Goal: Task Accomplishment & Management: Manage account settings

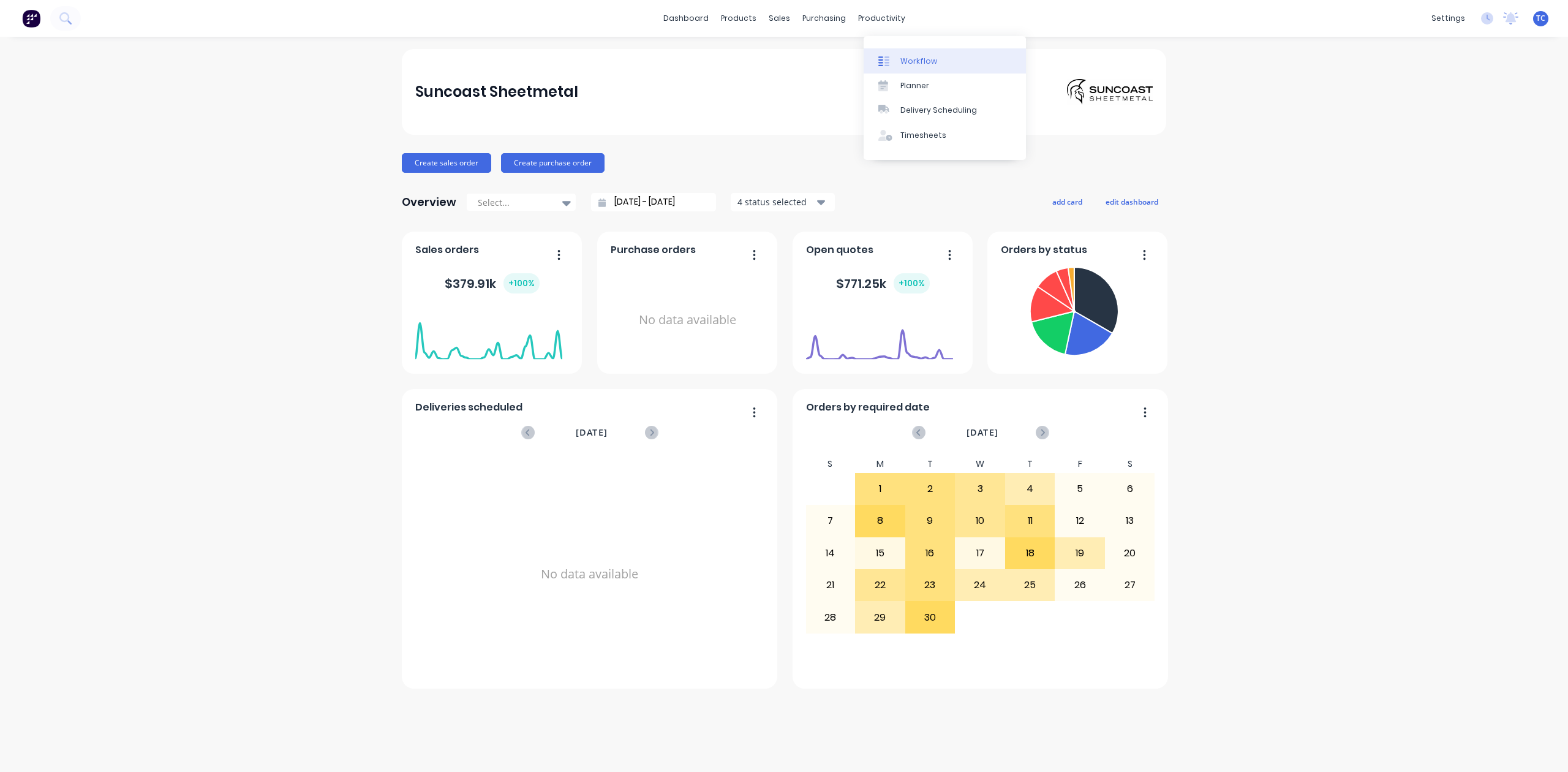
click at [924, 62] on div "Workflow" at bounding box center [919, 61] width 37 height 11
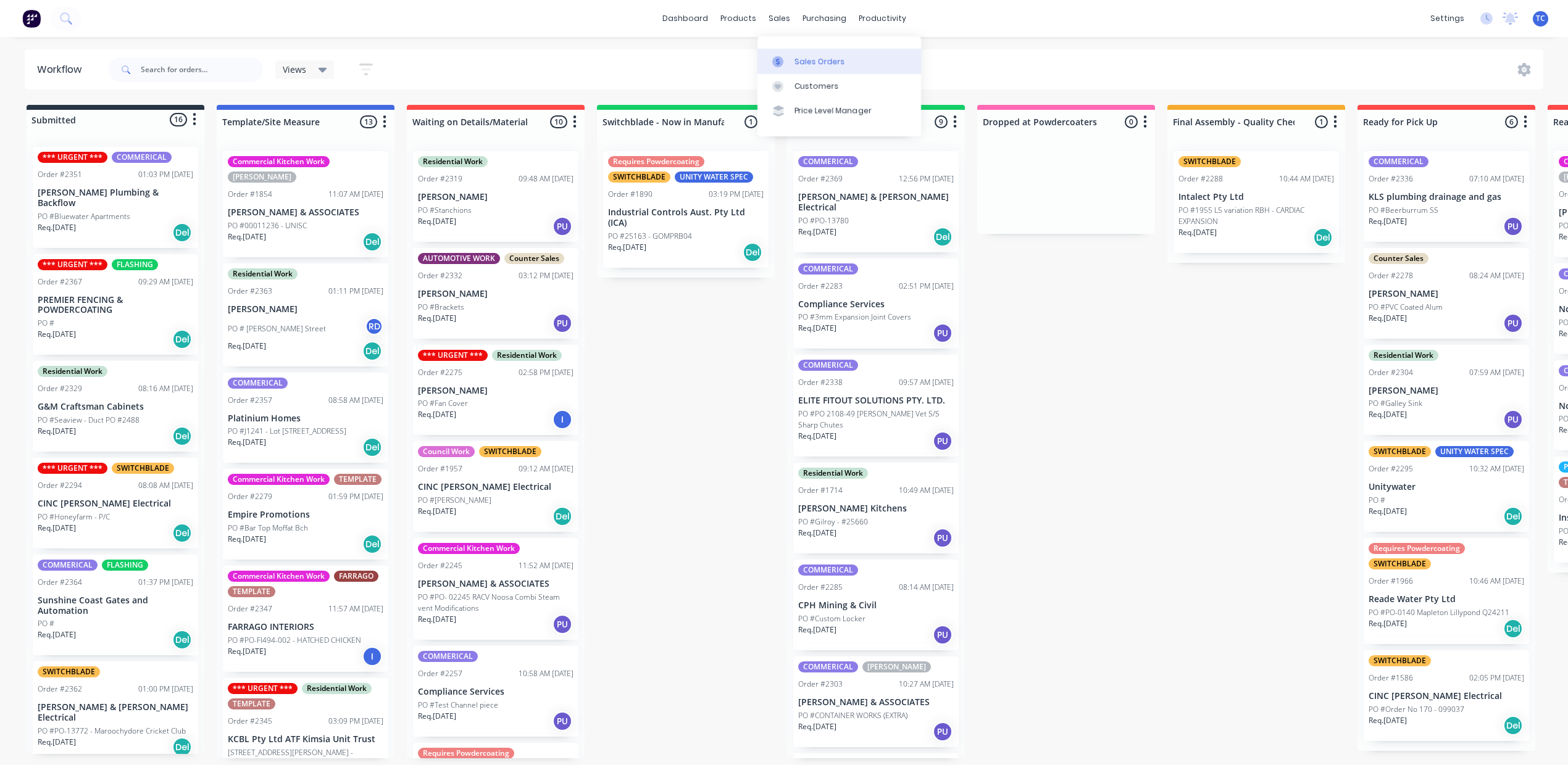
click at [809, 67] on div "Sales Orders" at bounding box center [819, 62] width 51 height 11
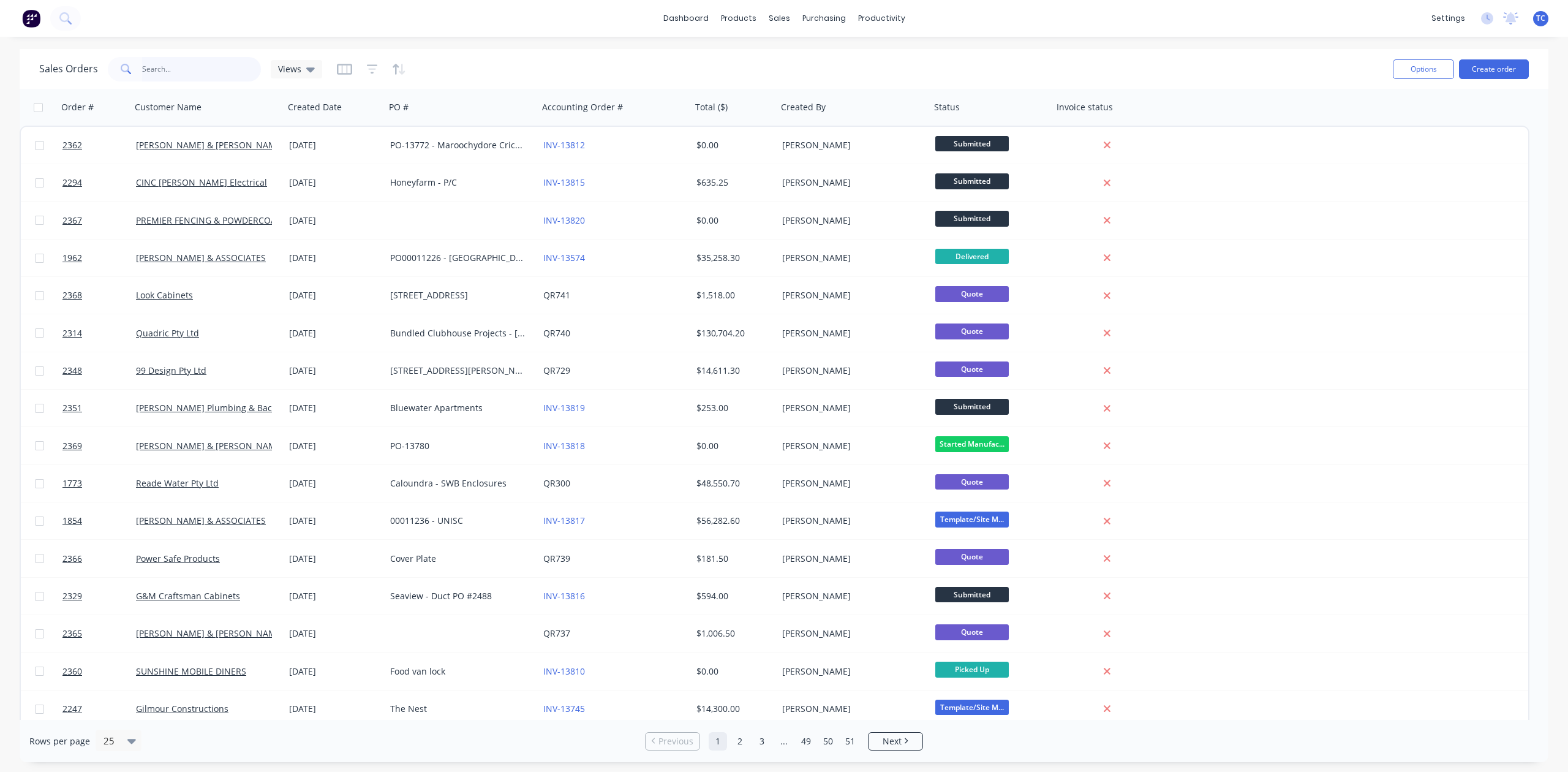
click at [231, 74] on input "text" at bounding box center [202, 69] width 120 height 25
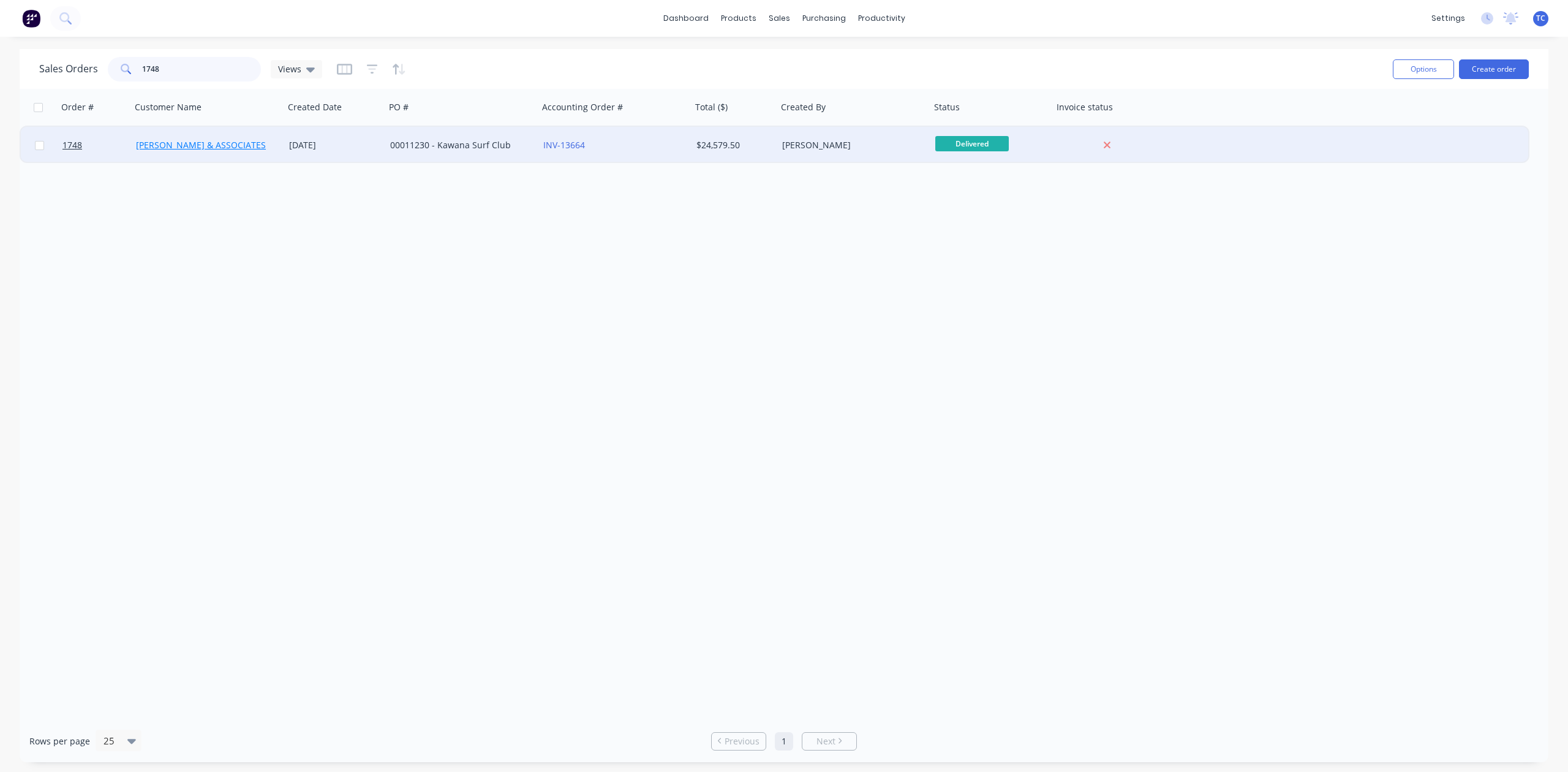
type input "1748"
click at [214, 142] on link "[PERSON_NAME] & ASSOCIATES" at bounding box center [201, 145] width 130 height 11
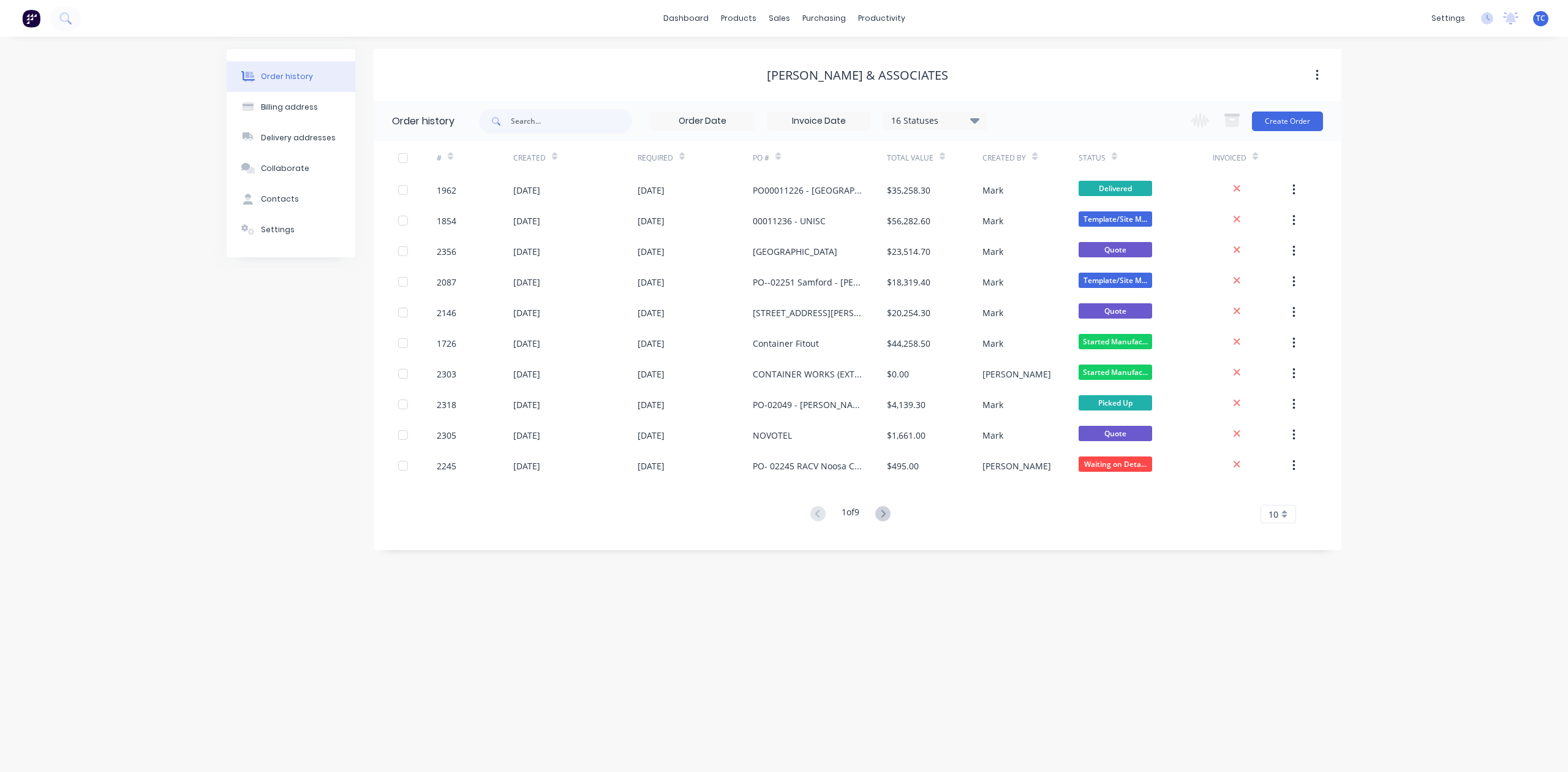
click at [884, 514] on icon at bounding box center [883, 514] width 15 height 15
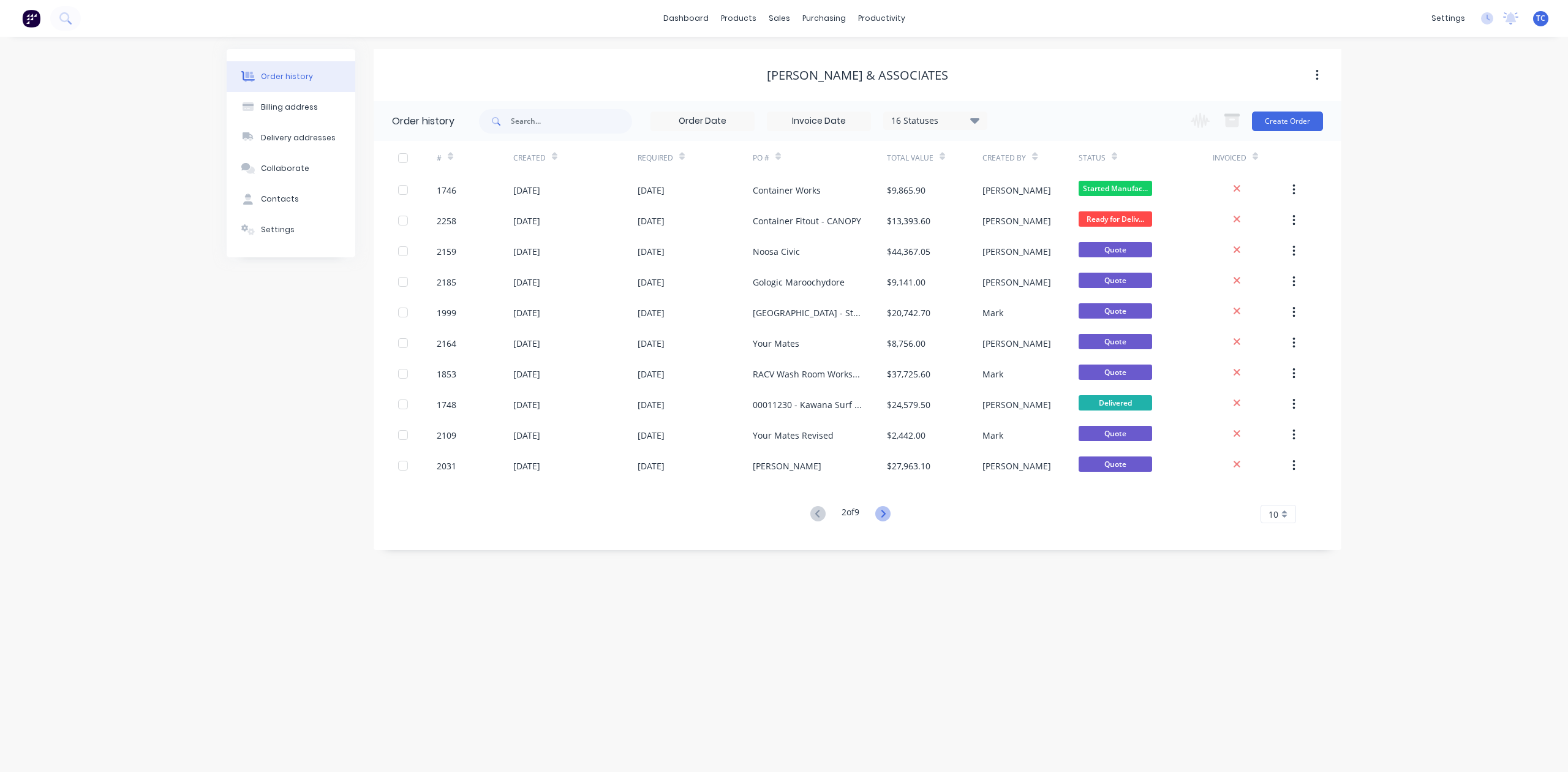
click at [887, 510] on icon at bounding box center [883, 514] width 15 height 15
click at [549, 118] on input "text" at bounding box center [571, 121] width 121 height 25
type input "1748"
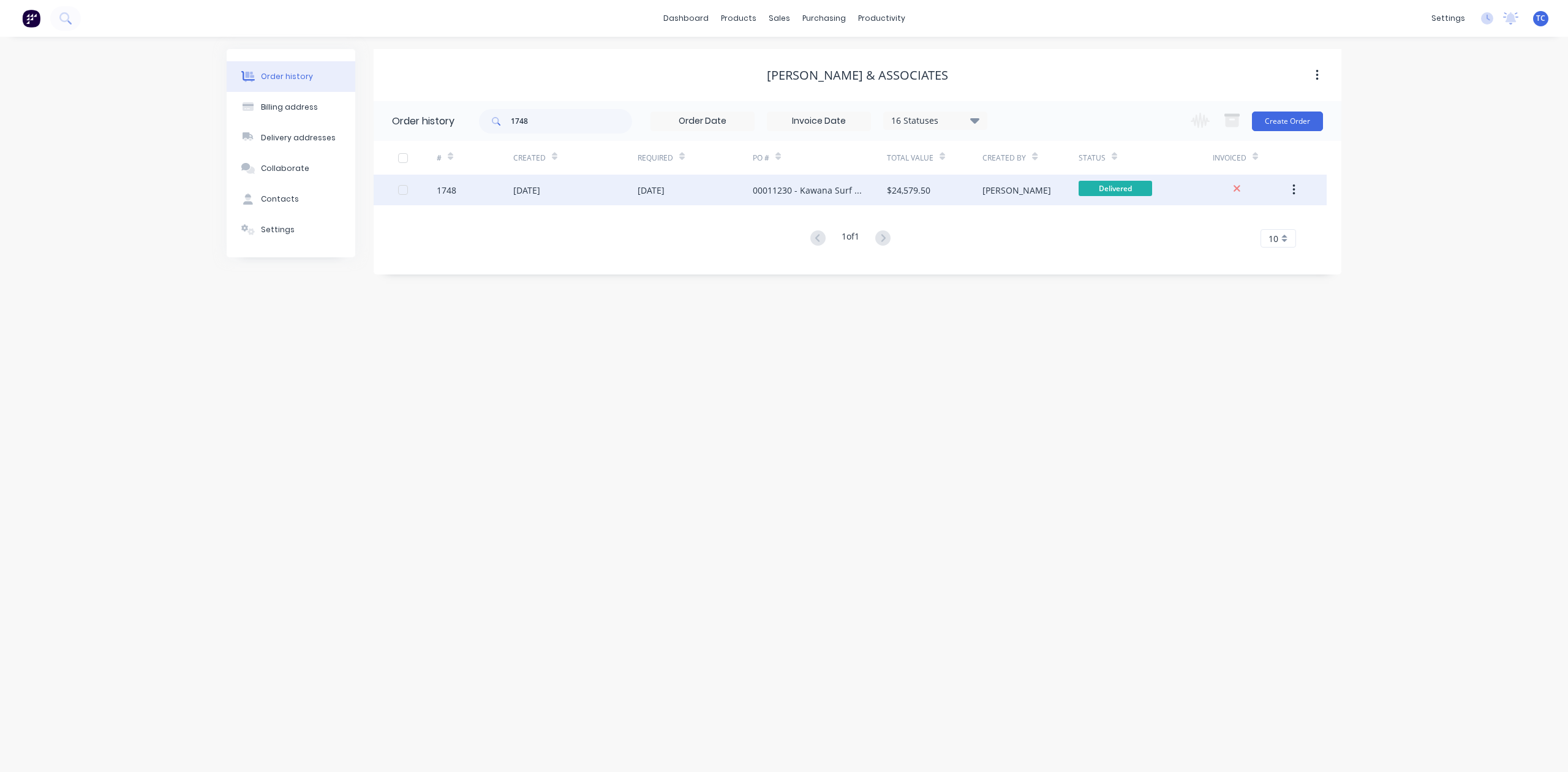
click at [540, 187] on div "[DATE]" at bounding box center [527, 190] width 27 height 13
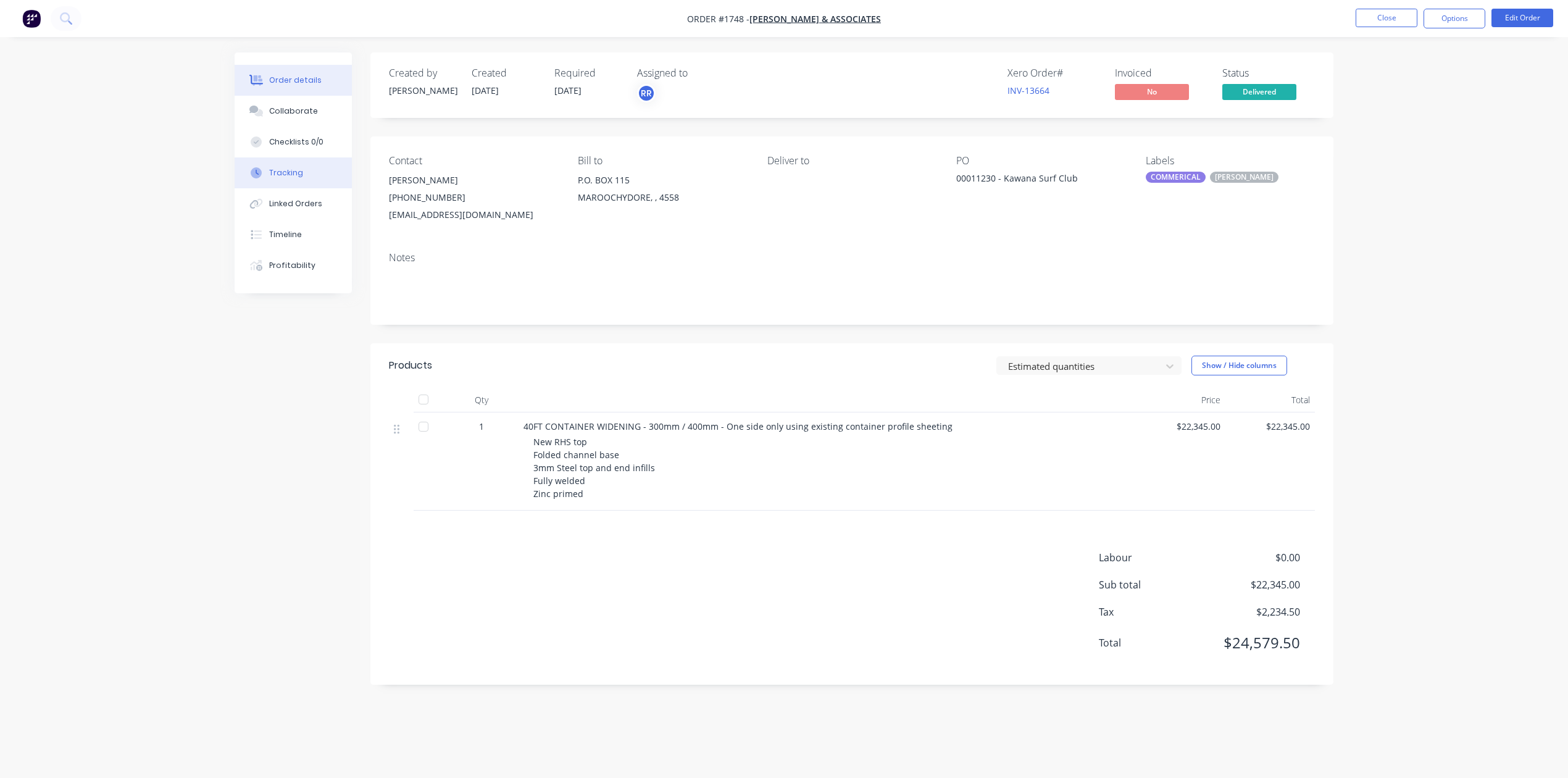
click at [294, 178] on div "Tracking" at bounding box center [286, 173] width 34 height 11
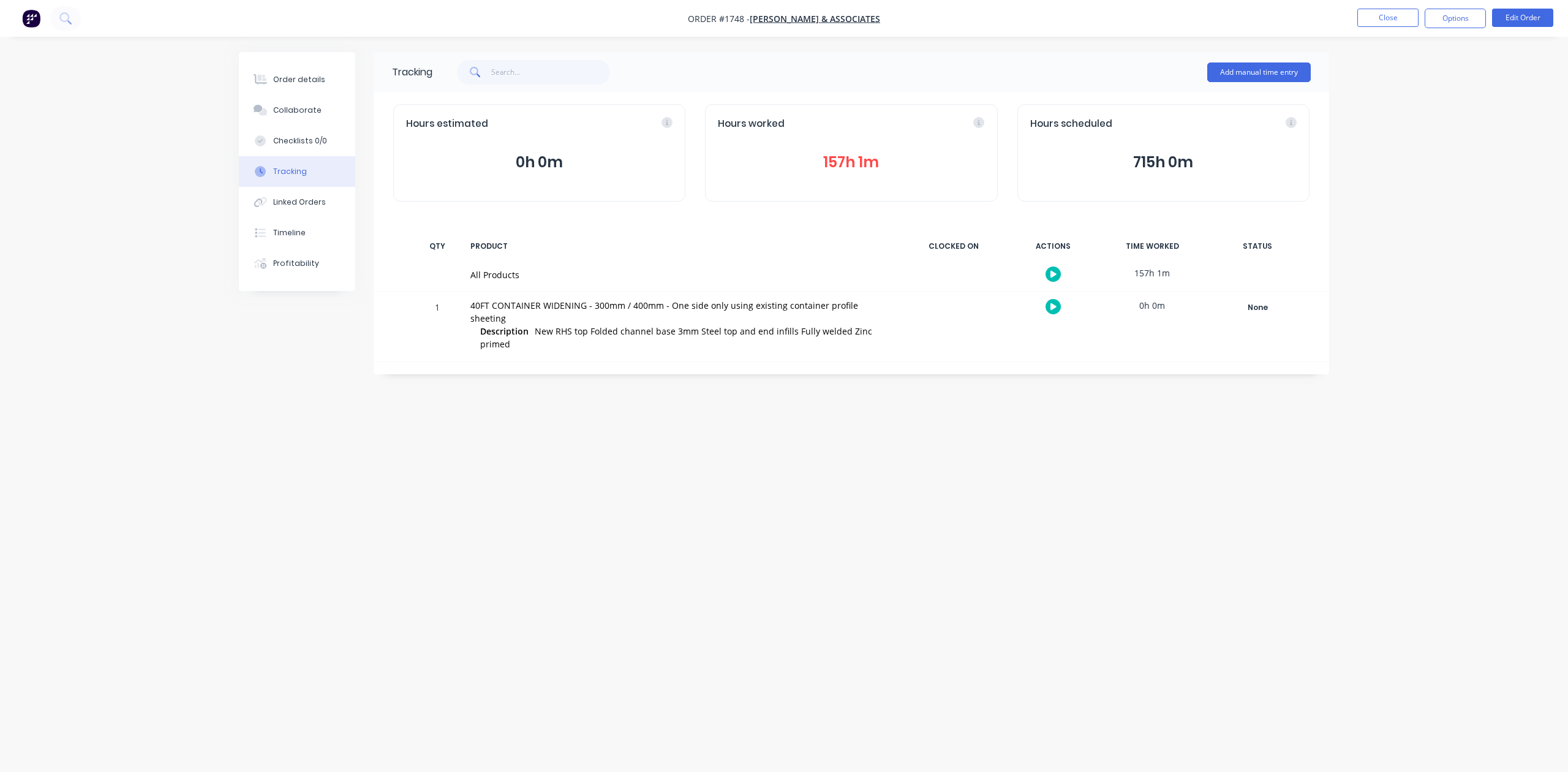
click at [856, 173] on button "157h 1m" at bounding box center [851, 162] width 267 height 24
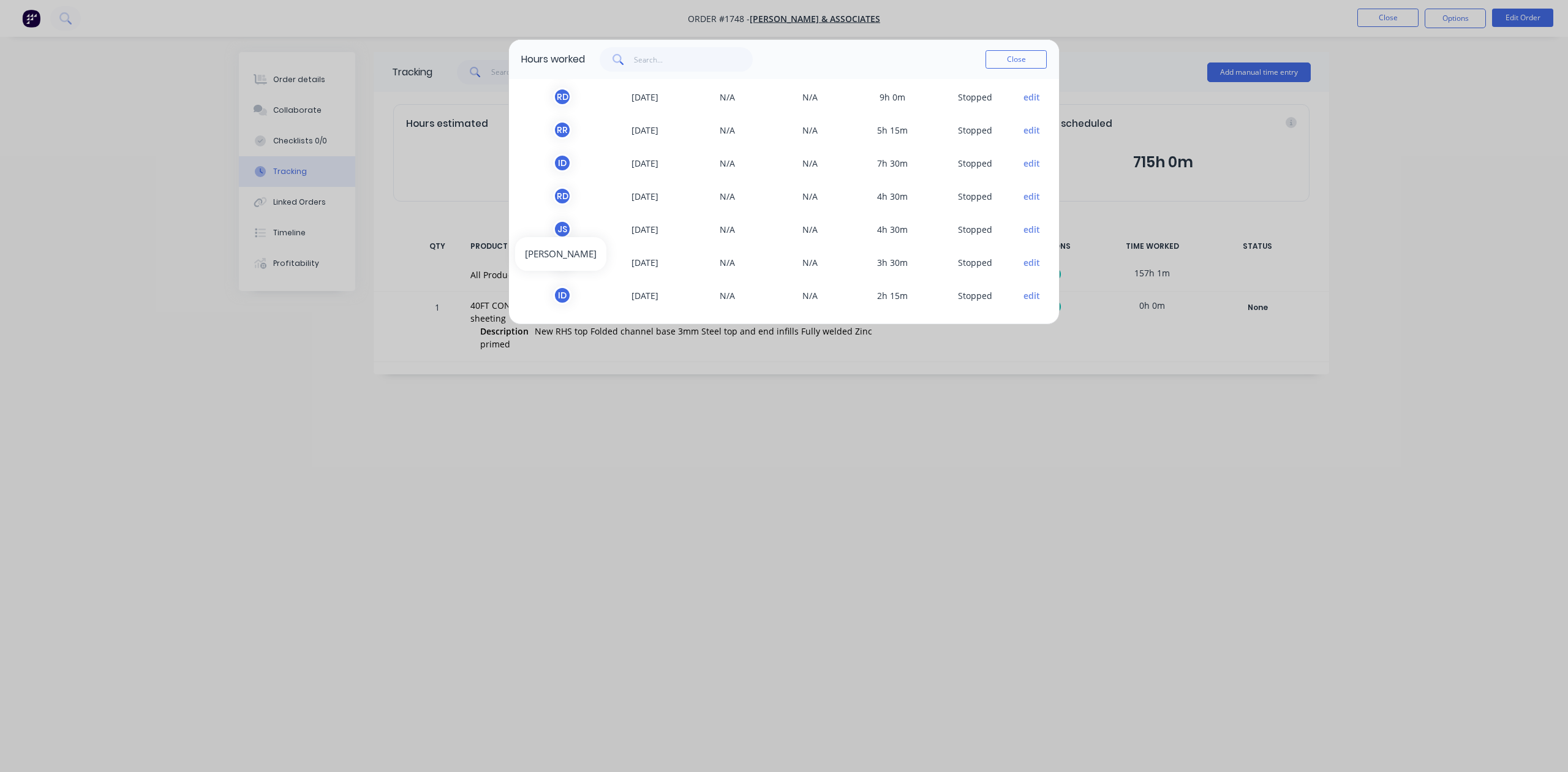
scroll to position [737, 0]
click at [1015, 69] on button "Close" at bounding box center [1016, 59] width 61 height 18
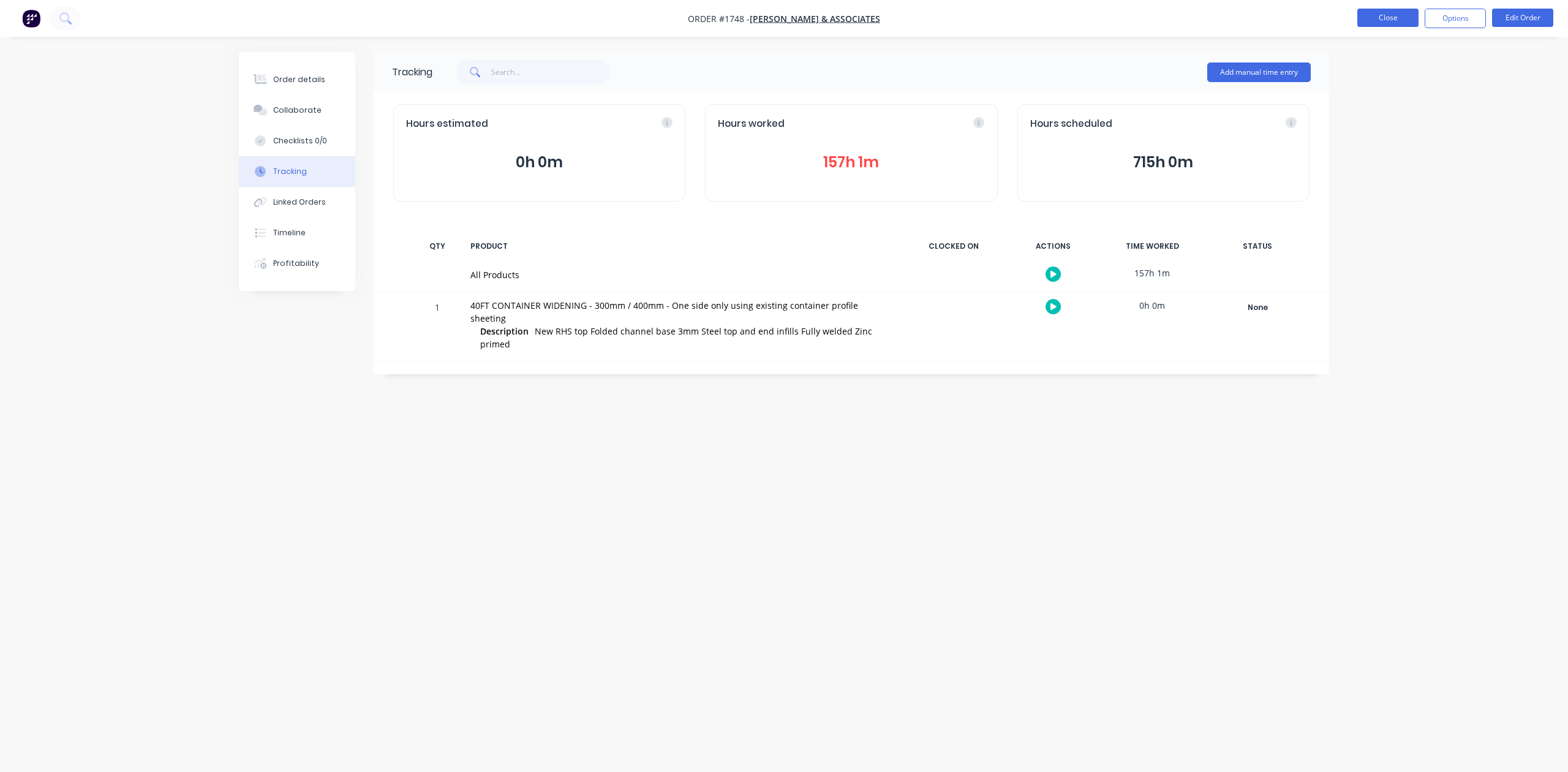
click at [1397, 18] on button "Close" at bounding box center [1388, 17] width 61 height 18
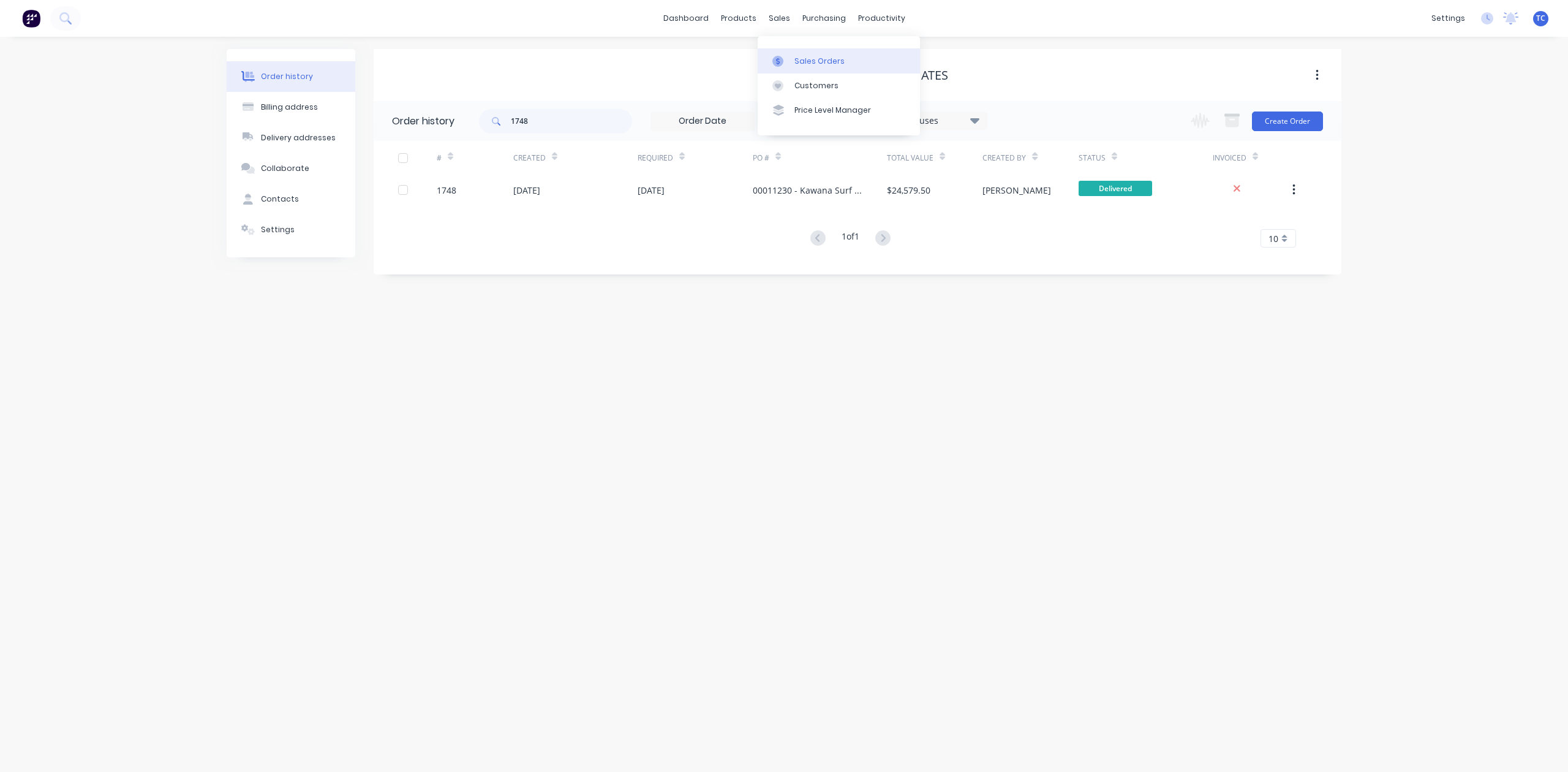
click at [808, 67] on div "Sales Orders" at bounding box center [819, 61] width 50 height 11
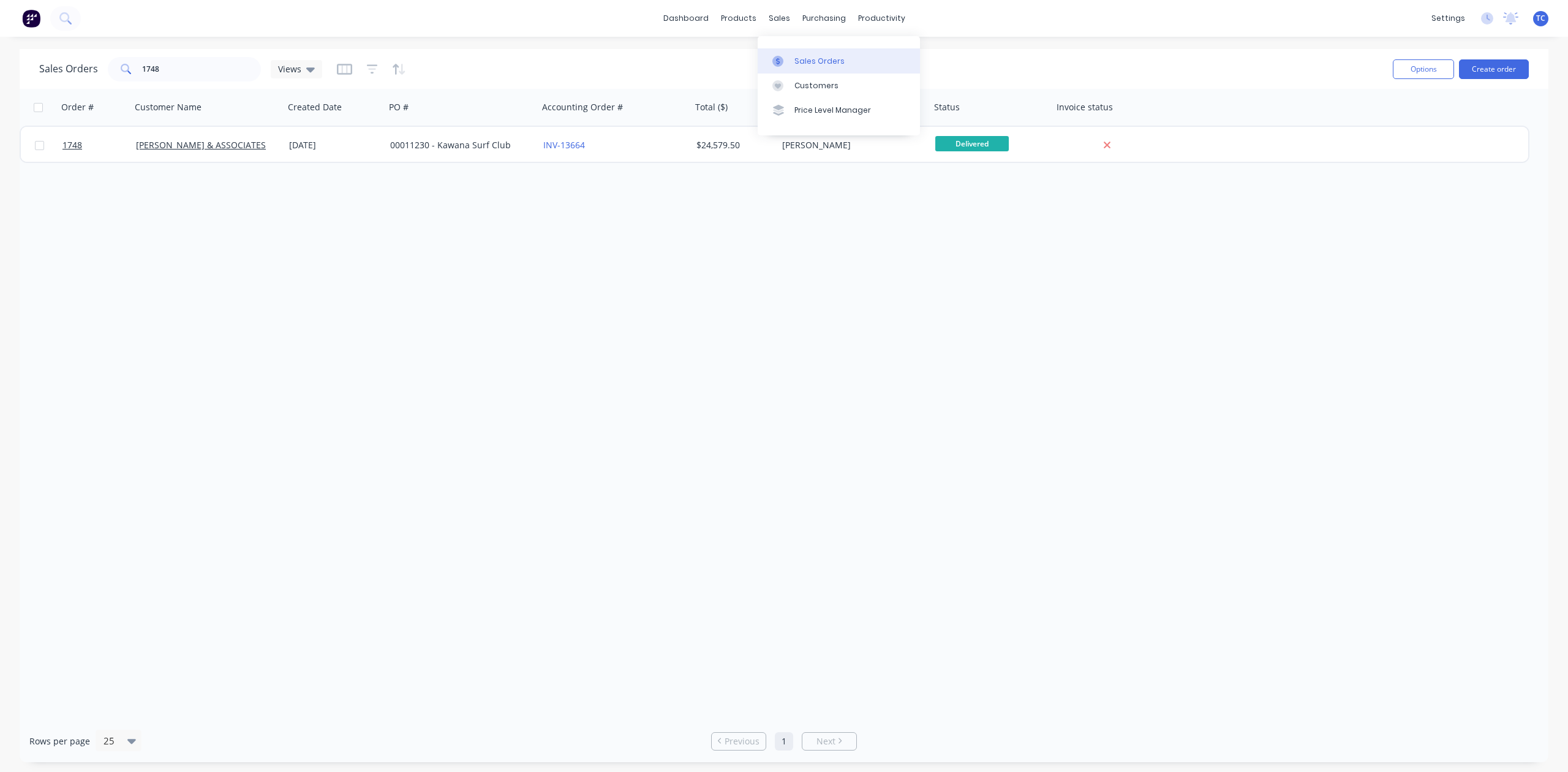
click at [826, 67] on div "Sales Orders" at bounding box center [819, 61] width 50 height 11
click at [929, 64] on div "Workflow" at bounding box center [919, 61] width 37 height 11
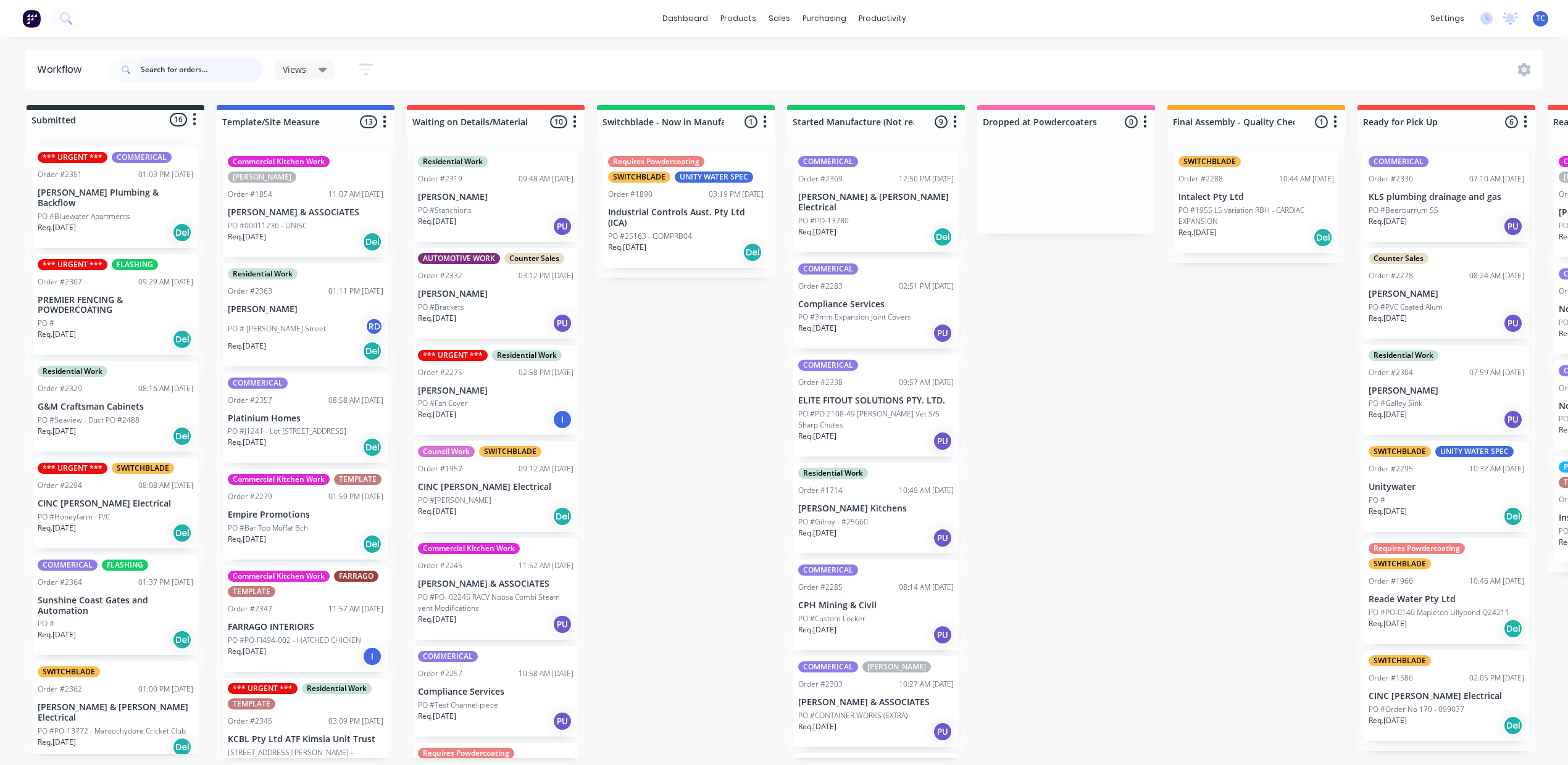
click at [247, 73] on input "text" at bounding box center [202, 70] width 122 height 25
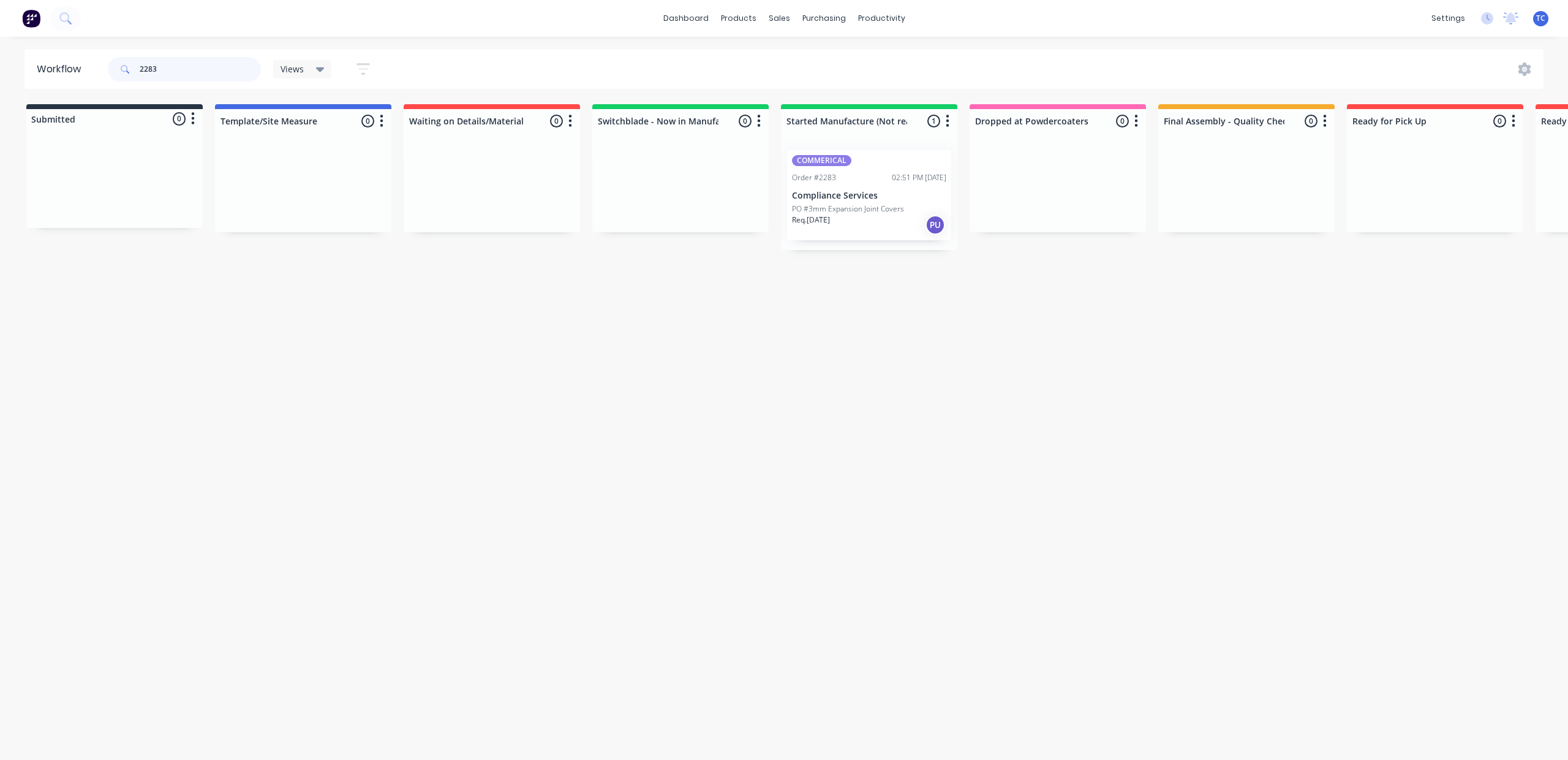
type input "2283"
click at [904, 215] on p "PO #3mm Expansion Joint Covers" at bounding box center [848, 209] width 112 height 11
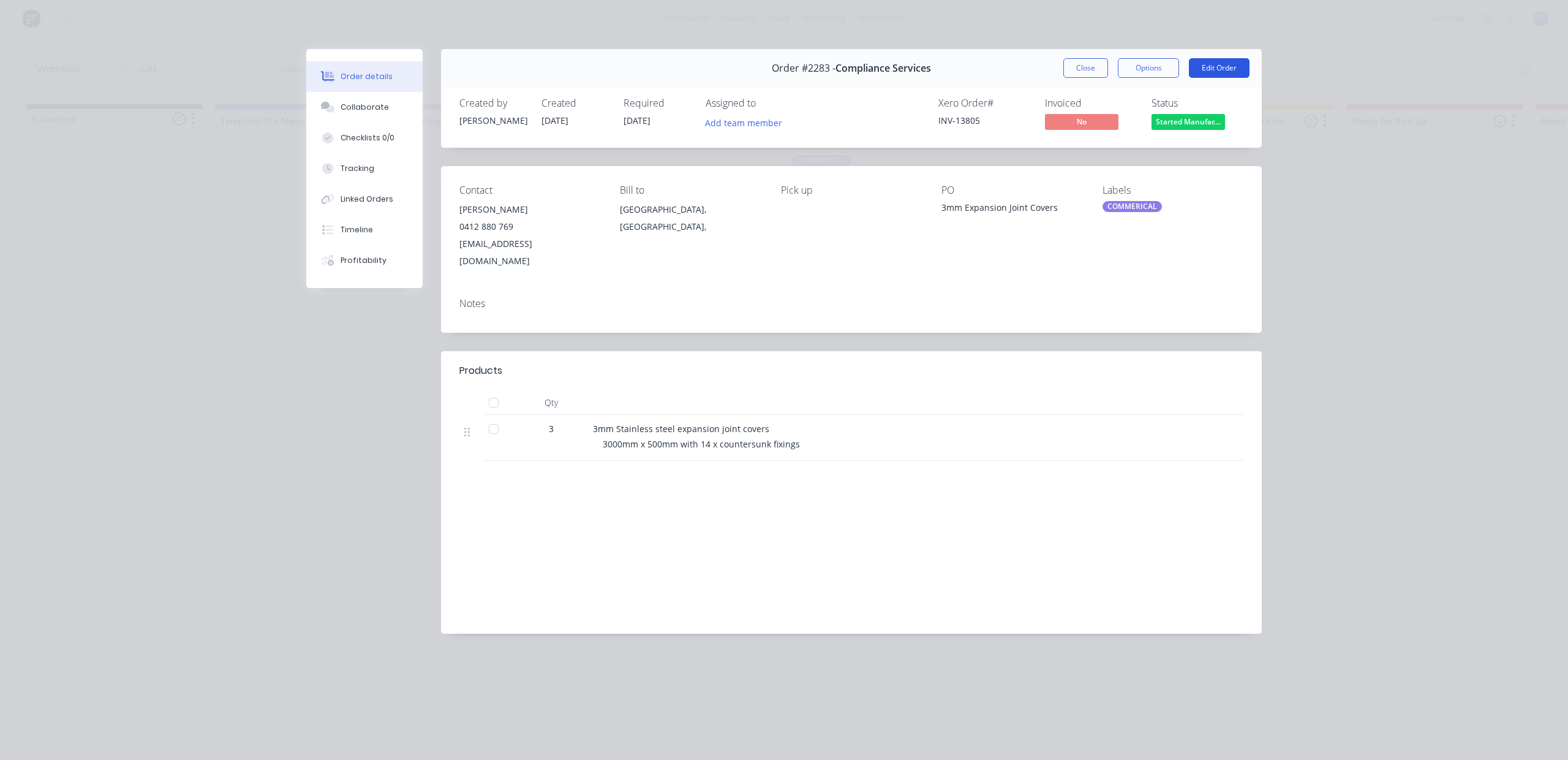
click at [1195, 78] on button "Edit Order" at bounding box center [1219, 67] width 60 height 20
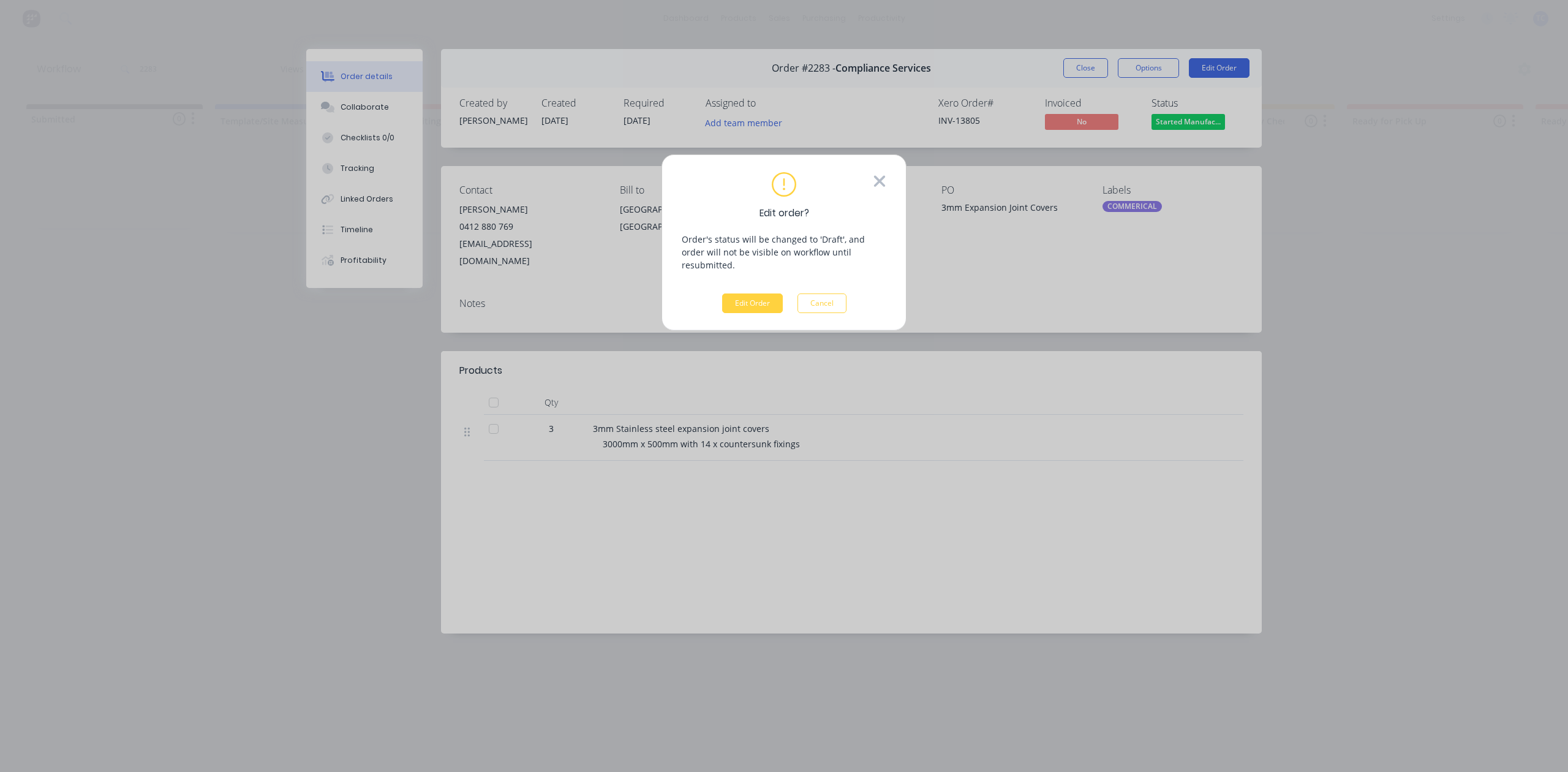
click at [874, 185] on icon at bounding box center [879, 181] width 11 height 11
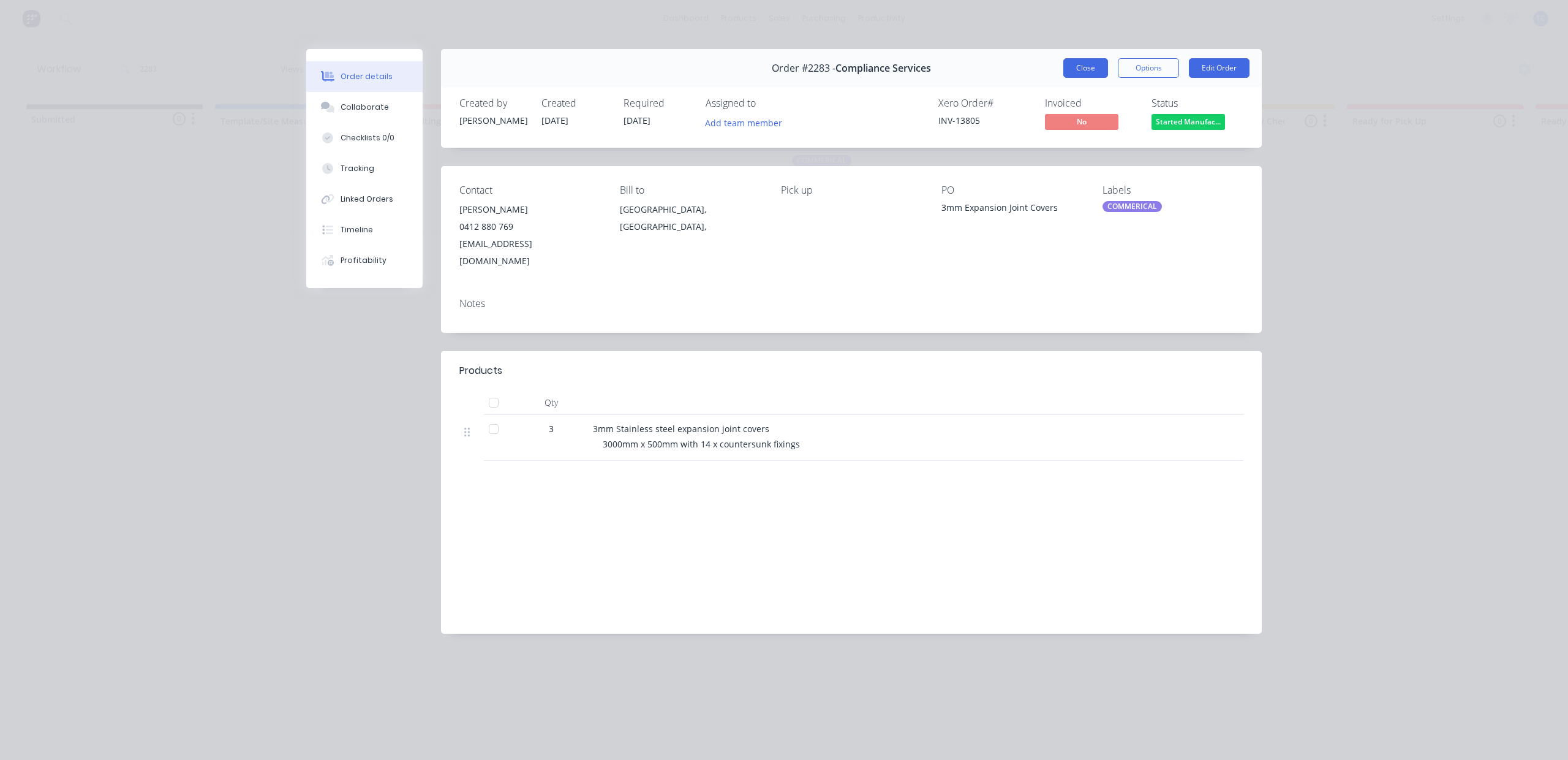
click at [1067, 77] on button "Close" at bounding box center [1086, 67] width 45 height 20
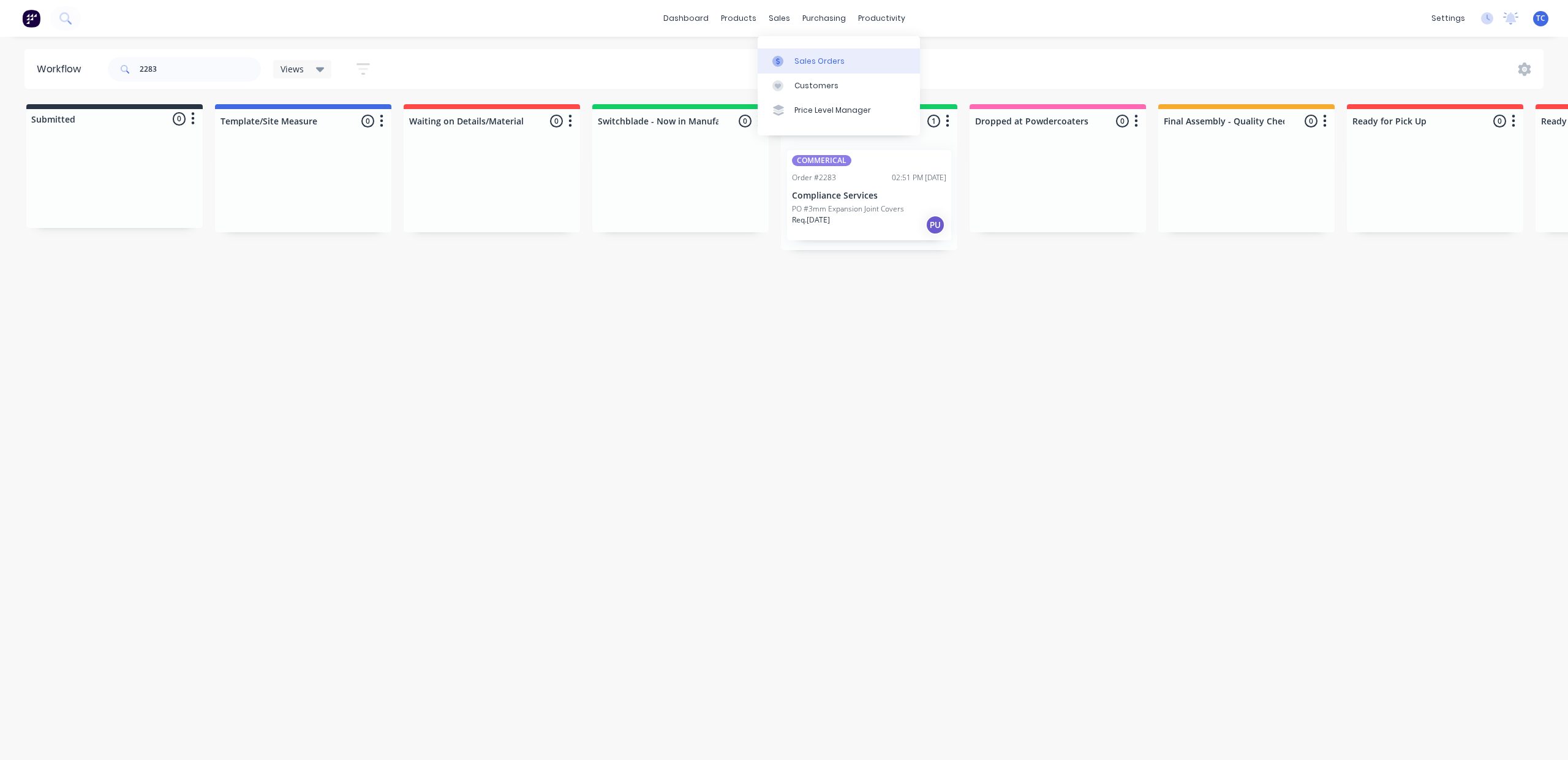
click at [820, 64] on div "Sales Orders" at bounding box center [819, 61] width 50 height 11
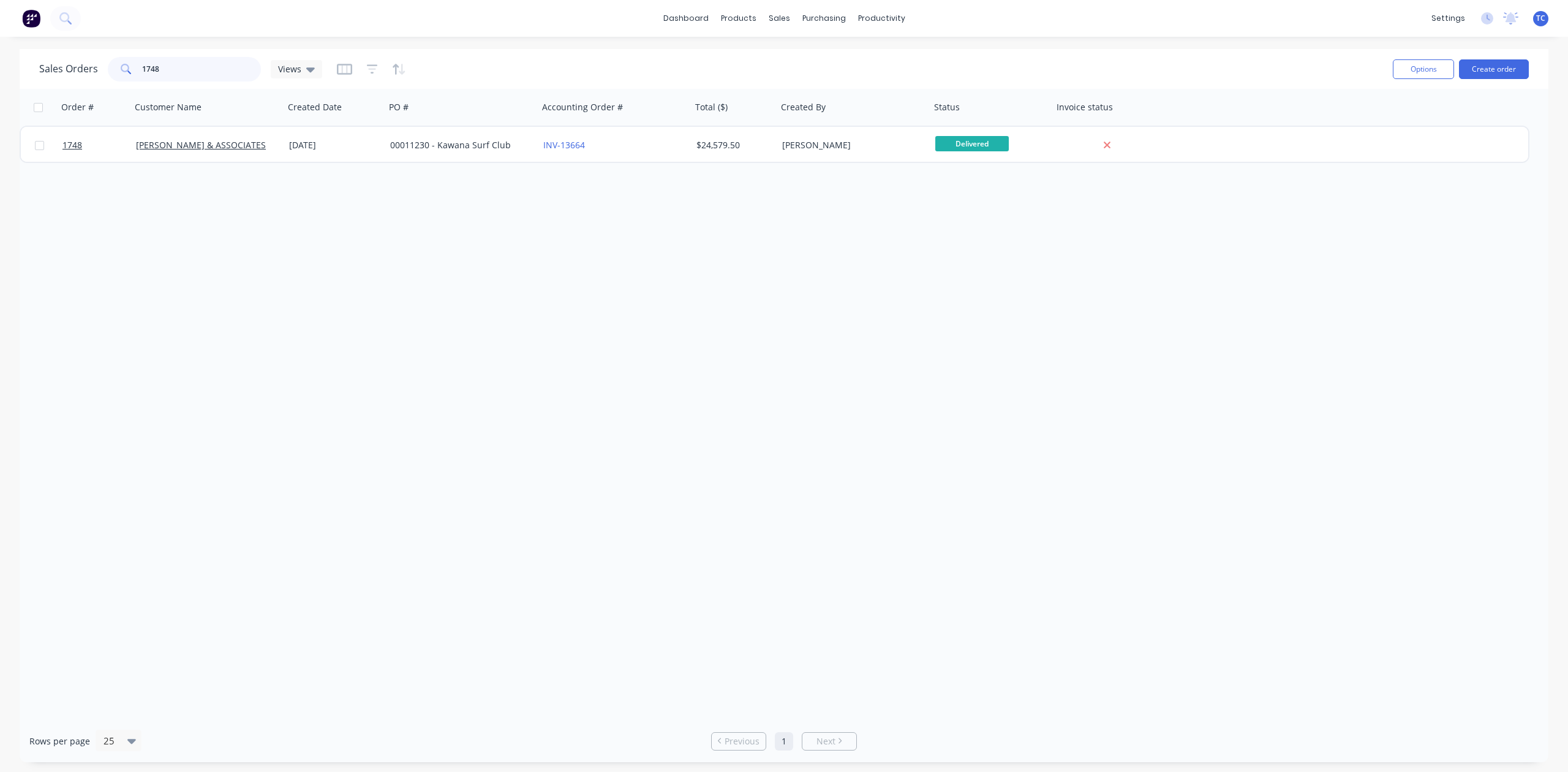
drag, startPoint x: 224, startPoint y: 66, endPoint x: 121, endPoint y: 78, distance: 103.7
click at [118, 81] on div "1748" at bounding box center [184, 69] width 153 height 25
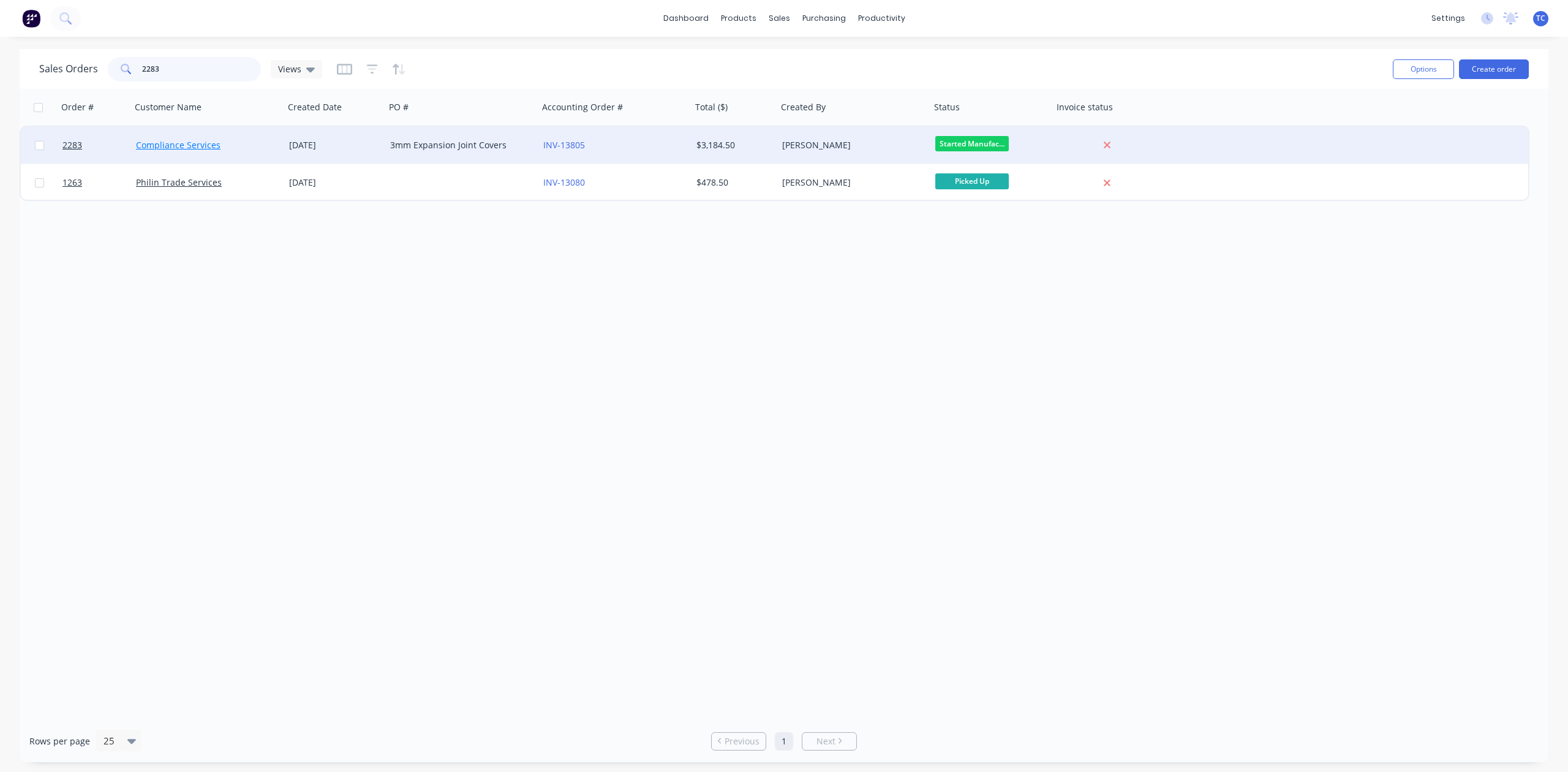
type input "2283"
click at [151, 142] on link "Compliance Services" at bounding box center [178, 145] width 85 height 11
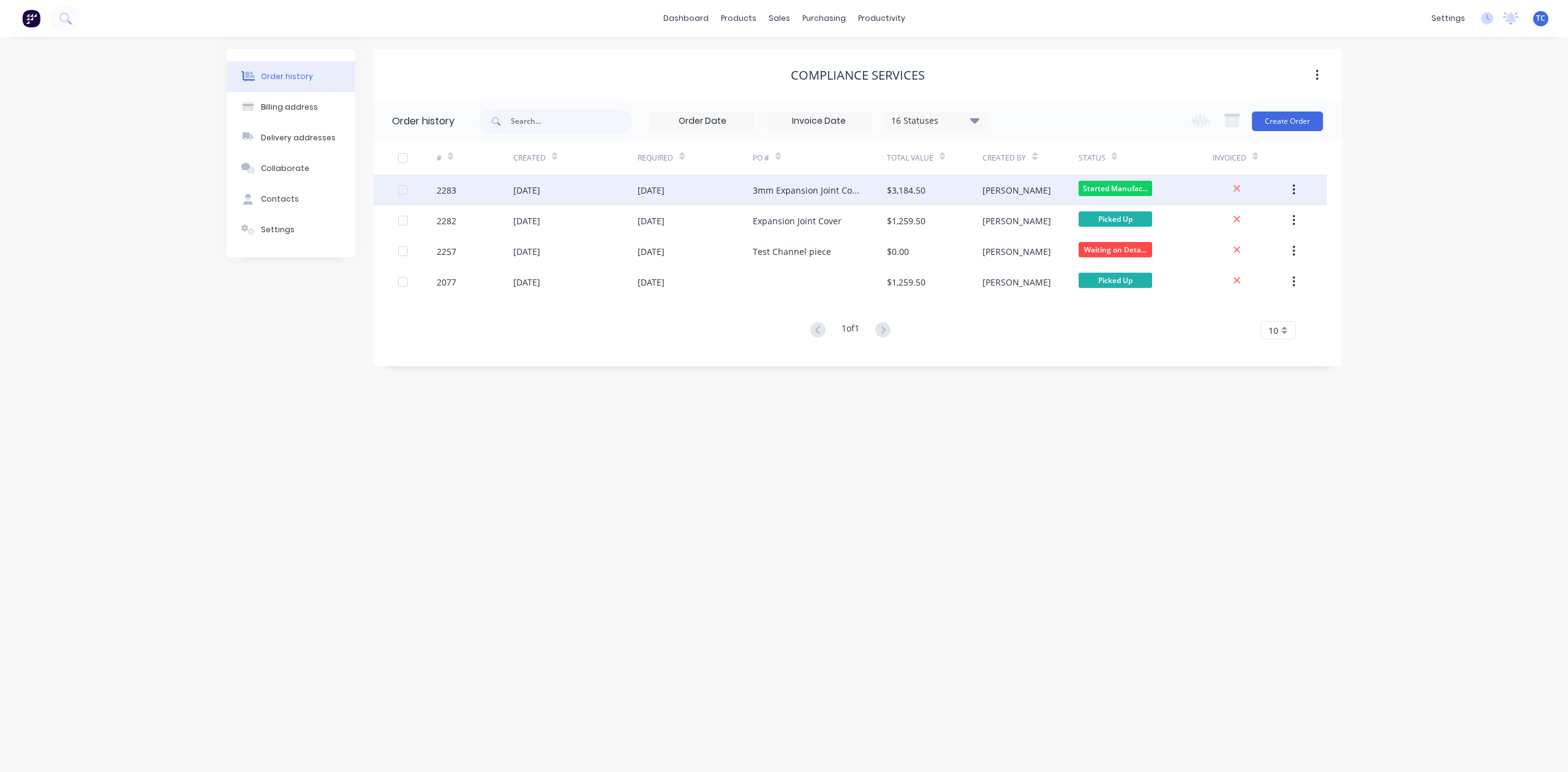
click at [540, 188] on div "[DATE]" at bounding box center [527, 190] width 27 height 13
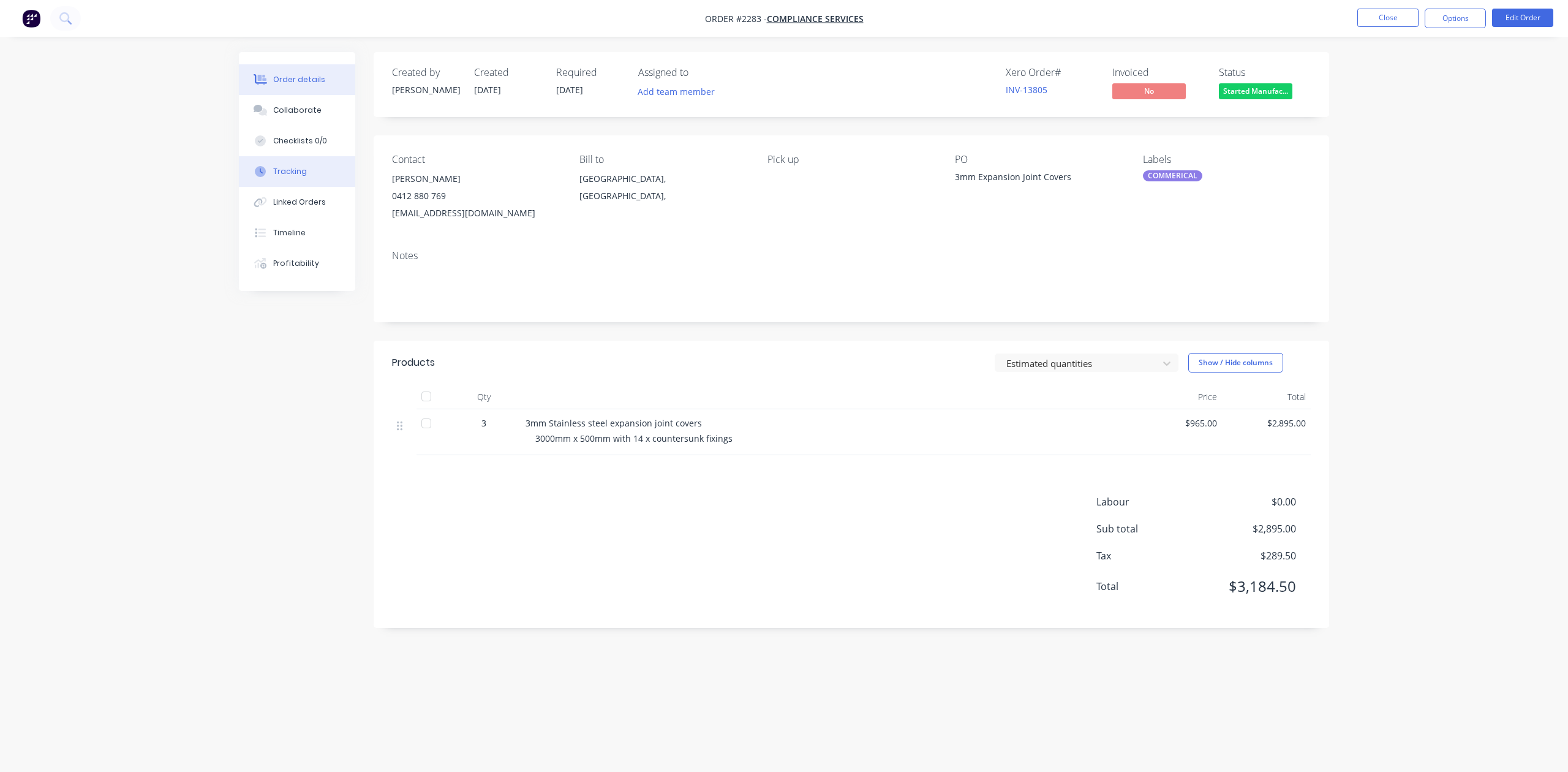
click at [297, 177] on div "Tracking" at bounding box center [290, 171] width 34 height 11
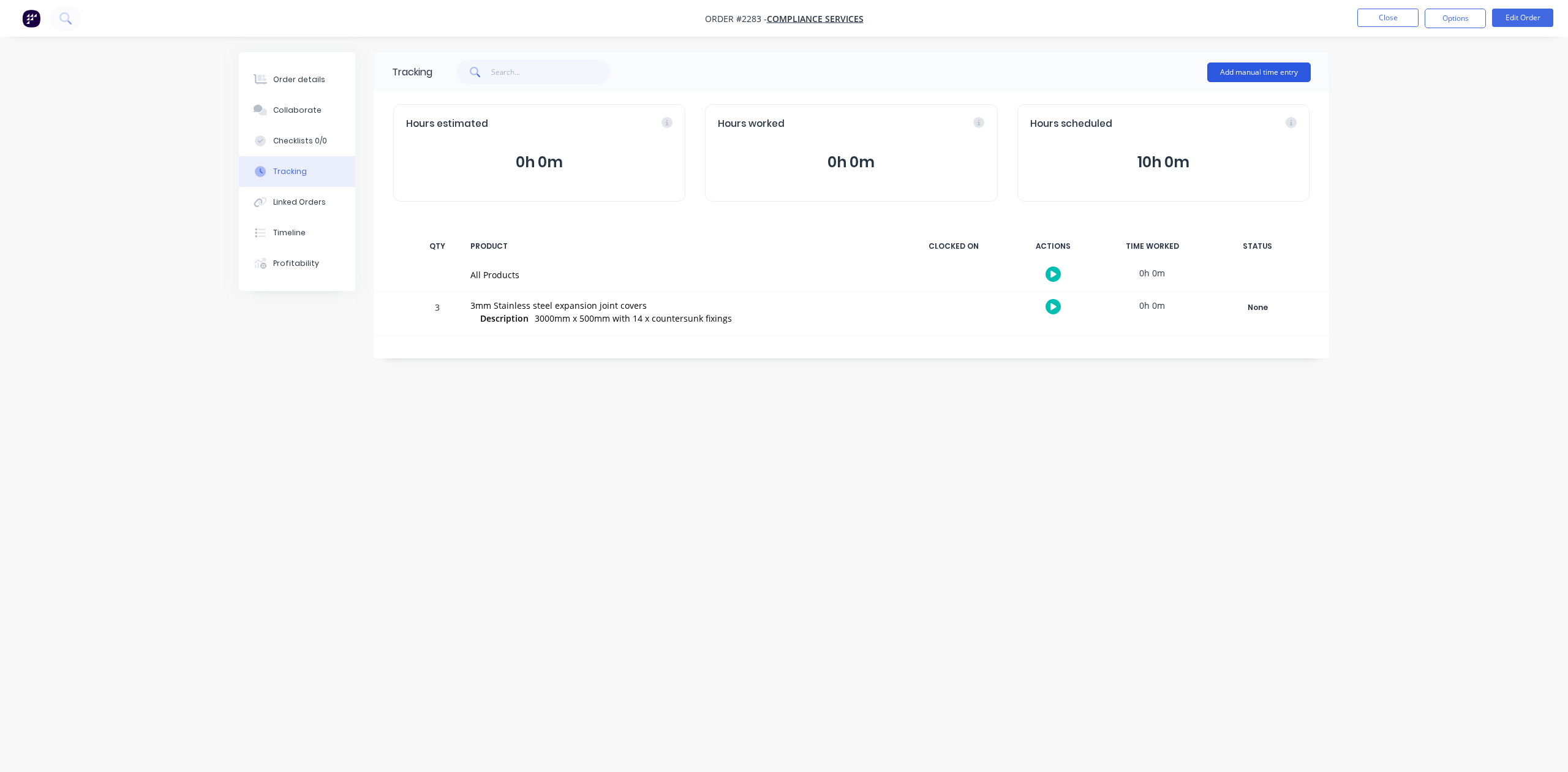
click at [1268, 67] on button "Add manual time entry" at bounding box center [1259, 72] width 104 height 20
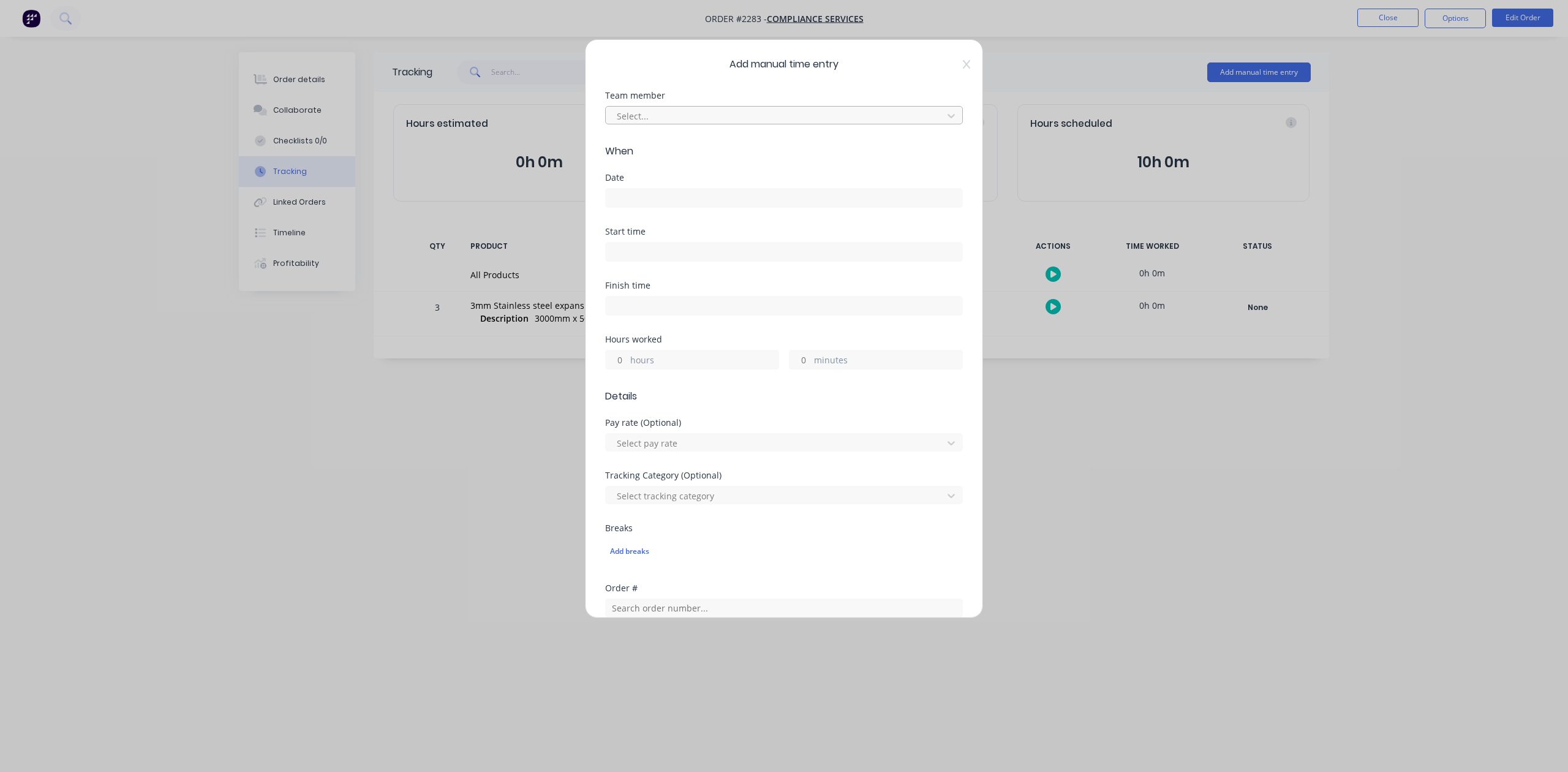
click at [713, 124] on div at bounding box center [776, 116] width 321 height 15
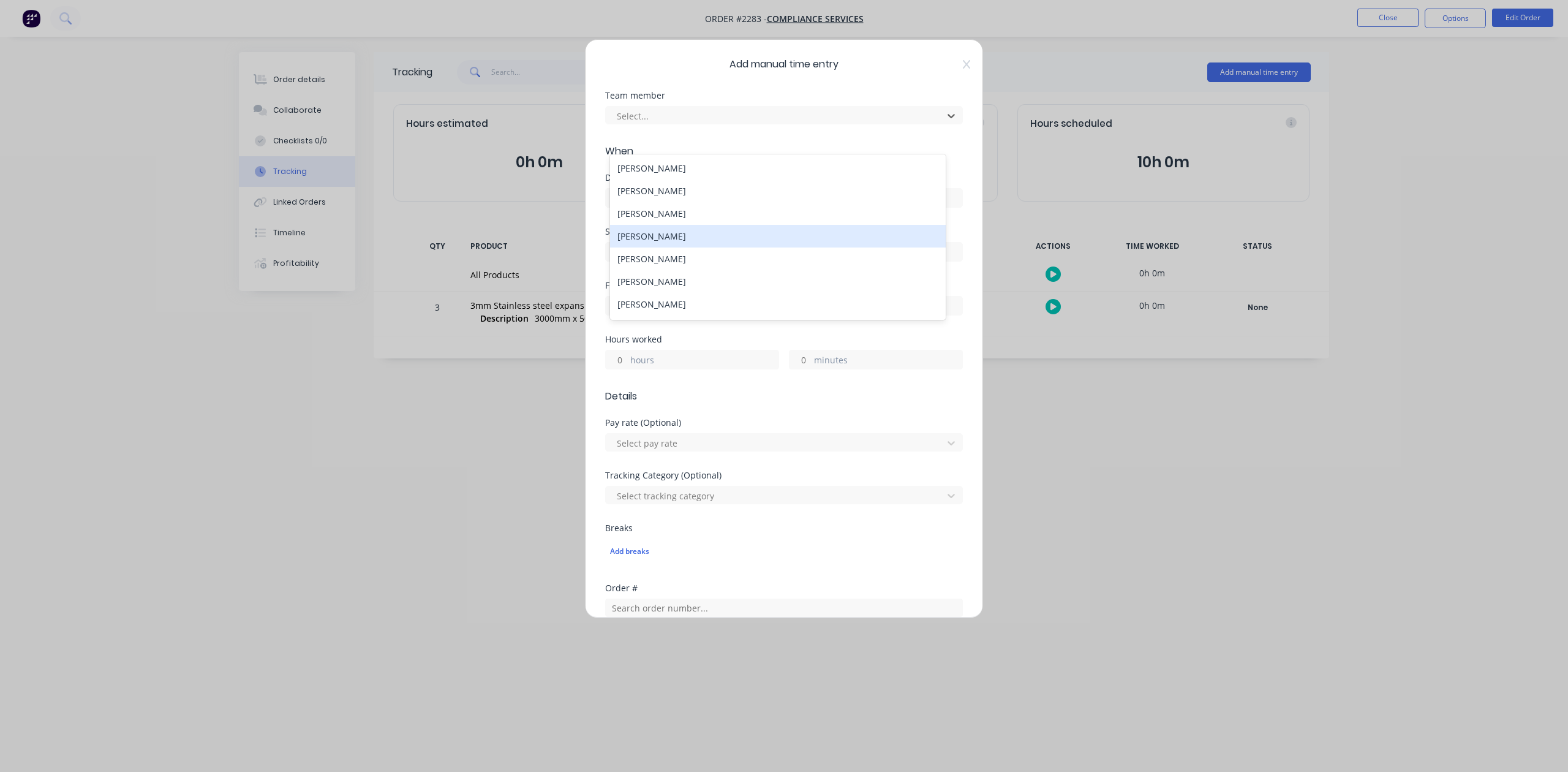
click at [687, 248] on div "[PERSON_NAME]" at bounding box center [777, 236] width 335 height 23
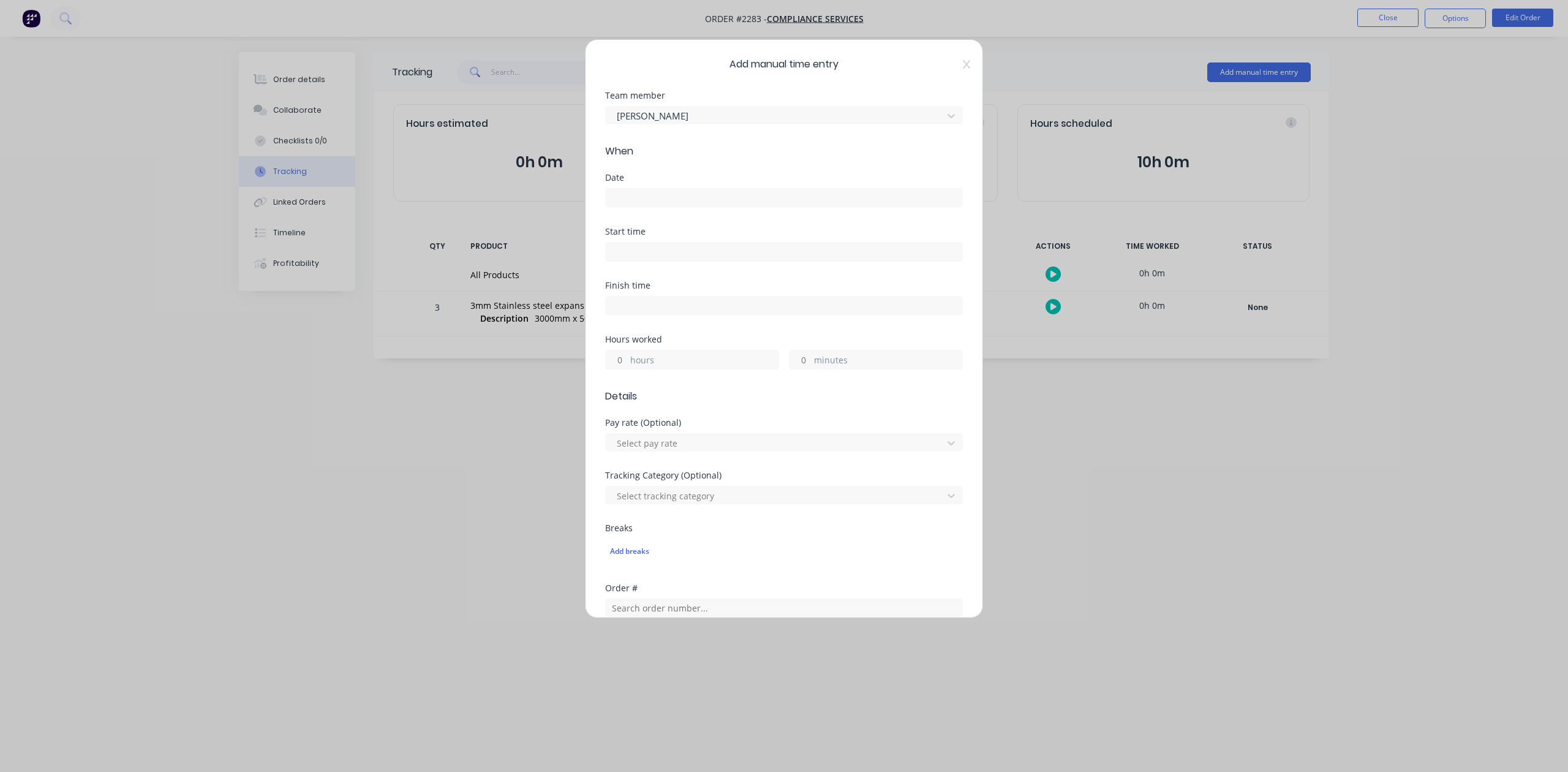
click at [679, 207] on input at bounding box center [784, 198] width 357 height 18
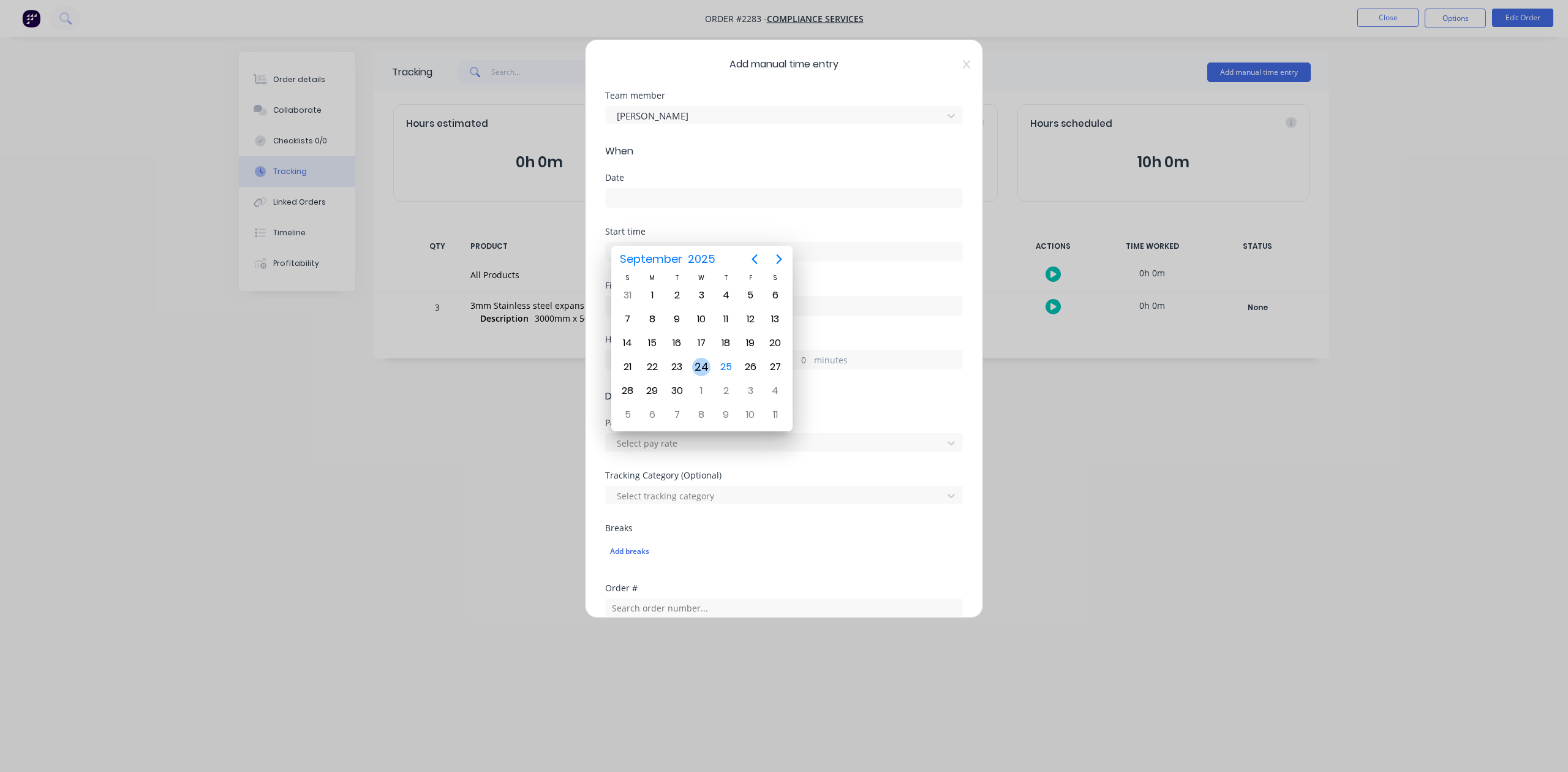
click at [700, 363] on div "24" at bounding box center [701, 367] width 18 height 18
type input "[DATE]"
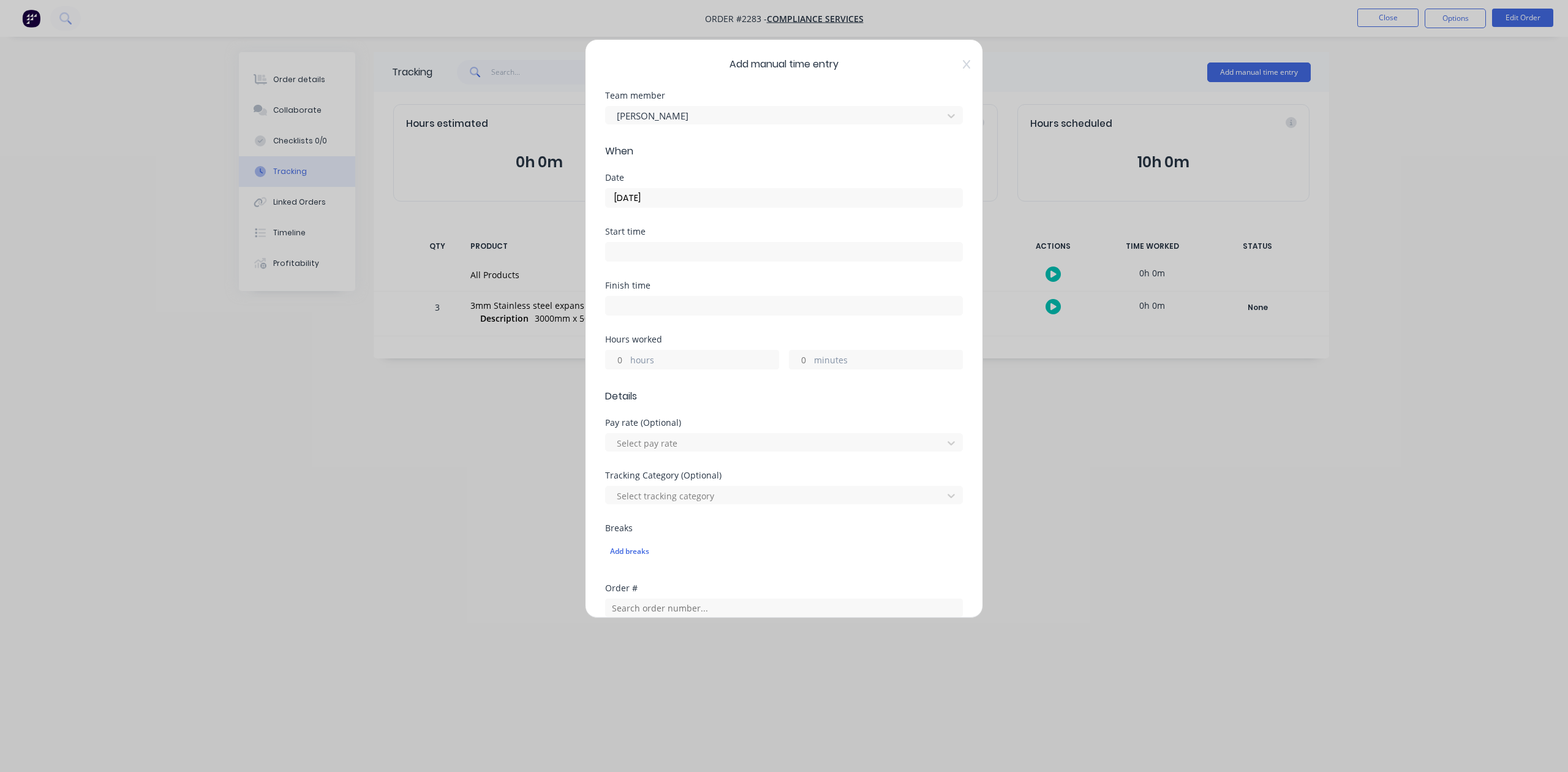
click at [627, 369] on input "hours" at bounding box center [616, 360] width 22 height 18
type input "4"
click at [797, 369] on input "minutes" at bounding box center [800, 360] width 22 height 18
type input "30"
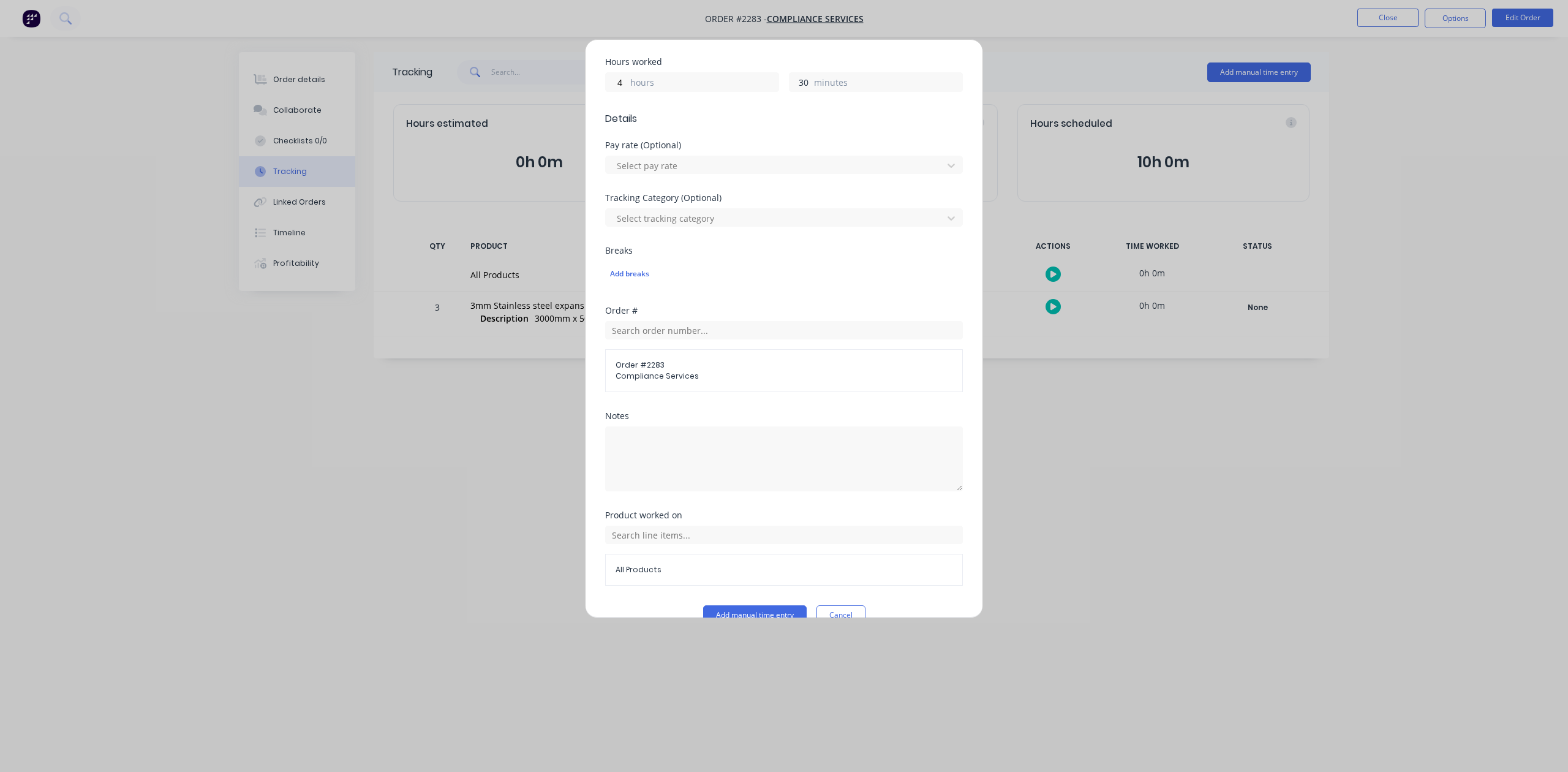
scroll to position [433, 0]
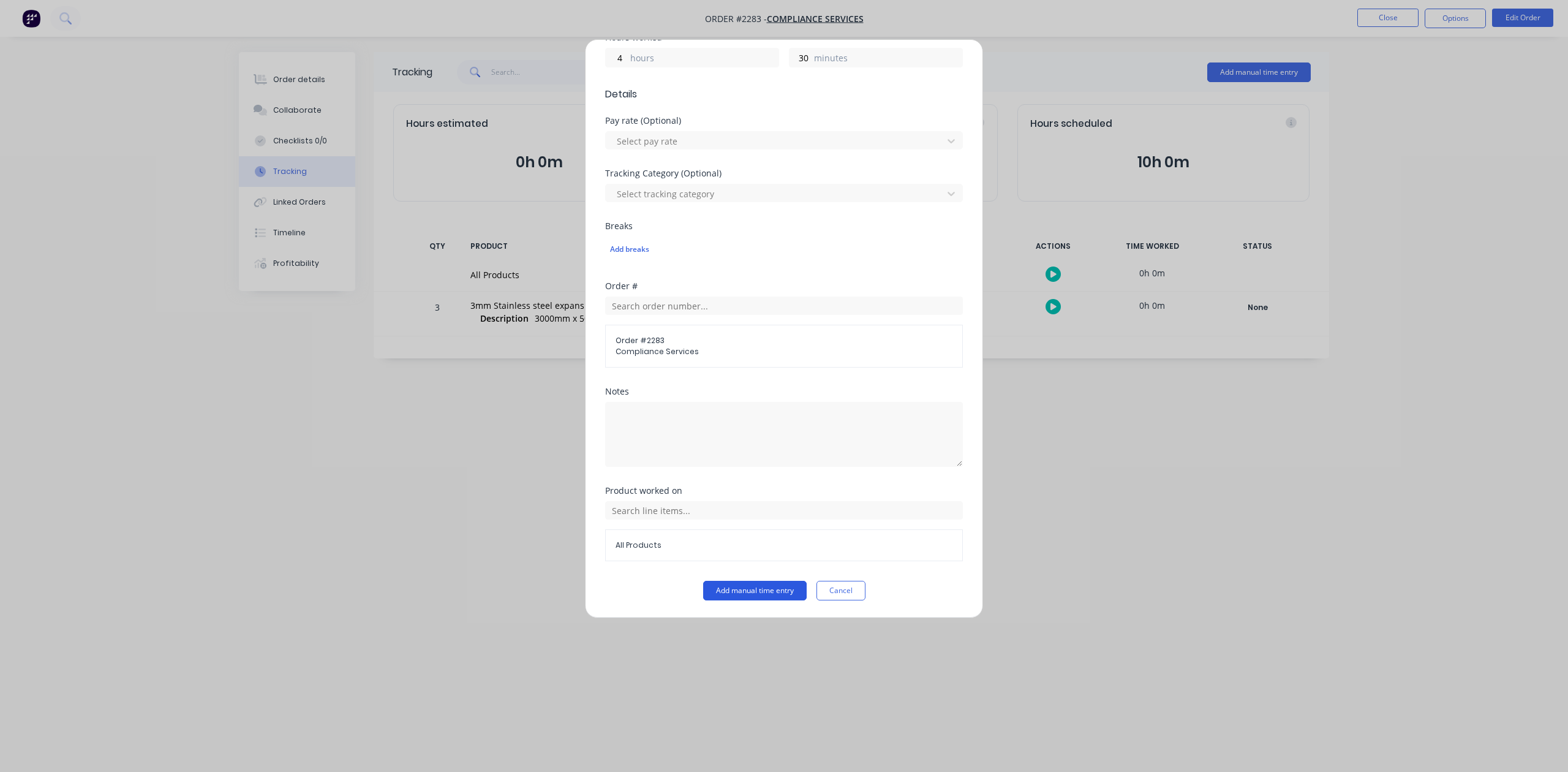
click at [736, 591] on button "Add manual time entry" at bounding box center [755, 591] width 104 height 20
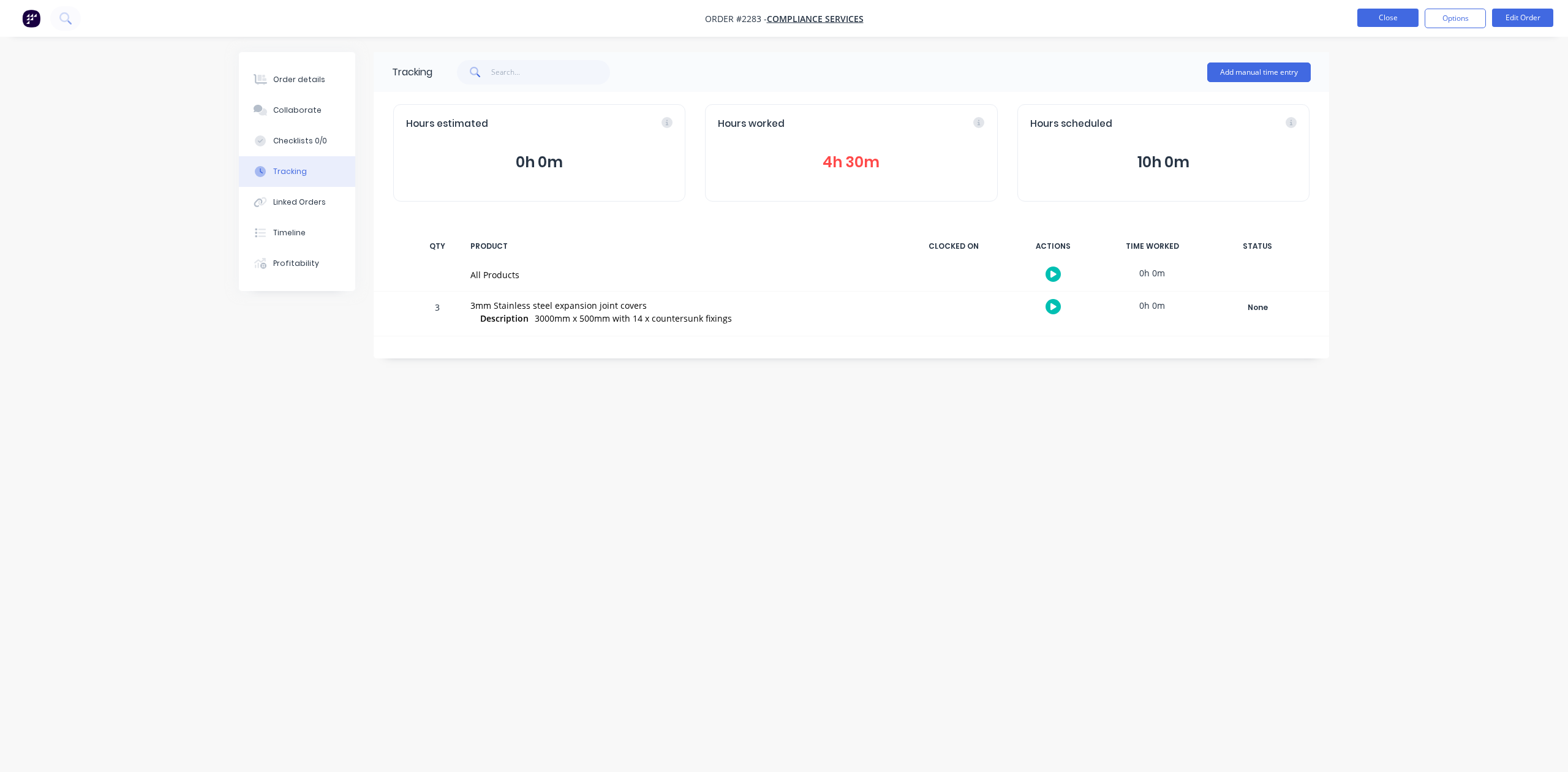
click at [1385, 10] on button "Close" at bounding box center [1388, 17] width 61 height 18
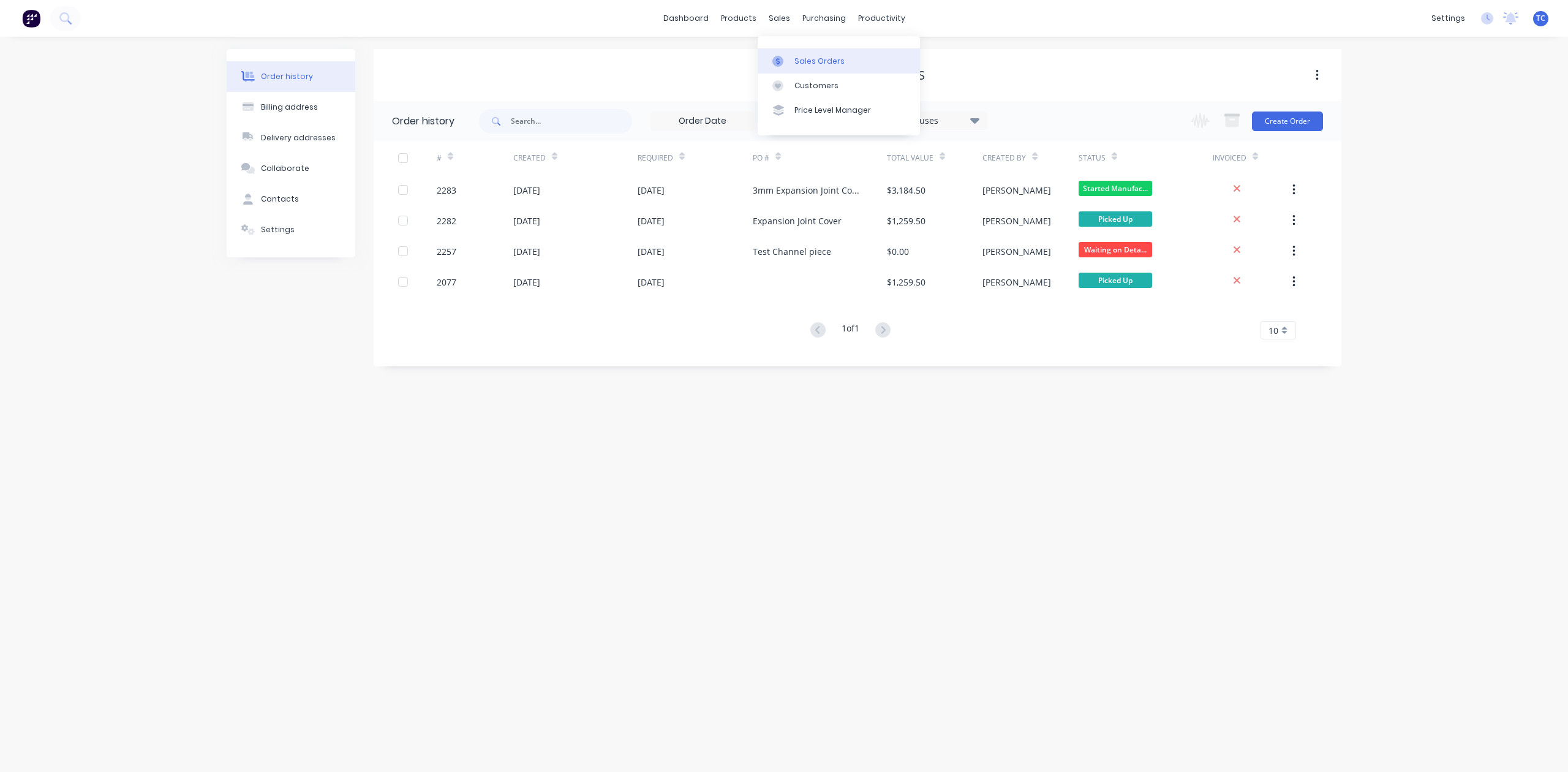
click at [821, 64] on div "Sales Orders" at bounding box center [819, 61] width 50 height 11
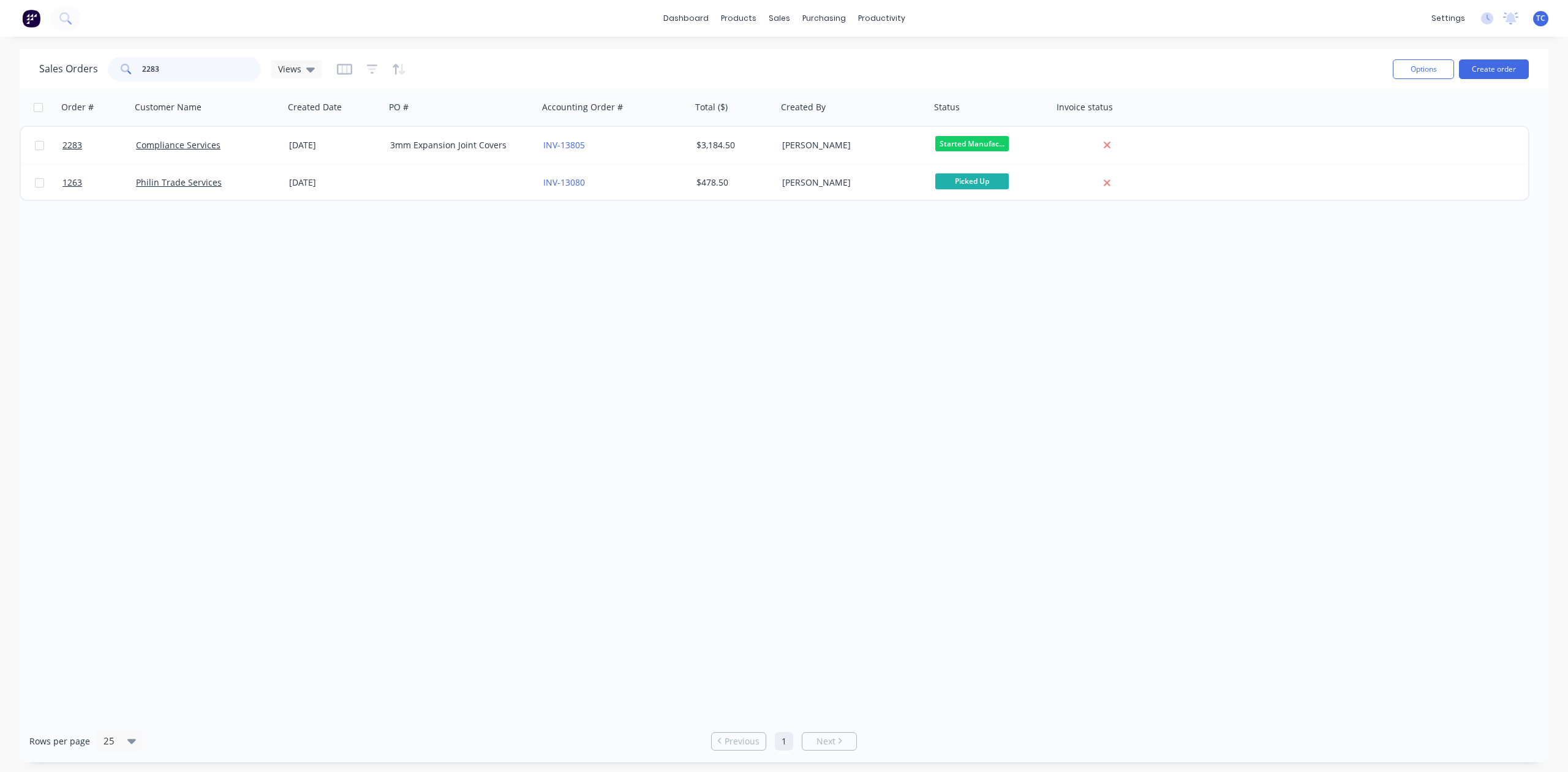
drag, startPoint x: 195, startPoint y: 69, endPoint x: 132, endPoint y: 55, distance: 64.5
click at [132, 57] on div "2283" at bounding box center [184, 69] width 153 height 25
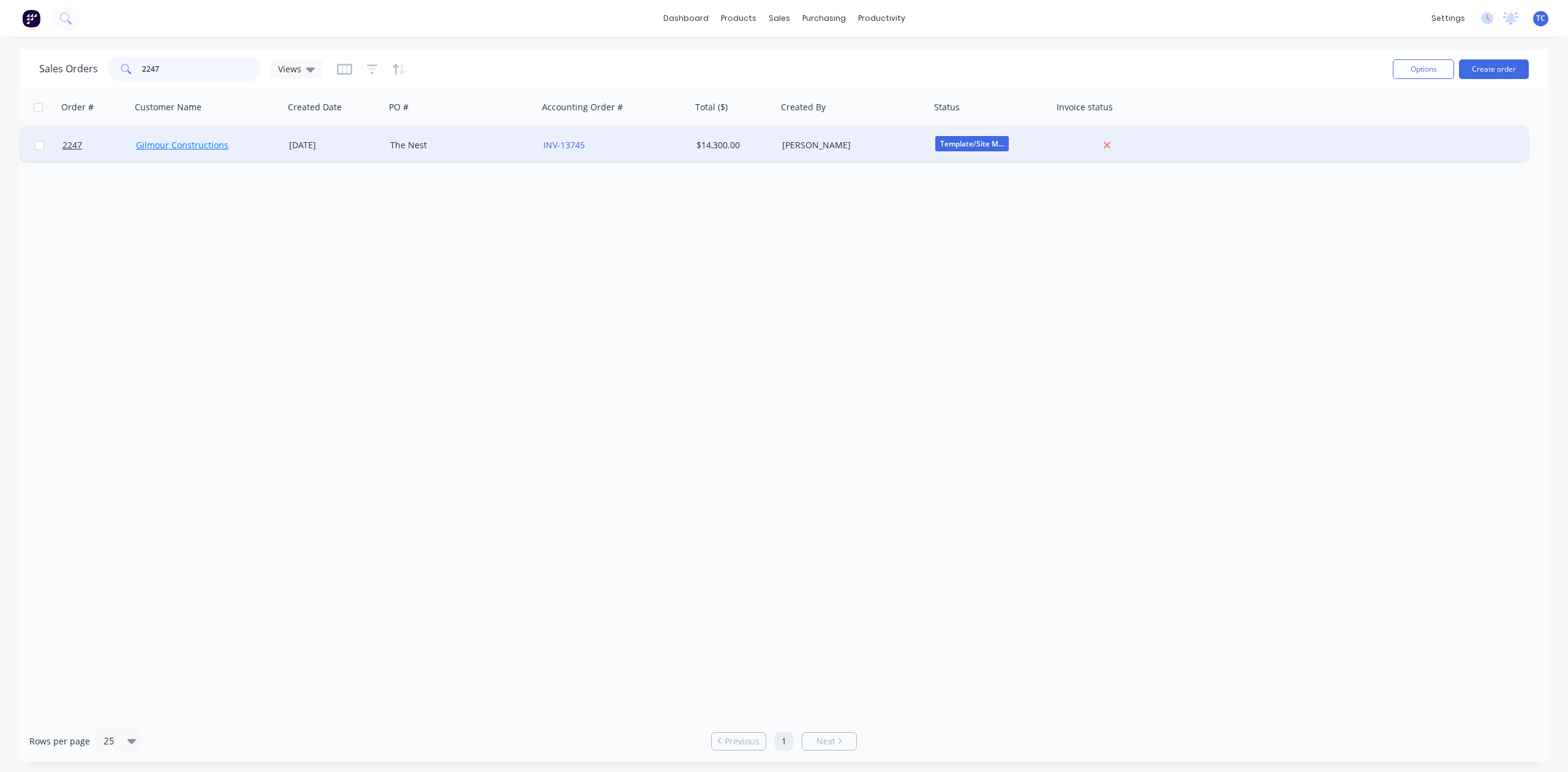
type input "2247"
click at [207, 142] on link "Gilmour Constructions" at bounding box center [182, 145] width 92 height 11
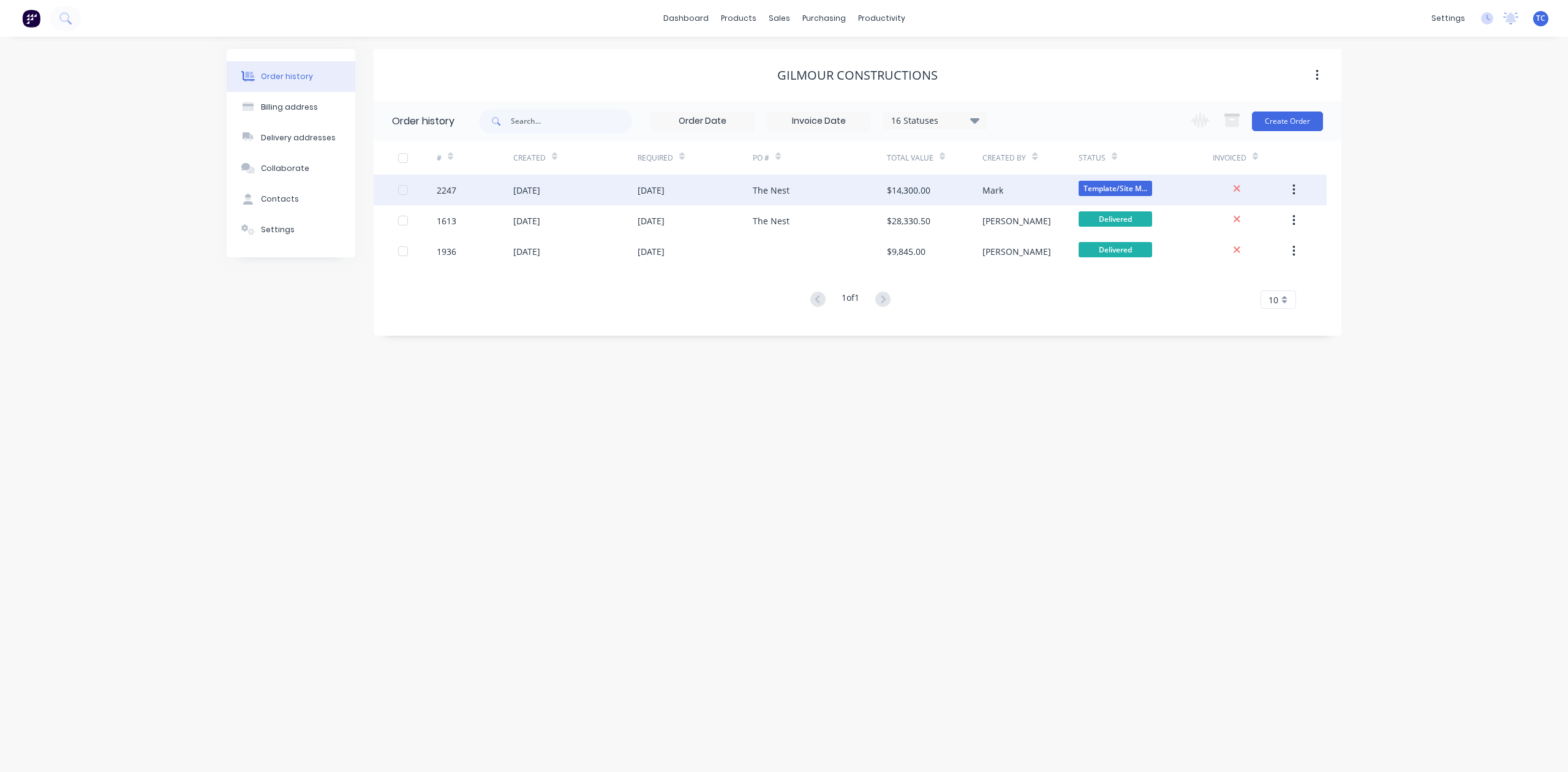
click at [540, 190] on div "[DATE]" at bounding box center [527, 190] width 27 height 13
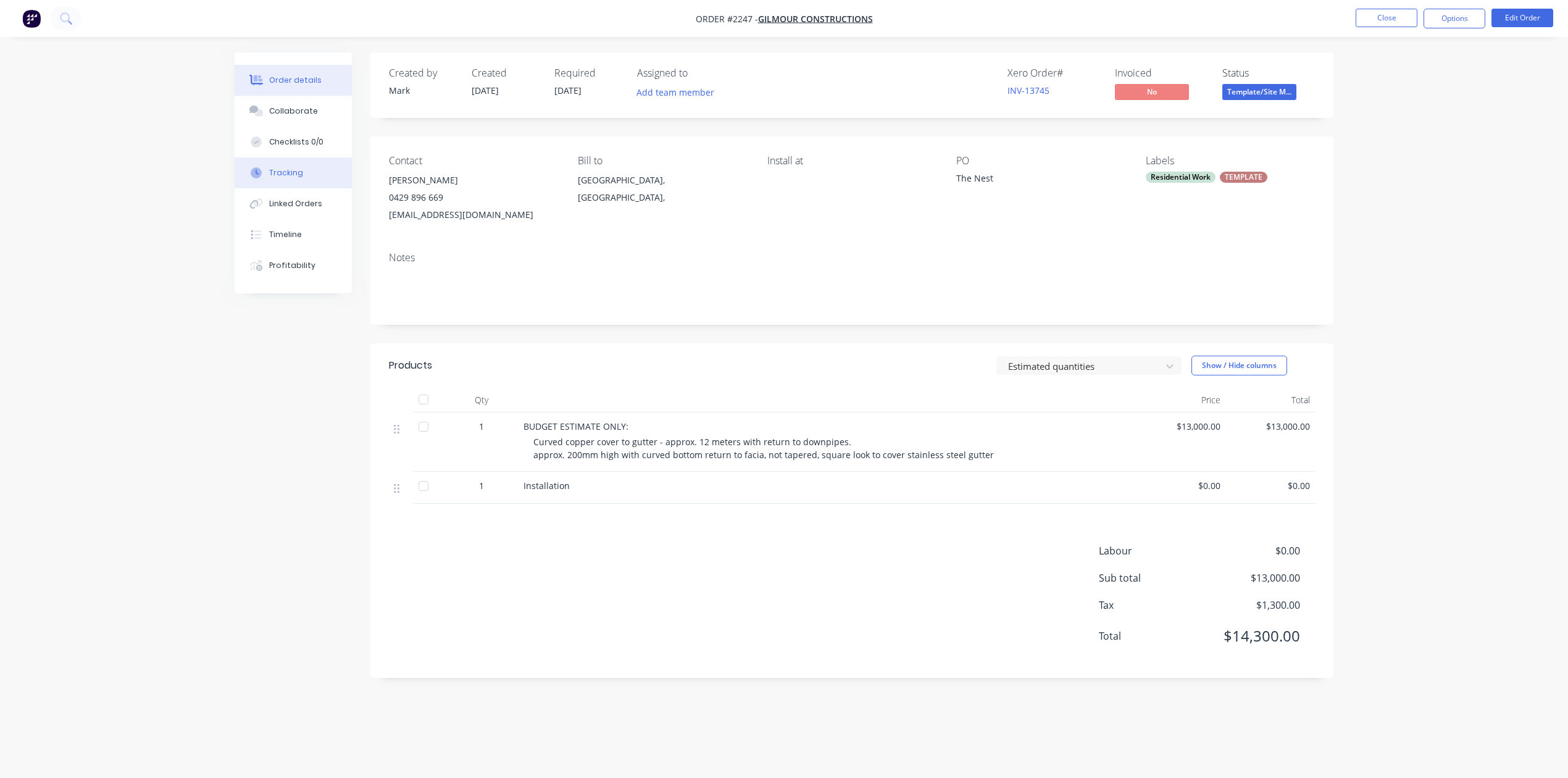
click at [303, 178] on div "Tracking" at bounding box center [286, 173] width 34 height 11
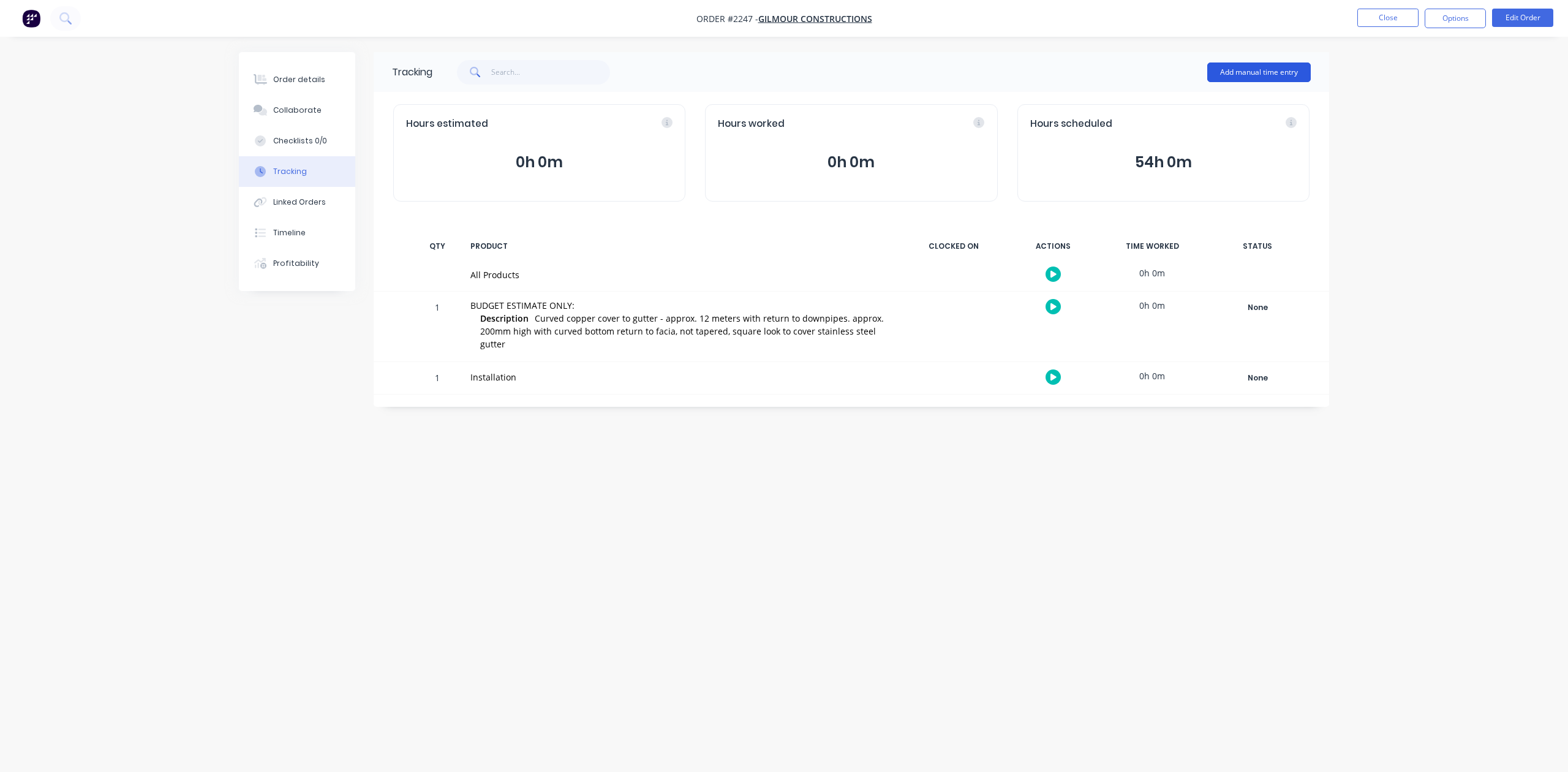
click at [1240, 69] on button "Add manual time entry" at bounding box center [1259, 72] width 104 height 20
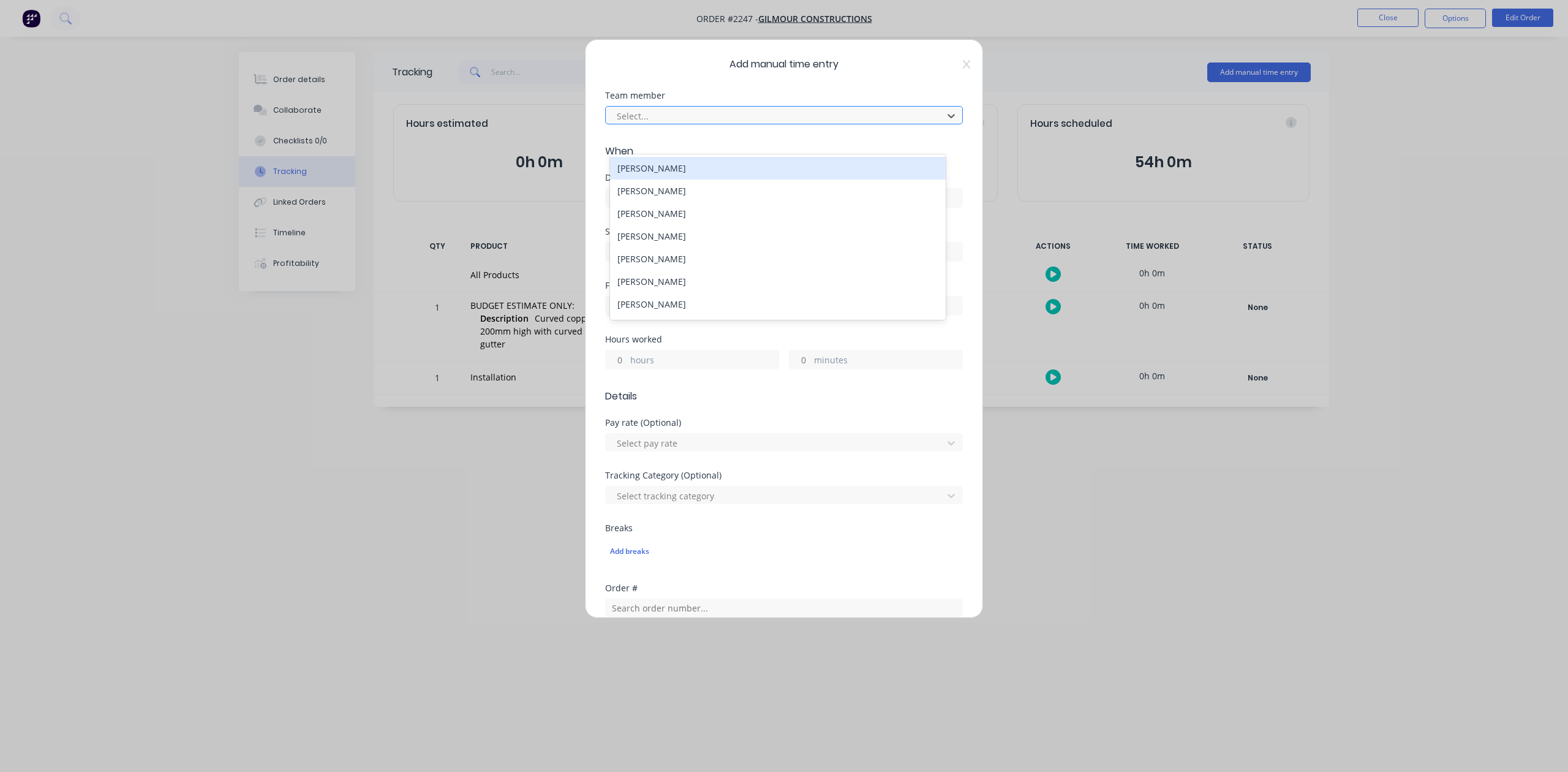
click at [636, 124] on div at bounding box center [776, 116] width 321 height 15
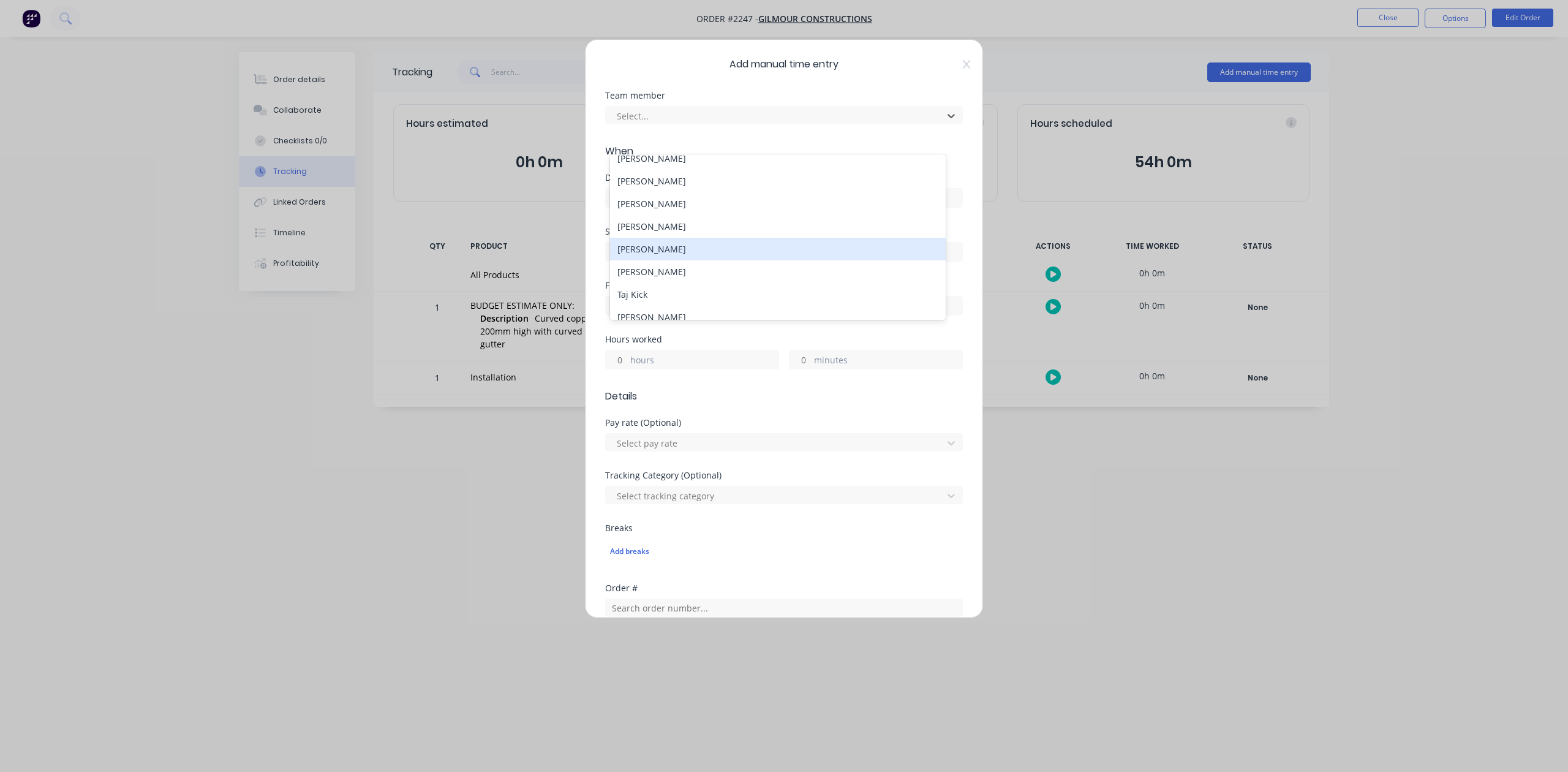
scroll to position [163, 0]
click at [663, 243] on div "[PERSON_NAME]" at bounding box center [777, 232] width 335 height 23
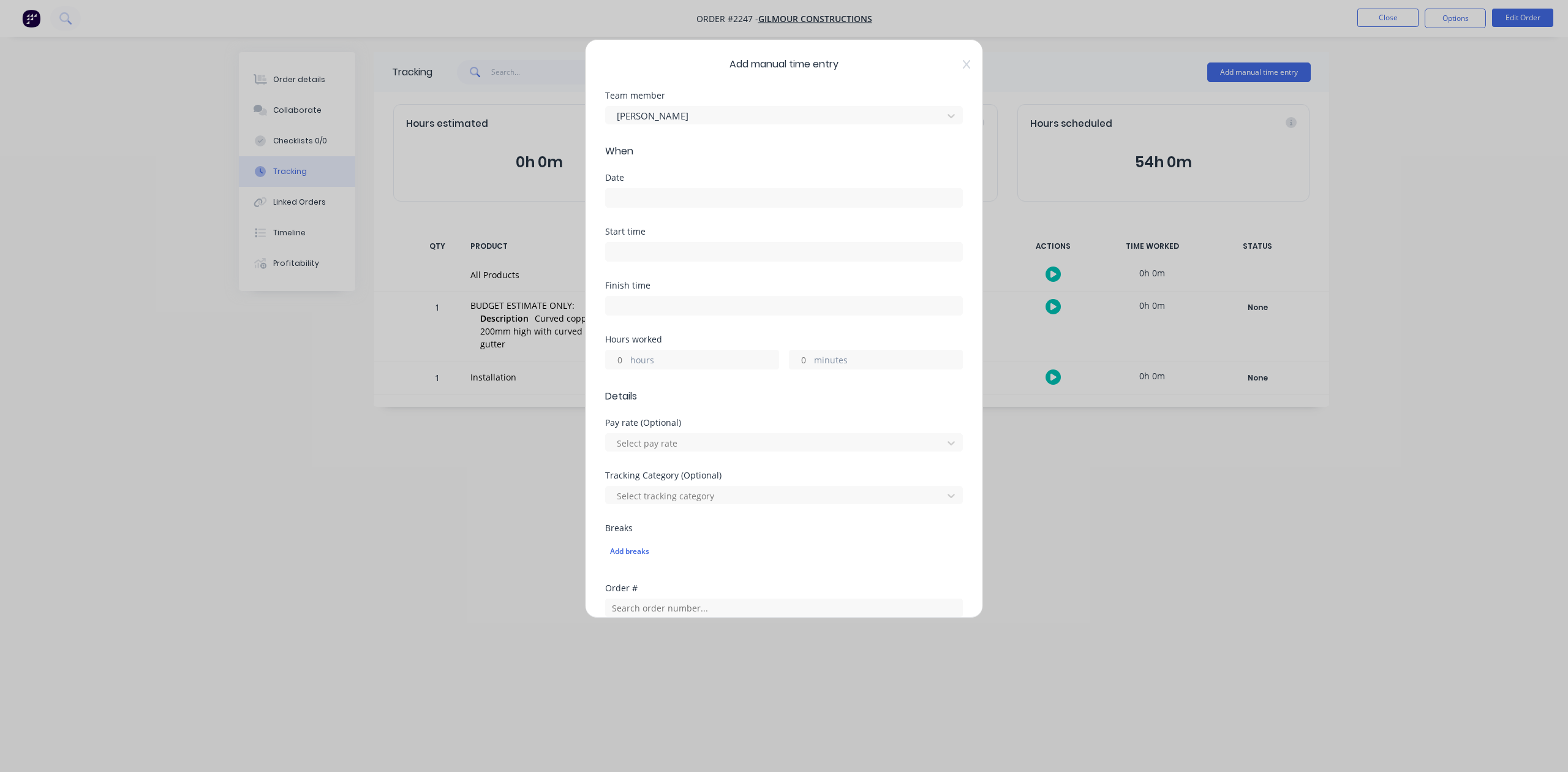
click at [656, 207] on input at bounding box center [784, 198] width 357 height 18
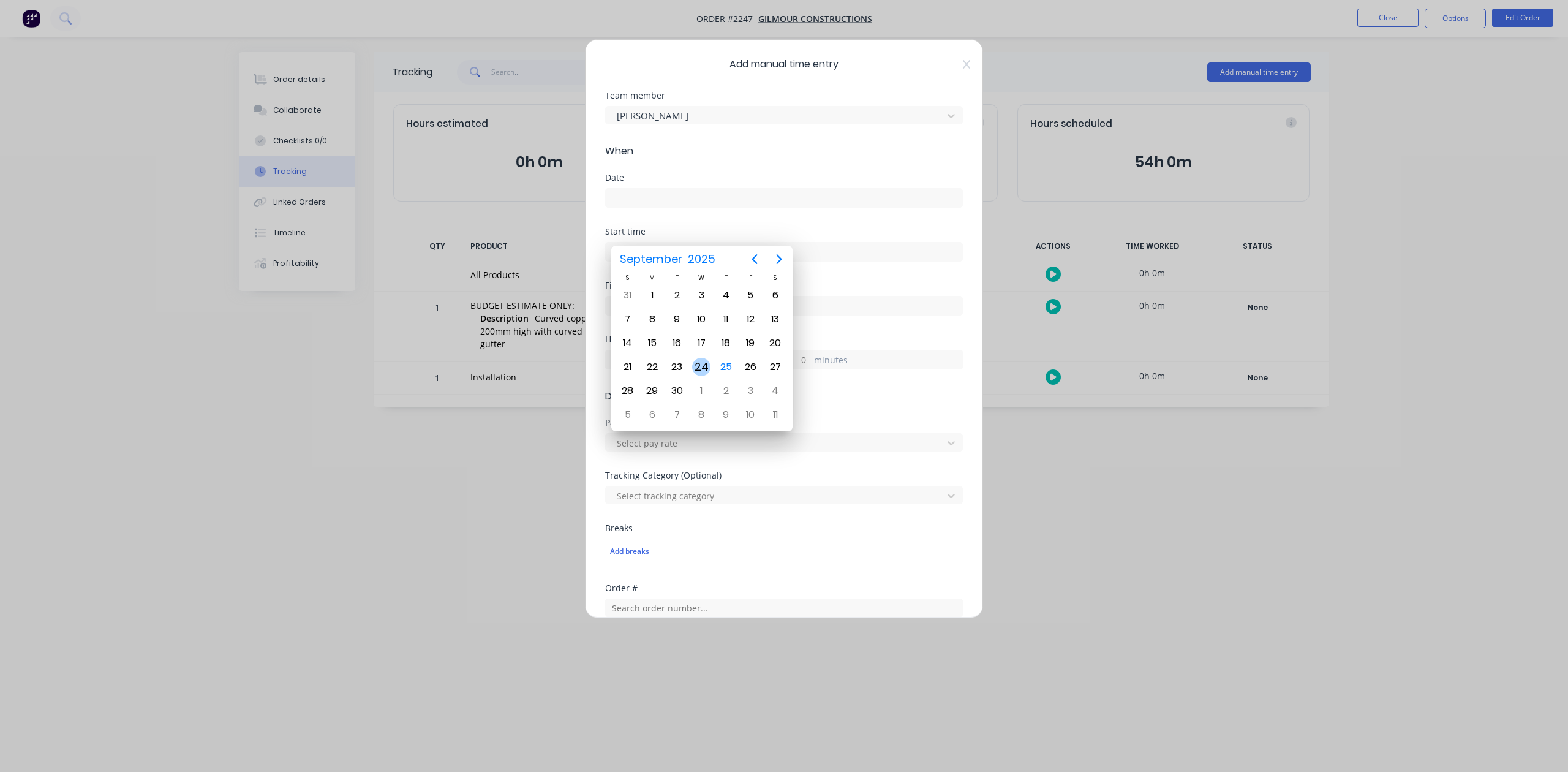
click at [701, 368] on div "24" at bounding box center [701, 367] width 18 height 18
type input "[DATE]"
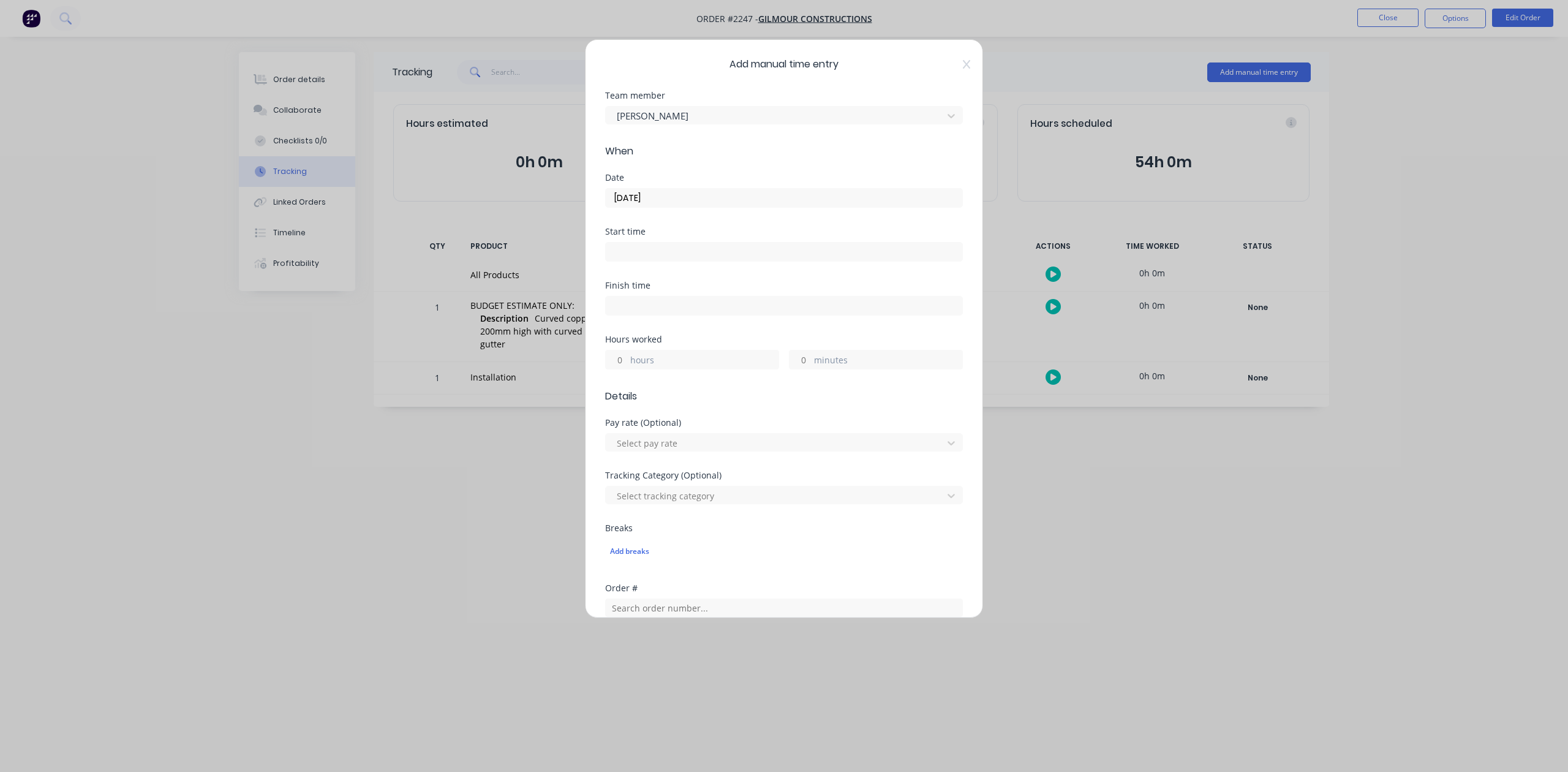
click at [627, 369] on input "hours" at bounding box center [616, 360] width 22 height 18
type input "8"
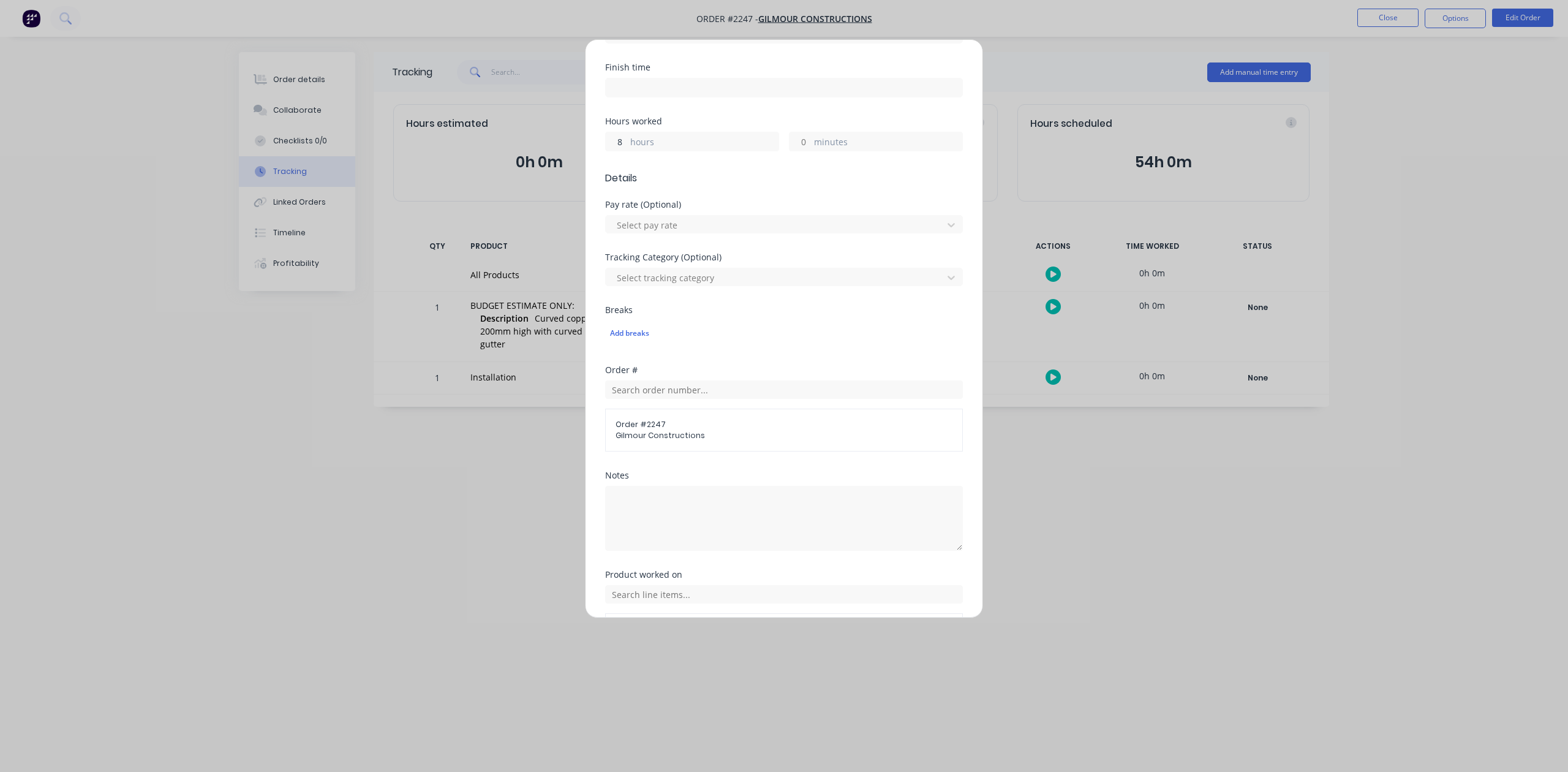
scroll to position [433, 0]
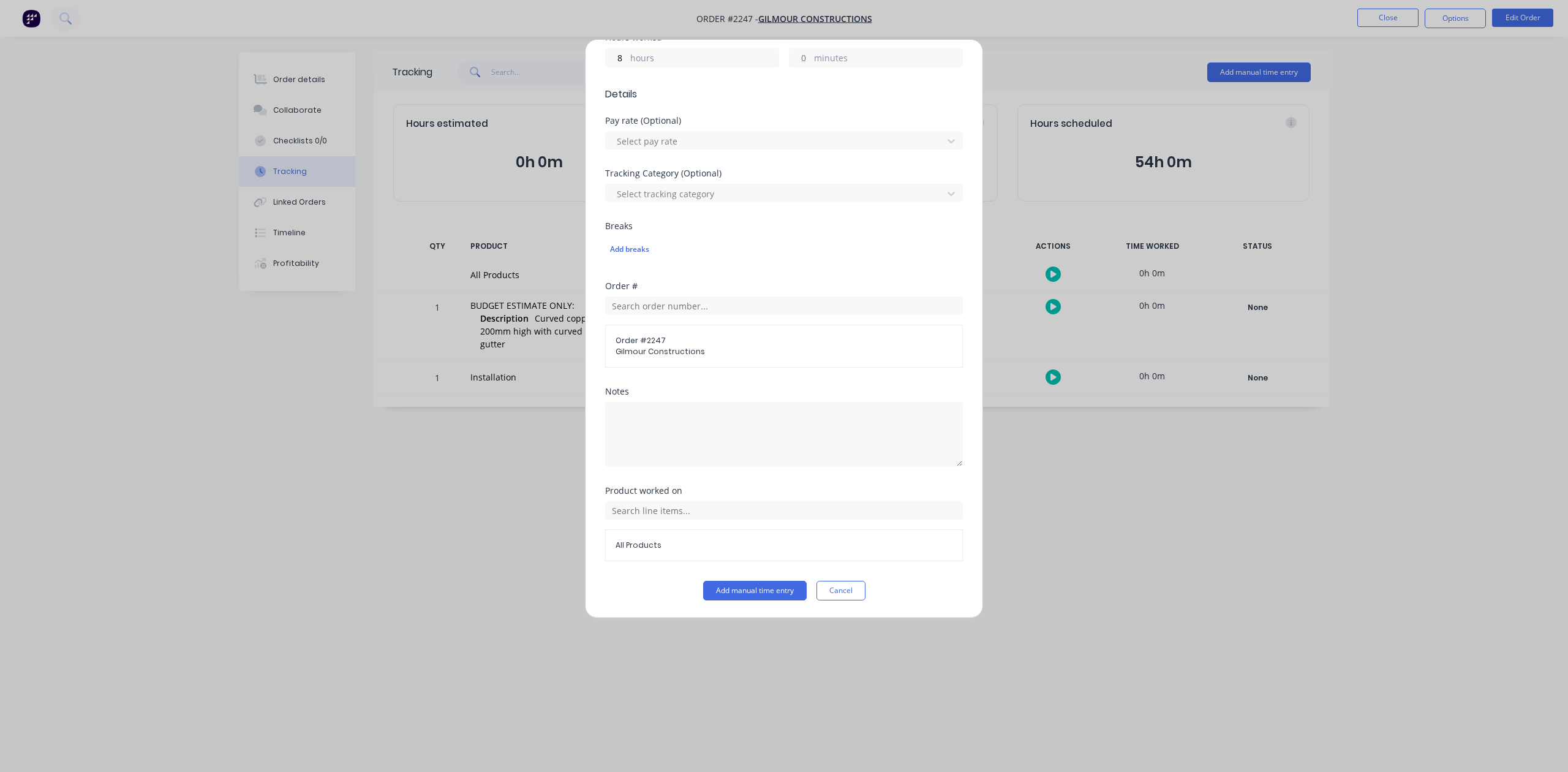
click at [746, 596] on button "Add manual time entry" at bounding box center [755, 591] width 104 height 20
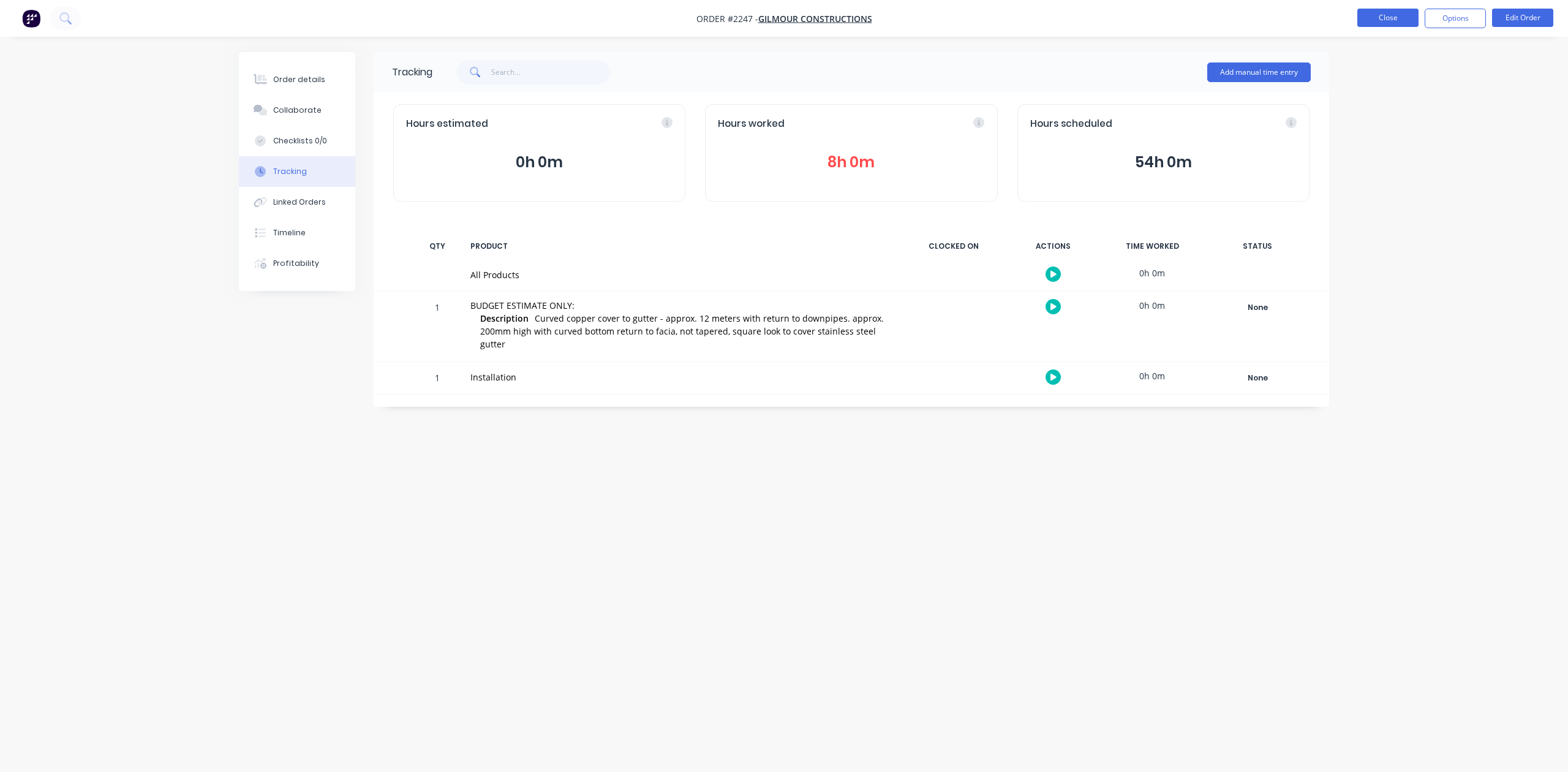
click at [1373, 16] on button "Close" at bounding box center [1388, 17] width 61 height 18
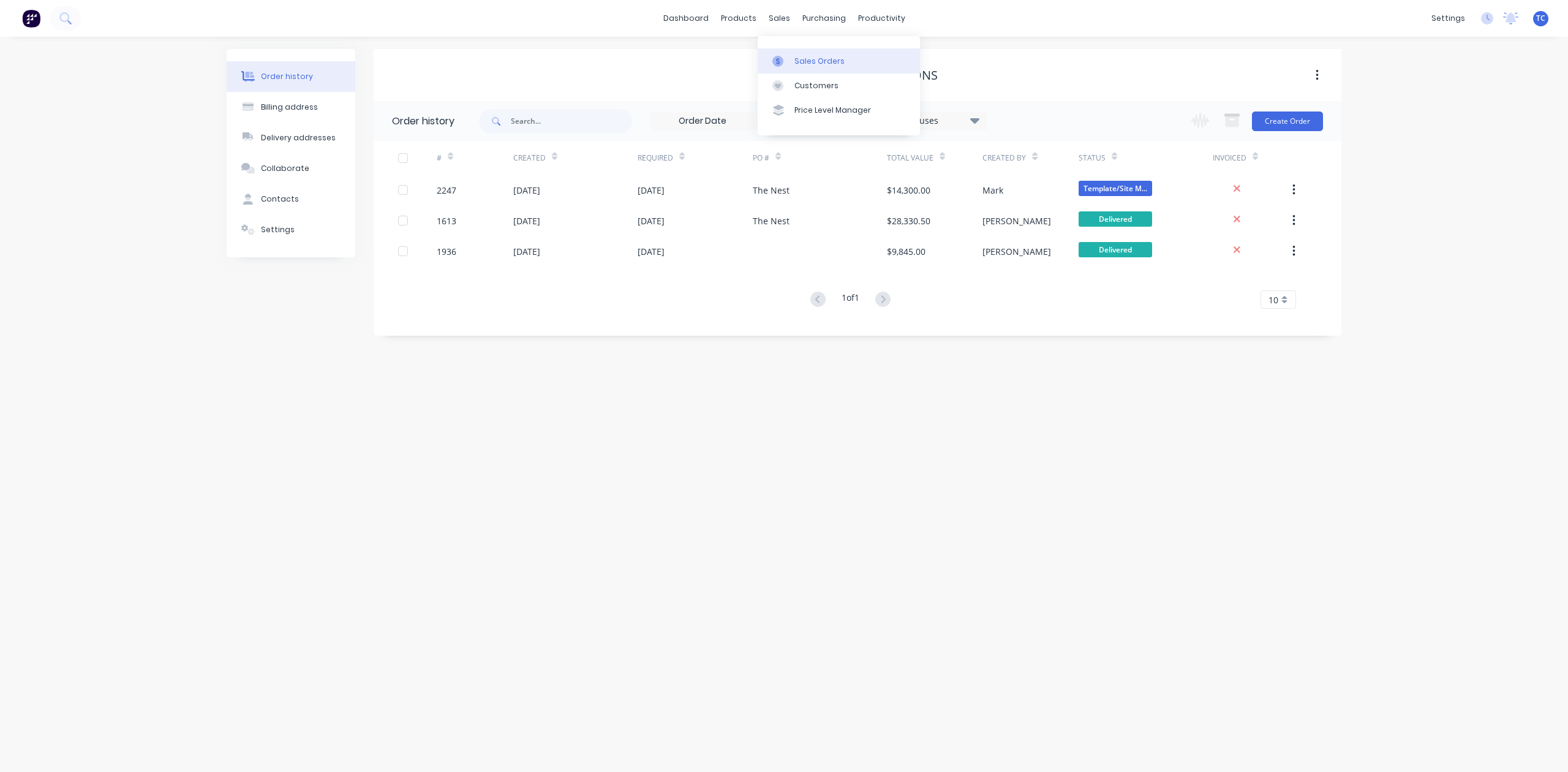
click at [804, 67] on div "Sales Orders" at bounding box center [819, 61] width 50 height 11
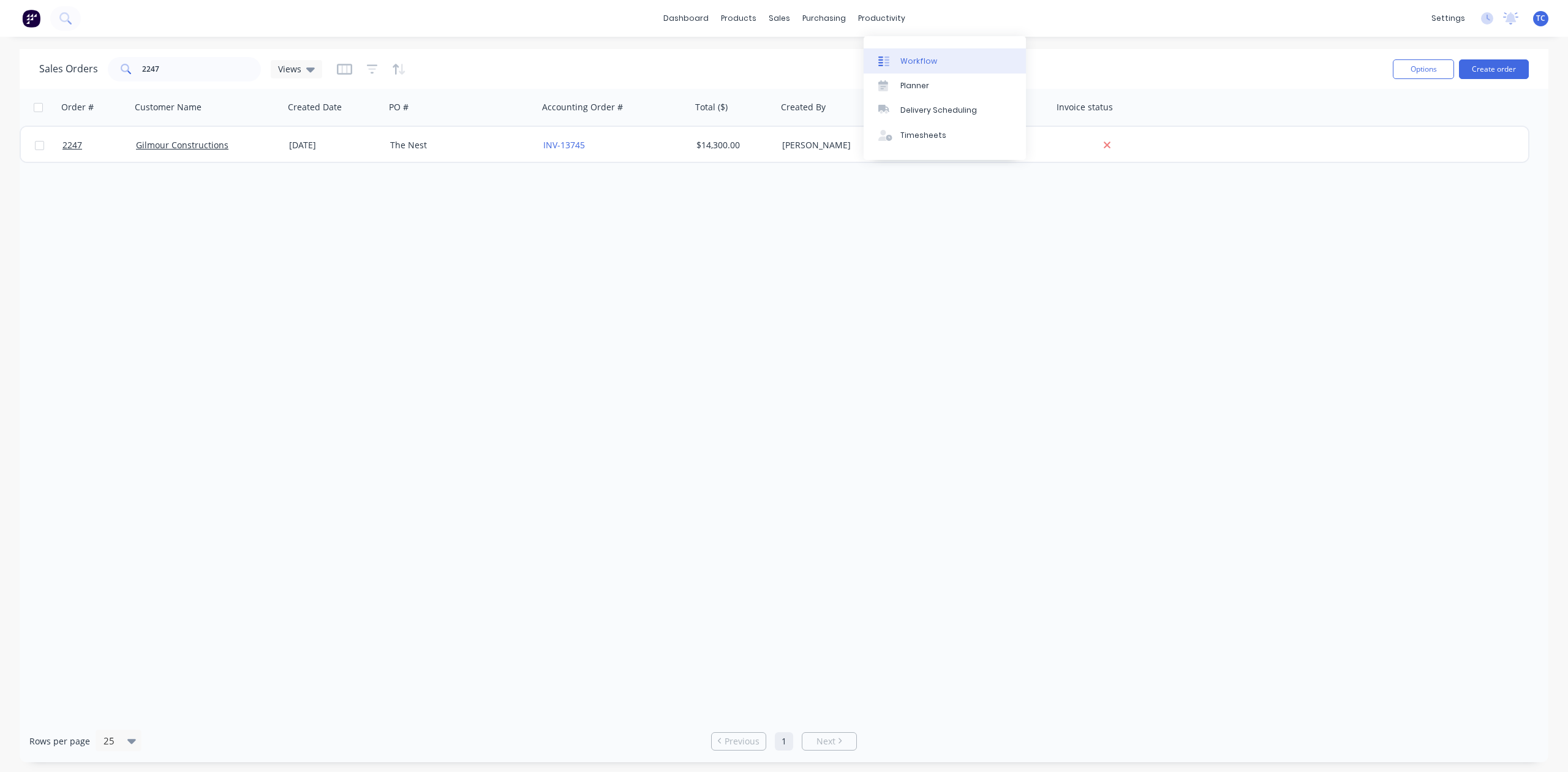
click at [917, 65] on div "Workflow" at bounding box center [919, 61] width 37 height 11
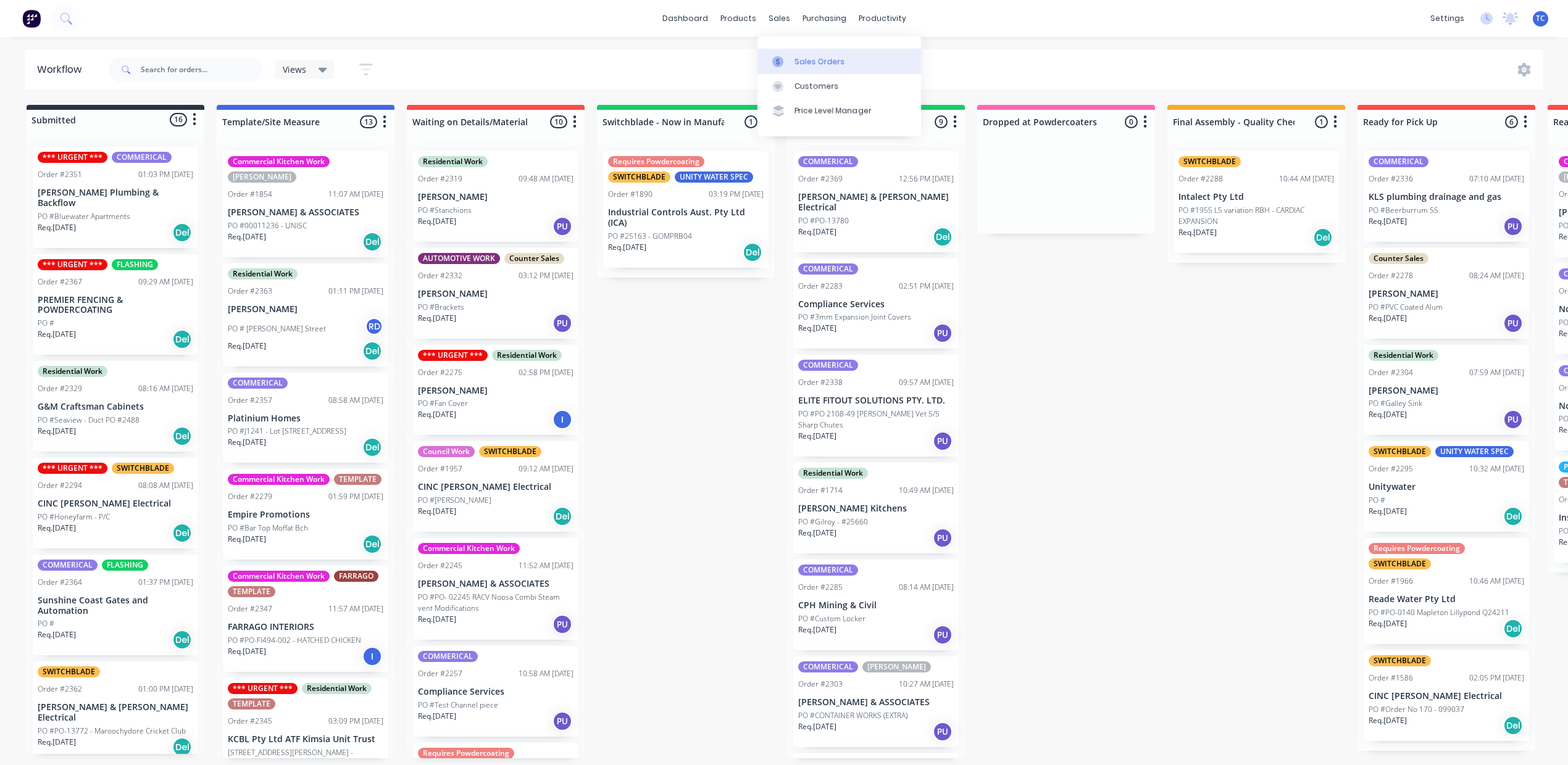
click at [813, 64] on div "Sales Orders" at bounding box center [819, 62] width 51 height 11
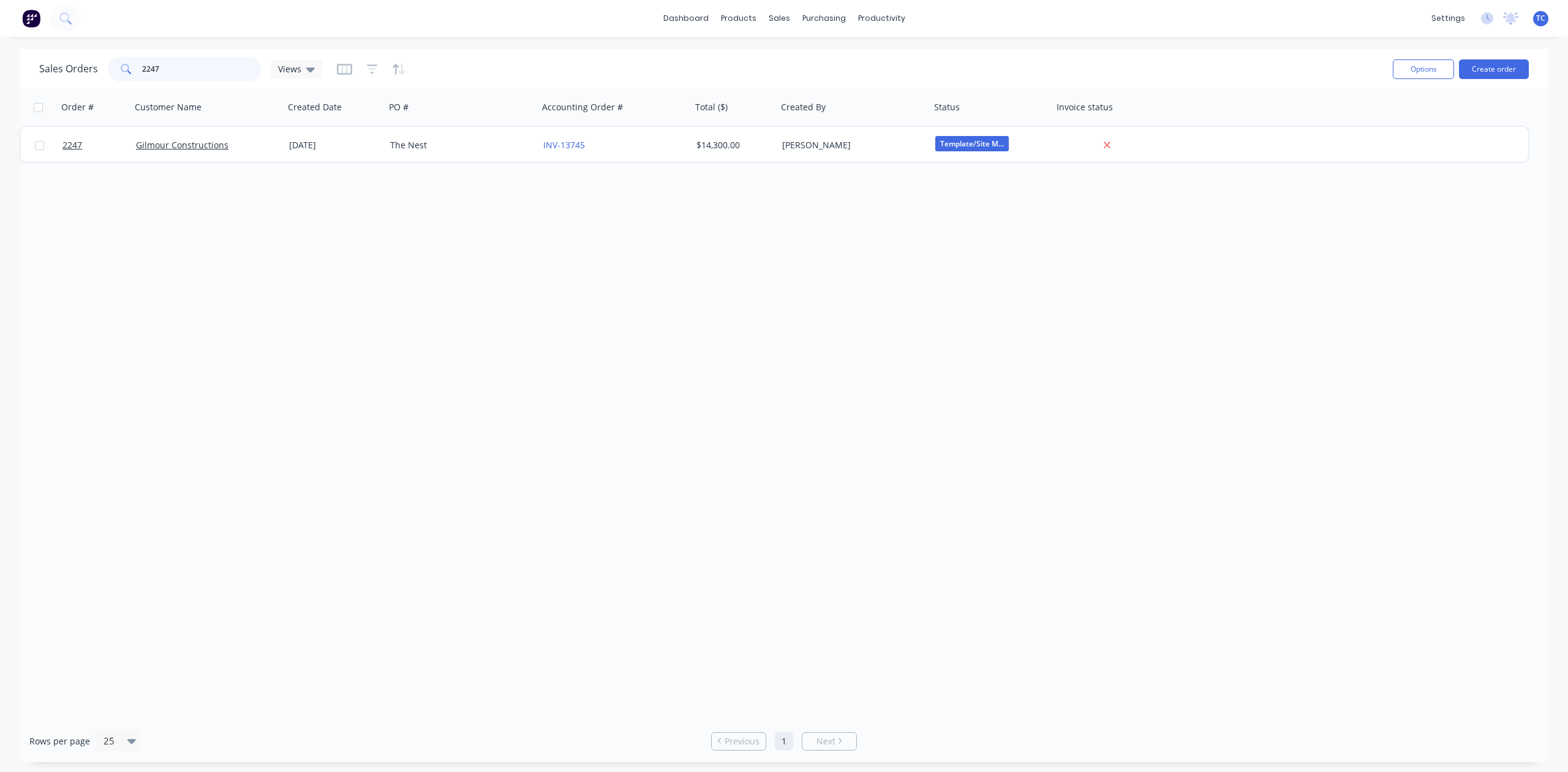
drag, startPoint x: 184, startPoint y: 70, endPoint x: 120, endPoint y: 67, distance: 64.1
click at [120, 67] on div "2247" at bounding box center [184, 69] width 153 height 25
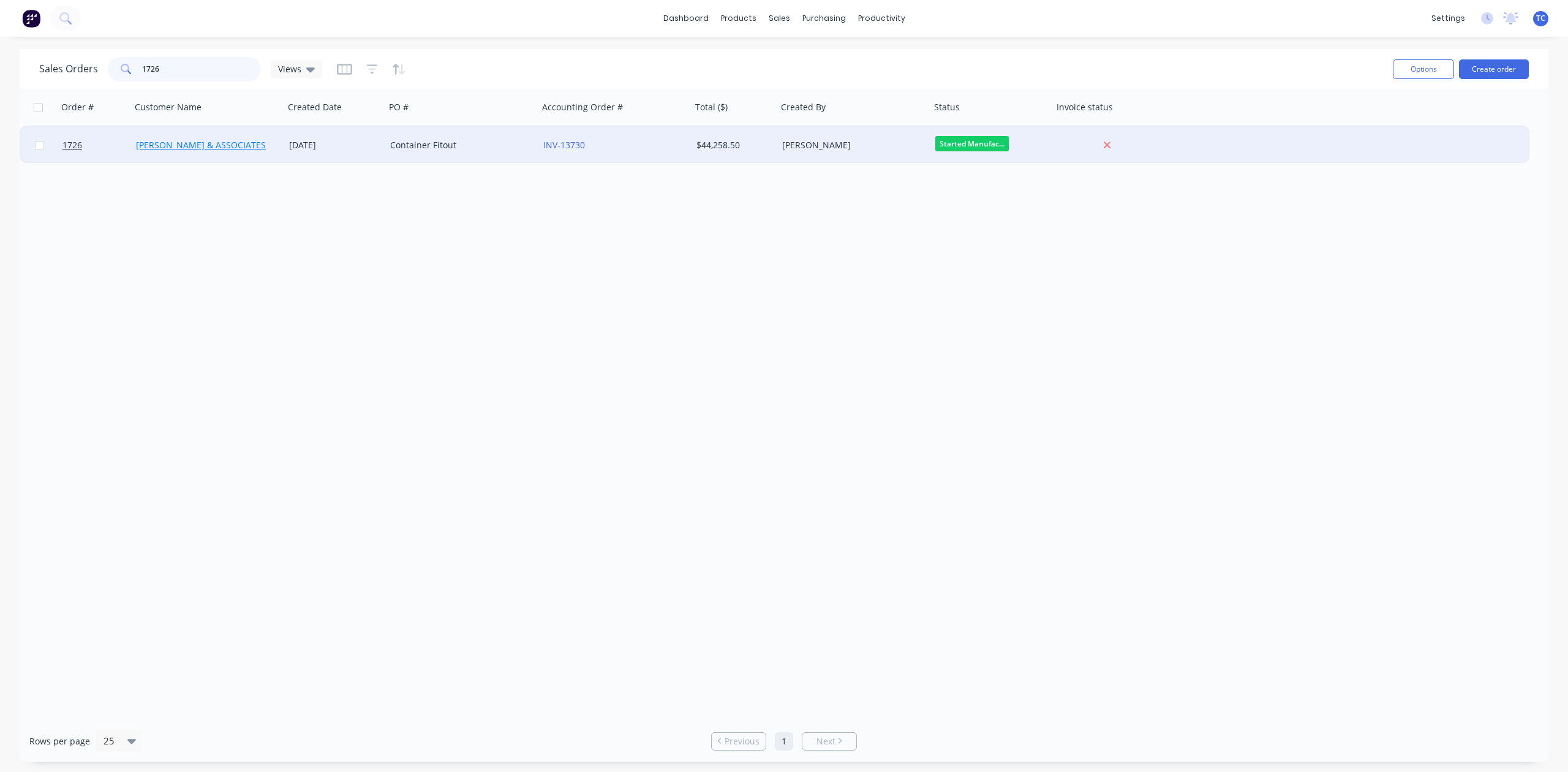
type input "1726"
click at [170, 143] on link "[PERSON_NAME] & ASSOCIATES" at bounding box center [201, 145] width 130 height 11
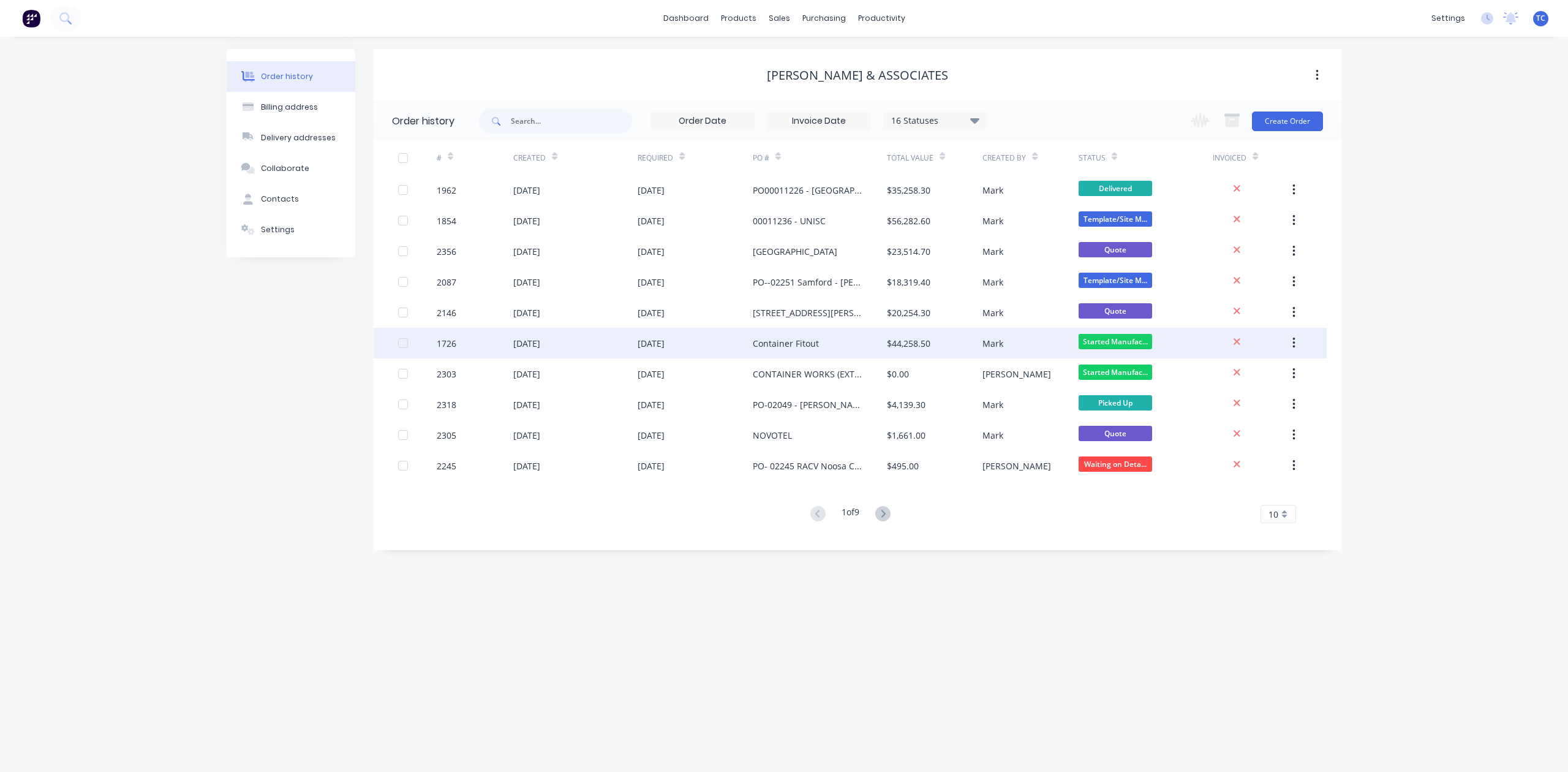
click at [491, 344] on div "1726" at bounding box center [475, 343] width 76 height 31
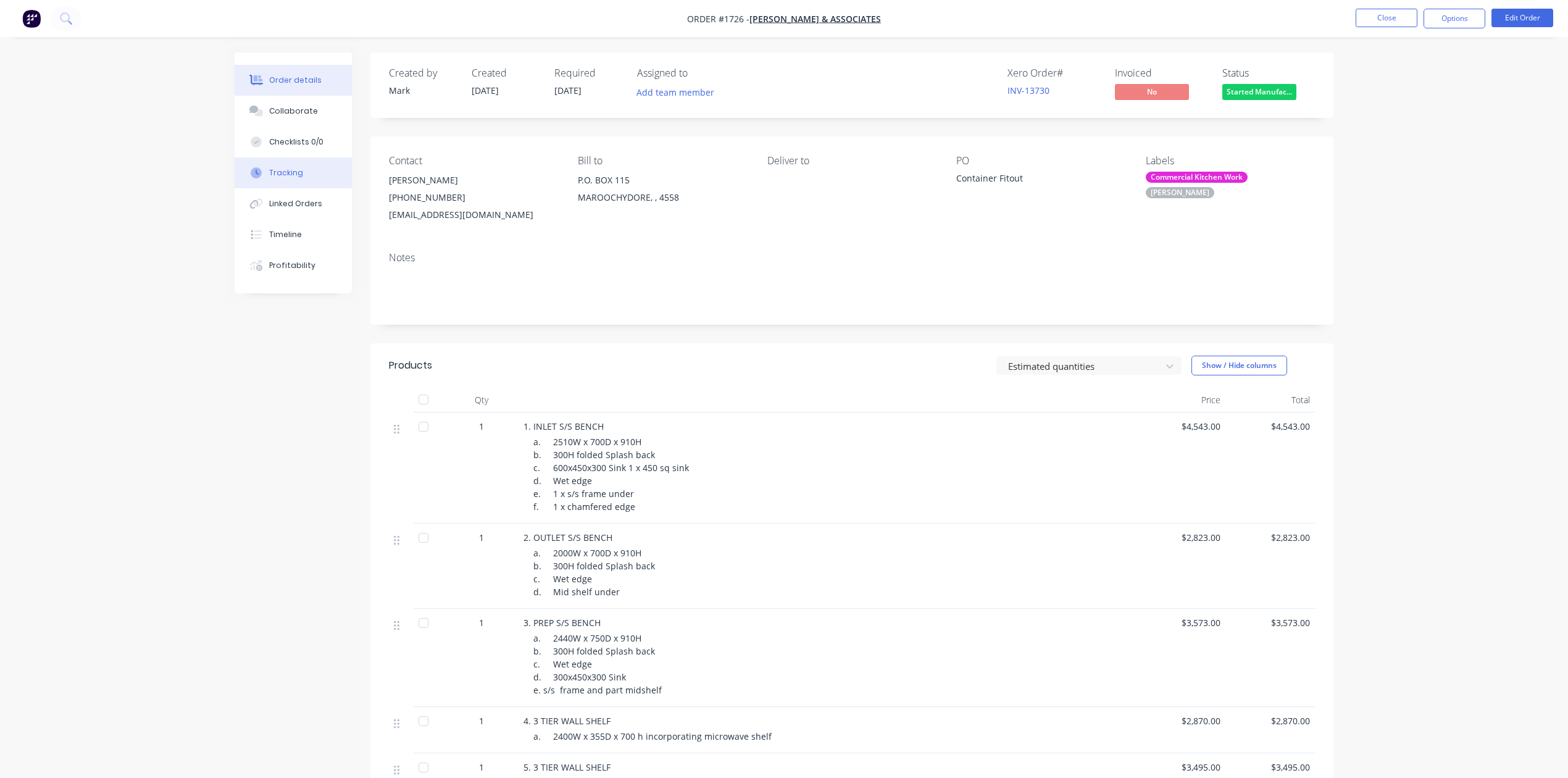
click at [303, 178] on div "Tracking" at bounding box center [286, 173] width 34 height 11
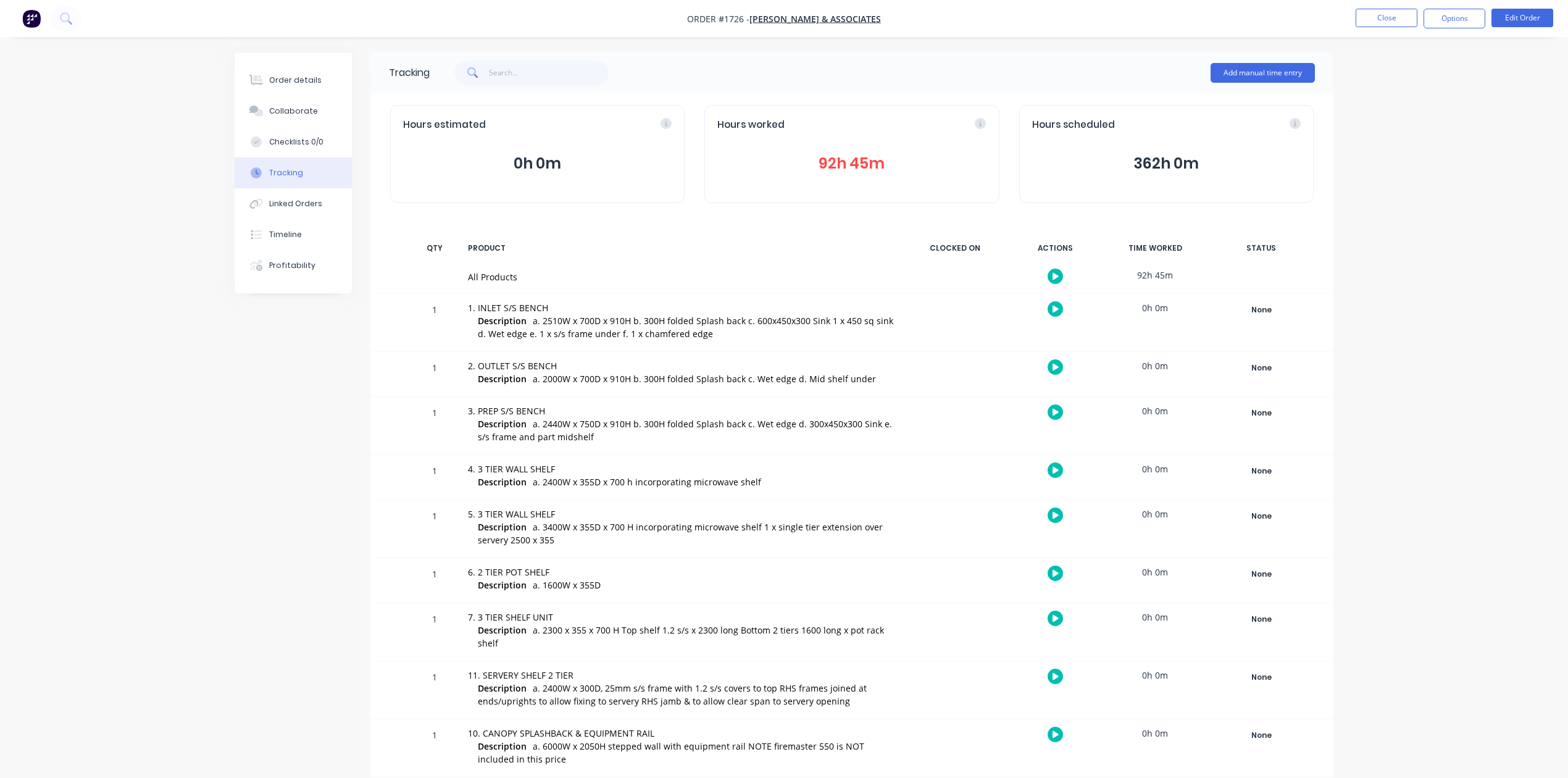
click at [294, 178] on div "Tracking" at bounding box center [286, 173] width 34 height 11
click at [1245, 68] on button "Add manual time entry" at bounding box center [1263, 72] width 104 height 20
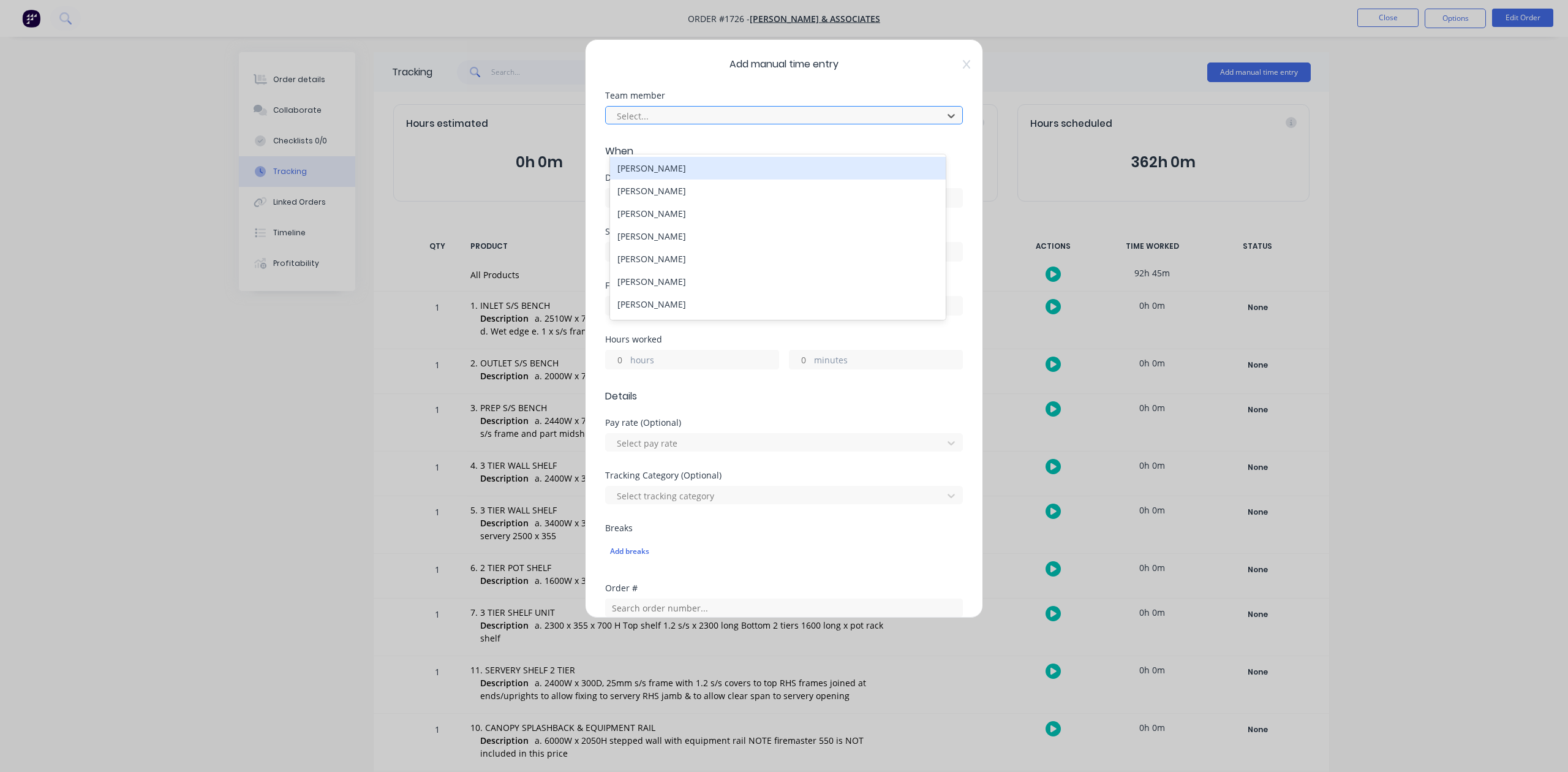
click at [754, 124] on div at bounding box center [776, 116] width 321 height 15
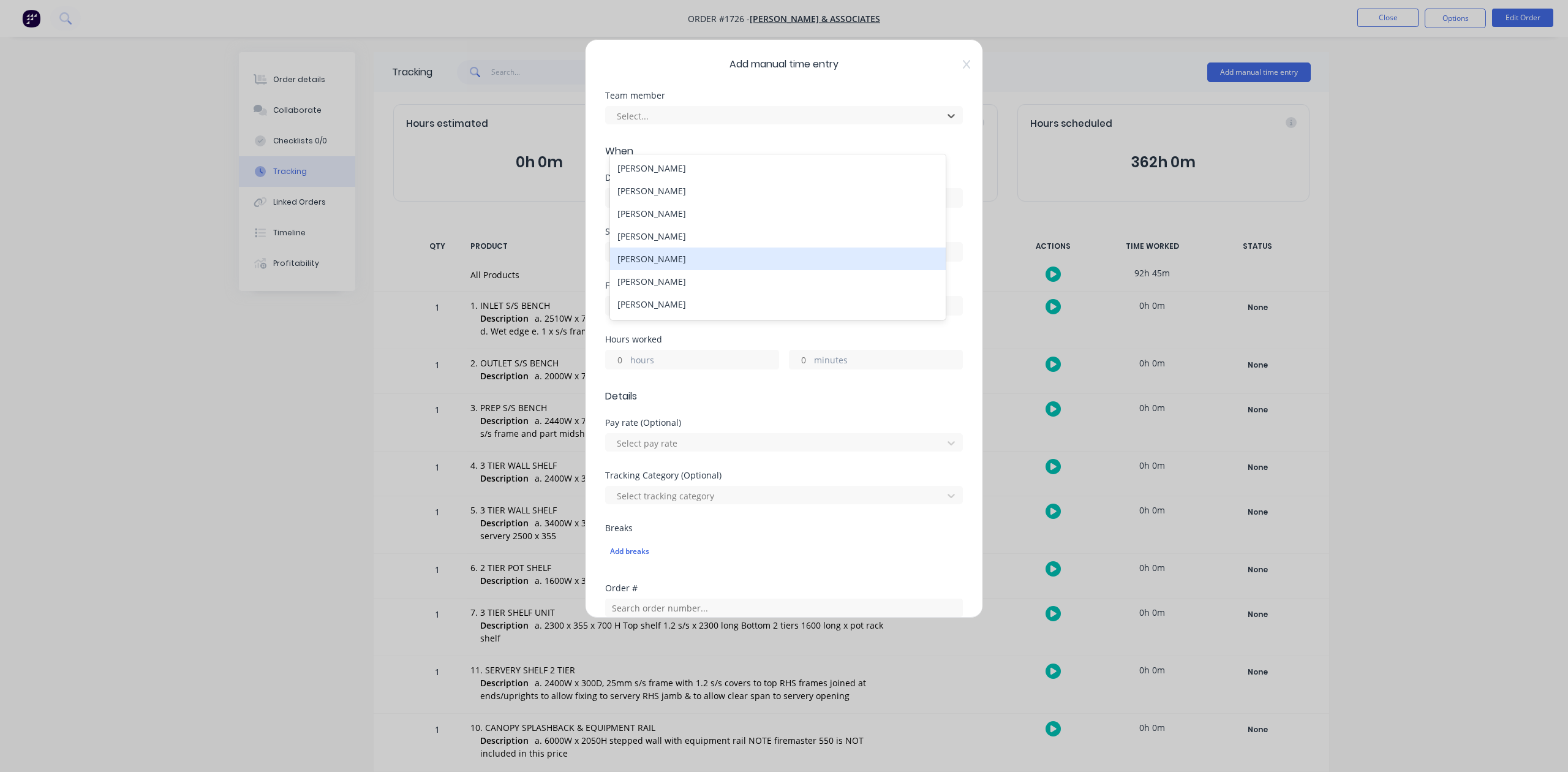
click at [706, 270] on div "[PERSON_NAME]" at bounding box center [777, 259] width 335 height 23
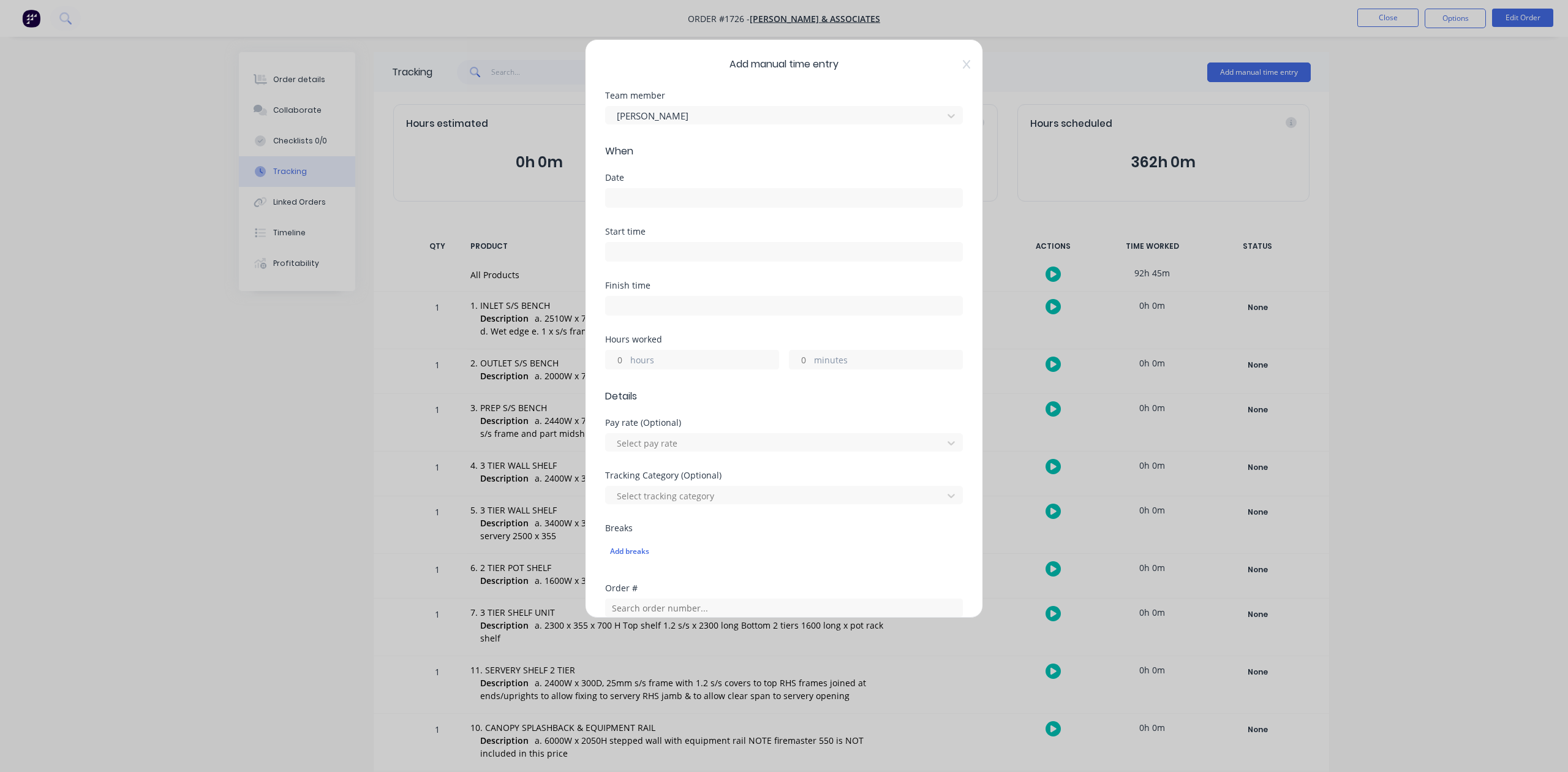
click at [687, 207] on input at bounding box center [784, 198] width 357 height 18
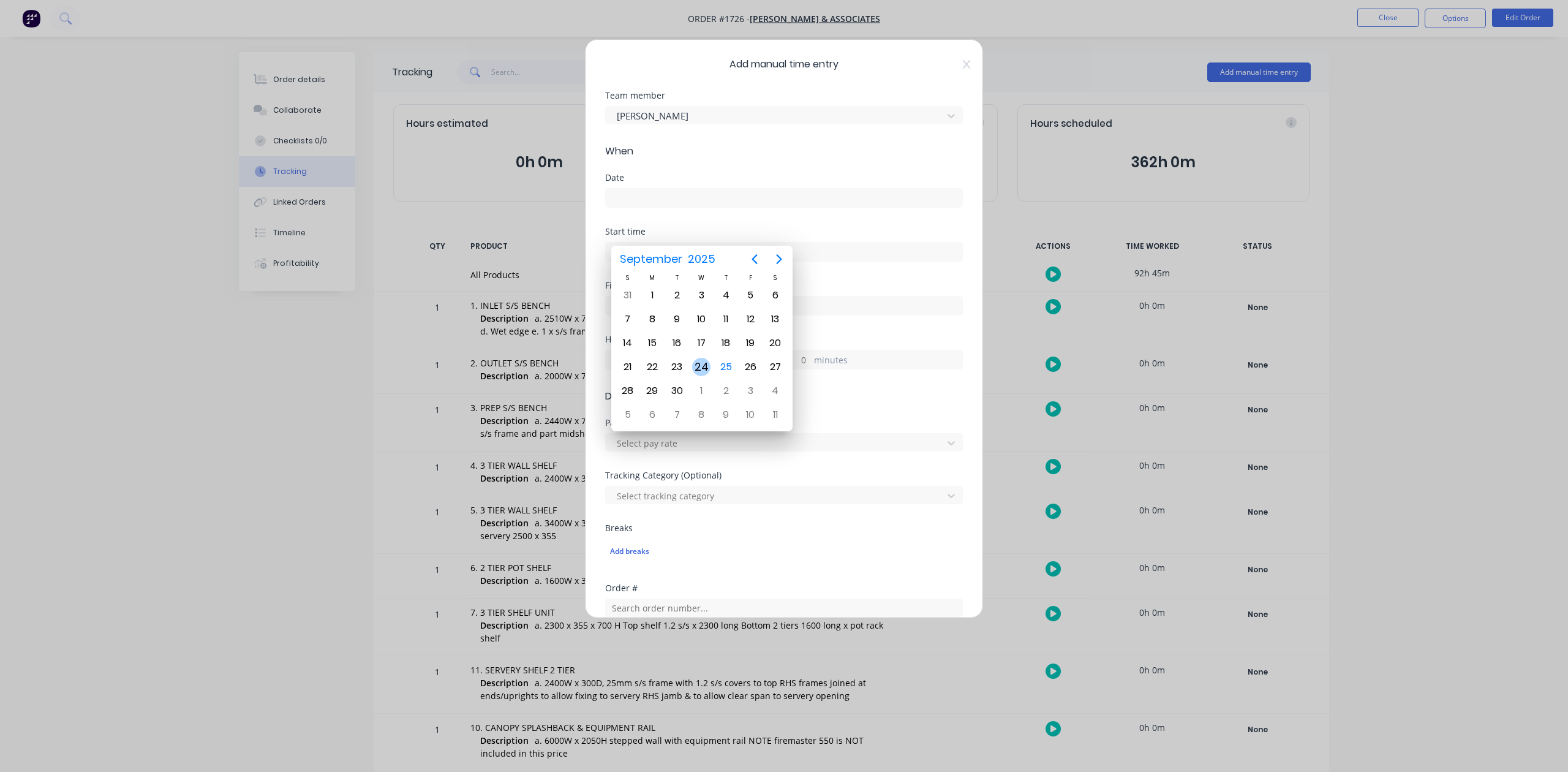
click at [702, 367] on div "24" at bounding box center [701, 367] width 18 height 18
type input "[DATE]"
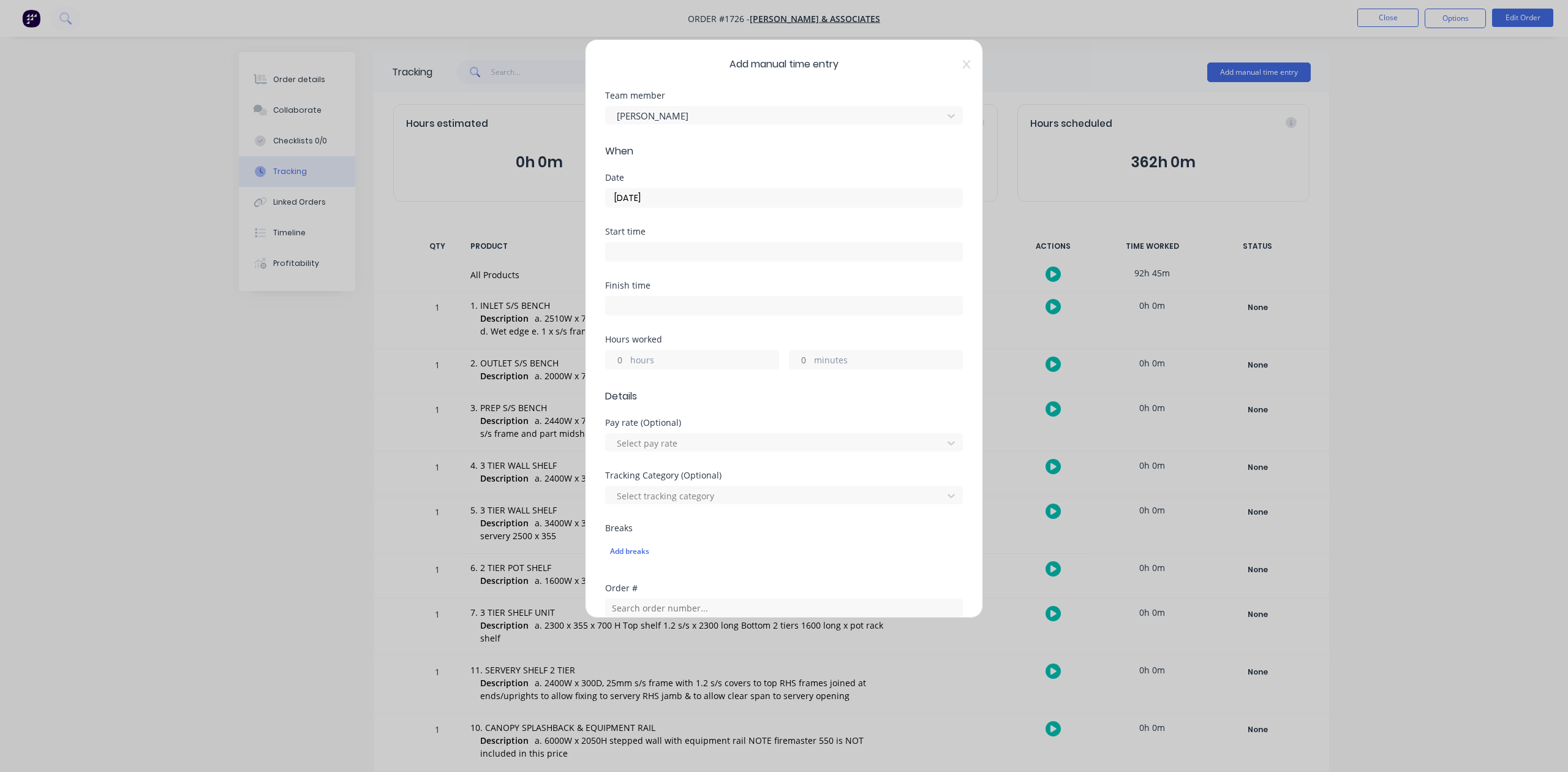
click at [622, 369] on input "hours" at bounding box center [616, 360] width 22 height 18
drag, startPoint x: 632, startPoint y: 415, endPoint x: 615, endPoint y: 414, distance: 17.0
click at [615, 369] on input "8" at bounding box center [616, 360] width 22 height 18
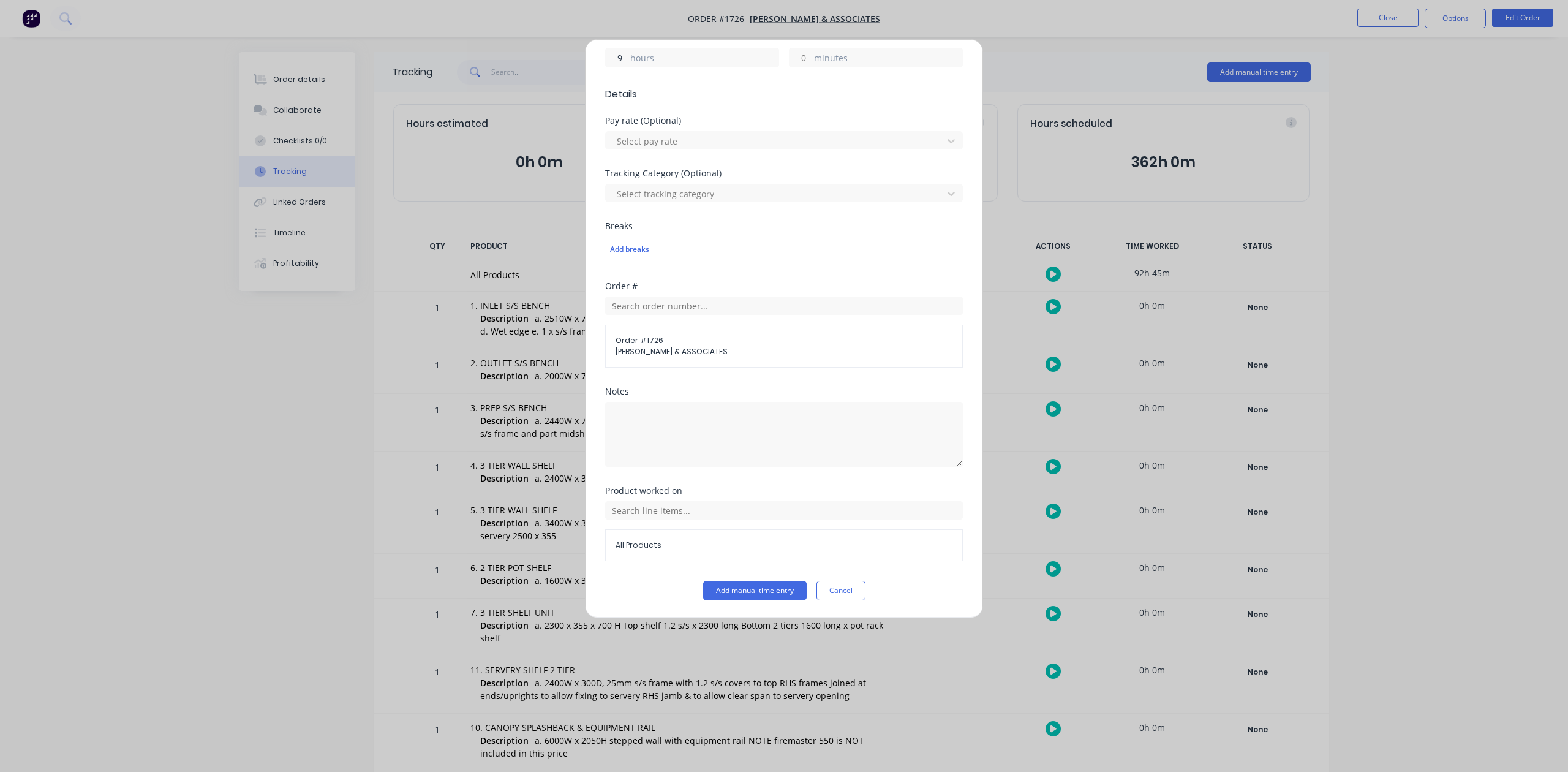
scroll to position [433, 0]
type input "9"
click at [763, 589] on button "Add manual time entry" at bounding box center [755, 591] width 104 height 20
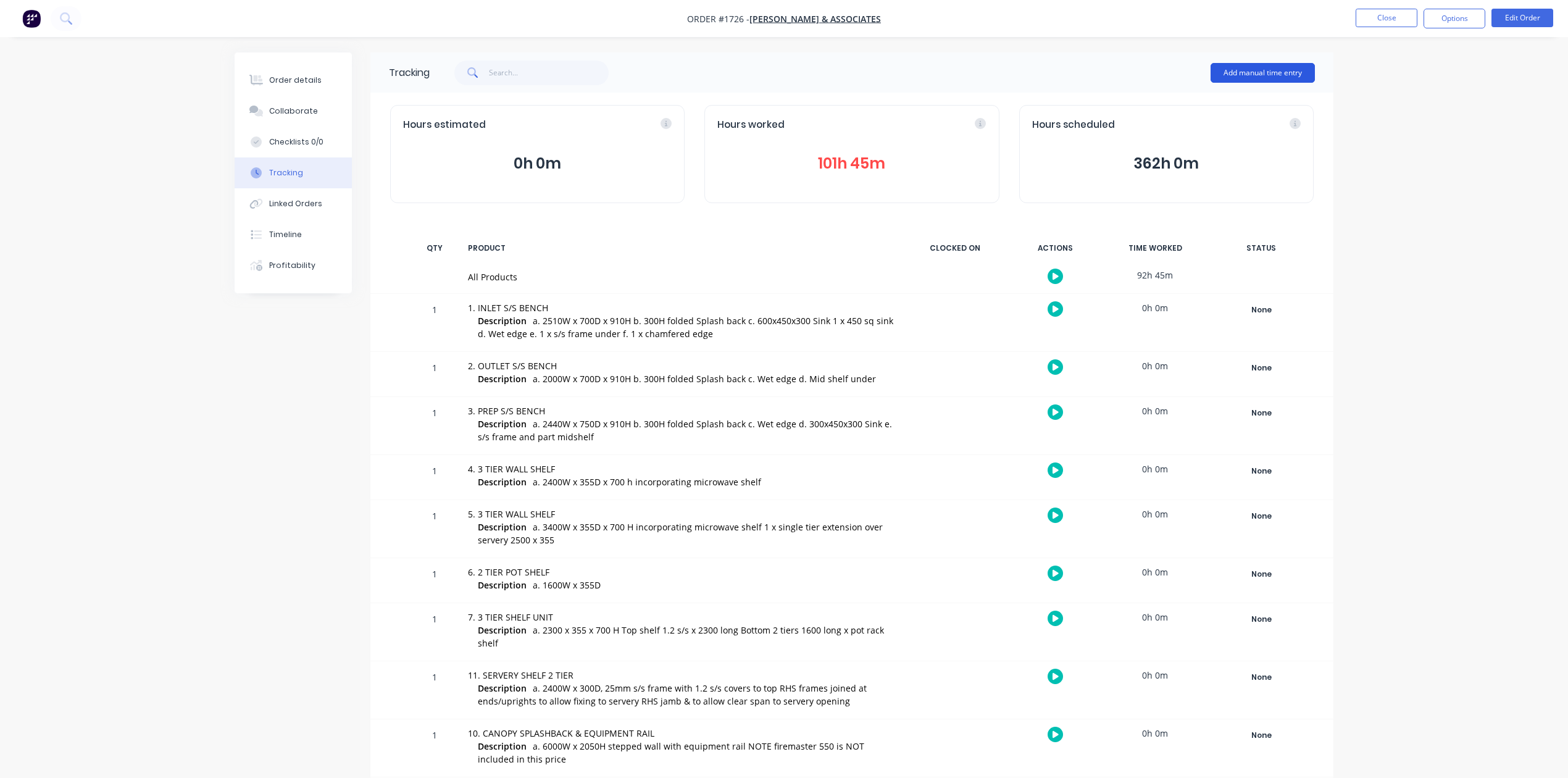
click at [1264, 67] on button "Add manual time entry" at bounding box center [1263, 72] width 104 height 20
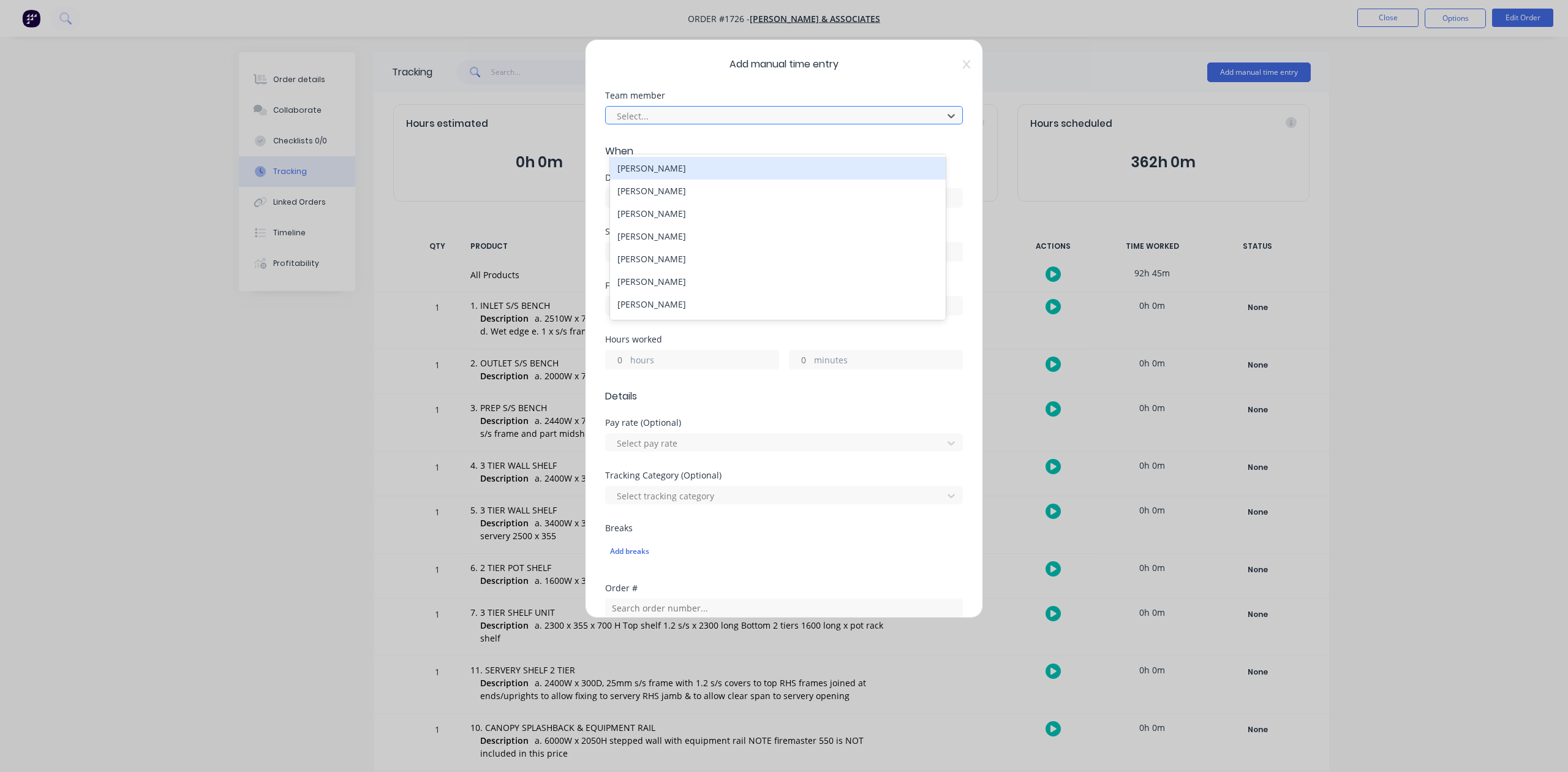
click at [766, 124] on div at bounding box center [776, 116] width 321 height 15
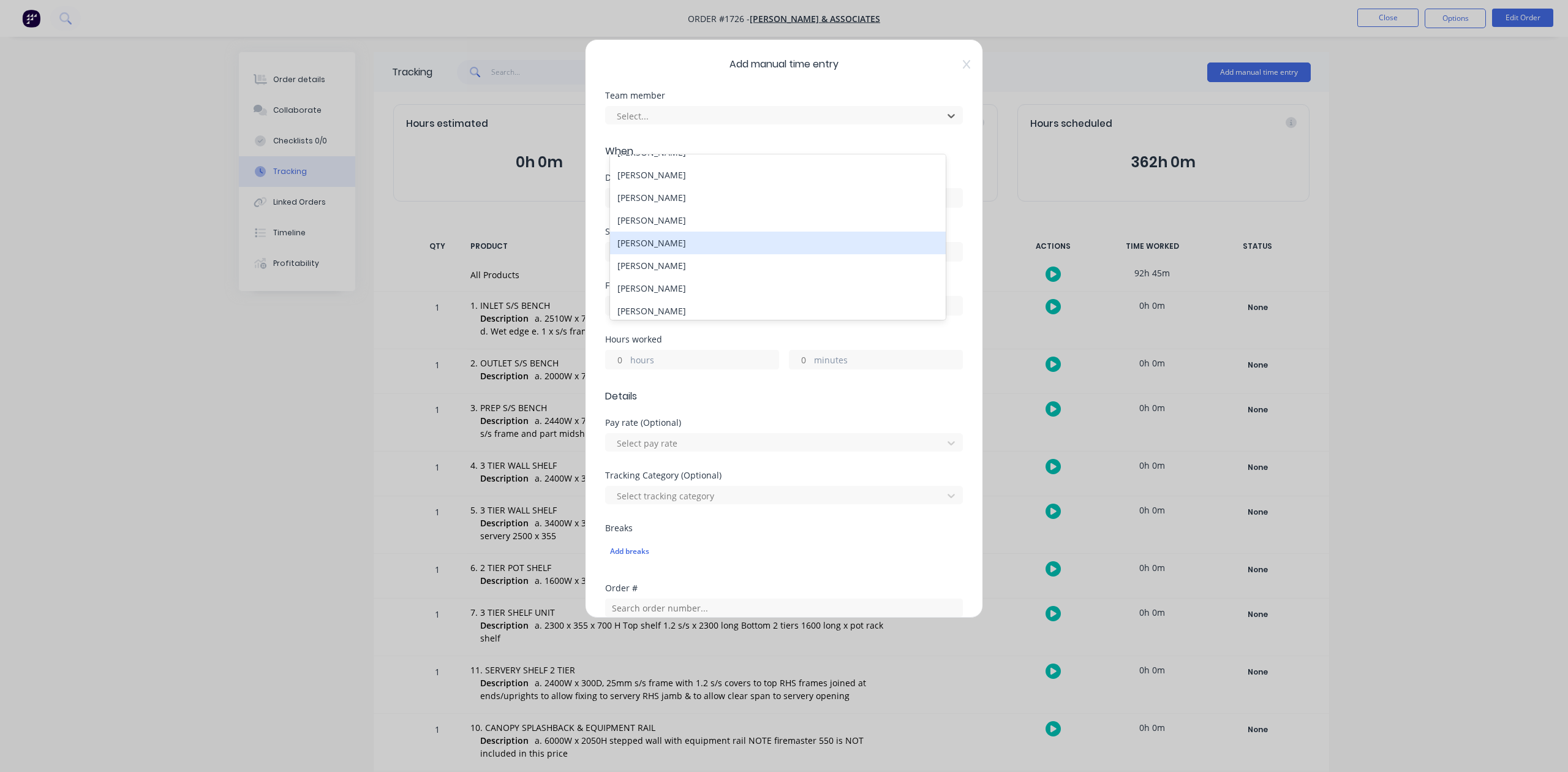
scroll to position [163, 0]
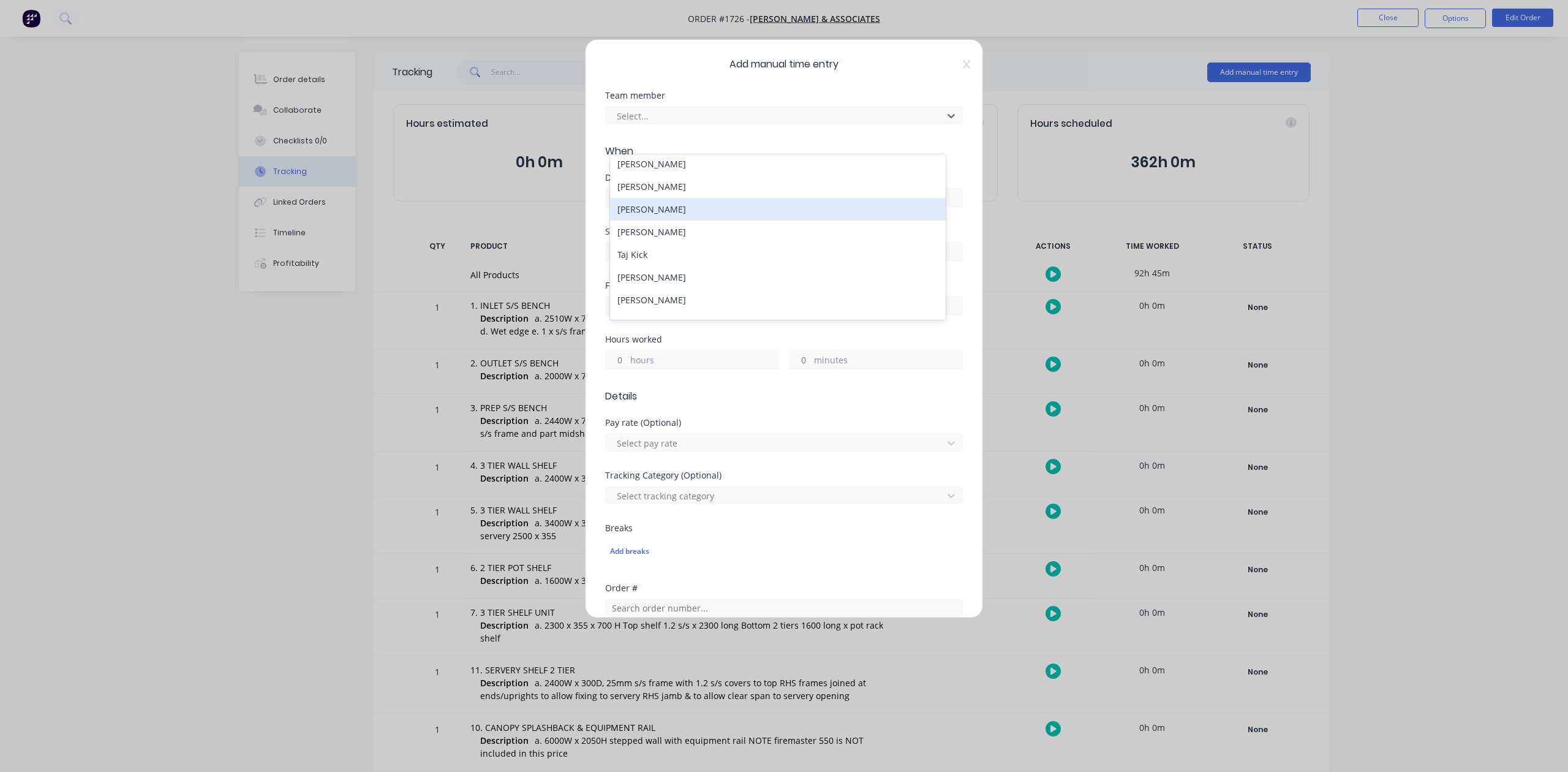
click at [655, 221] on div "[PERSON_NAME]" at bounding box center [777, 209] width 335 height 23
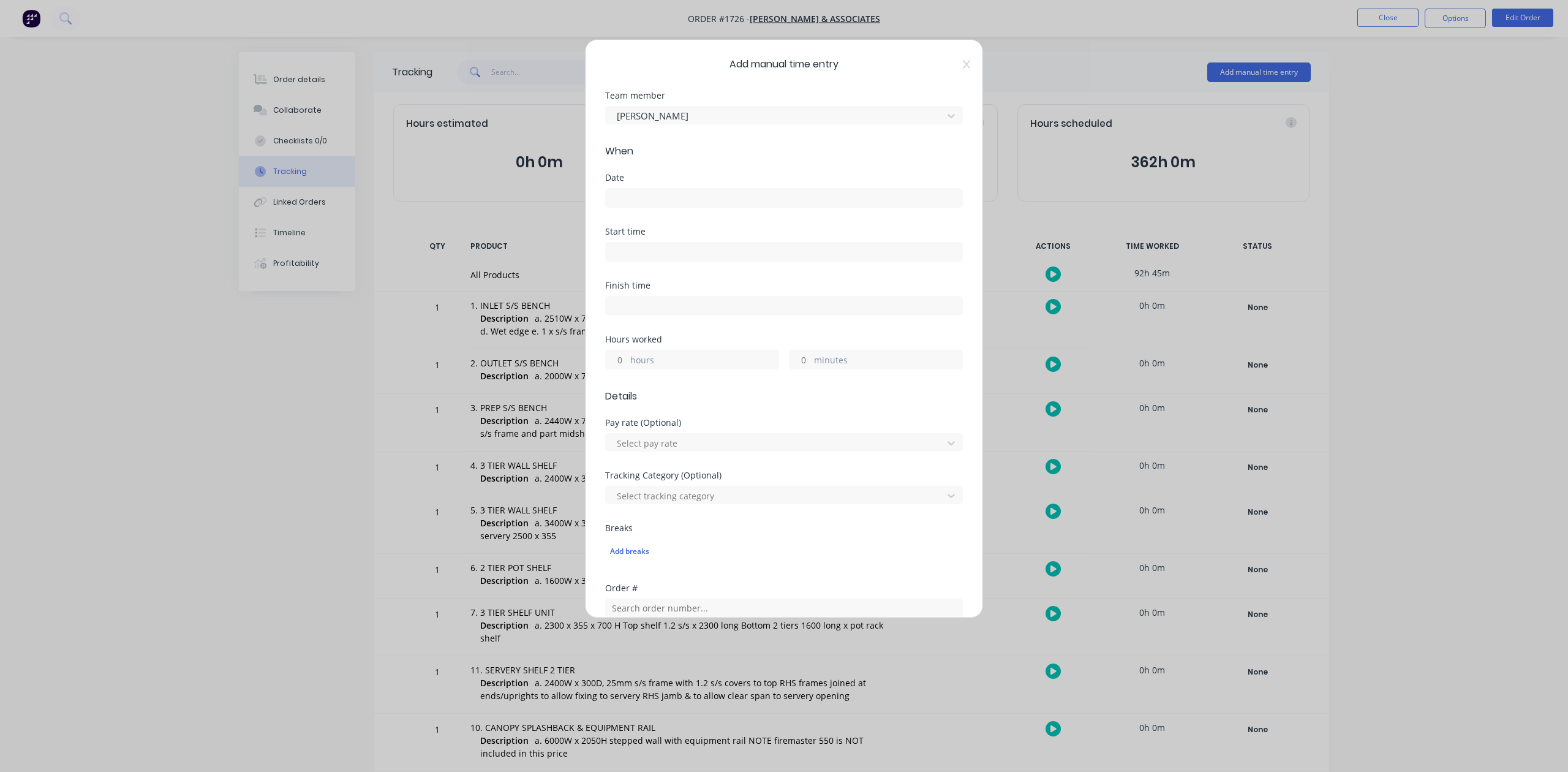
click at [657, 207] on input at bounding box center [784, 198] width 357 height 18
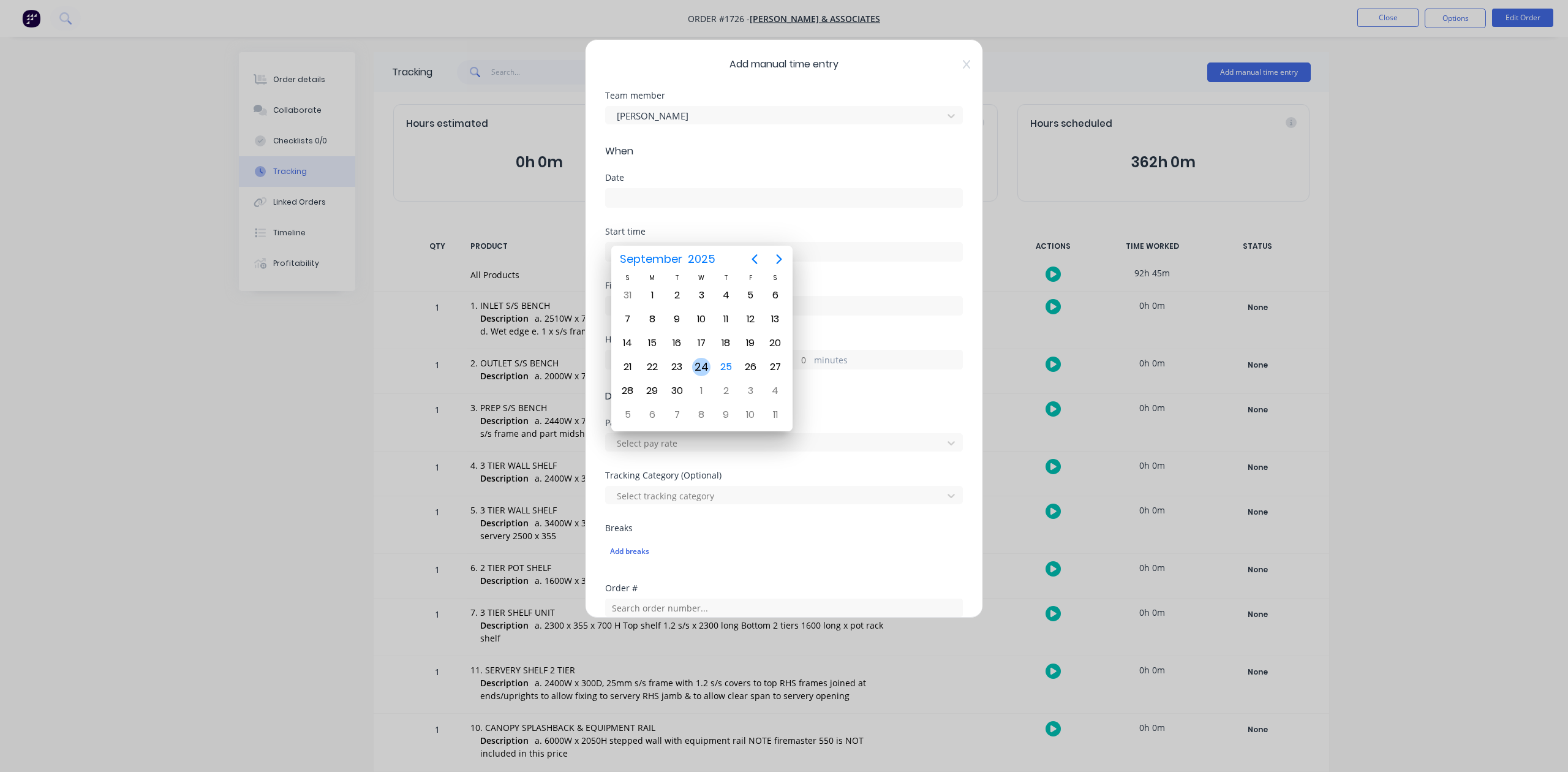
click at [702, 364] on div "24" at bounding box center [701, 367] width 18 height 18
type input "[DATE]"
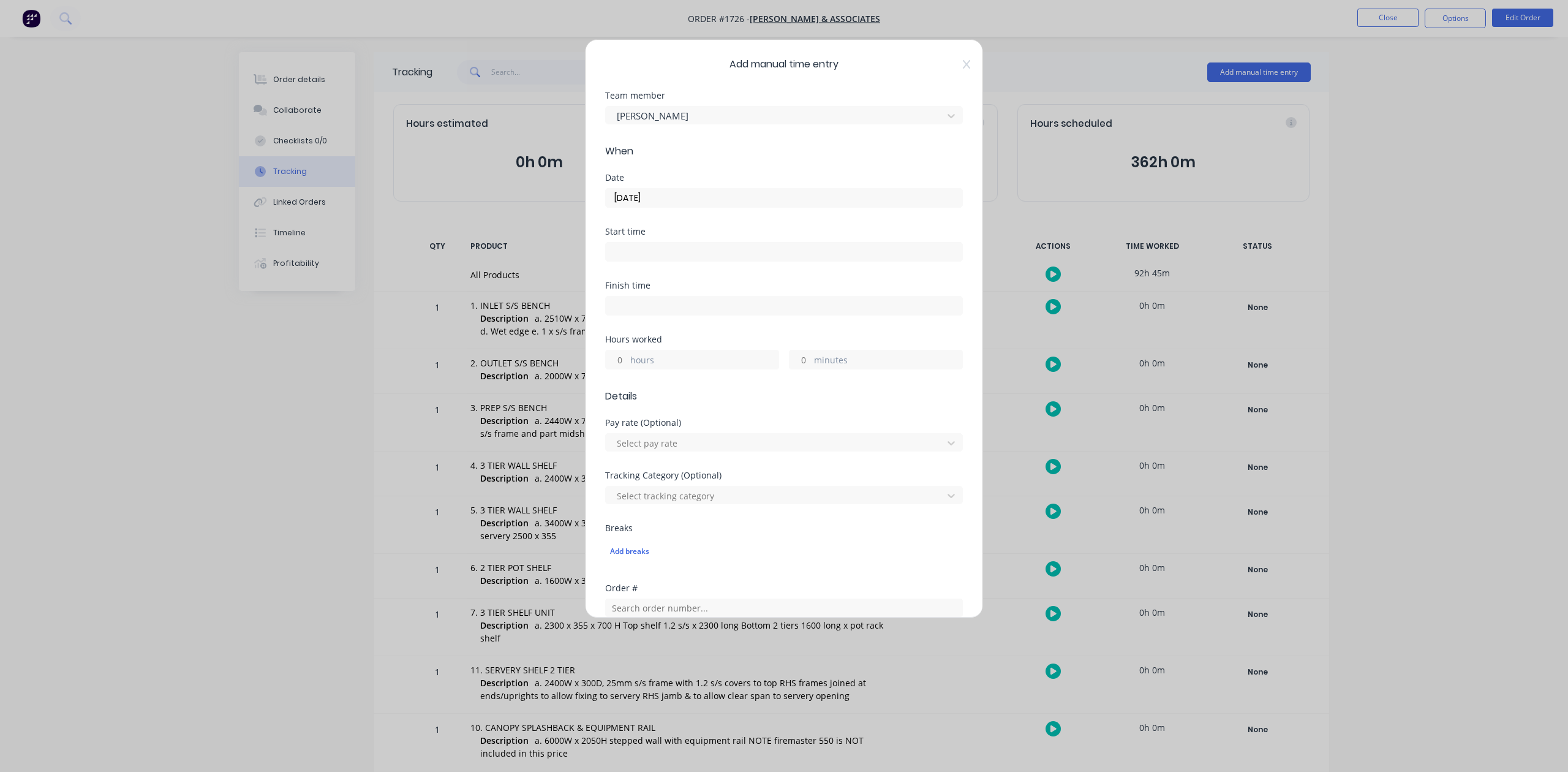
click at [623, 369] on input "hours" at bounding box center [616, 360] width 22 height 18
type input "6"
click at [794, 369] on input "minutes" at bounding box center [800, 360] width 22 height 18
type input "30"
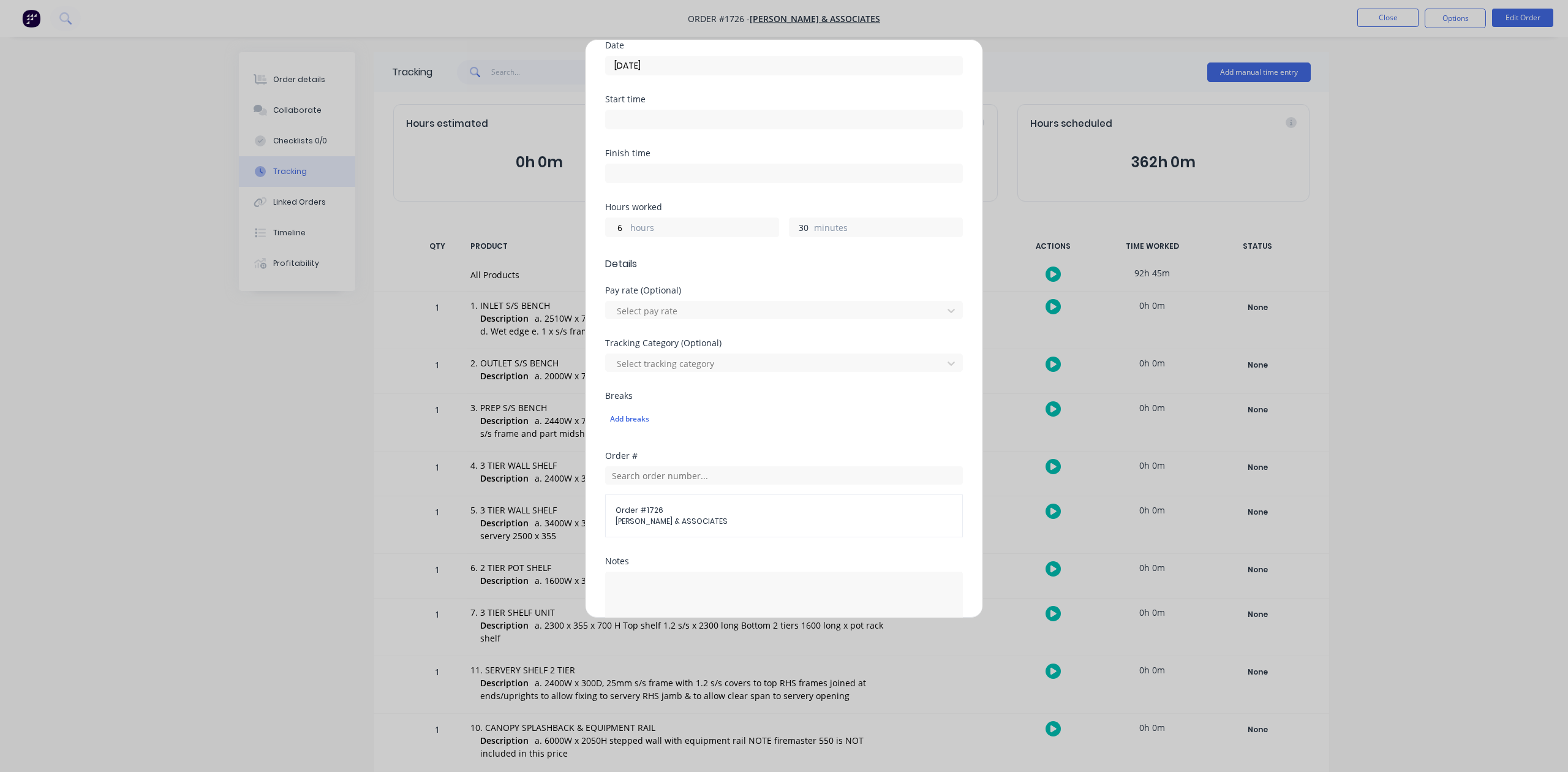
scroll to position [408, 0]
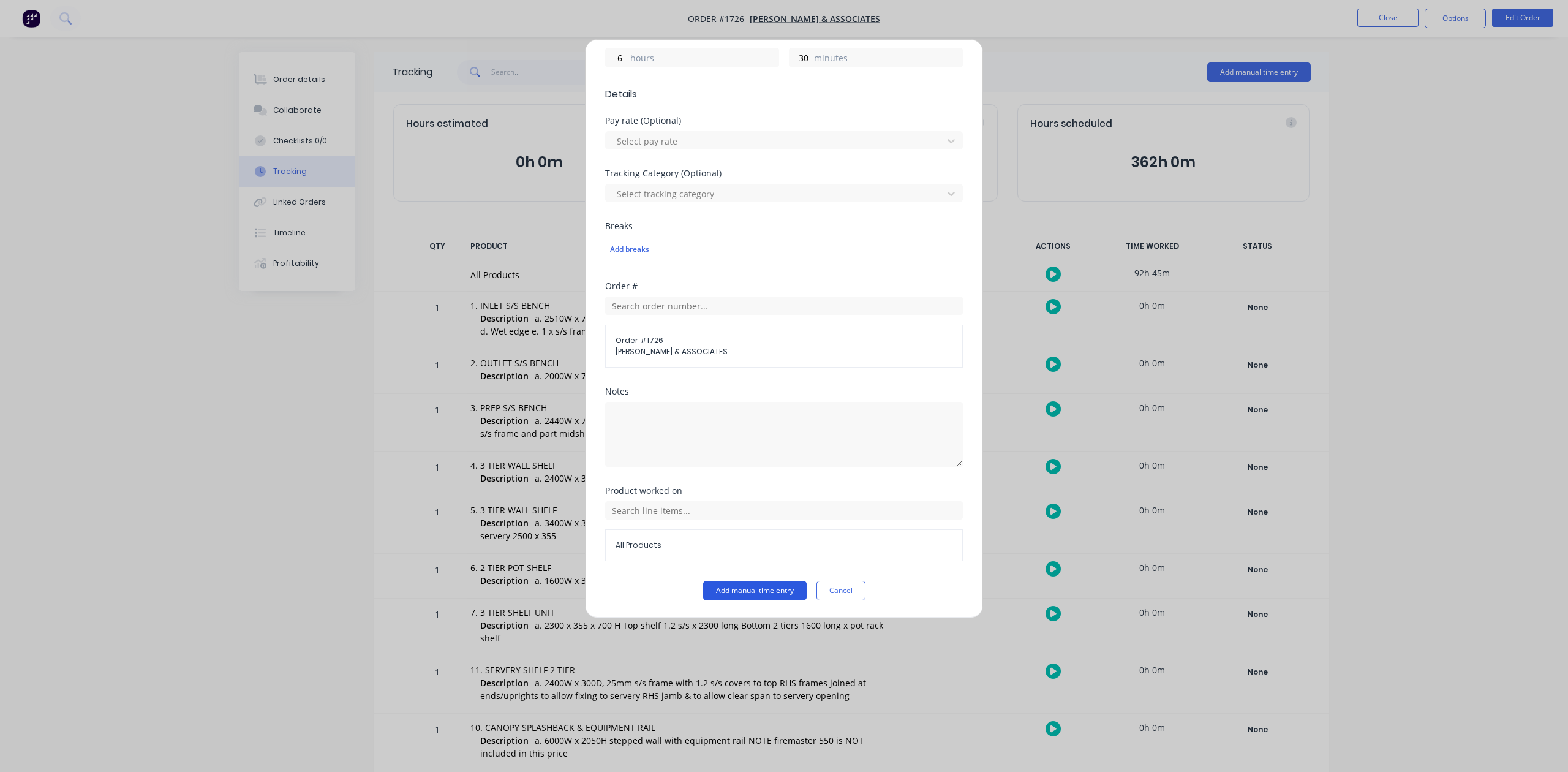
click at [709, 601] on button "Add manual time entry" at bounding box center [755, 591] width 104 height 20
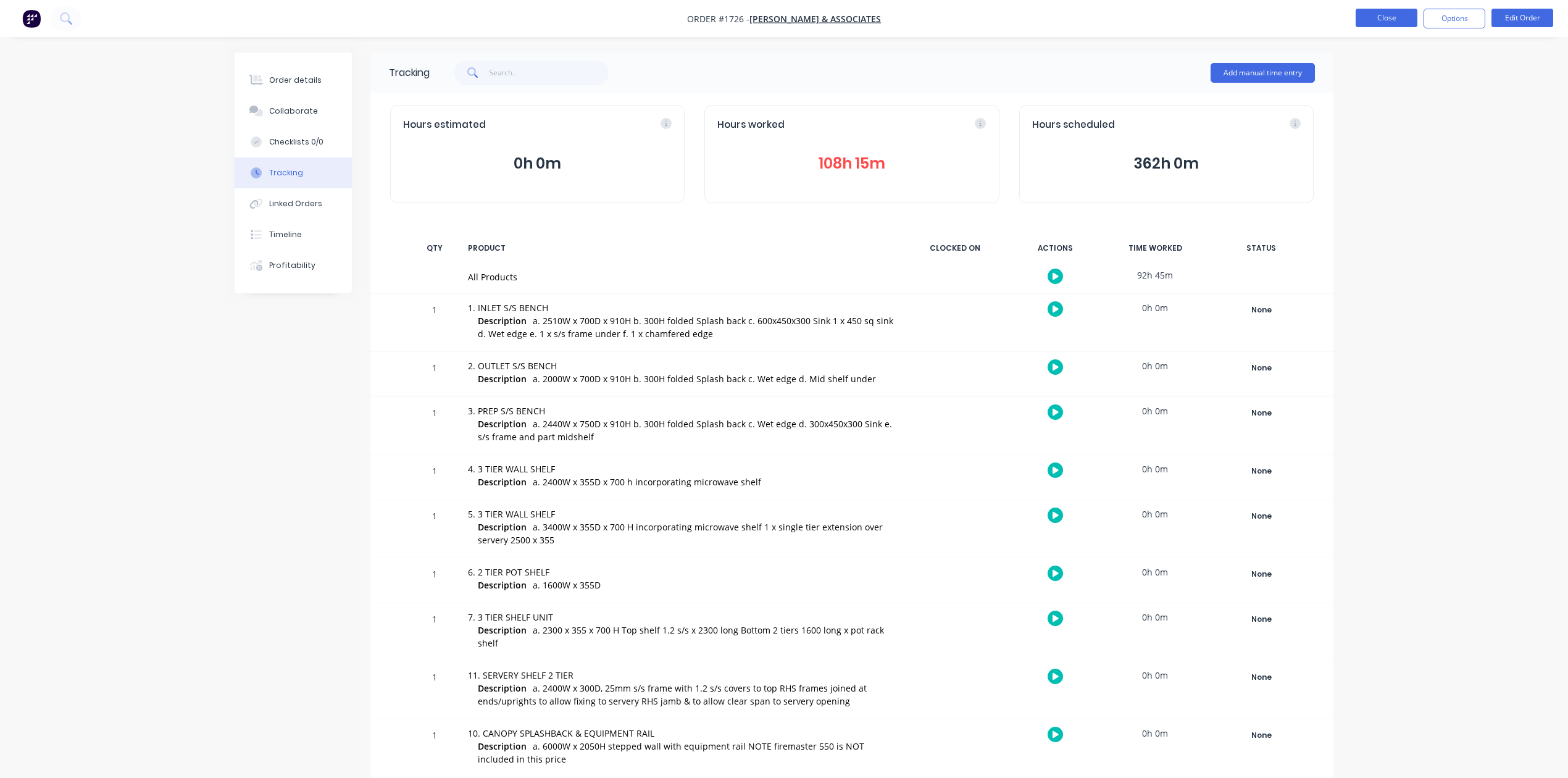
click at [1374, 20] on button "Close" at bounding box center [1387, 17] width 62 height 19
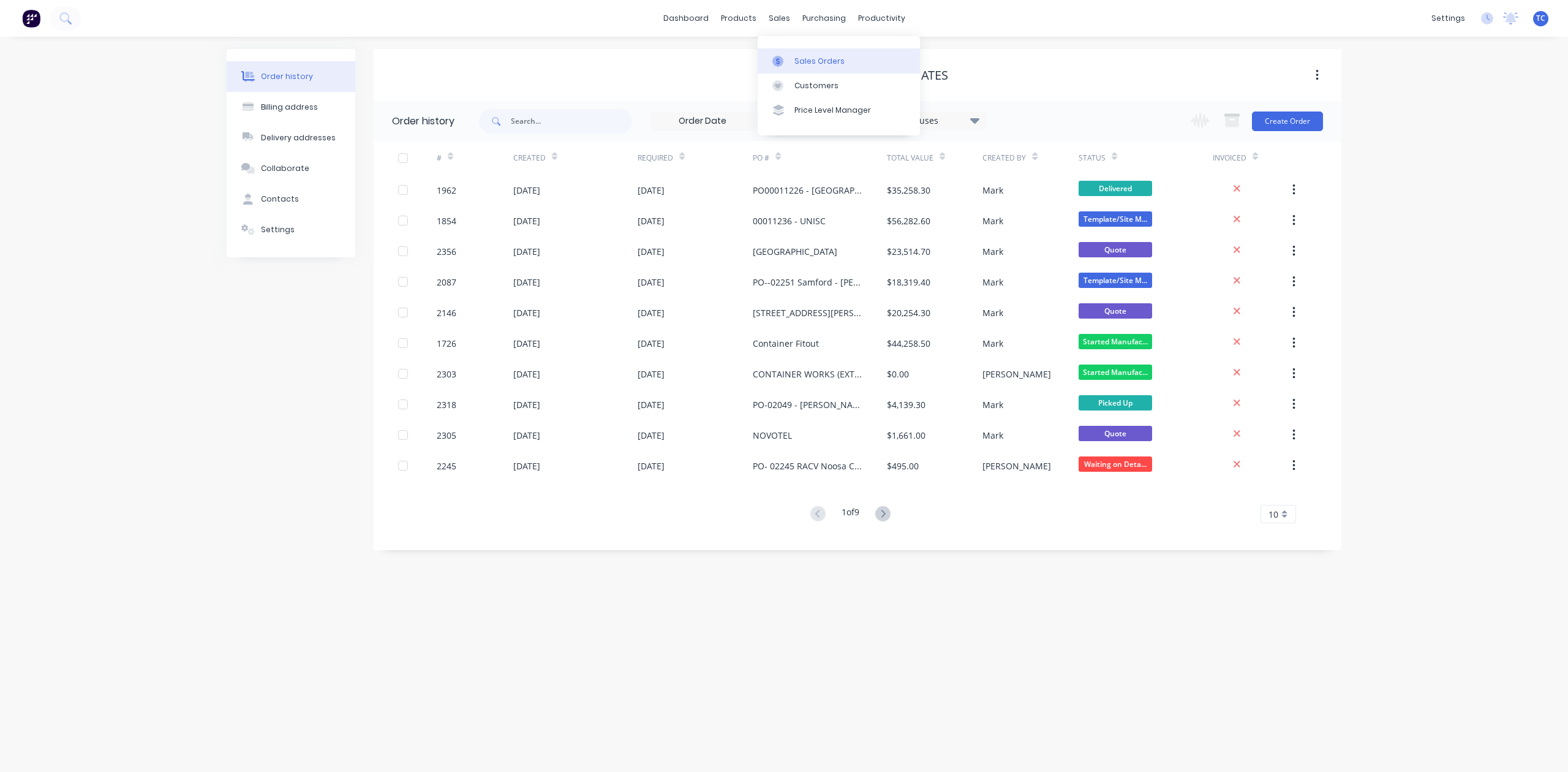
click at [829, 62] on div "Sales Orders" at bounding box center [819, 61] width 50 height 11
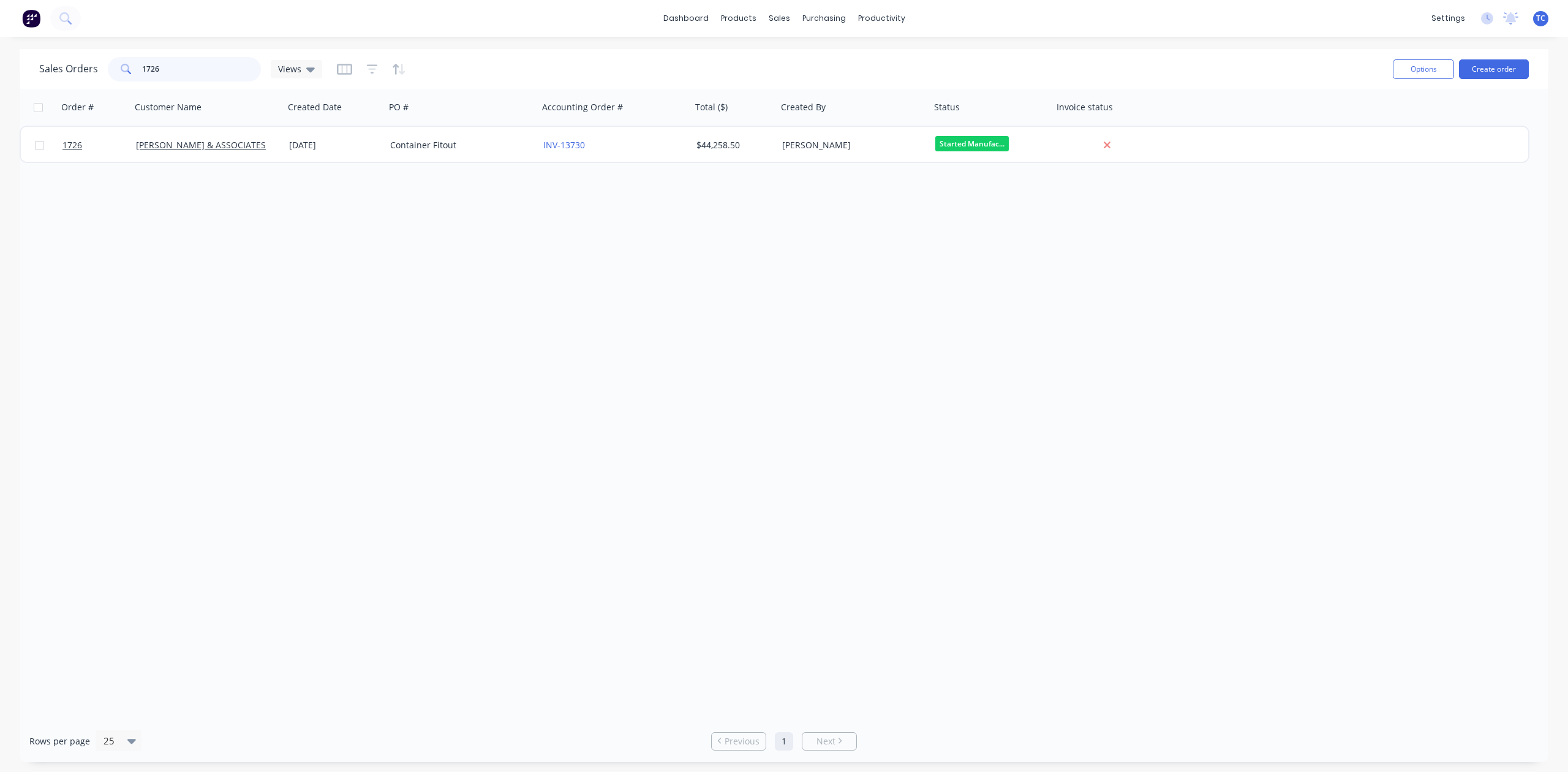
drag, startPoint x: 219, startPoint y: 73, endPoint x: 124, endPoint y: 74, distance: 95.0
click at [123, 74] on div "1726" at bounding box center [184, 69] width 153 height 25
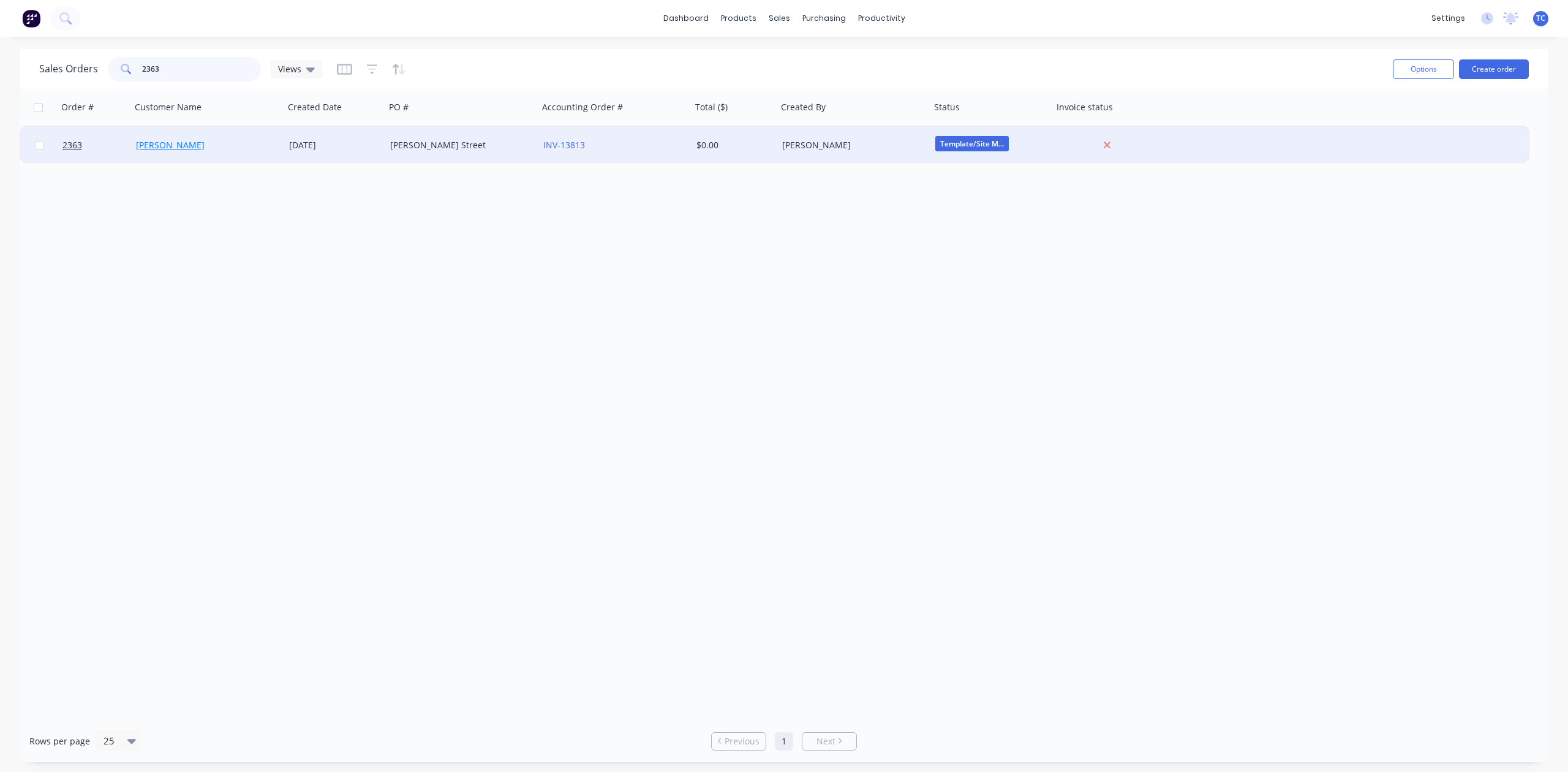
type input "2363"
click at [160, 143] on link "[PERSON_NAME]" at bounding box center [170, 145] width 69 height 11
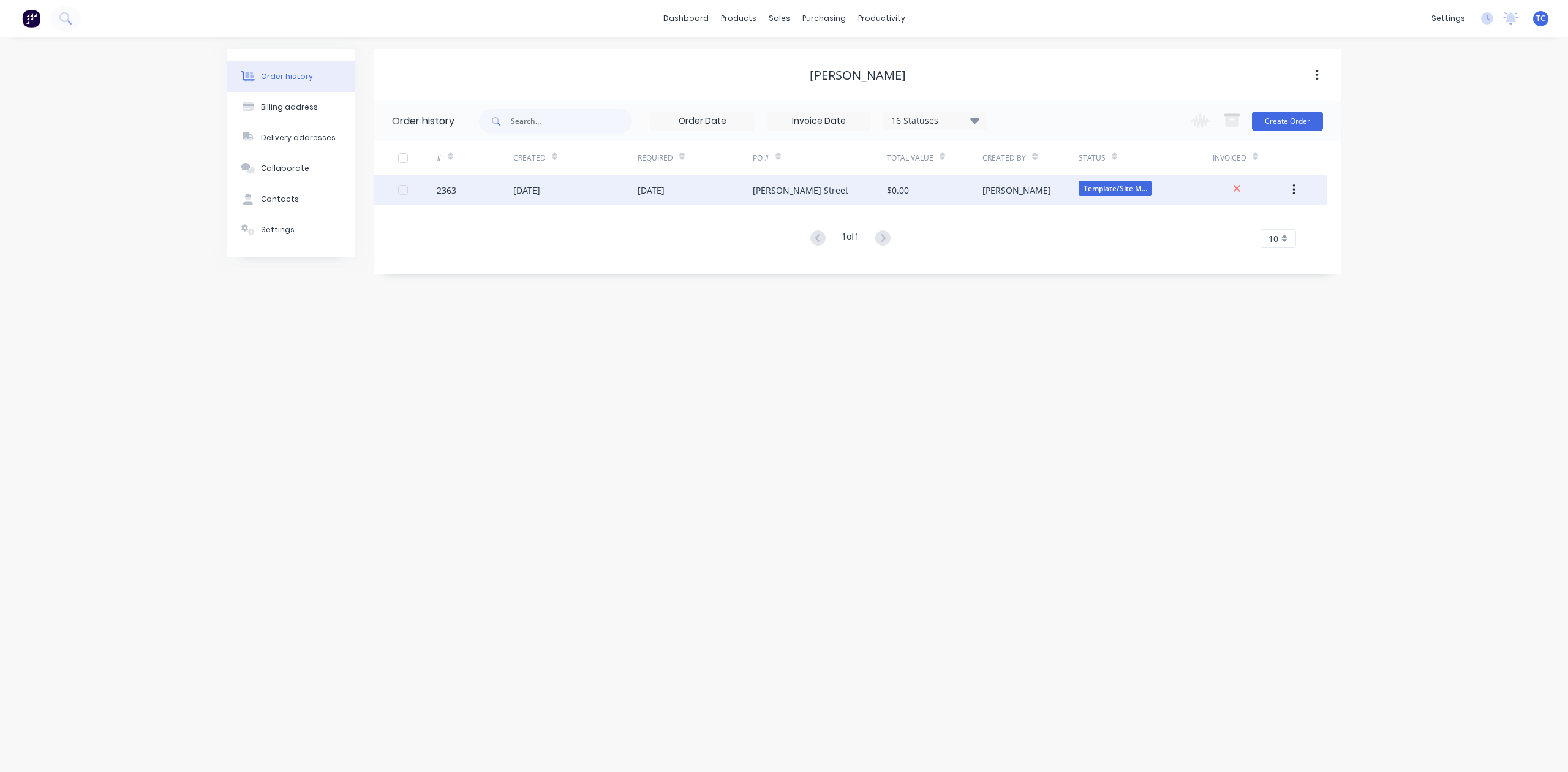
click at [797, 189] on div "[PERSON_NAME] Street" at bounding box center [801, 190] width 95 height 13
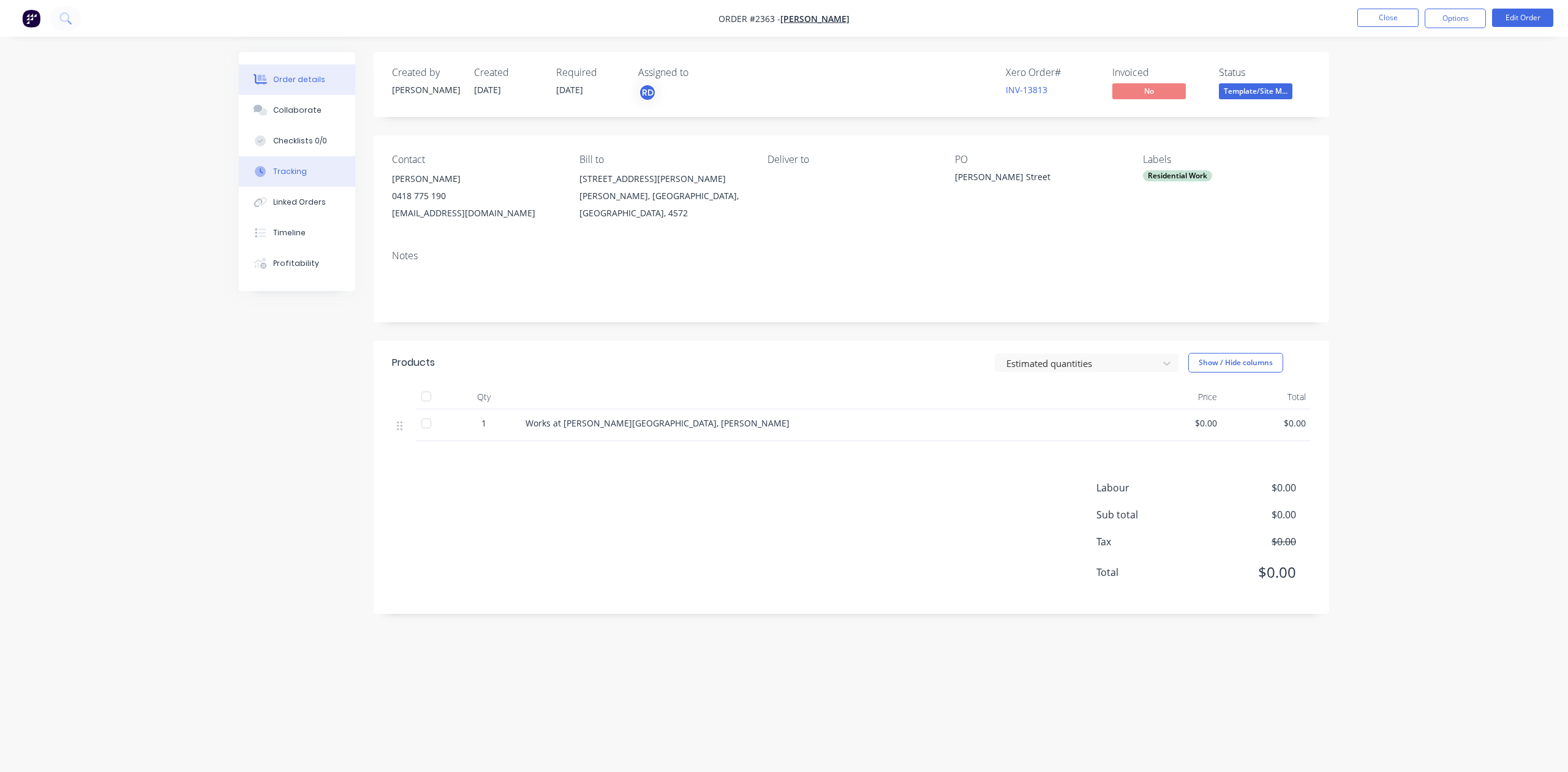
click at [302, 177] on div "Tracking" at bounding box center [290, 171] width 34 height 11
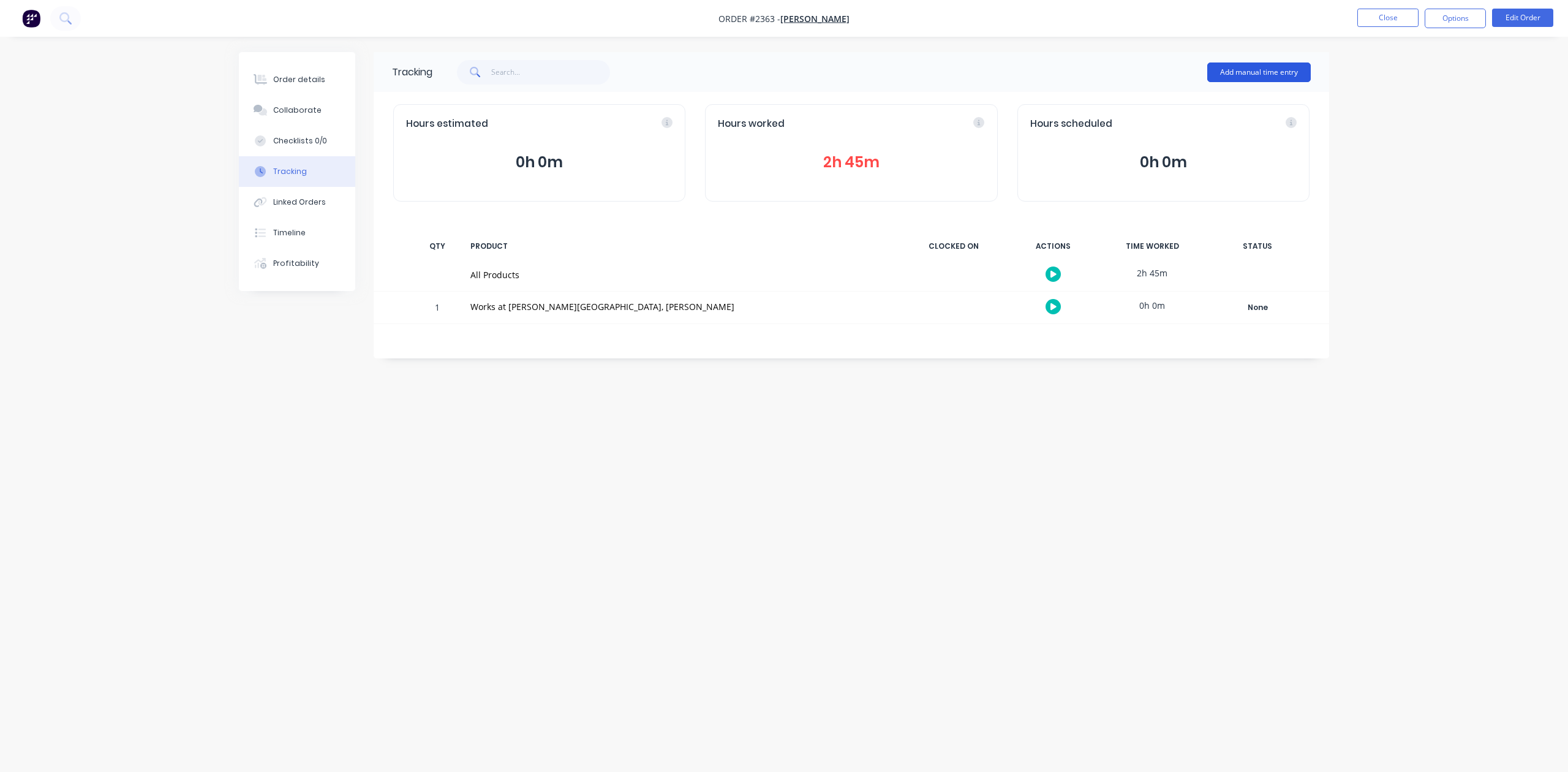
click at [1251, 64] on button "Add manual time entry" at bounding box center [1259, 72] width 104 height 20
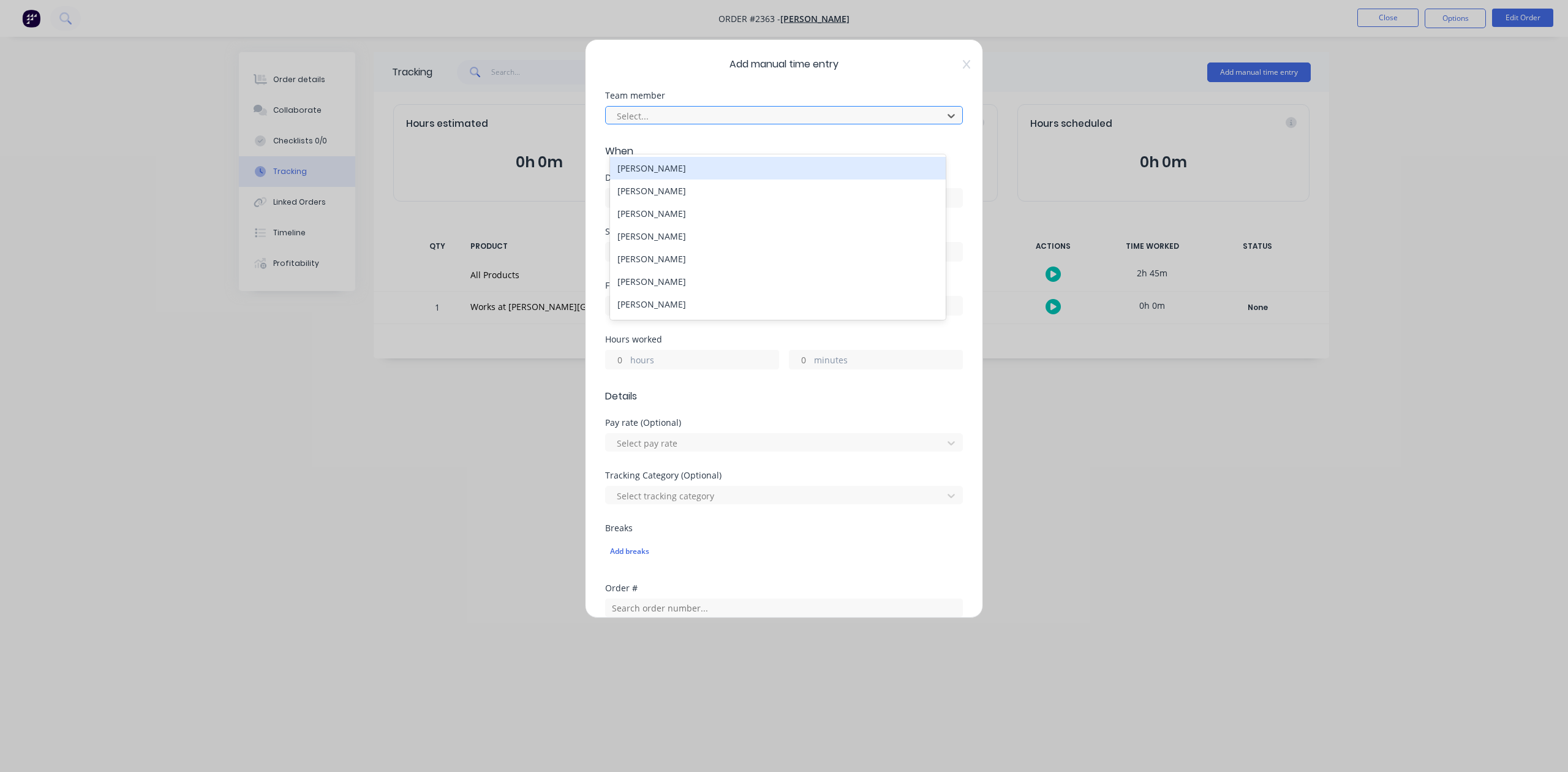
click at [815, 124] on div at bounding box center [776, 116] width 321 height 15
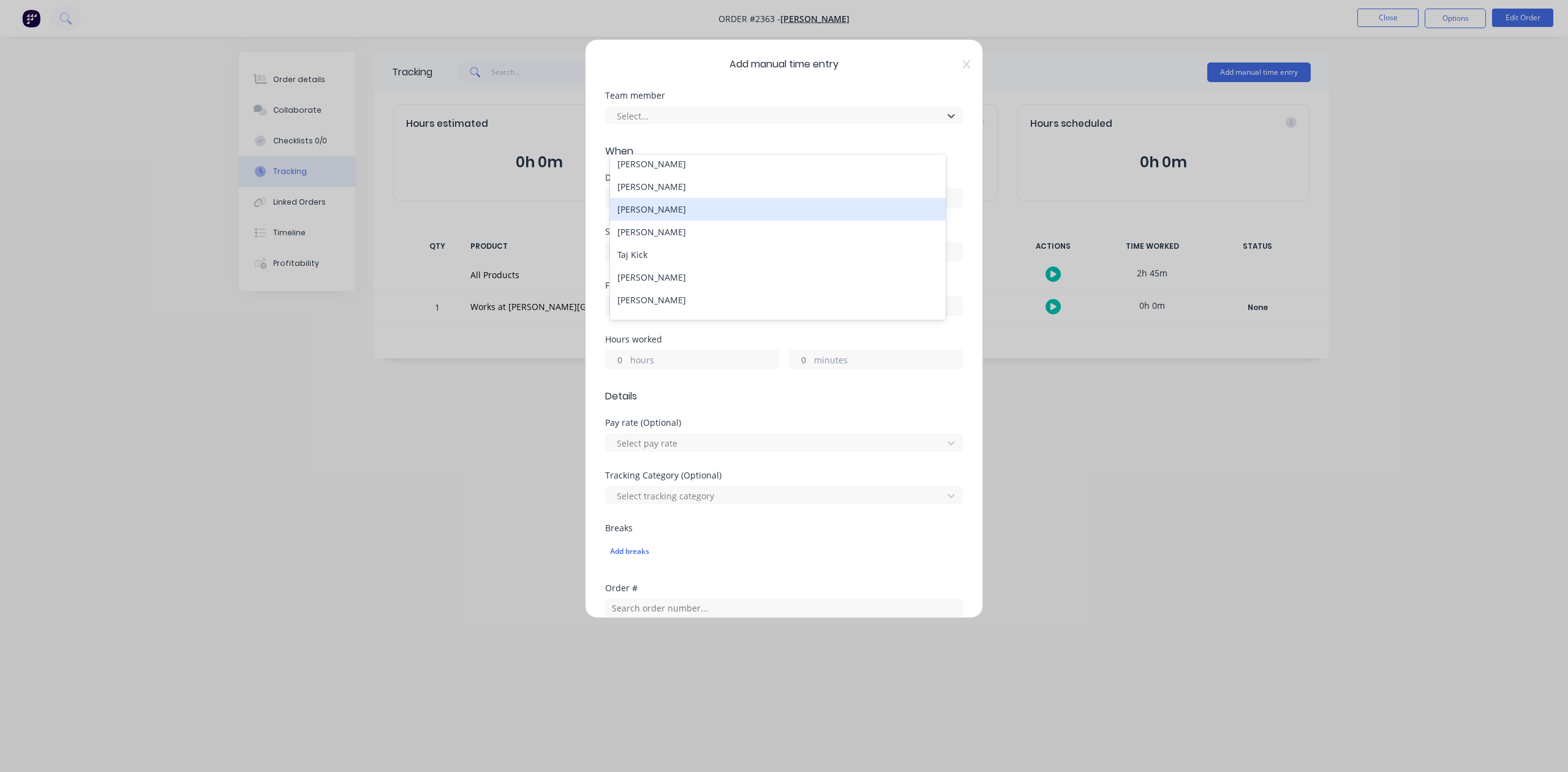
click at [705, 221] on div "[PERSON_NAME]" at bounding box center [777, 209] width 335 height 23
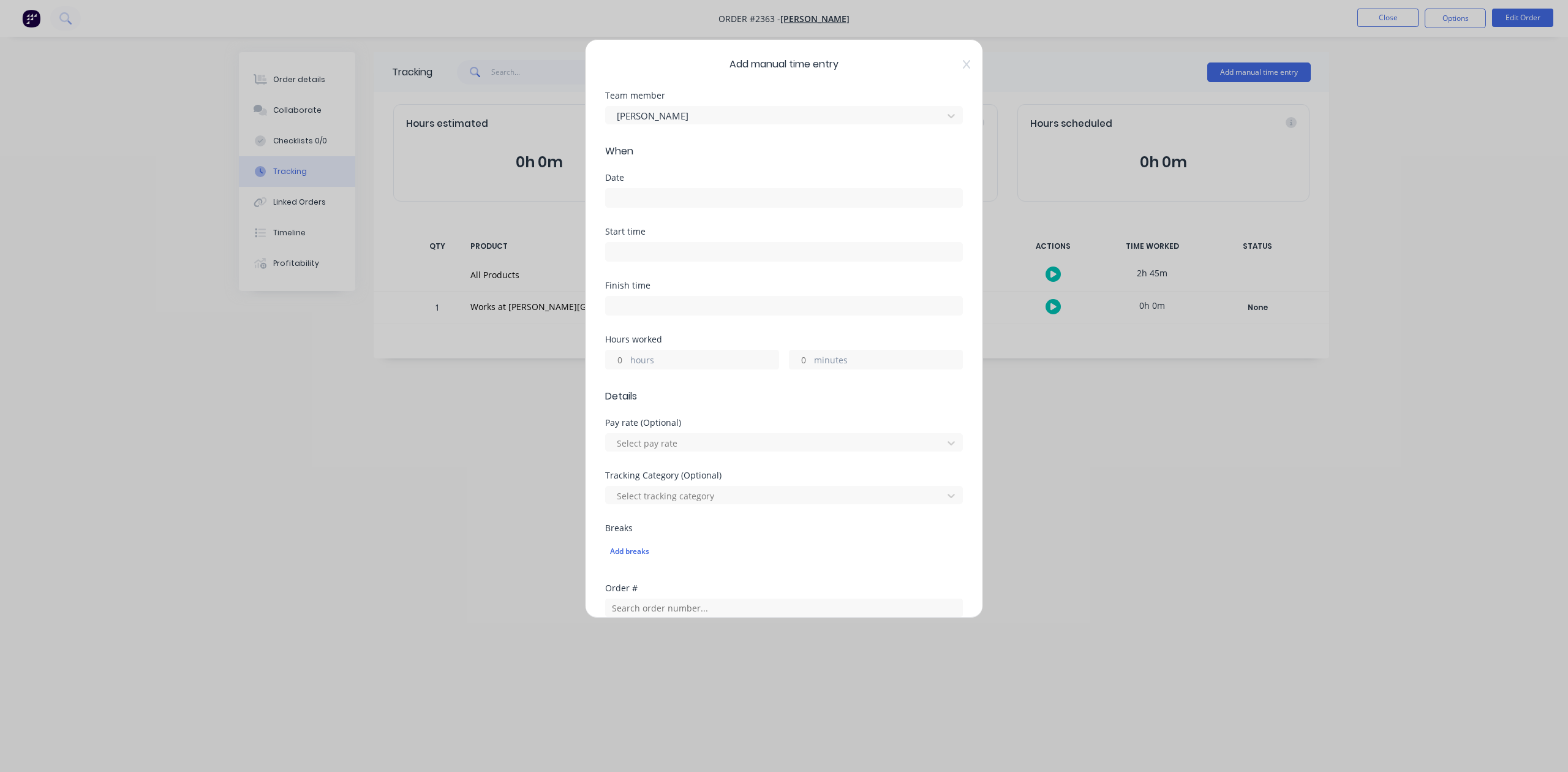
click at [677, 207] on label at bounding box center [784, 198] width 357 height 20
click at [677, 207] on input at bounding box center [784, 198] width 357 height 18
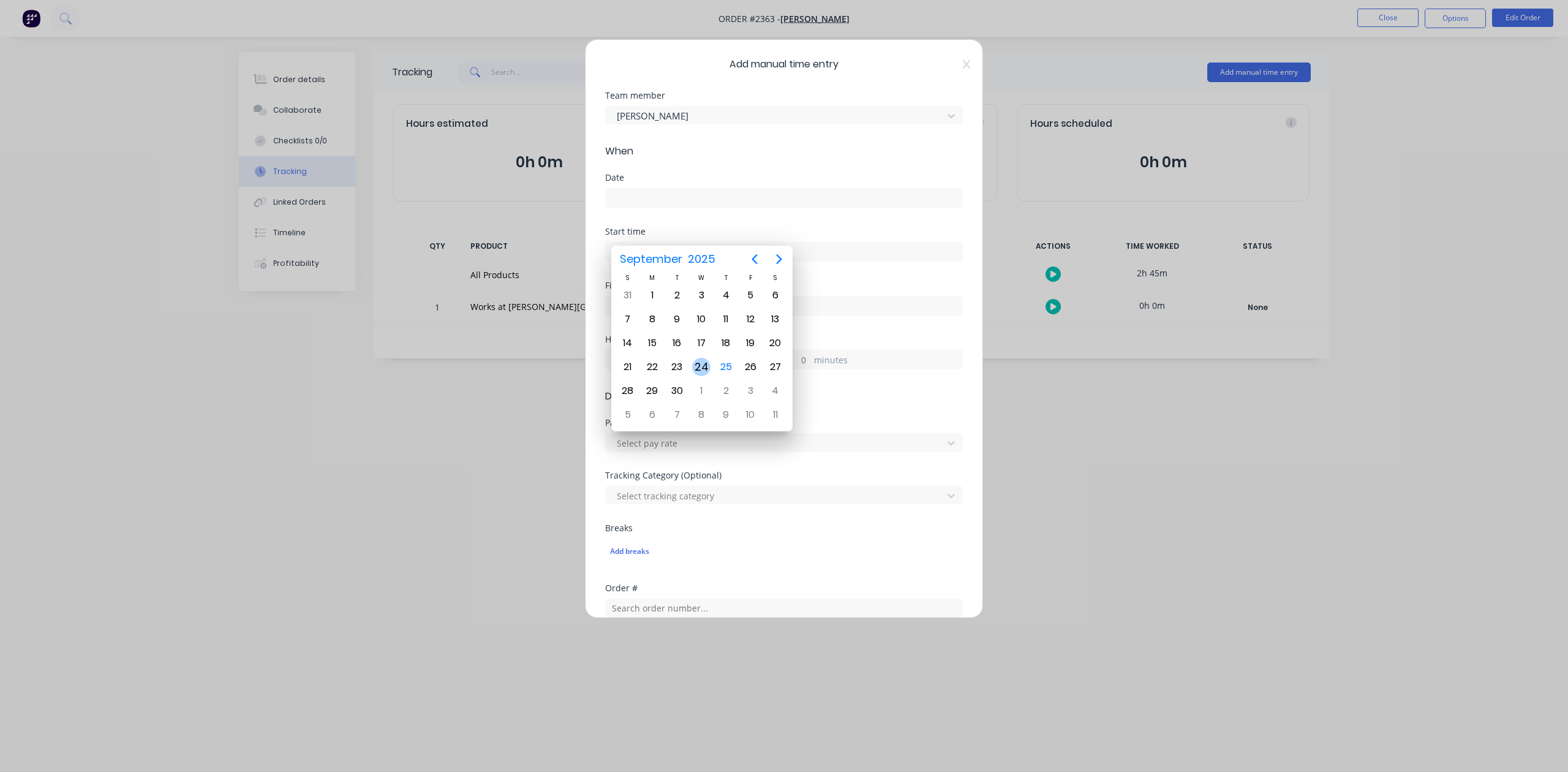
click at [702, 368] on div "24" at bounding box center [701, 367] width 18 height 18
type input "[DATE]"
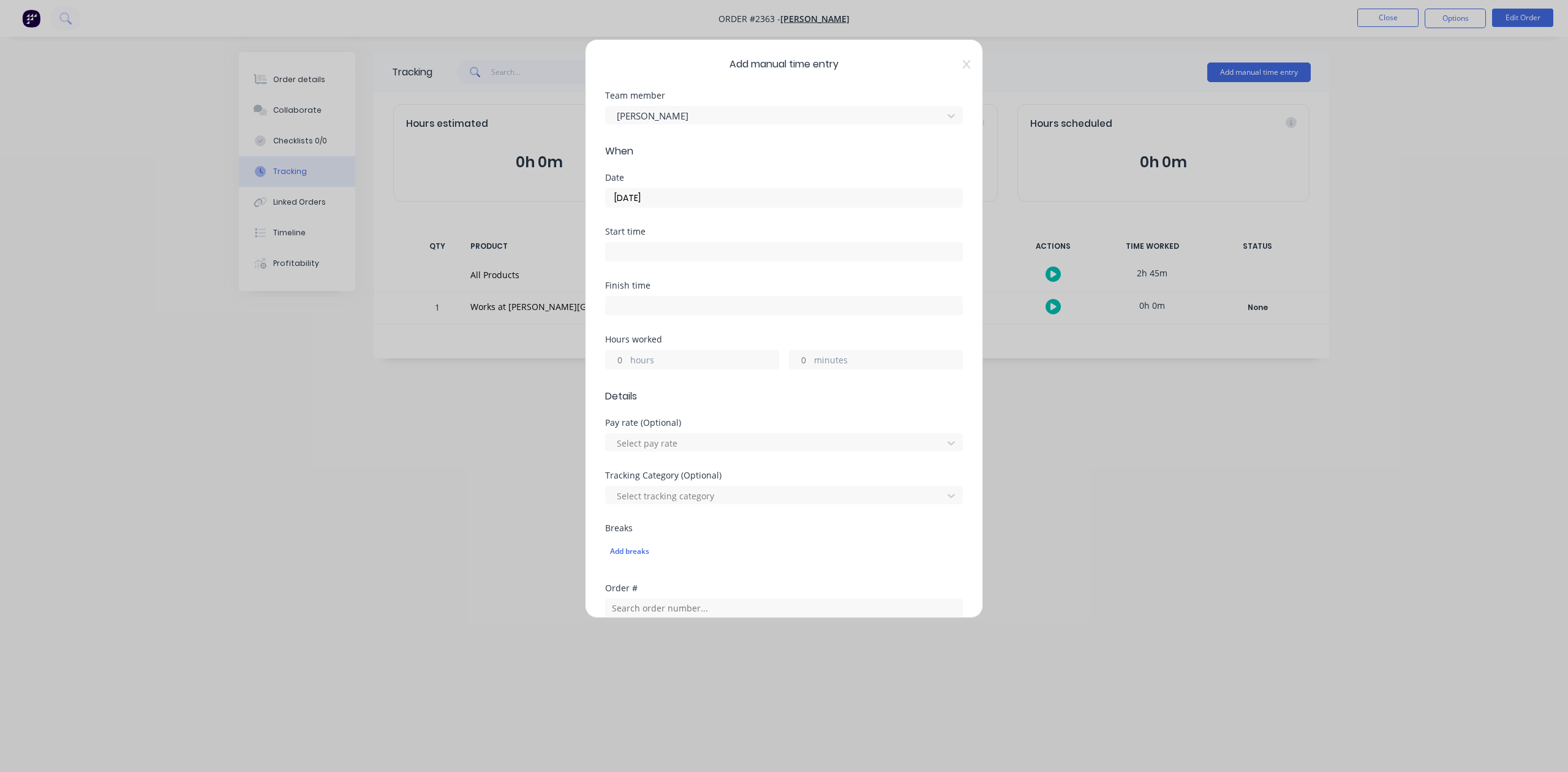
click at [627, 369] on input "hours" at bounding box center [616, 360] width 22 height 18
type input "2"
click at [802, 369] on input "minutes" at bounding box center [800, 360] width 22 height 18
type input "30"
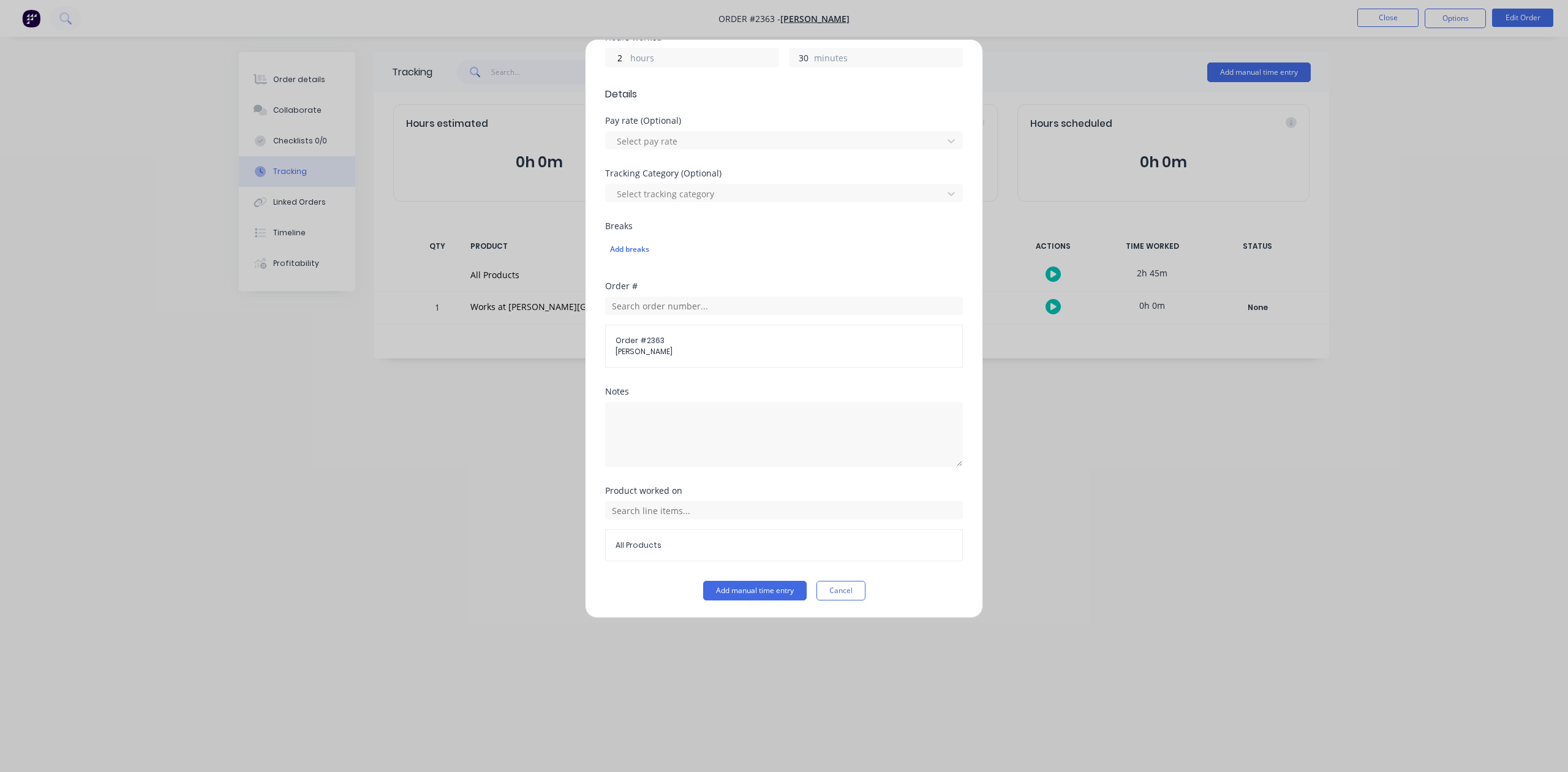
scroll to position [433, 0]
click at [782, 594] on button "Add manual time entry" at bounding box center [755, 591] width 104 height 20
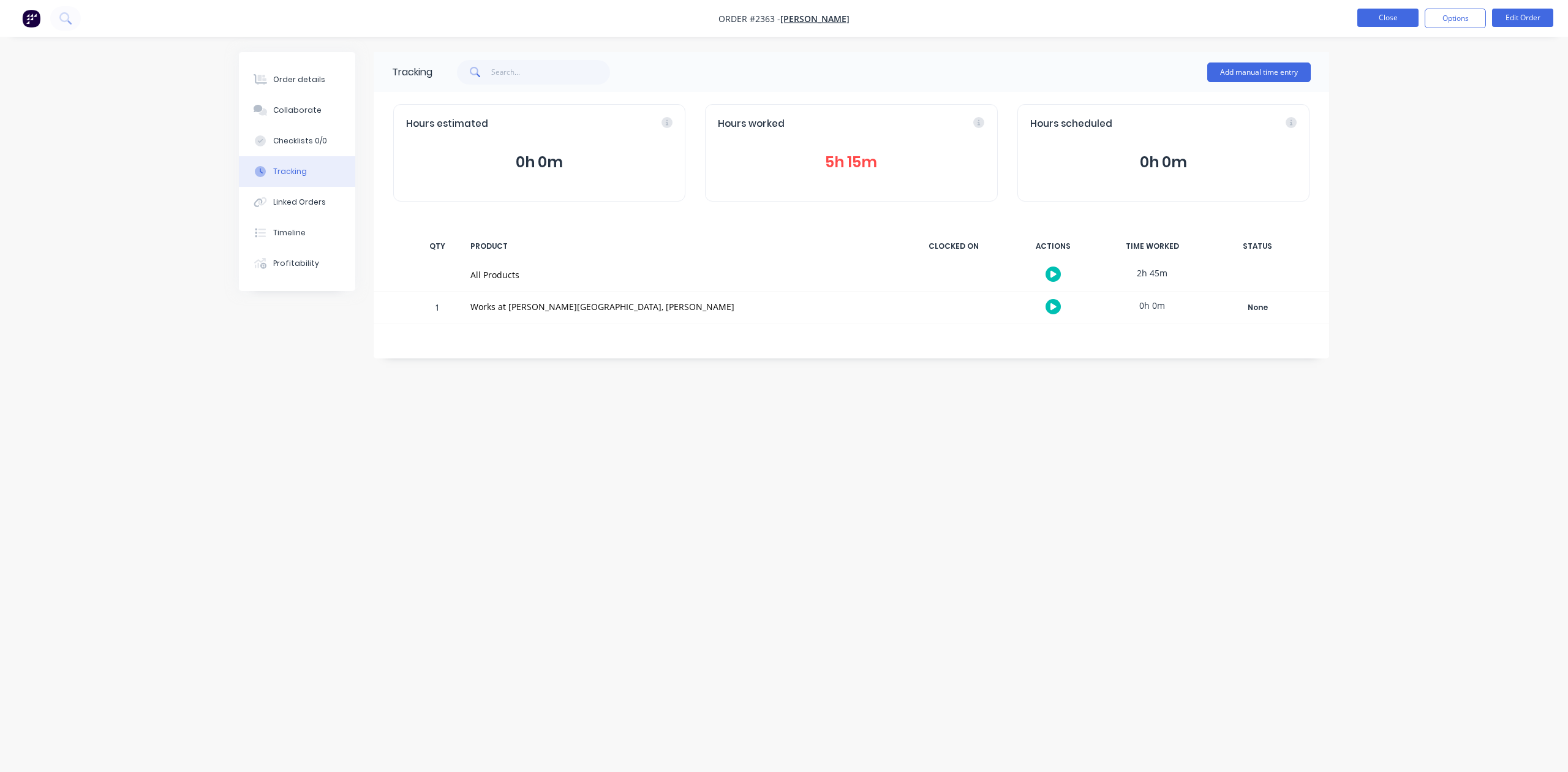
click at [1378, 13] on button "Close" at bounding box center [1388, 17] width 61 height 18
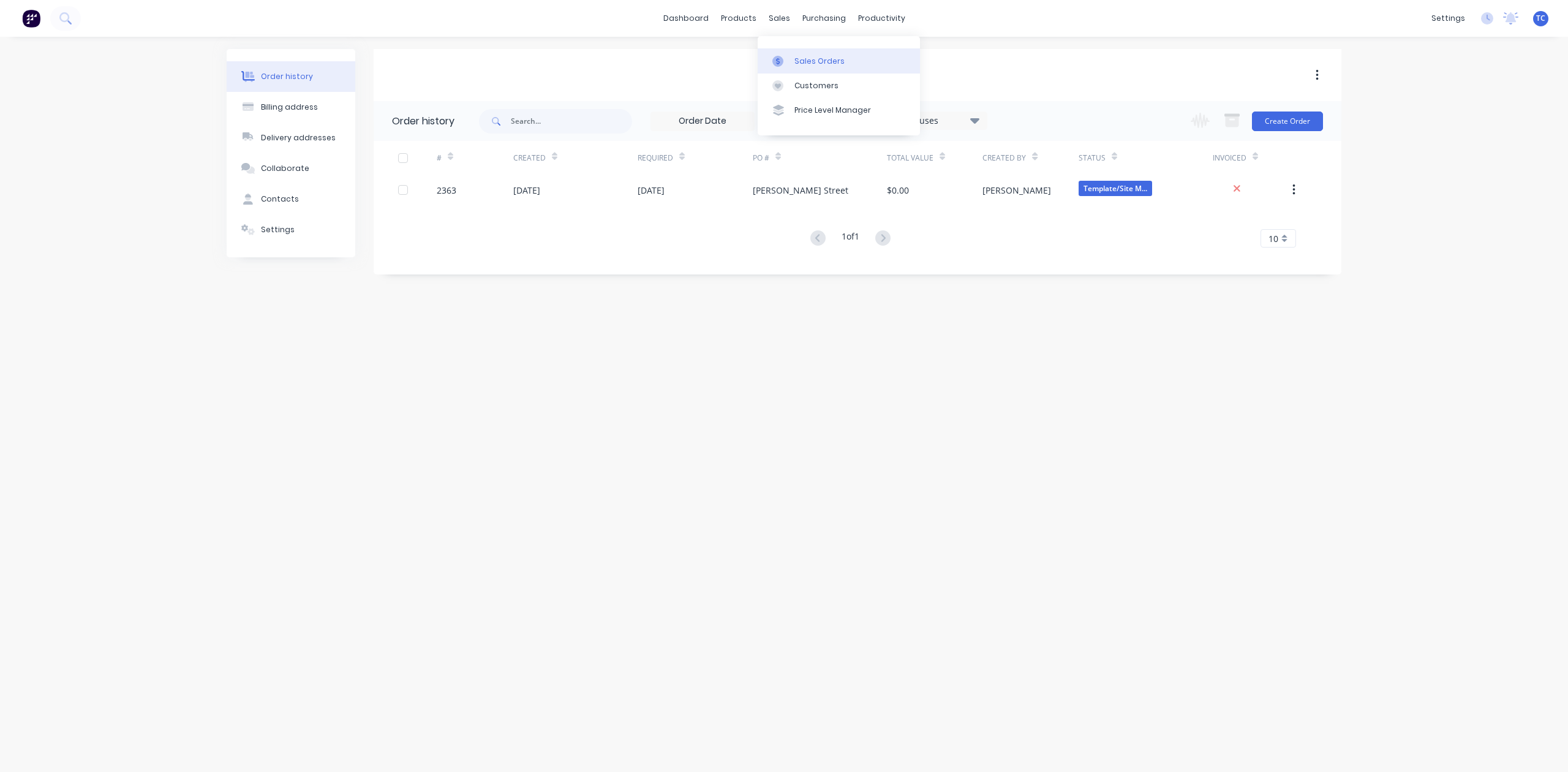
click at [801, 62] on div "Sales Orders" at bounding box center [819, 61] width 50 height 11
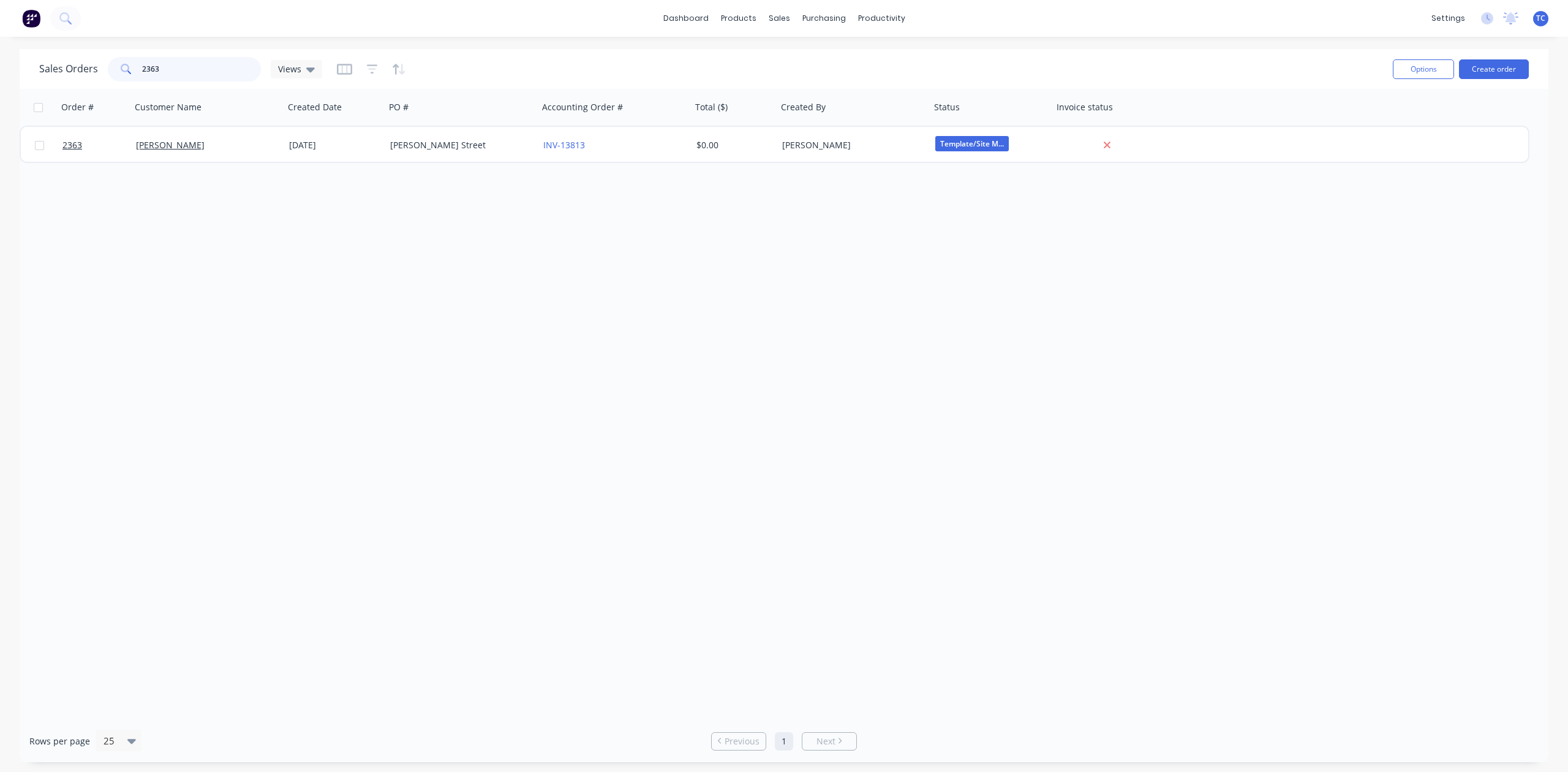
drag, startPoint x: 216, startPoint y: 69, endPoint x: 126, endPoint y: 71, distance: 90.0
click at [126, 72] on div "2363" at bounding box center [184, 69] width 153 height 25
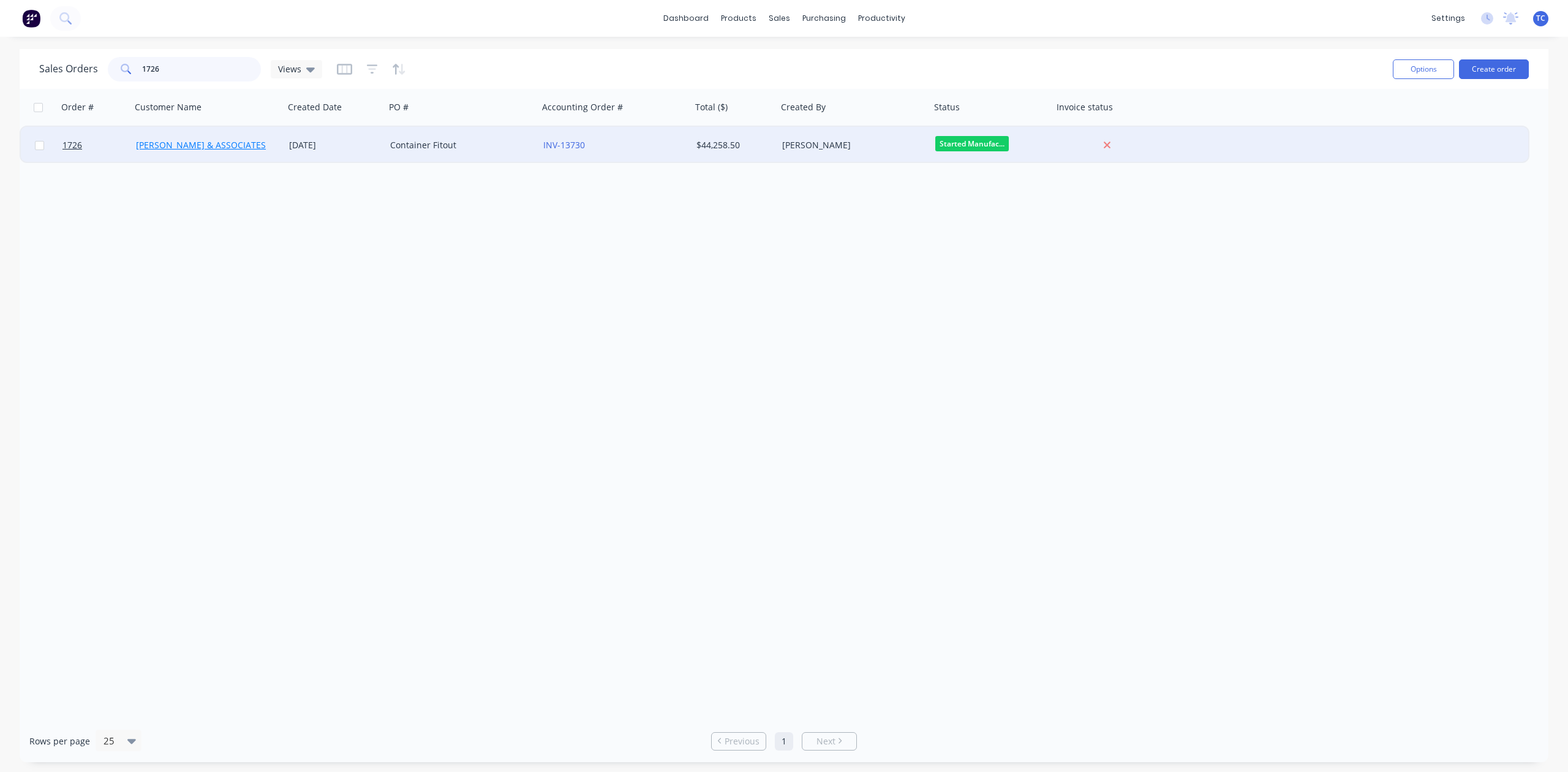
type input "1726"
click at [156, 146] on link "[PERSON_NAME] & ASSOCIATES" at bounding box center [201, 145] width 130 height 11
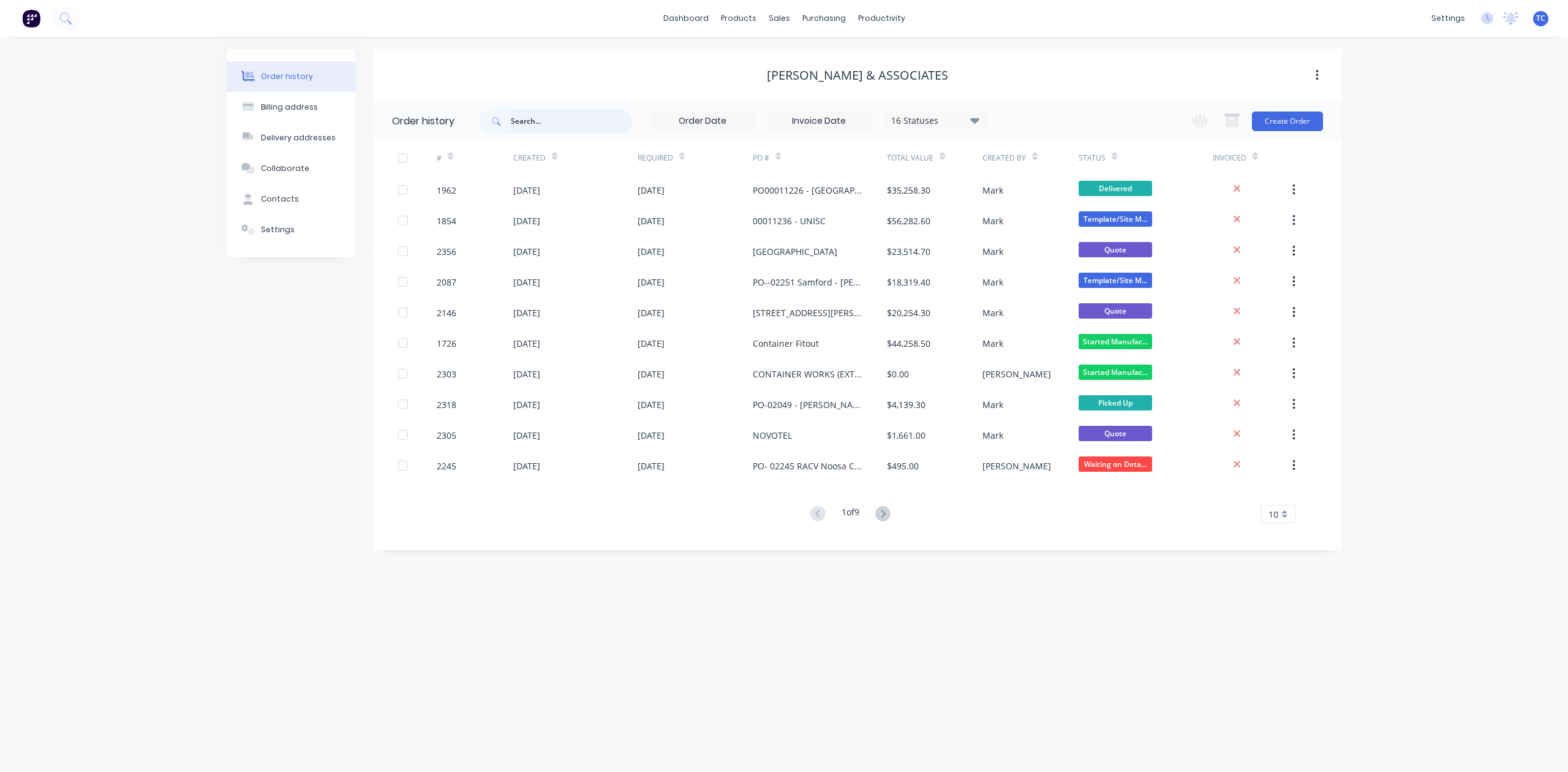
click at [525, 128] on input "text" at bounding box center [571, 121] width 121 height 25
type input "1726"
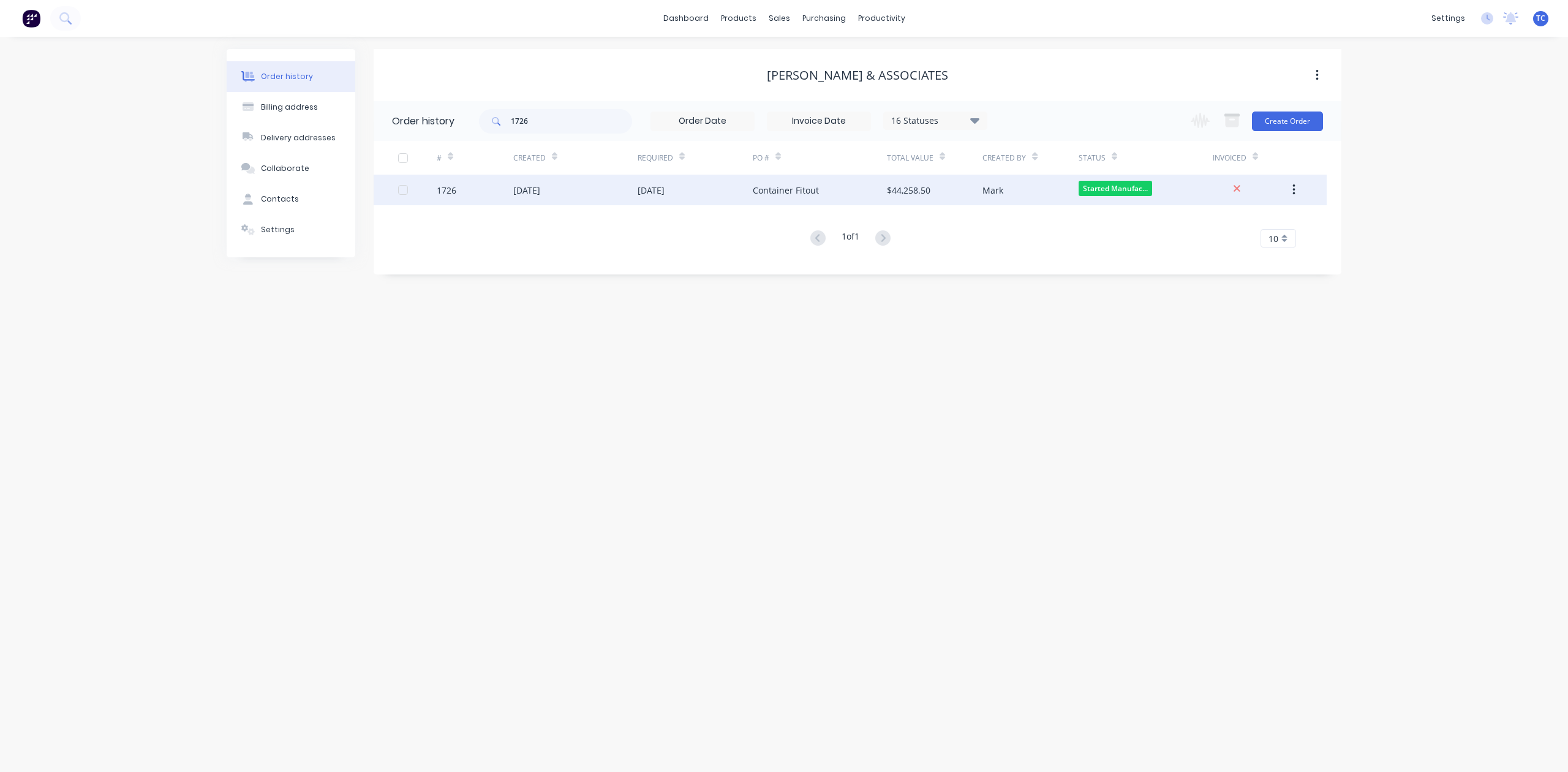
click at [540, 197] on div "[DATE]" at bounding box center [527, 190] width 27 height 13
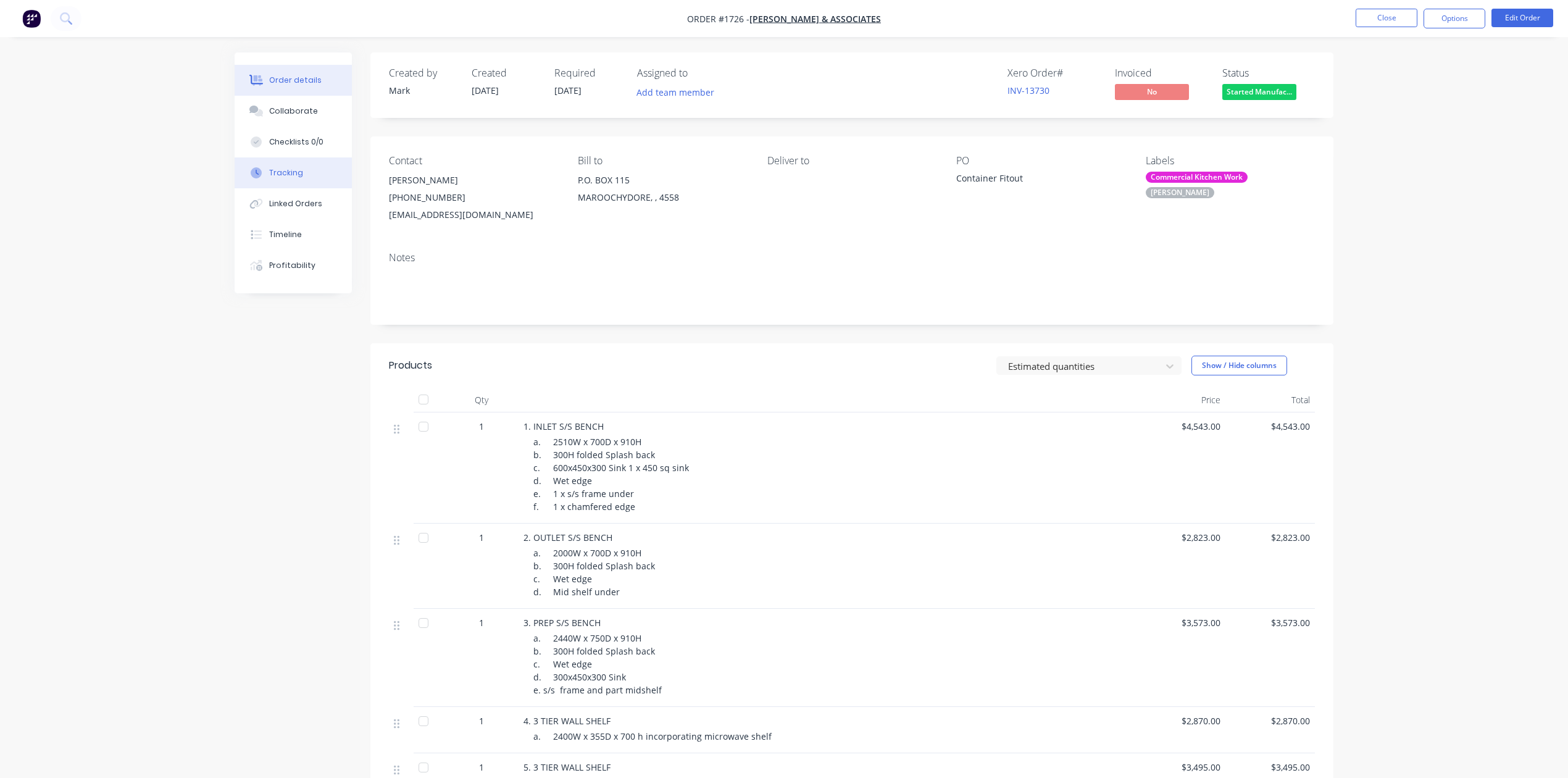
click at [272, 189] on button "Tracking" at bounding box center [293, 173] width 117 height 31
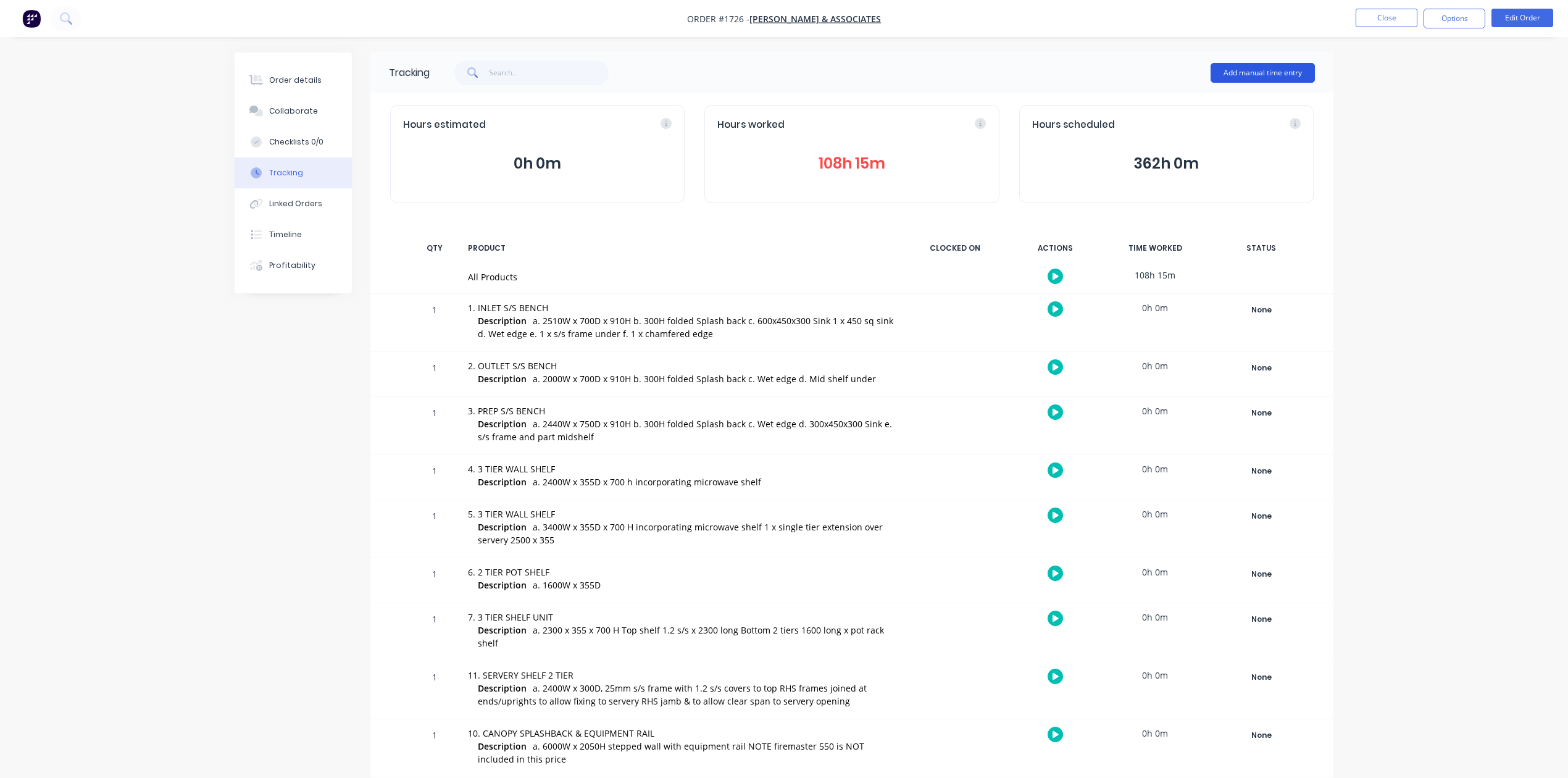
click at [1216, 68] on button "Add manual time entry" at bounding box center [1263, 72] width 104 height 20
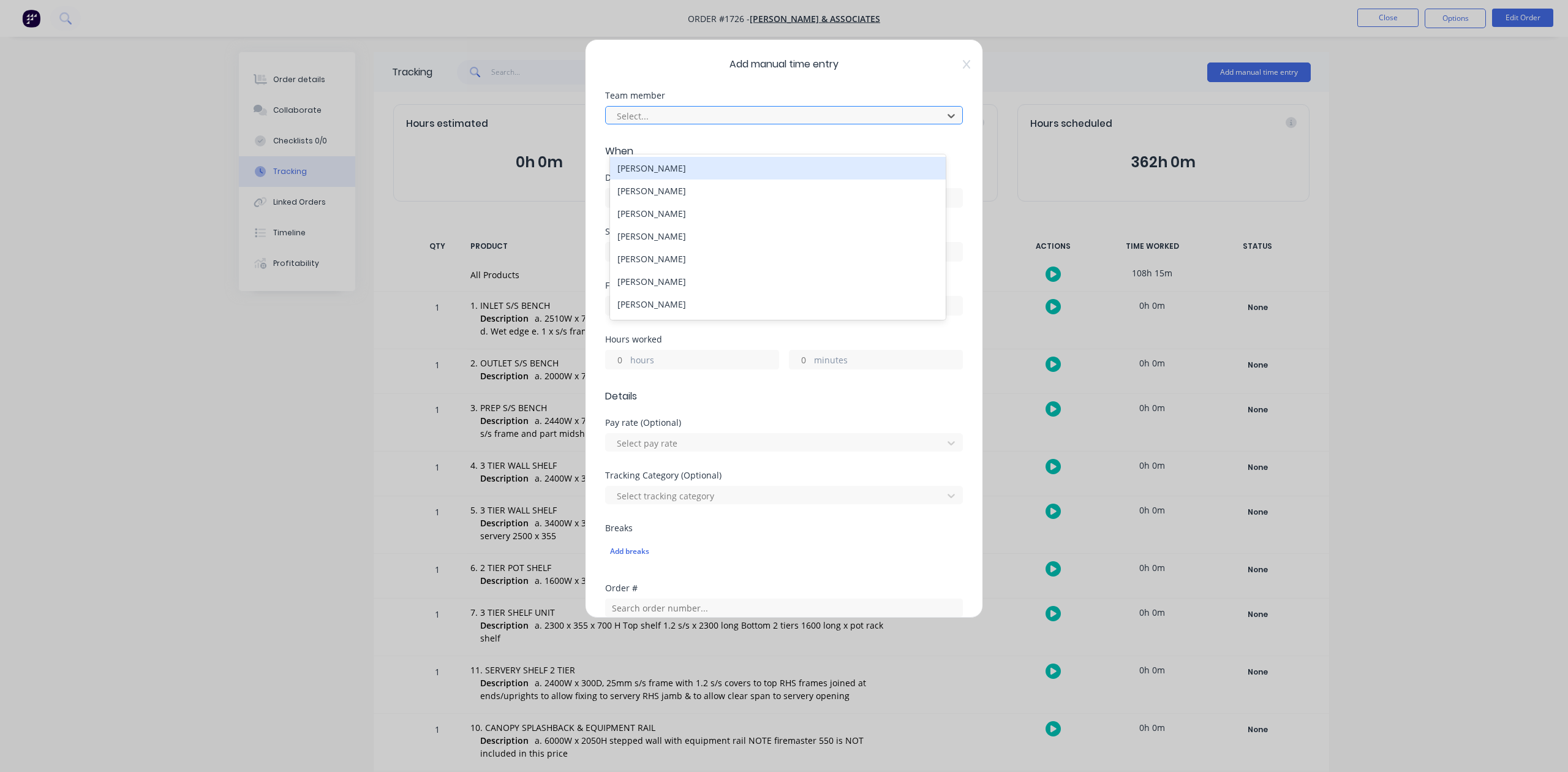
click at [725, 124] on div at bounding box center [776, 116] width 321 height 15
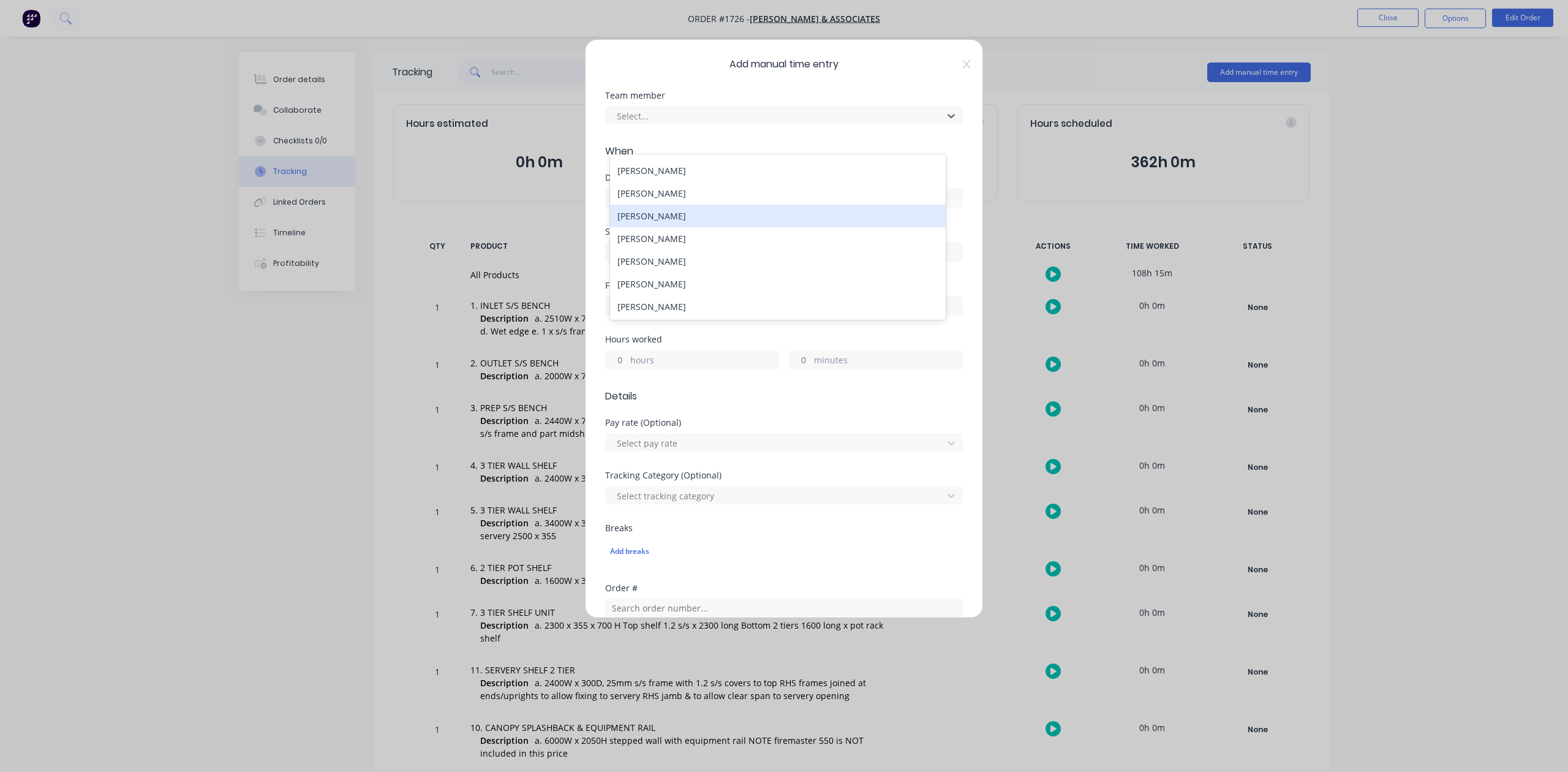
scroll to position [81, 0]
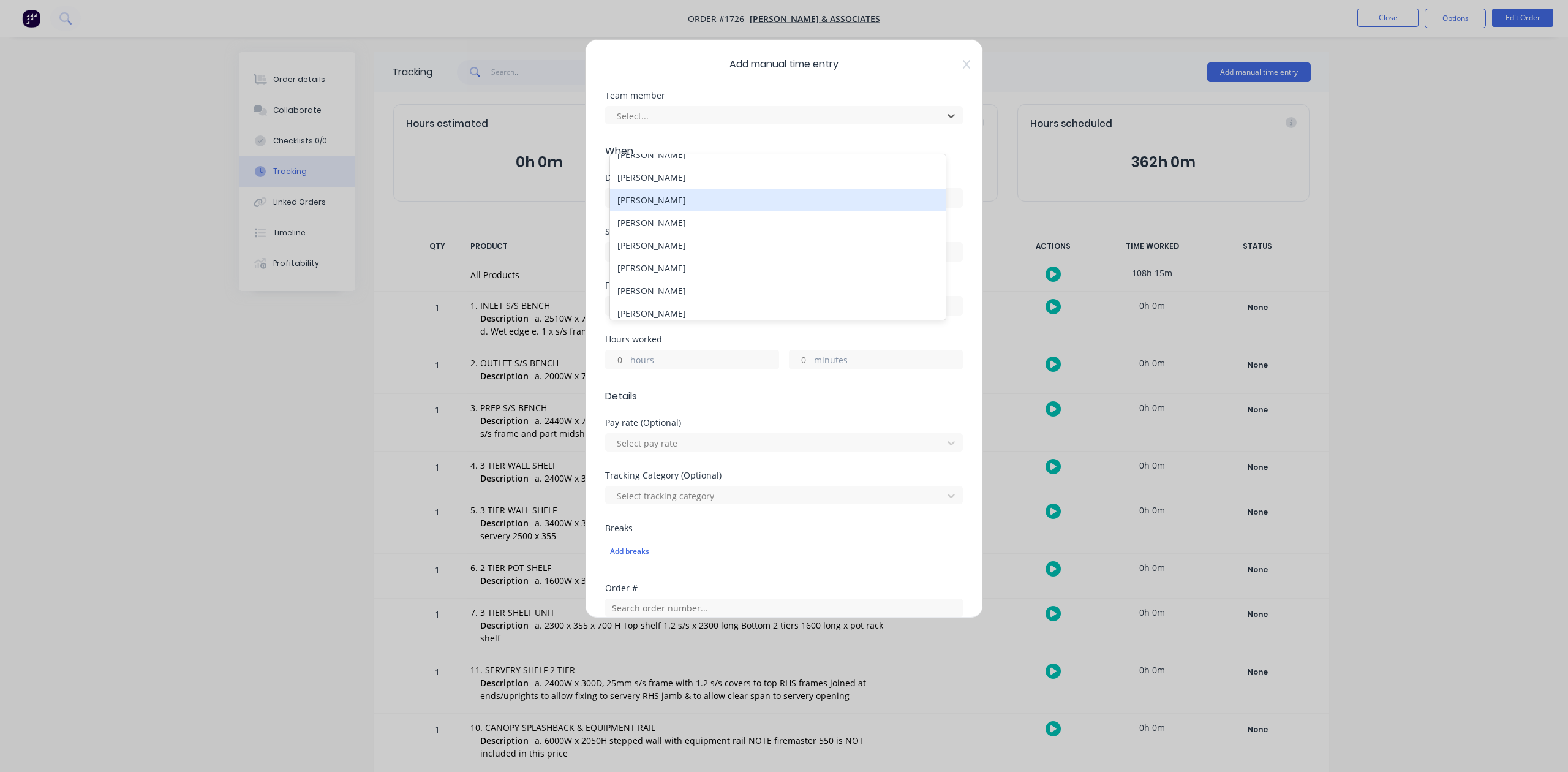
click at [663, 211] on div "[PERSON_NAME]" at bounding box center [777, 200] width 335 height 23
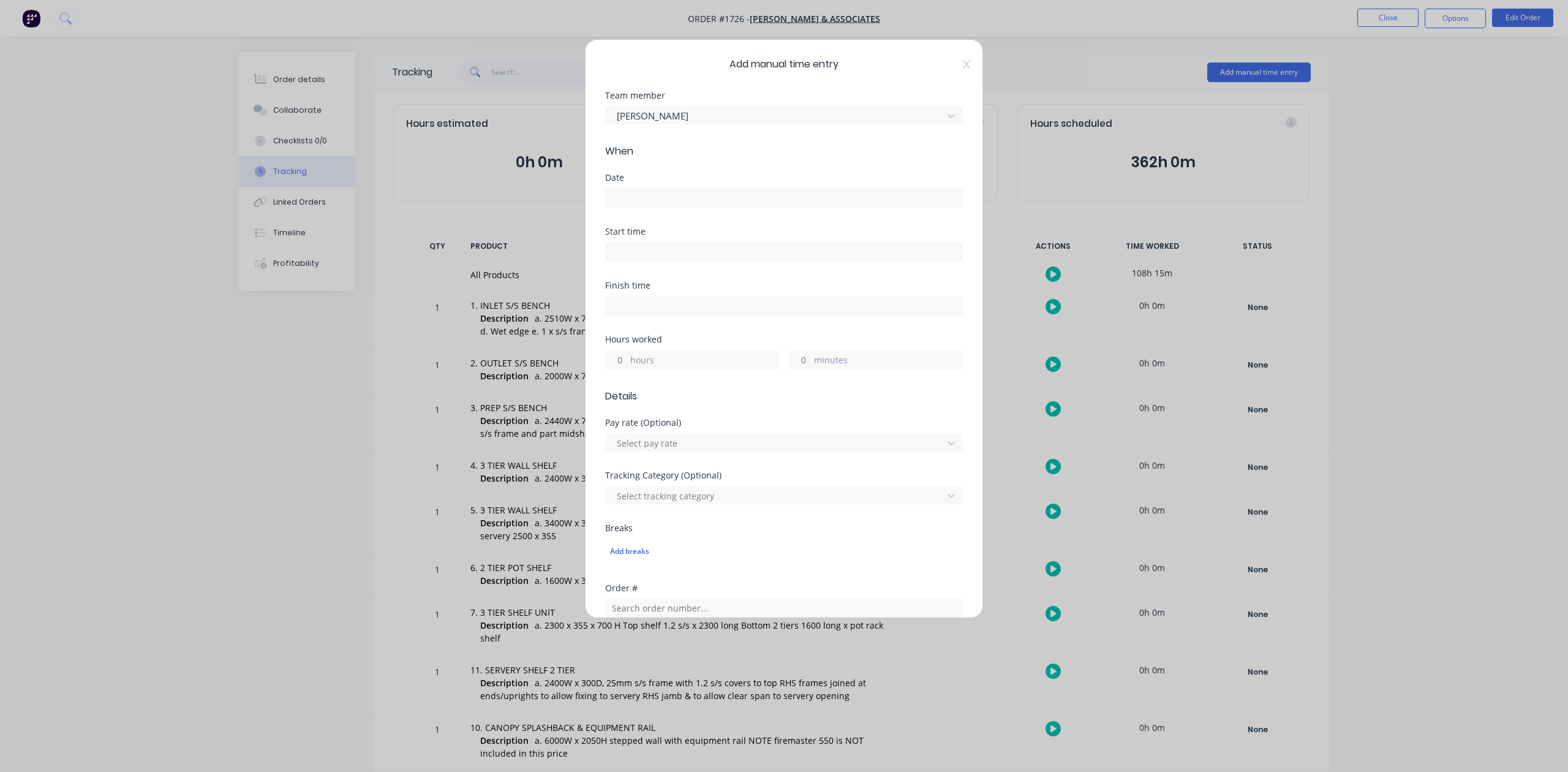
click at [674, 207] on input at bounding box center [784, 198] width 357 height 18
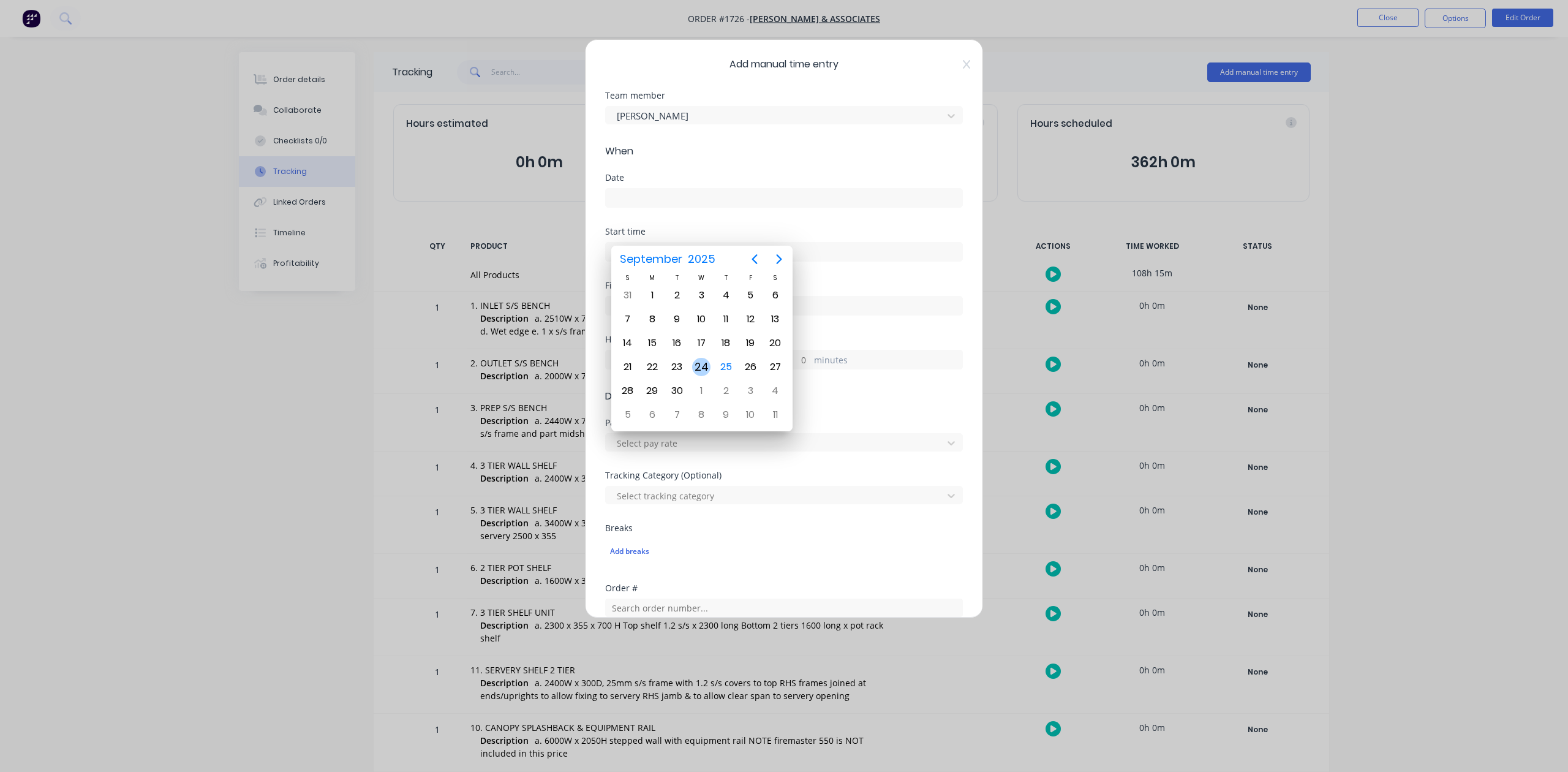
click at [697, 367] on div "24" at bounding box center [701, 367] width 18 height 18
type input "[DATE]"
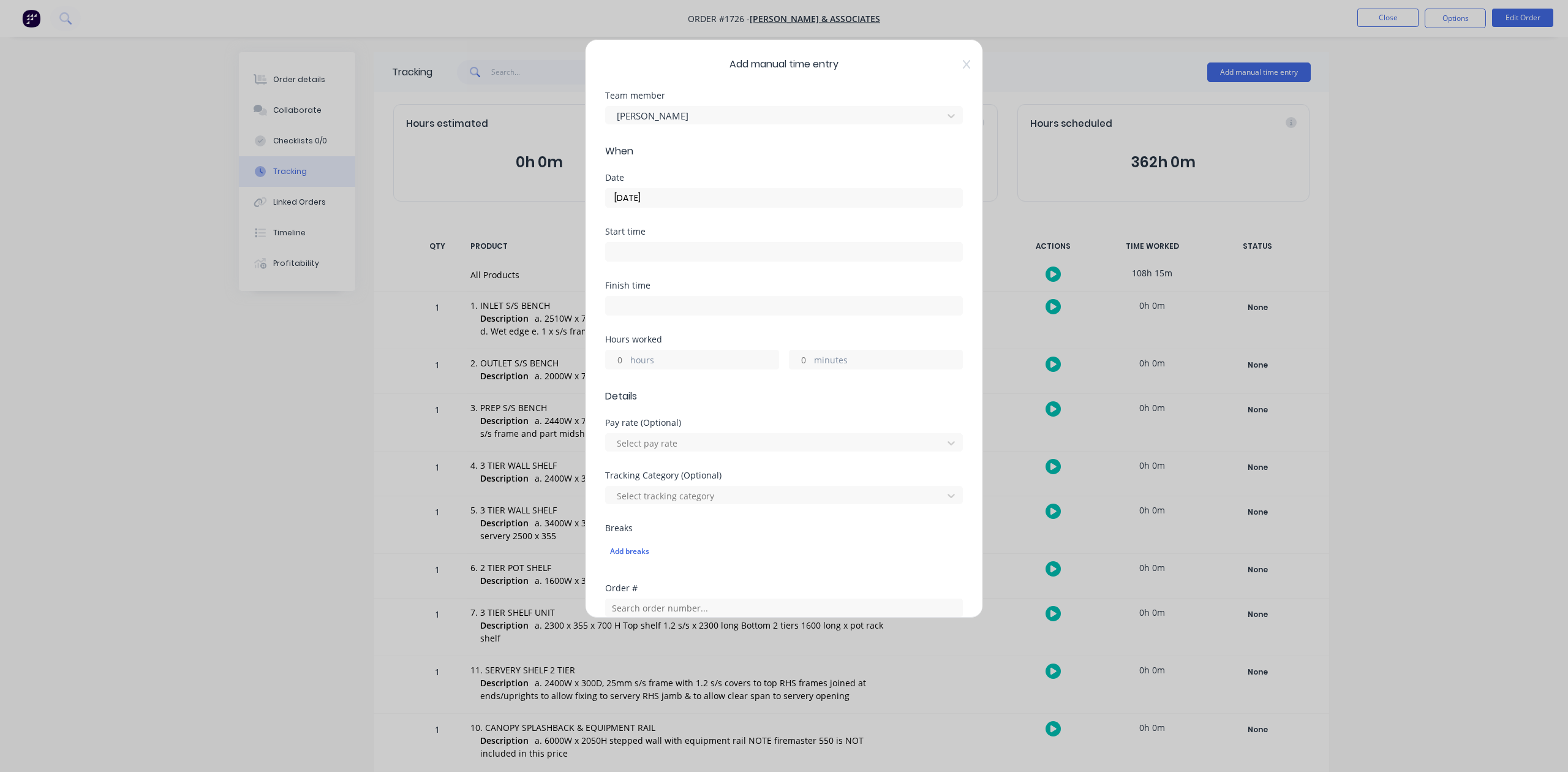
click at [623, 369] on input "hours" at bounding box center [616, 360] width 22 height 18
type input "9"
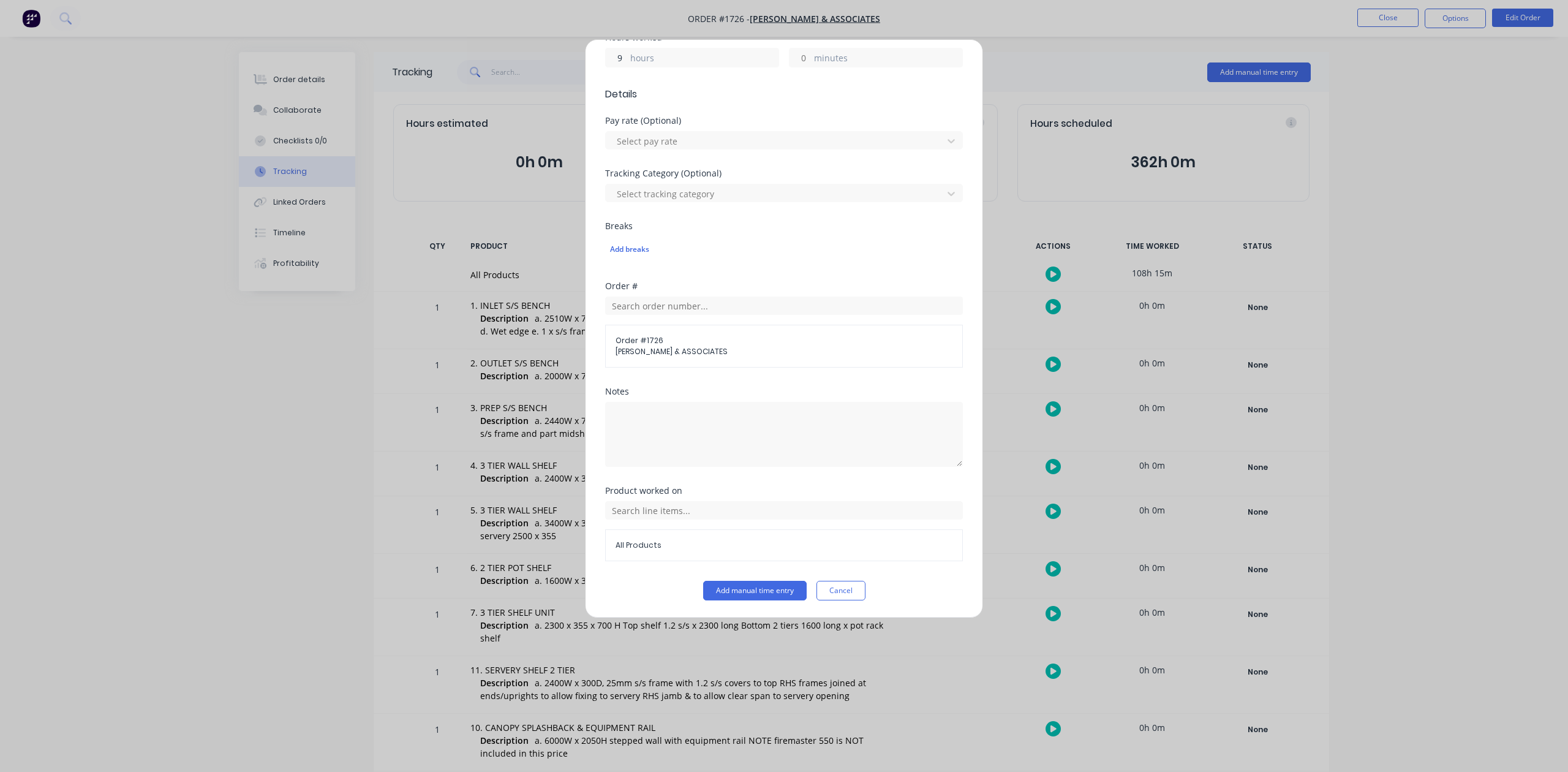
scroll to position [408, 0]
click at [736, 601] on button "Add manual time entry" at bounding box center [755, 591] width 104 height 20
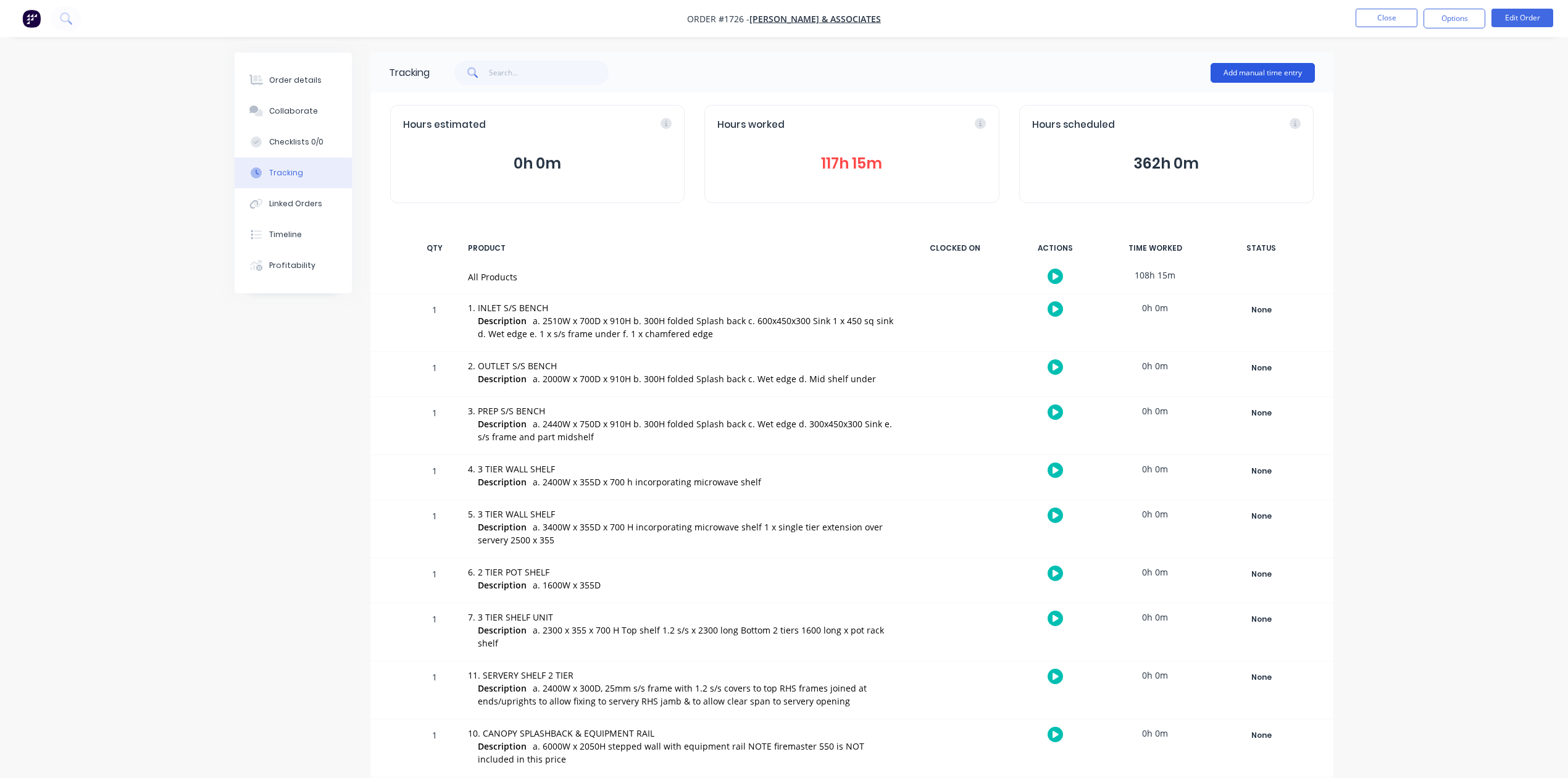
click at [1275, 75] on button "Add manual time entry" at bounding box center [1263, 72] width 104 height 20
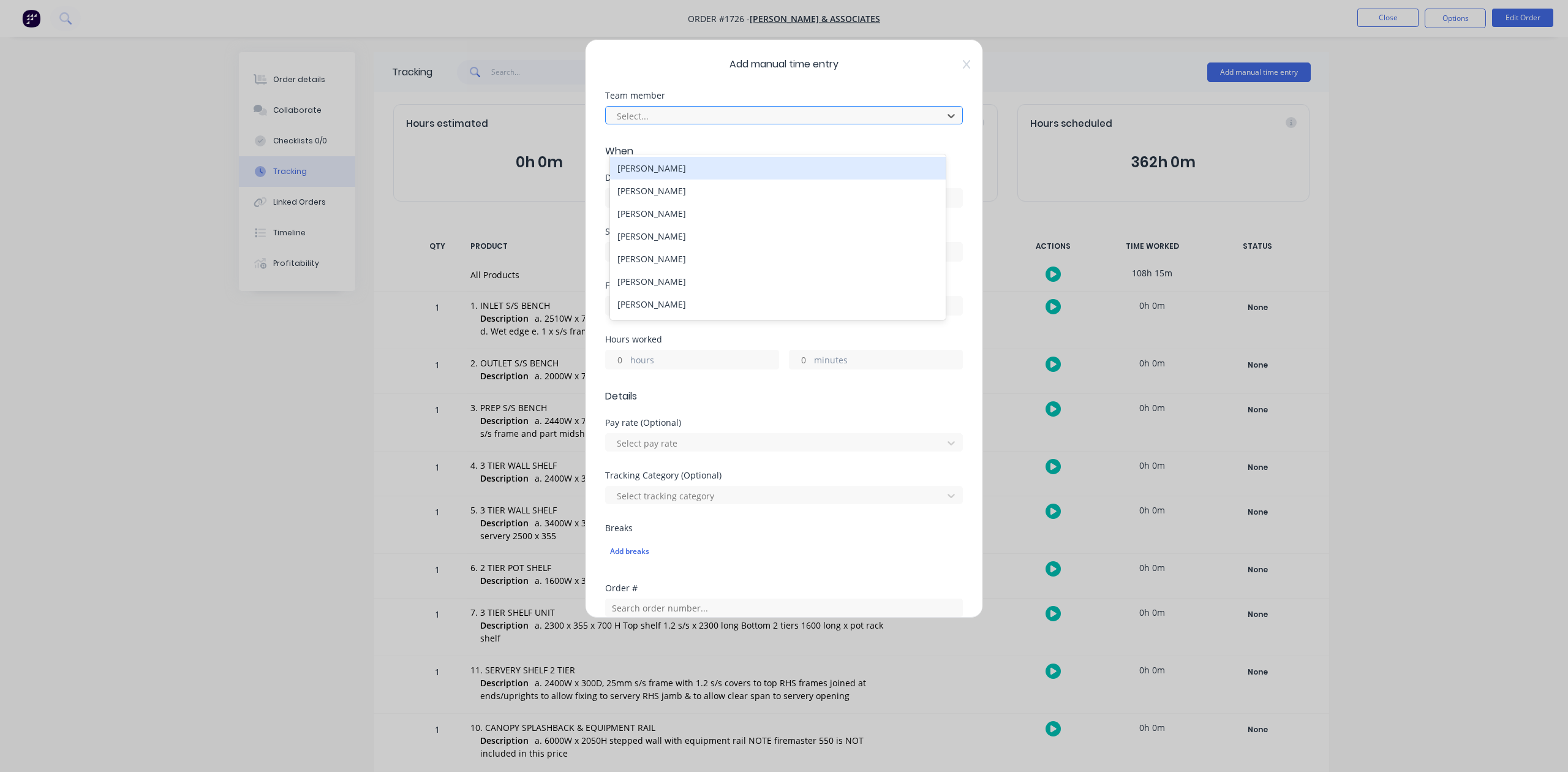
click at [739, 124] on div at bounding box center [776, 116] width 321 height 15
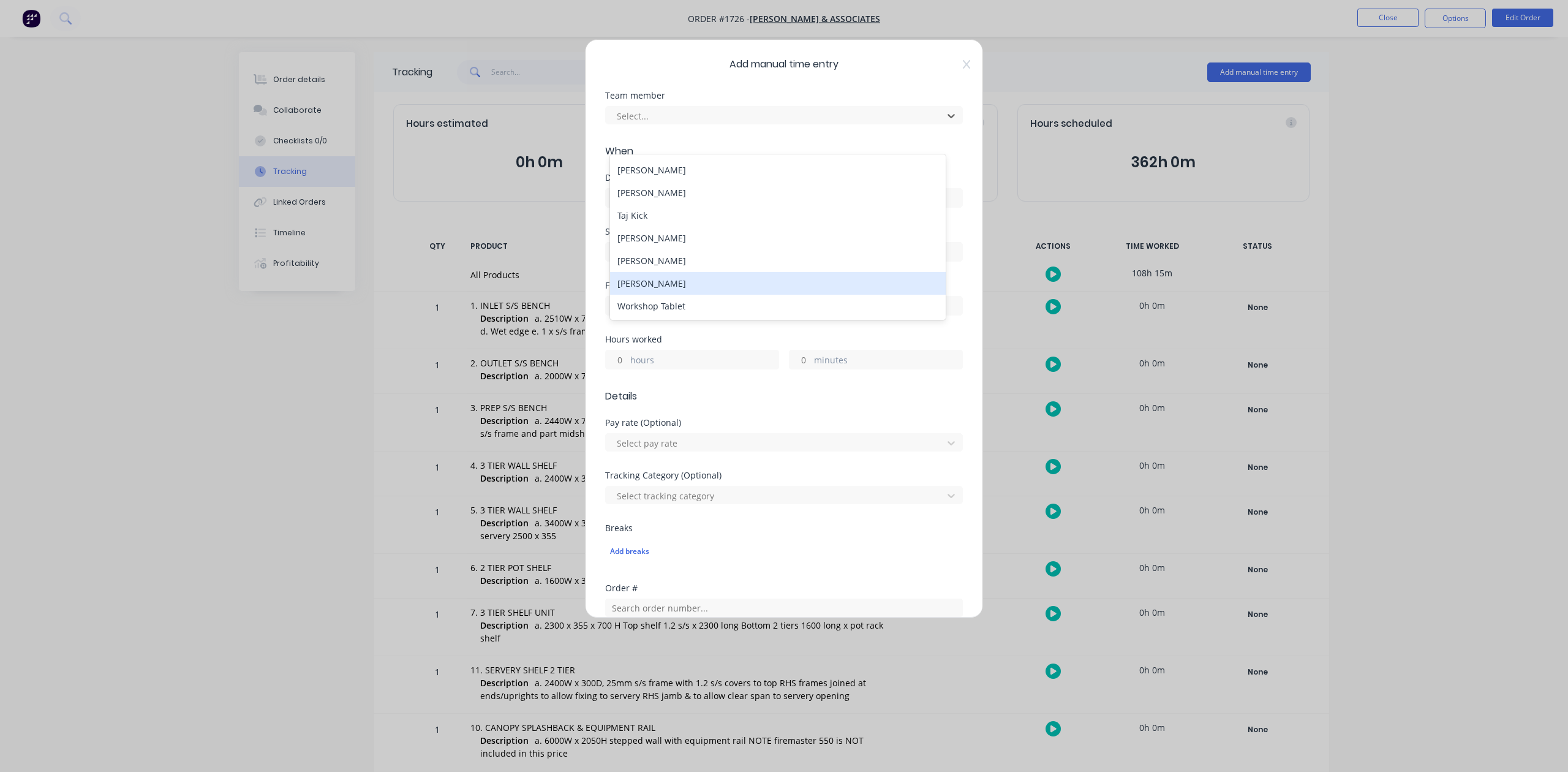
click at [643, 290] on div "[PERSON_NAME]" at bounding box center [777, 284] width 335 height 23
click at [655, 207] on input at bounding box center [784, 198] width 357 height 18
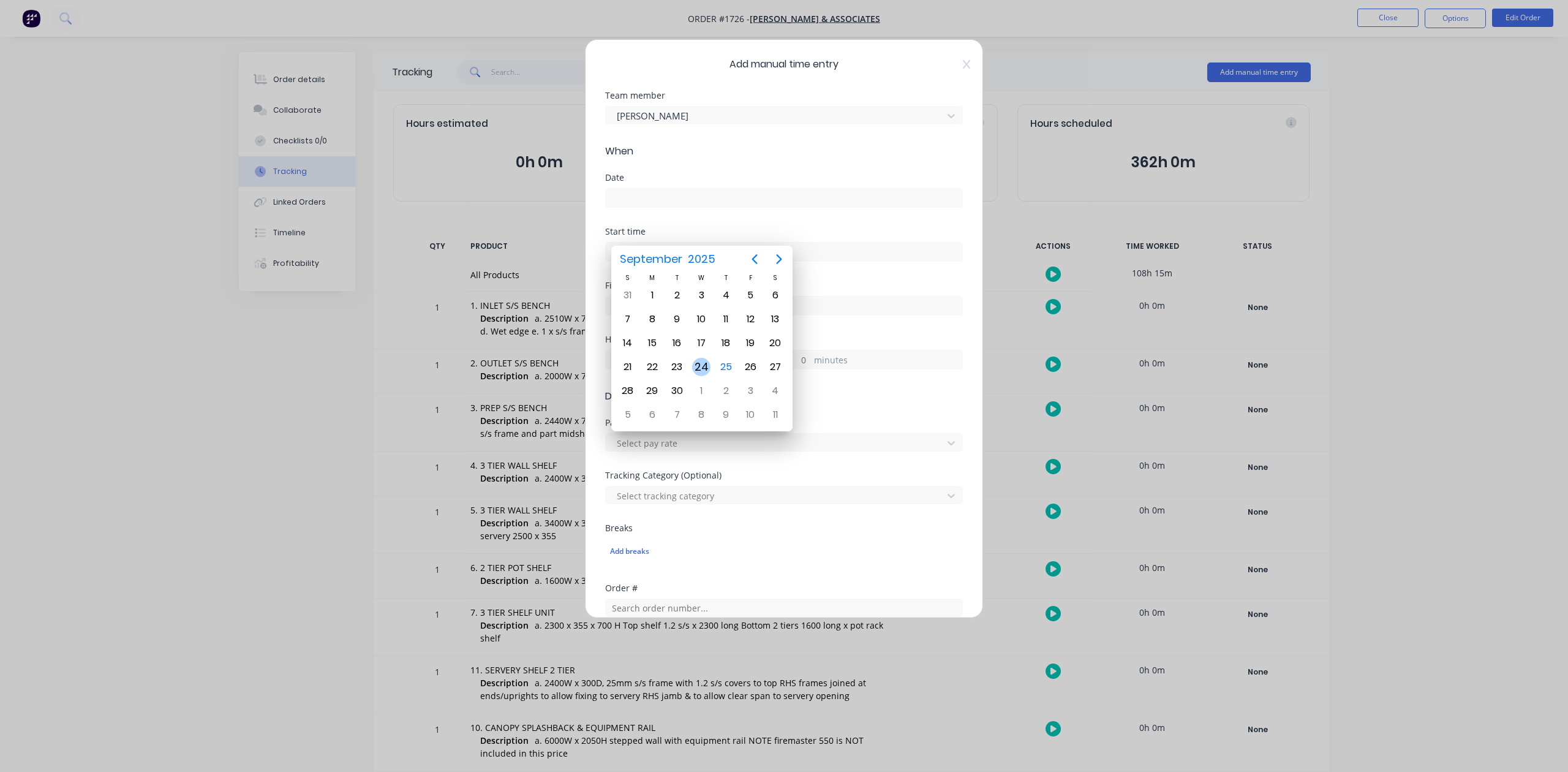
click at [702, 370] on div "24" at bounding box center [701, 367] width 18 height 18
type input "[DATE]"
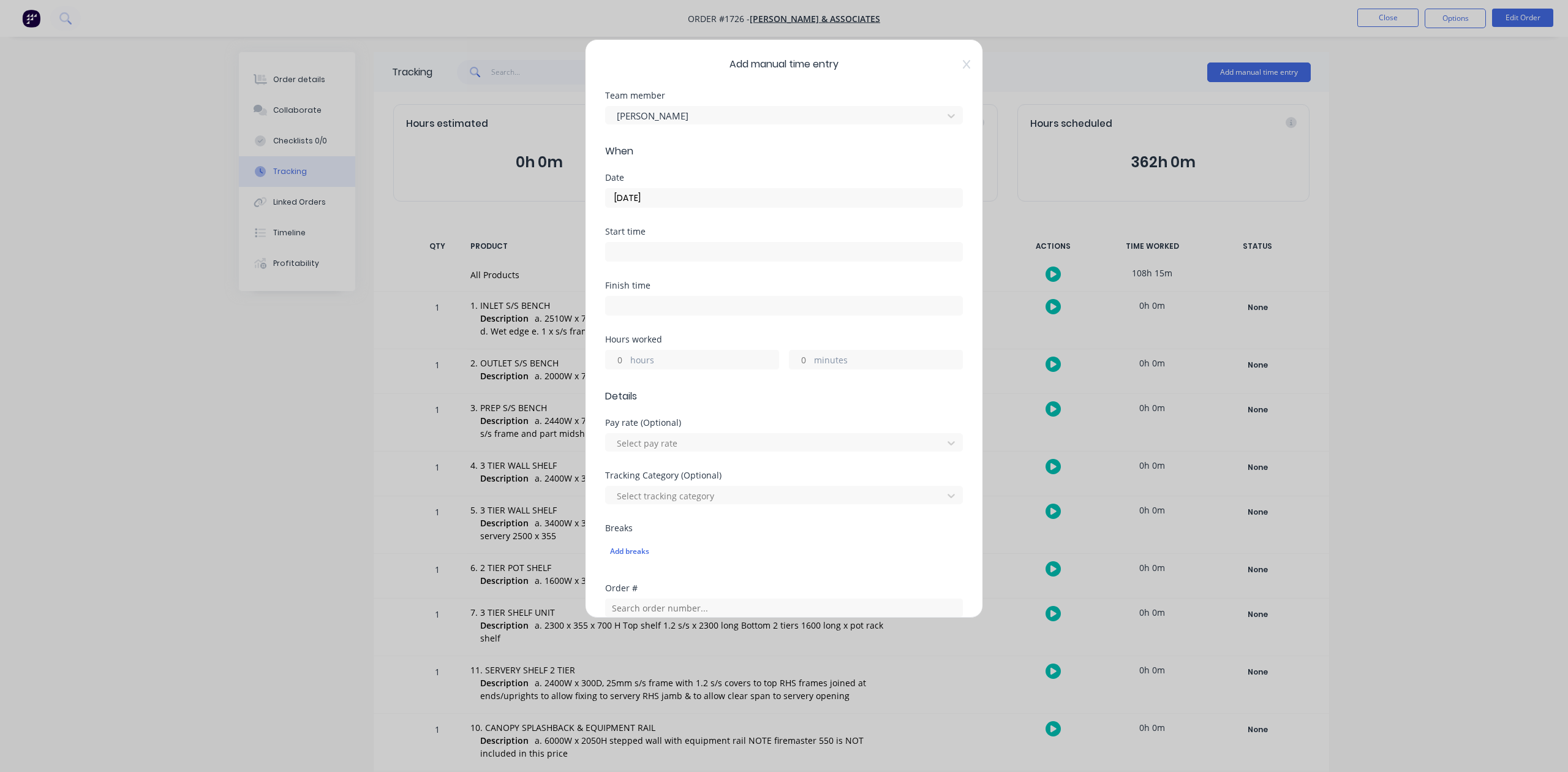
click at [626, 369] on input "hours" at bounding box center [616, 360] width 22 height 18
type input "8"
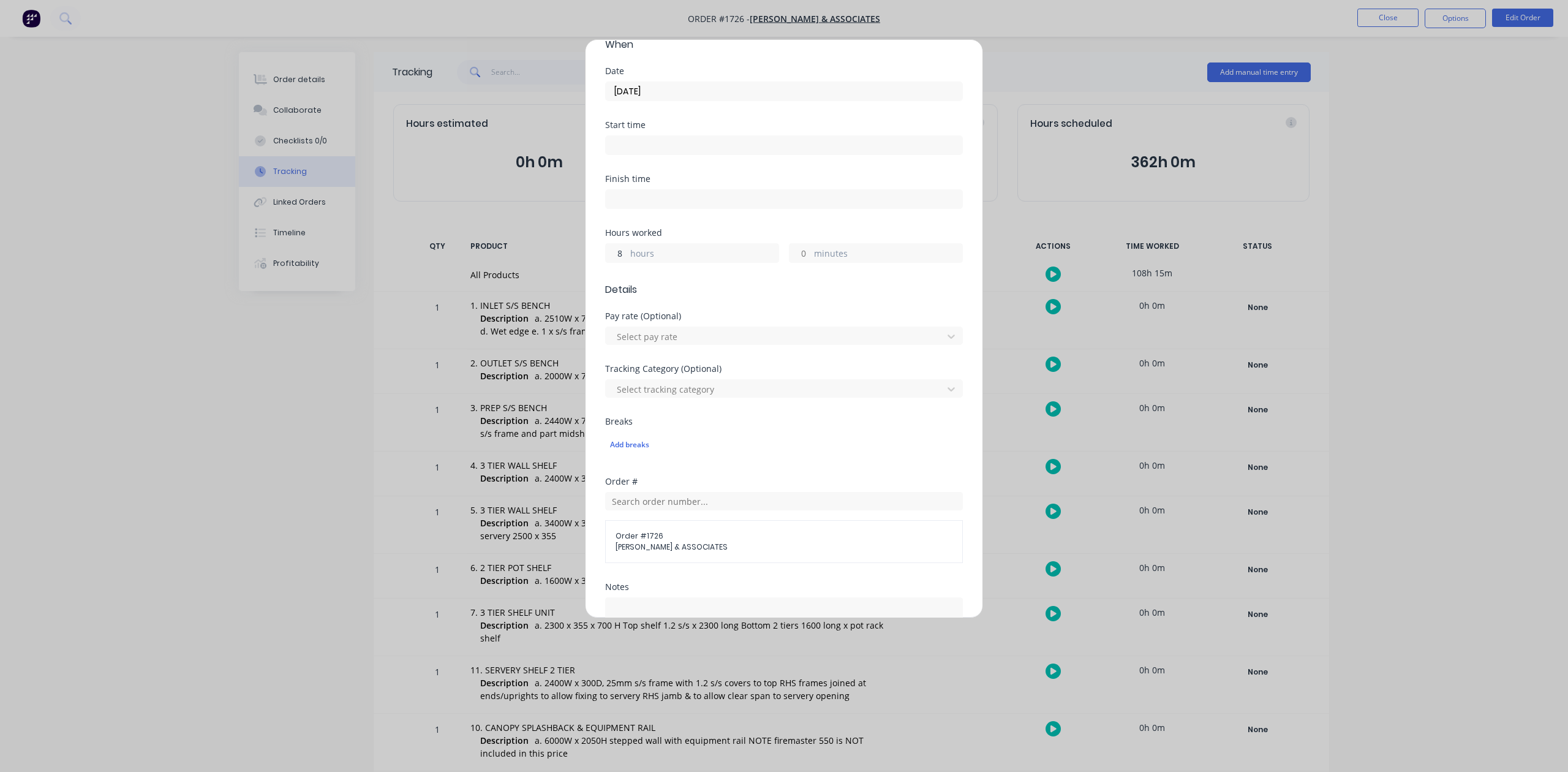
scroll to position [433, 0]
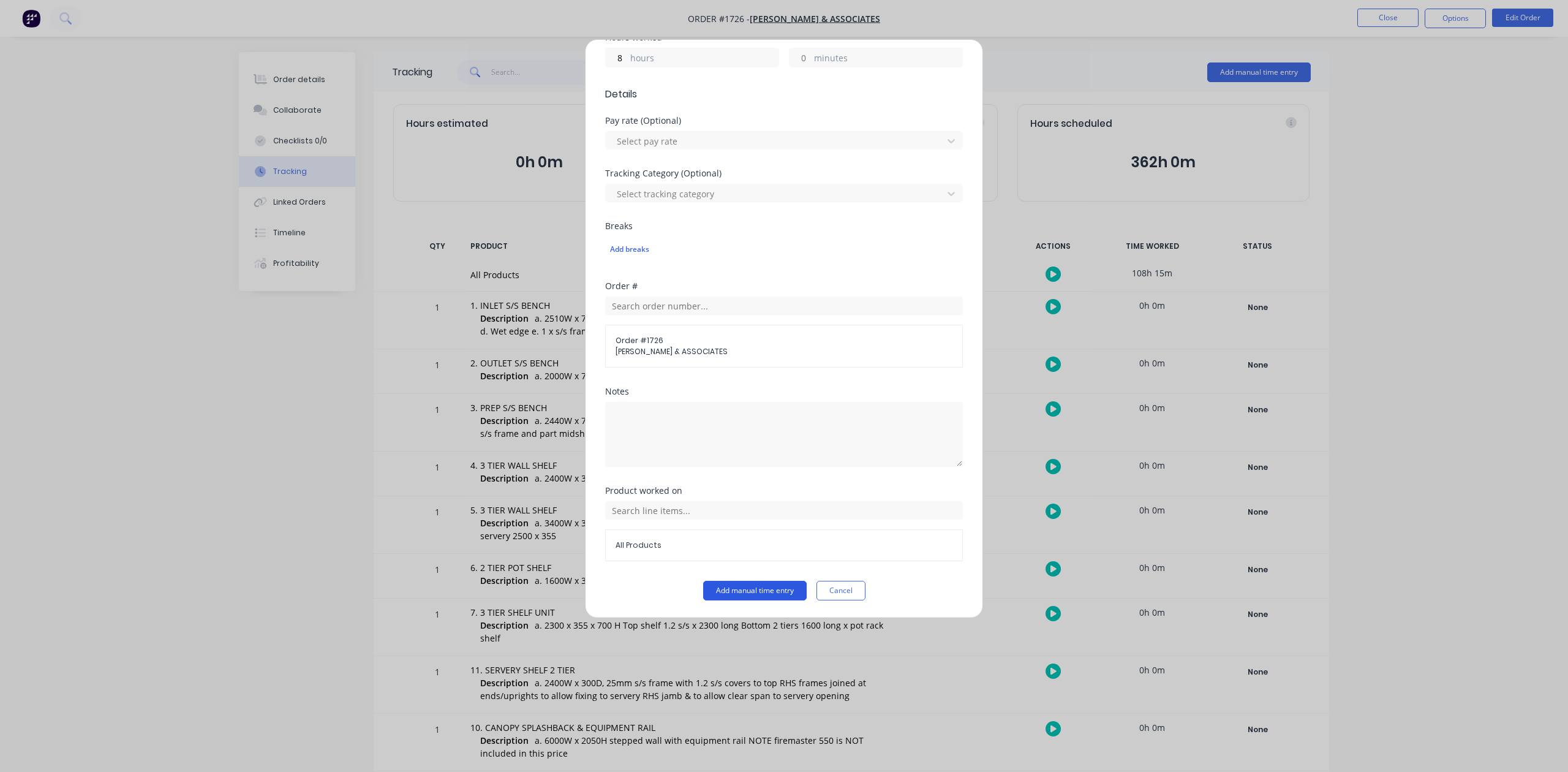
click at [760, 596] on button "Add manual time entry" at bounding box center [755, 591] width 104 height 20
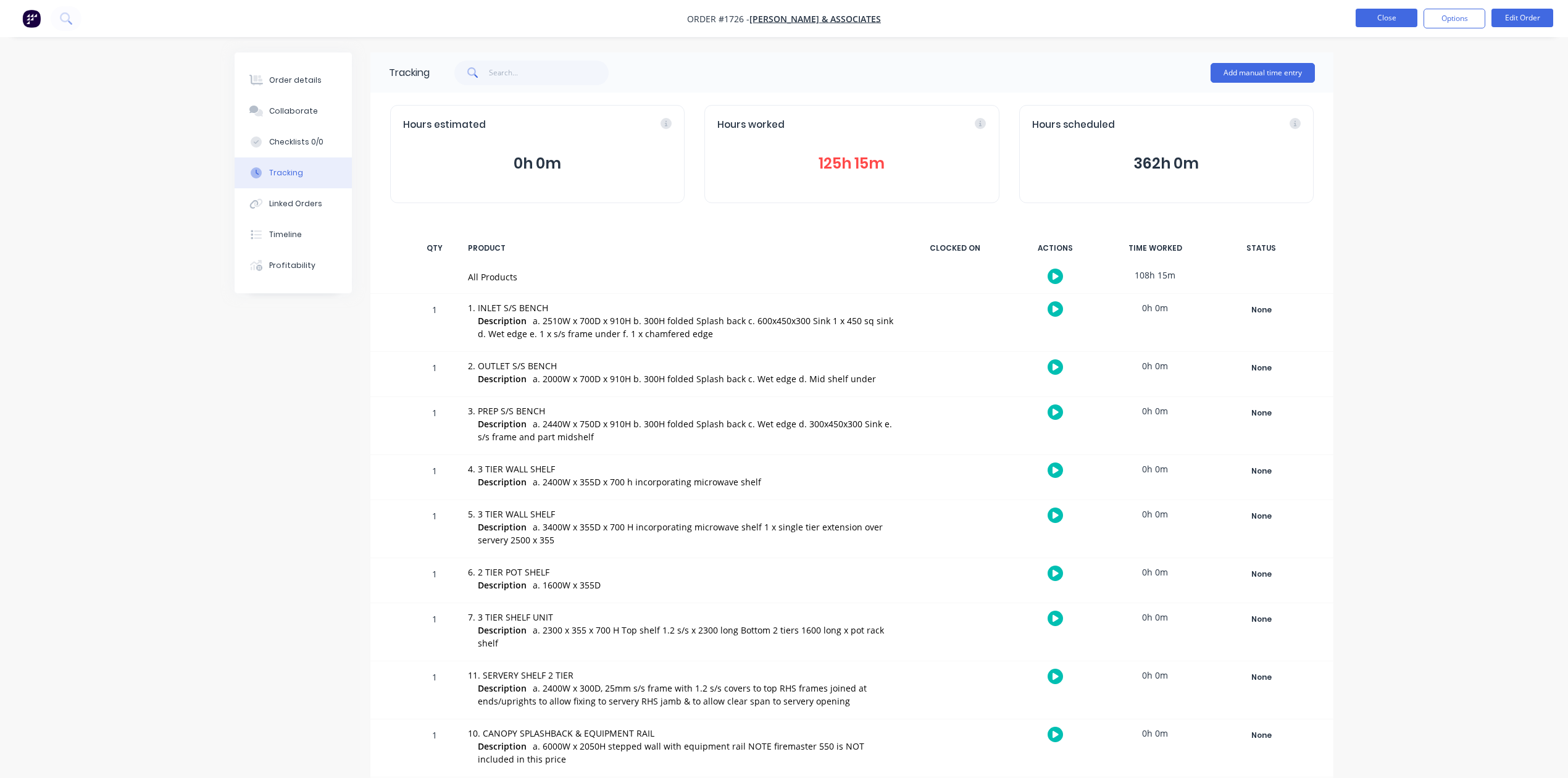
click at [1365, 15] on button "Close" at bounding box center [1387, 17] width 62 height 19
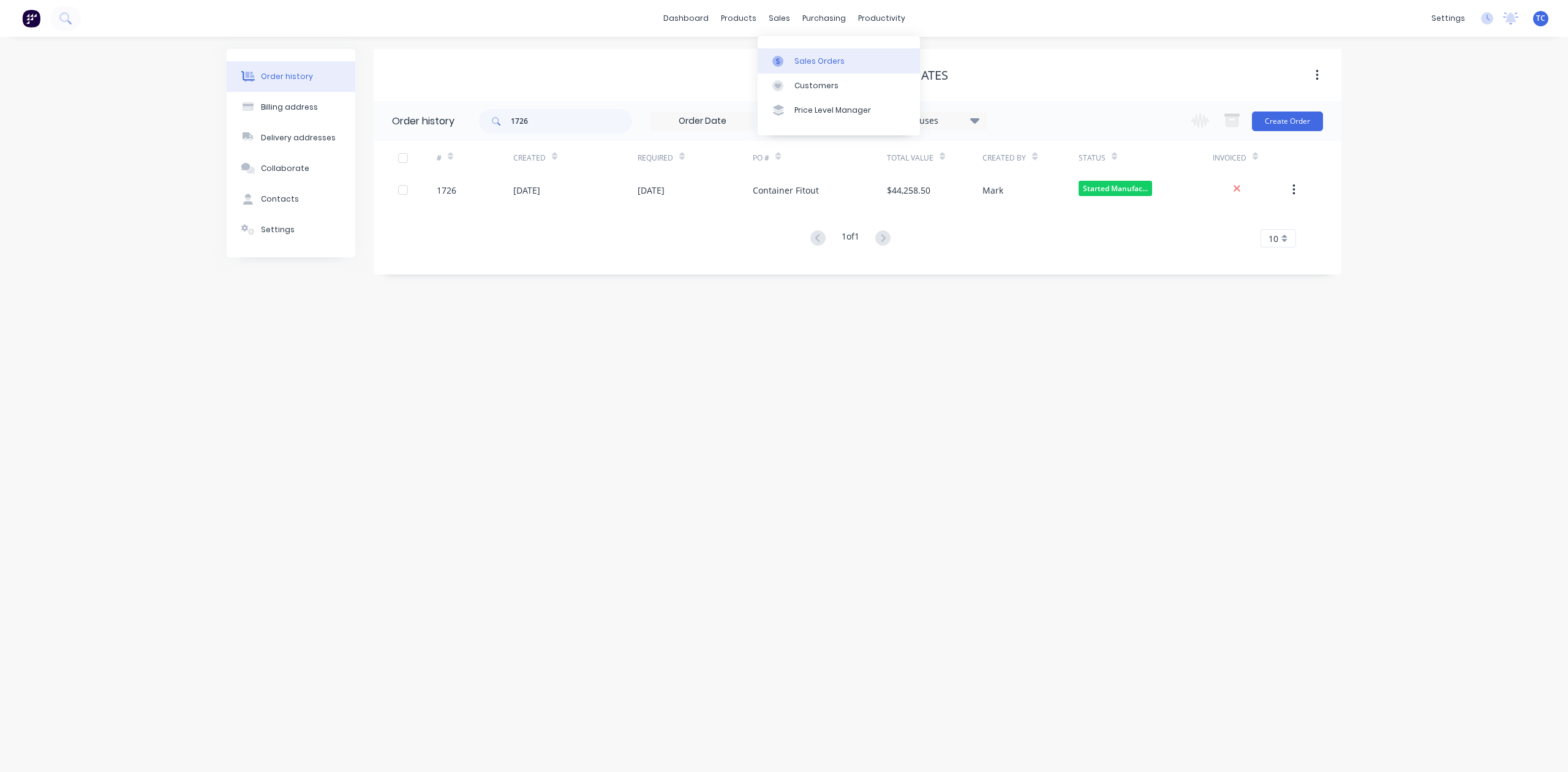
click at [810, 66] on div "Sales Orders" at bounding box center [819, 61] width 50 height 11
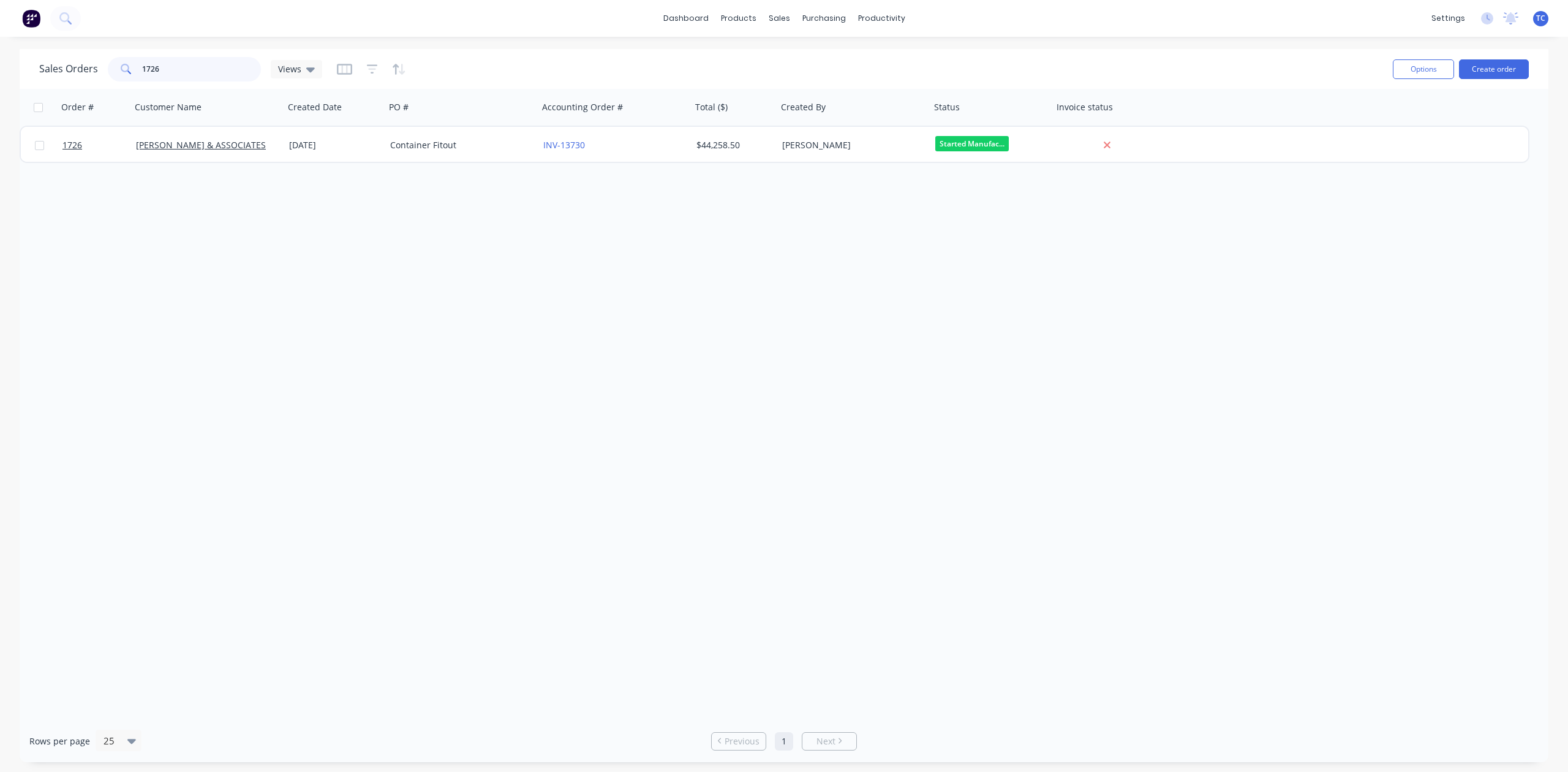
drag, startPoint x: 197, startPoint y: 66, endPoint x: 90, endPoint y: 74, distance: 107.3
click at [90, 74] on div "Sales Orders 1726 Views" at bounding box center [181, 69] width 283 height 25
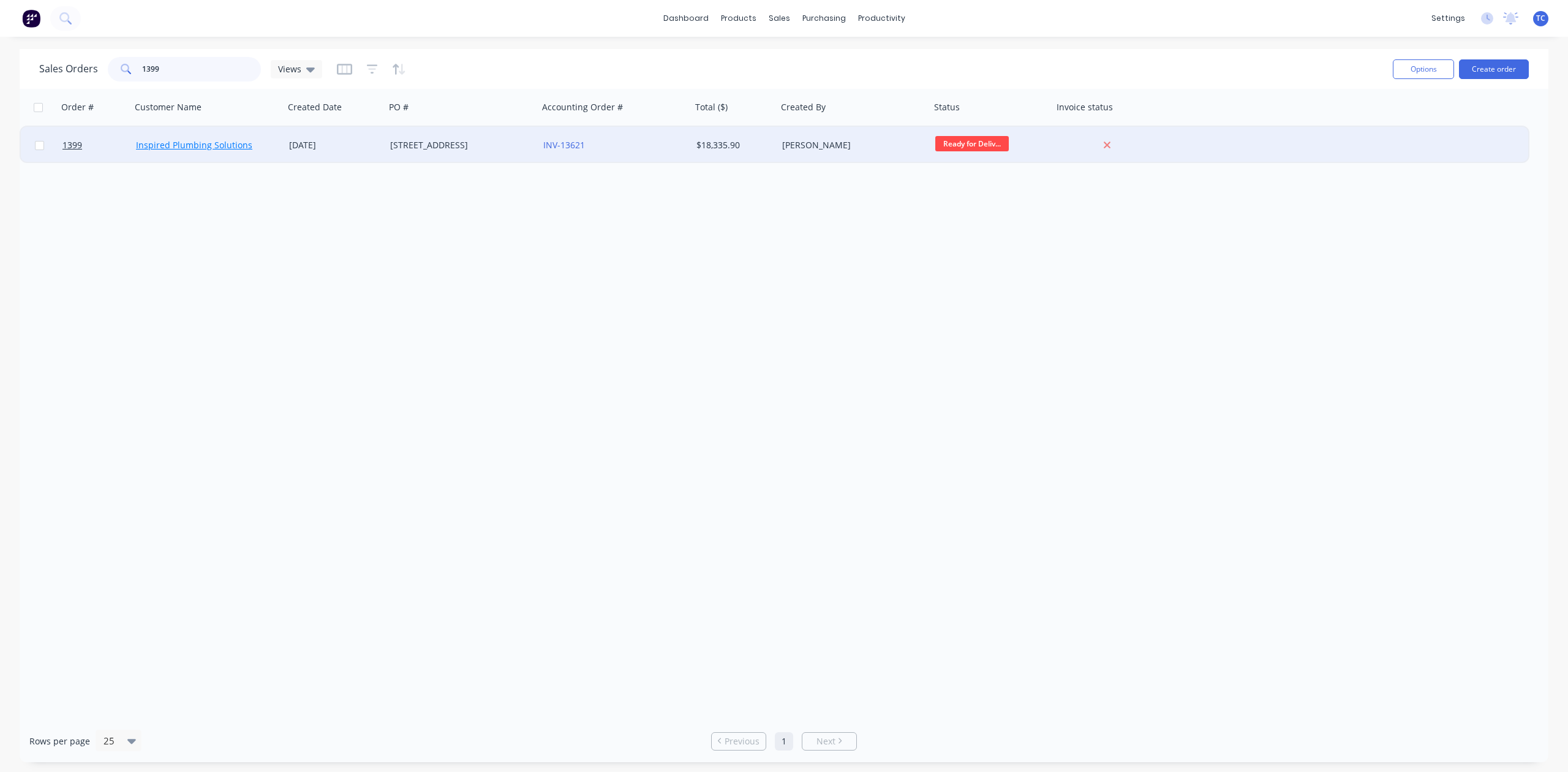
type input "1399"
click at [187, 143] on link "Inspired Plumbing Solutions" at bounding box center [194, 145] width 116 height 11
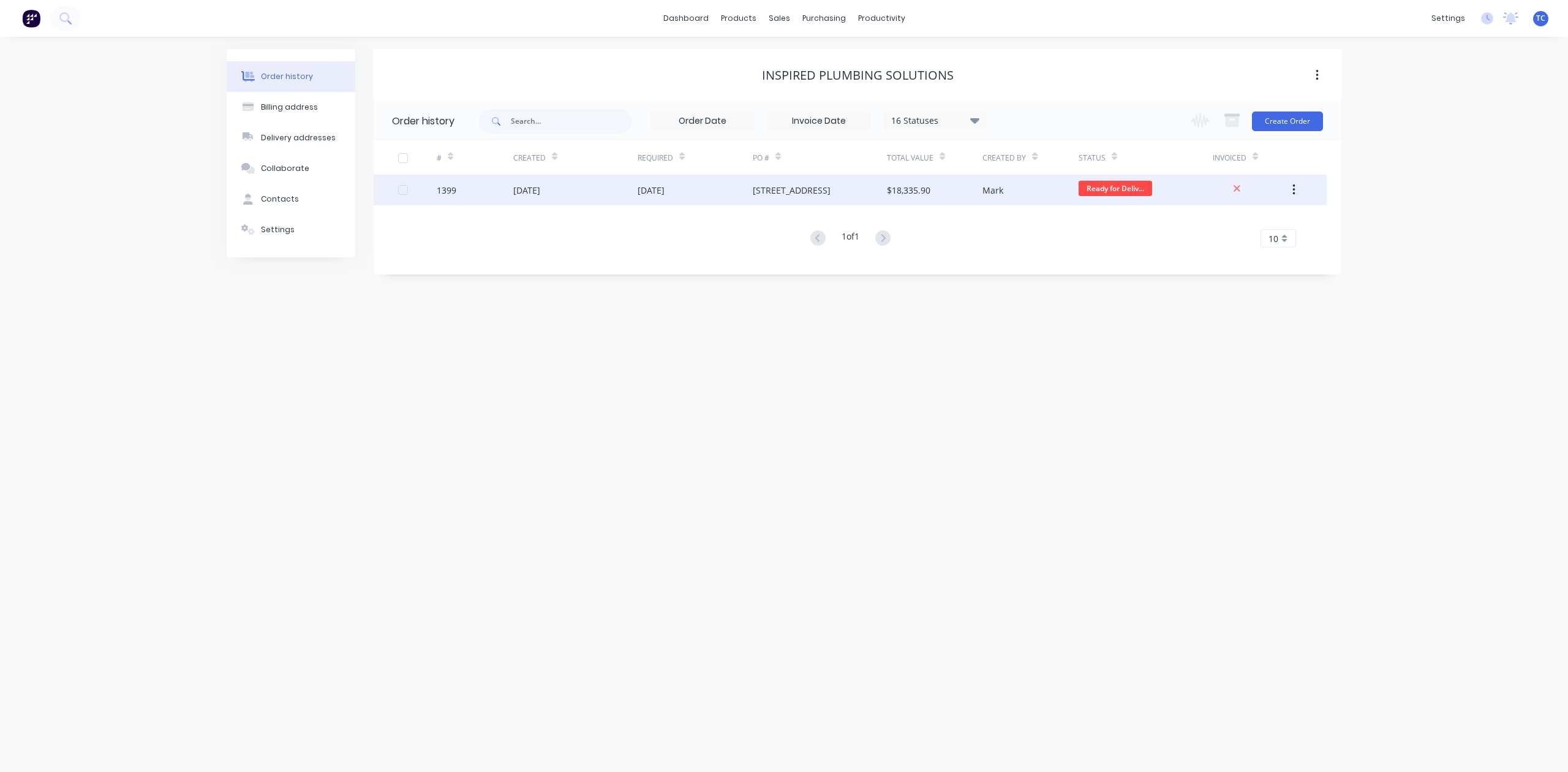
click at [445, 189] on div "1399" at bounding box center [447, 190] width 20 height 13
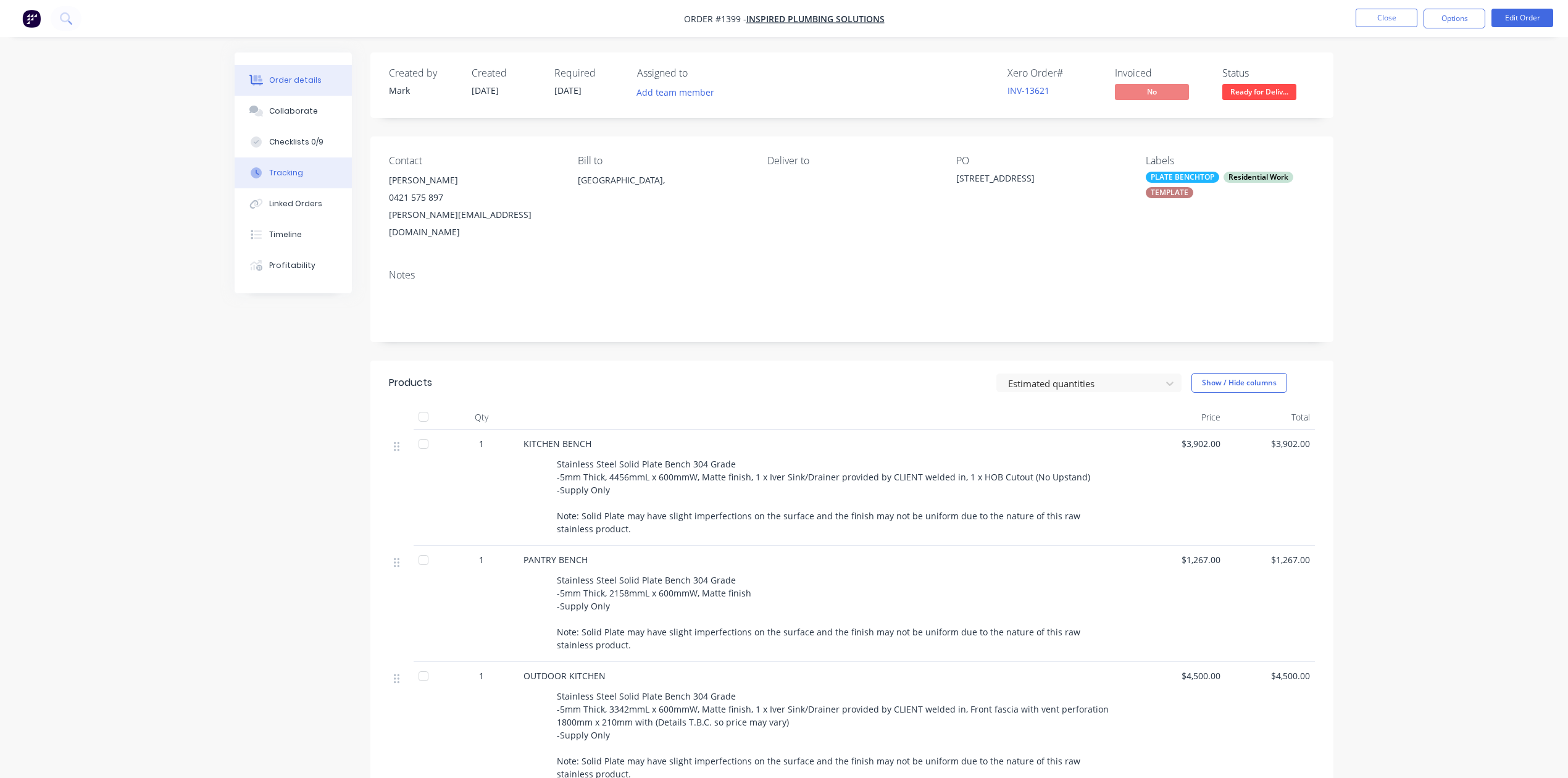
click at [302, 178] on div "Tracking" at bounding box center [286, 173] width 34 height 11
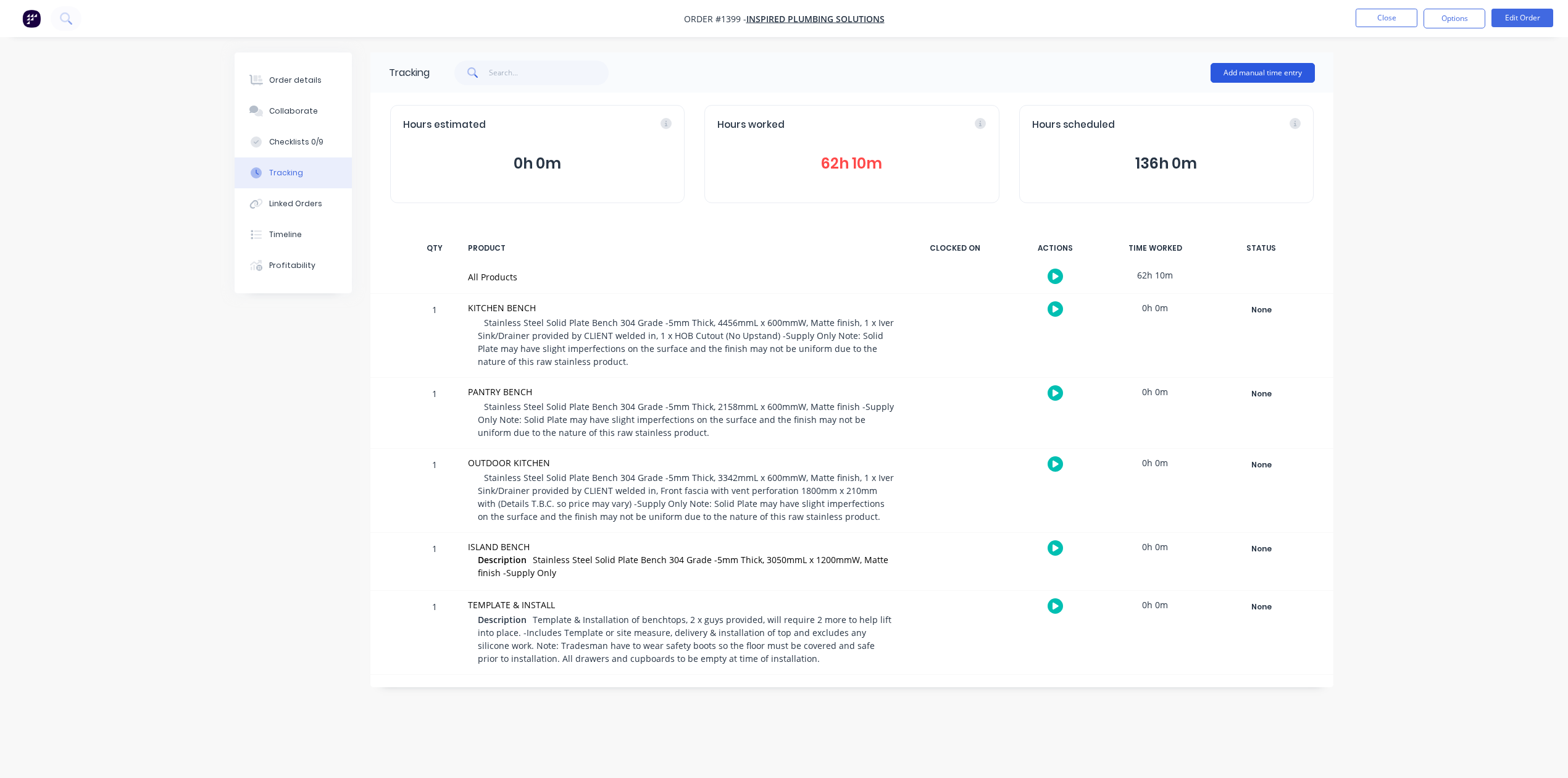
click at [1225, 75] on button "Add manual time entry" at bounding box center [1263, 72] width 104 height 20
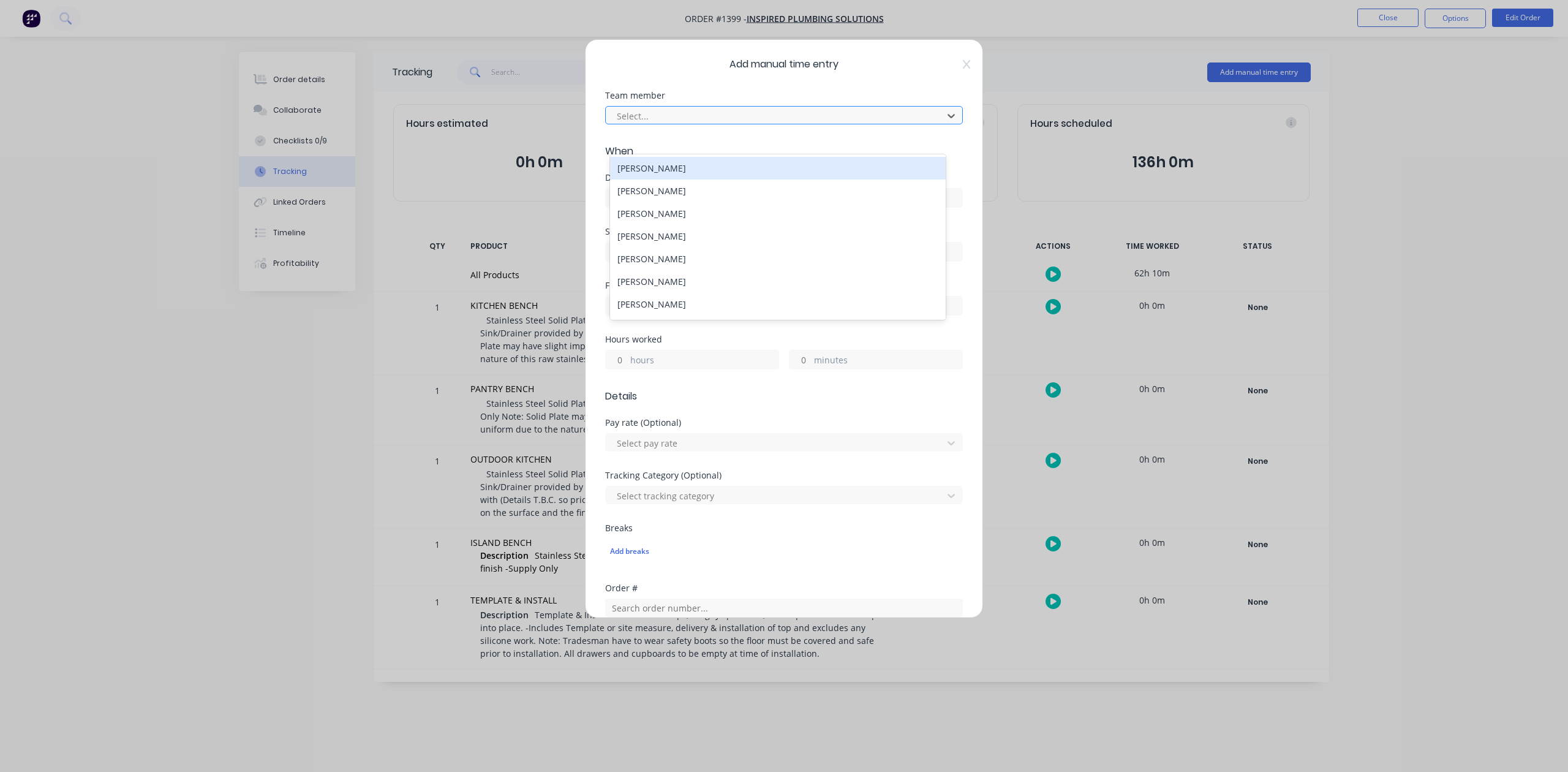
click at [674, 124] on div at bounding box center [776, 116] width 321 height 15
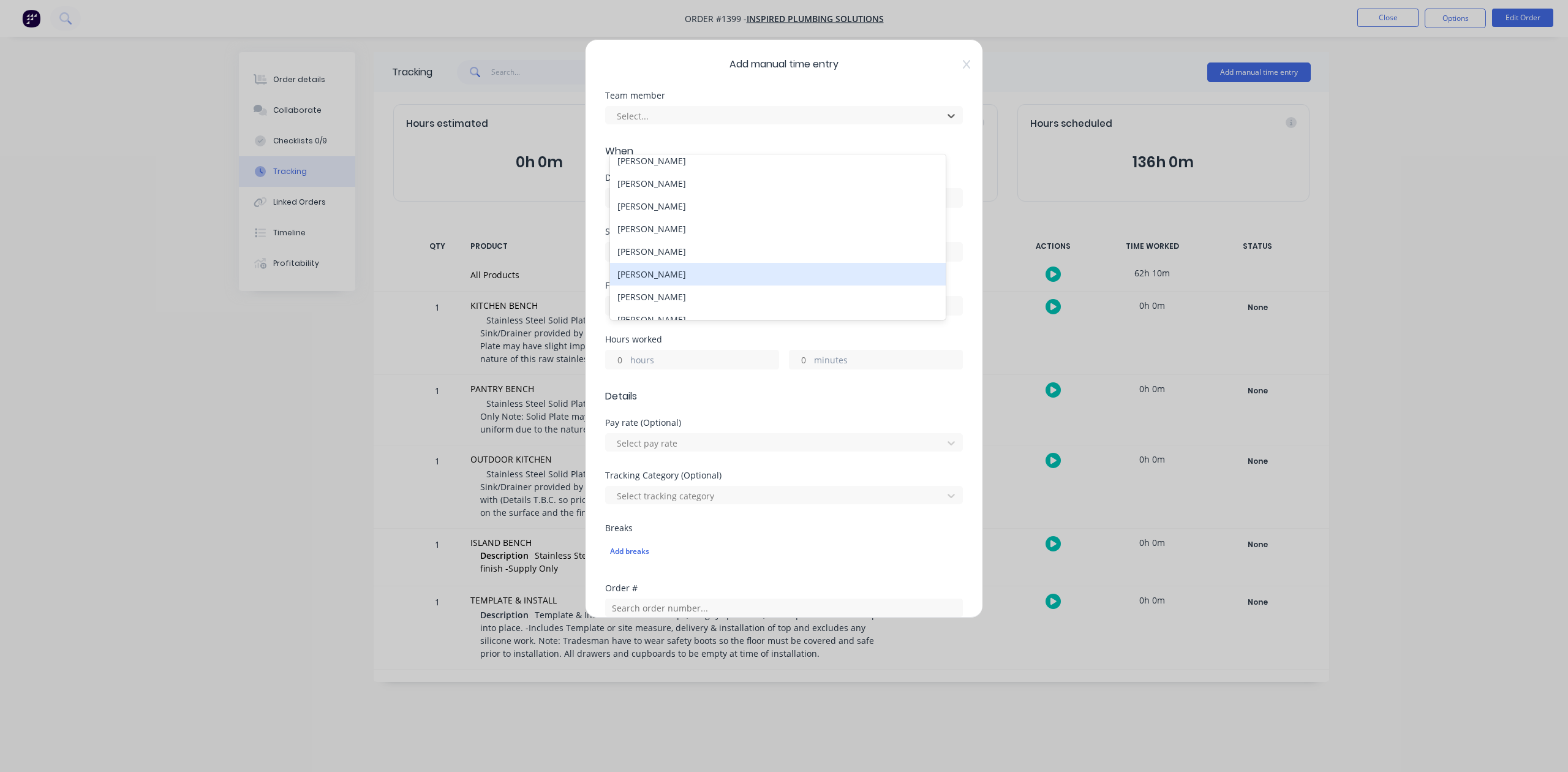
scroll to position [81, 0]
click at [684, 279] on div "[PERSON_NAME]" at bounding box center [777, 269] width 335 height 23
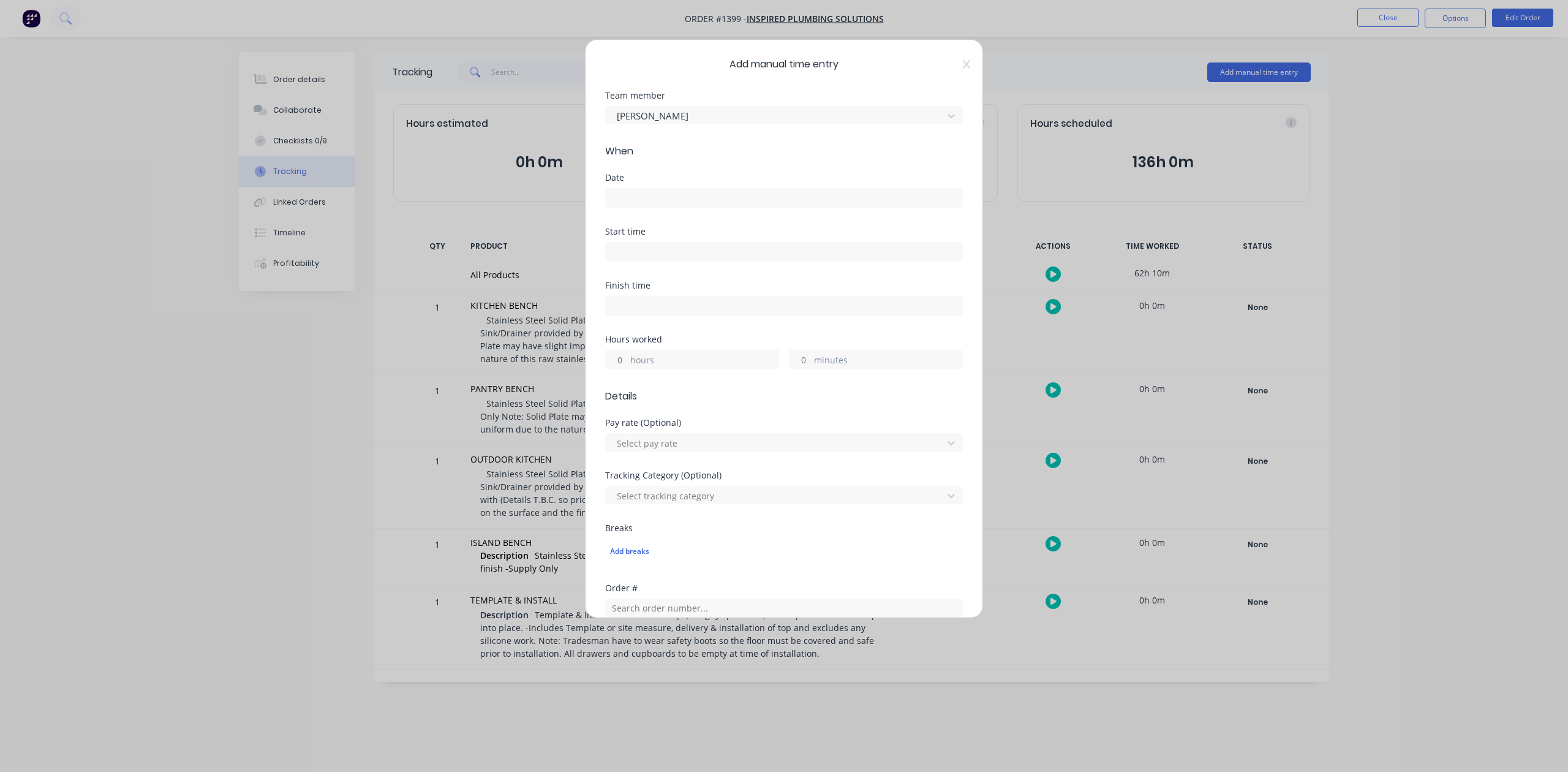
click at [652, 207] on input at bounding box center [784, 198] width 357 height 18
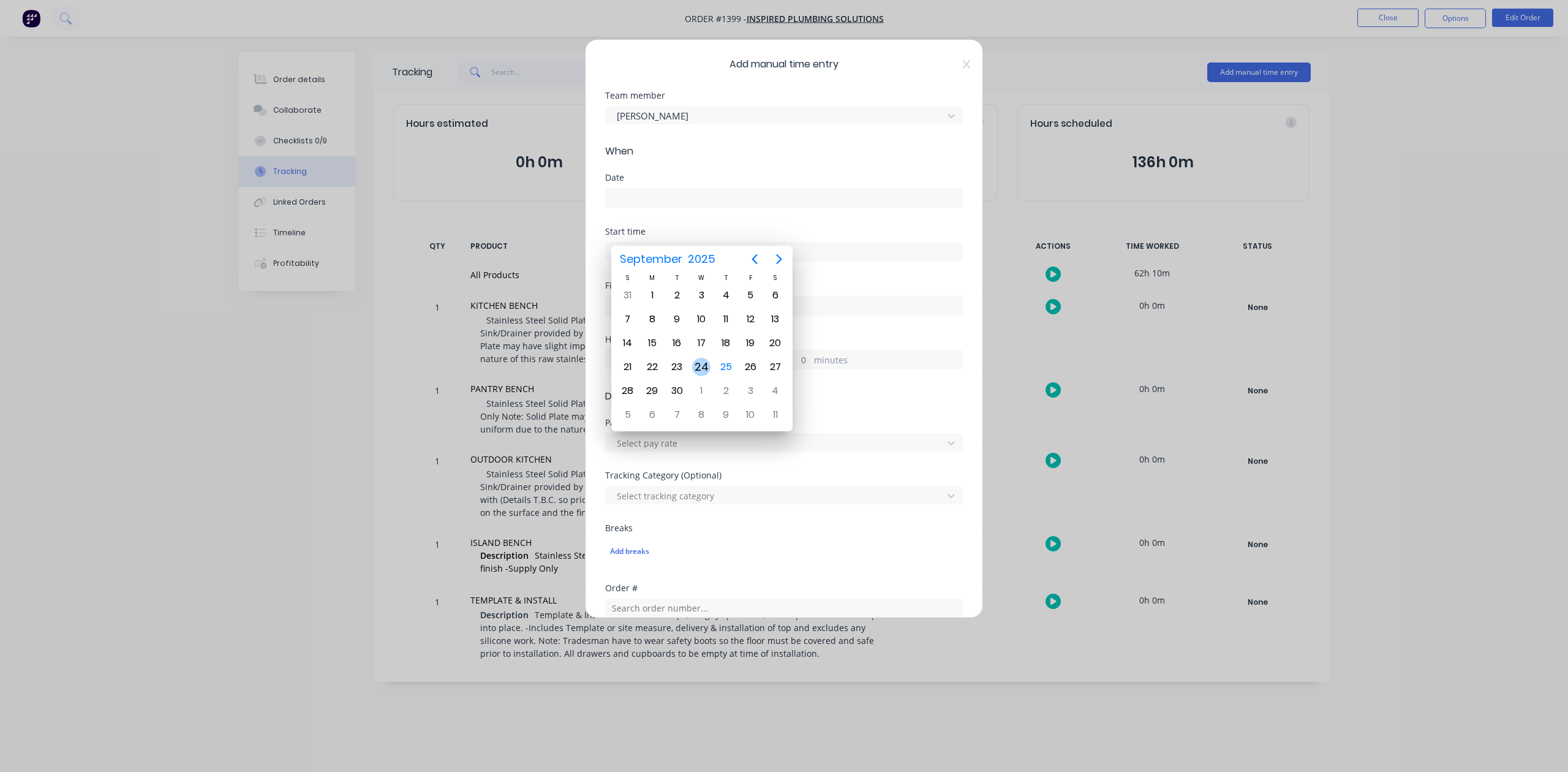
click at [702, 365] on div "24" at bounding box center [701, 367] width 18 height 18
type input "[DATE]"
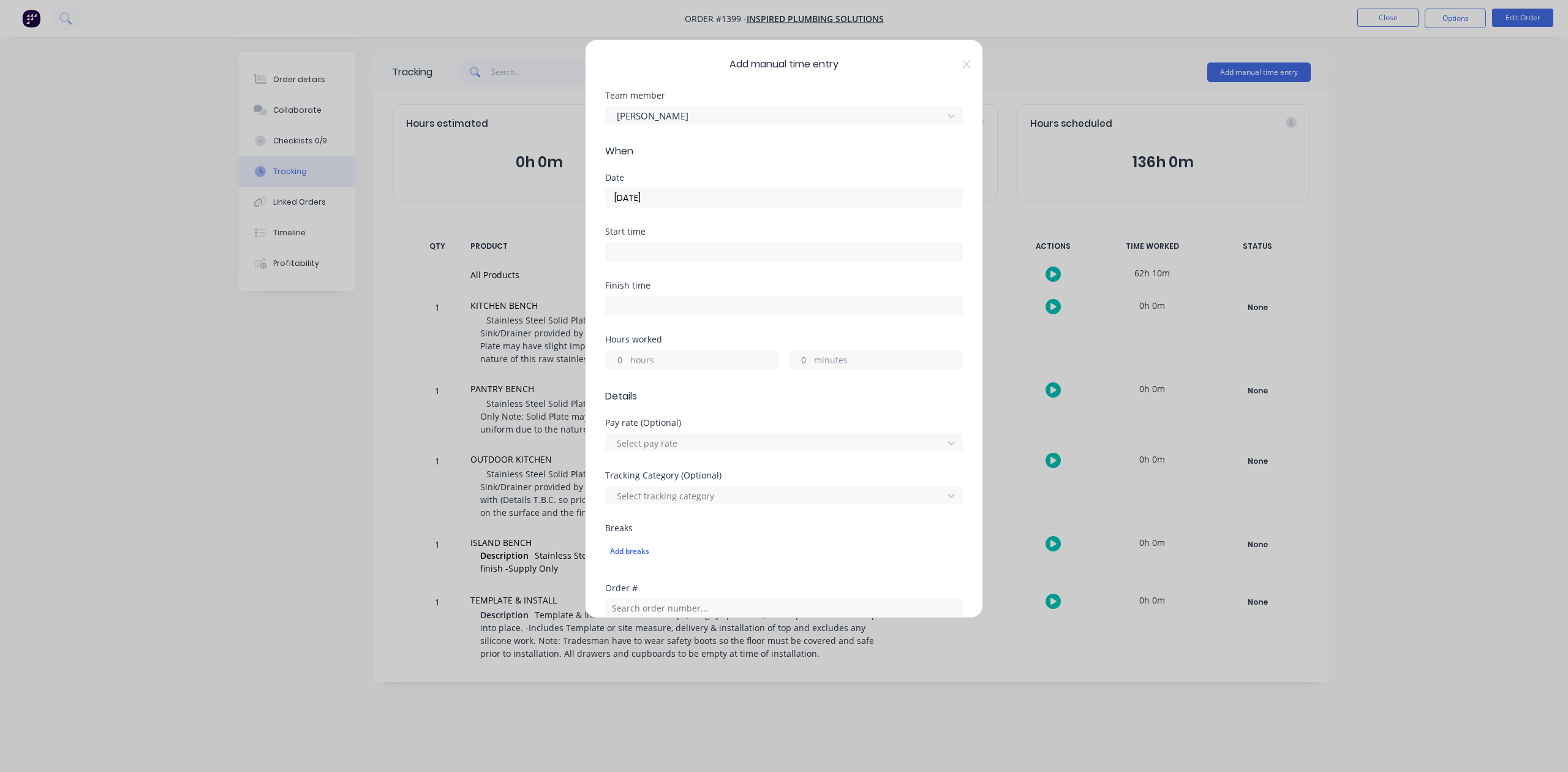
click at [619, 369] on input "hours" at bounding box center [616, 360] width 22 height 18
type input "8"
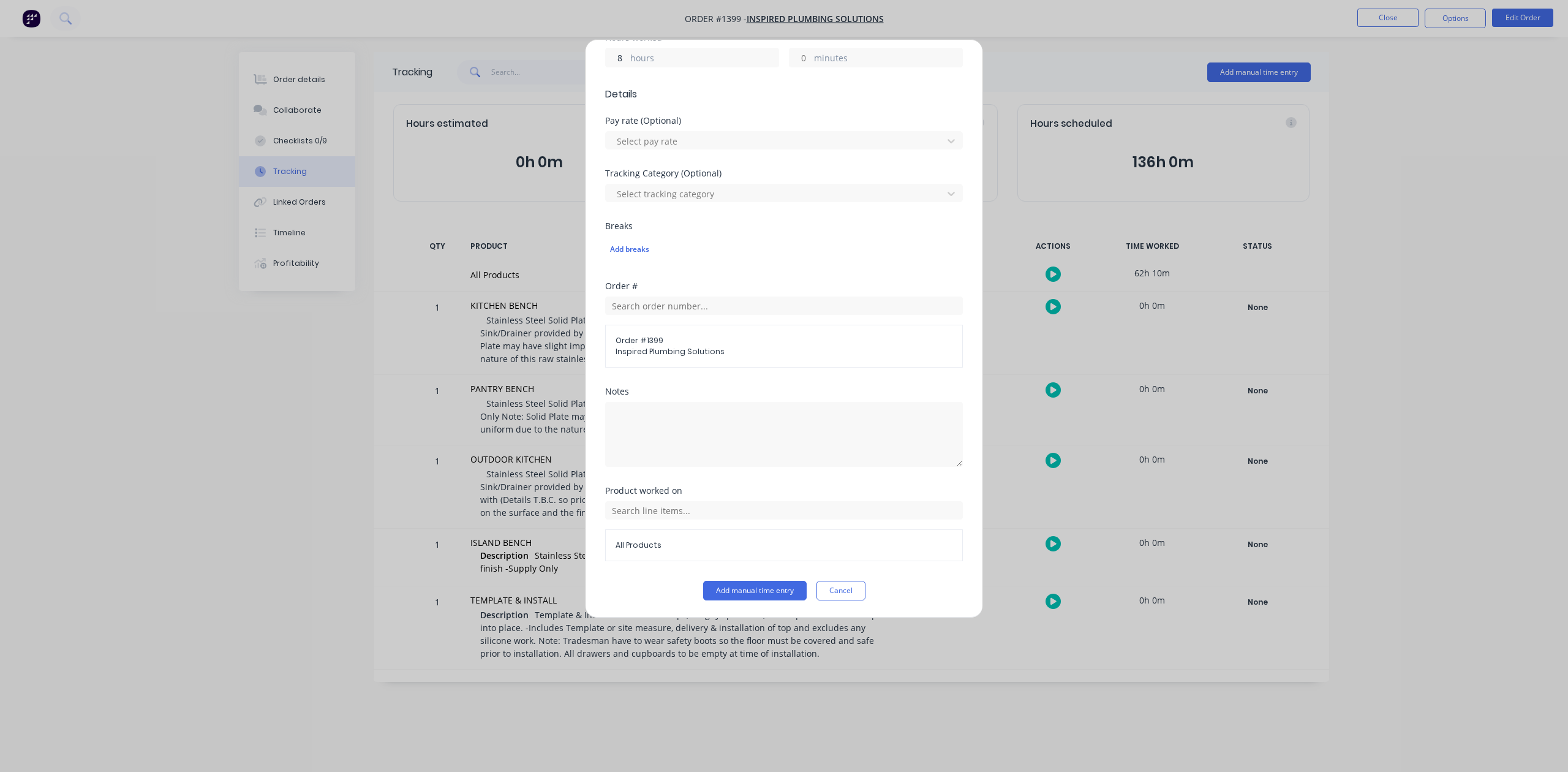
scroll to position [408, 0]
click at [757, 601] on button "Add manual time entry" at bounding box center [755, 591] width 104 height 20
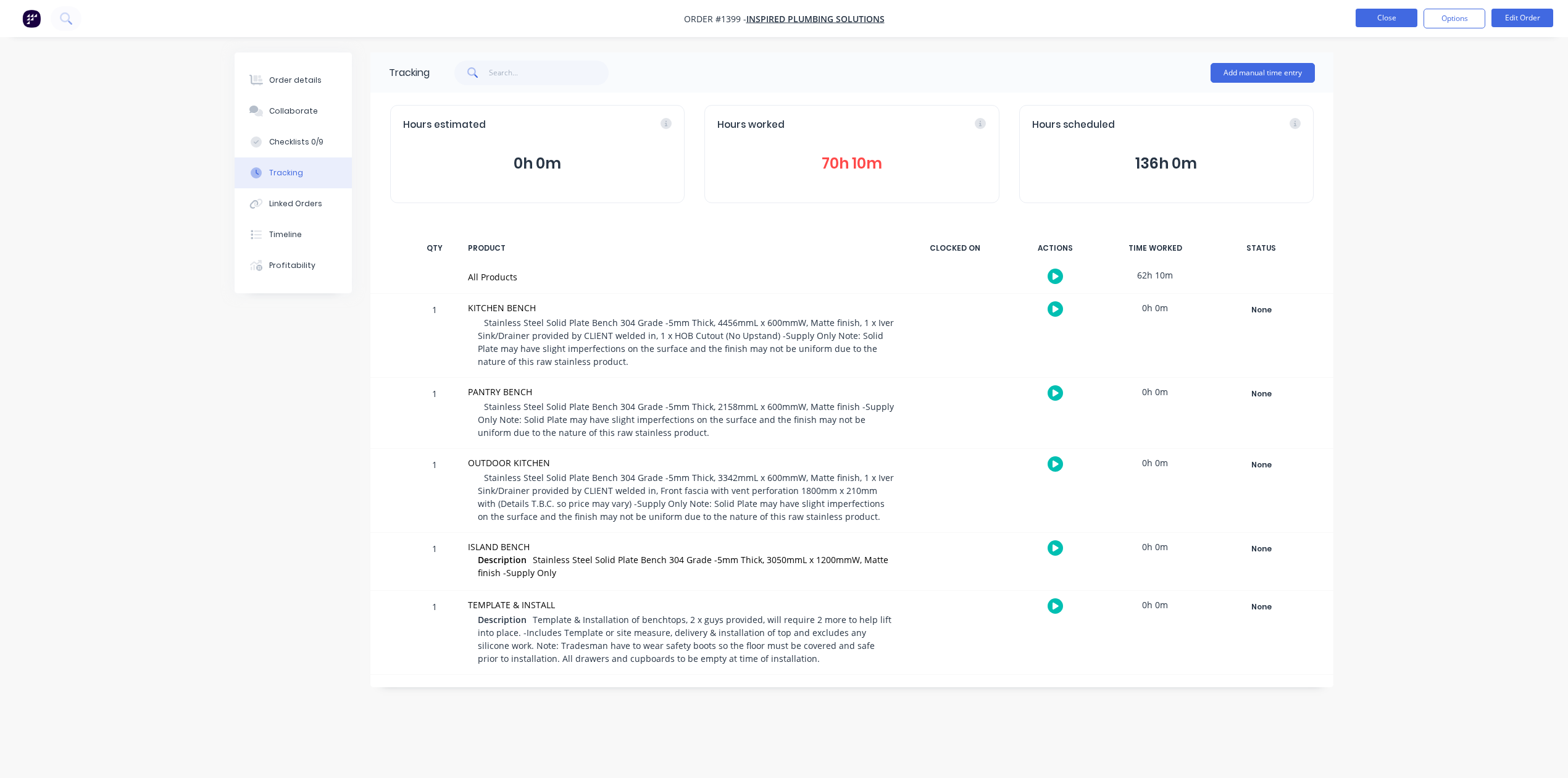
click at [1367, 8] on button "Close" at bounding box center [1387, 17] width 62 height 19
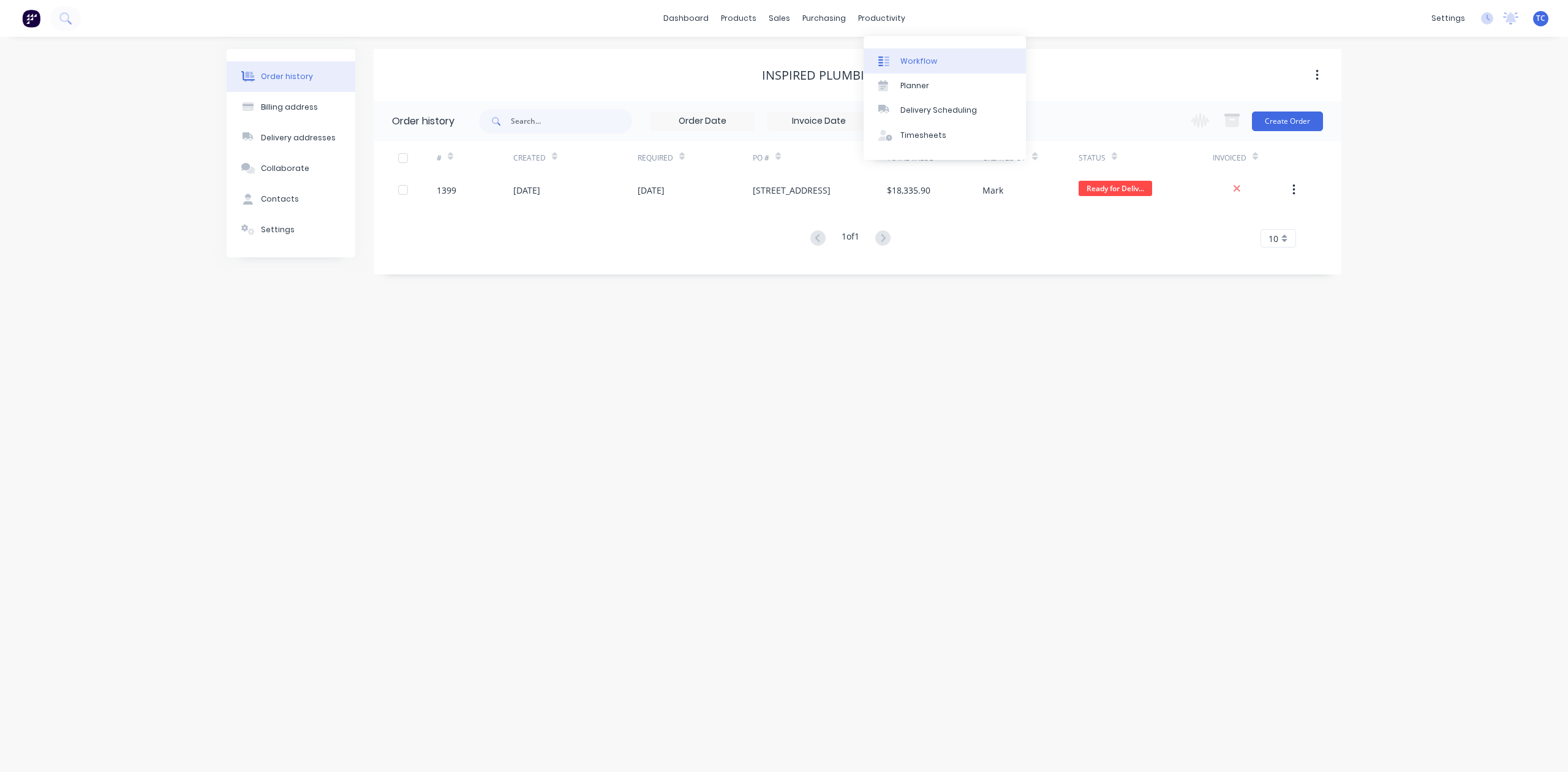
click at [920, 66] on div "Workflow" at bounding box center [919, 61] width 37 height 11
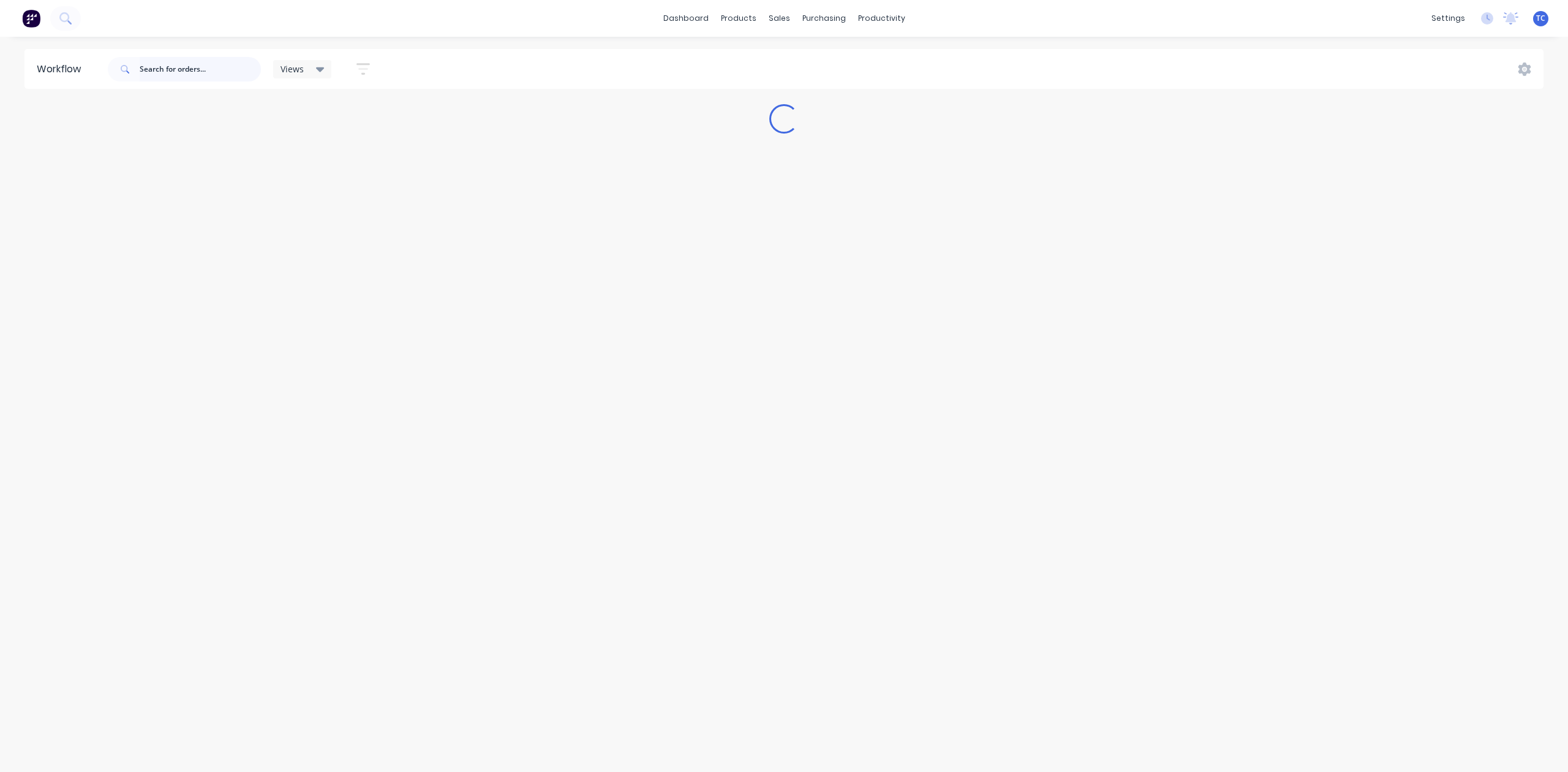
click at [255, 69] on input "text" at bounding box center [200, 69] width 121 height 25
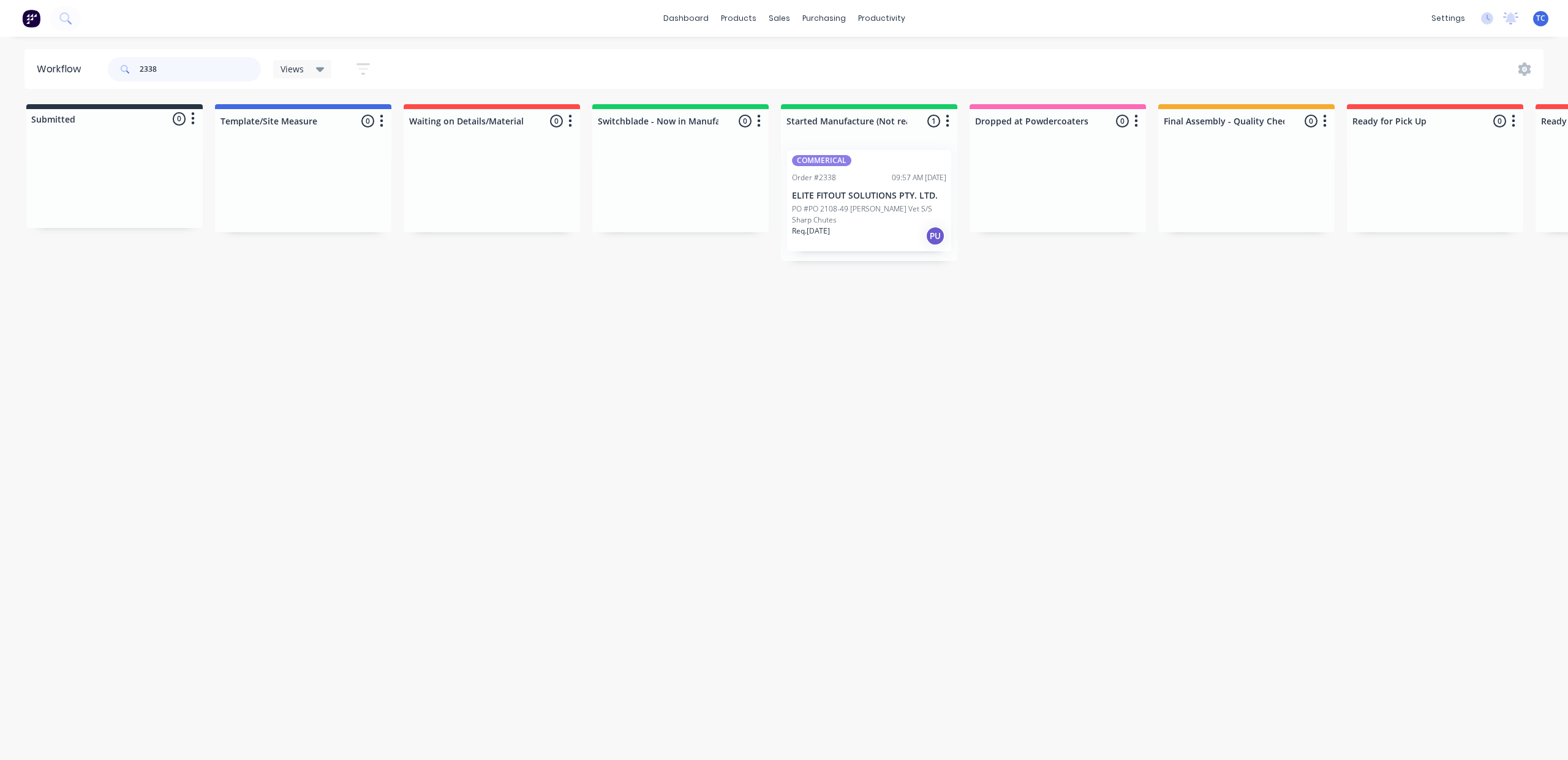
type input "2338"
click at [947, 225] on p "PO #PO 2108-49 [PERSON_NAME] Vet S/S Sharp Chutes" at bounding box center [869, 215] width 155 height 22
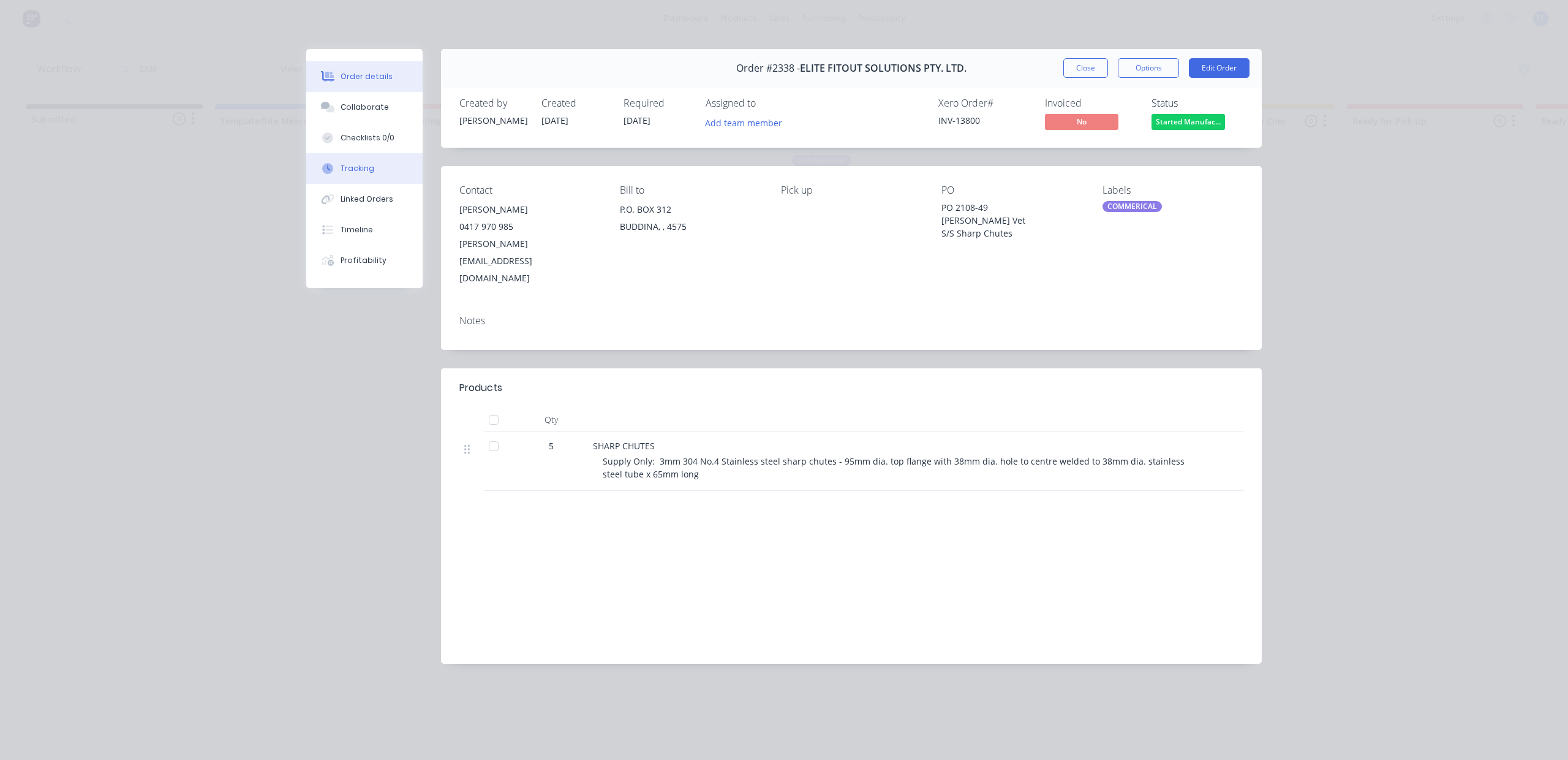
click at [357, 174] on div "Tracking" at bounding box center [357, 168] width 34 height 11
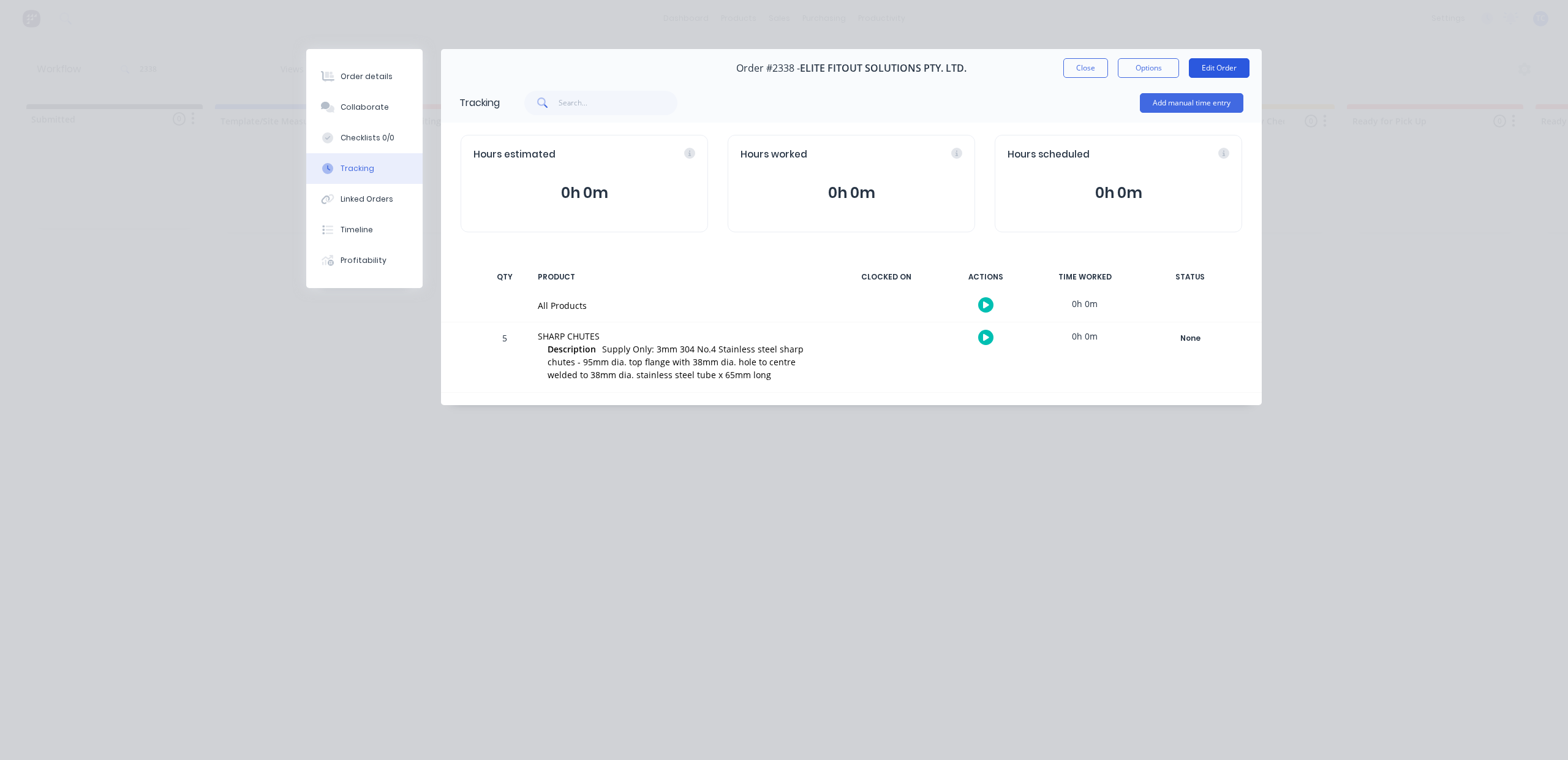
click at [1220, 78] on button "Edit Order" at bounding box center [1219, 67] width 60 height 20
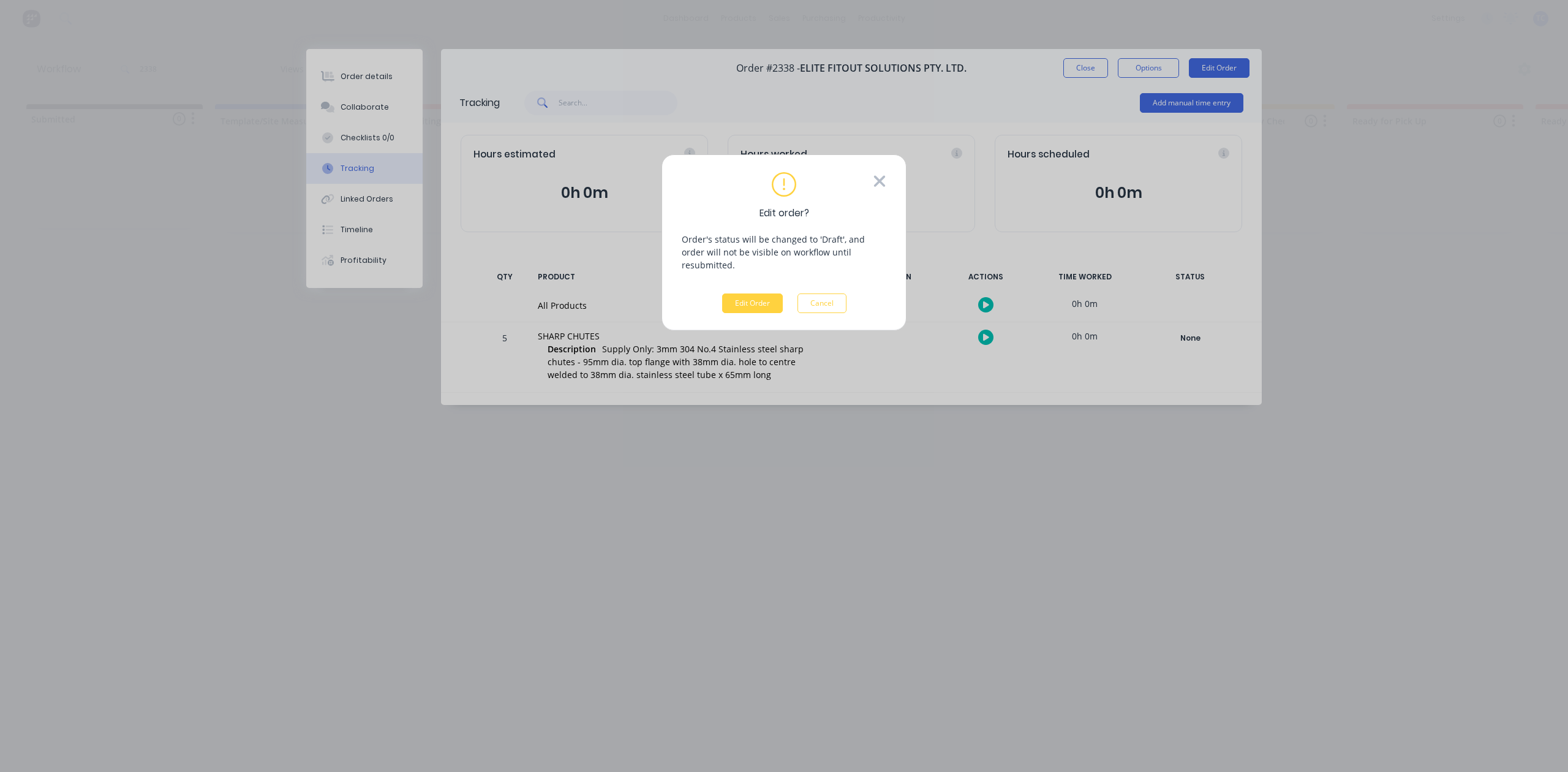
click at [873, 185] on icon at bounding box center [879, 181] width 13 height 18
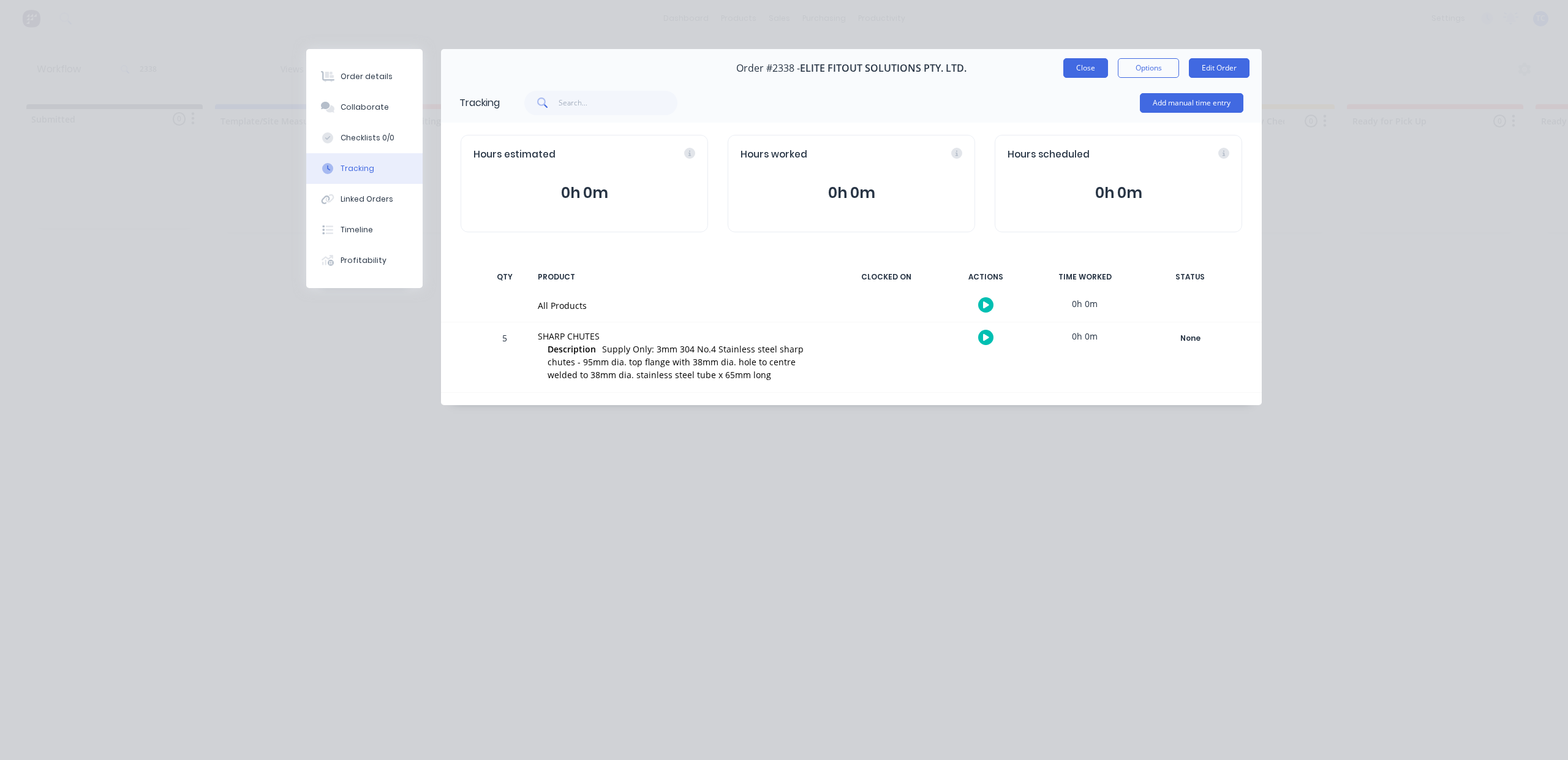
click at [1067, 78] on button "Close" at bounding box center [1086, 67] width 45 height 20
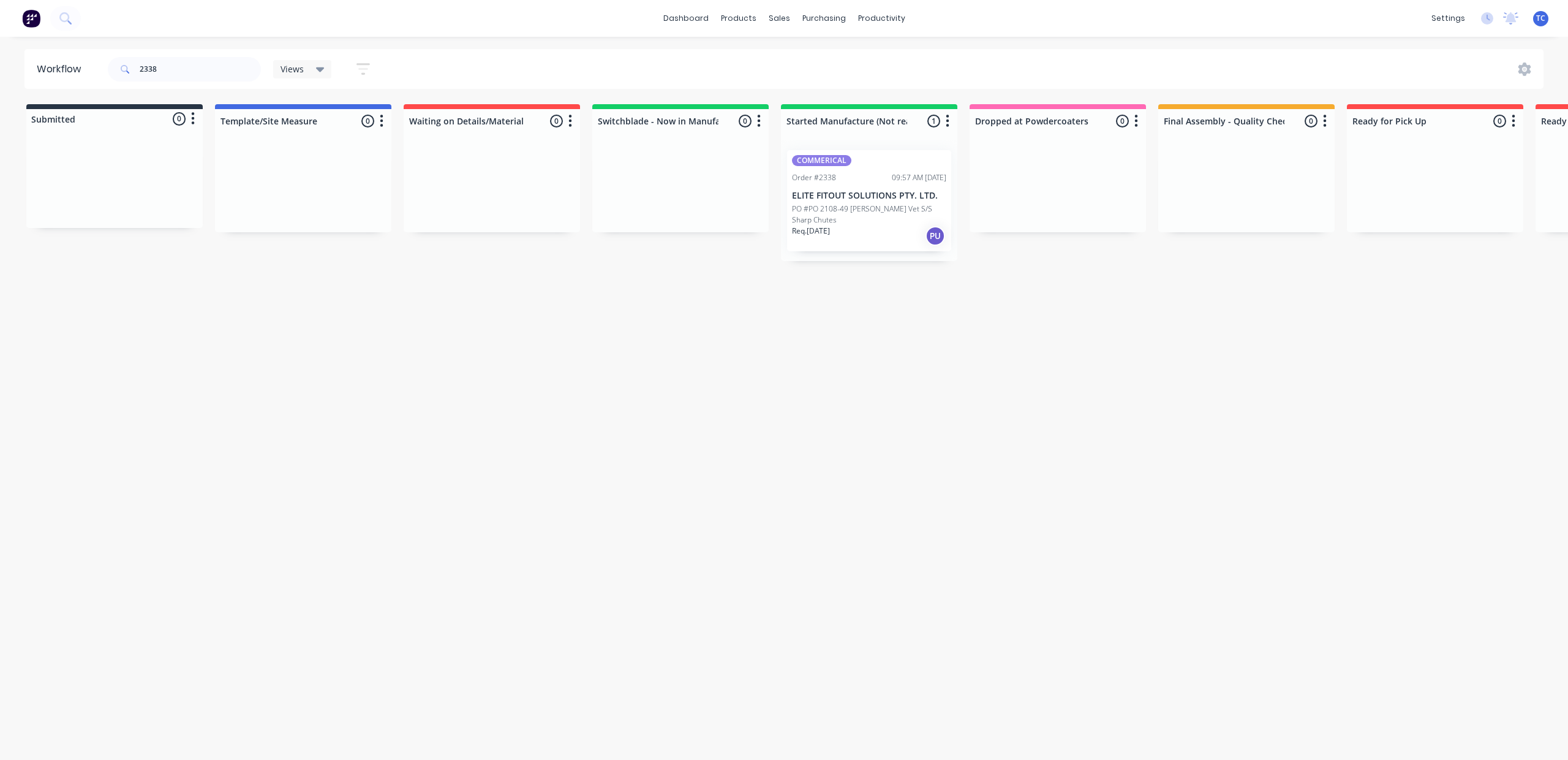
click at [947, 183] on div "Order #2338 09:57 AM [DATE]" at bounding box center [869, 178] width 155 height 11
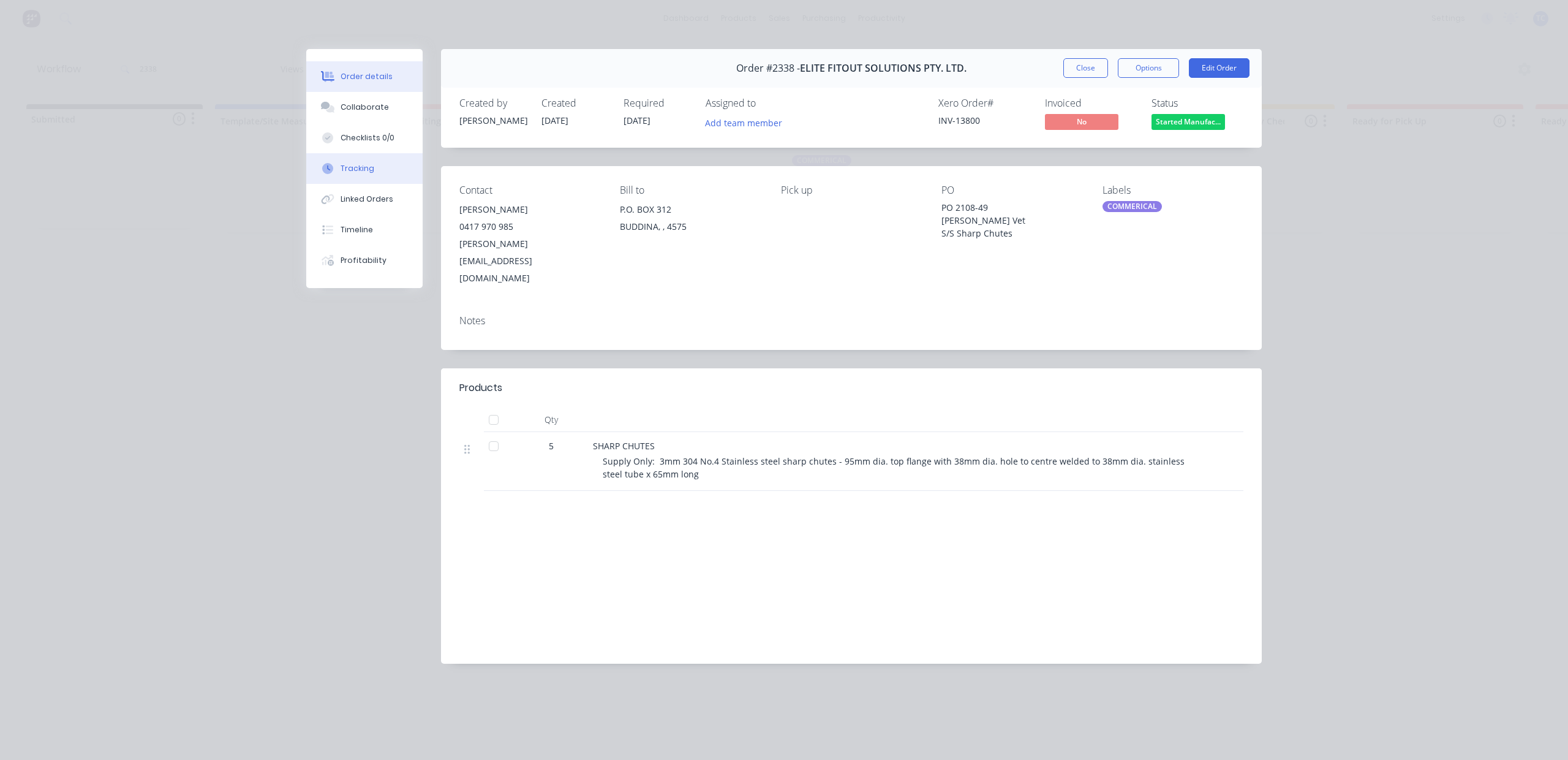
click at [354, 174] on div "Tracking" at bounding box center [357, 168] width 34 height 11
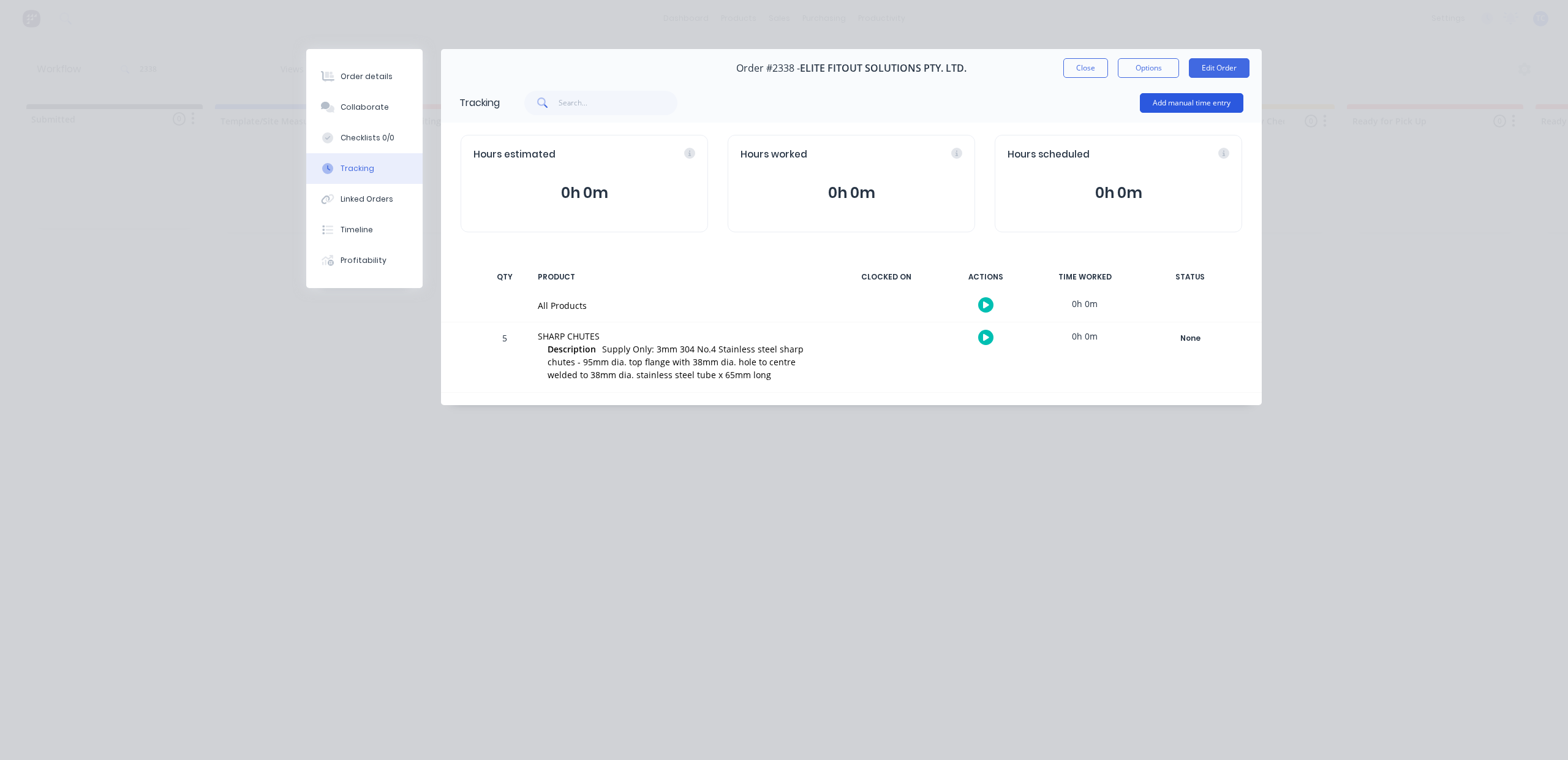
click at [1189, 113] on button "Add manual time entry" at bounding box center [1191, 102] width 104 height 20
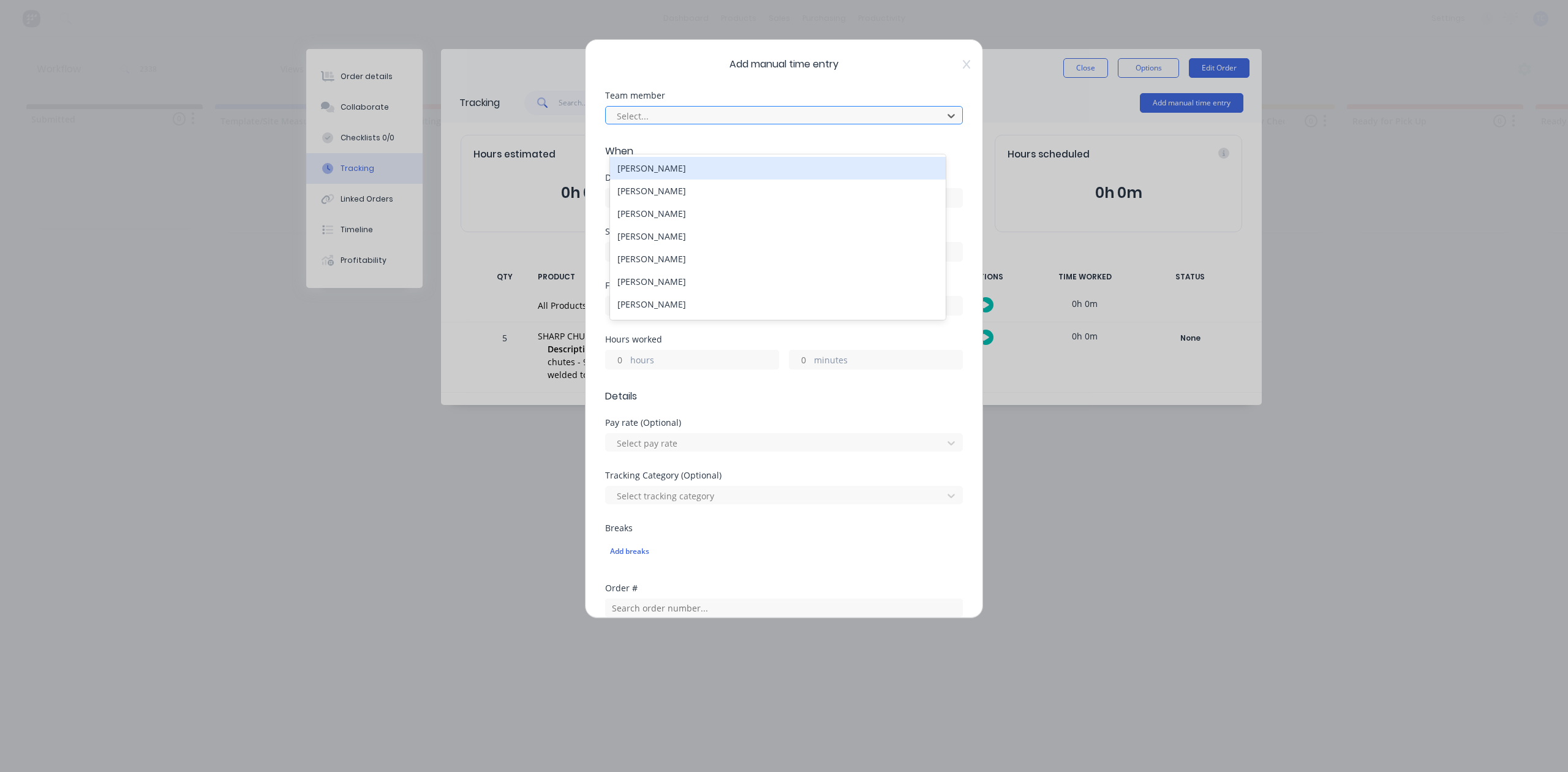
click at [738, 124] on div at bounding box center [776, 116] width 321 height 15
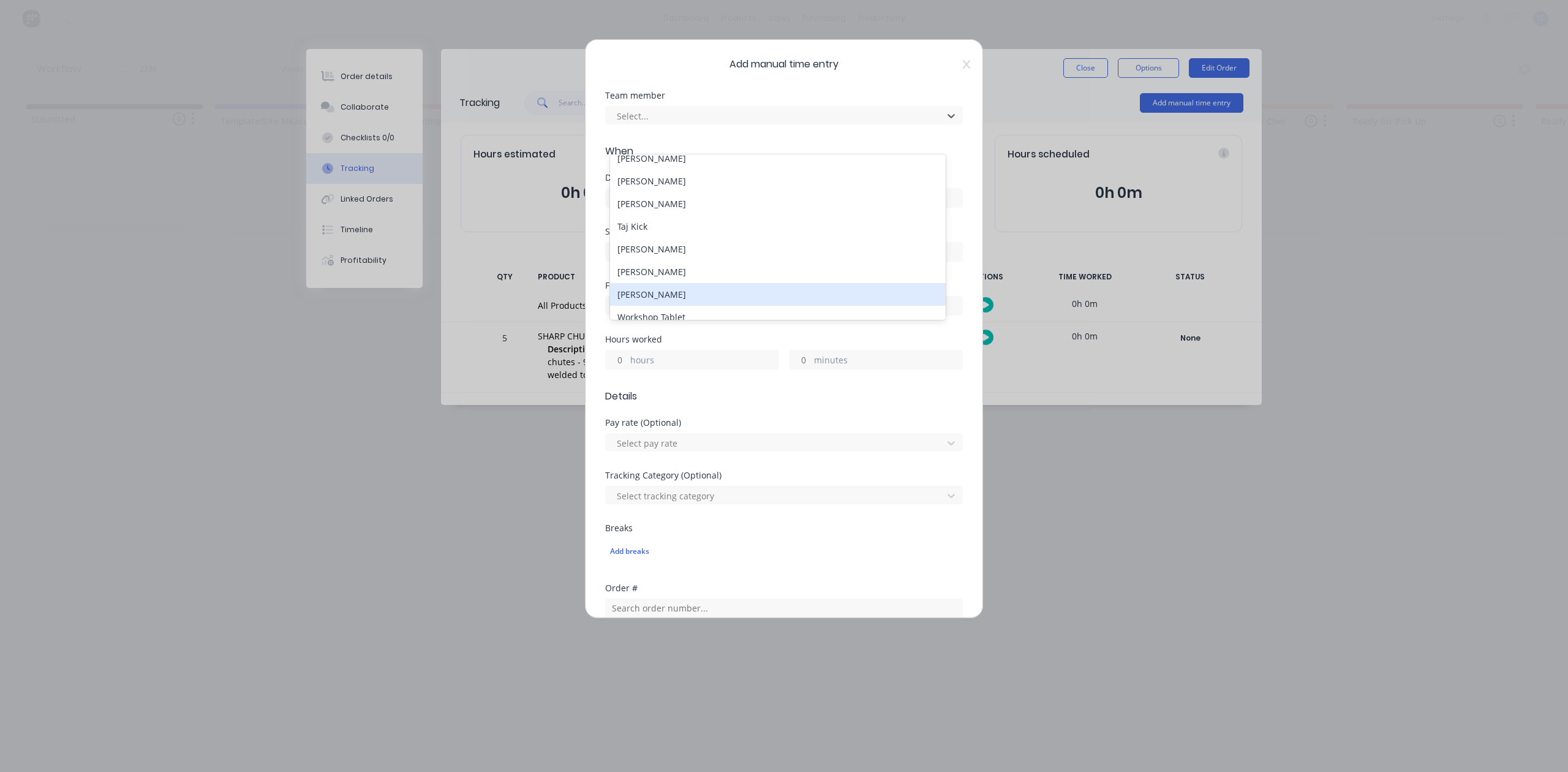
scroll to position [172, 0]
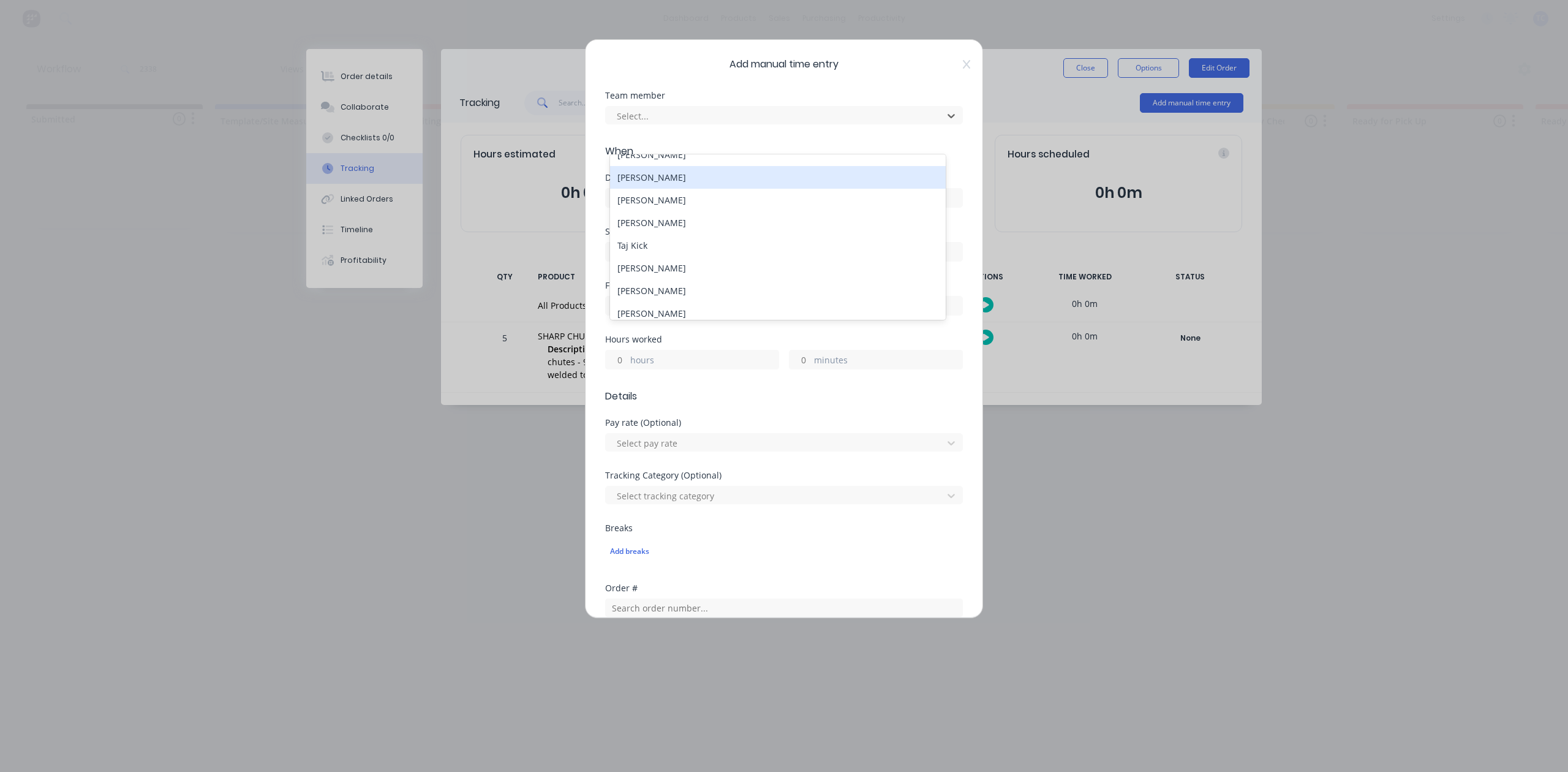
click at [679, 189] on div "[PERSON_NAME]" at bounding box center [777, 178] width 335 height 23
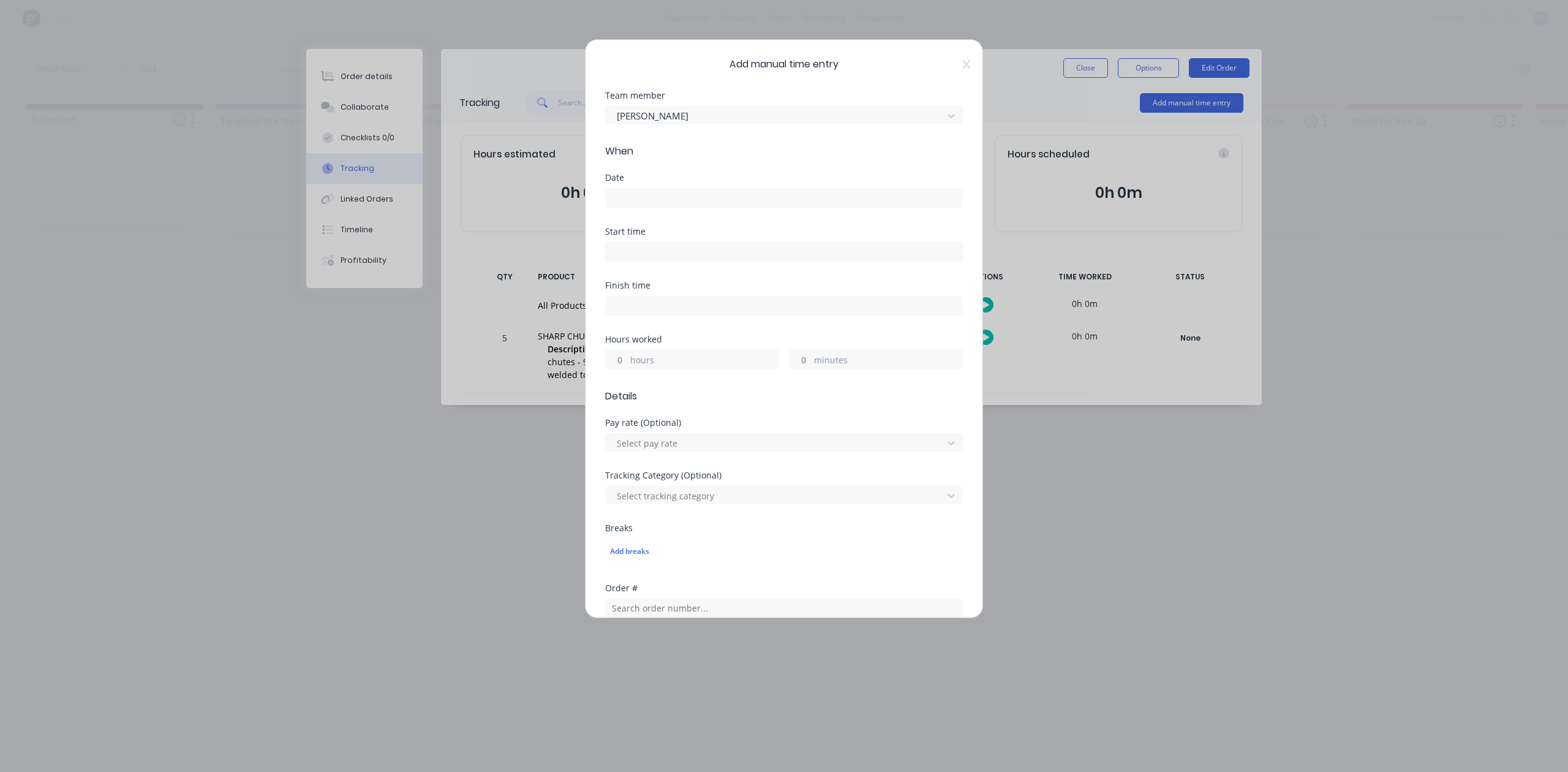
click at [672, 207] on input at bounding box center [784, 198] width 357 height 18
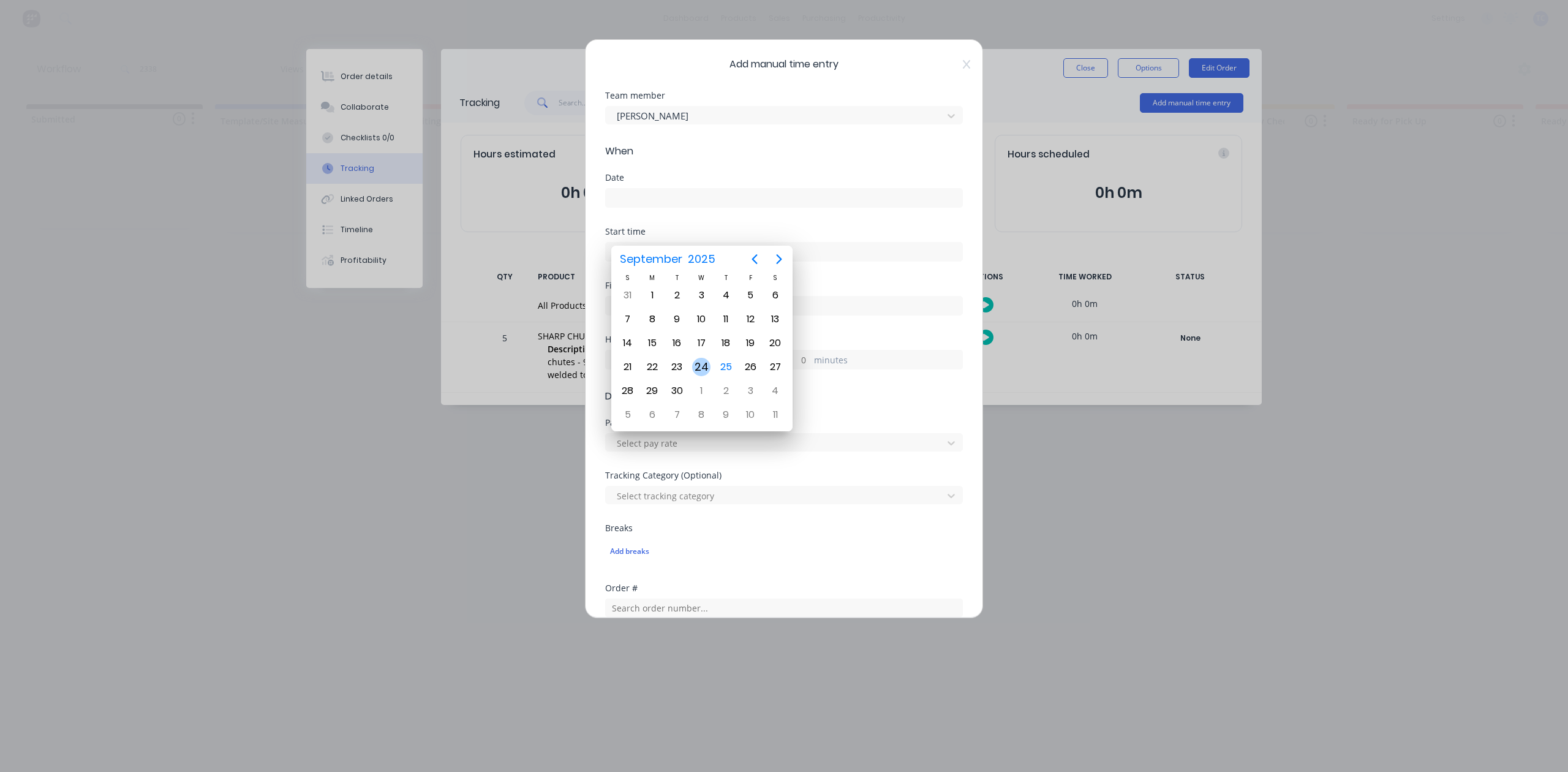
click at [704, 361] on div "24" at bounding box center [701, 367] width 18 height 18
type input "[DATE]"
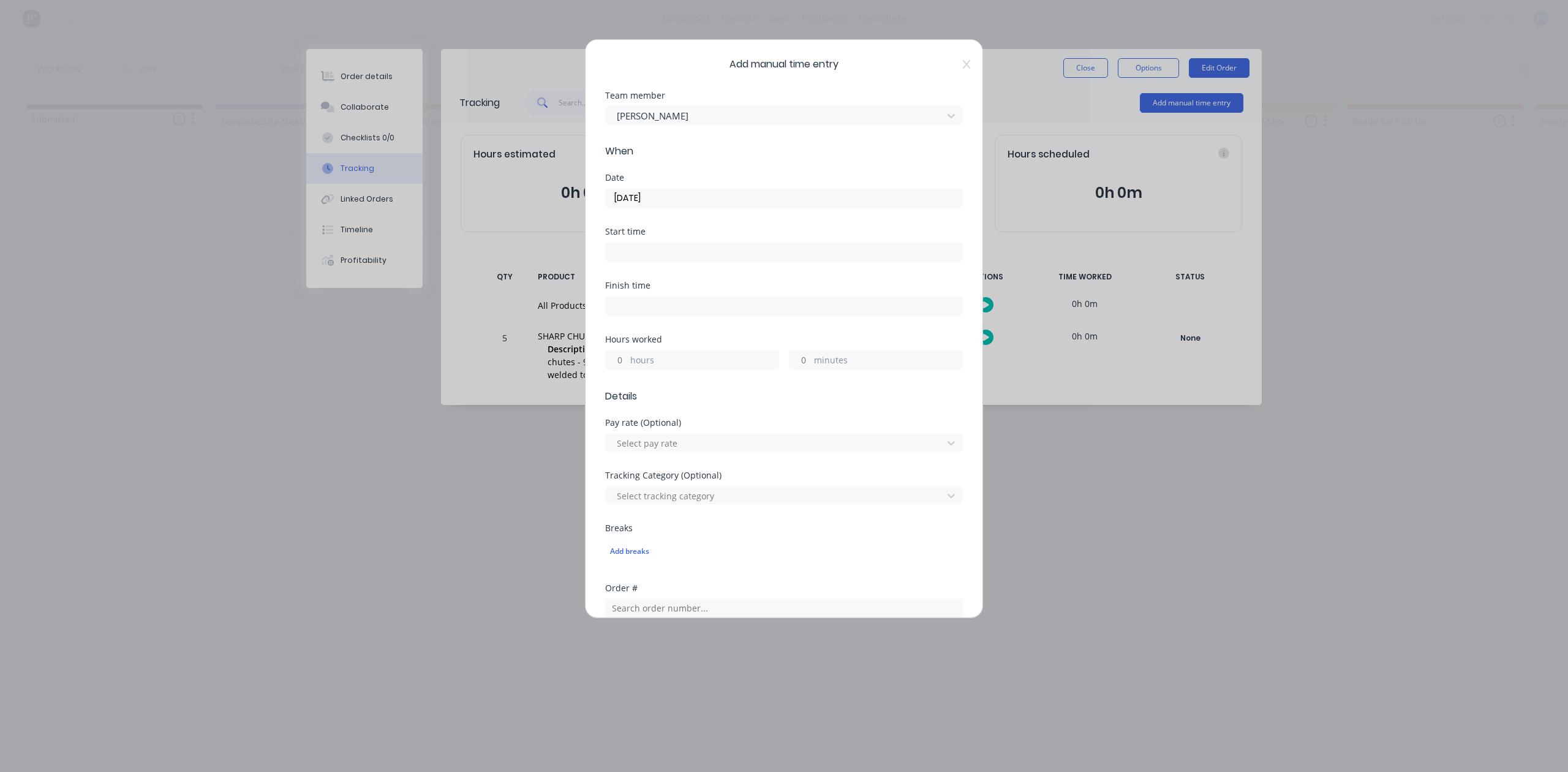
click at [798, 369] on input "minutes" at bounding box center [800, 360] width 22 height 18
type input "30"
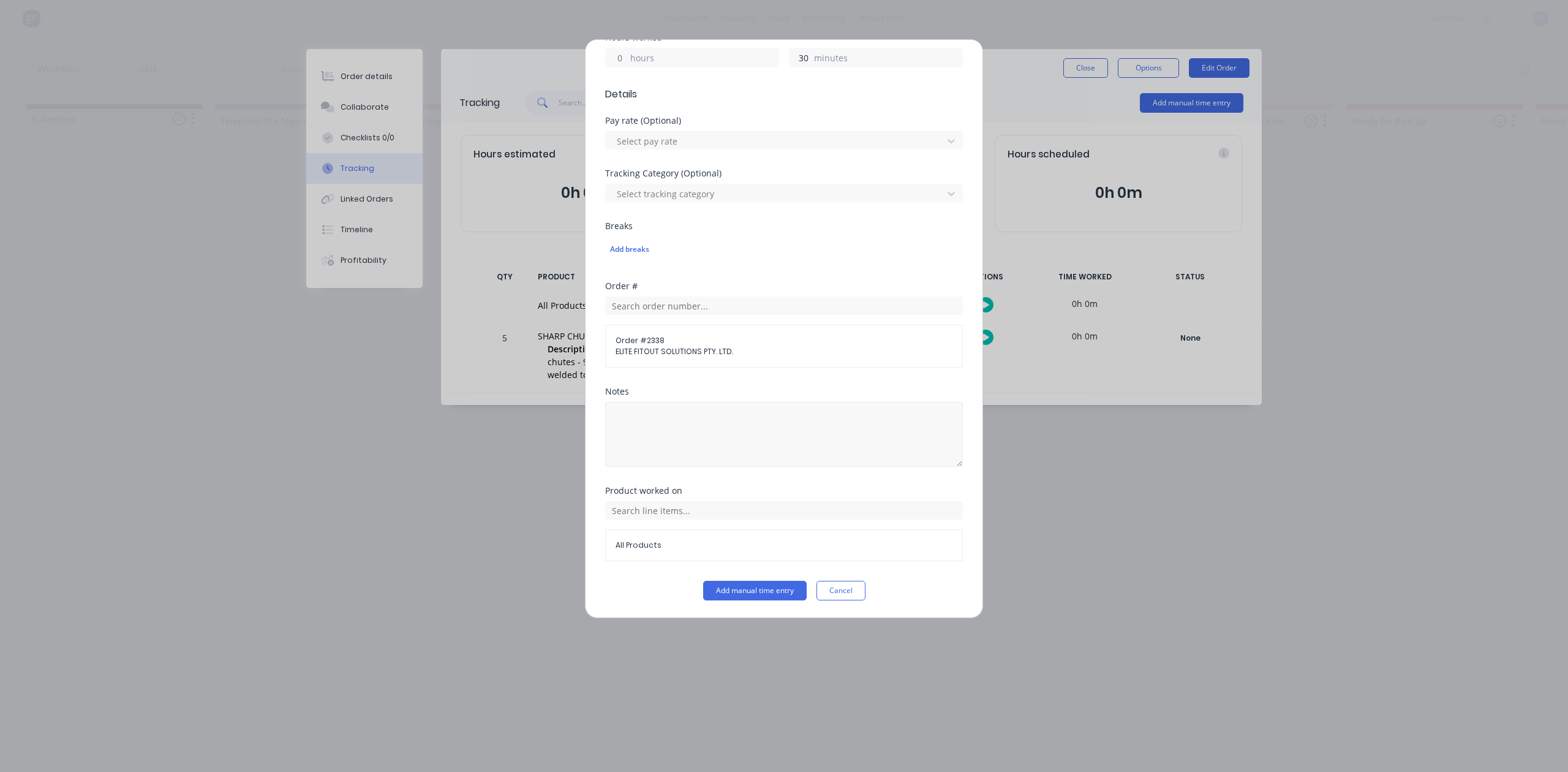
scroll to position [408, 0]
click at [773, 601] on button "Add manual time entry" at bounding box center [755, 591] width 104 height 20
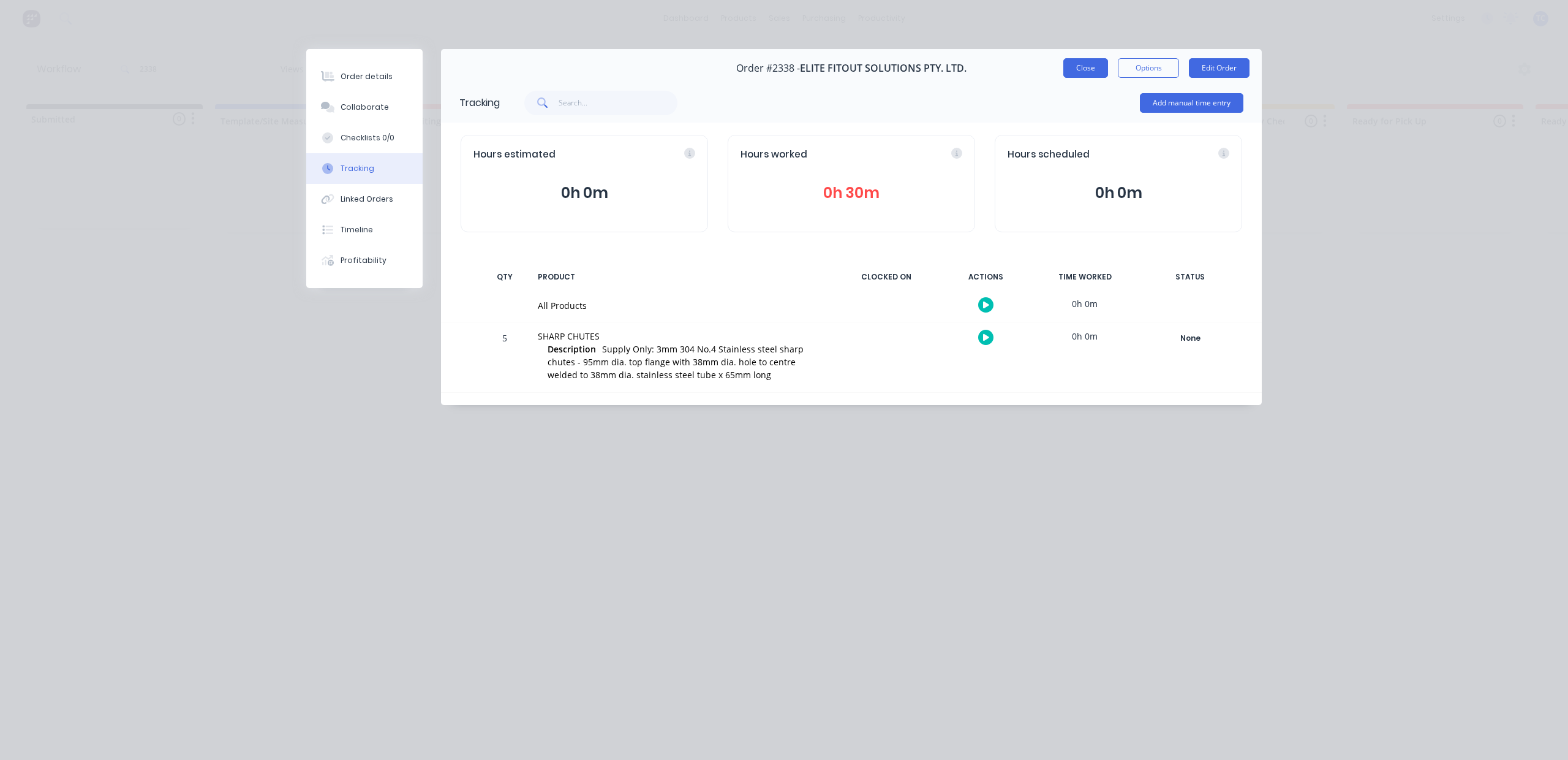
click at [1073, 78] on button "Close" at bounding box center [1086, 67] width 45 height 20
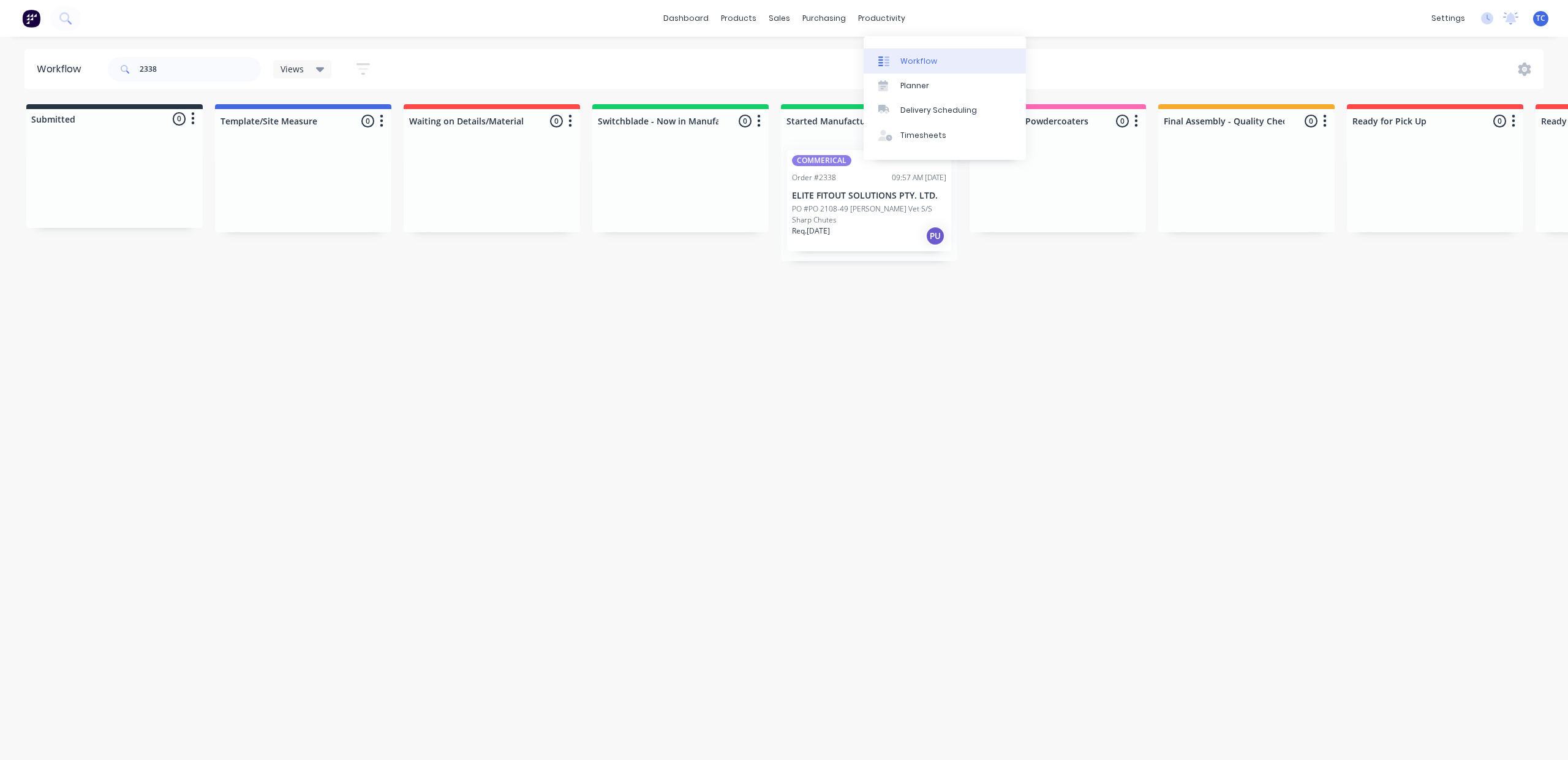
click at [917, 67] on div "Workflow" at bounding box center [919, 61] width 37 height 11
click at [927, 67] on div "Workflow" at bounding box center [919, 61] width 37 height 11
drag, startPoint x: 197, startPoint y: 74, endPoint x: 140, endPoint y: 74, distance: 57.0
click at [141, 74] on div "2338" at bounding box center [184, 69] width 153 height 25
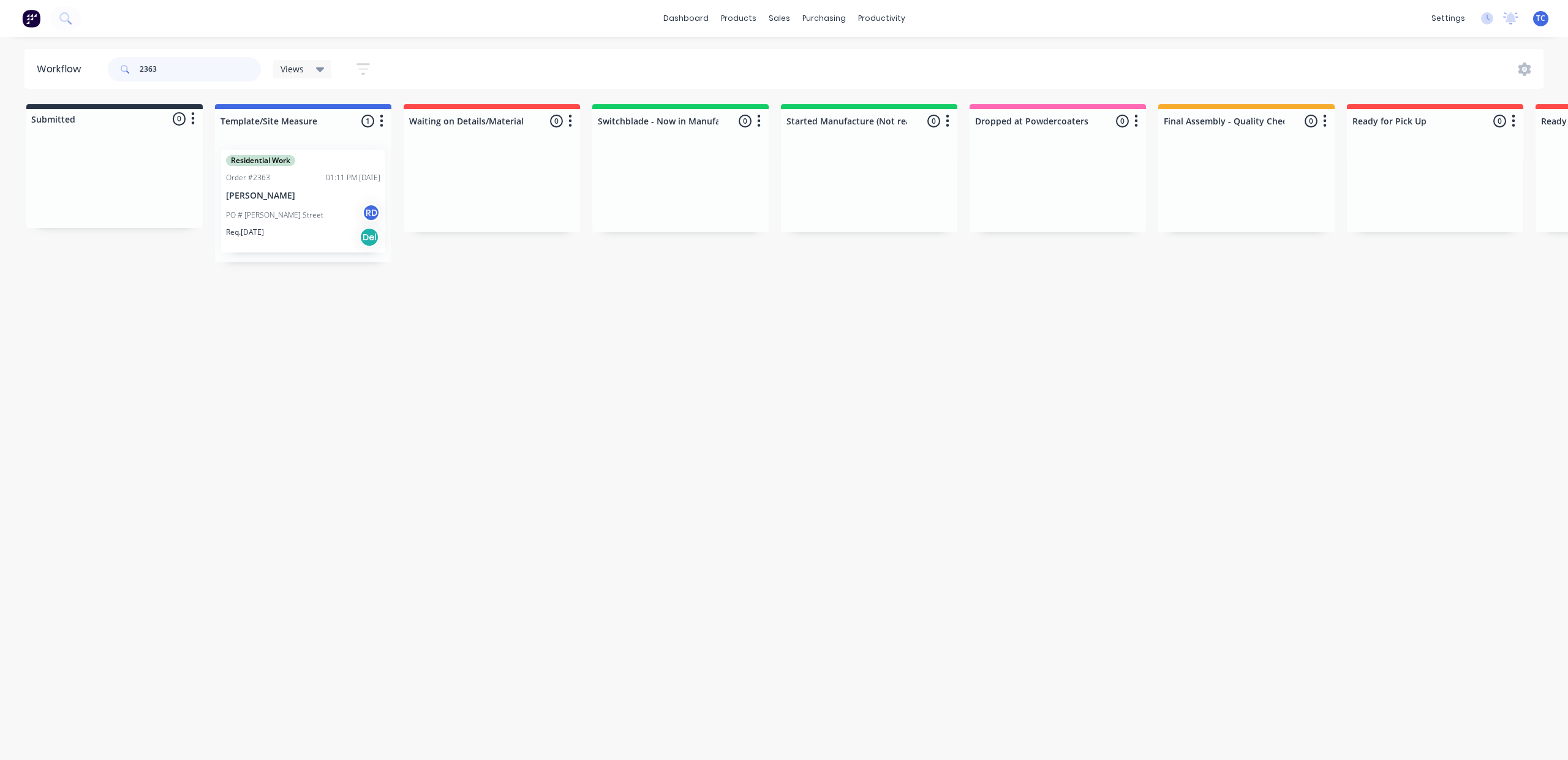
type input "2363"
click at [365, 220] on div "Residential Work Order #2363 01:11 PM [DATE] [PERSON_NAME] PO # [PERSON_NAME] S…" at bounding box center [303, 201] width 164 height 102
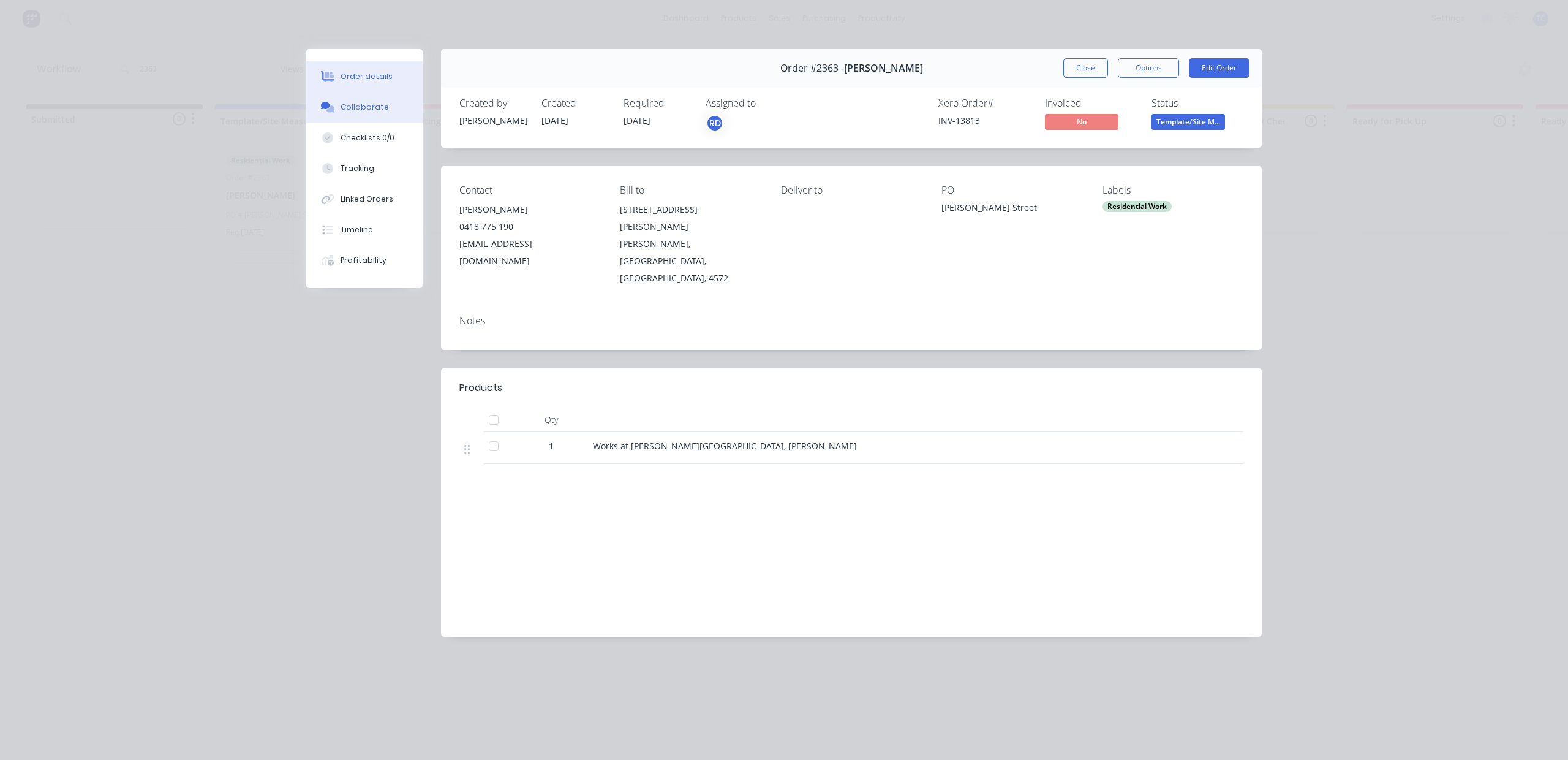
click at [363, 113] on div "Collaborate" at bounding box center [364, 107] width 48 height 11
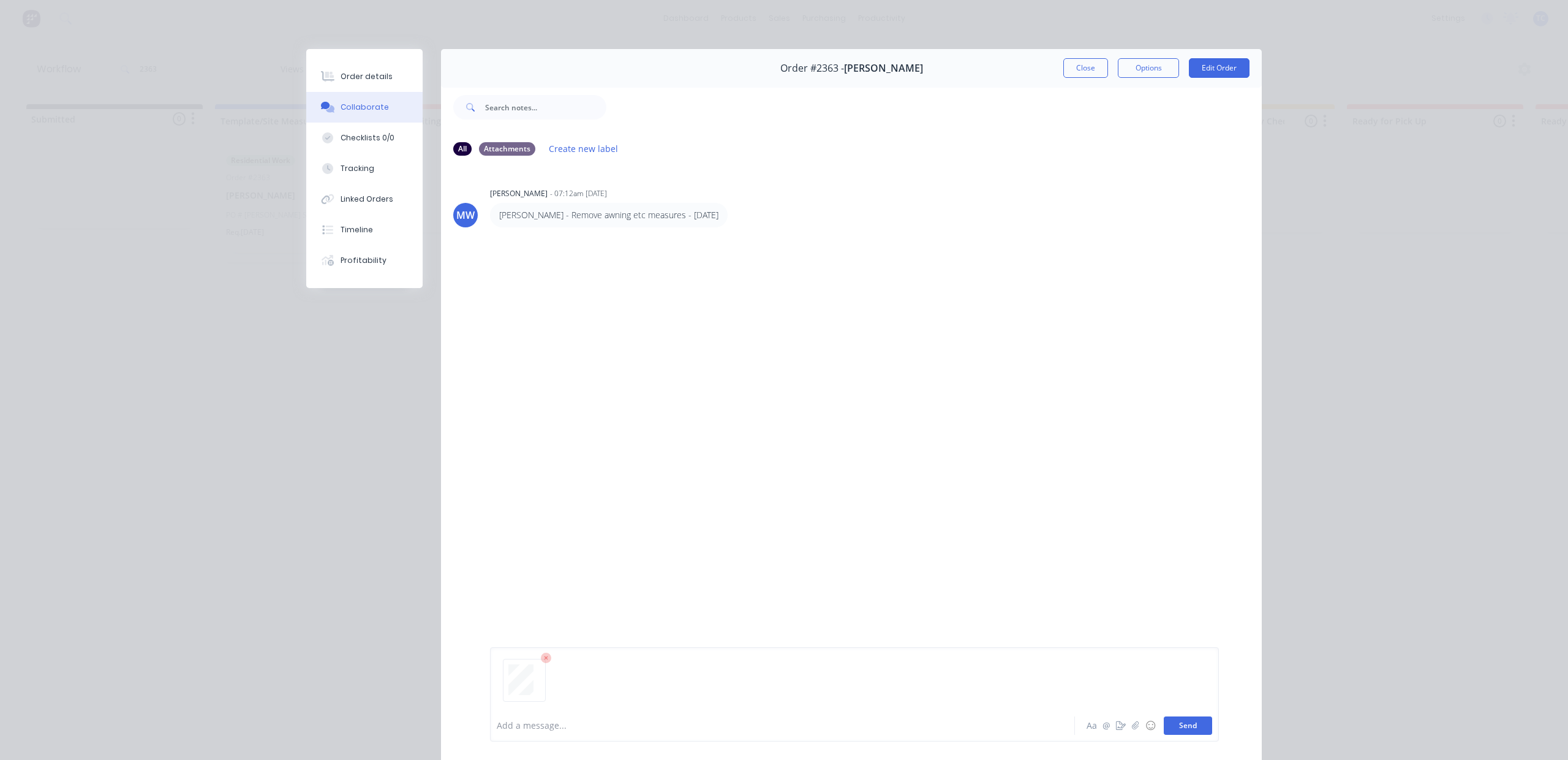
click at [1168, 717] on button "Send" at bounding box center [1188, 726] width 48 height 18
click at [1064, 77] on button "Close" at bounding box center [1086, 67] width 45 height 20
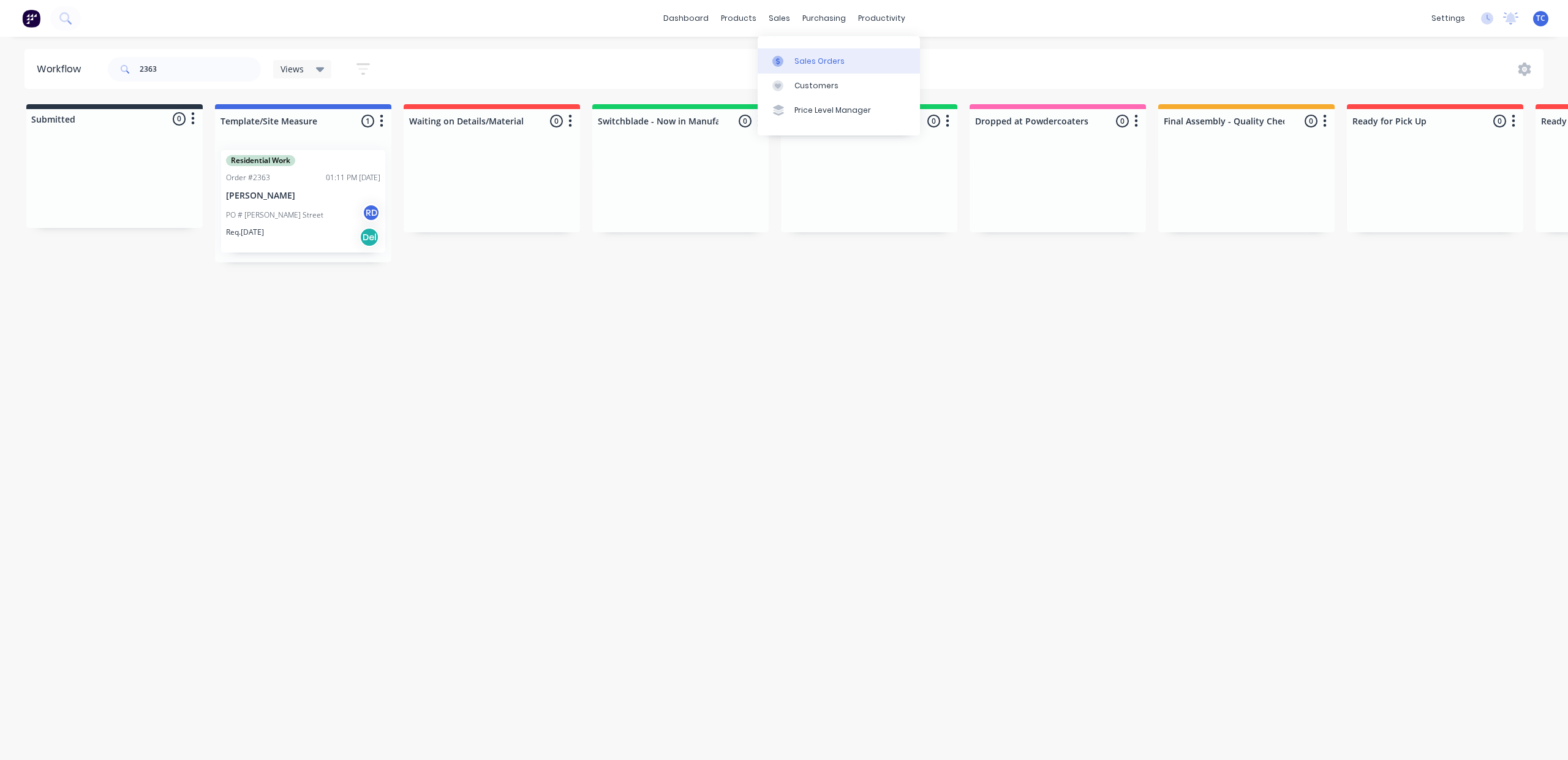
click at [822, 64] on div "Sales Orders" at bounding box center [819, 61] width 50 height 11
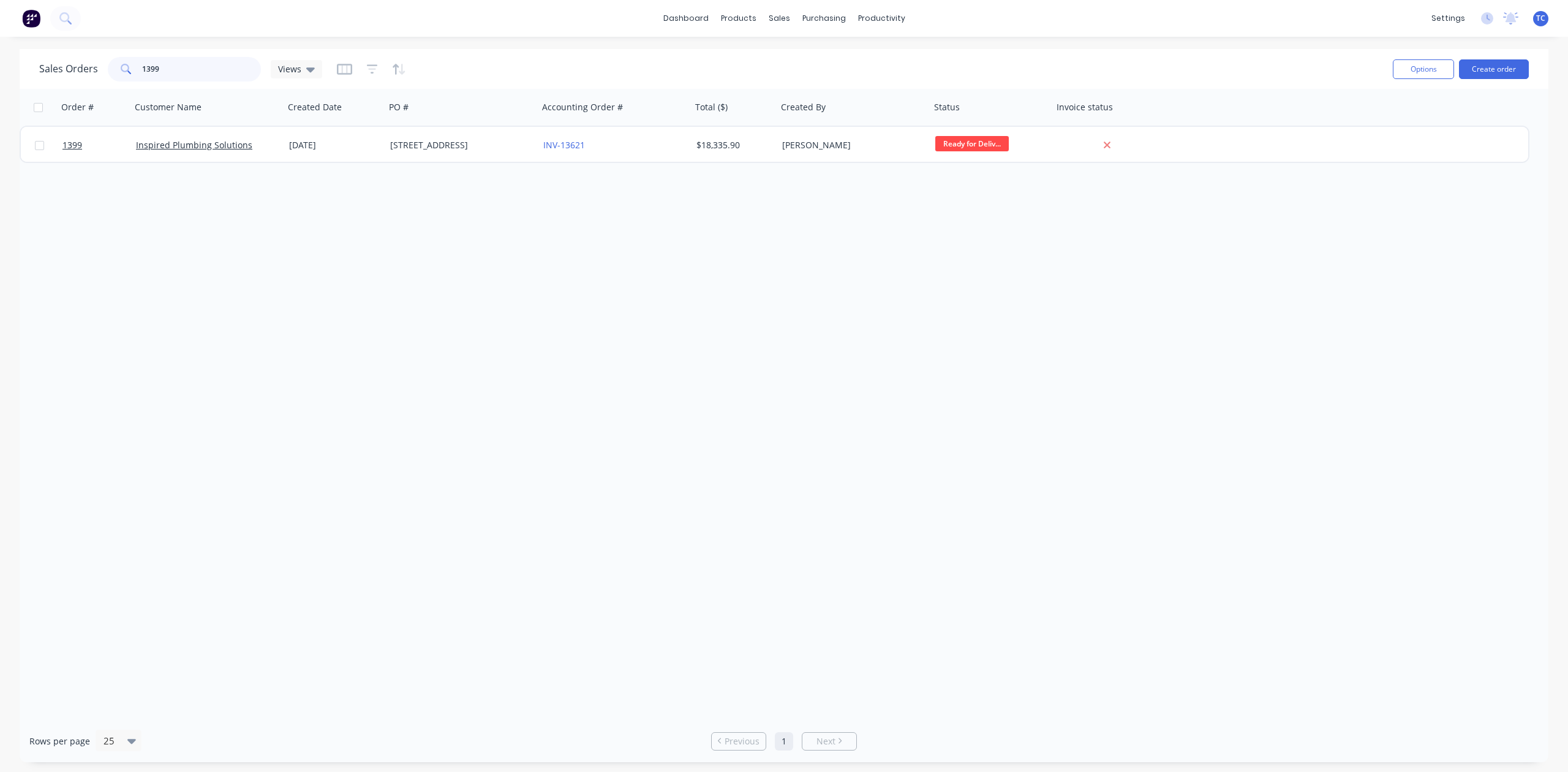
drag, startPoint x: 185, startPoint y: 65, endPoint x: 135, endPoint y: 64, distance: 50.0
click at [135, 64] on div "1399" at bounding box center [184, 69] width 153 height 25
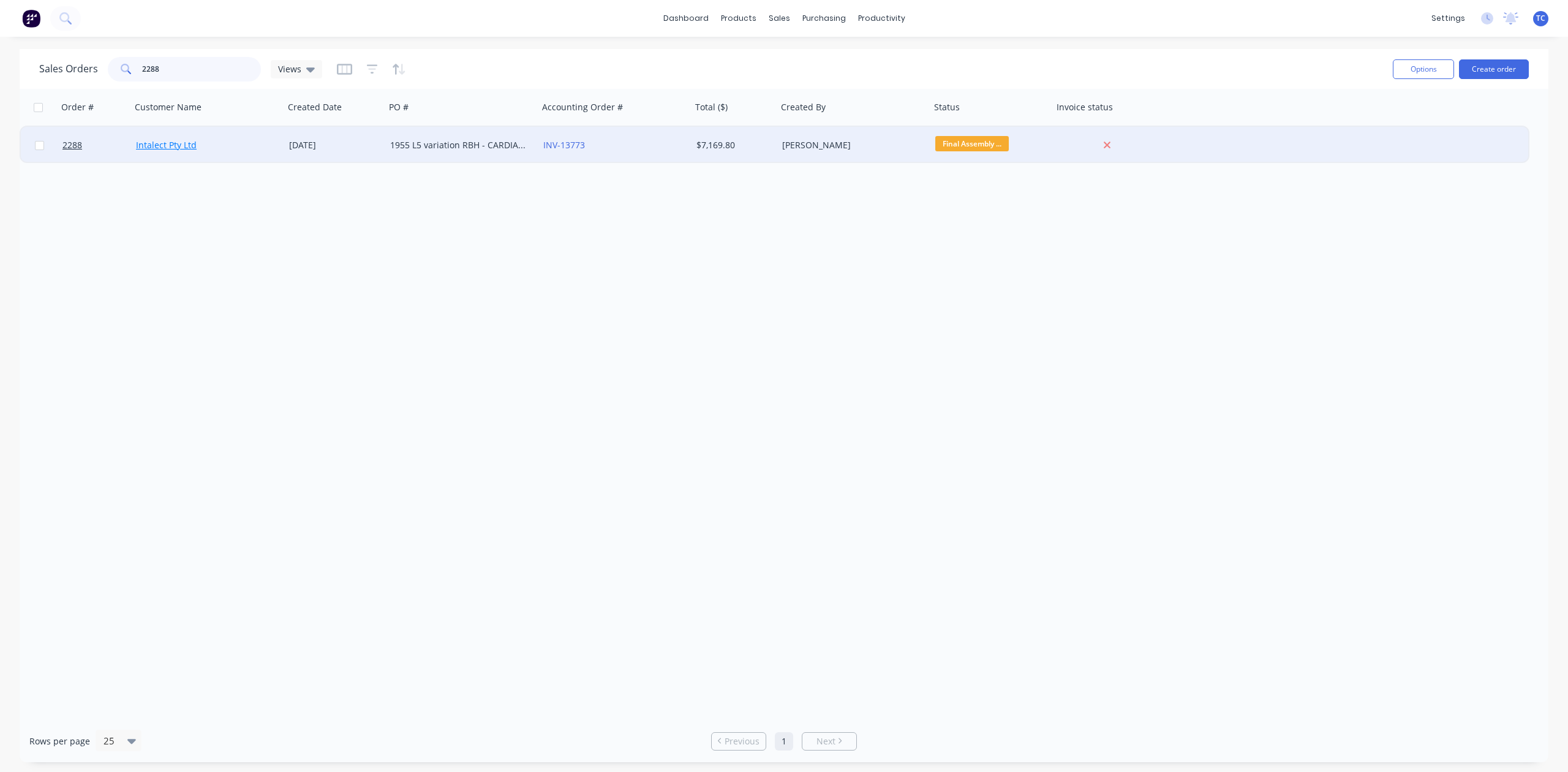
type input "2288"
click at [164, 146] on link "Intalect Pty Ltd" at bounding box center [166, 145] width 60 height 11
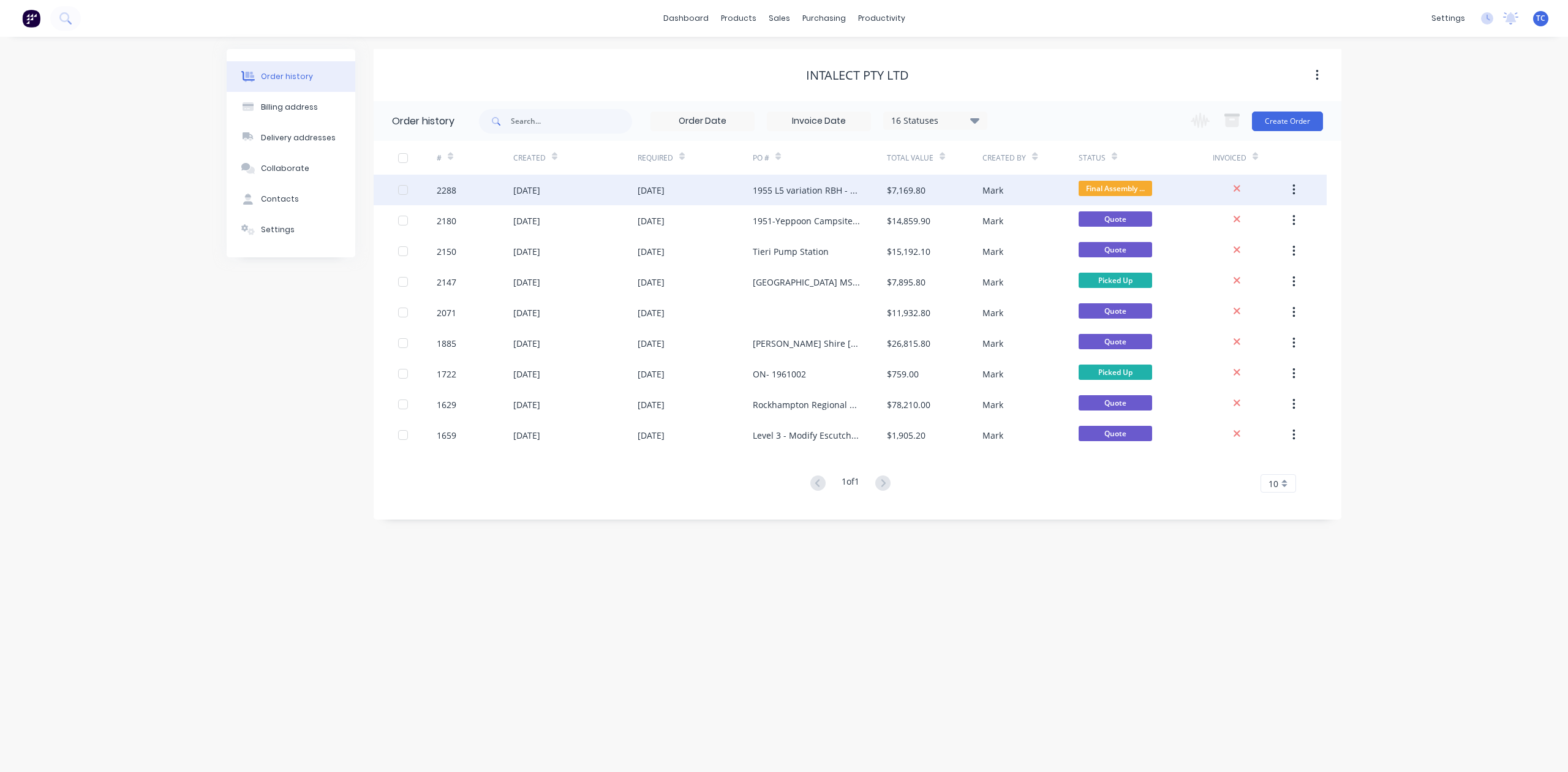
click at [540, 187] on div "[DATE]" at bounding box center [527, 190] width 27 height 13
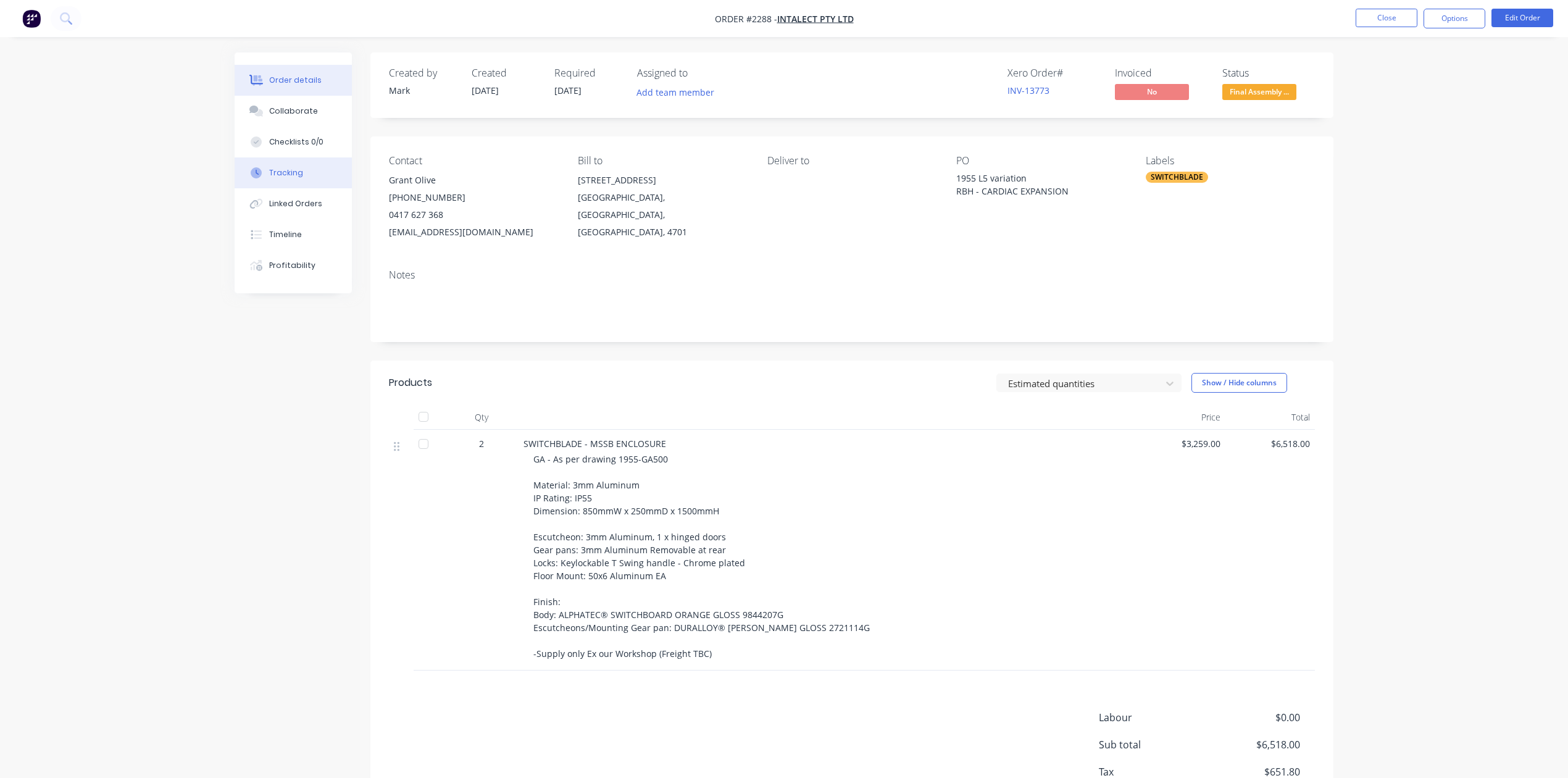
click at [285, 178] on div "Tracking" at bounding box center [286, 173] width 34 height 11
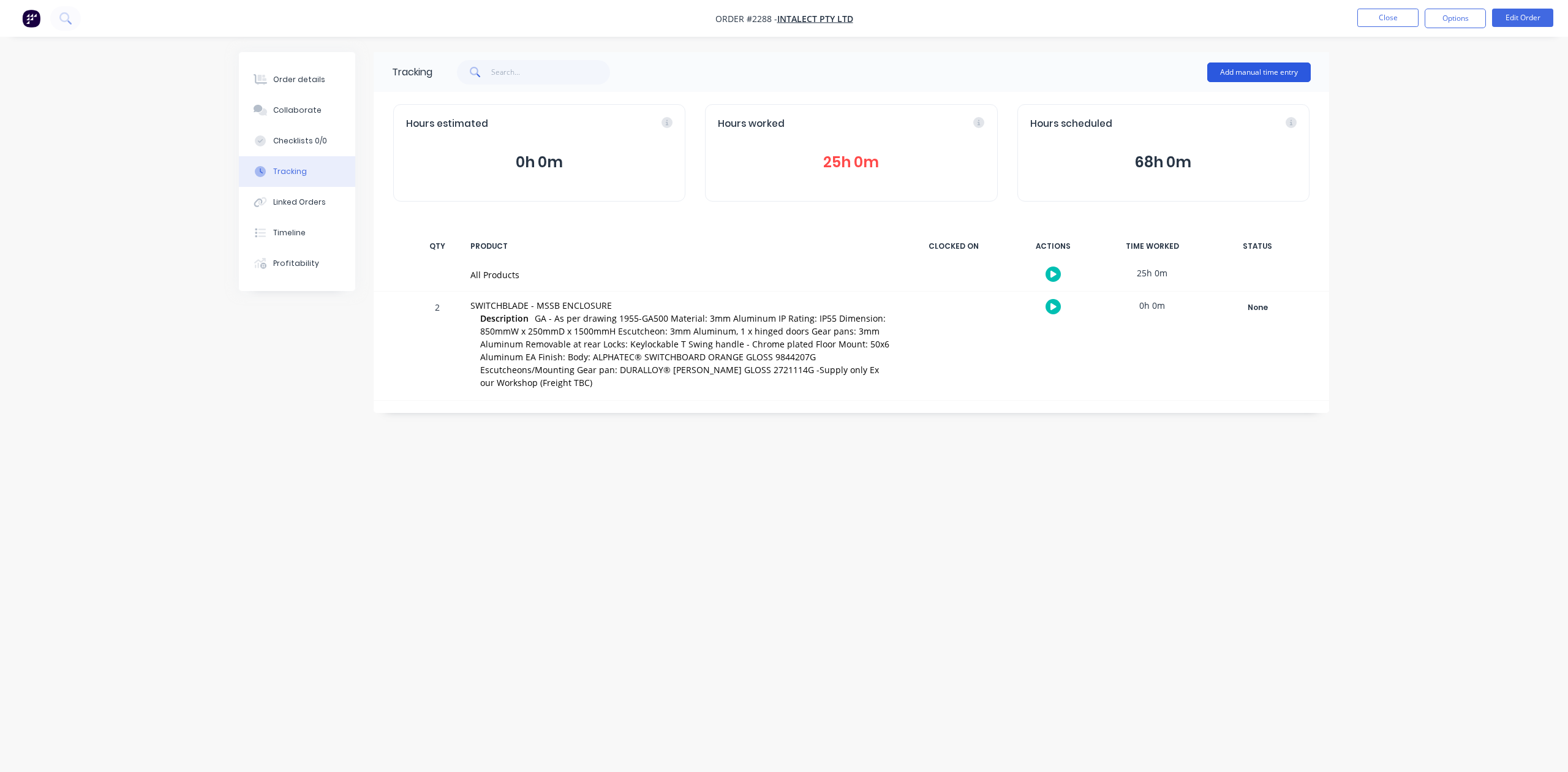
click at [1225, 72] on button "Add manual time entry" at bounding box center [1259, 72] width 104 height 20
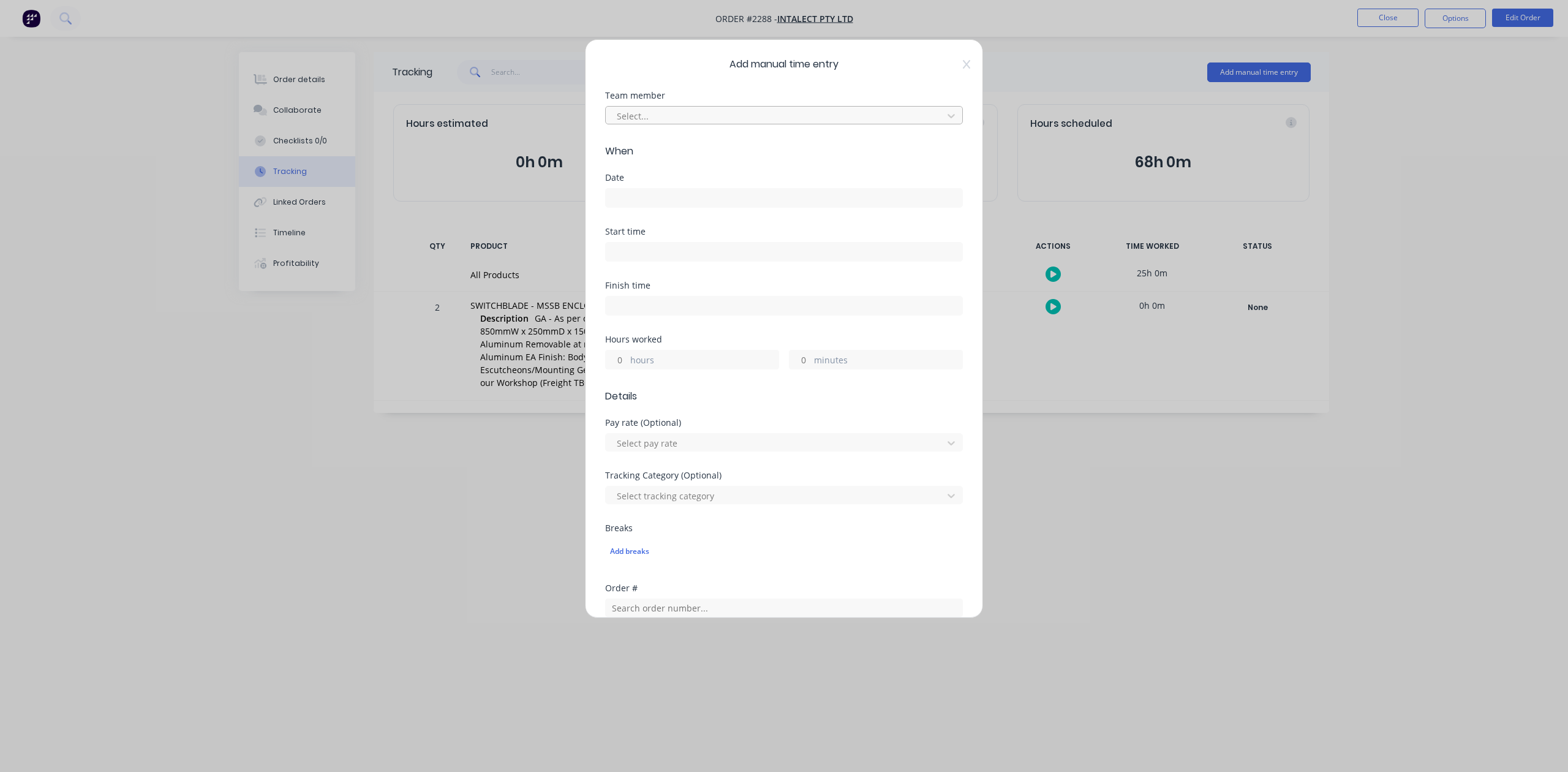
click at [820, 124] on div at bounding box center [776, 116] width 321 height 15
click at [659, 223] on div "[PERSON_NAME]" at bounding box center [777, 214] width 335 height 23
click at [664, 207] on input at bounding box center [784, 198] width 357 height 18
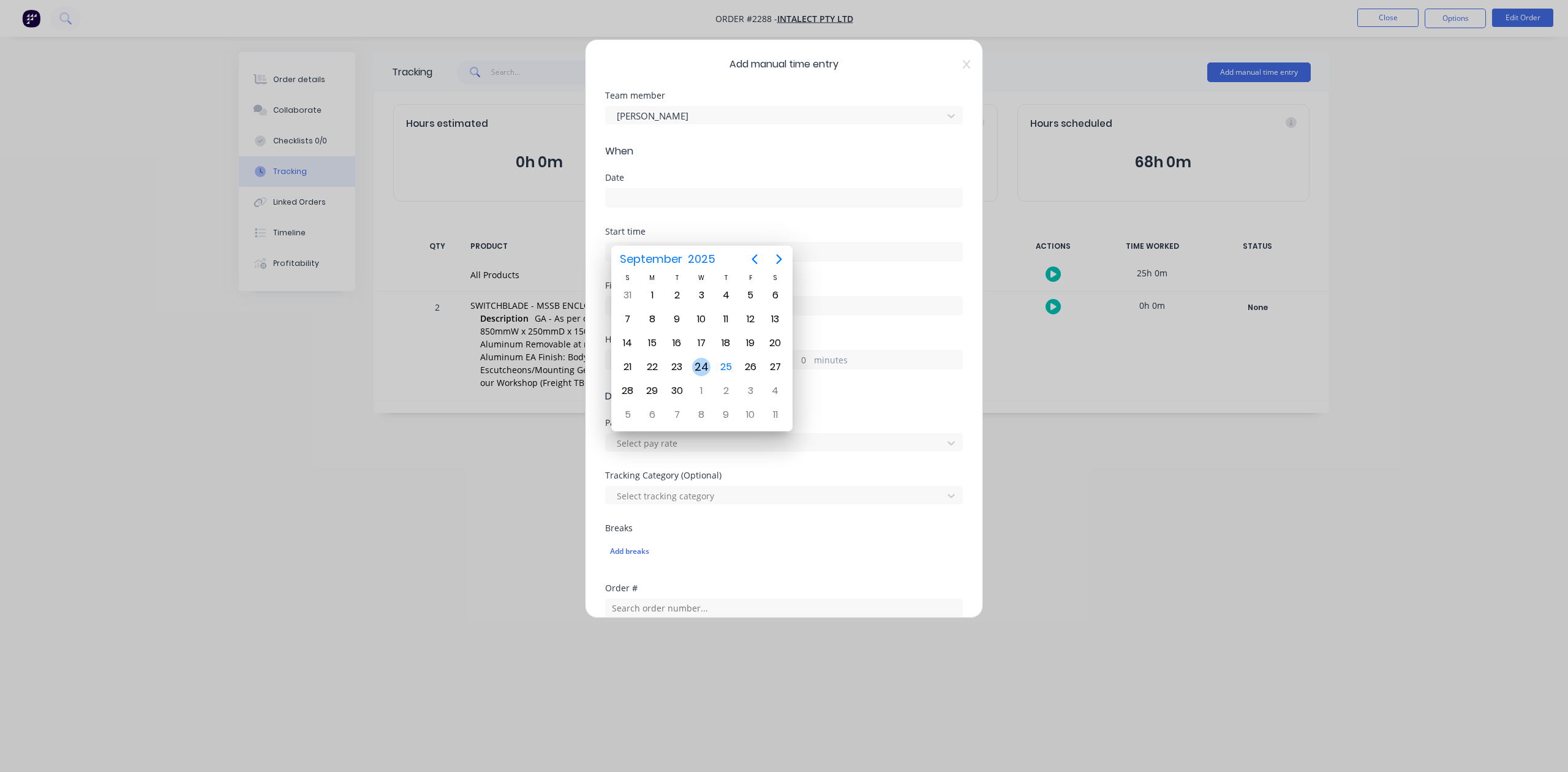
click at [704, 361] on div "24" at bounding box center [701, 367] width 18 height 18
type input "[DATE]"
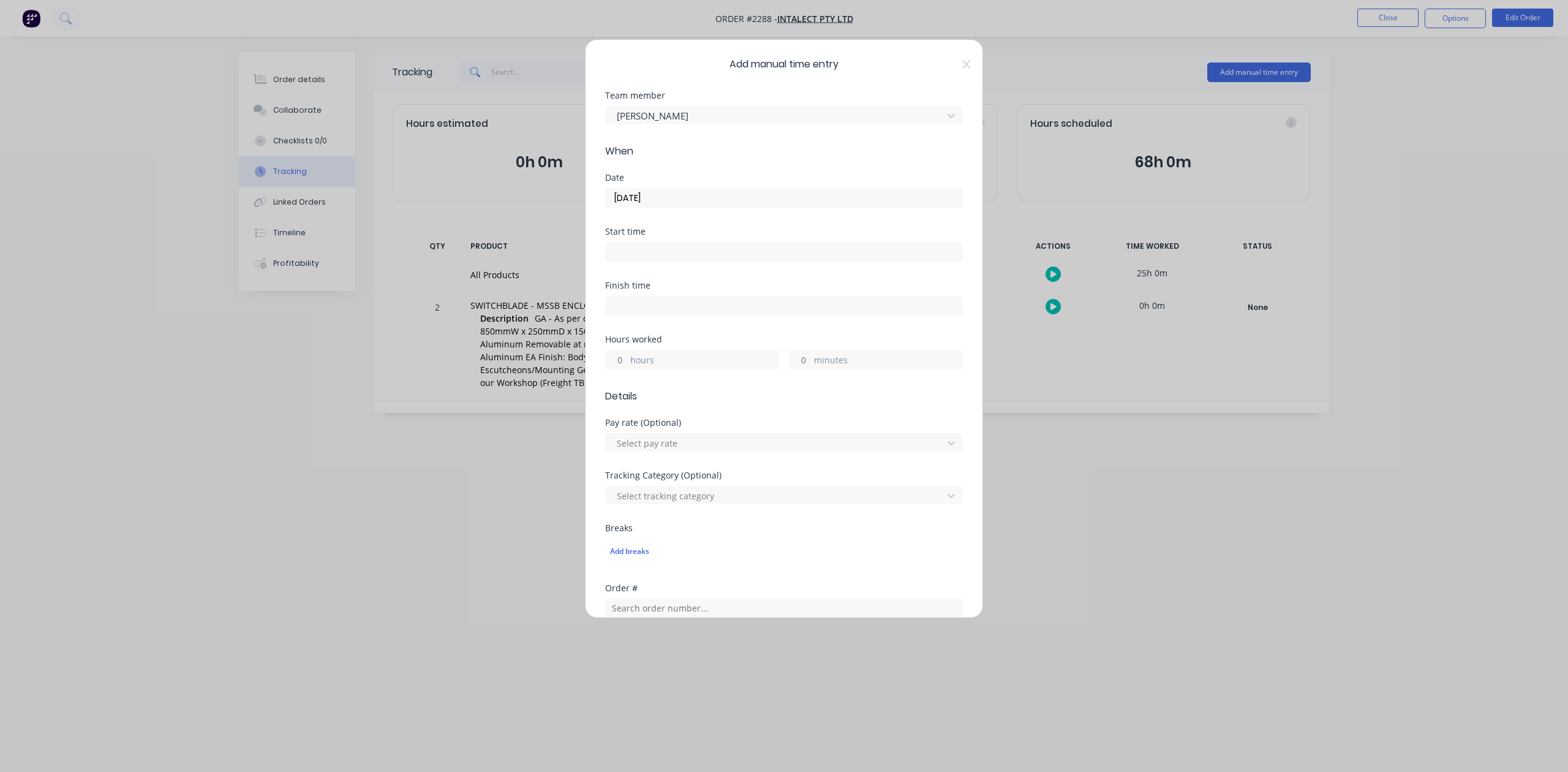
click at [794, 369] on input "minutes" at bounding box center [800, 360] width 22 height 18
type input "30"
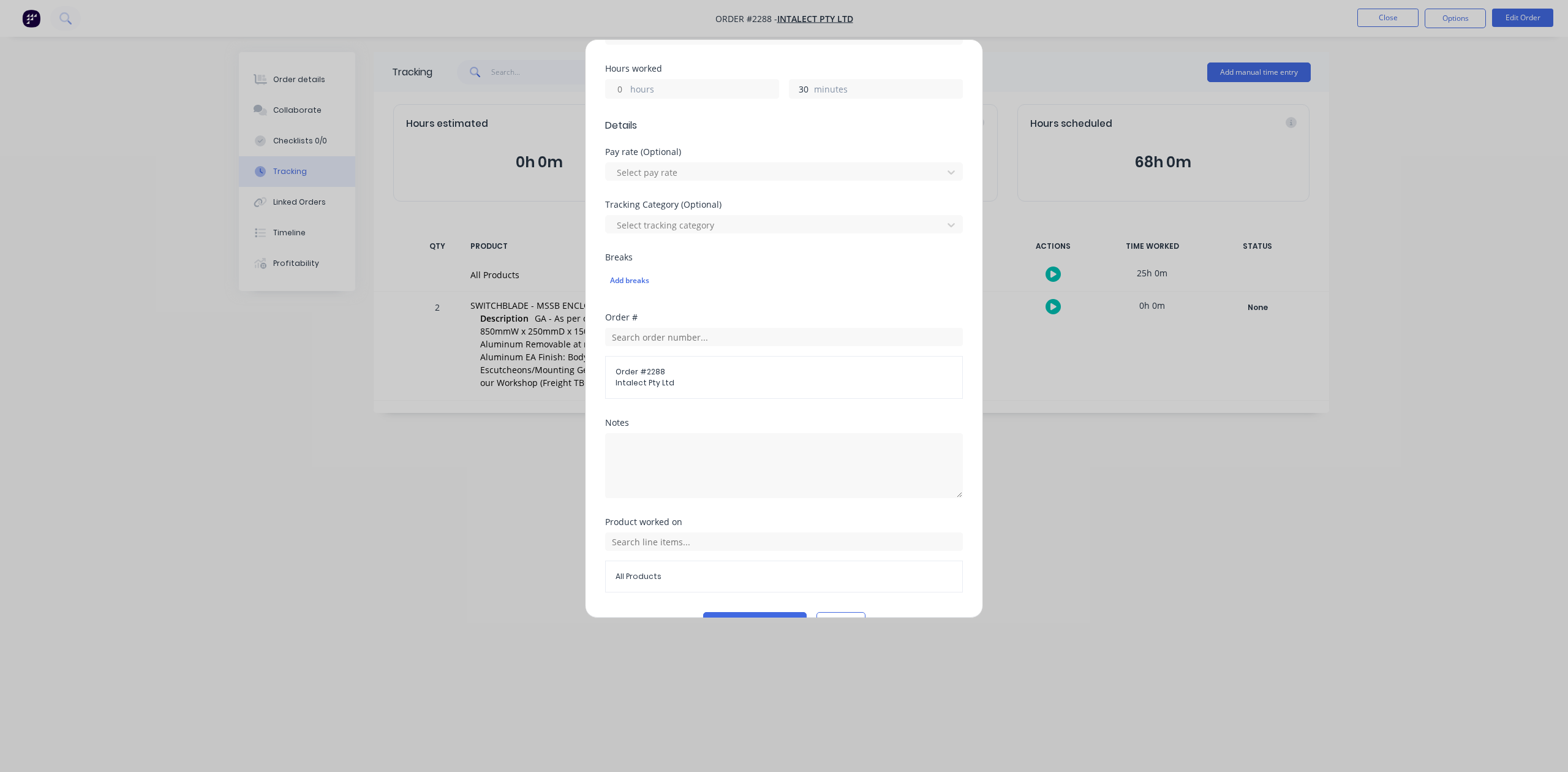
scroll to position [408, 0]
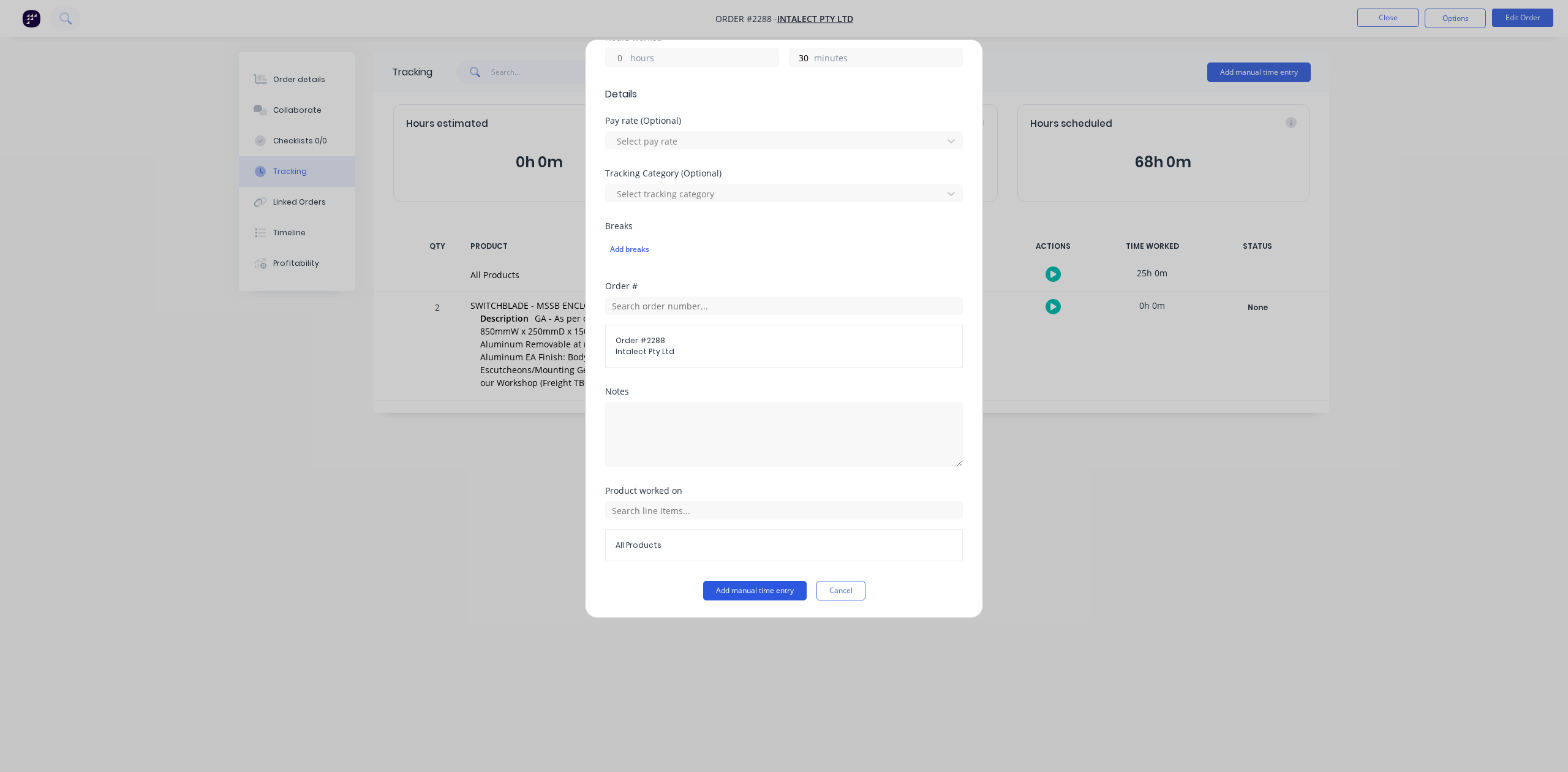
click at [737, 601] on button "Add manual time entry" at bounding box center [755, 591] width 104 height 20
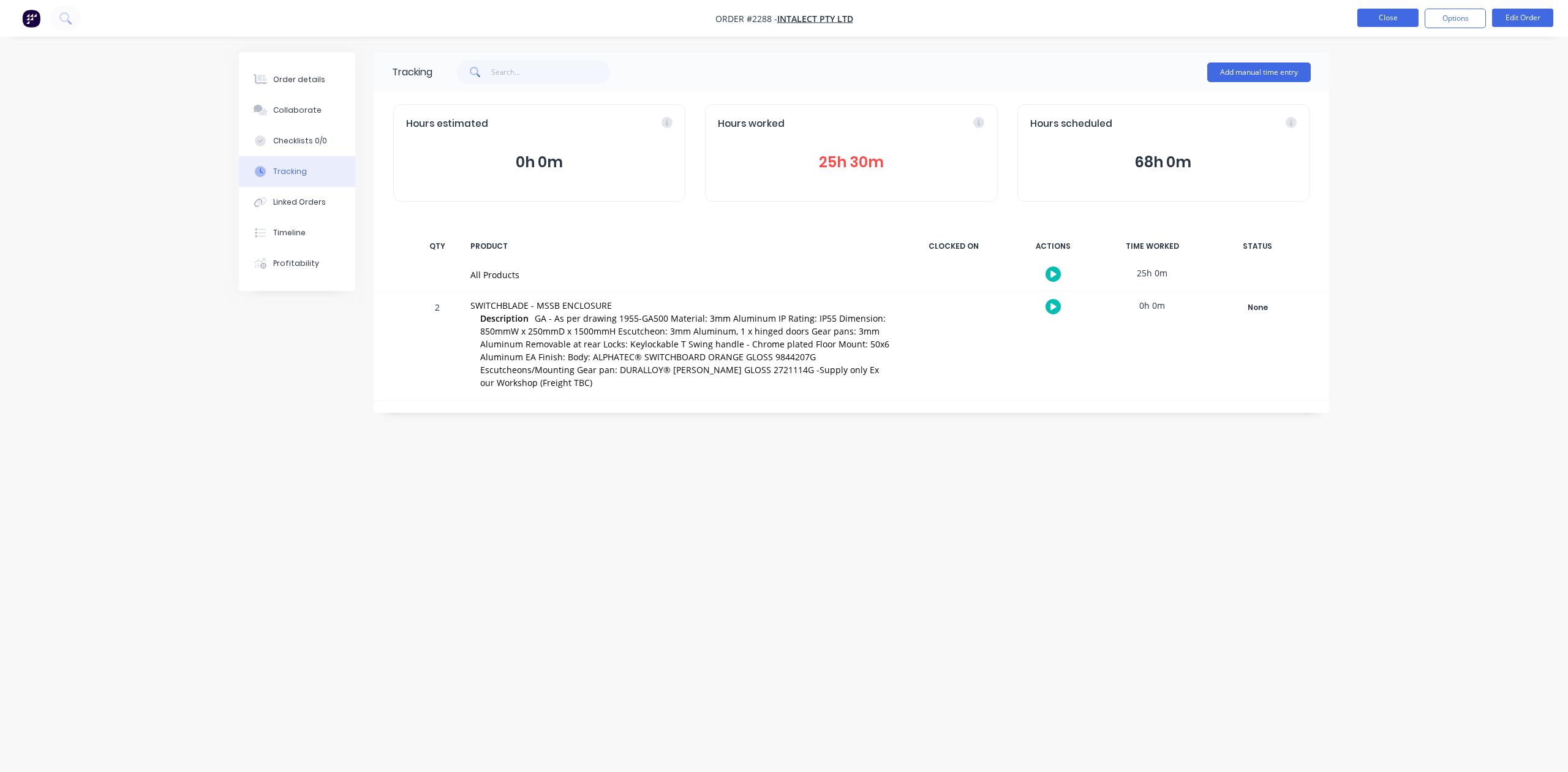
click at [1377, 22] on button "Close" at bounding box center [1388, 17] width 61 height 18
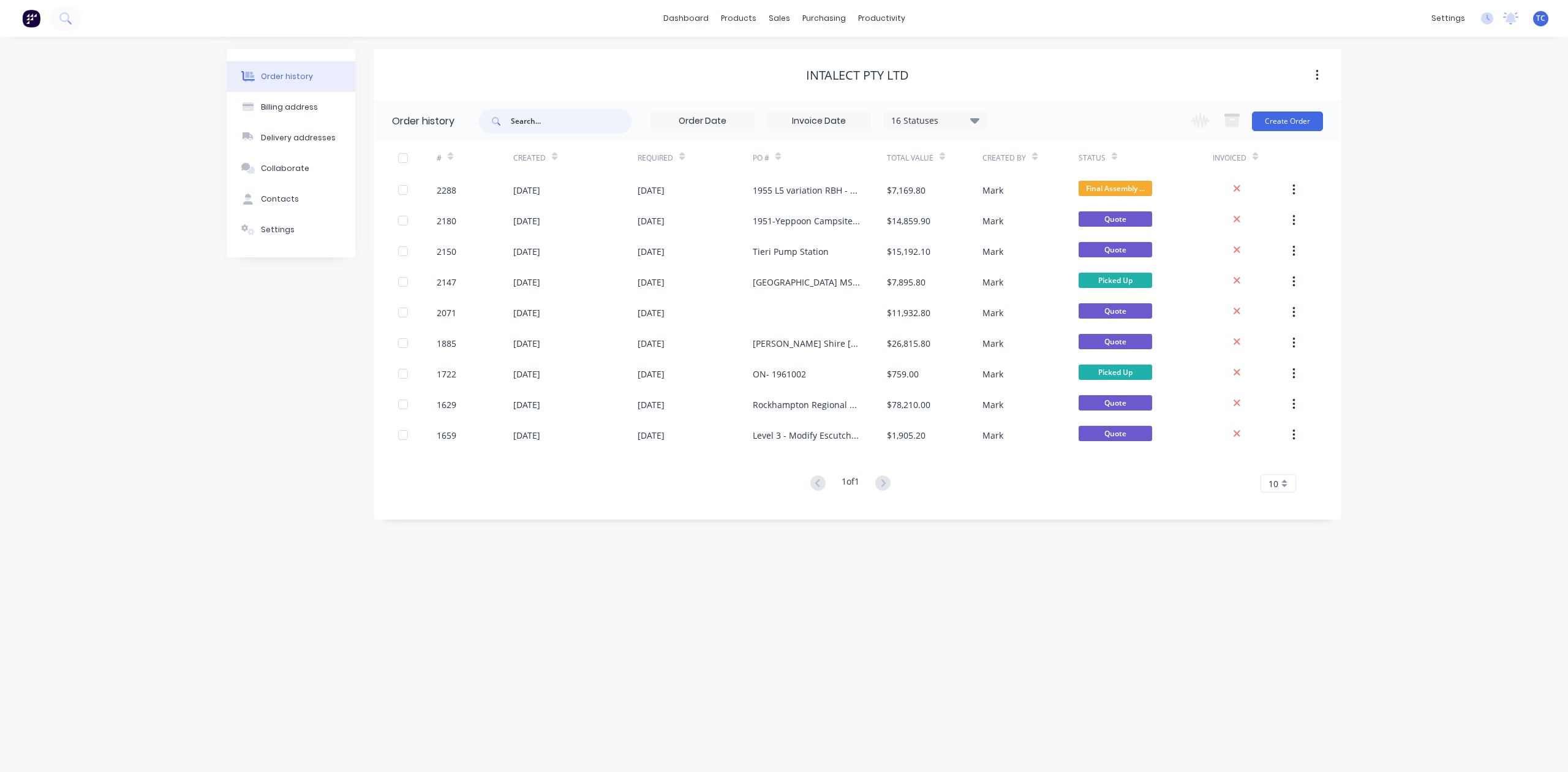
click at [555, 118] on input "text" at bounding box center [571, 121] width 121 height 25
type input "1890"
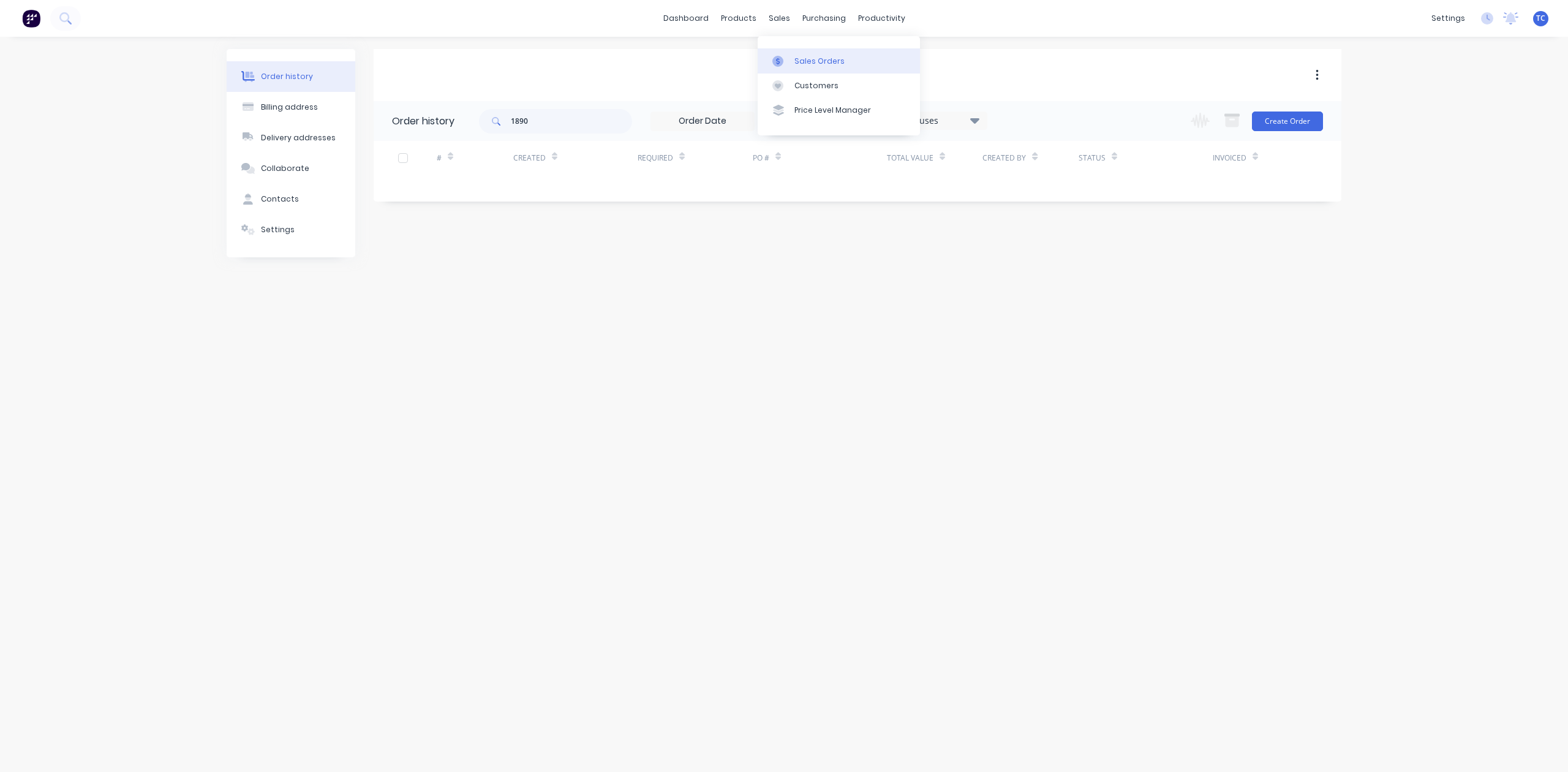
click at [811, 66] on div "Sales Orders" at bounding box center [819, 61] width 50 height 11
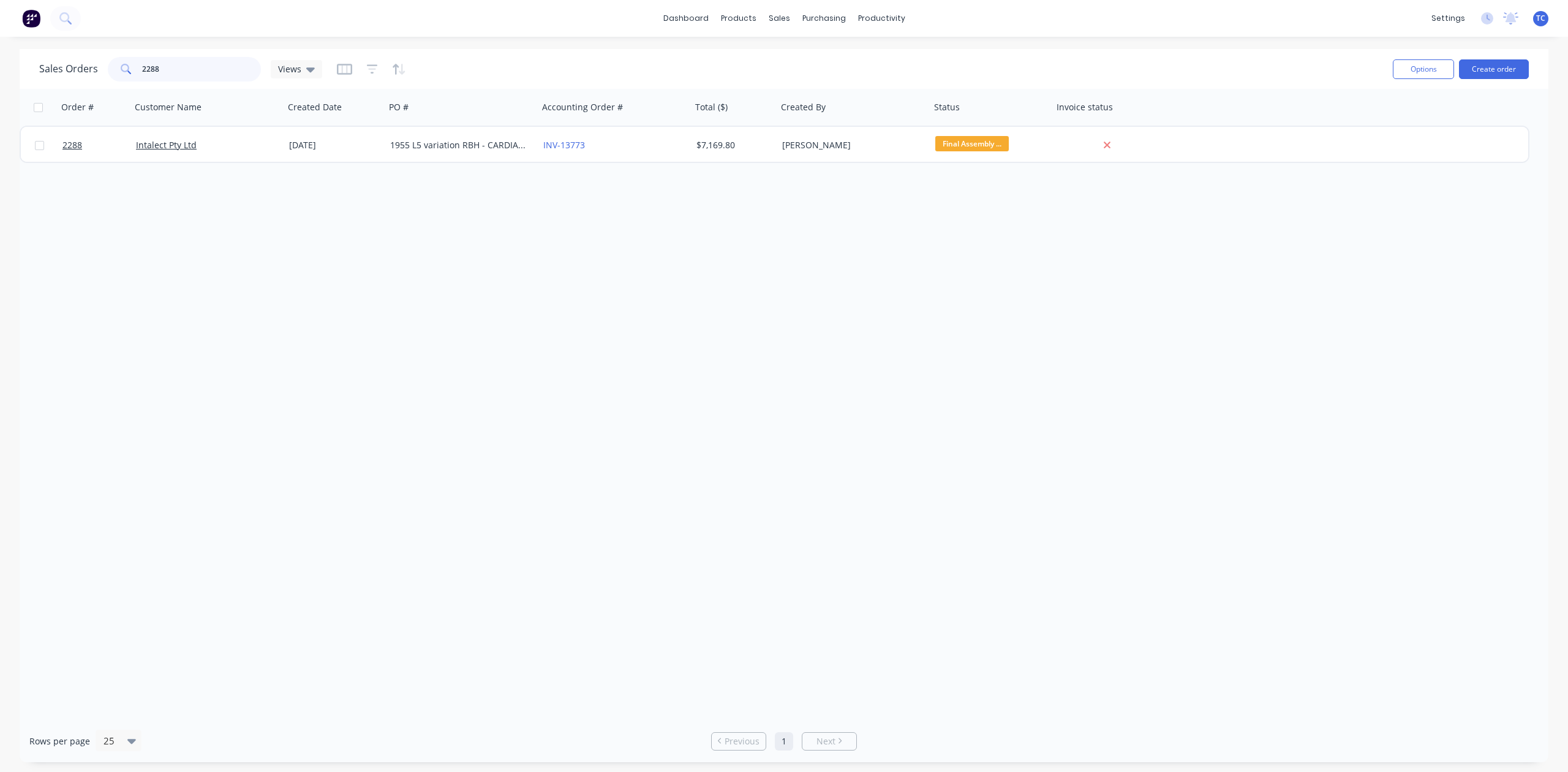
drag, startPoint x: 198, startPoint y: 62, endPoint x: 118, endPoint y: 67, distance: 80.2
click at [118, 67] on div "2288" at bounding box center [184, 69] width 153 height 25
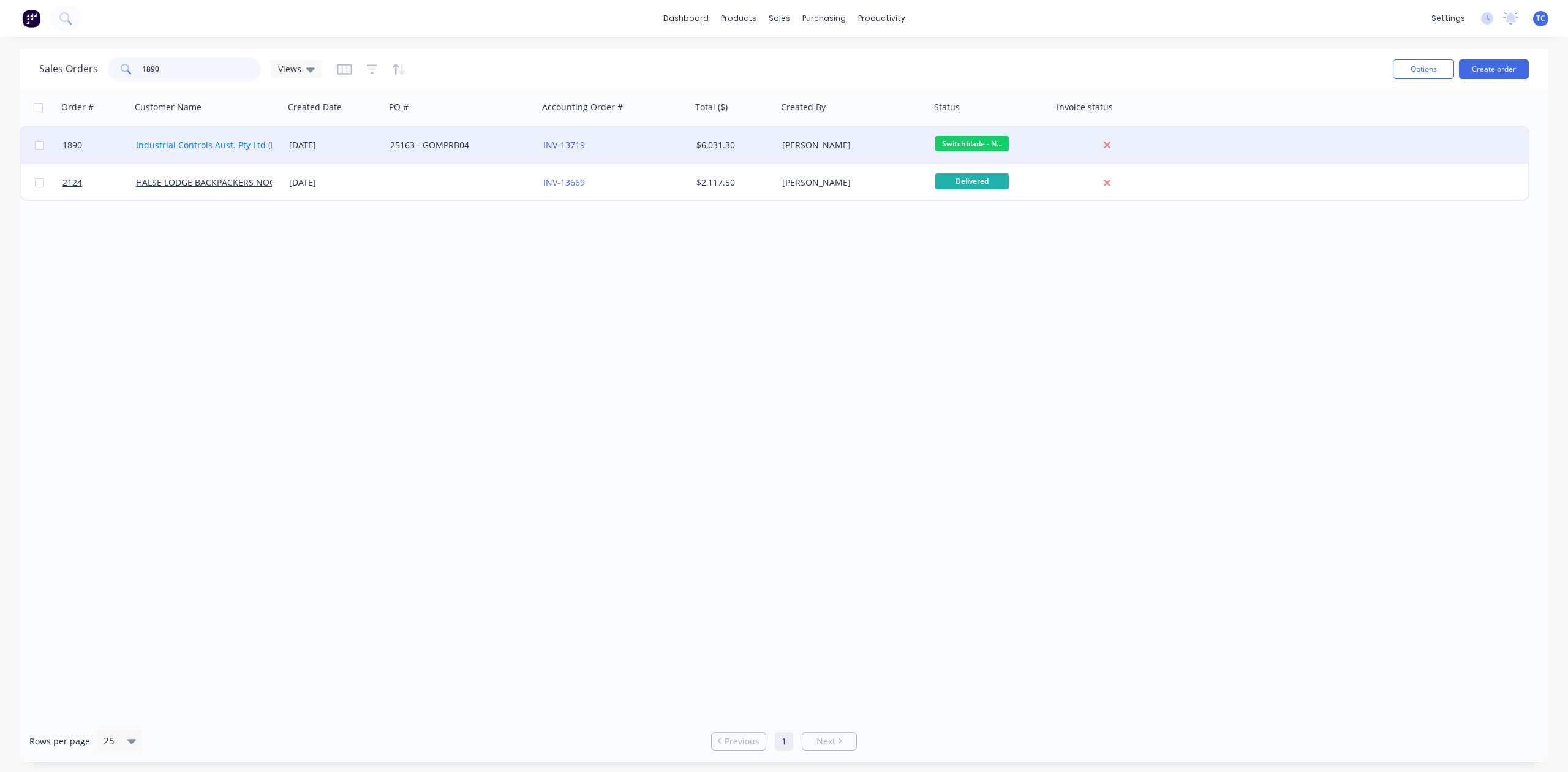
type input "1890"
click at [176, 142] on link "Industrial Controls Aust. Pty Ltd (ICA)" at bounding box center [211, 145] width 151 height 11
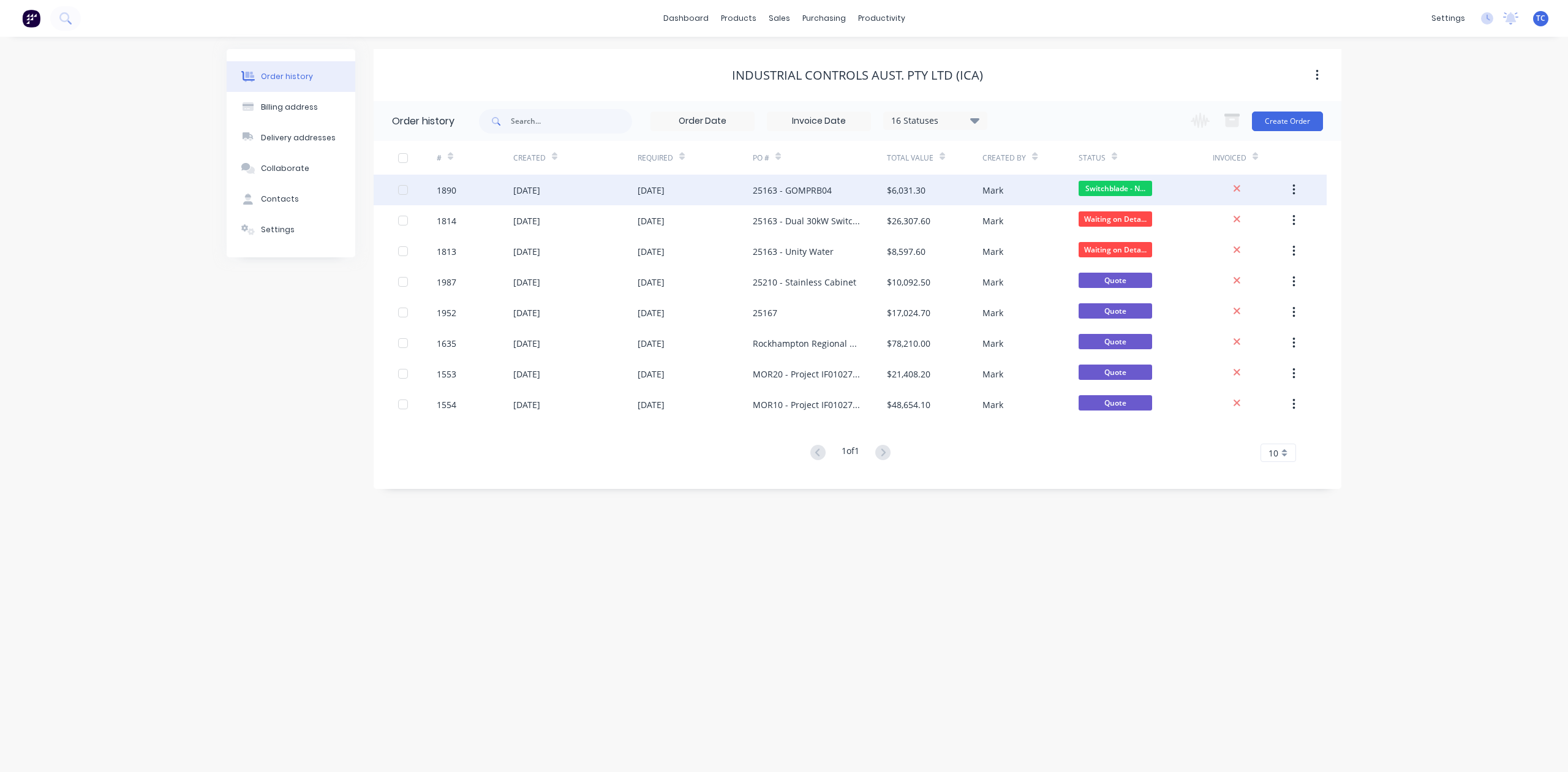
click at [531, 187] on div "[DATE]" at bounding box center [527, 190] width 27 height 13
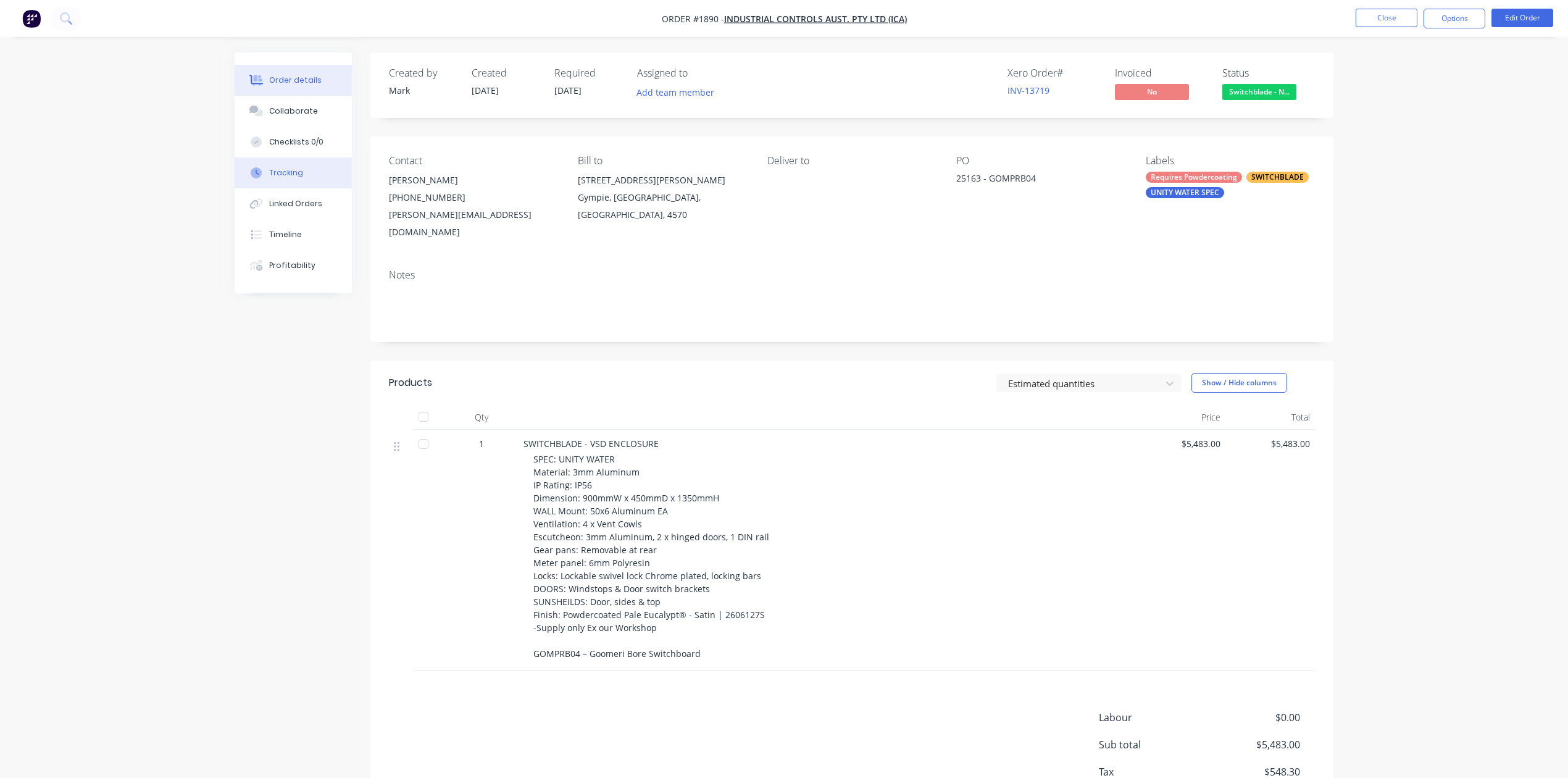
click at [303, 178] on div "Tracking" at bounding box center [286, 173] width 34 height 11
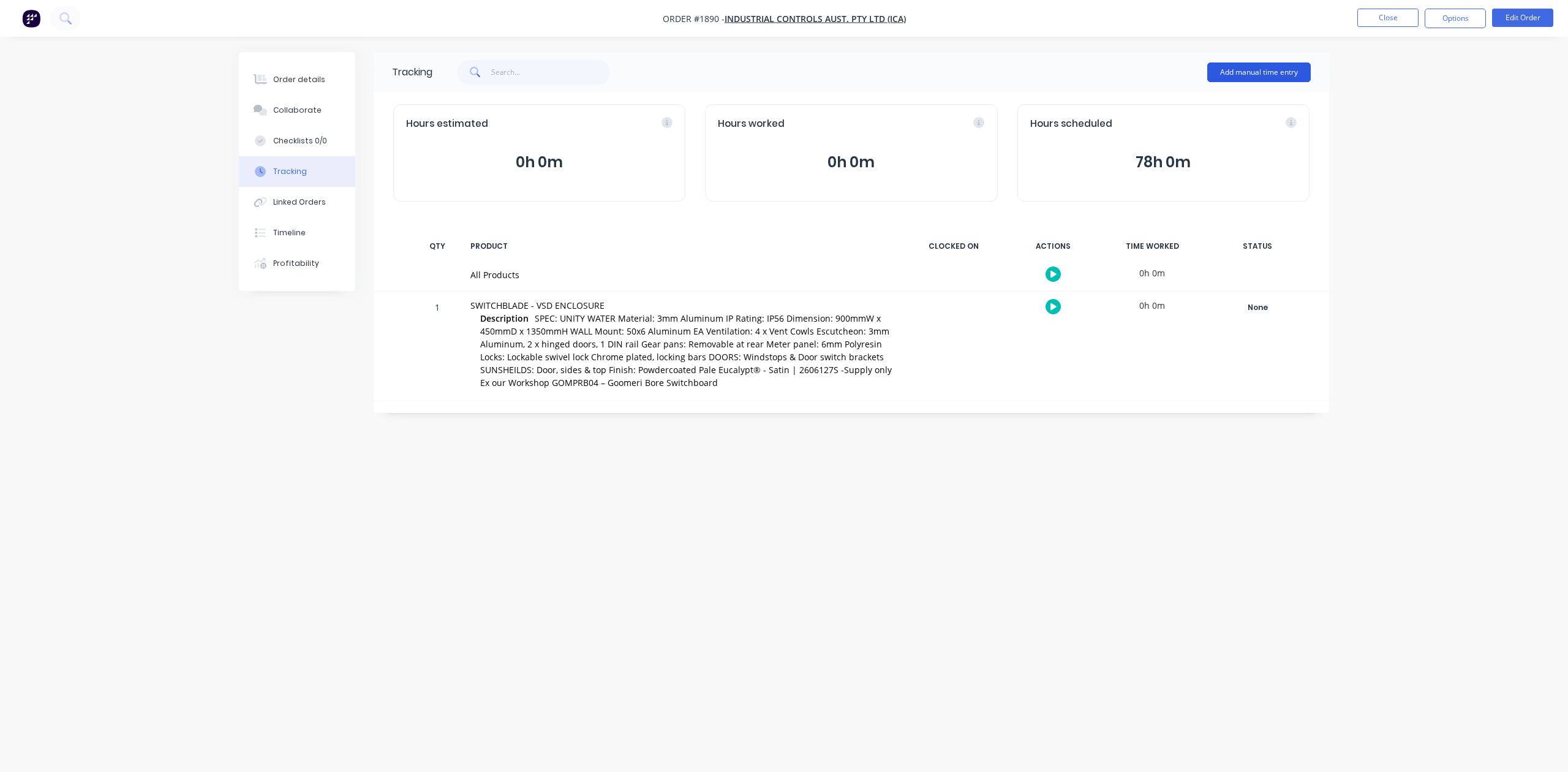
click at [1263, 67] on button "Add manual time entry" at bounding box center [1259, 72] width 104 height 20
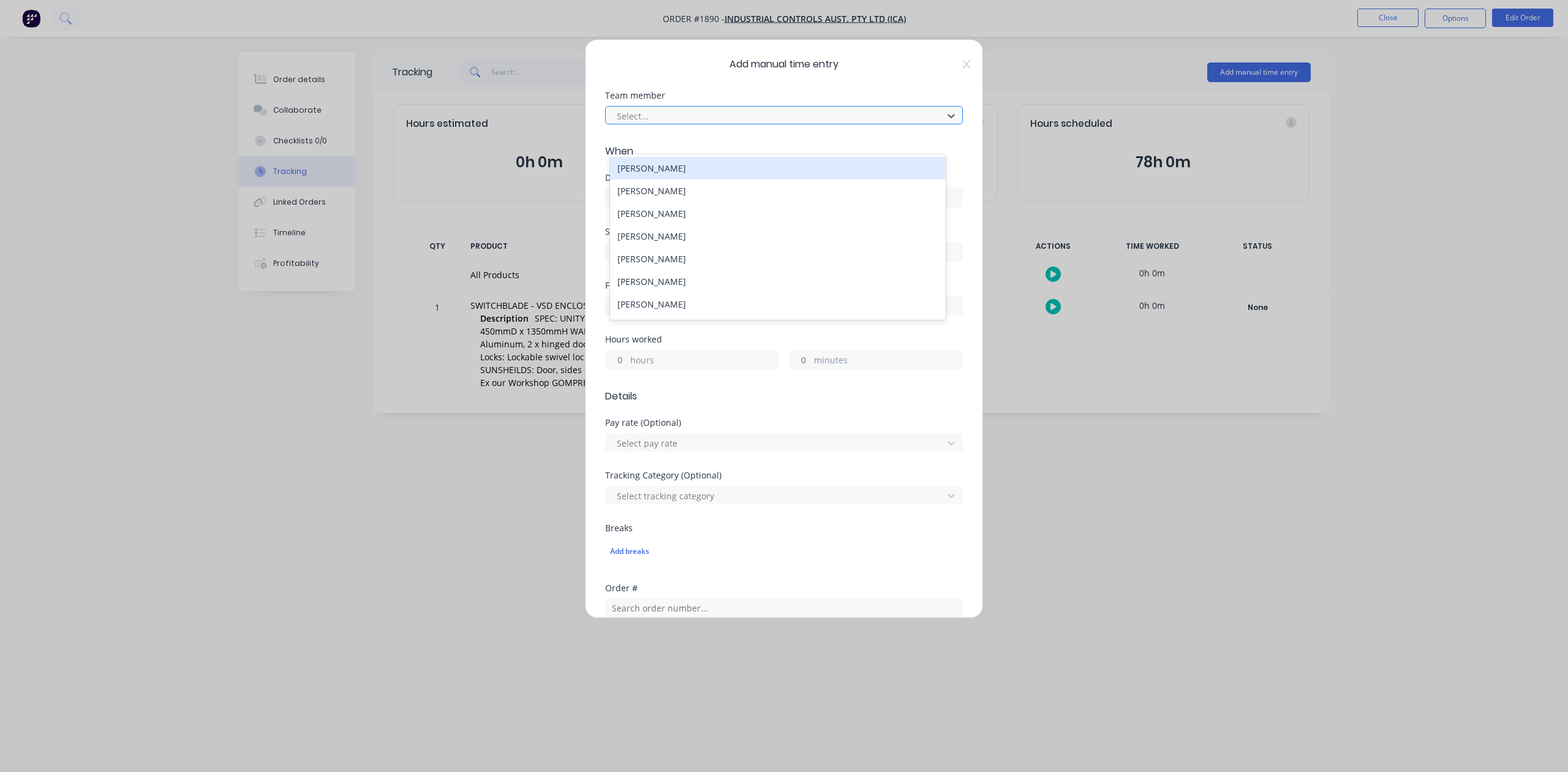
click at [780, 124] on div at bounding box center [776, 116] width 321 height 15
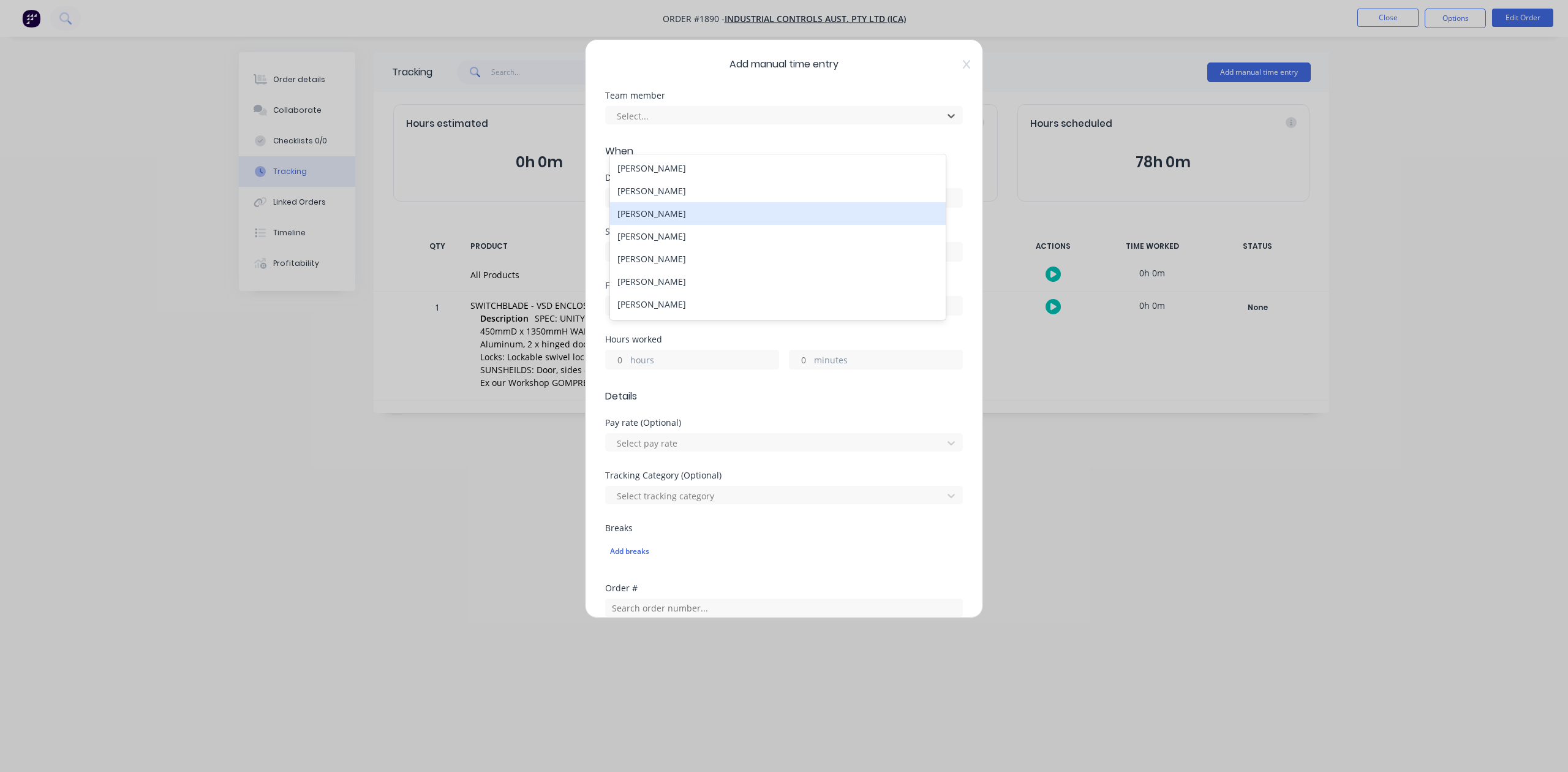
click at [731, 225] on div "[PERSON_NAME]" at bounding box center [777, 214] width 335 height 23
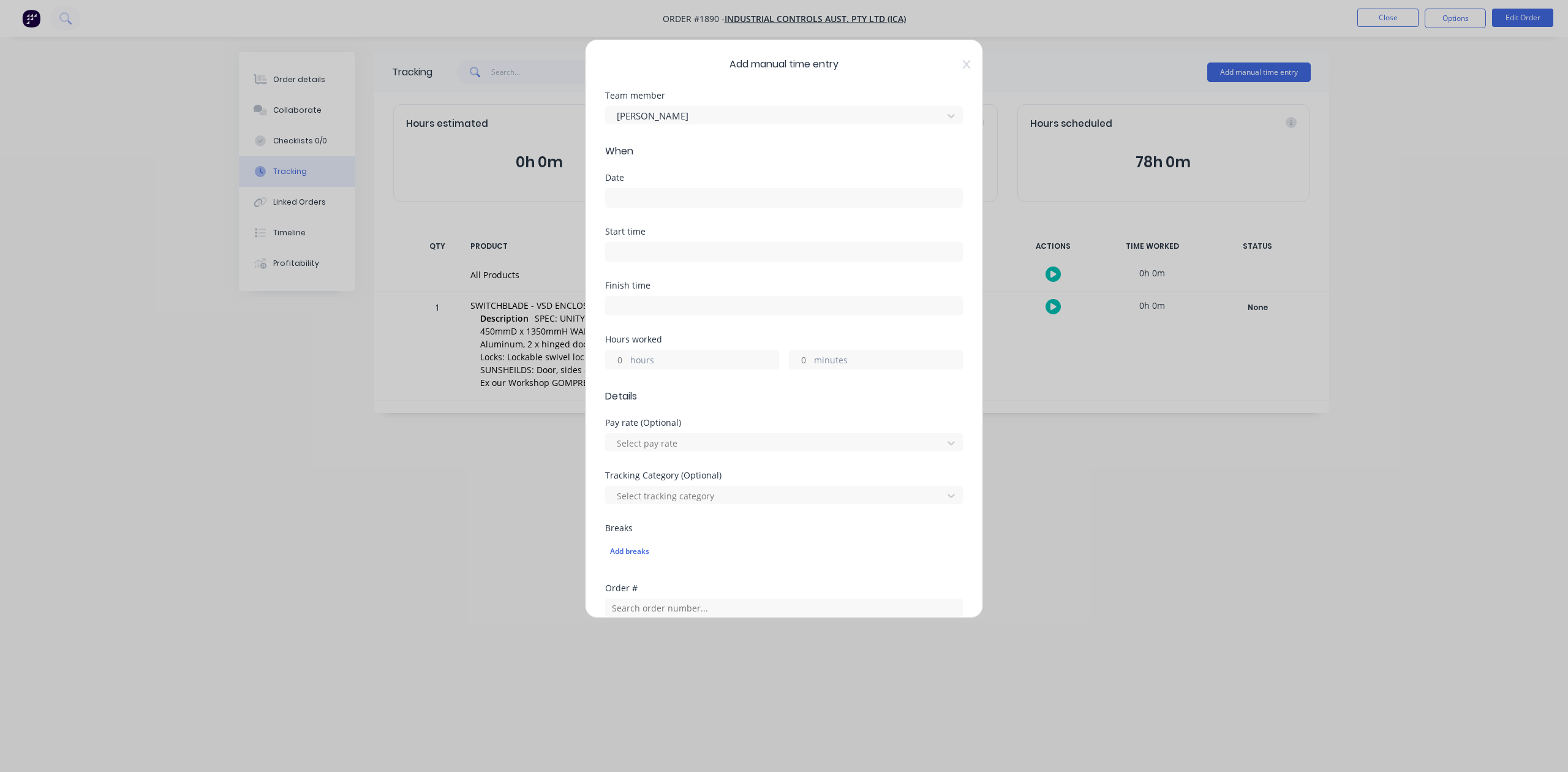
click at [709, 207] on input at bounding box center [784, 198] width 357 height 18
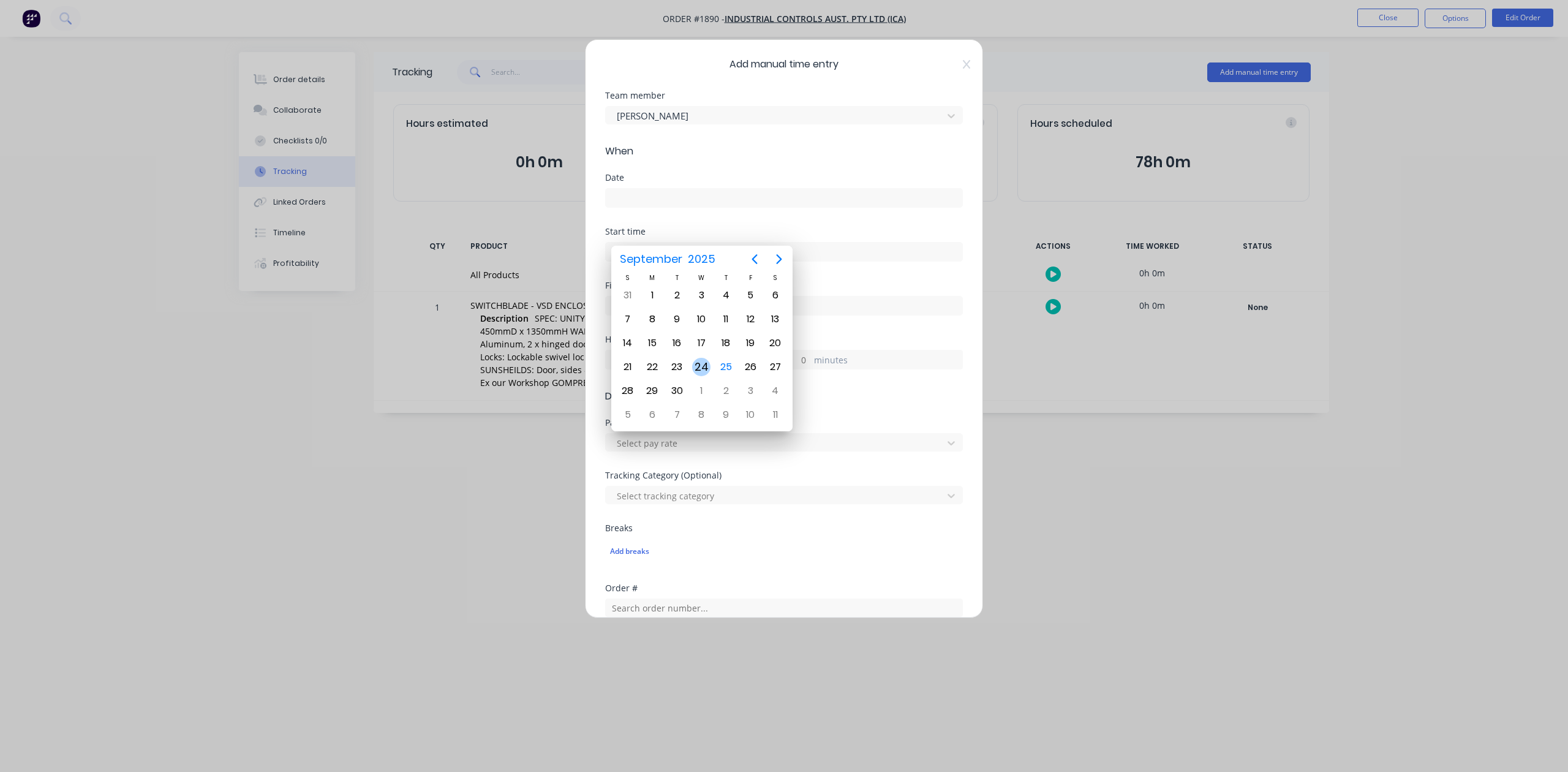
click at [704, 363] on div "24" at bounding box center [701, 367] width 18 height 18
type input "[DATE]"
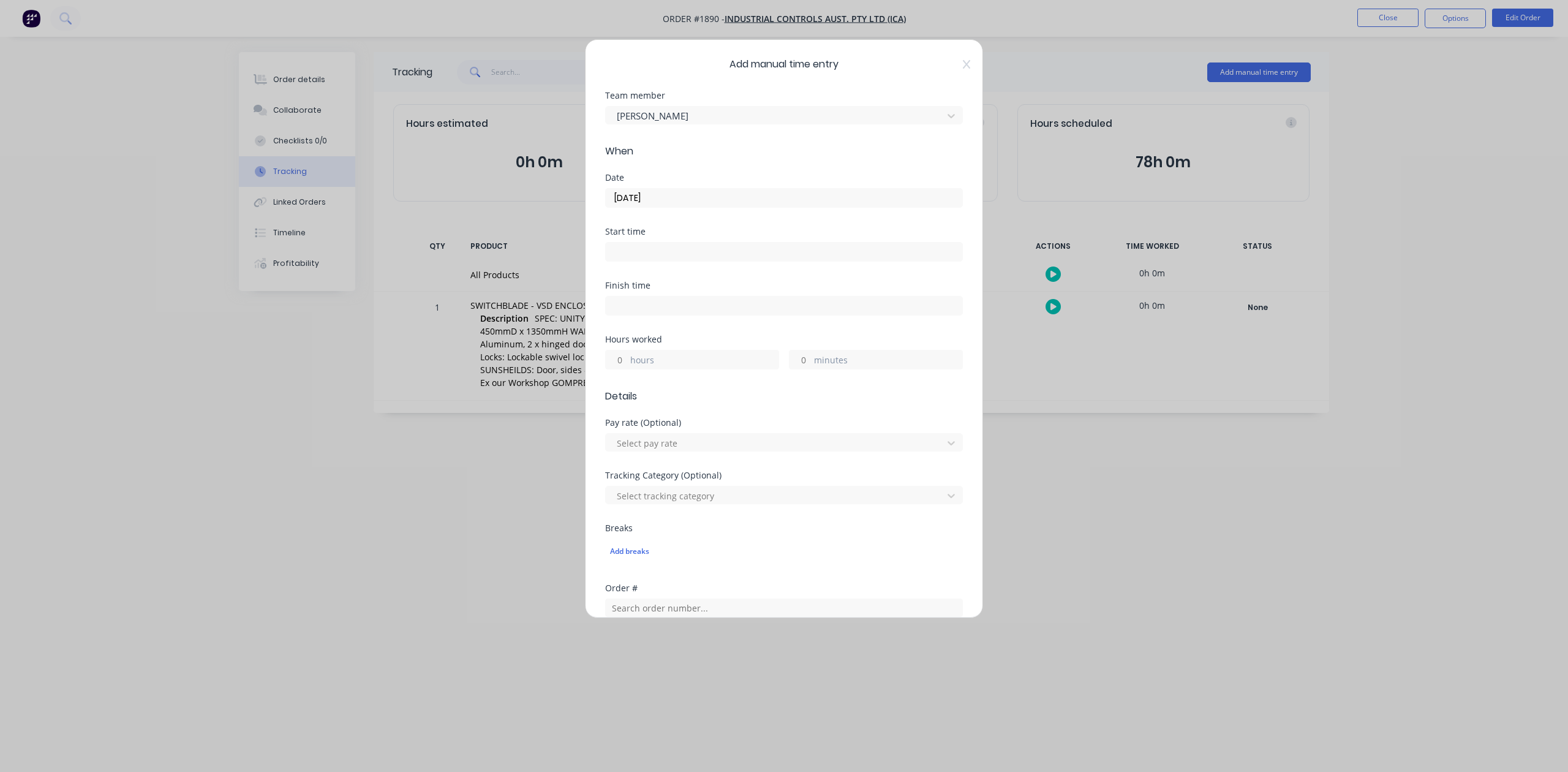
click at [627, 369] on input "hours" at bounding box center [616, 360] width 22 height 18
type input "8"
click at [802, 369] on input "minutes" at bounding box center [800, 360] width 22 height 18
type input "30"
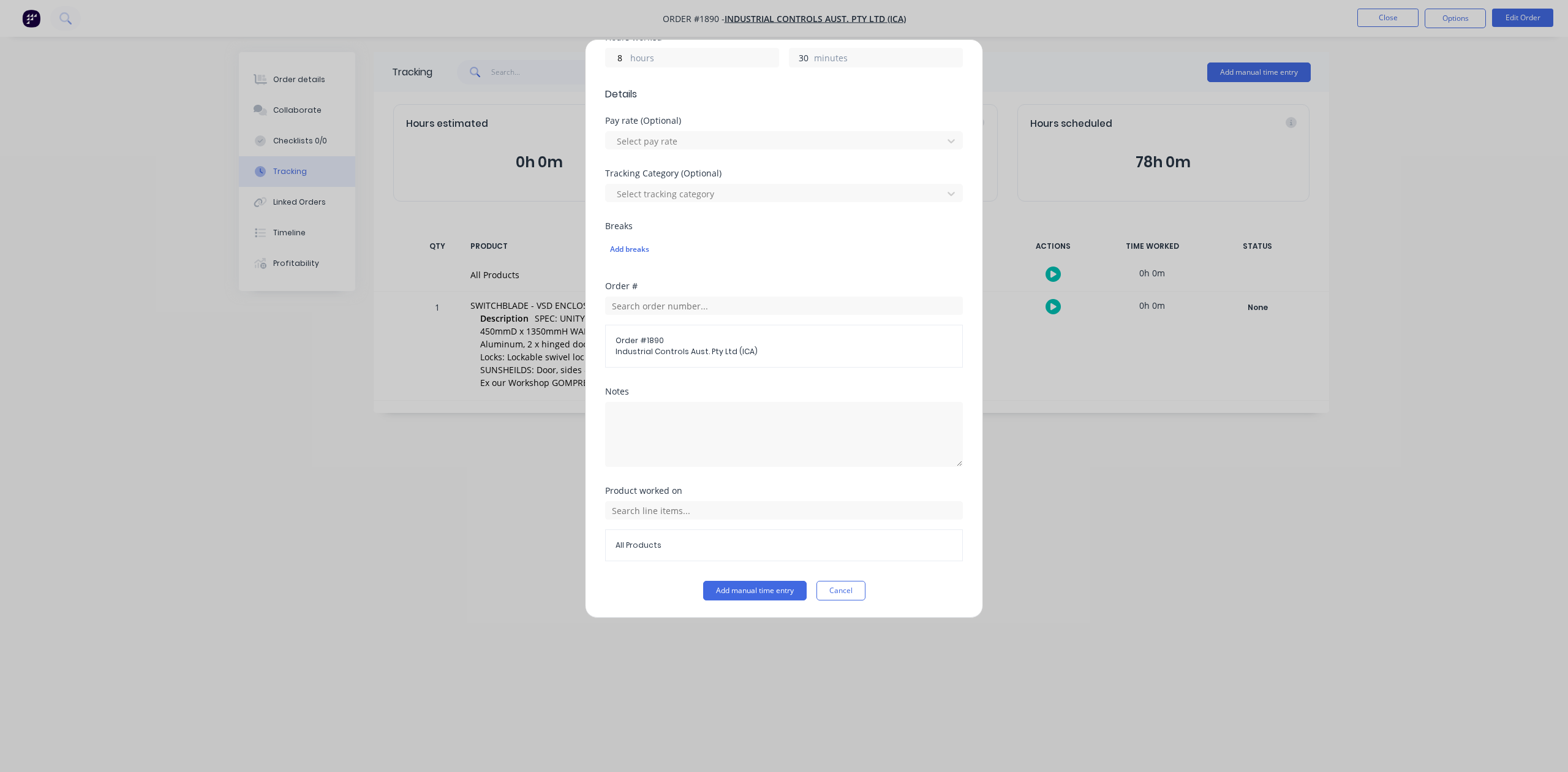
scroll to position [408, 0]
click at [739, 601] on button "Add manual time entry" at bounding box center [755, 591] width 104 height 20
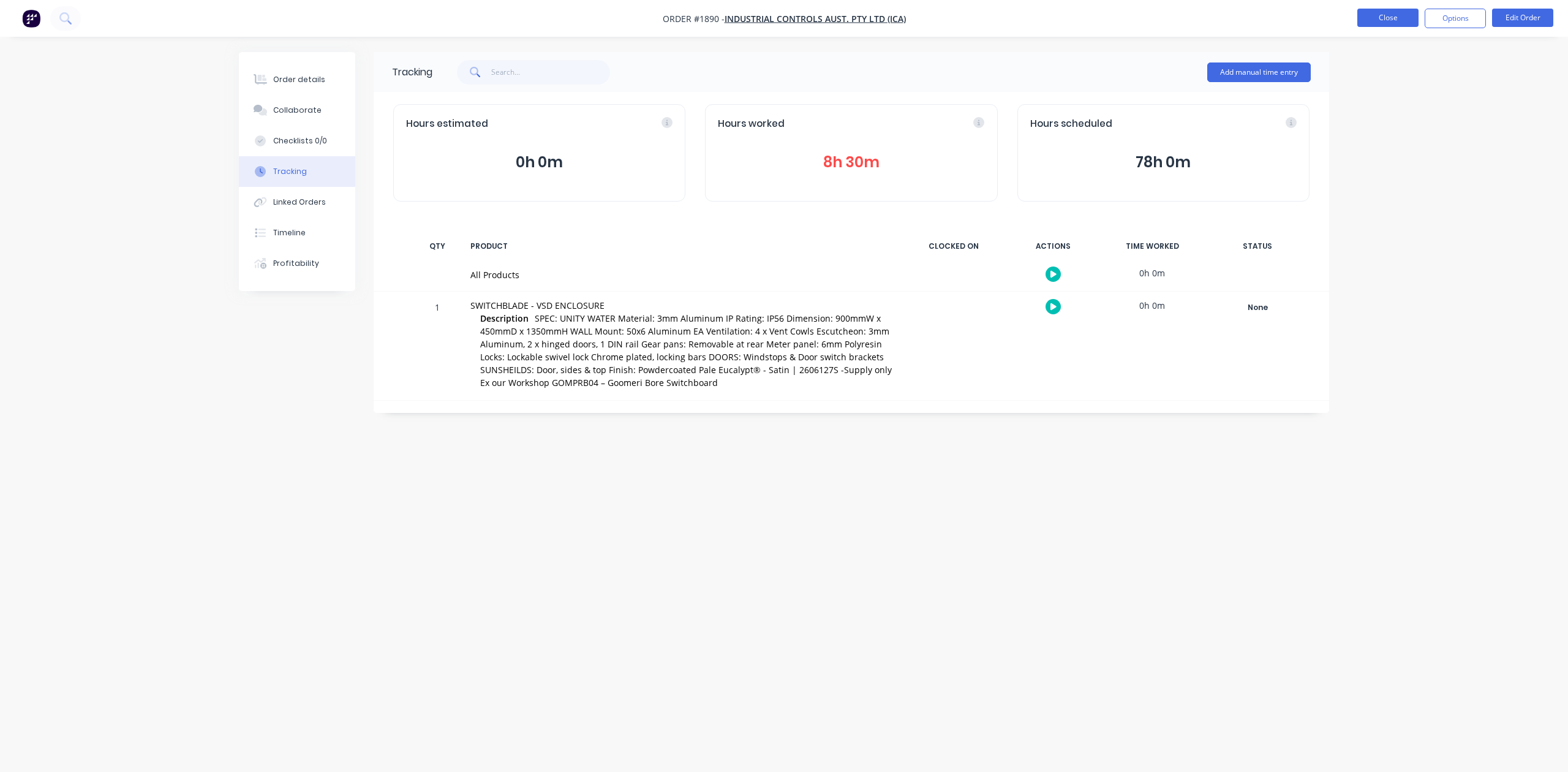
click at [1366, 15] on button "Close" at bounding box center [1388, 17] width 61 height 18
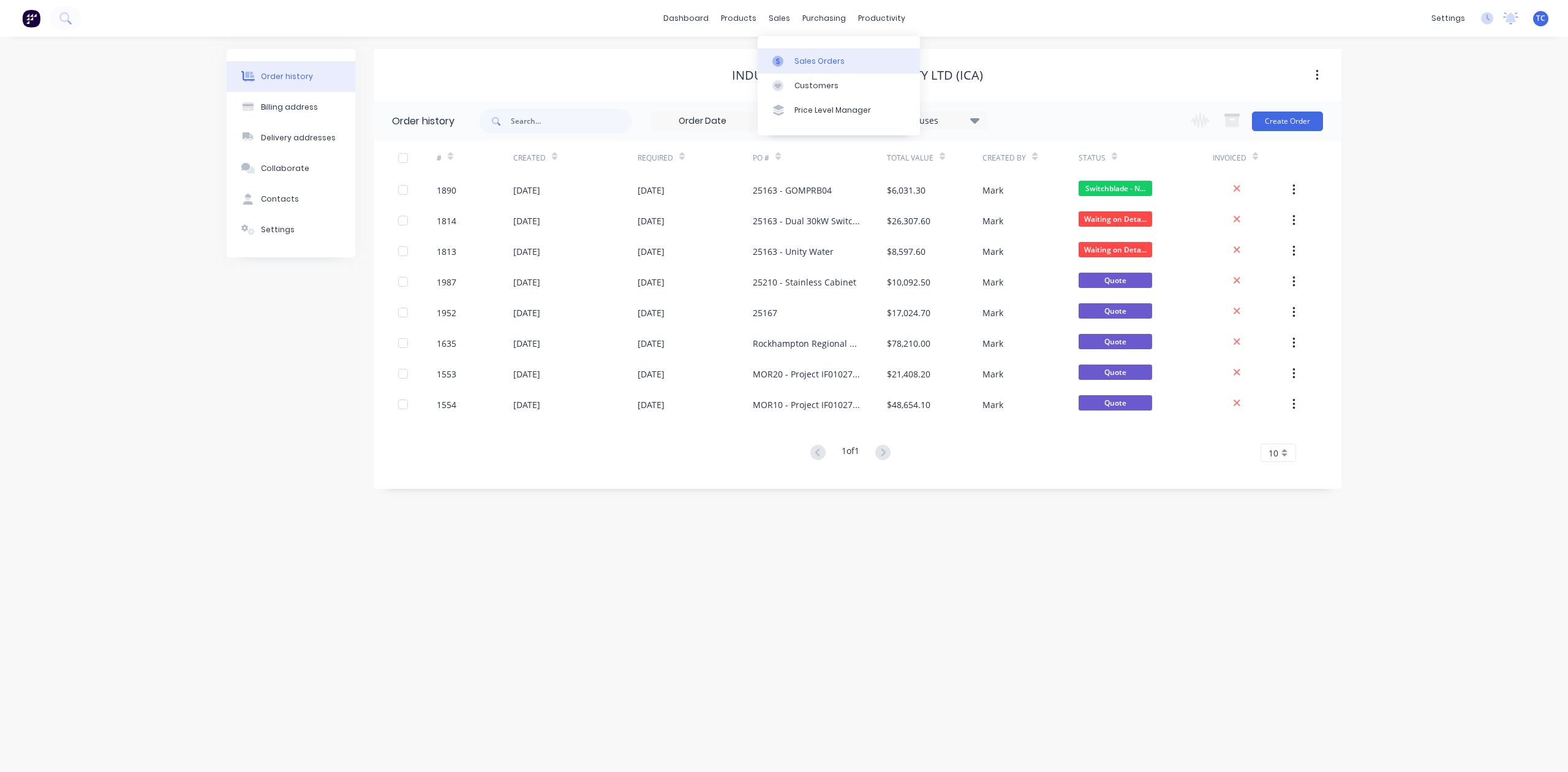
click at [814, 65] on div "Sales Orders" at bounding box center [819, 61] width 50 height 11
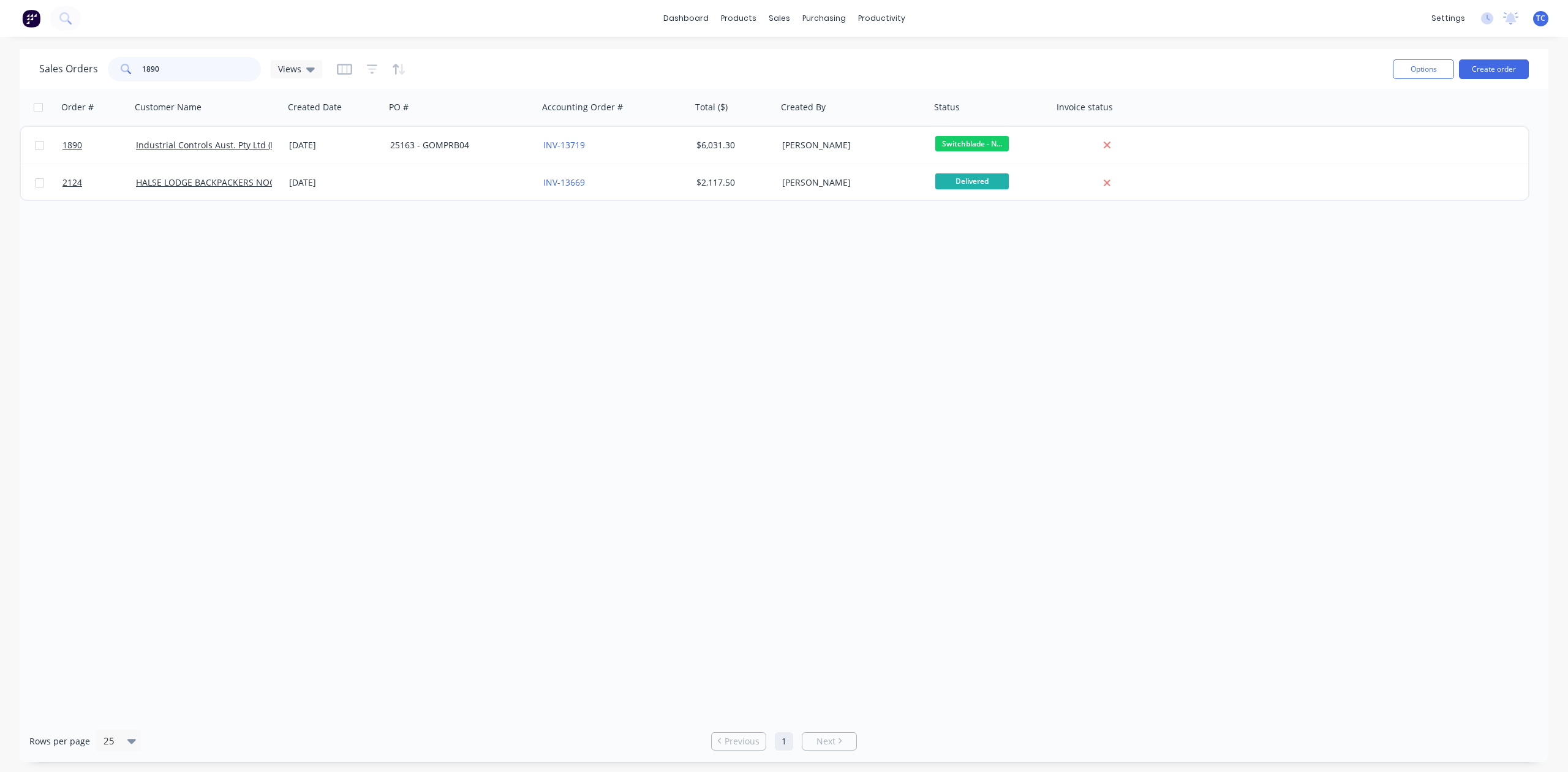
drag, startPoint x: 232, startPoint y: 72, endPoint x: 82, endPoint y: 65, distance: 150.2
click at [82, 65] on div "Sales Orders 1890 Views" at bounding box center [181, 69] width 283 height 25
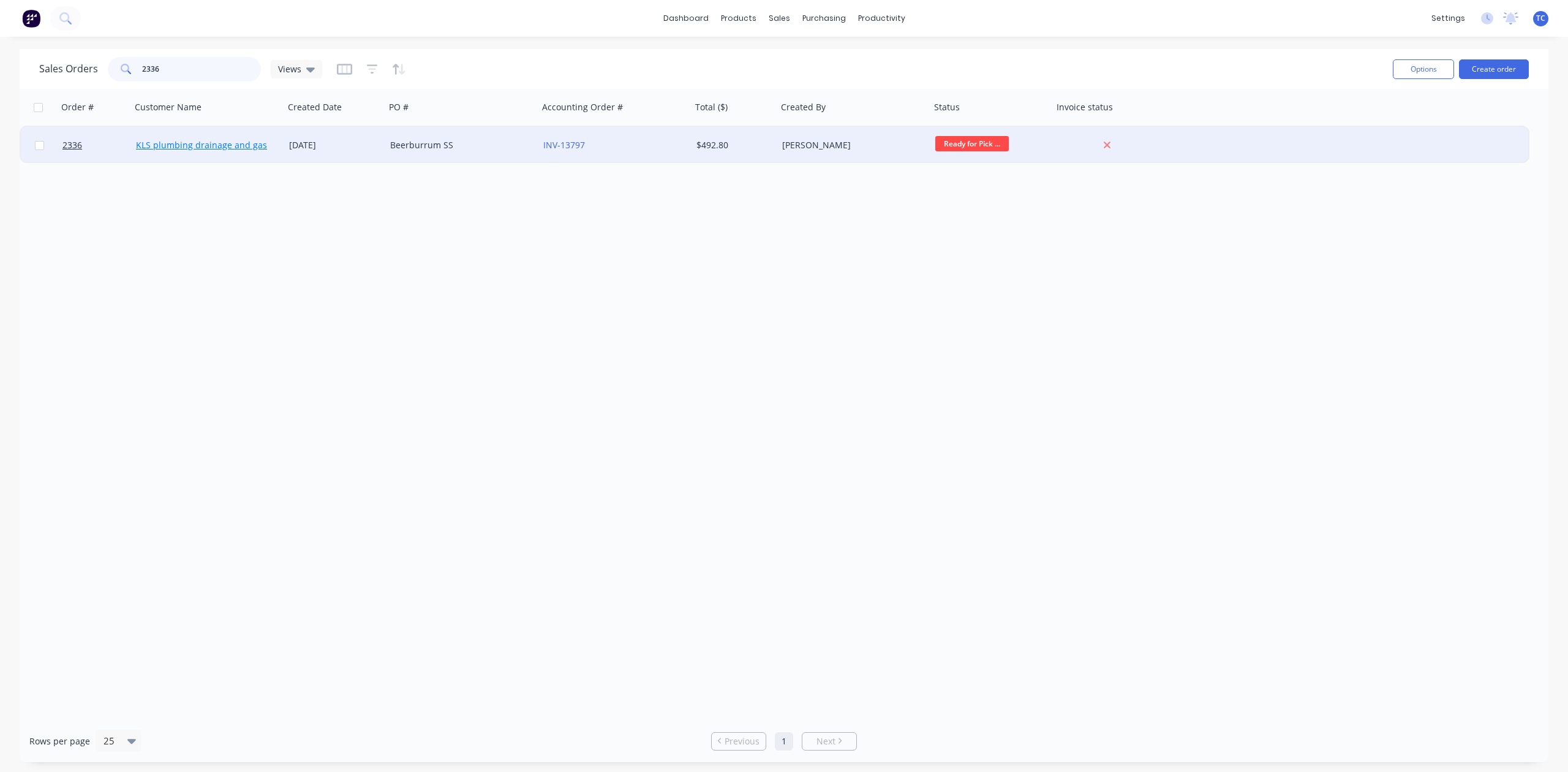
type input "2336"
click at [183, 147] on link "KLS plumbing drainage and gas" at bounding box center [202, 145] width 131 height 11
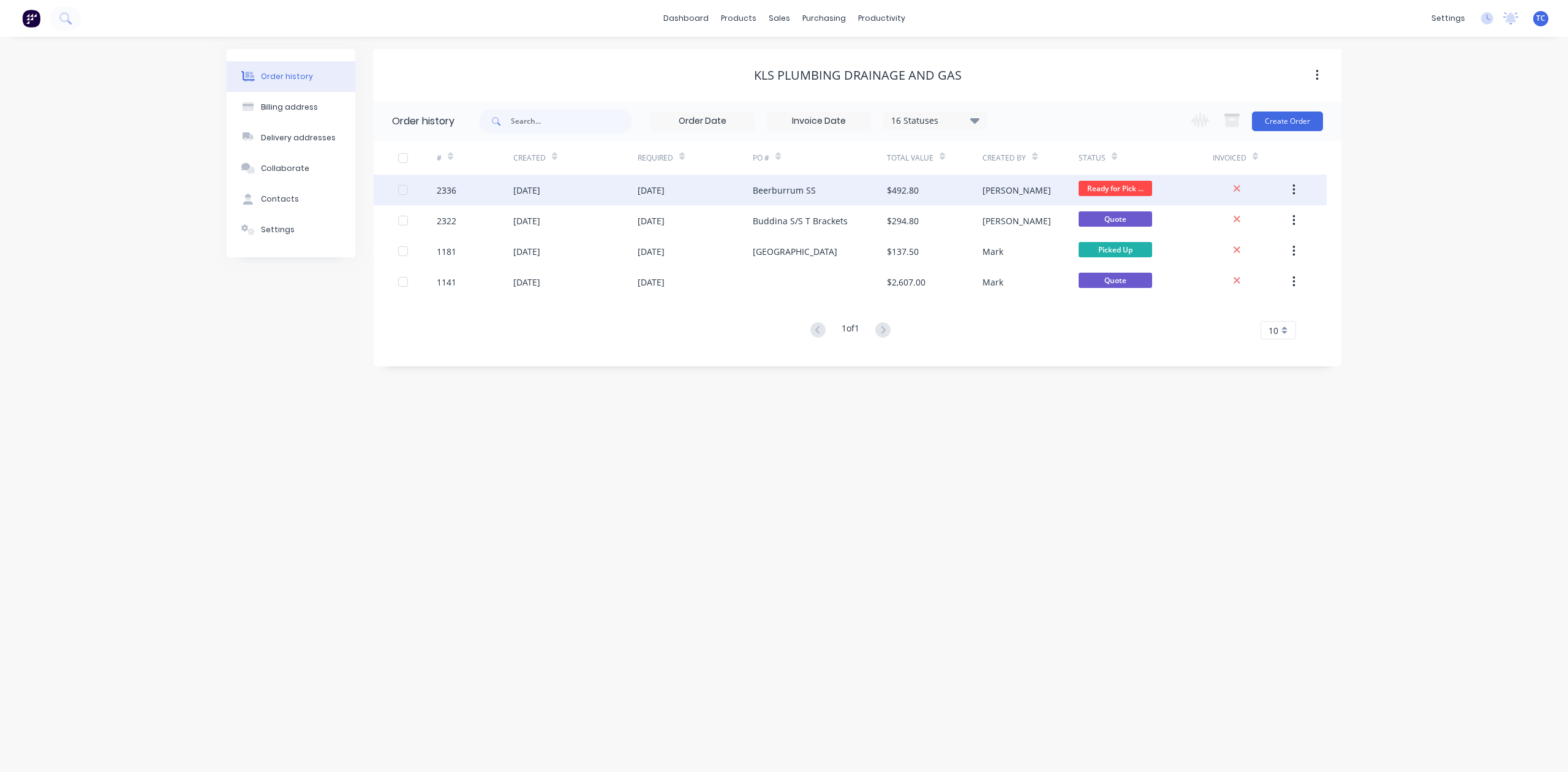
click at [532, 185] on div "[DATE]" at bounding box center [527, 190] width 27 height 13
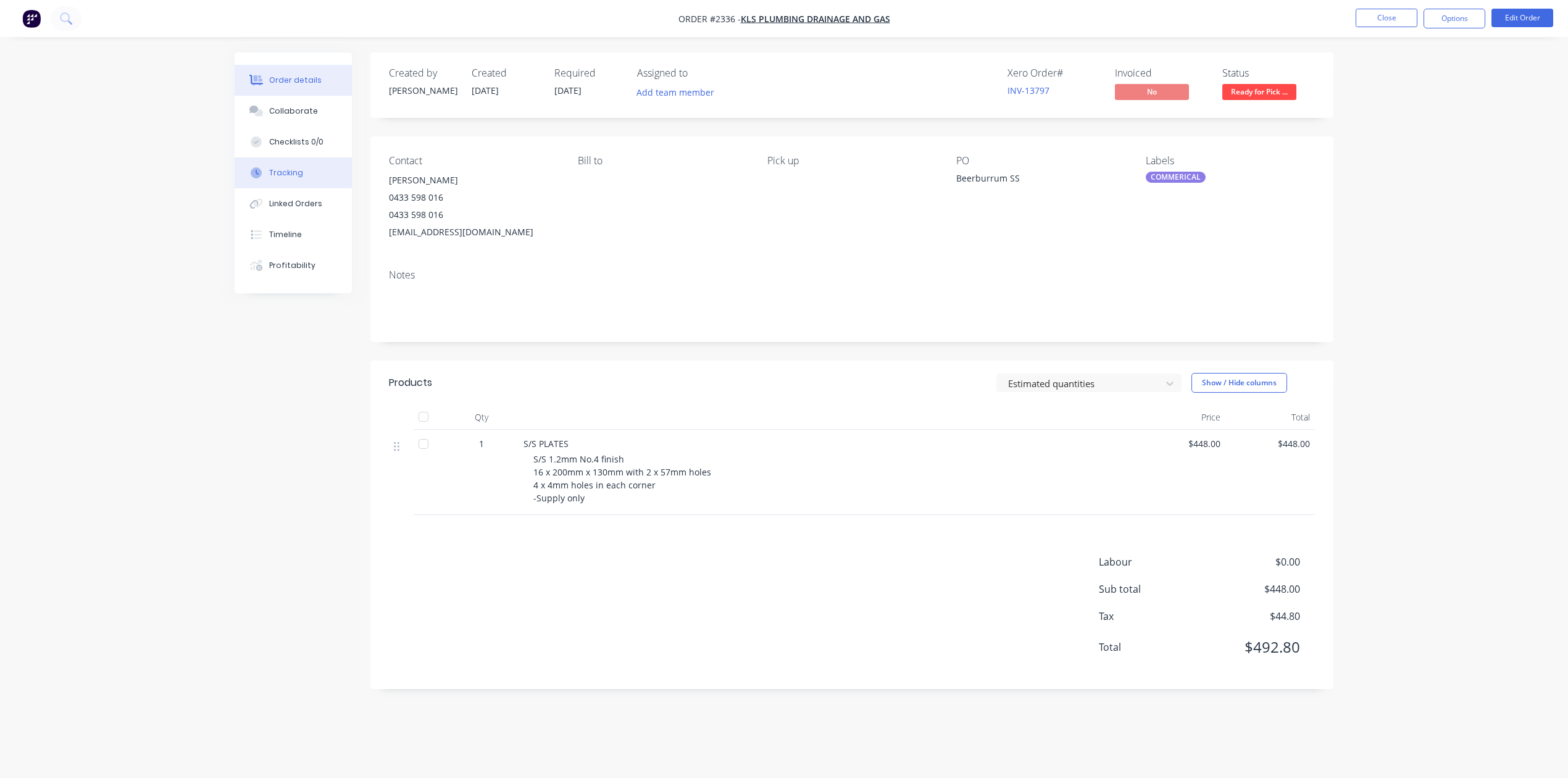
click at [303, 178] on div "Tracking" at bounding box center [286, 173] width 34 height 11
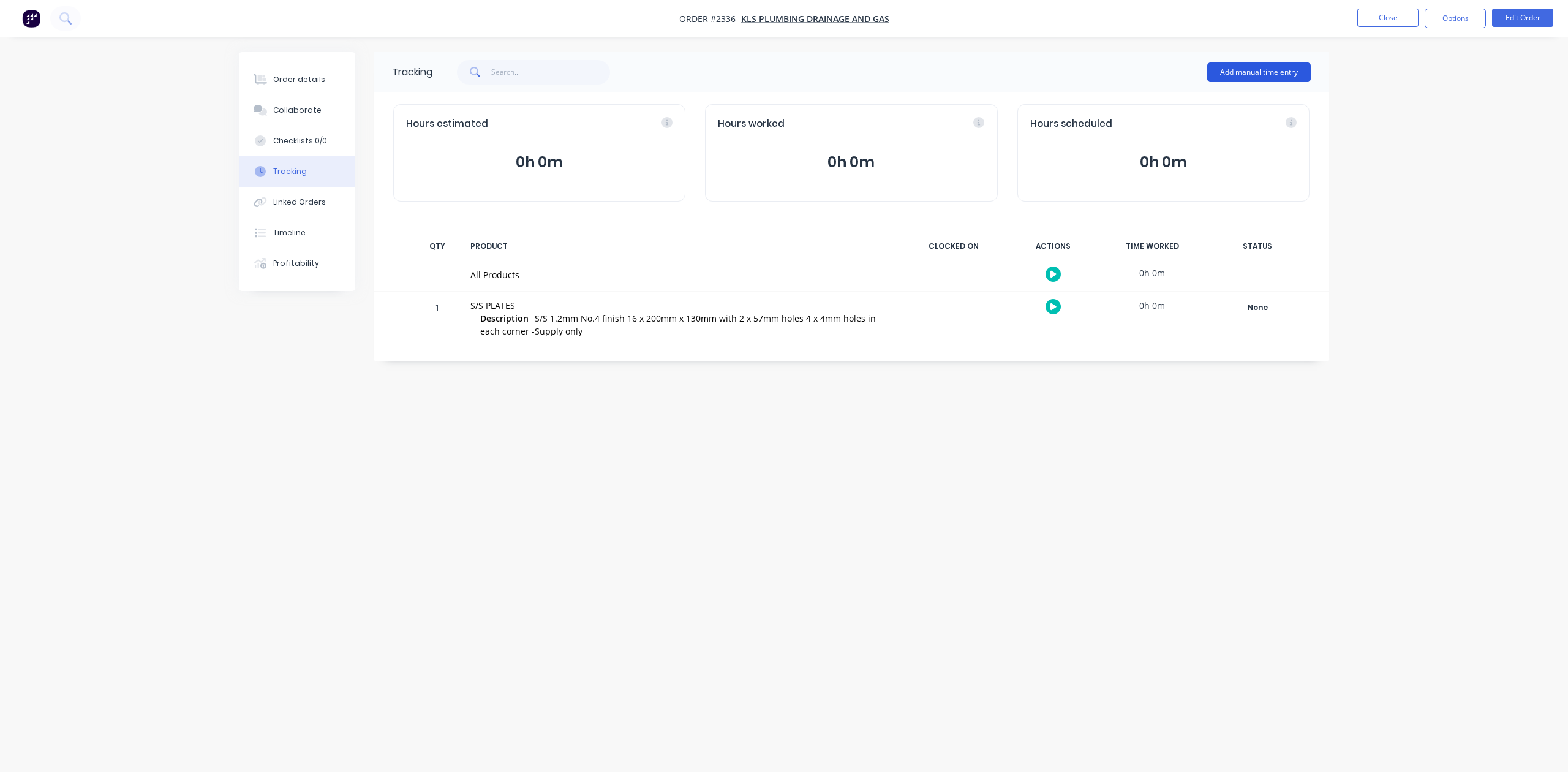
click at [1218, 66] on button "Add manual time entry" at bounding box center [1259, 72] width 104 height 20
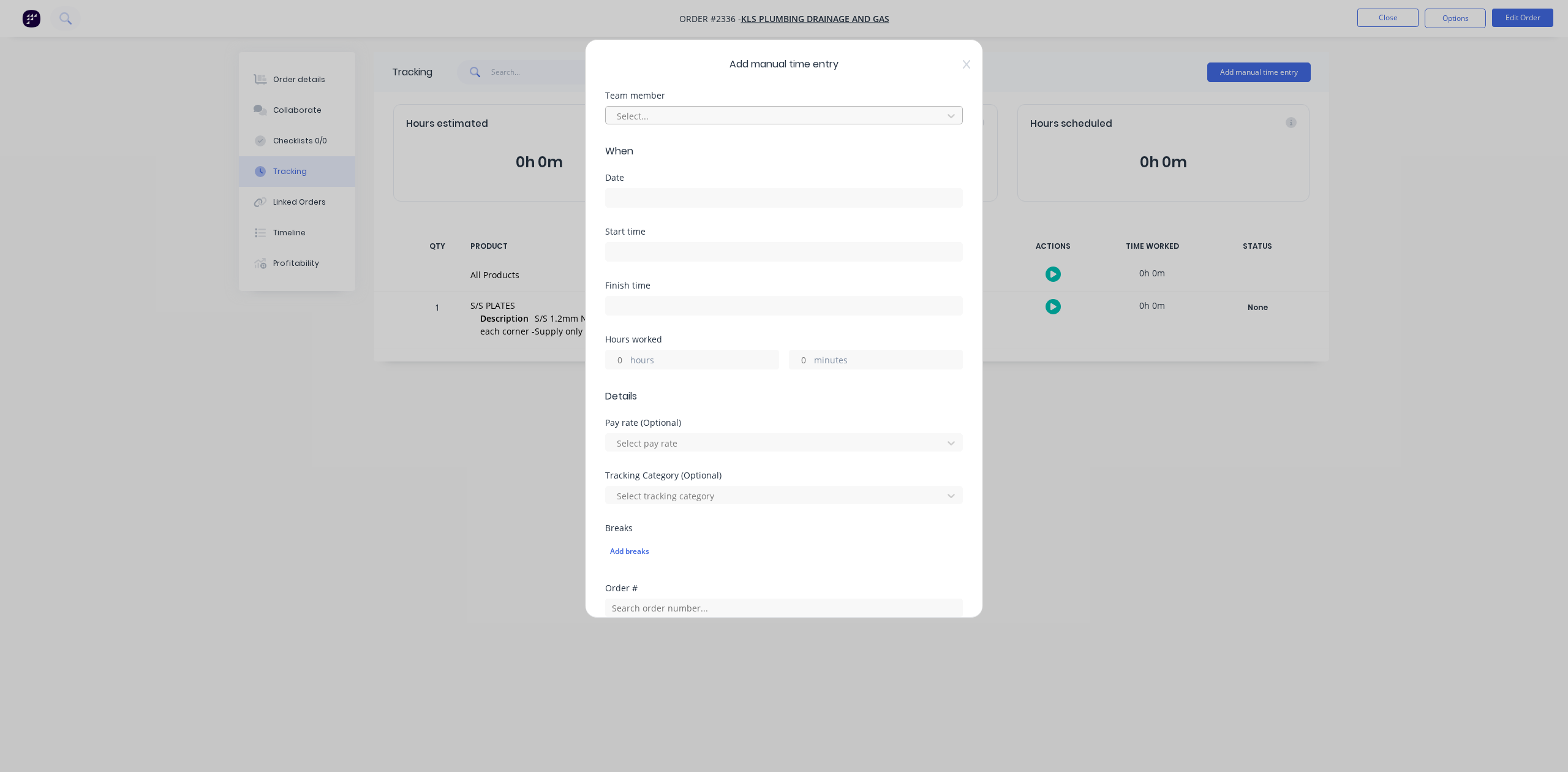
click at [745, 124] on div at bounding box center [776, 116] width 321 height 15
click at [685, 258] on div "[PERSON_NAME]" at bounding box center [777, 261] width 335 height 23
click at [667, 207] on input at bounding box center [784, 198] width 357 height 18
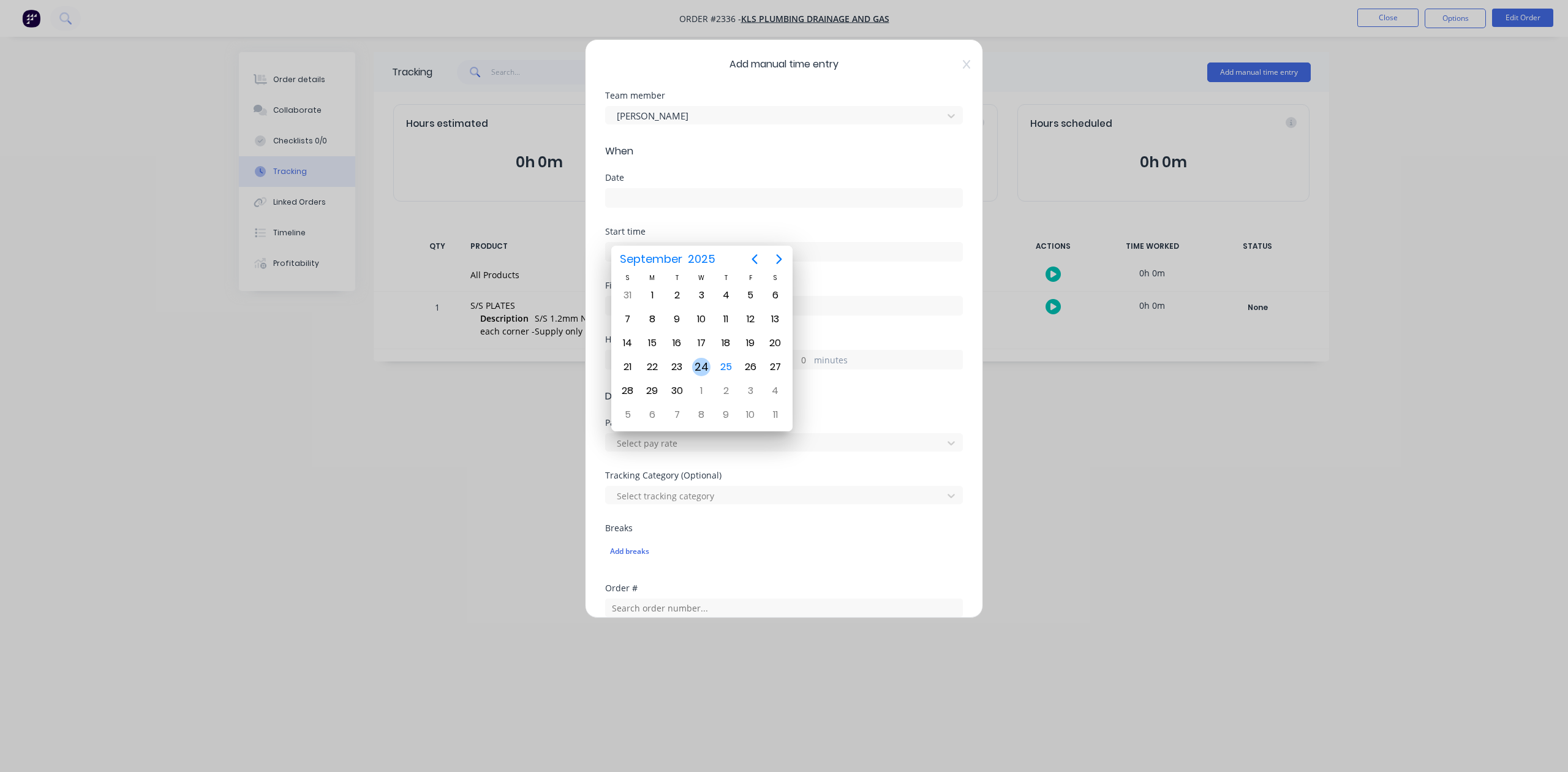
click at [701, 372] on div "24" at bounding box center [701, 367] width 18 height 18
type input "[DATE]"
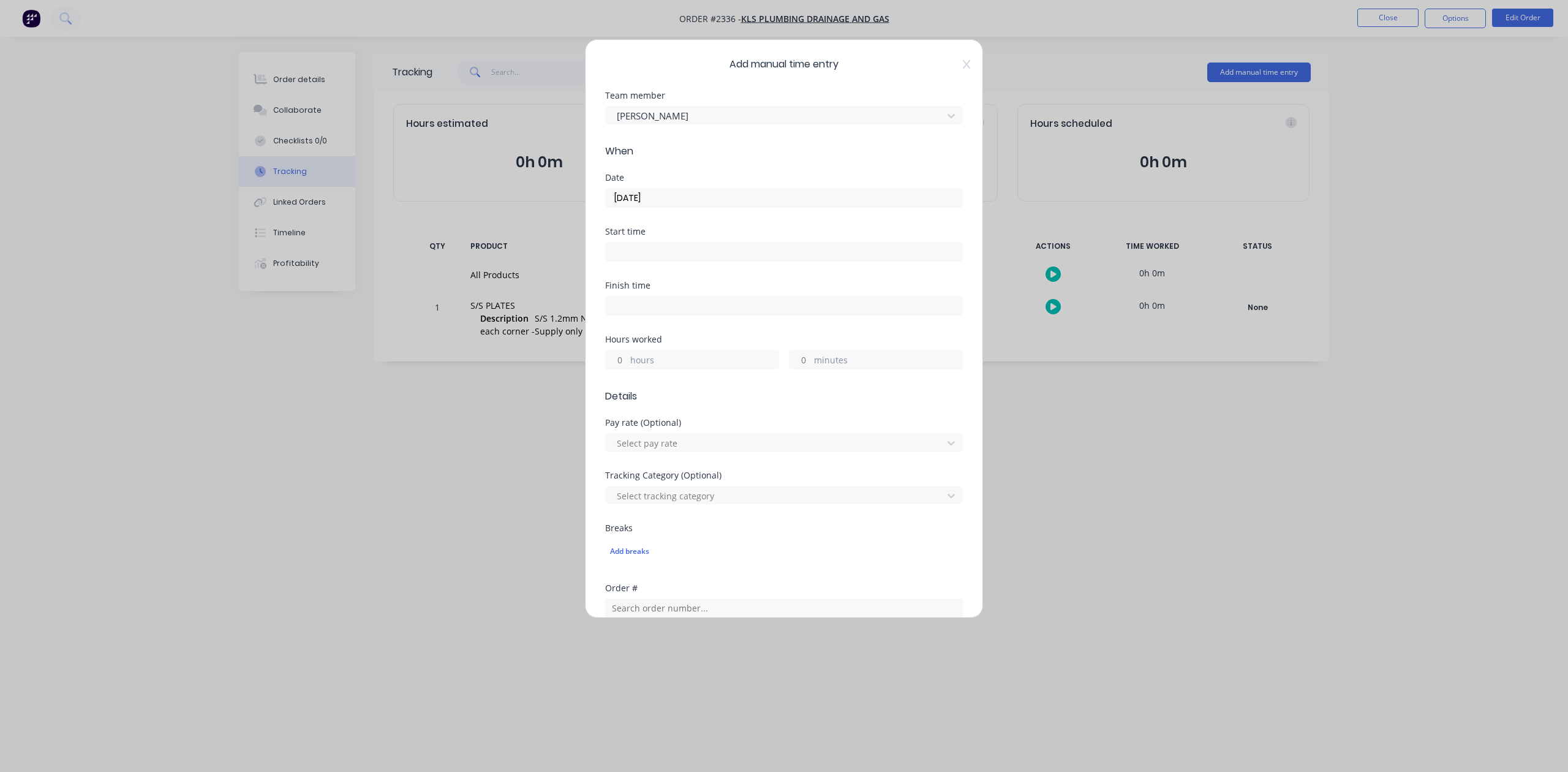
click at [799, 369] on input "minutes" at bounding box center [800, 360] width 22 height 18
type input "30"
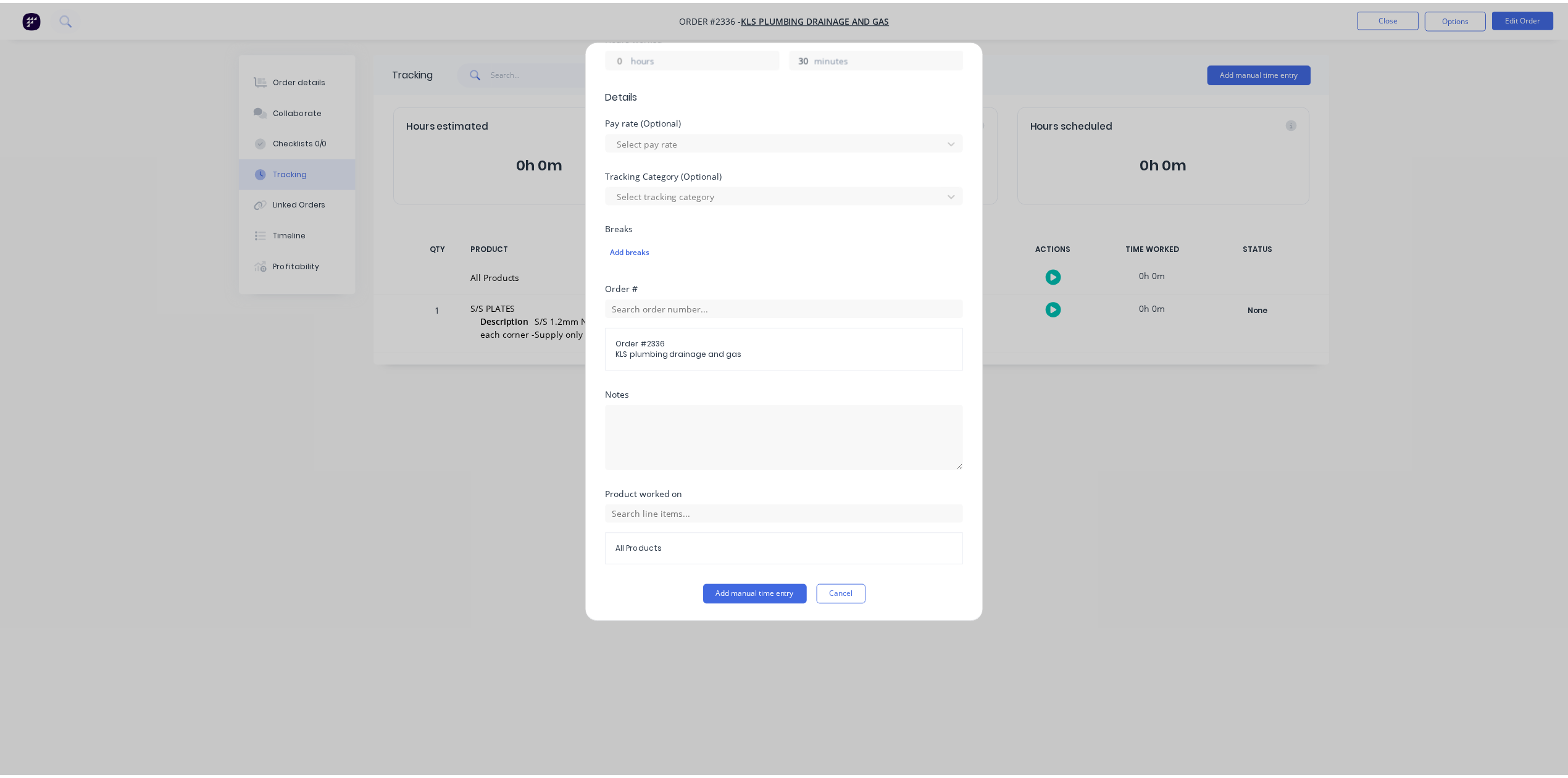
scroll to position [436, 0]
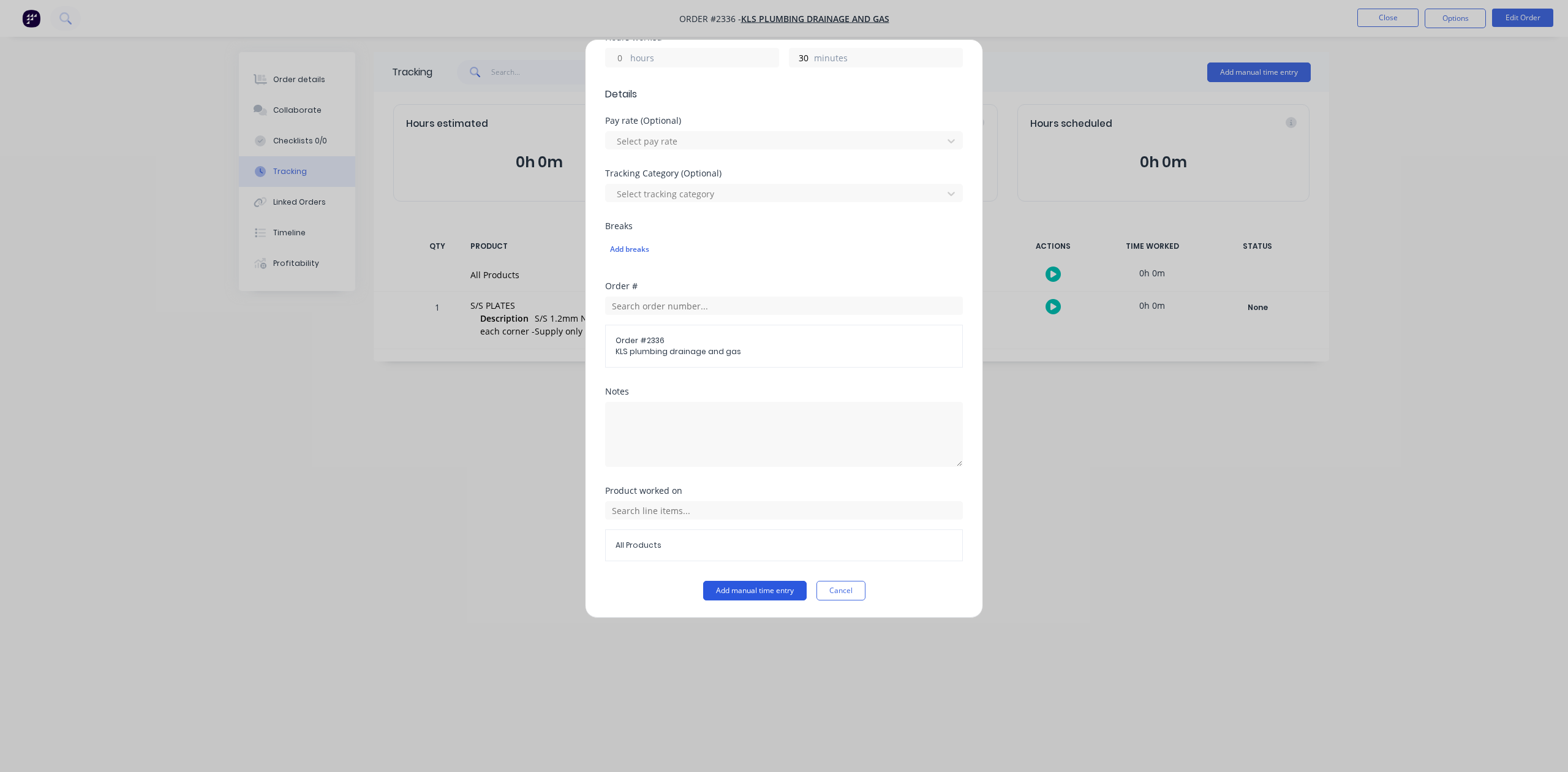
click at [721, 592] on button "Add manual time entry" at bounding box center [755, 591] width 104 height 20
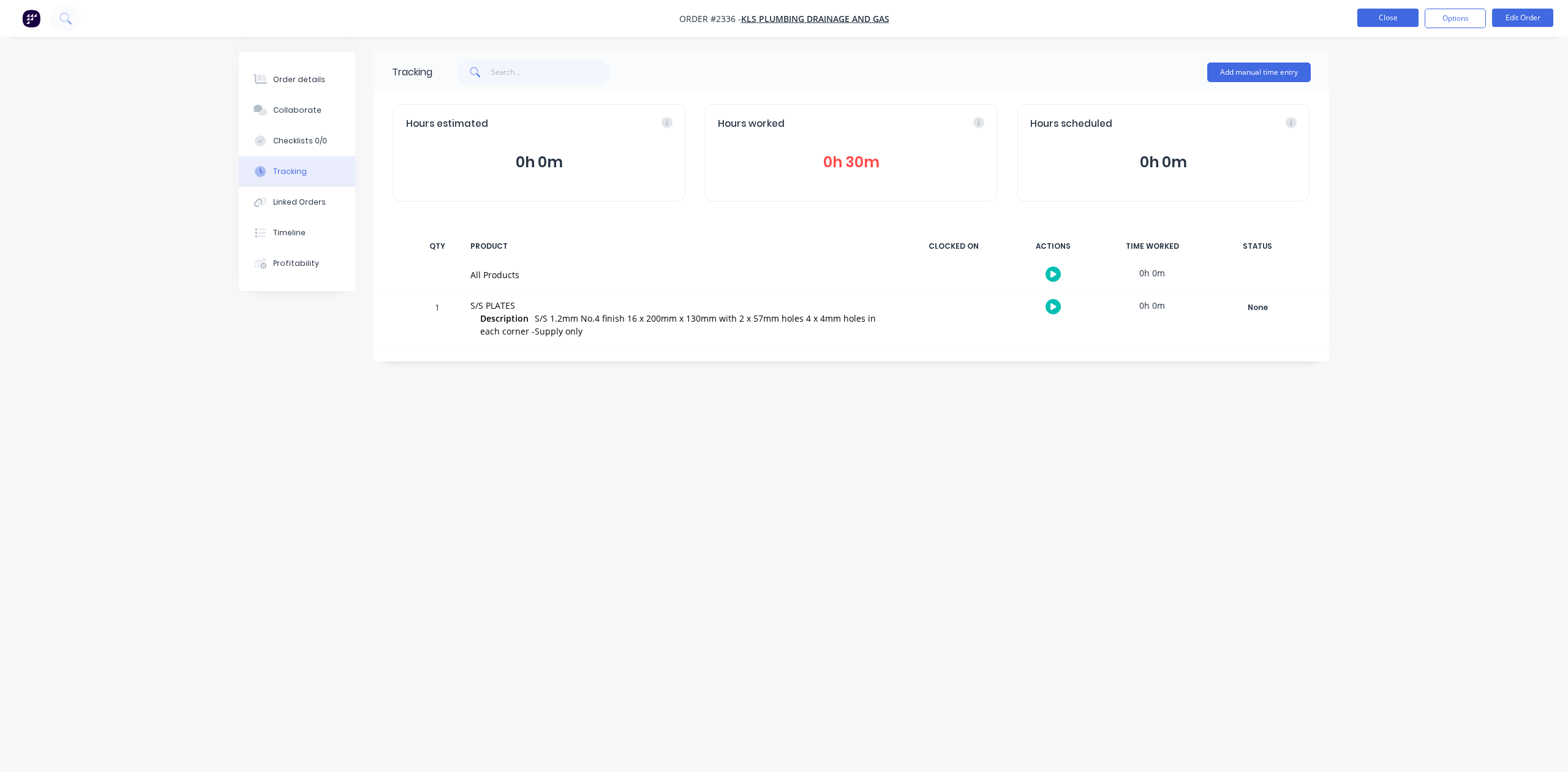
click at [1380, 18] on button "Close" at bounding box center [1388, 17] width 61 height 18
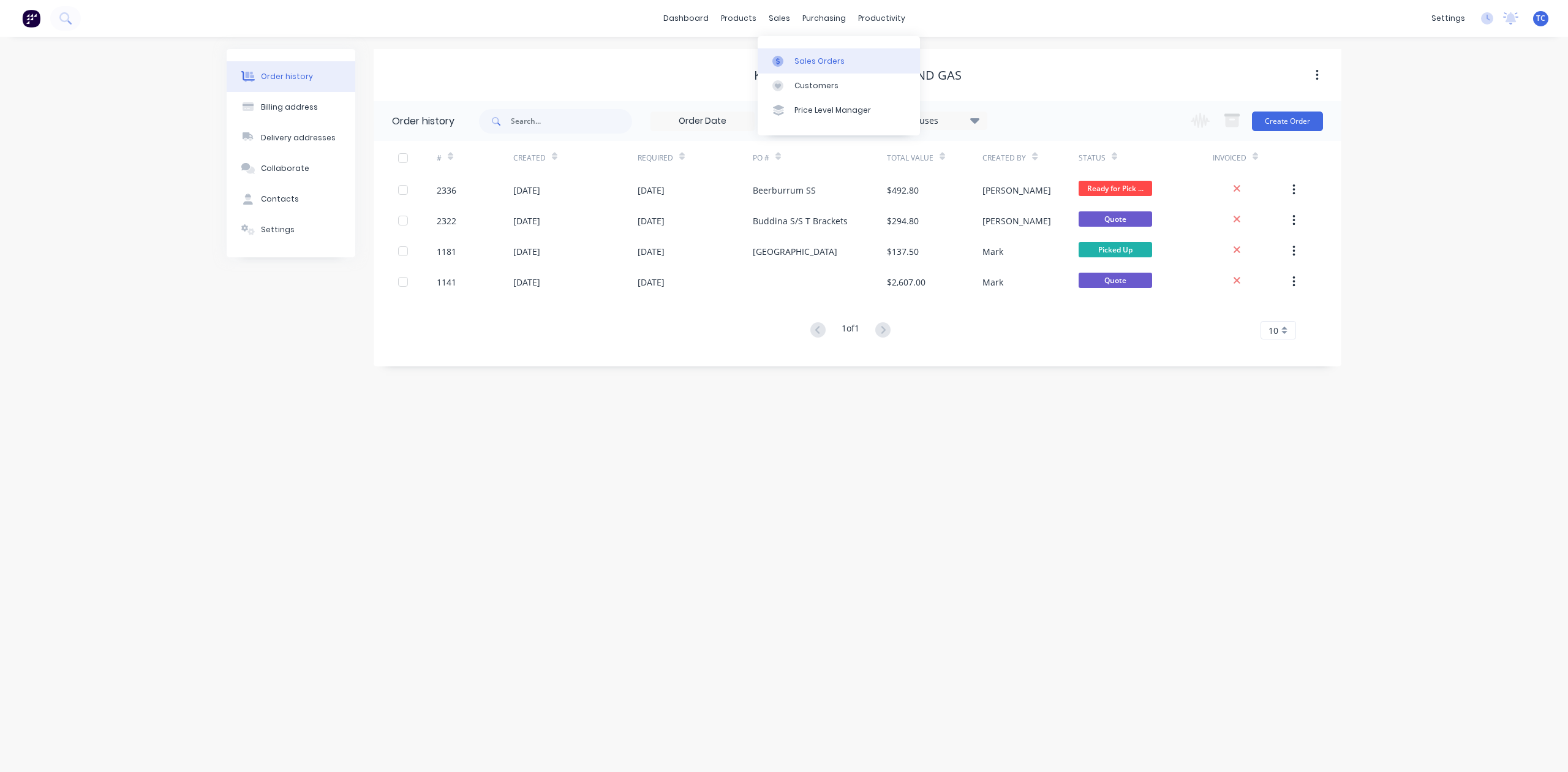
click at [807, 67] on div "Sales Orders" at bounding box center [819, 61] width 50 height 11
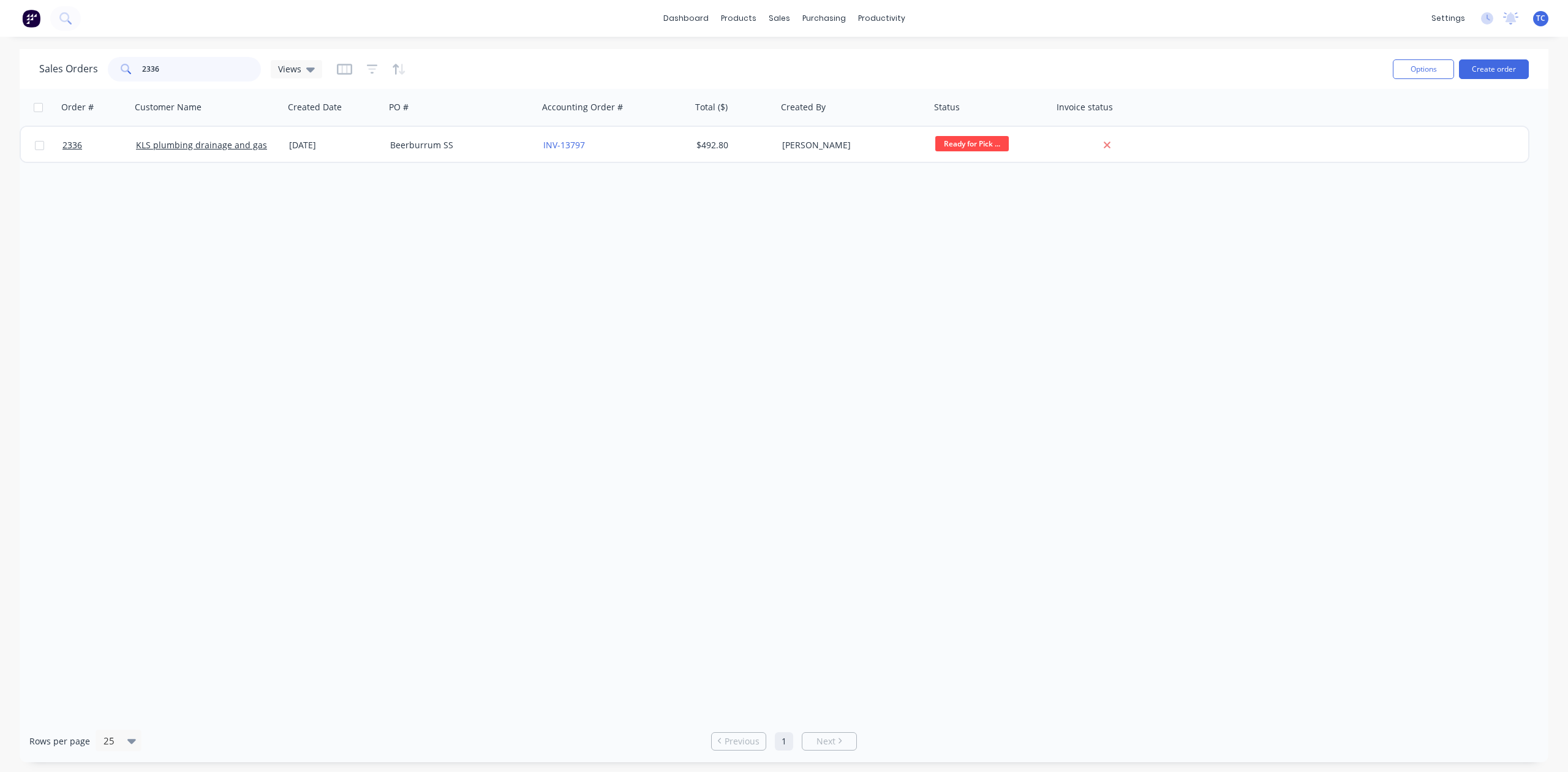
drag, startPoint x: 200, startPoint y: 71, endPoint x: 128, endPoint y: 65, distance: 72.2
click at [128, 65] on div "2336" at bounding box center [184, 69] width 153 height 25
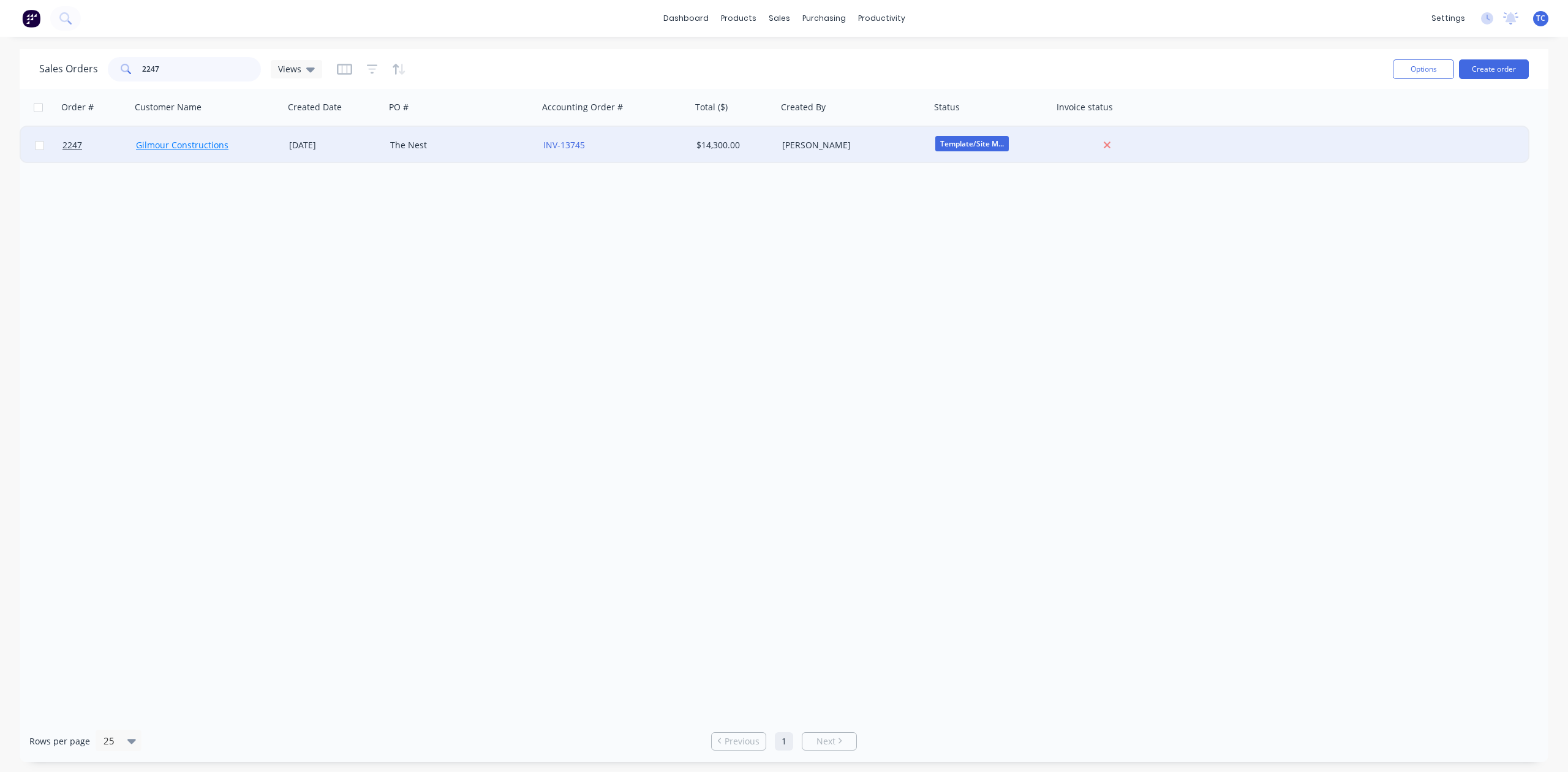
type input "2247"
click at [175, 145] on link "Gilmour Constructions" at bounding box center [182, 145] width 92 height 11
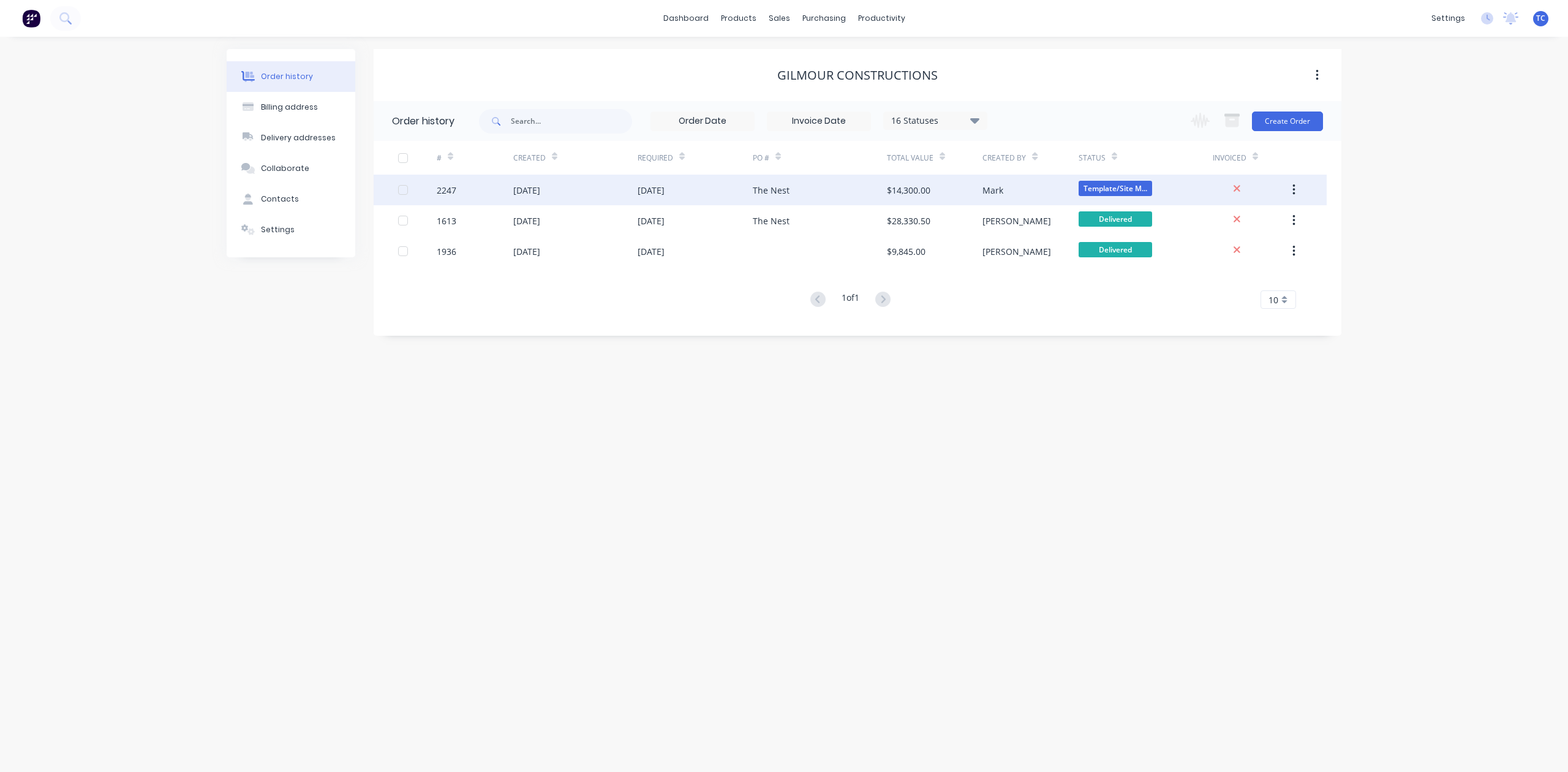
click at [450, 187] on div "2247" at bounding box center [447, 190] width 20 height 13
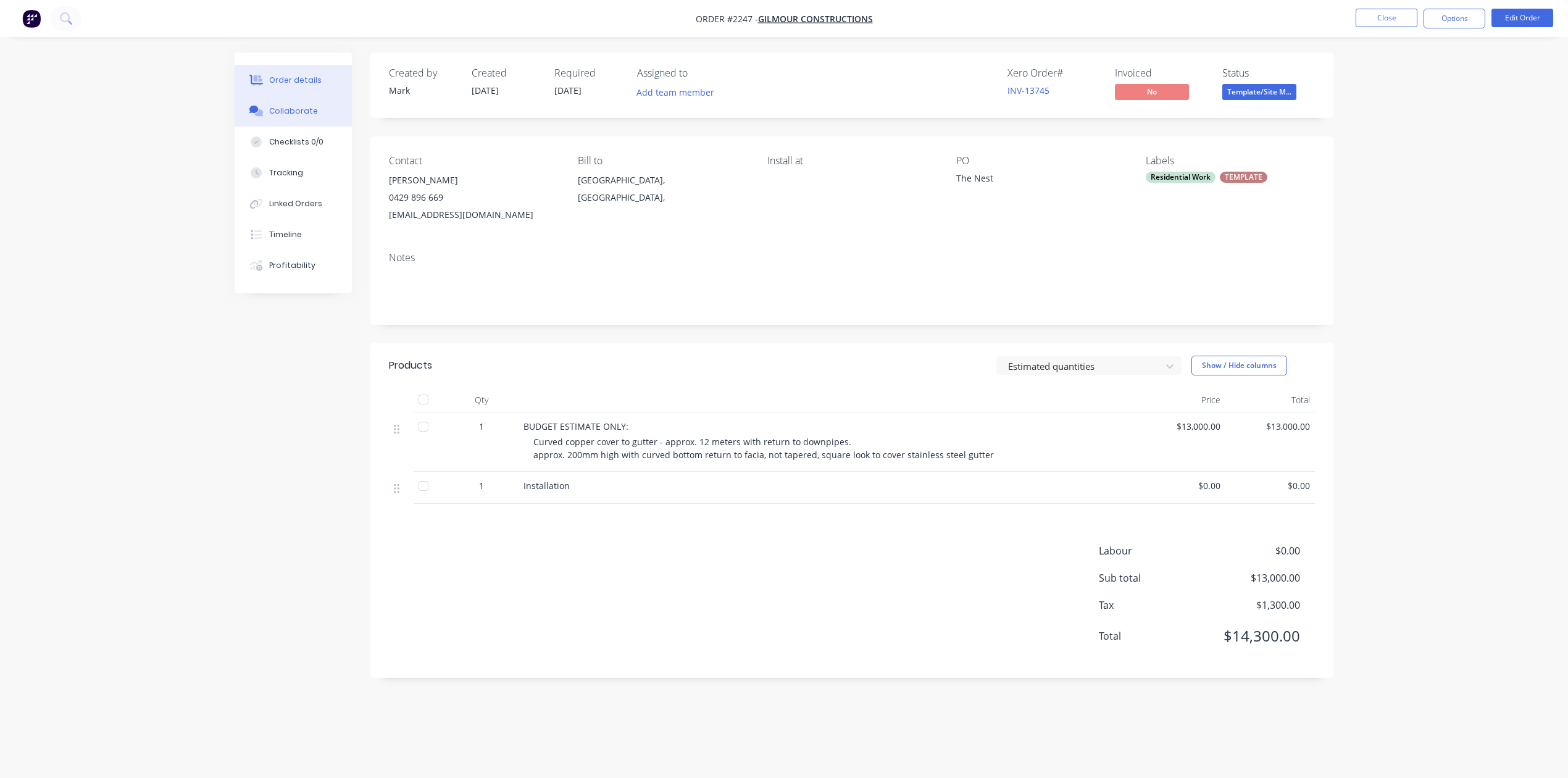
click at [318, 117] on div "Collaborate" at bounding box center [294, 111] width 49 height 11
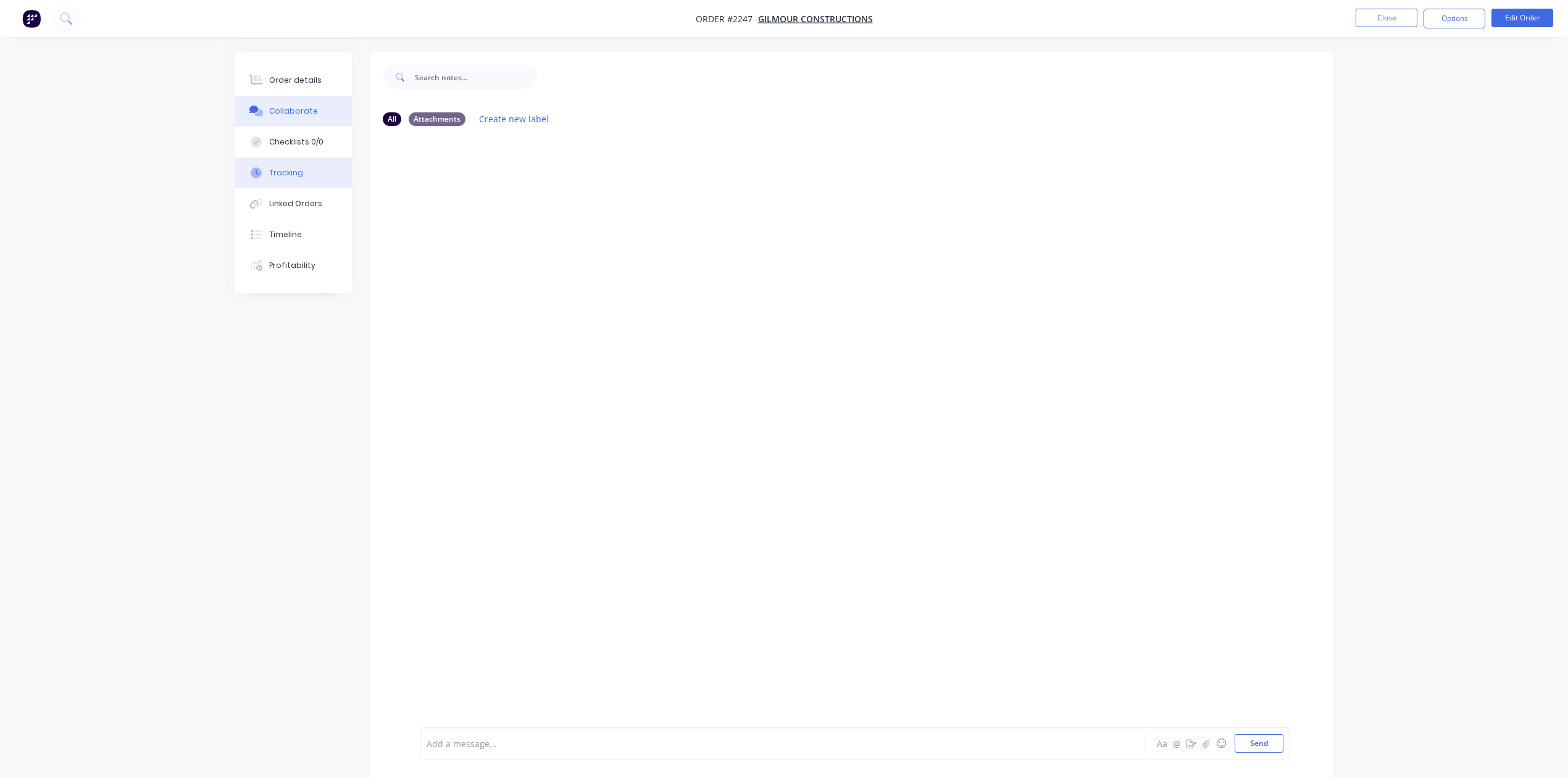
click at [301, 178] on div "Tracking" at bounding box center [286, 173] width 34 height 11
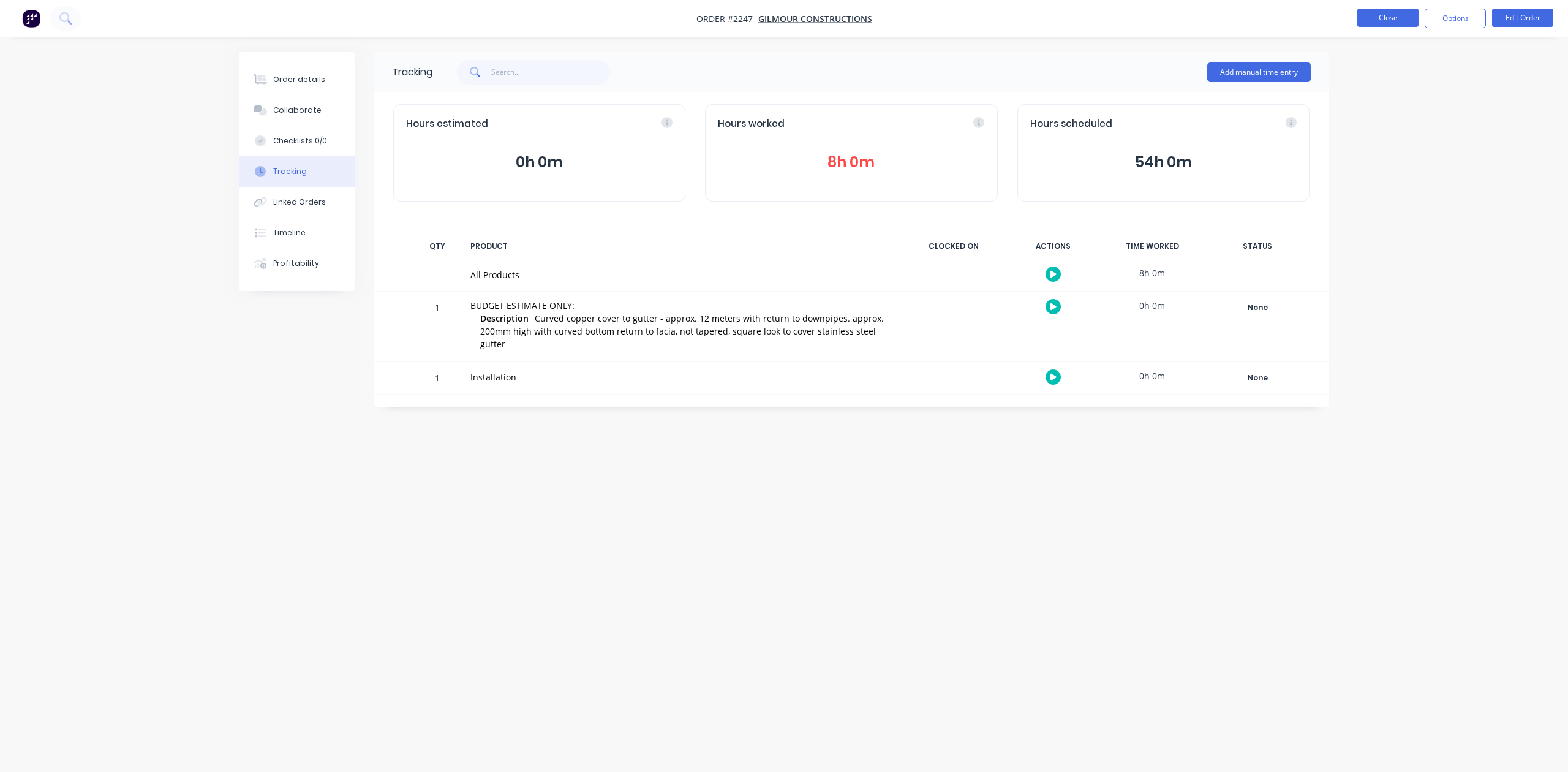
click at [1371, 17] on button "Close" at bounding box center [1388, 17] width 61 height 18
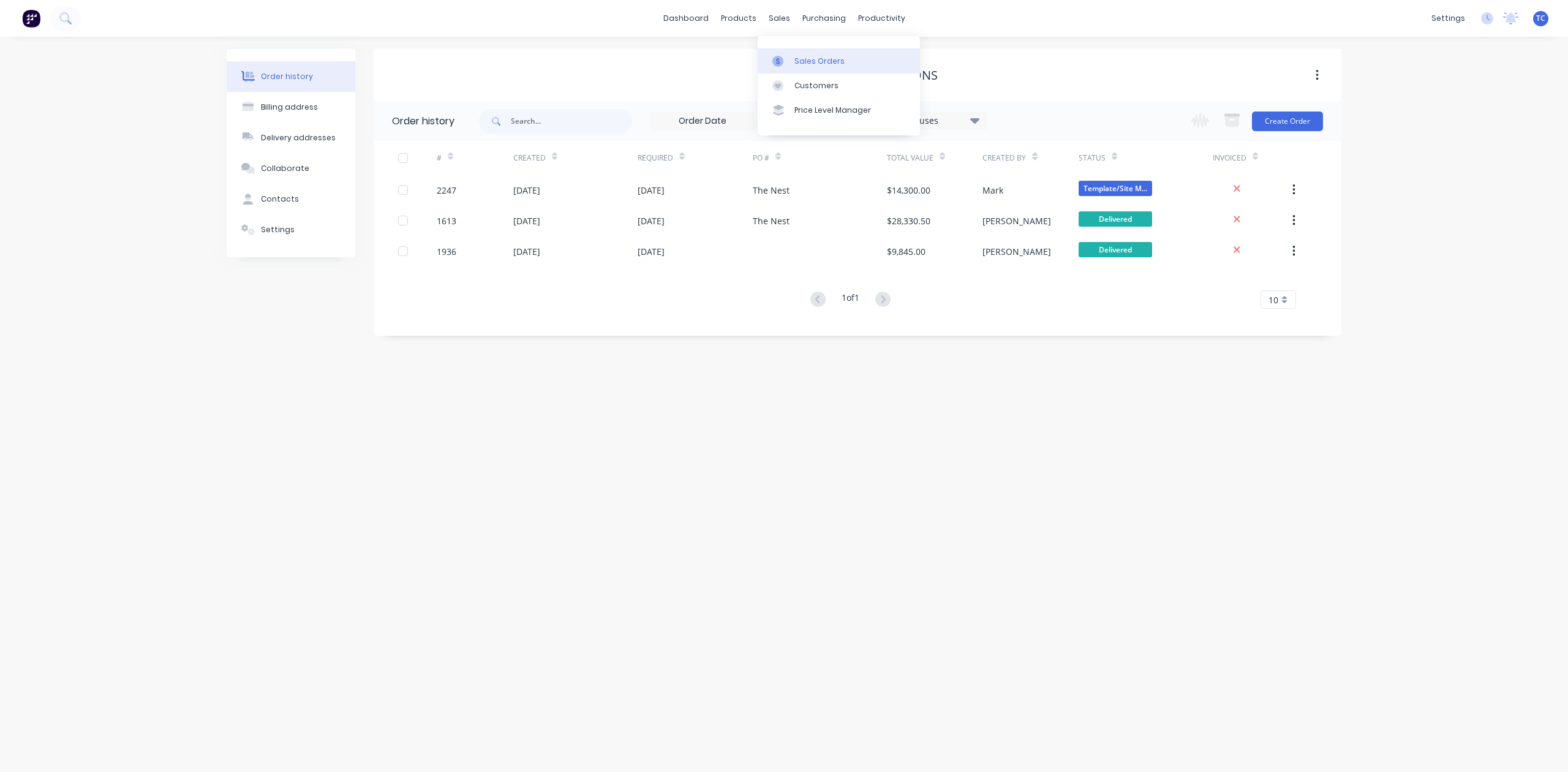
click at [812, 67] on div "Sales Orders" at bounding box center [819, 61] width 50 height 11
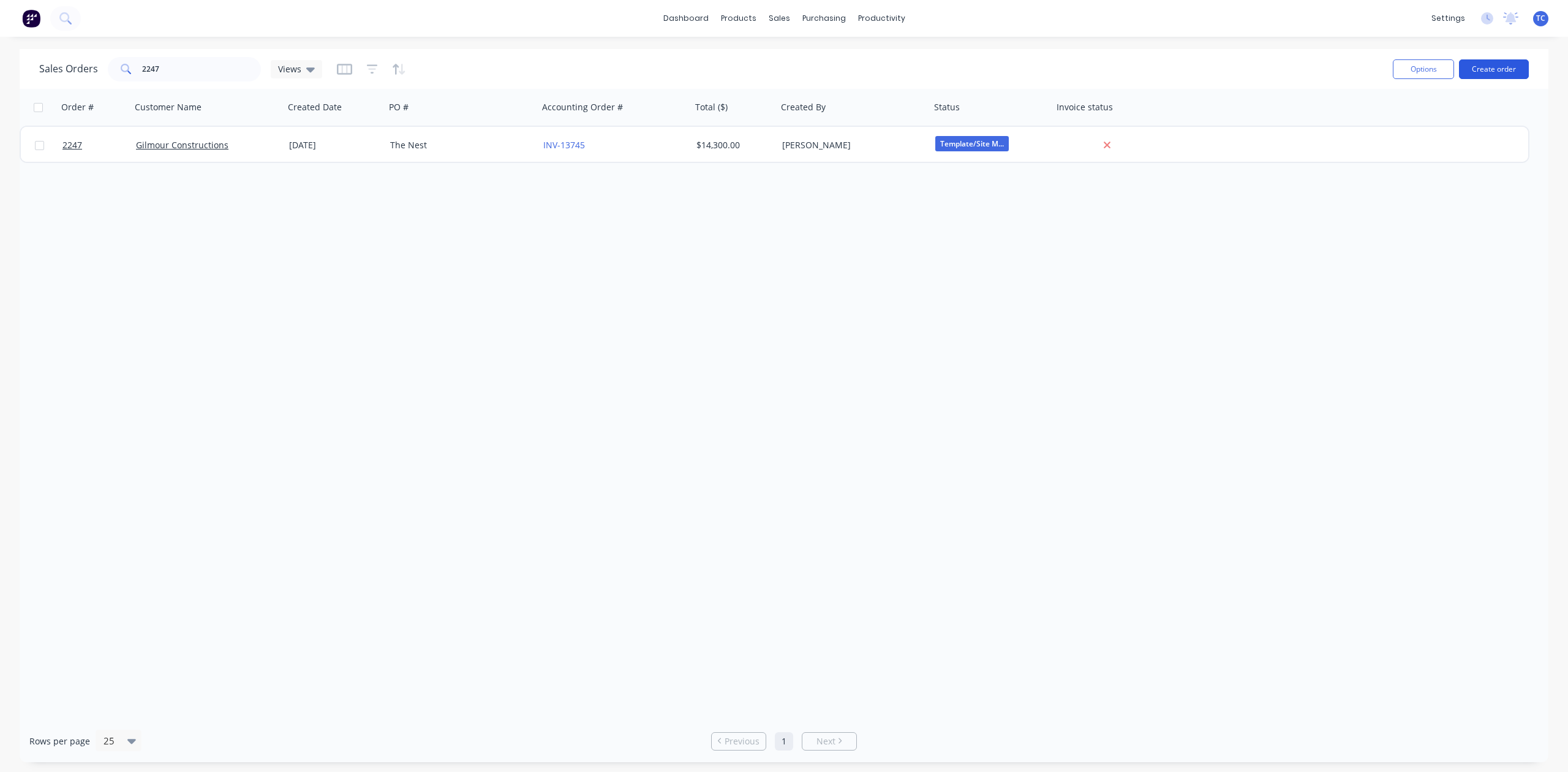
click at [1488, 73] on button "Create order" at bounding box center [1494, 69] width 70 height 20
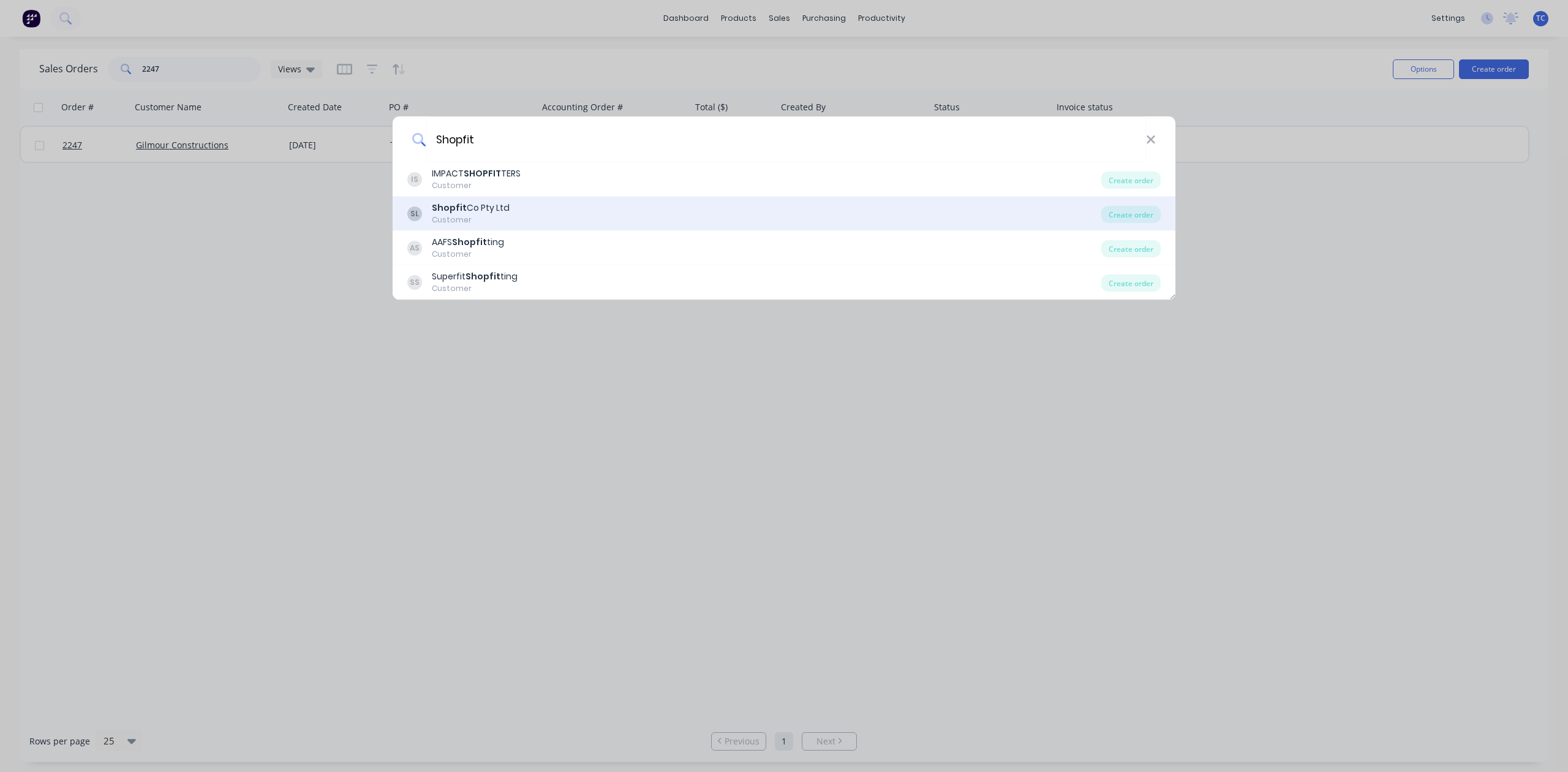
type input "Shopfit"
click at [498, 209] on div "Shopfit Co Pty Ltd" at bounding box center [471, 208] width 78 height 13
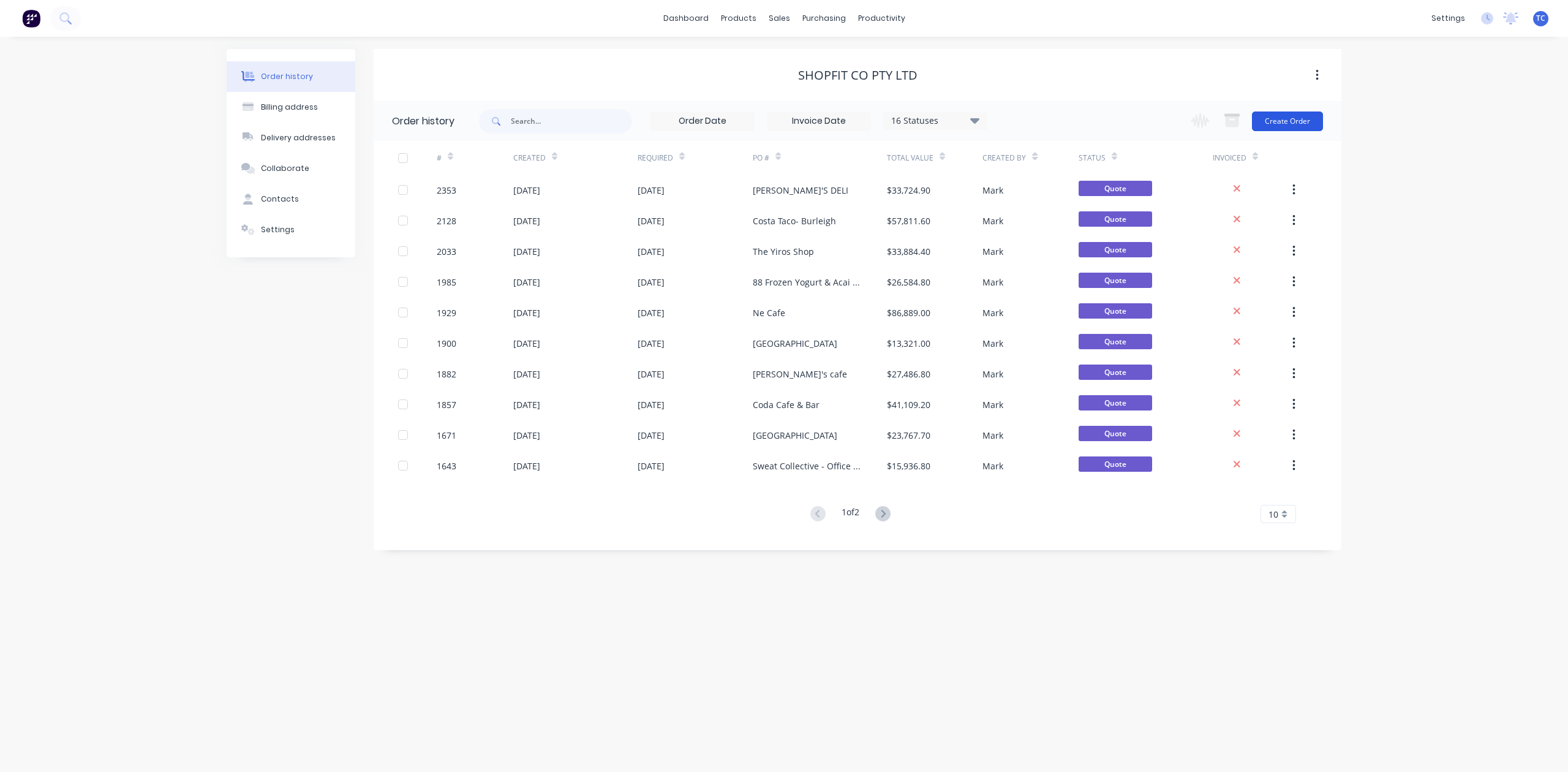
click at [1294, 118] on button "Create Order" at bounding box center [1288, 121] width 71 height 20
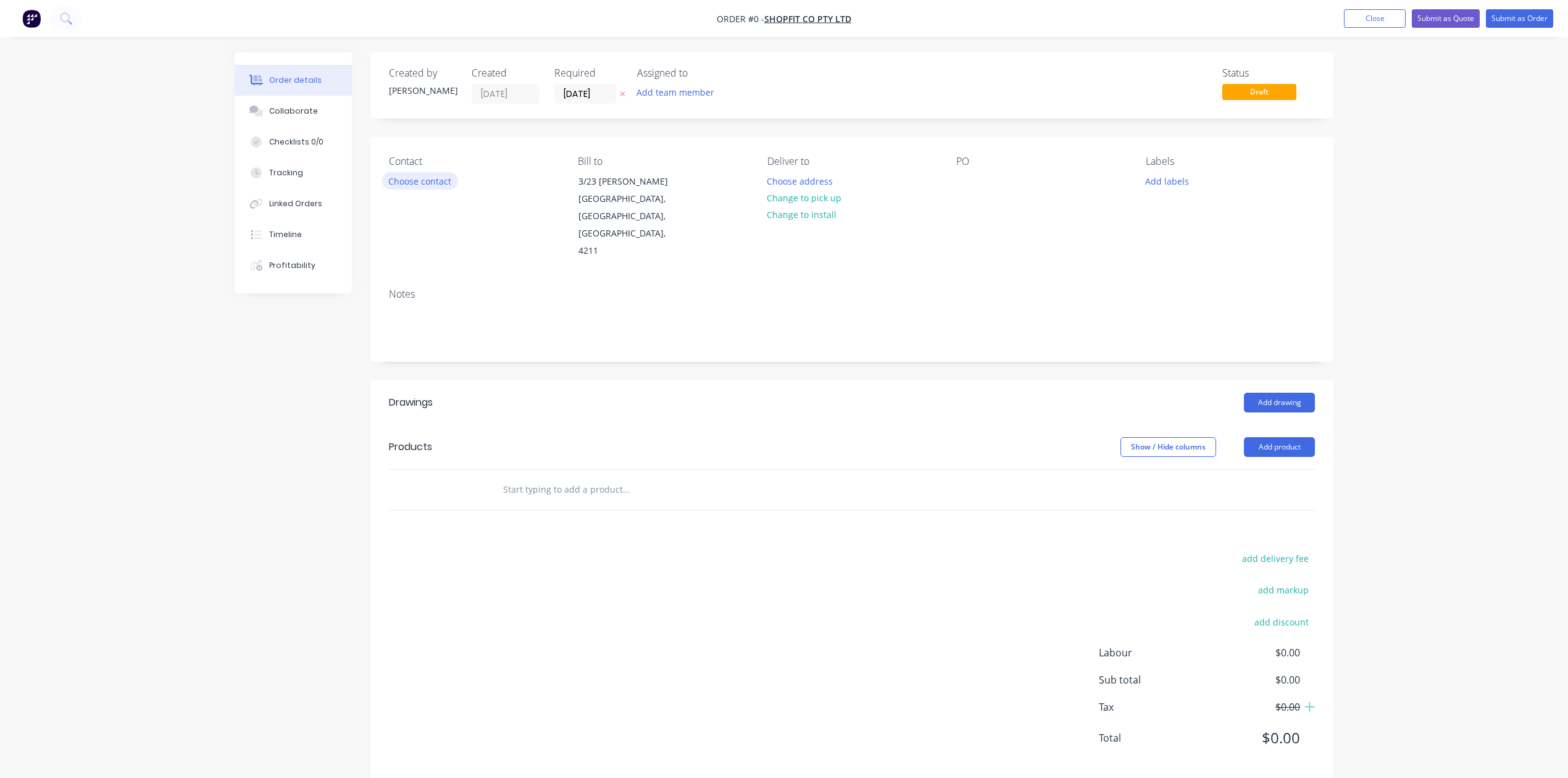
click at [435, 189] on button "Choose contact" at bounding box center [420, 181] width 76 height 17
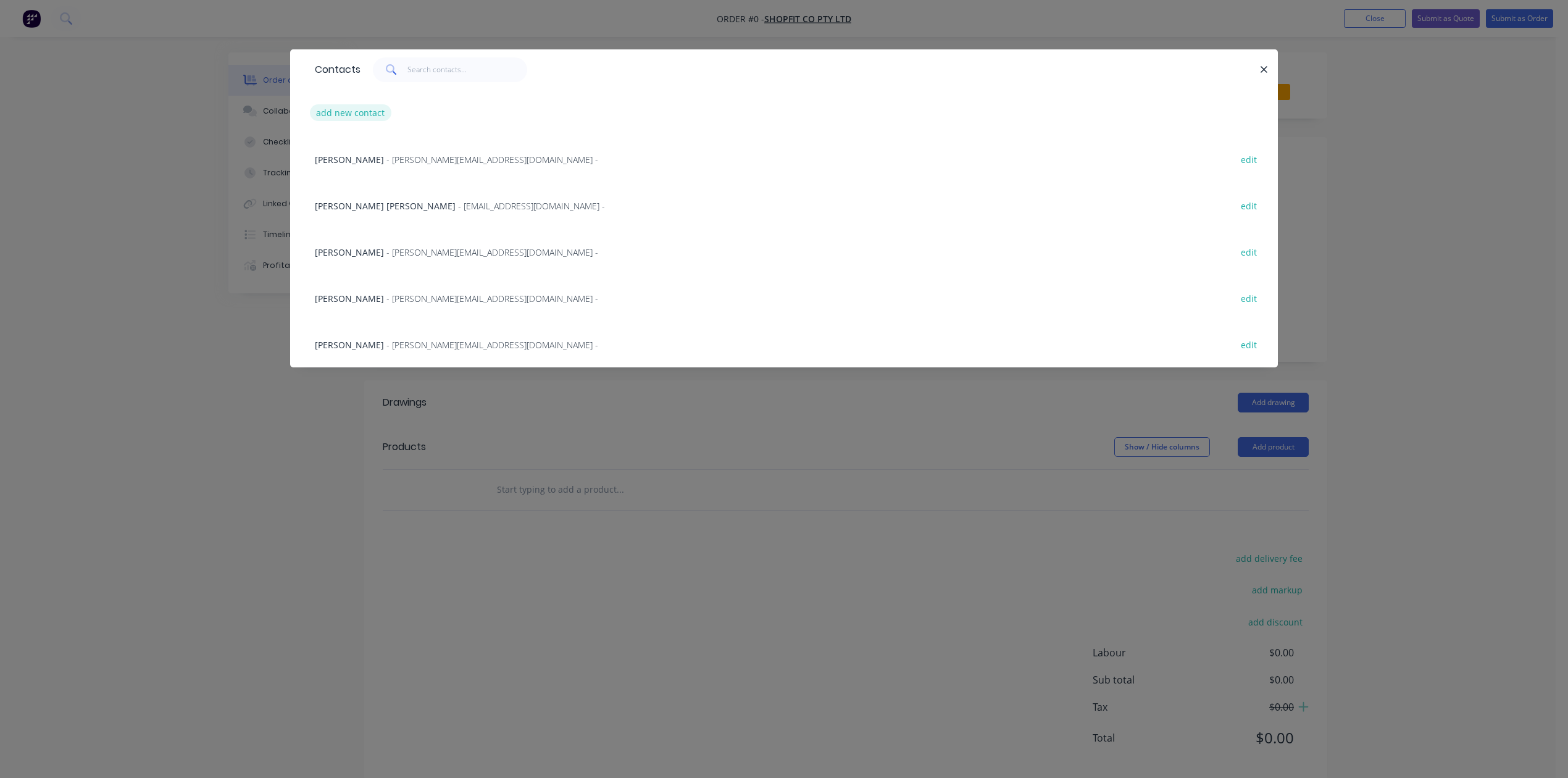
click at [349, 121] on button "add new contact" at bounding box center [350, 113] width 81 height 17
select select "AU"
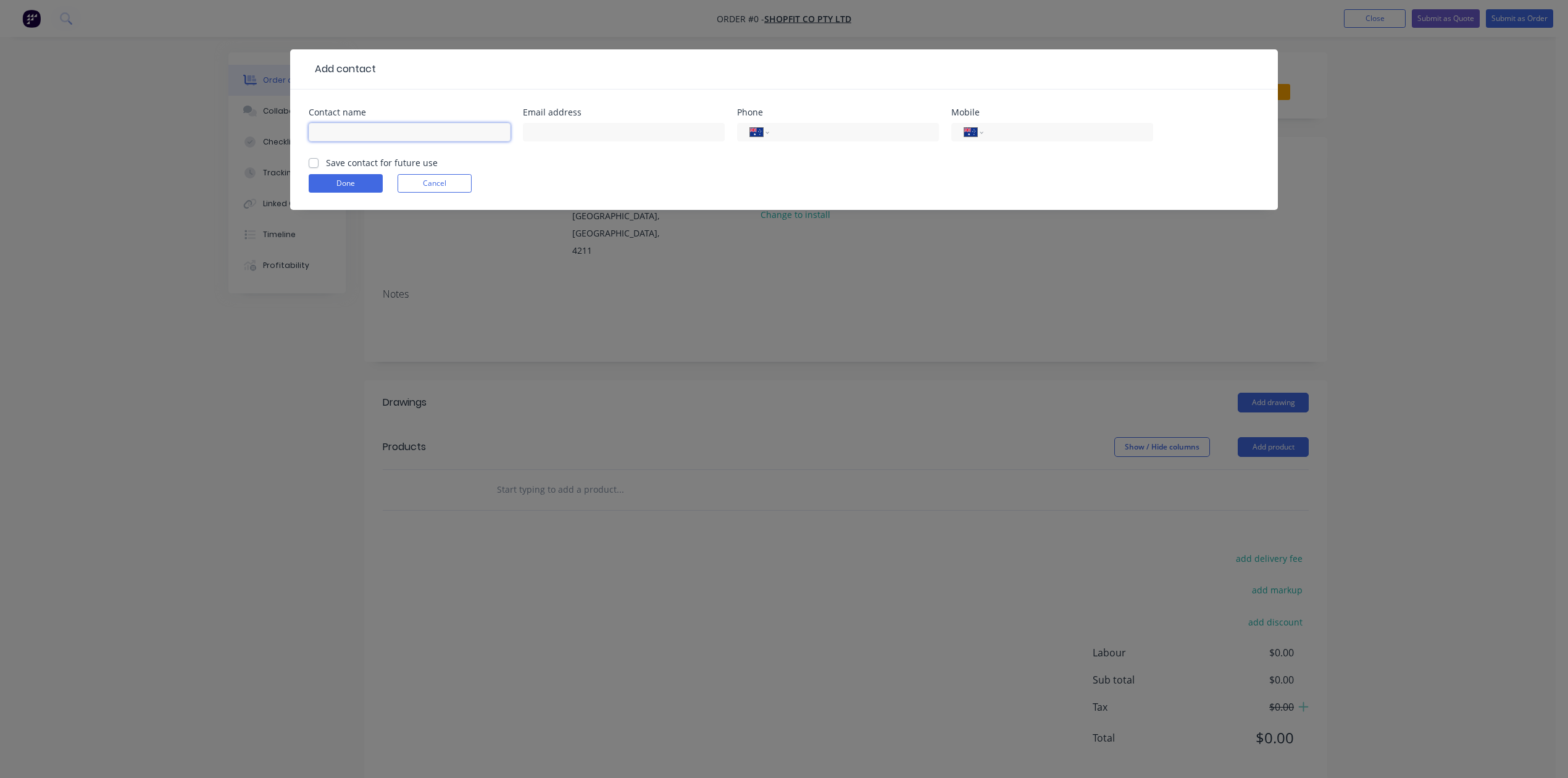
click at [354, 142] on input "text" at bounding box center [410, 132] width 202 height 19
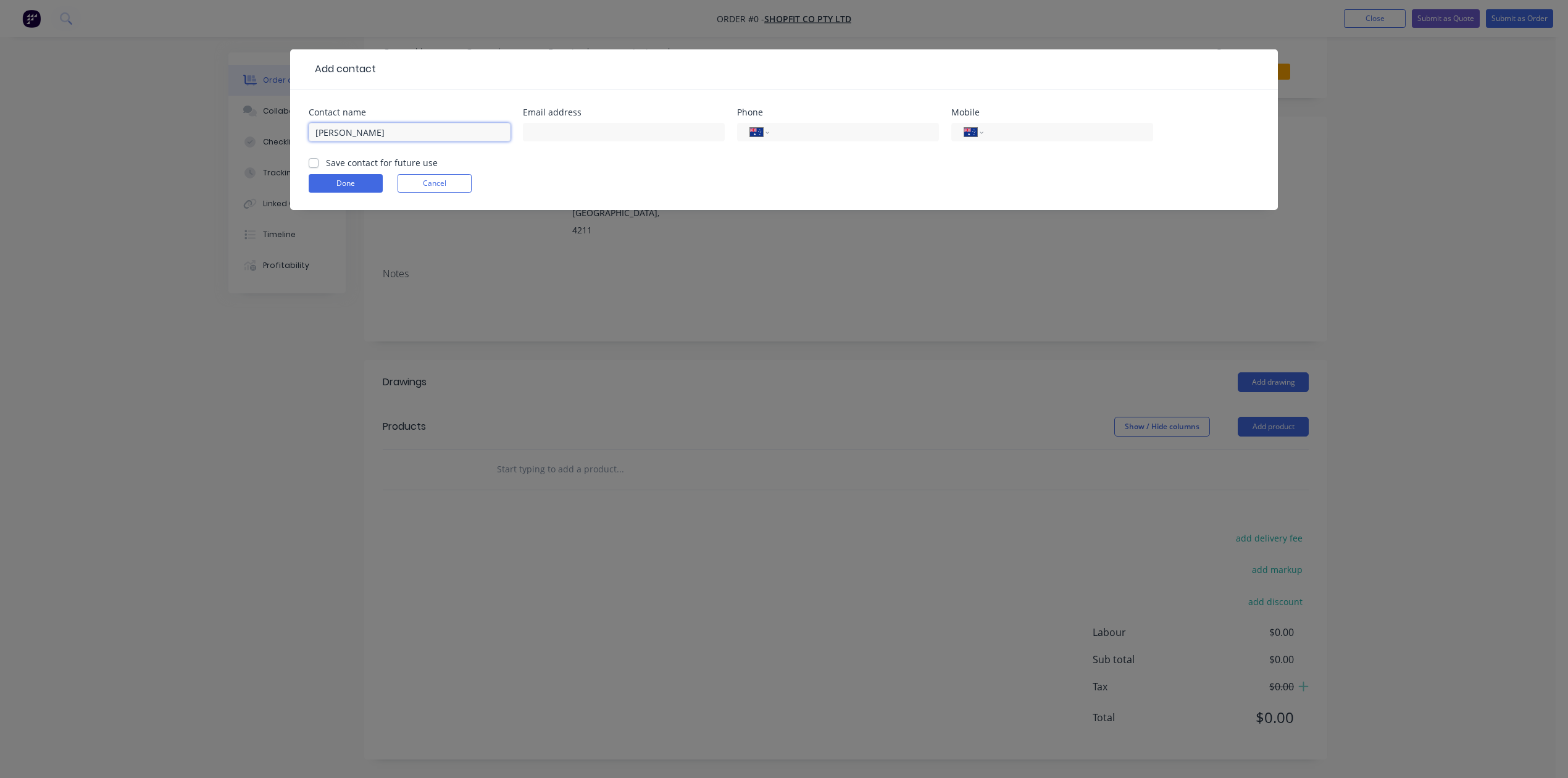
scroll to position [82, 0]
type input "[PERSON_NAME]"
type input "[PERSON_NAME][EMAIL_ADDRESS][DOMAIN_NAME]"
type input "1300 521 154"
click at [326, 169] on label "Save contact for future use" at bounding box center [381, 163] width 112 height 13
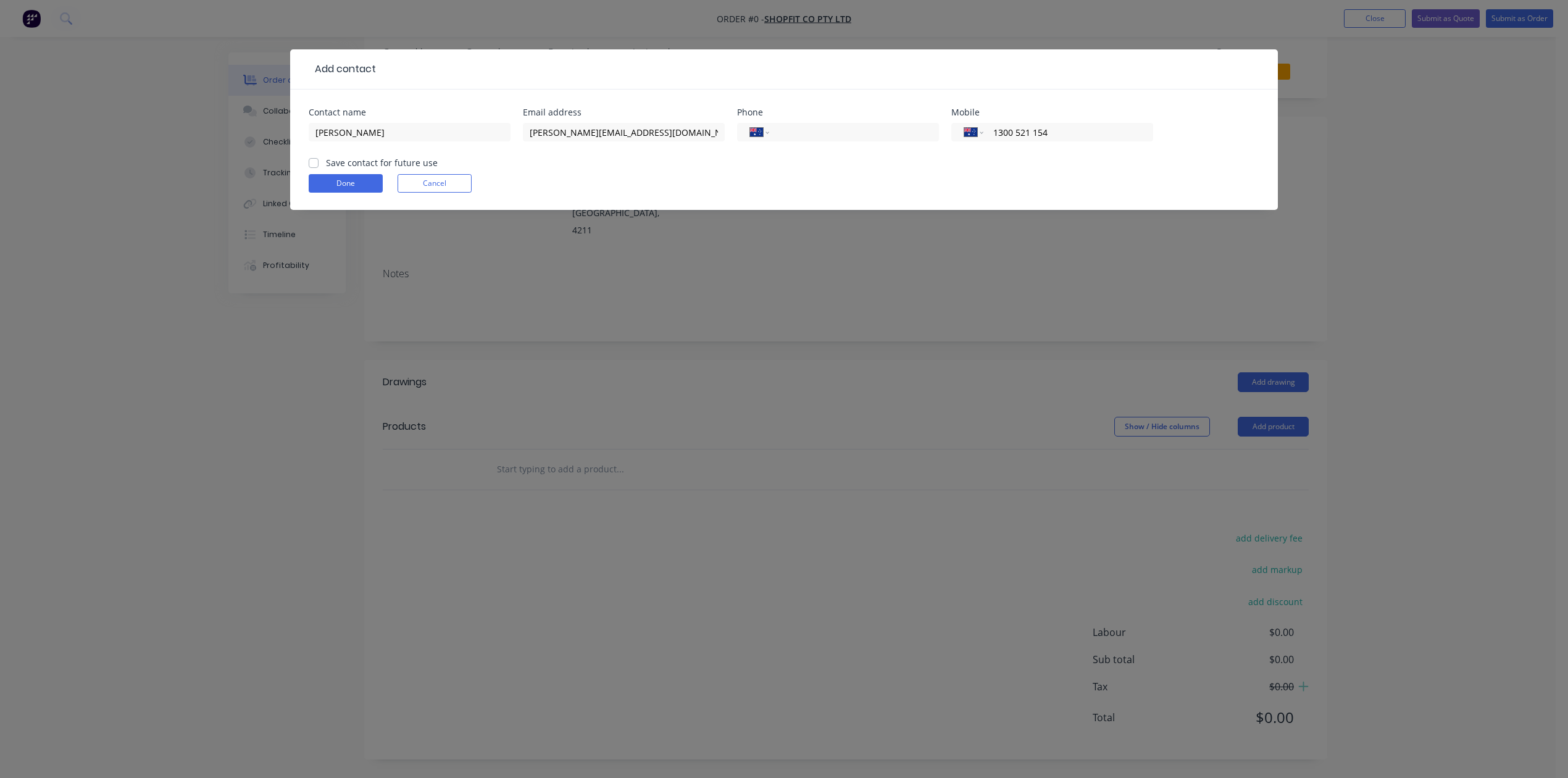
click at [319, 168] on input "Save contact for future use" at bounding box center [313, 162] width 10 height 12
checkbox input "true"
click at [336, 192] on button "Done" at bounding box center [346, 183] width 74 height 19
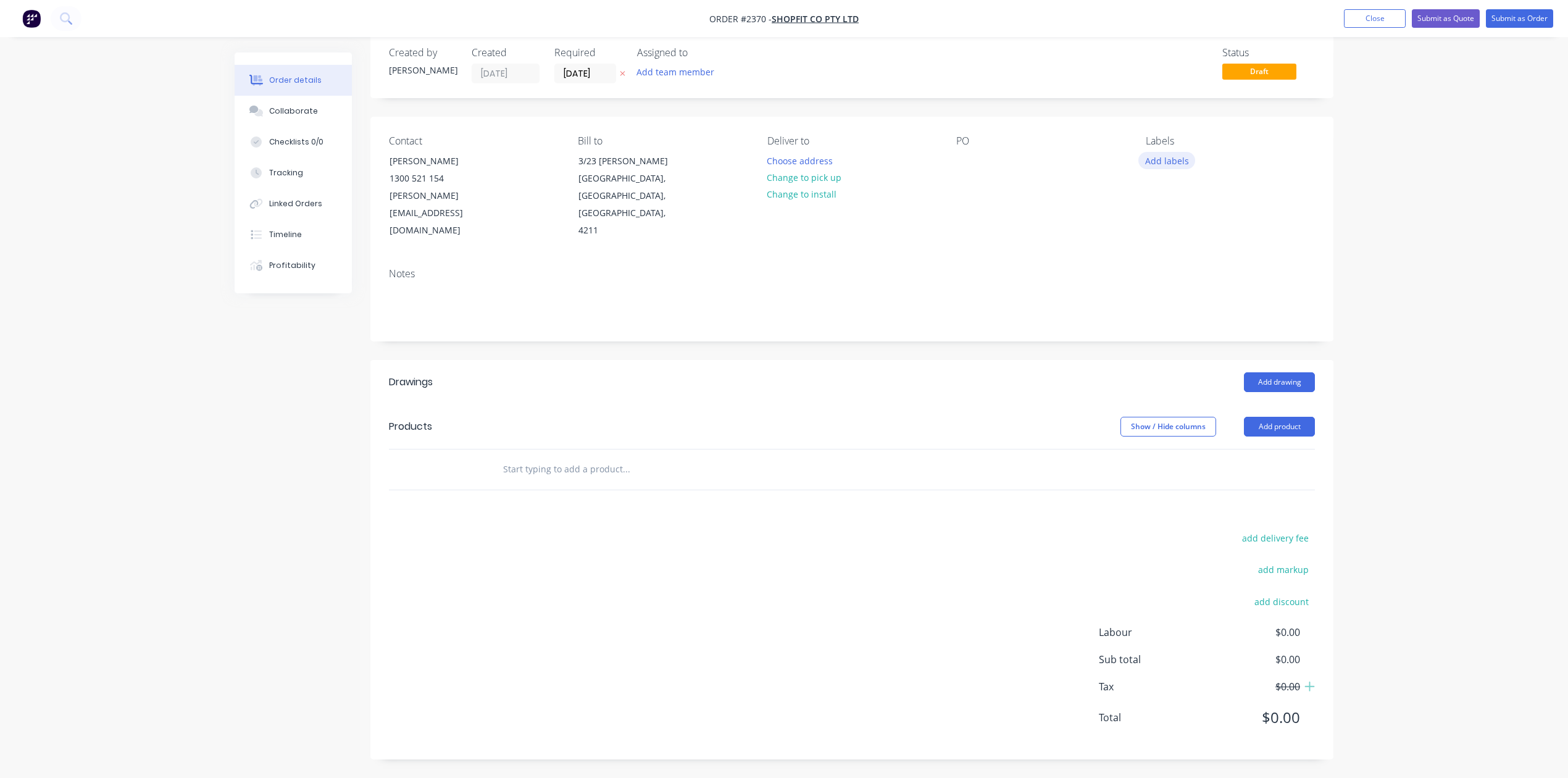
click at [1166, 152] on button "Add labels" at bounding box center [1167, 160] width 57 height 17
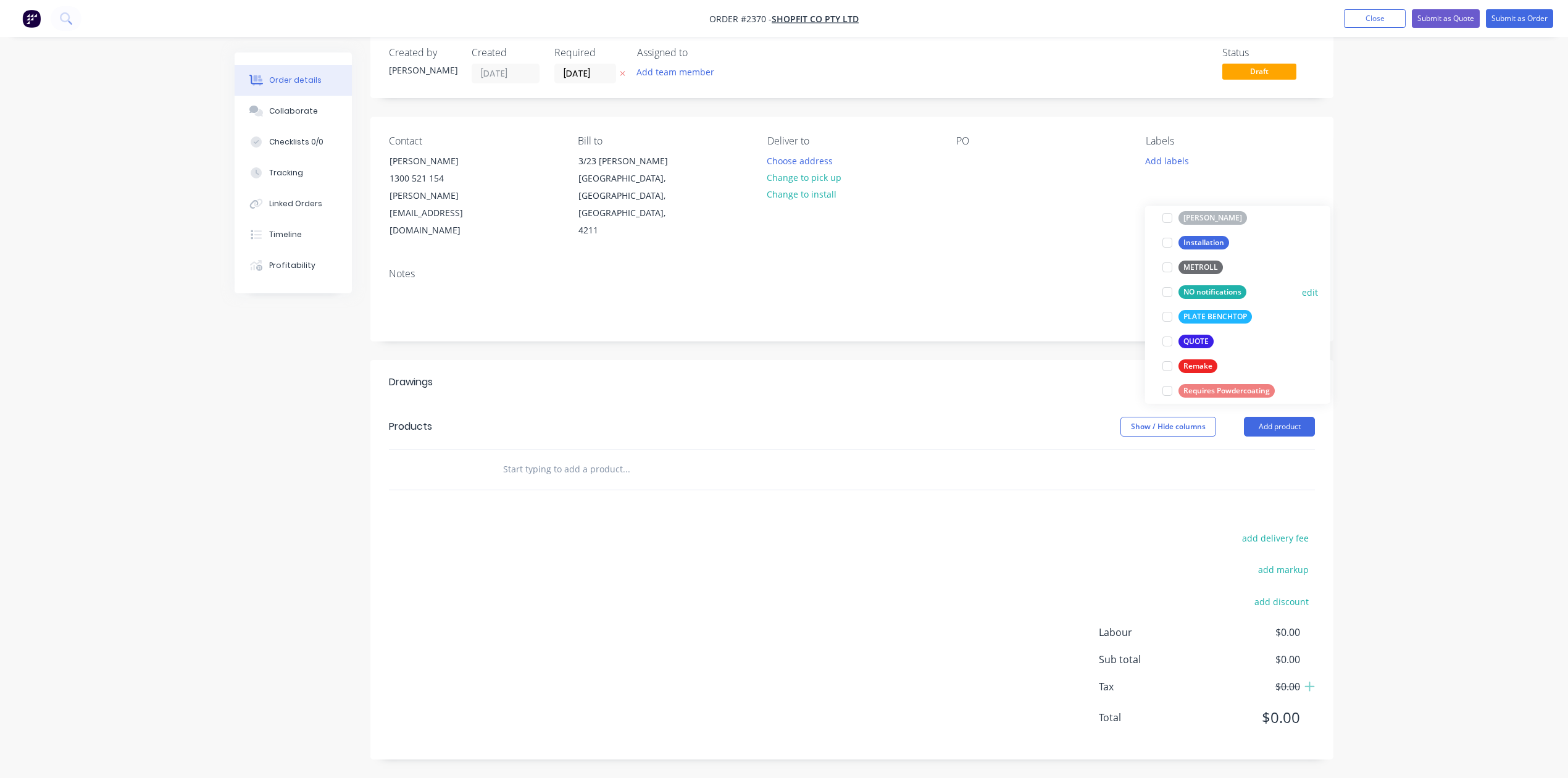
scroll to position [411, 0]
click at [1165, 301] on div at bounding box center [1167, 314] width 25 height 25
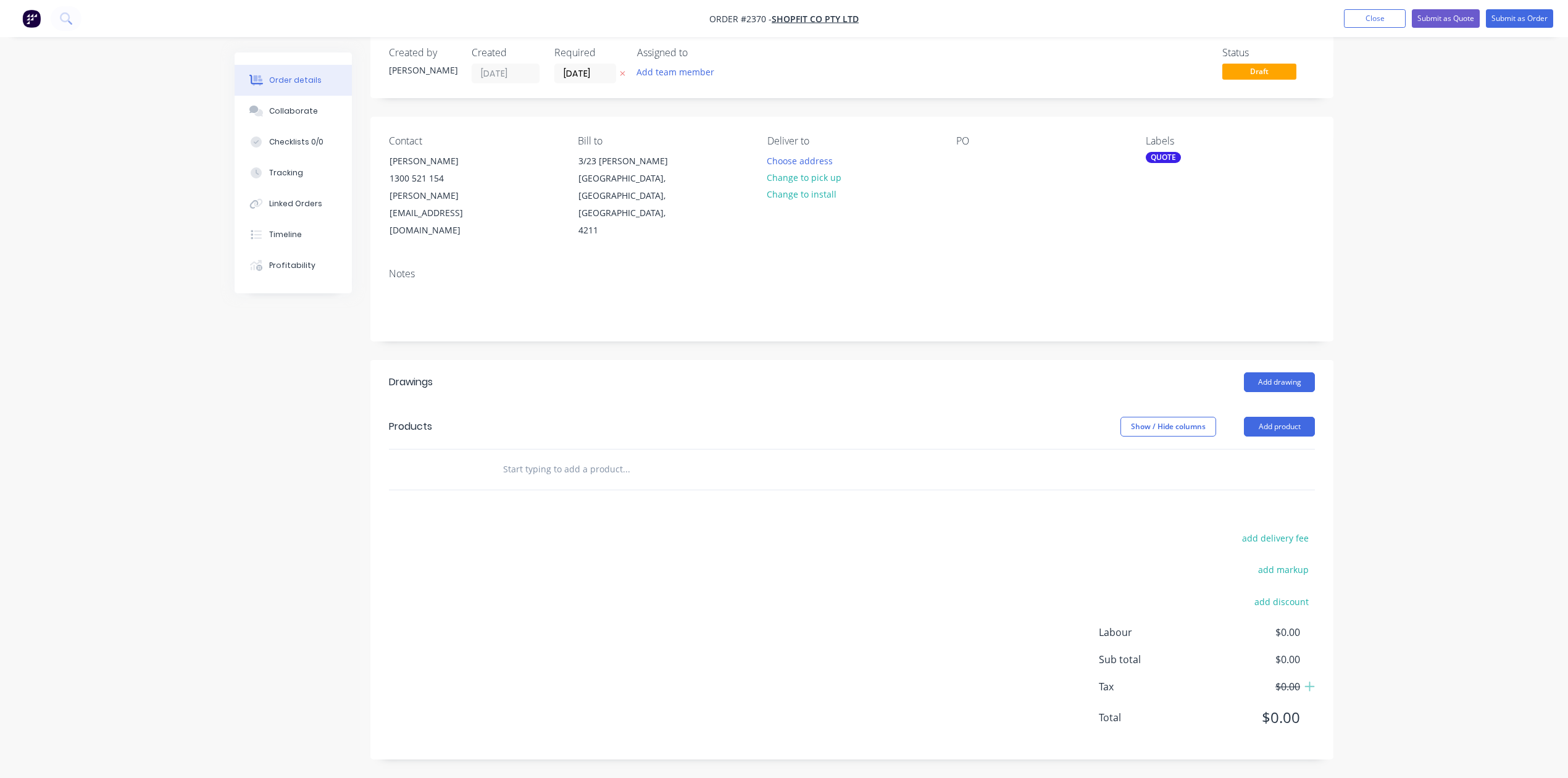
click at [1033, 210] on div "Contact [PERSON_NAME] [PHONE_NUMBER] [PERSON_NAME][EMAIL_ADDRESS][DOMAIN_NAME] …" at bounding box center [852, 187] width 963 height 142
click at [967, 152] on div at bounding box center [966, 161] width 20 height 18
click at [714, 490] on div at bounding box center [710, 469] width 444 height 40
click at [717, 482] on input "text" at bounding box center [626, 469] width 247 height 25
type input "Supply and or Install Perforated return air grille"
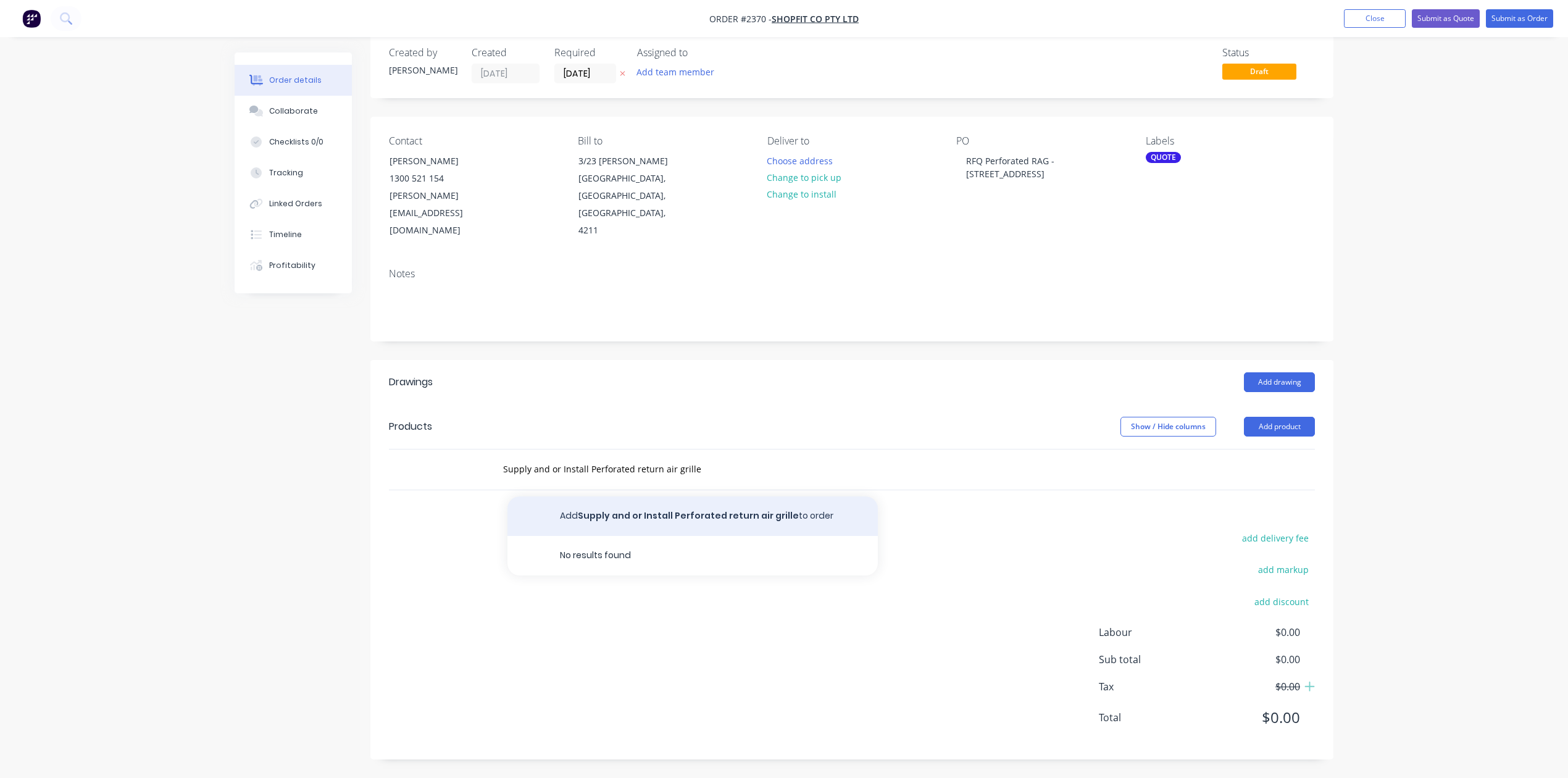
click at [721, 536] on button "Add Supply and or Install Perforated return air grille to order" at bounding box center [693, 516] width 371 height 40
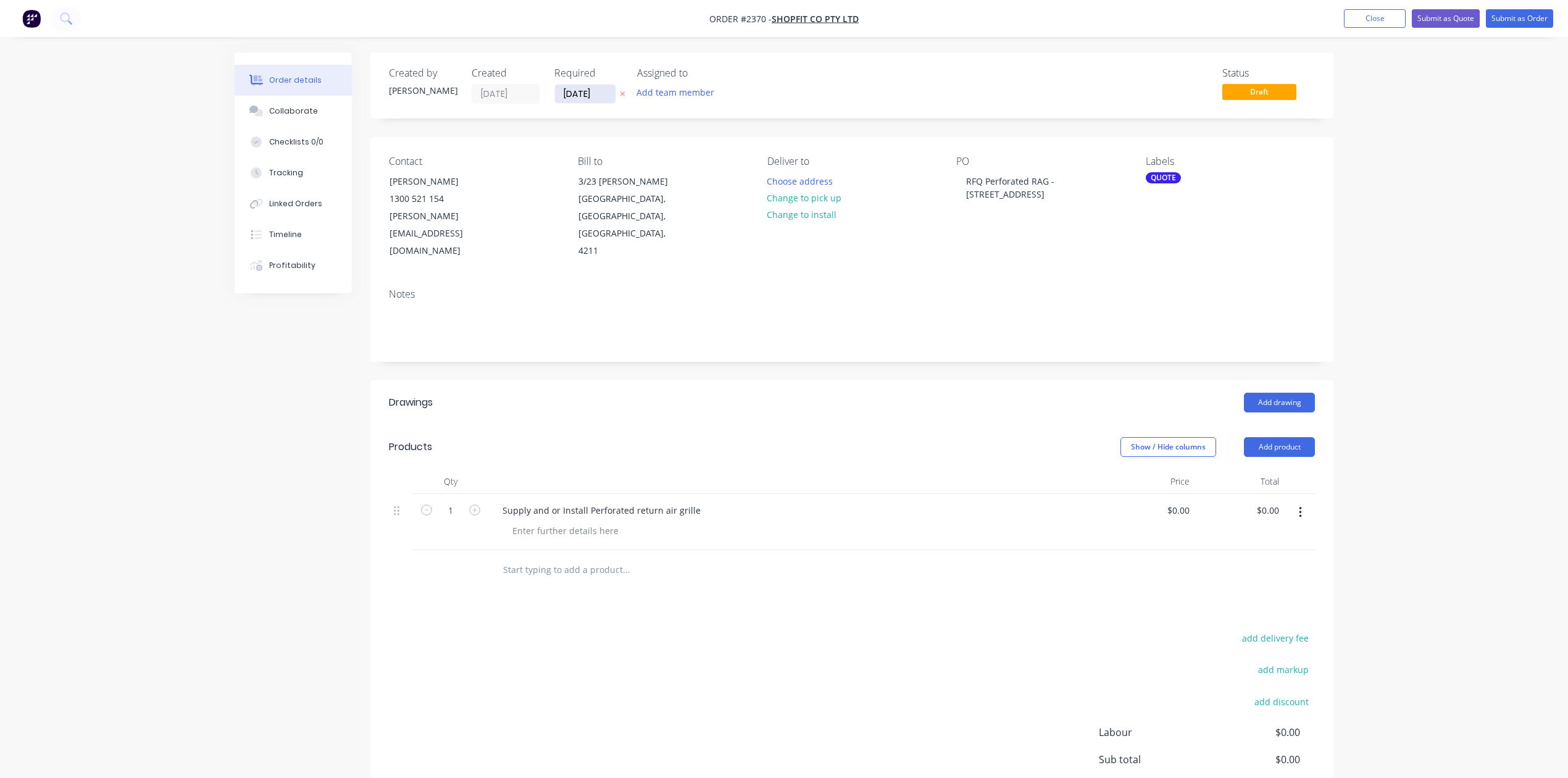
click at [615, 103] on input "[DATE]" at bounding box center [585, 94] width 60 height 19
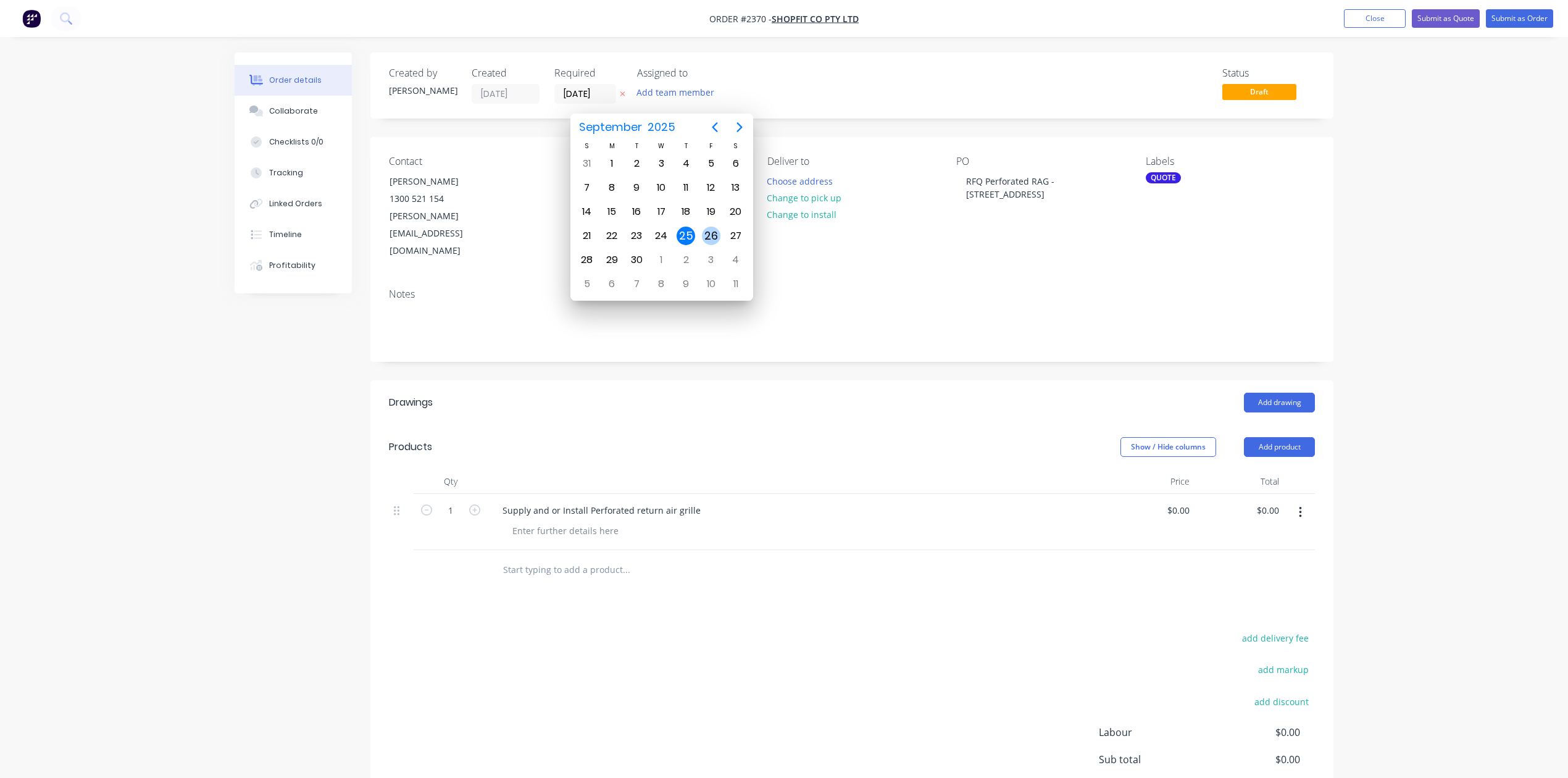
click at [710, 233] on div "26" at bounding box center [711, 235] width 19 height 19
type input "[DATE]"
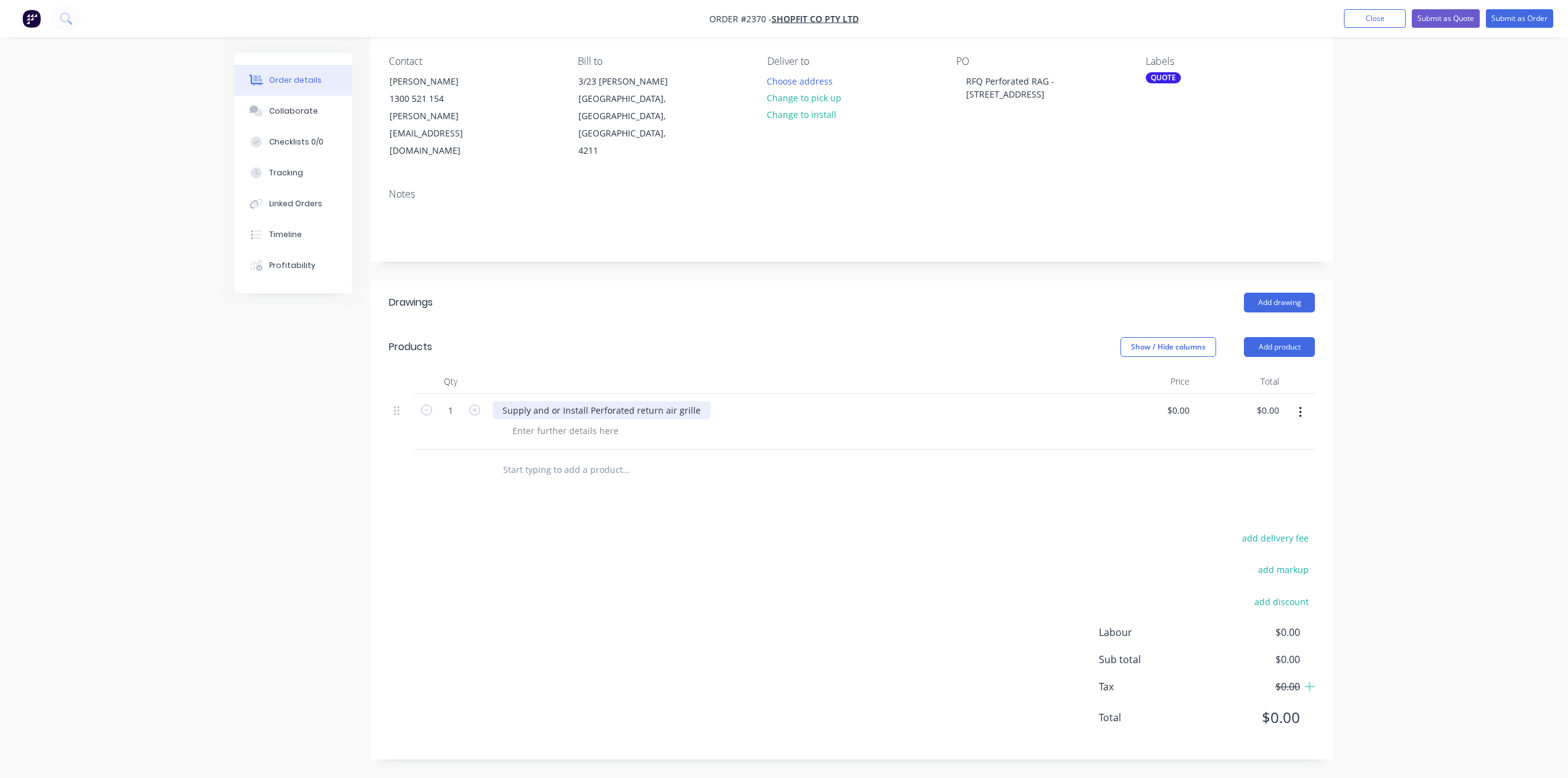
scroll to position [15, 0]
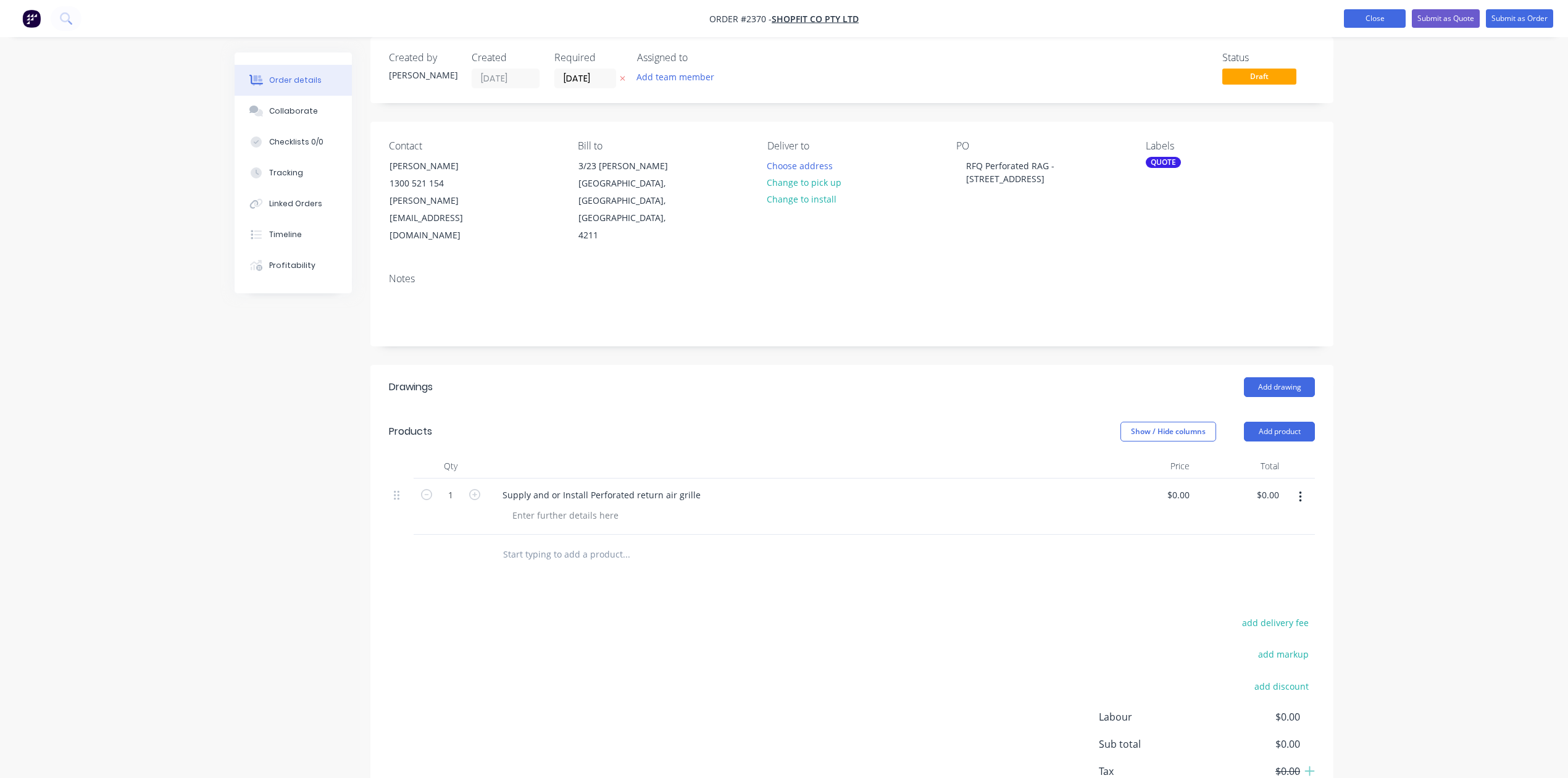
click at [1344, 16] on button "Close" at bounding box center [1375, 18] width 62 height 19
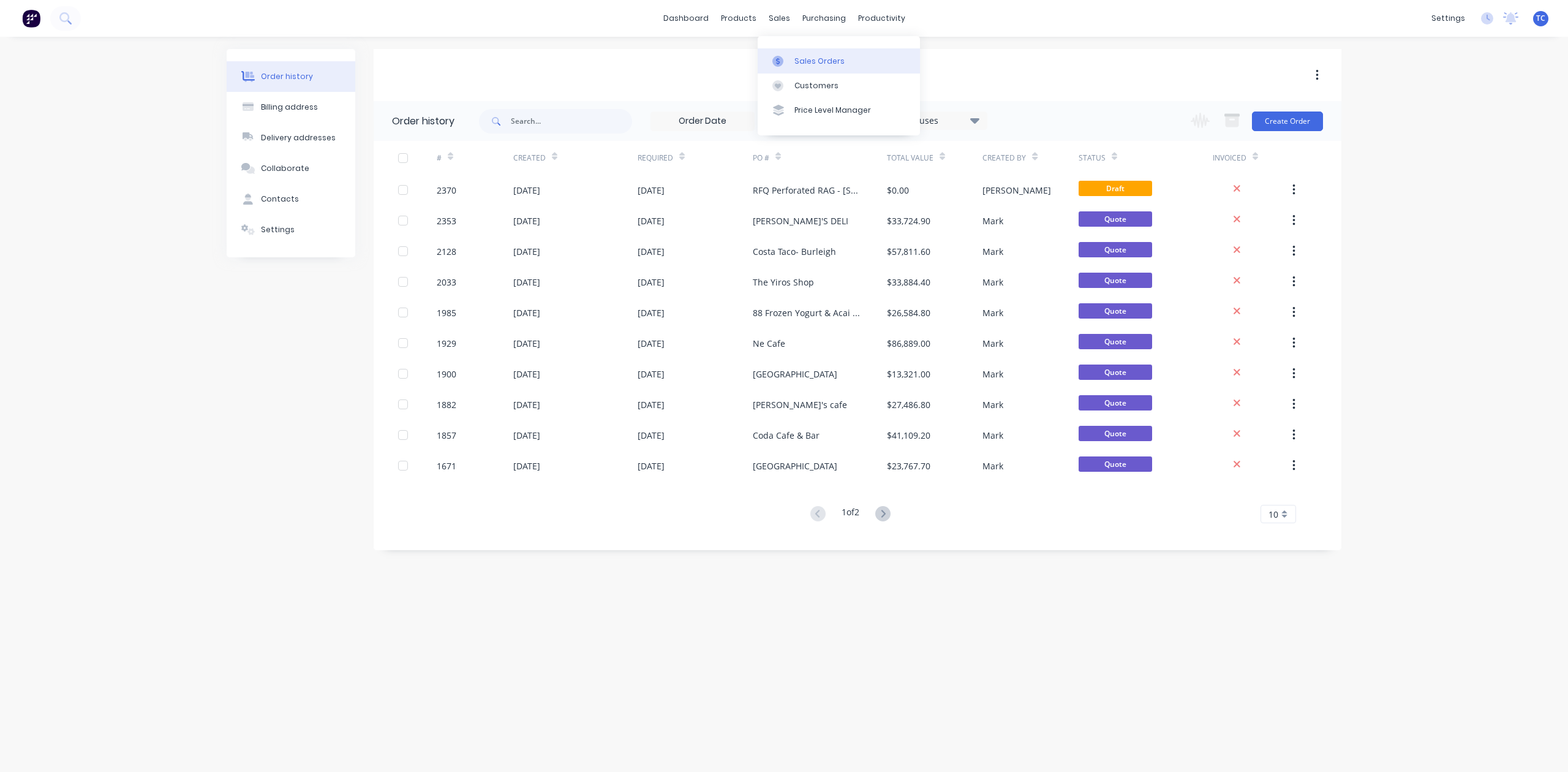
click at [817, 65] on div "Sales Orders" at bounding box center [819, 61] width 50 height 11
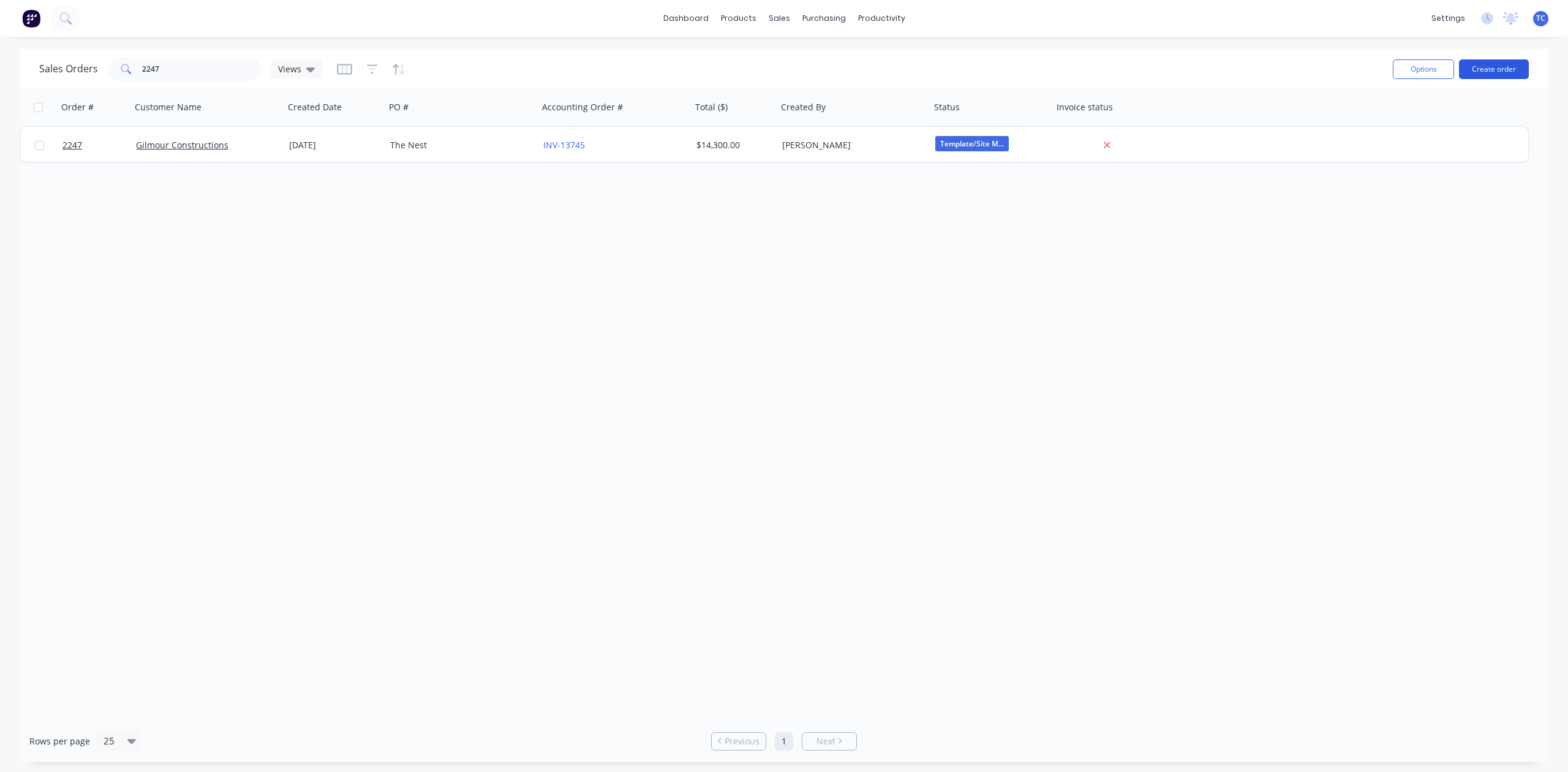
click at [1501, 64] on button "Create order" at bounding box center [1494, 69] width 70 height 20
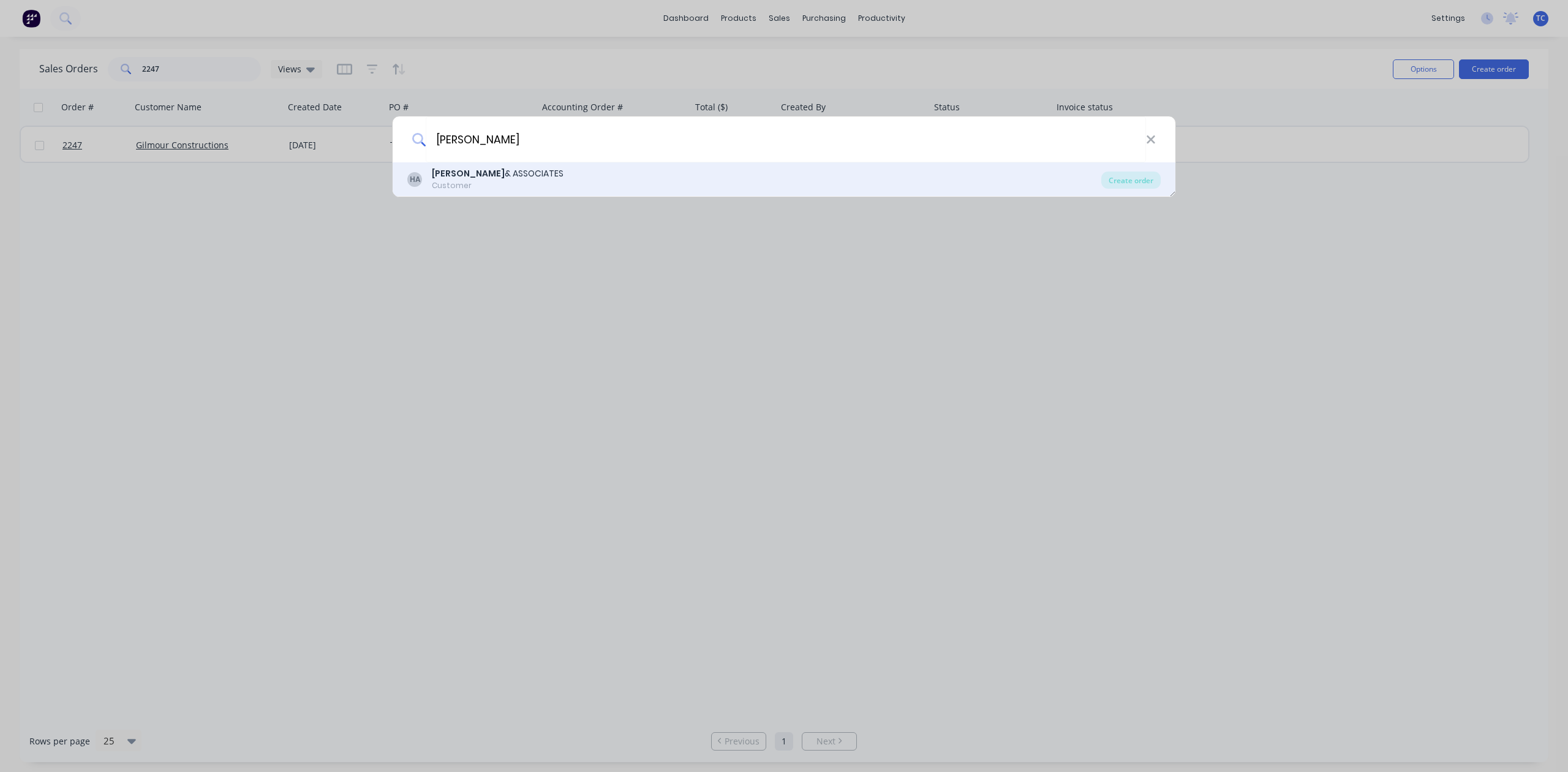
type input "[PERSON_NAME]"
click at [524, 173] on div "[PERSON_NAME] & ASSOCIATES Customer" at bounding box center [754, 179] width 694 height 24
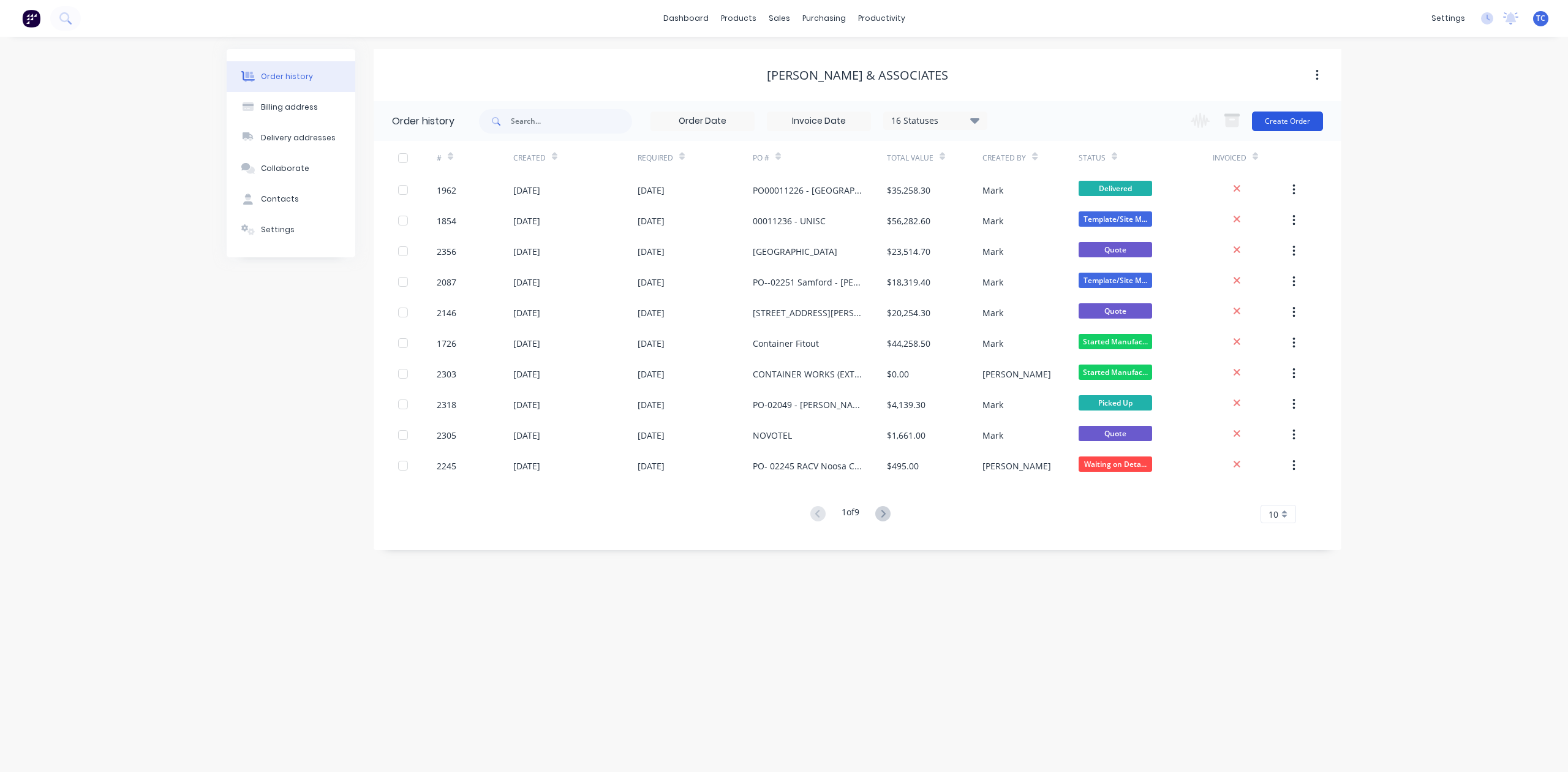
click at [1282, 119] on button "Create Order" at bounding box center [1288, 121] width 71 height 20
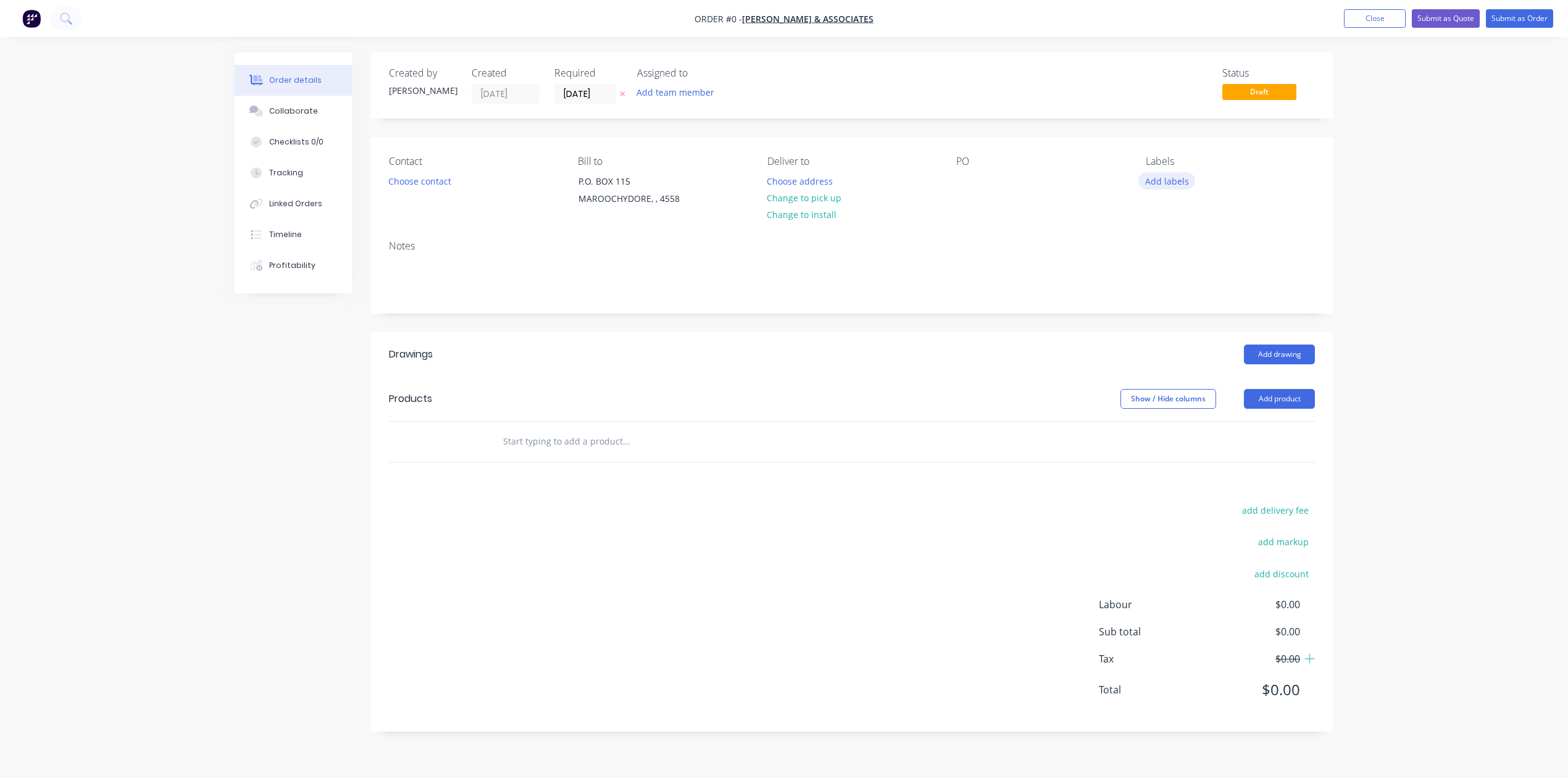
click at [1179, 189] on button "Add labels" at bounding box center [1167, 181] width 57 height 17
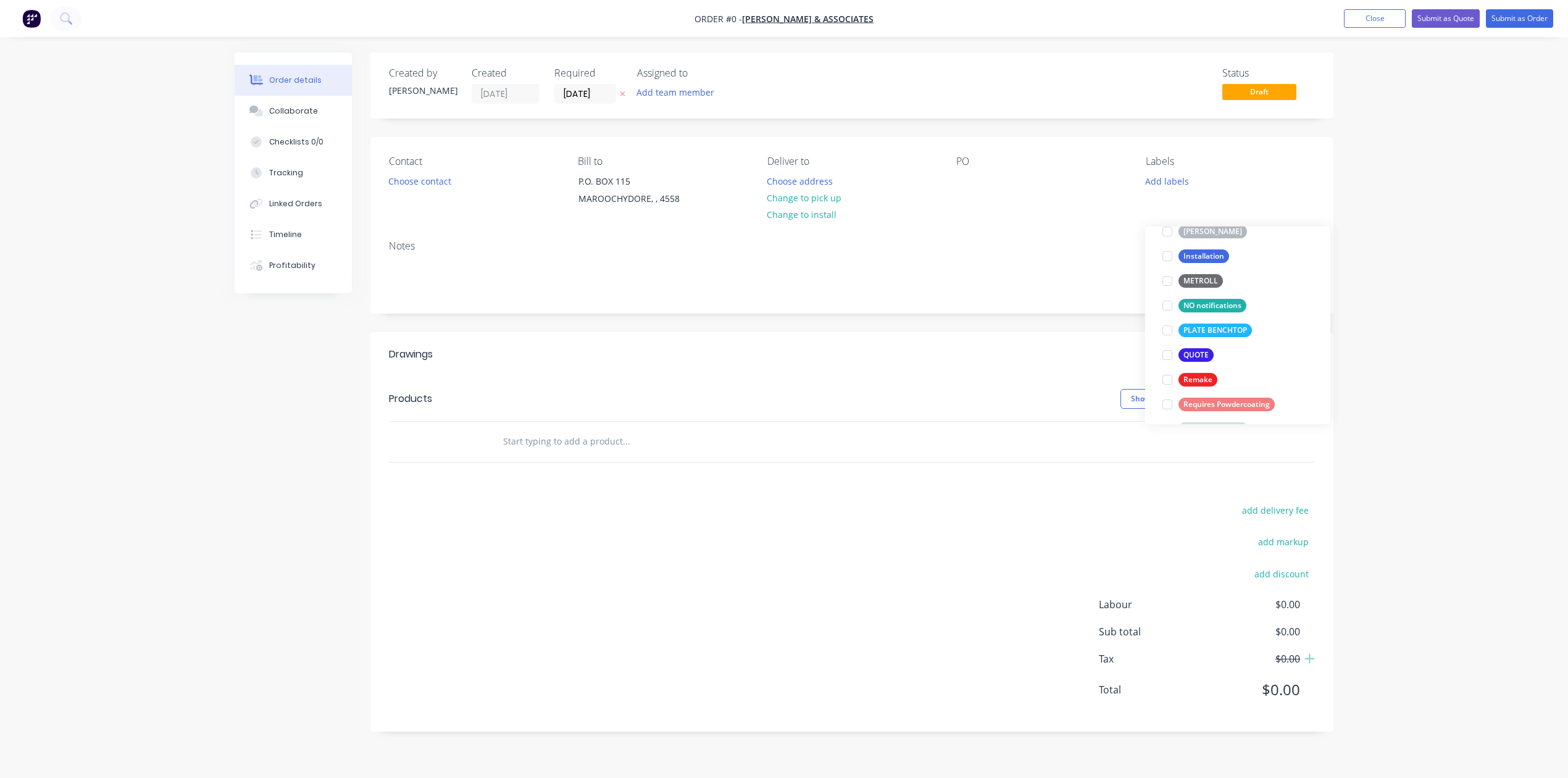
scroll to position [494, 0]
click at [1165, 256] on div at bounding box center [1167, 251] width 25 height 25
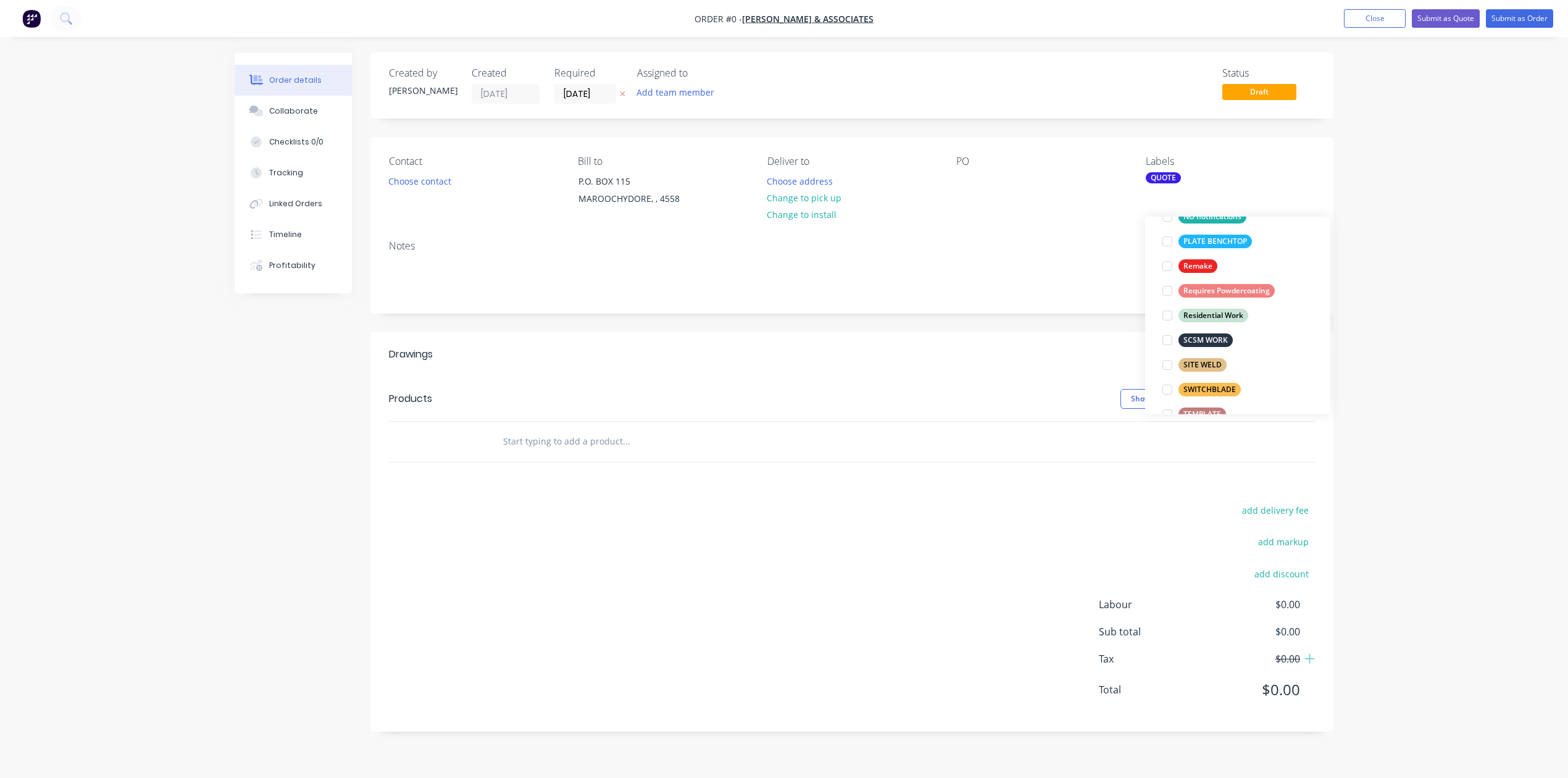
scroll to position [74, 0]
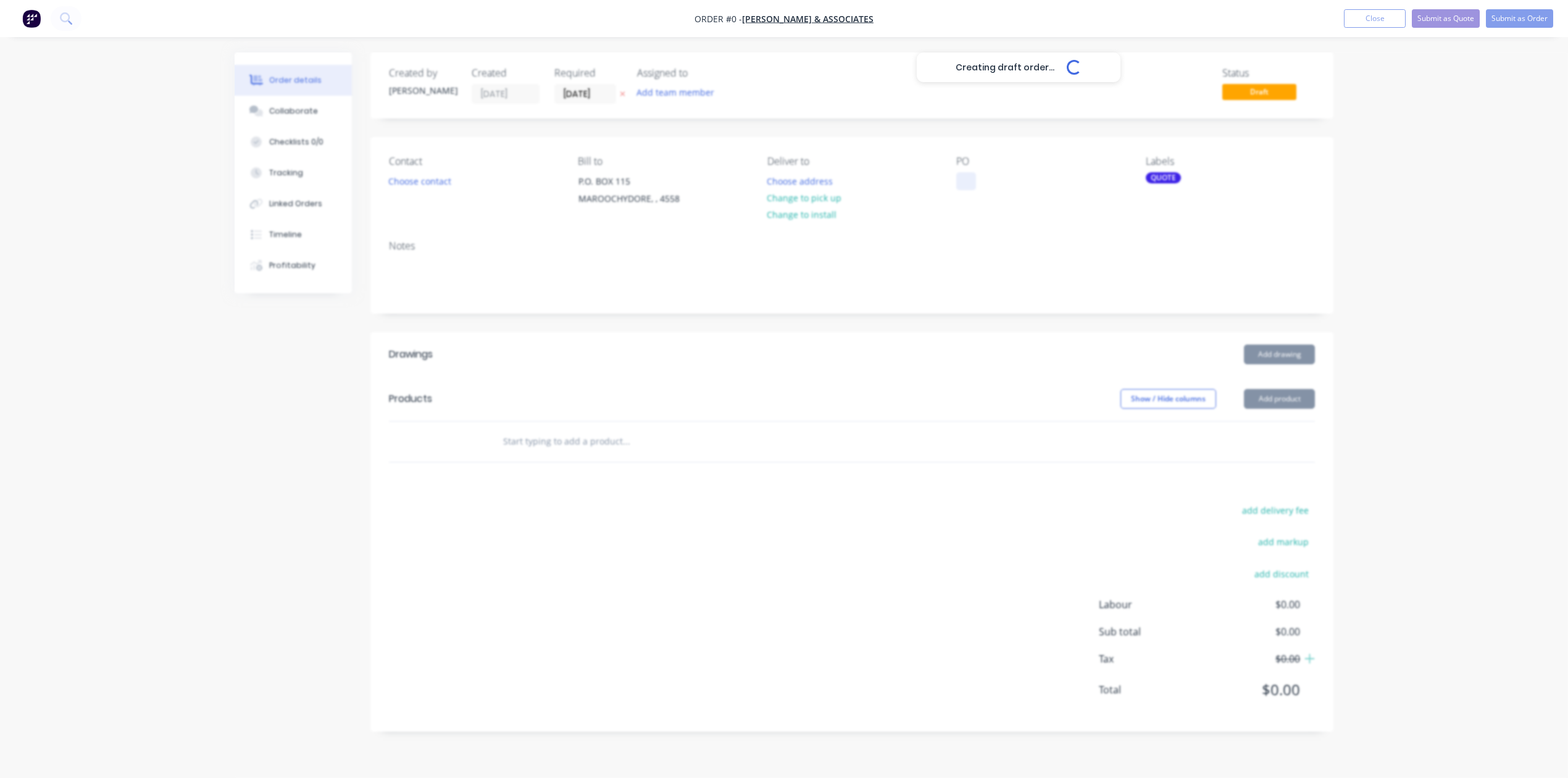
click at [974, 215] on div "Creating draft order... Loading... Order details Collaborate Checklists 0/0 Tra…" at bounding box center [784, 402] width 1124 height 698
click at [594, 454] on input "text" at bounding box center [626, 441] width 247 height 25
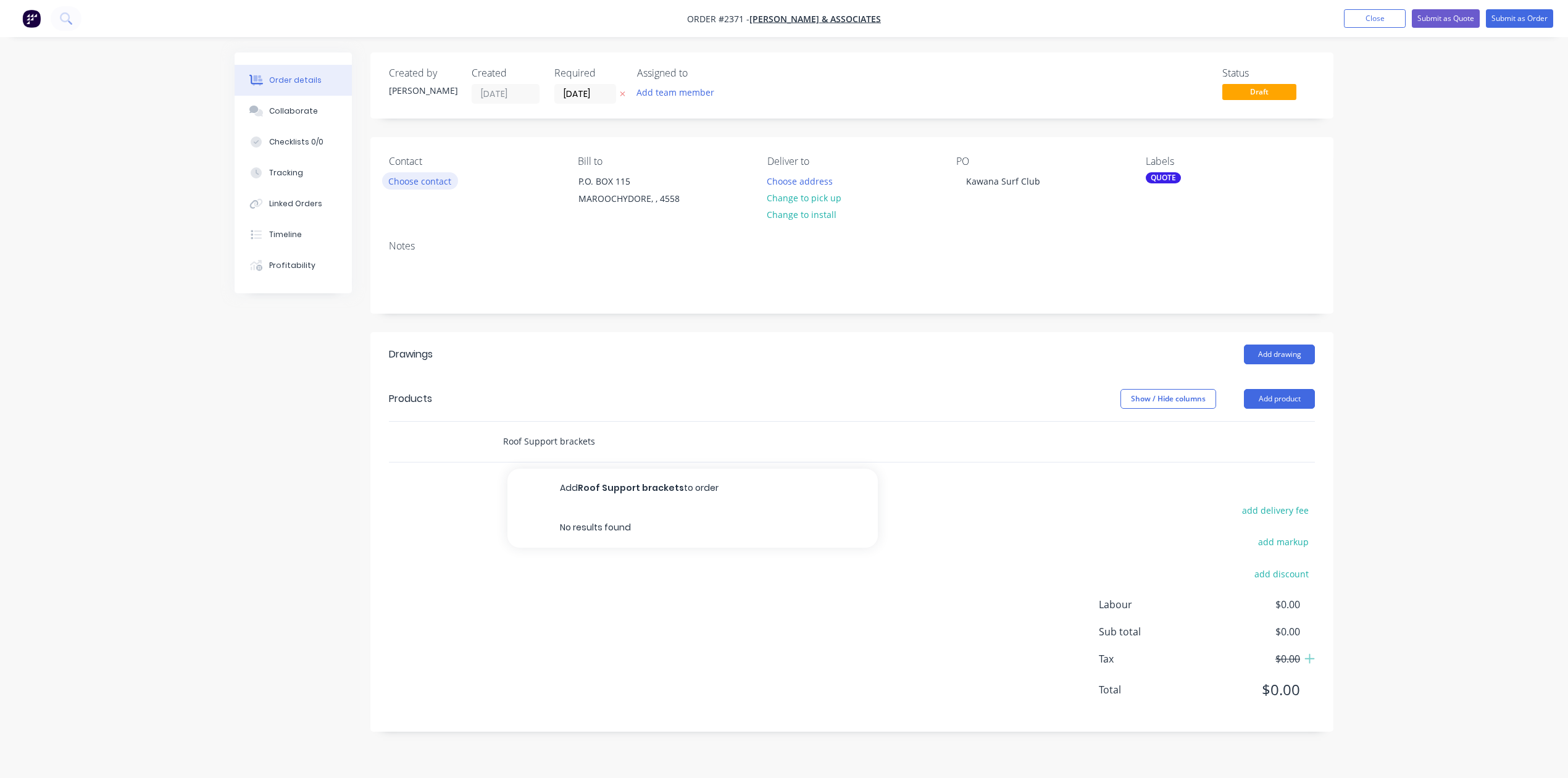
type input "Roof Support brackets"
click at [448, 189] on button "Choose contact" at bounding box center [420, 181] width 76 height 17
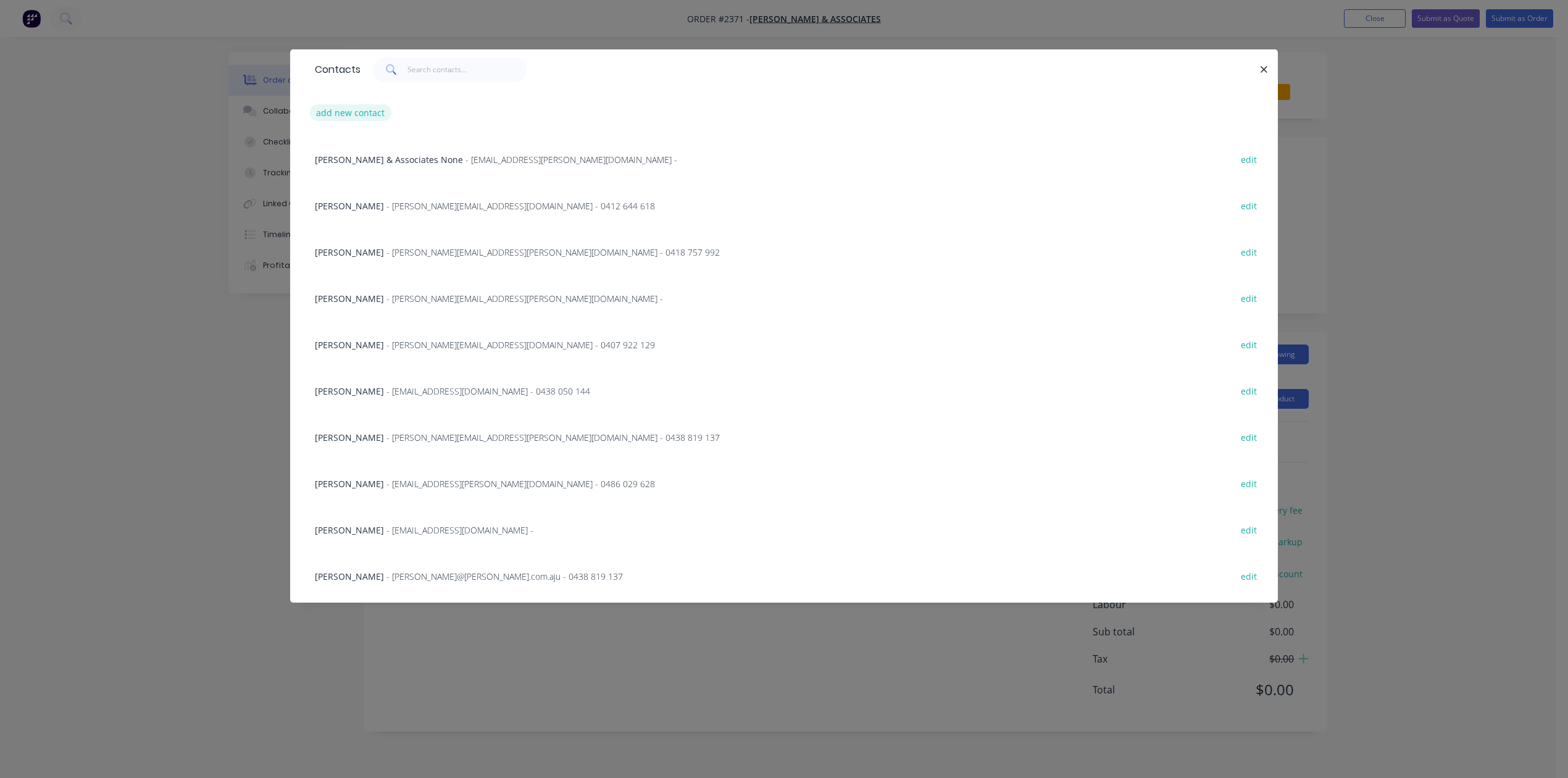
click at [380, 121] on button "add new contact" at bounding box center [350, 113] width 81 height 17
select select "AU"
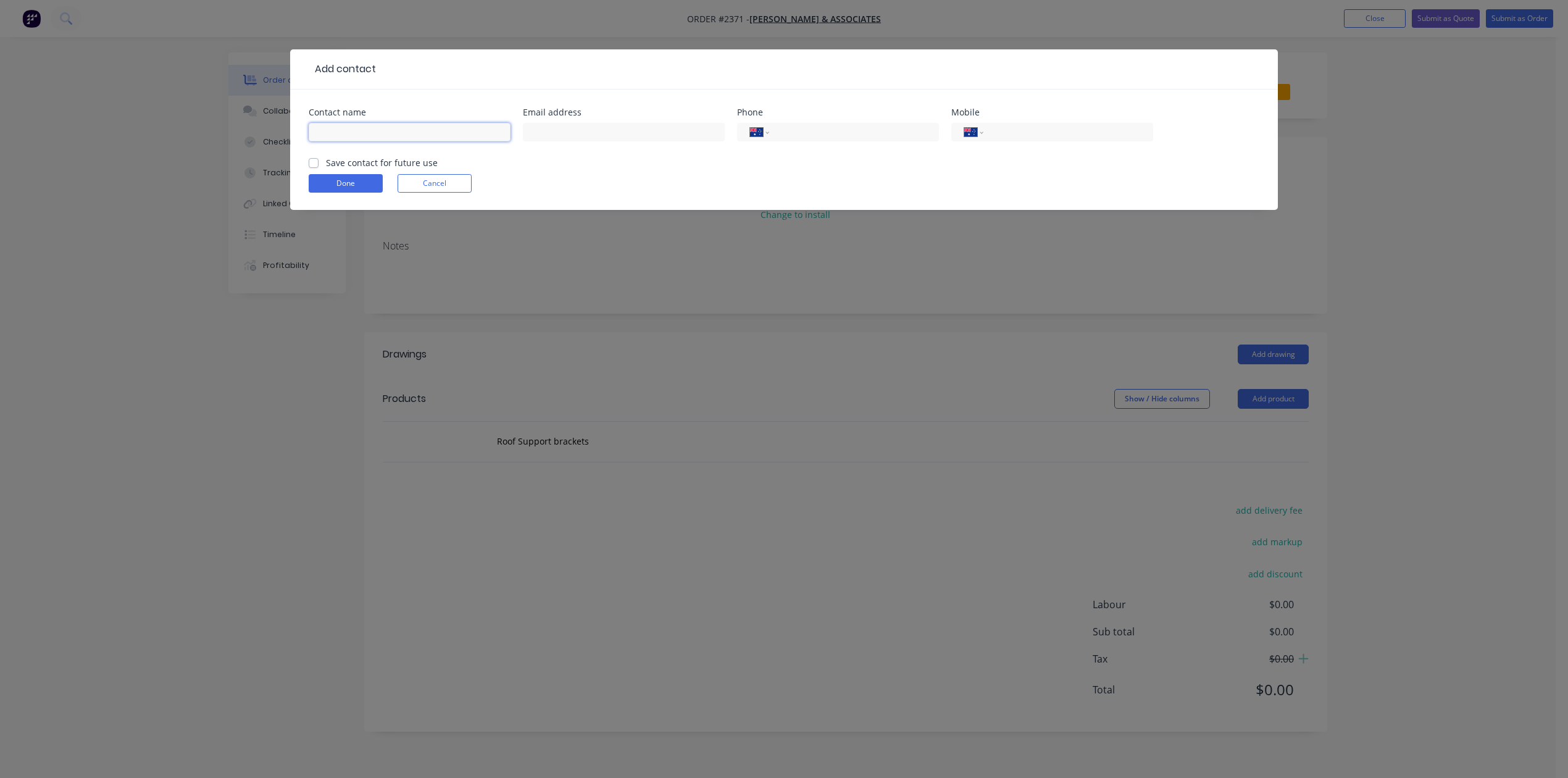
click at [371, 142] on input "text" at bounding box center [410, 132] width 202 height 19
type input "[PERSON_NAME]"
type input "[PERSON_NAME][EMAIL_ADDRESS][DOMAIN_NAME]"
click at [326, 169] on label "Save contact for future use" at bounding box center [381, 163] width 112 height 13
click at [319, 168] on input "Save contact for future use" at bounding box center [313, 162] width 10 height 12
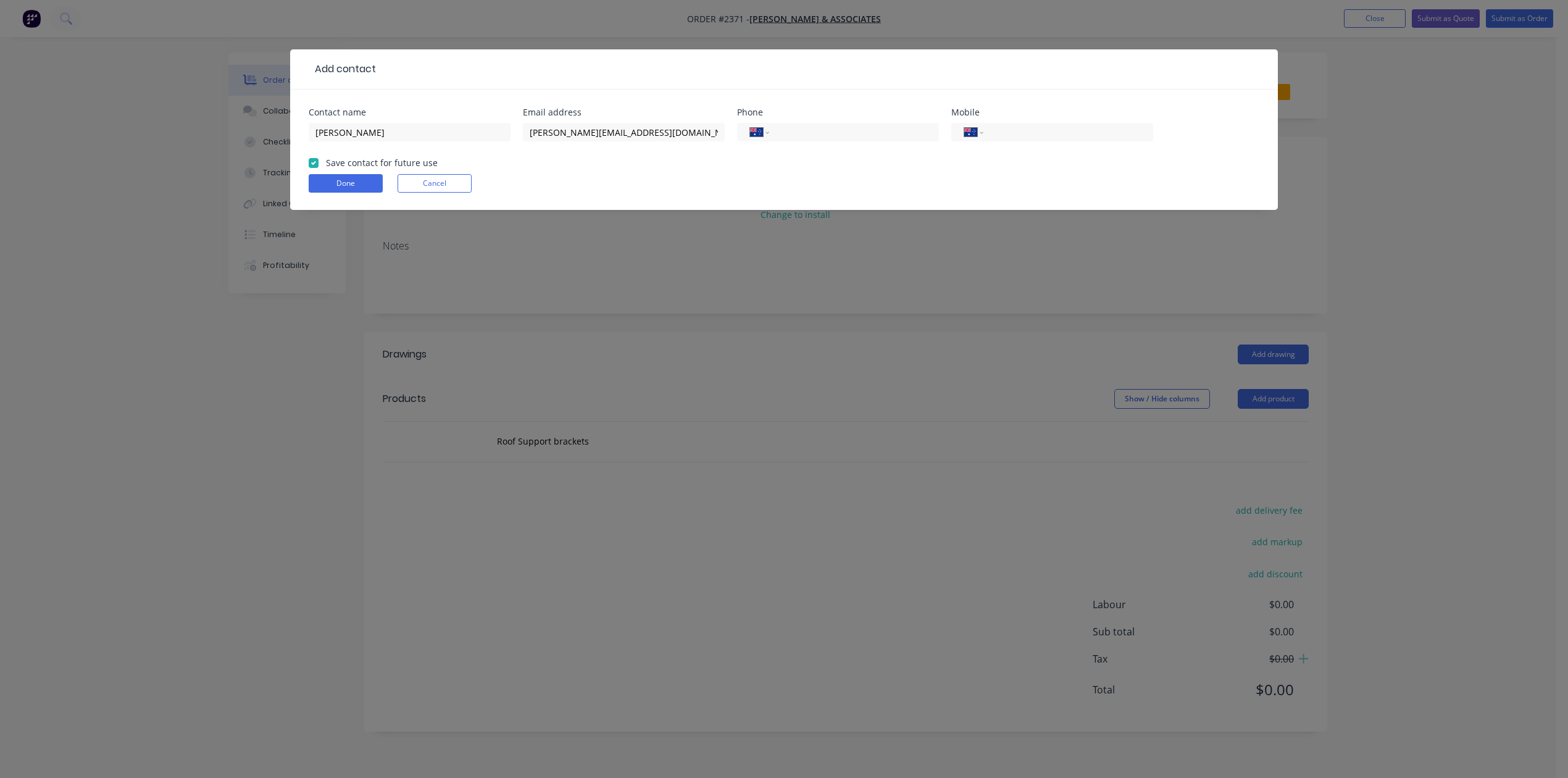
checkbox input "true"
click at [334, 192] on button "Done" at bounding box center [346, 183] width 74 height 19
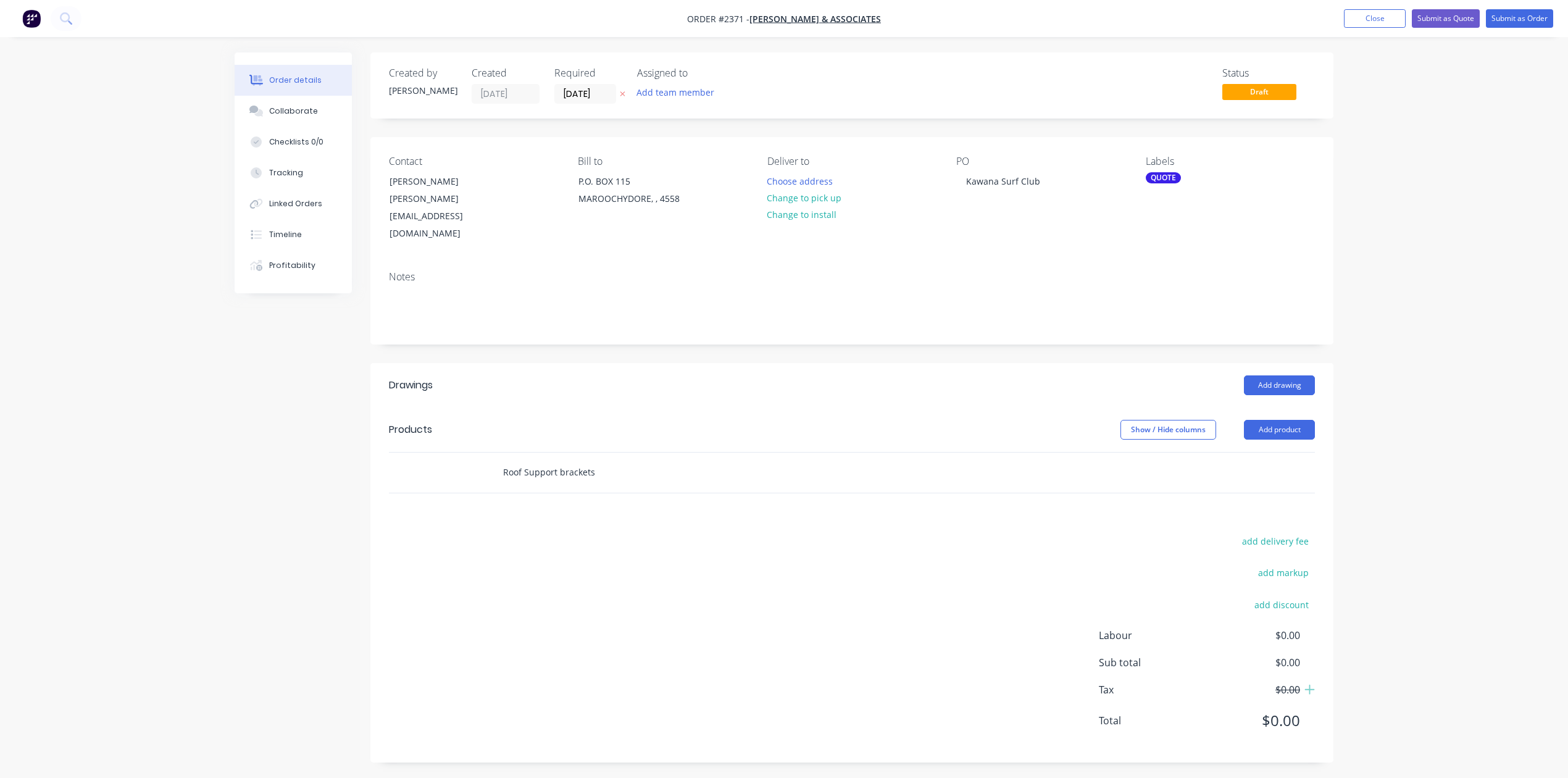
click at [677, 485] on input "Roof Support brackets" at bounding box center [626, 472] width 247 height 25
click at [687, 539] on button "Add Roof Support brackets to order" at bounding box center [693, 520] width 371 height 40
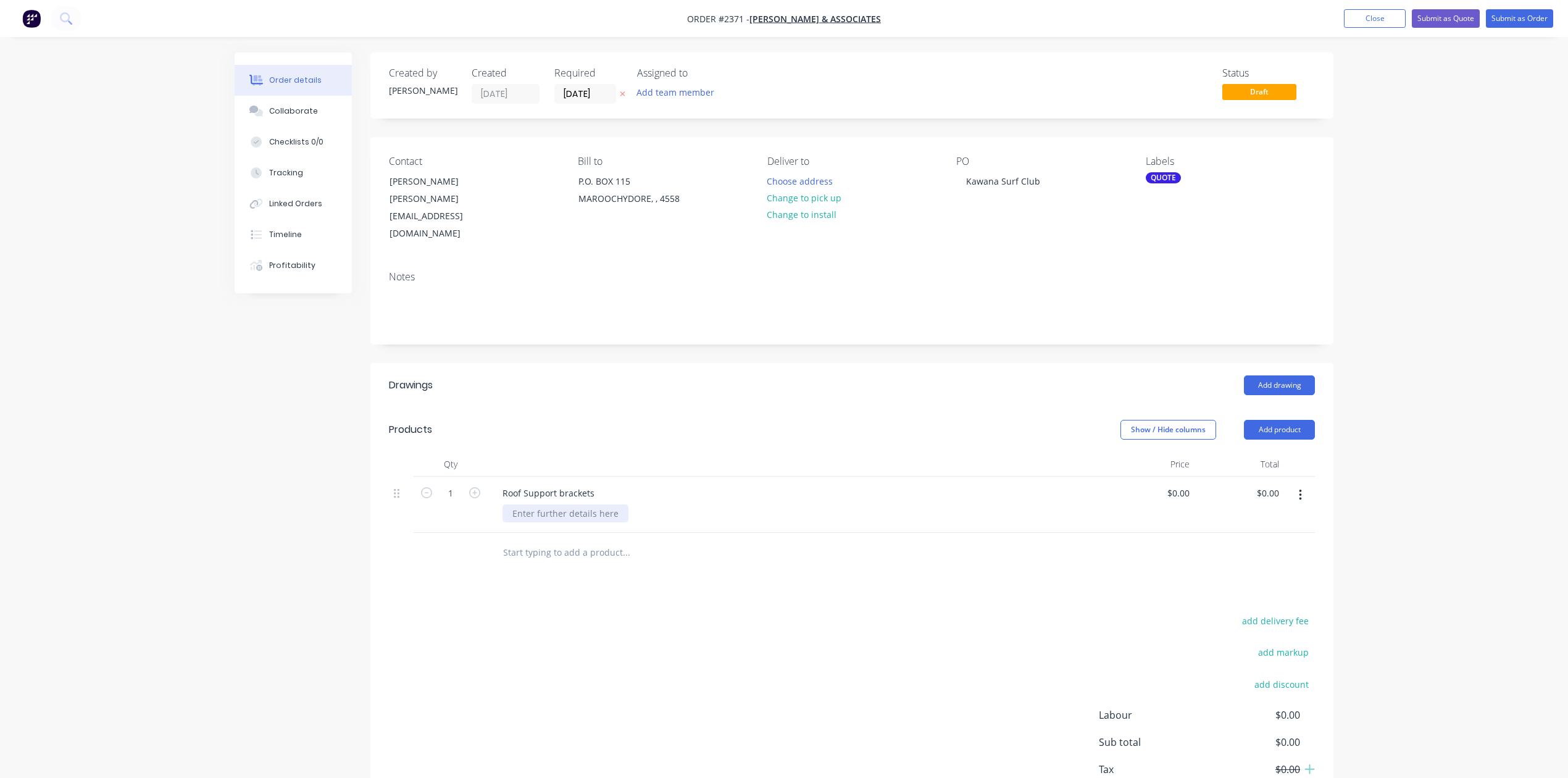
paste div
click at [988, 536] on div "Could you please forward cost summary of roof support brackets added? I know th…" at bounding box center [801, 520] width 597 height 31
click at [1344, 25] on button "Close" at bounding box center [1375, 18] width 62 height 19
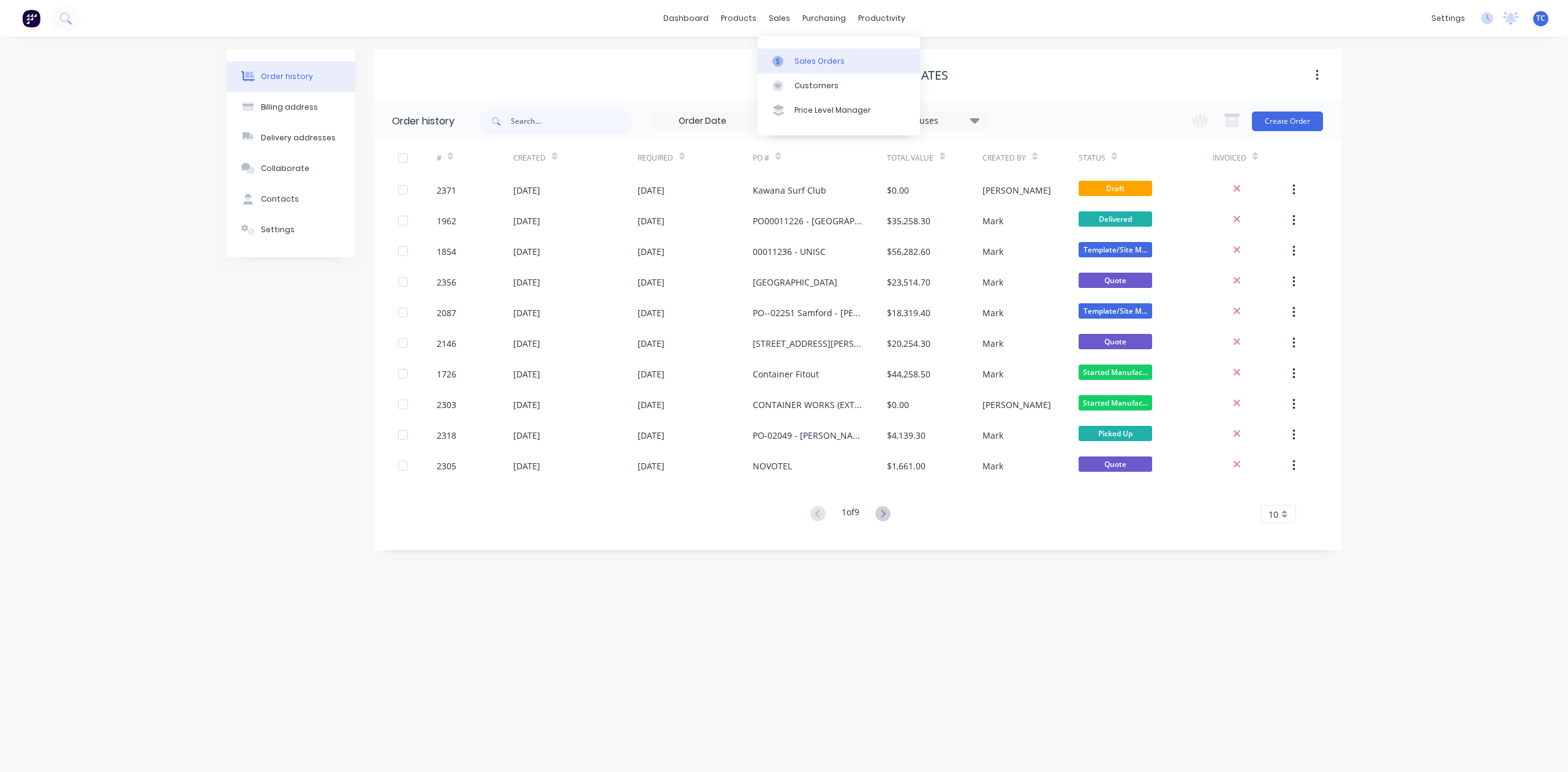
click at [812, 67] on div "Sales Orders" at bounding box center [819, 61] width 50 height 11
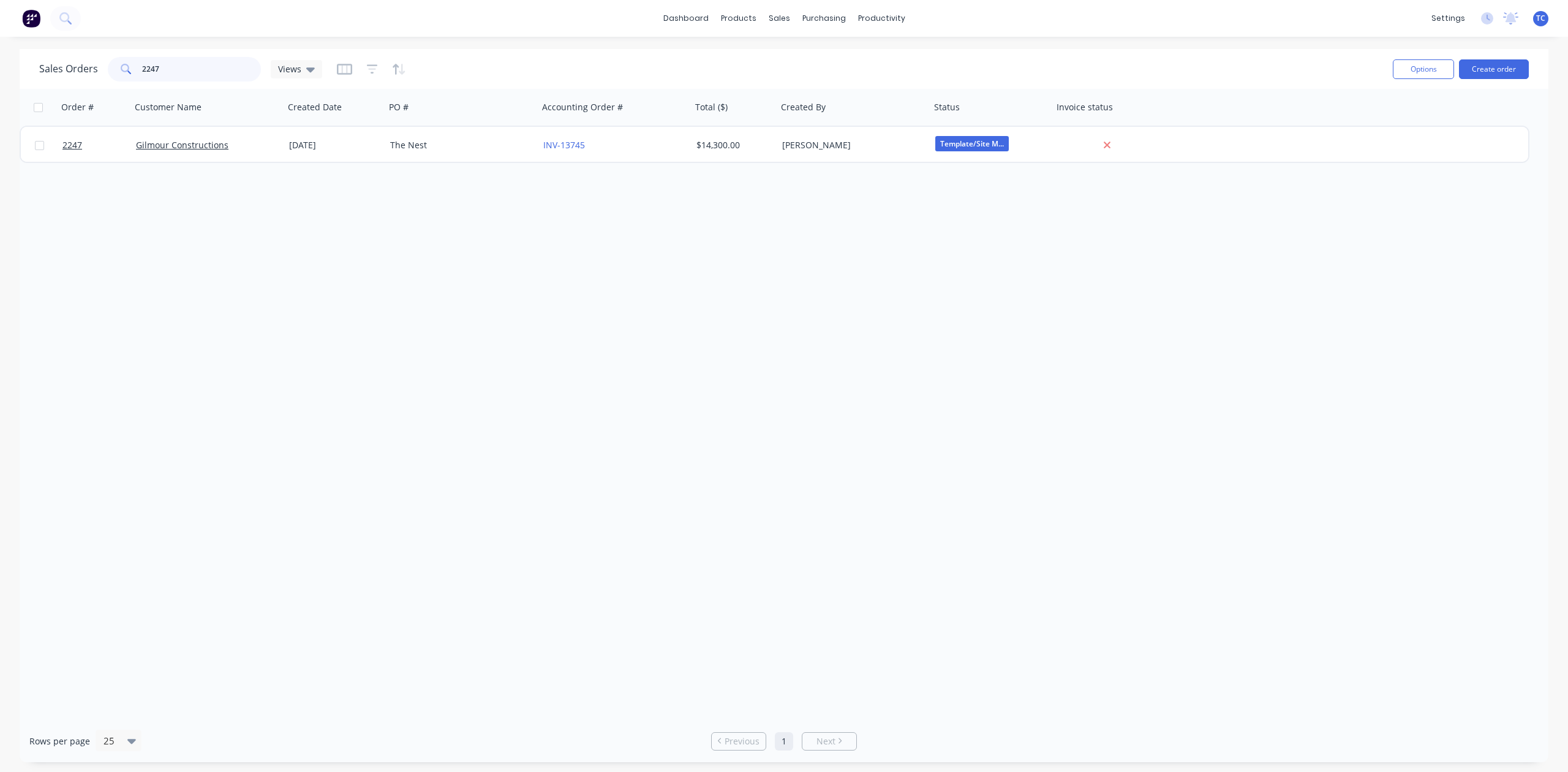
drag, startPoint x: 226, startPoint y: 61, endPoint x: 94, endPoint y: 73, distance: 132.5
click at [94, 73] on div "Sales Orders 2247 Views" at bounding box center [181, 69] width 283 height 25
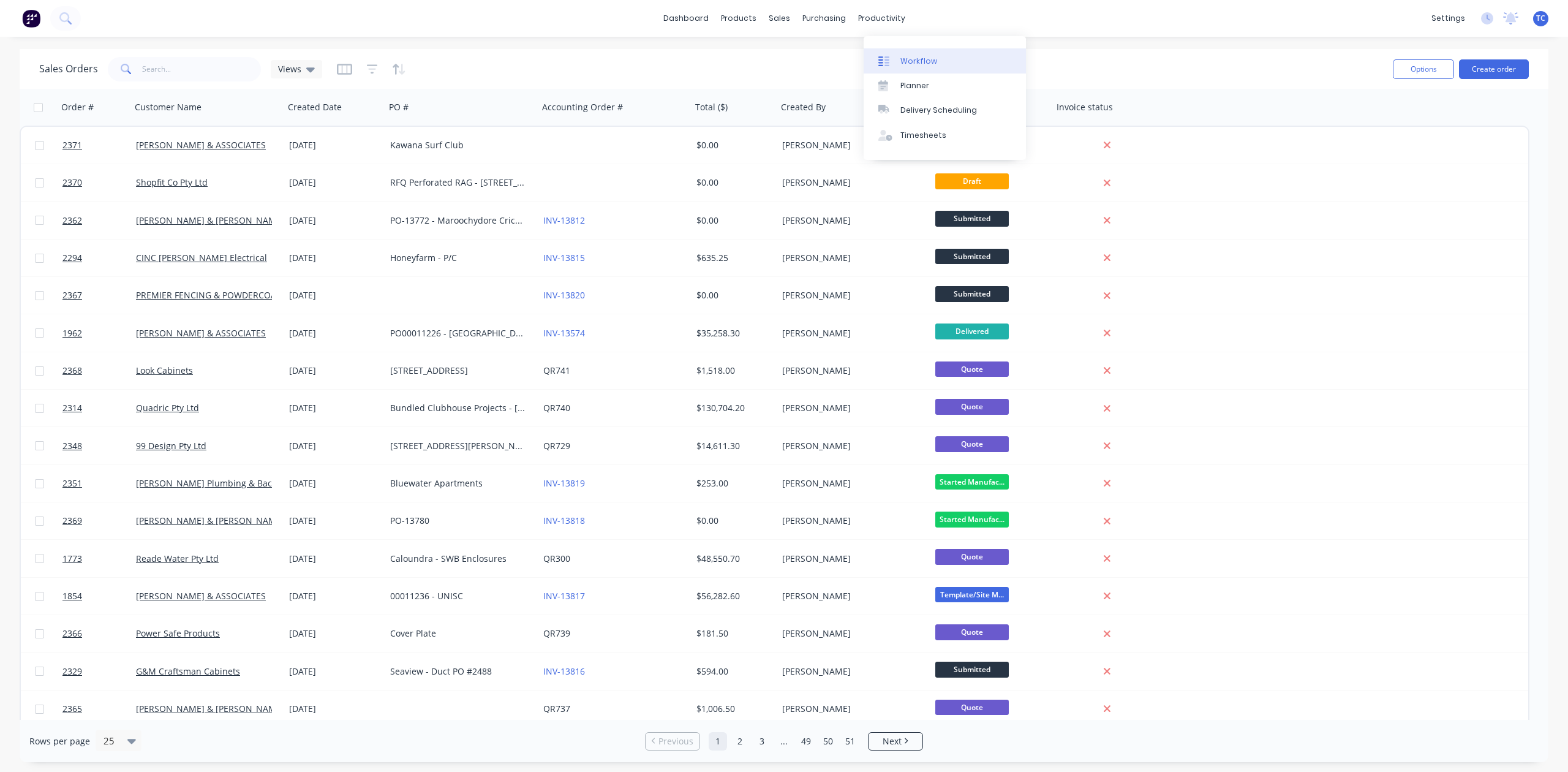
click at [926, 61] on div "Workflow" at bounding box center [919, 61] width 37 height 11
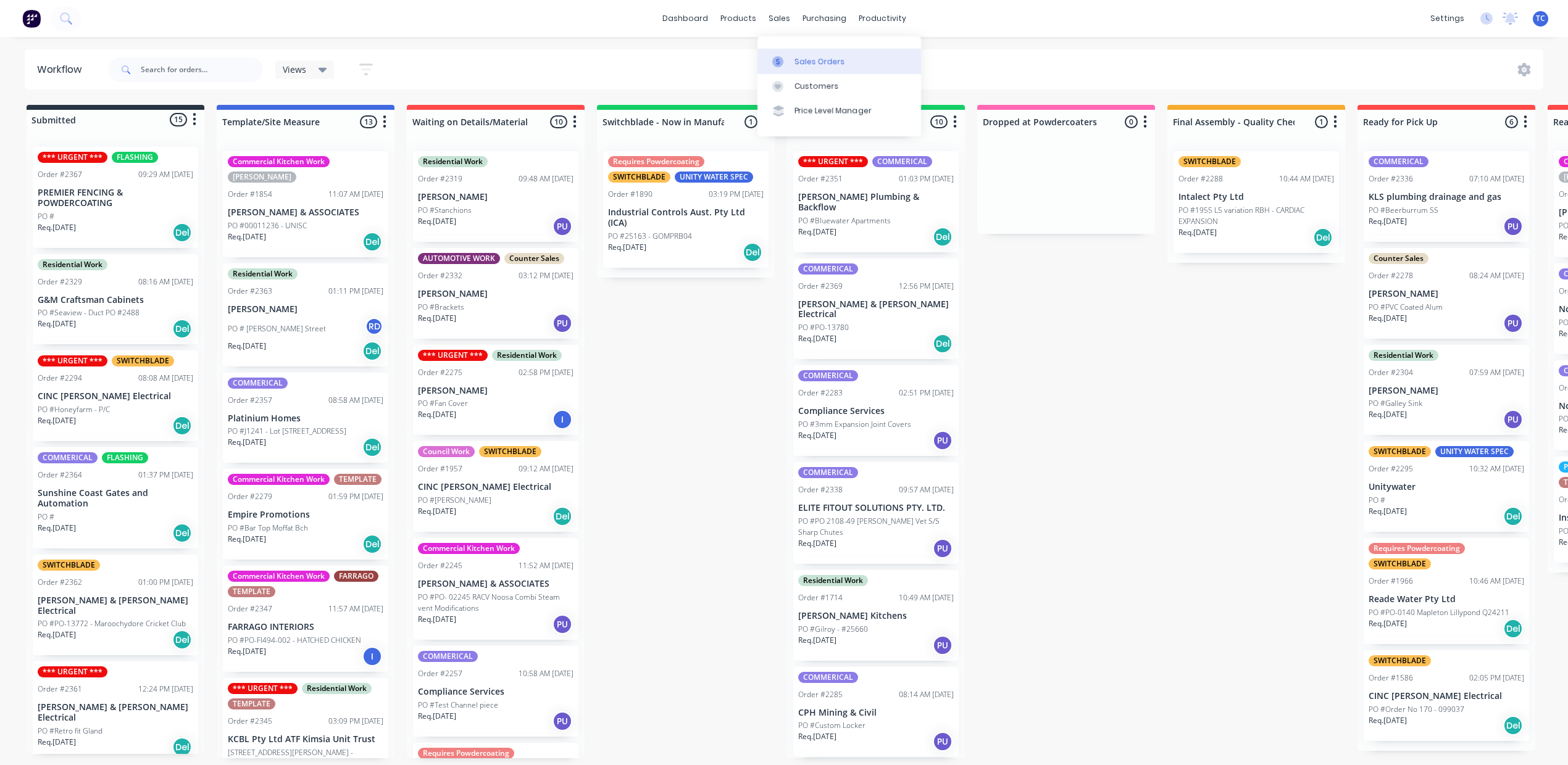
click at [817, 67] on div "Sales Orders" at bounding box center [819, 62] width 51 height 11
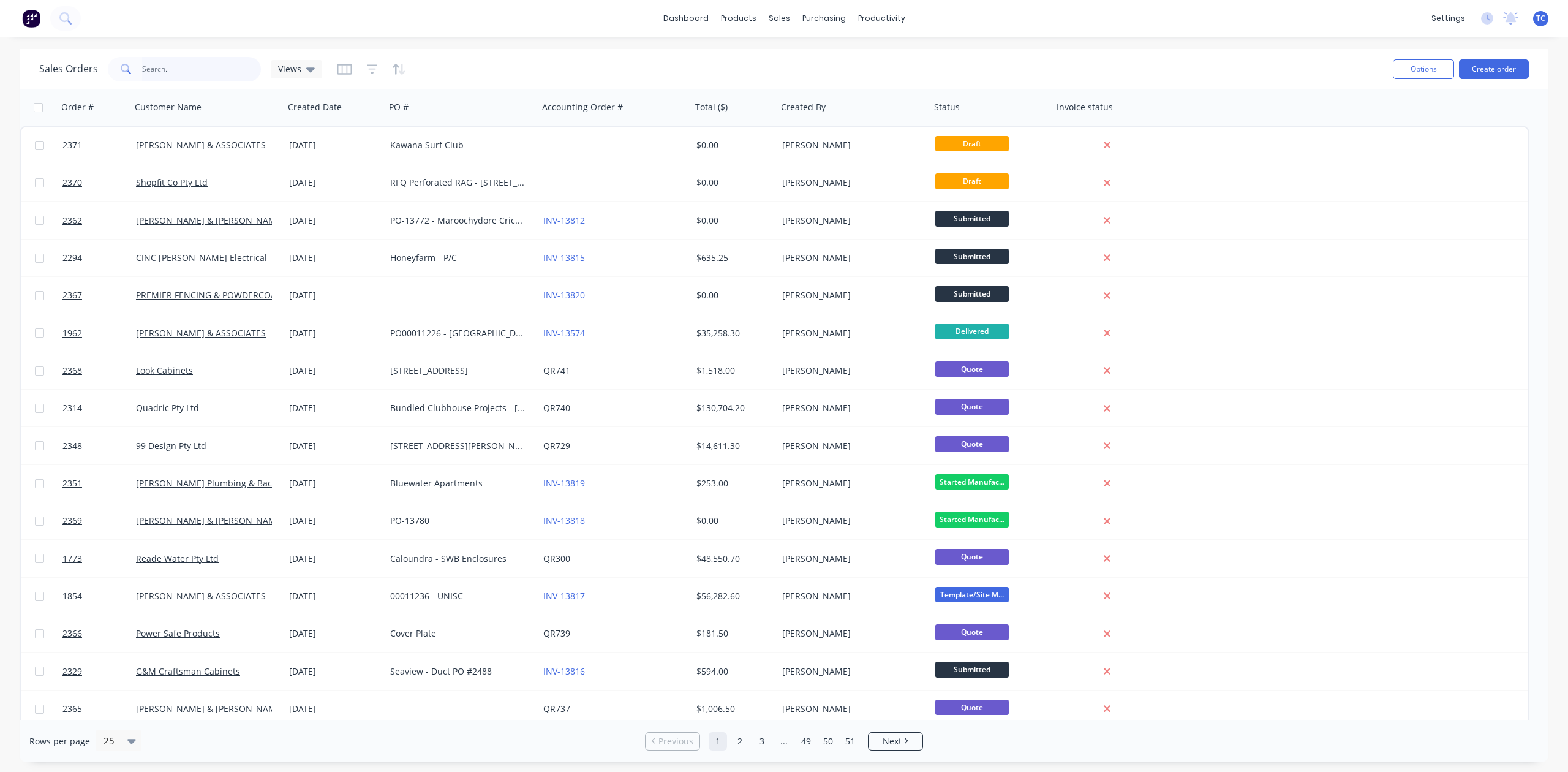
click at [197, 64] on input "text" at bounding box center [202, 69] width 120 height 25
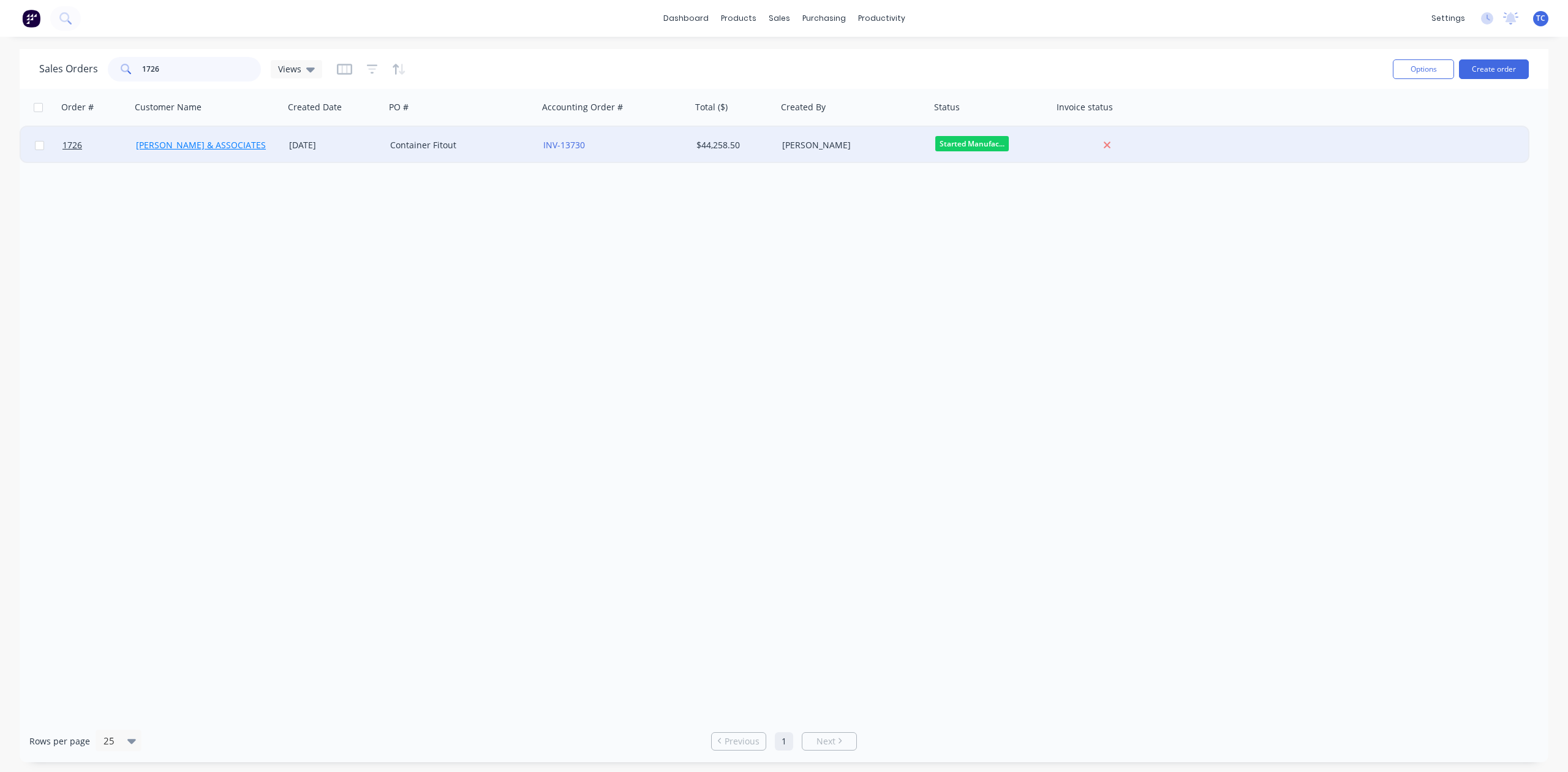
type input "1726"
click at [197, 144] on link "[PERSON_NAME] & ASSOCIATES" at bounding box center [201, 145] width 130 height 11
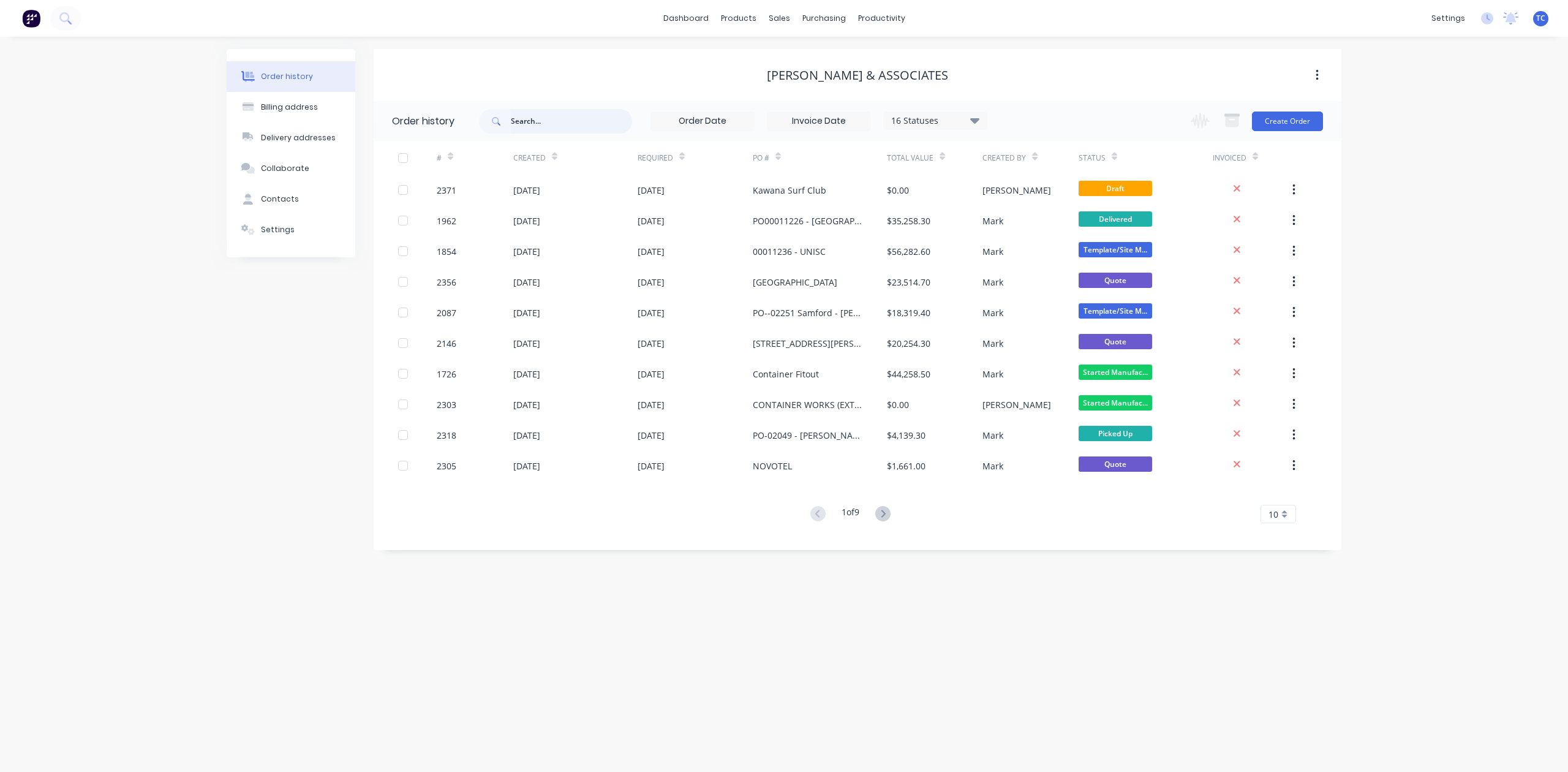
click at [581, 125] on input "text" at bounding box center [571, 121] width 121 height 25
type input "1726"
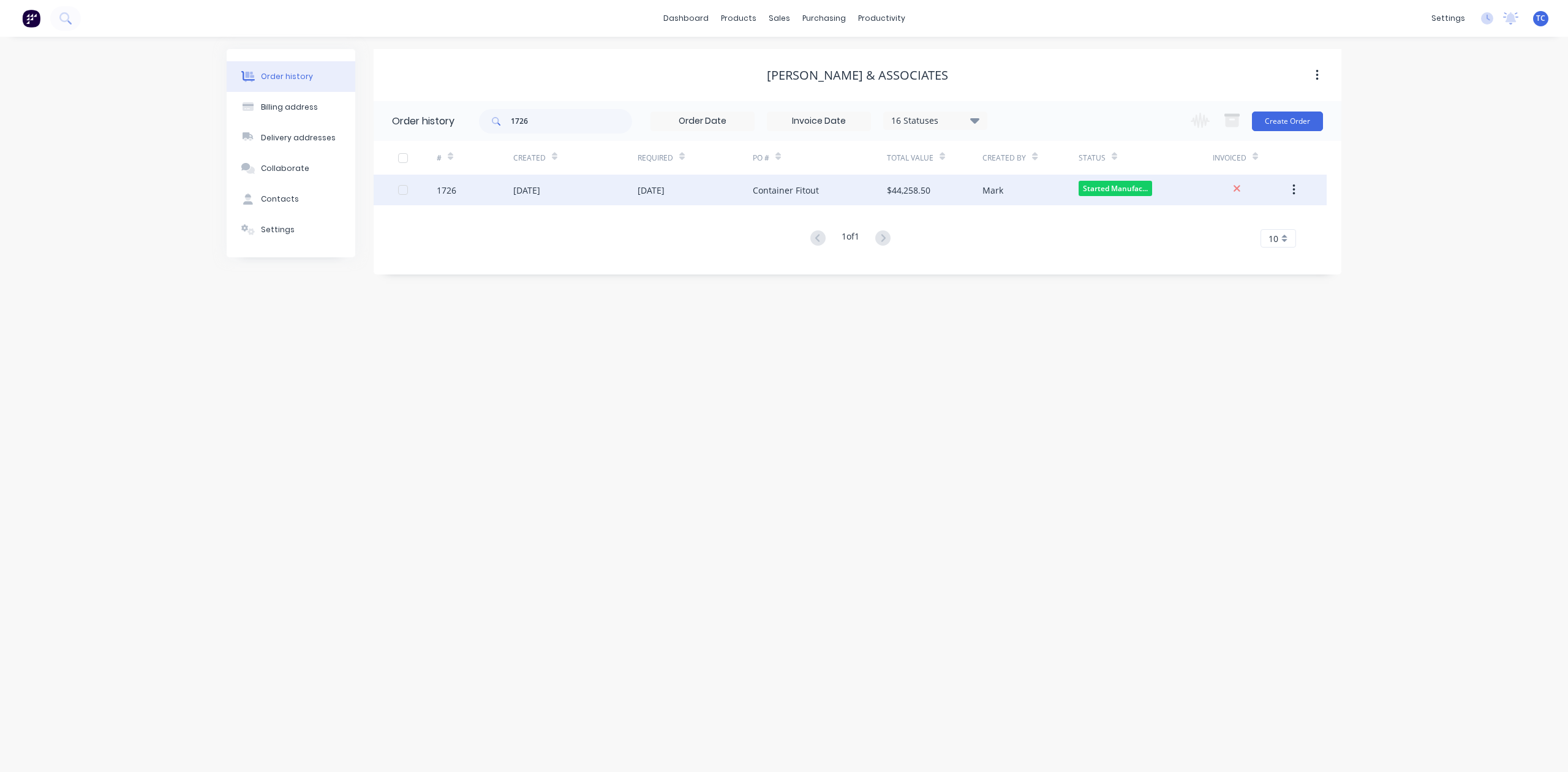
click at [527, 187] on div "[DATE]" at bounding box center [527, 190] width 27 height 13
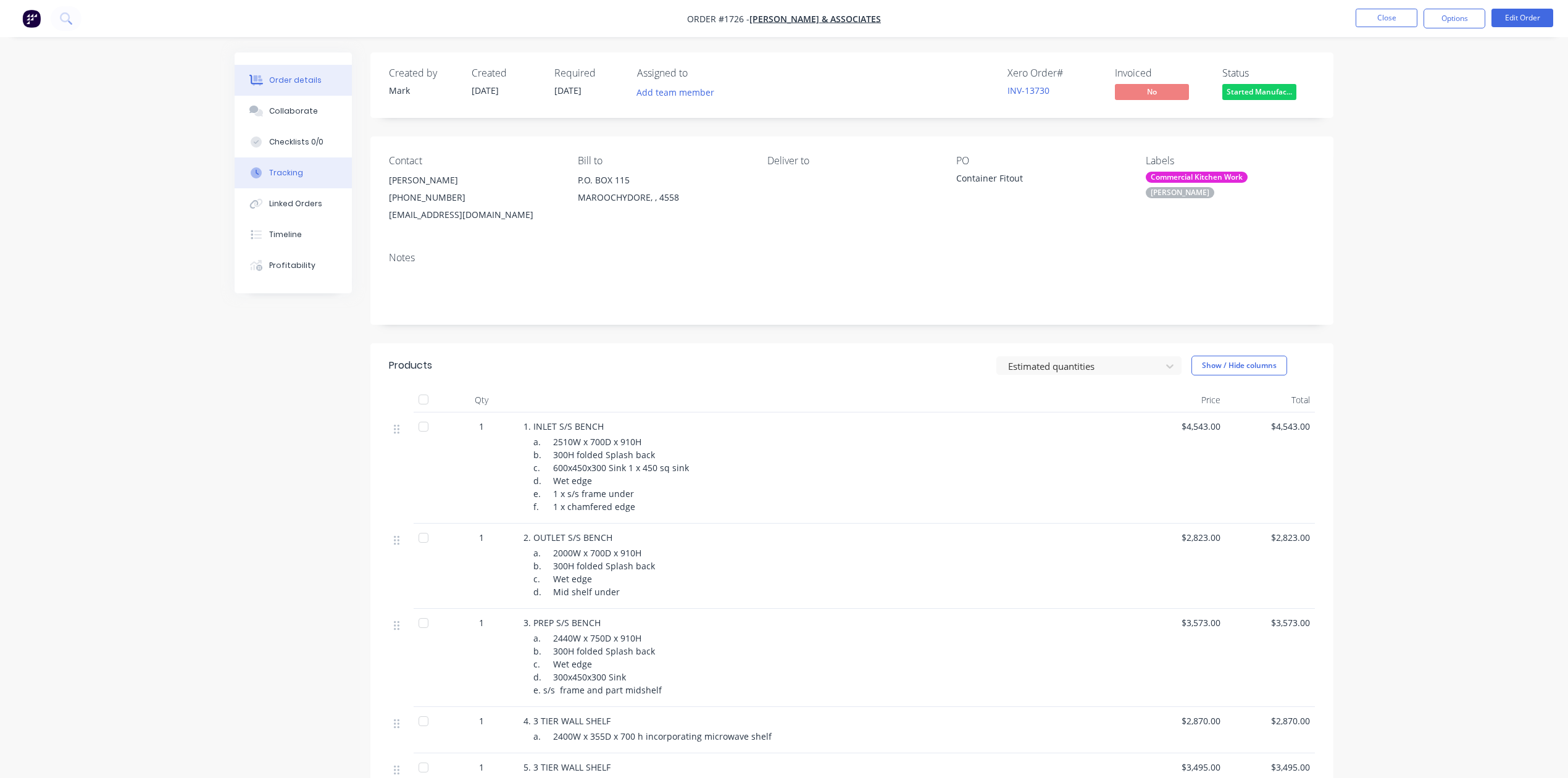
click at [277, 178] on div "Tracking" at bounding box center [286, 173] width 34 height 11
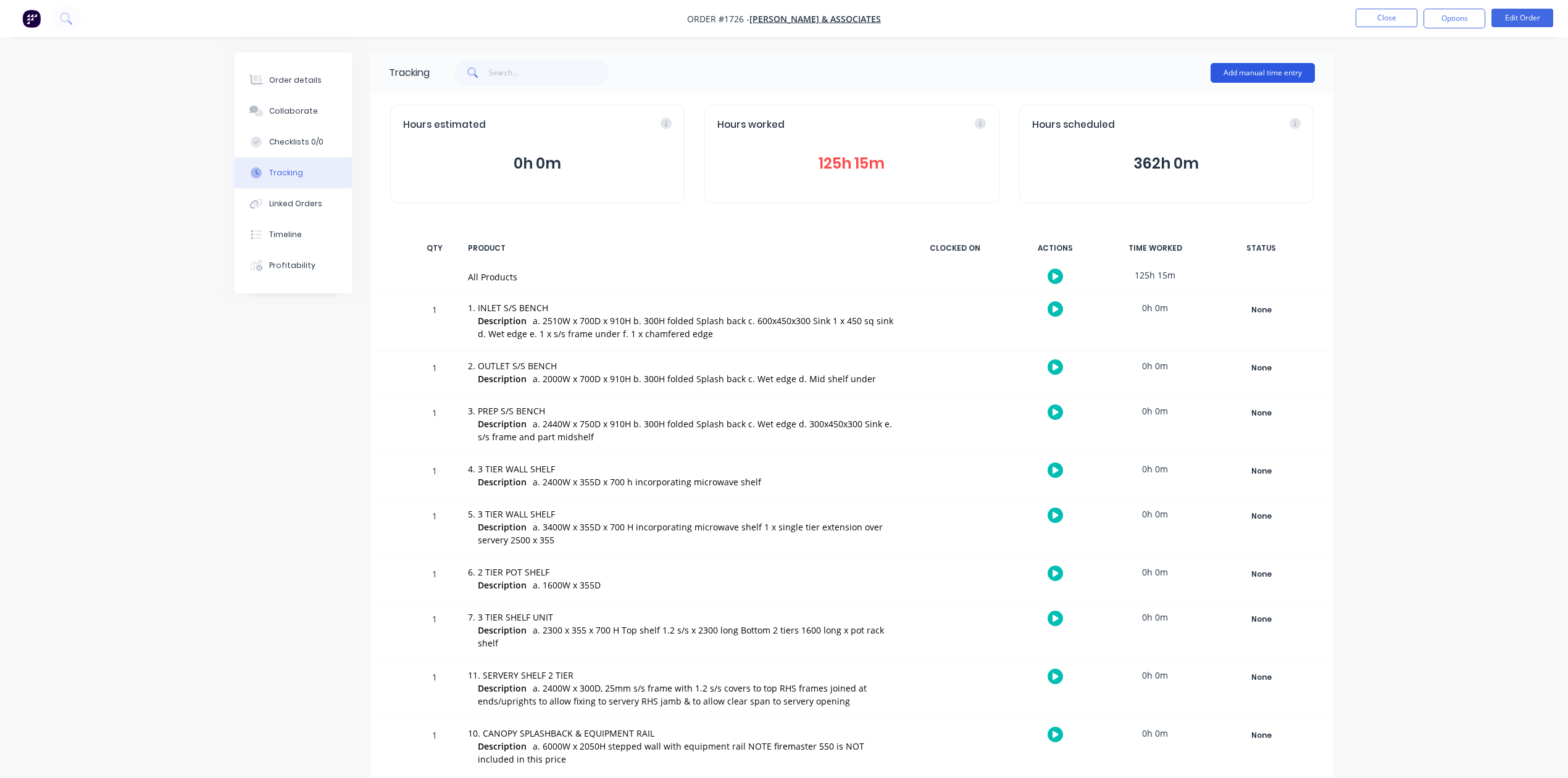
click at [1226, 69] on button "Add manual time entry" at bounding box center [1263, 72] width 104 height 20
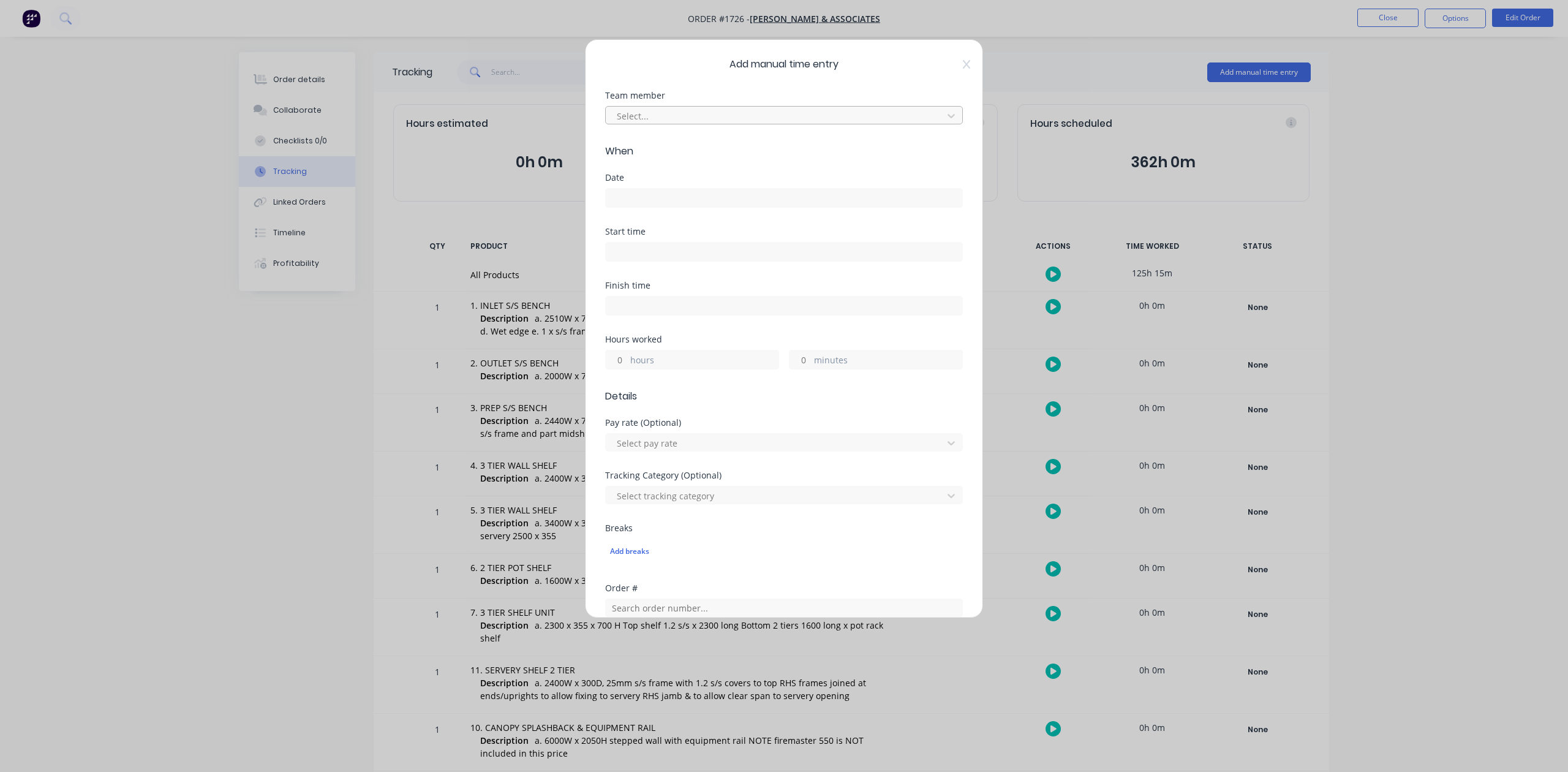
click at [763, 124] on div at bounding box center [776, 116] width 321 height 15
click at [685, 197] on div "[PERSON_NAME]" at bounding box center [777, 191] width 335 height 23
click at [665, 207] on input at bounding box center [784, 198] width 357 height 18
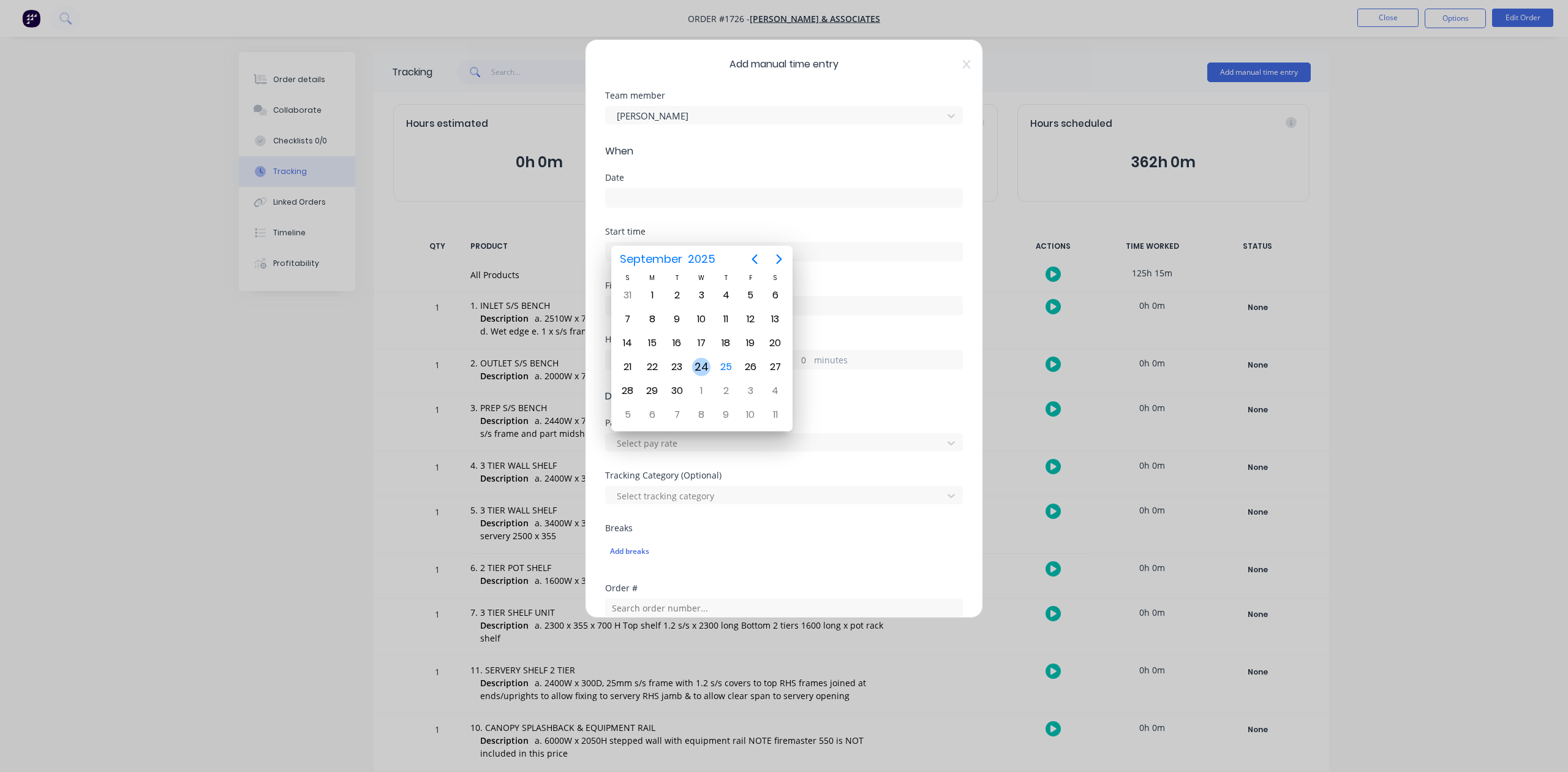
click at [701, 361] on div "24" at bounding box center [701, 367] width 18 height 18
type input "[DATE]"
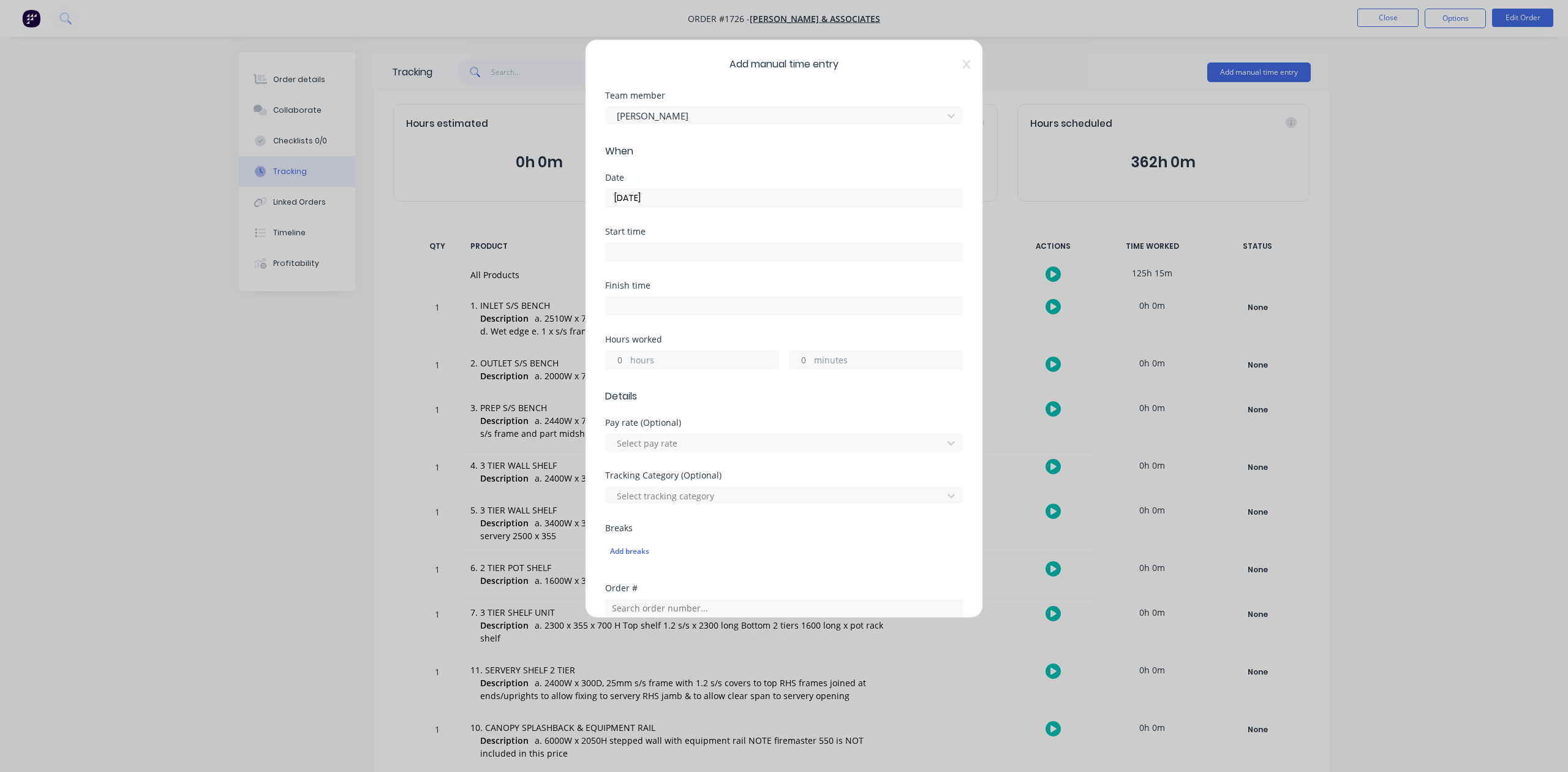
click at [625, 369] on input "hours" at bounding box center [616, 360] width 22 height 18
type input "9"
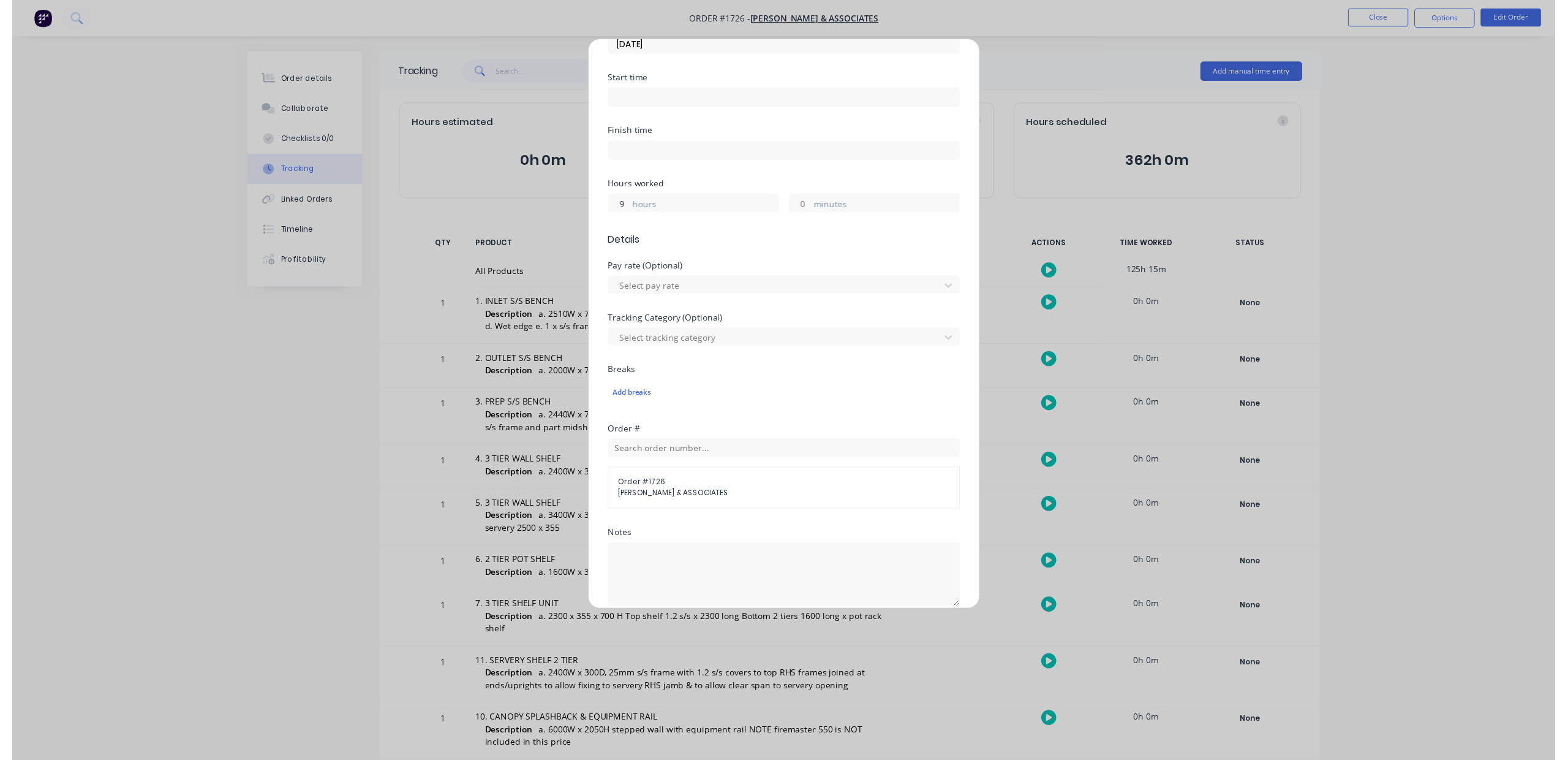
scroll to position [433, 0]
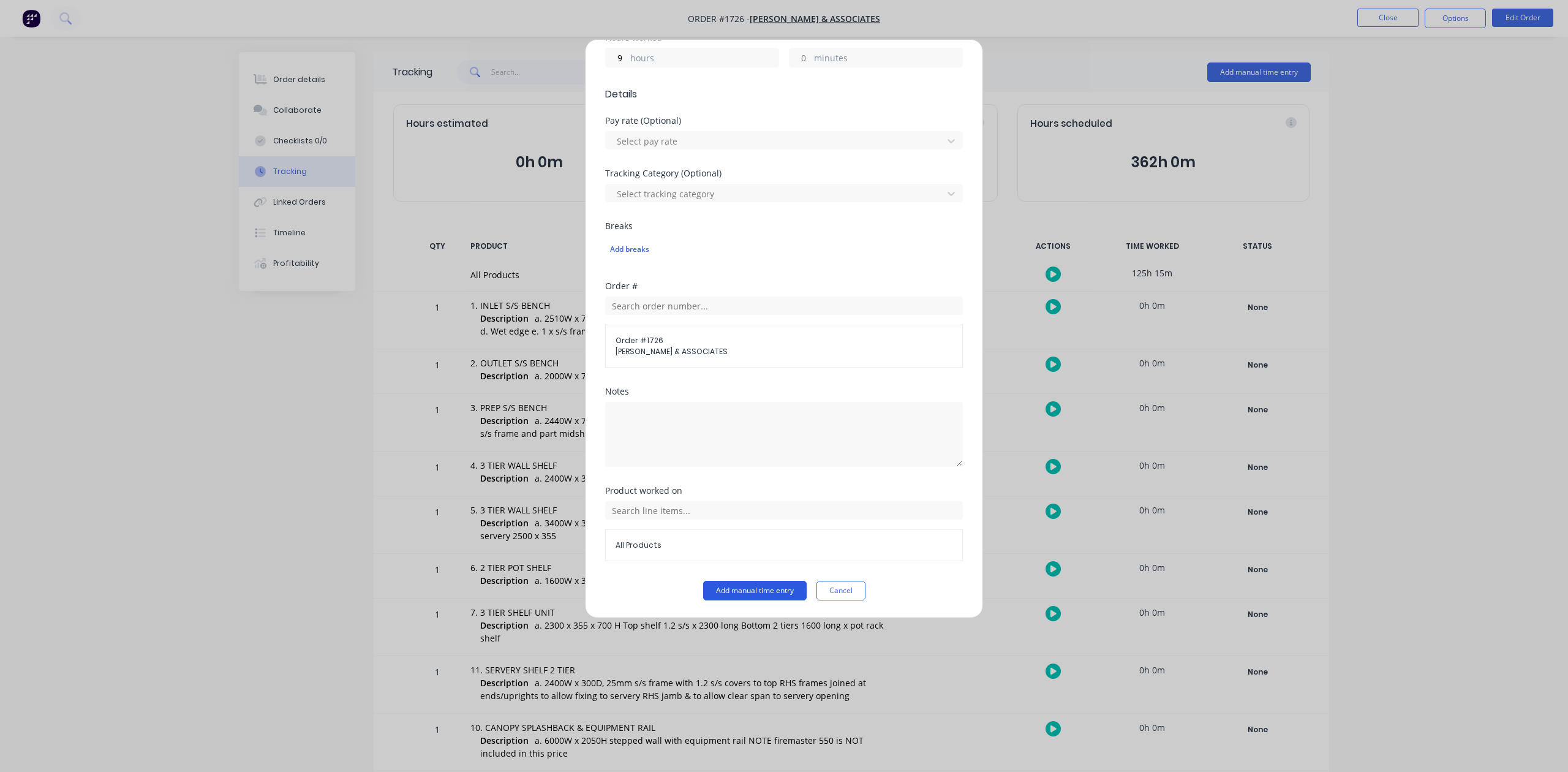
click at [738, 591] on button "Add manual time entry" at bounding box center [755, 591] width 104 height 20
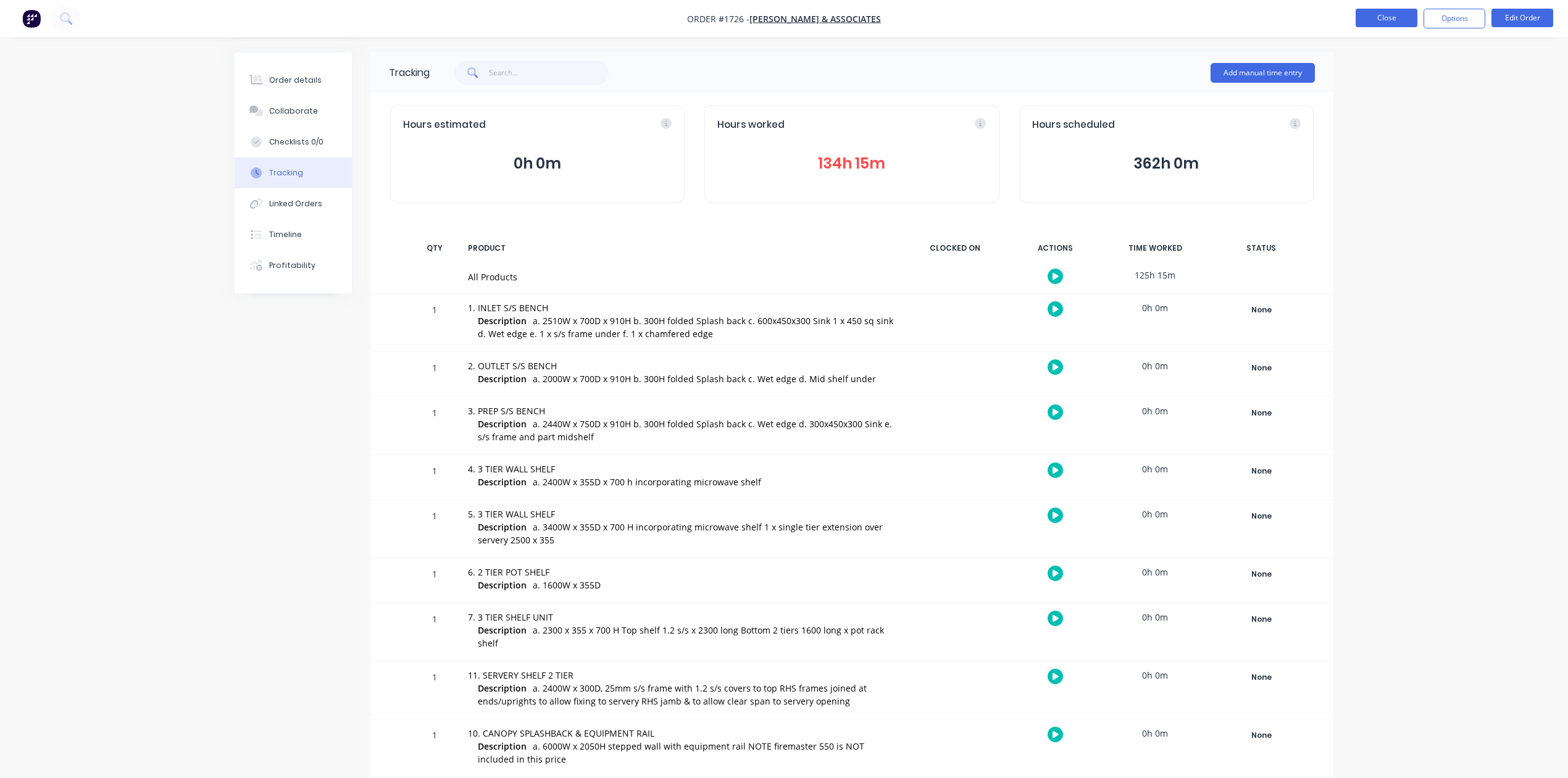
click at [1365, 15] on button "Close" at bounding box center [1387, 17] width 62 height 19
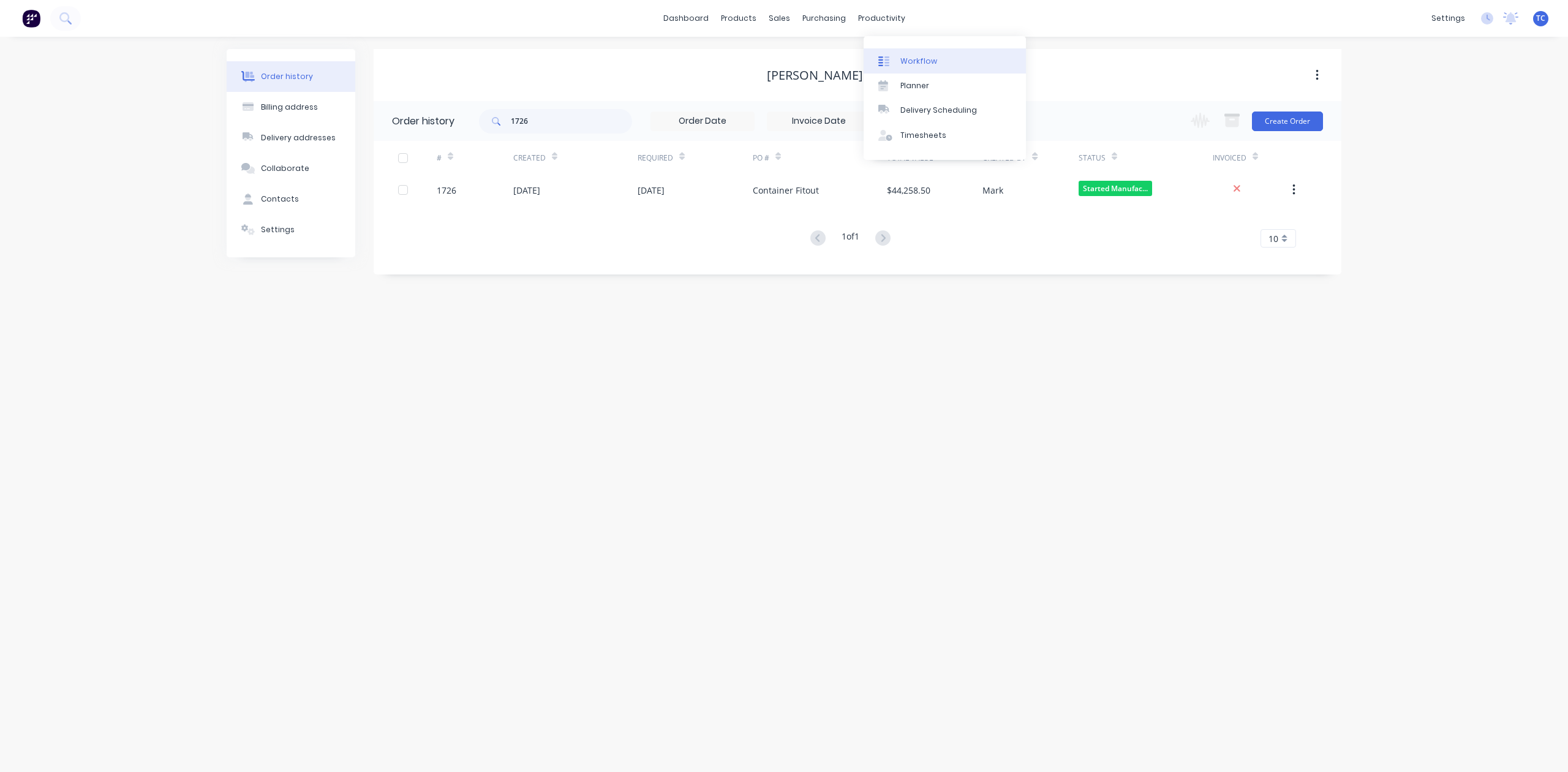
click at [925, 62] on div "Workflow" at bounding box center [919, 61] width 37 height 11
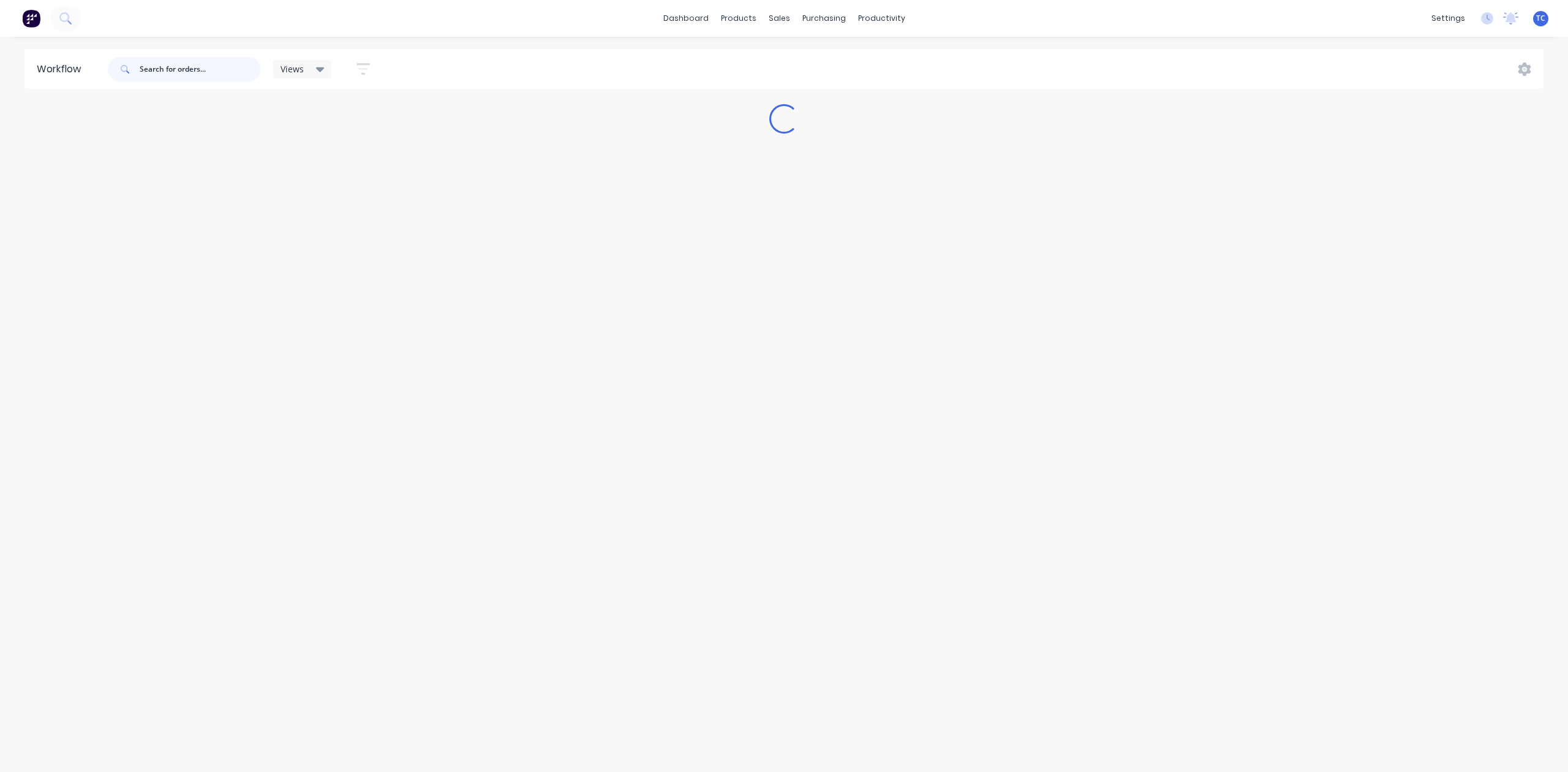
click at [197, 74] on input "text" at bounding box center [200, 69] width 121 height 25
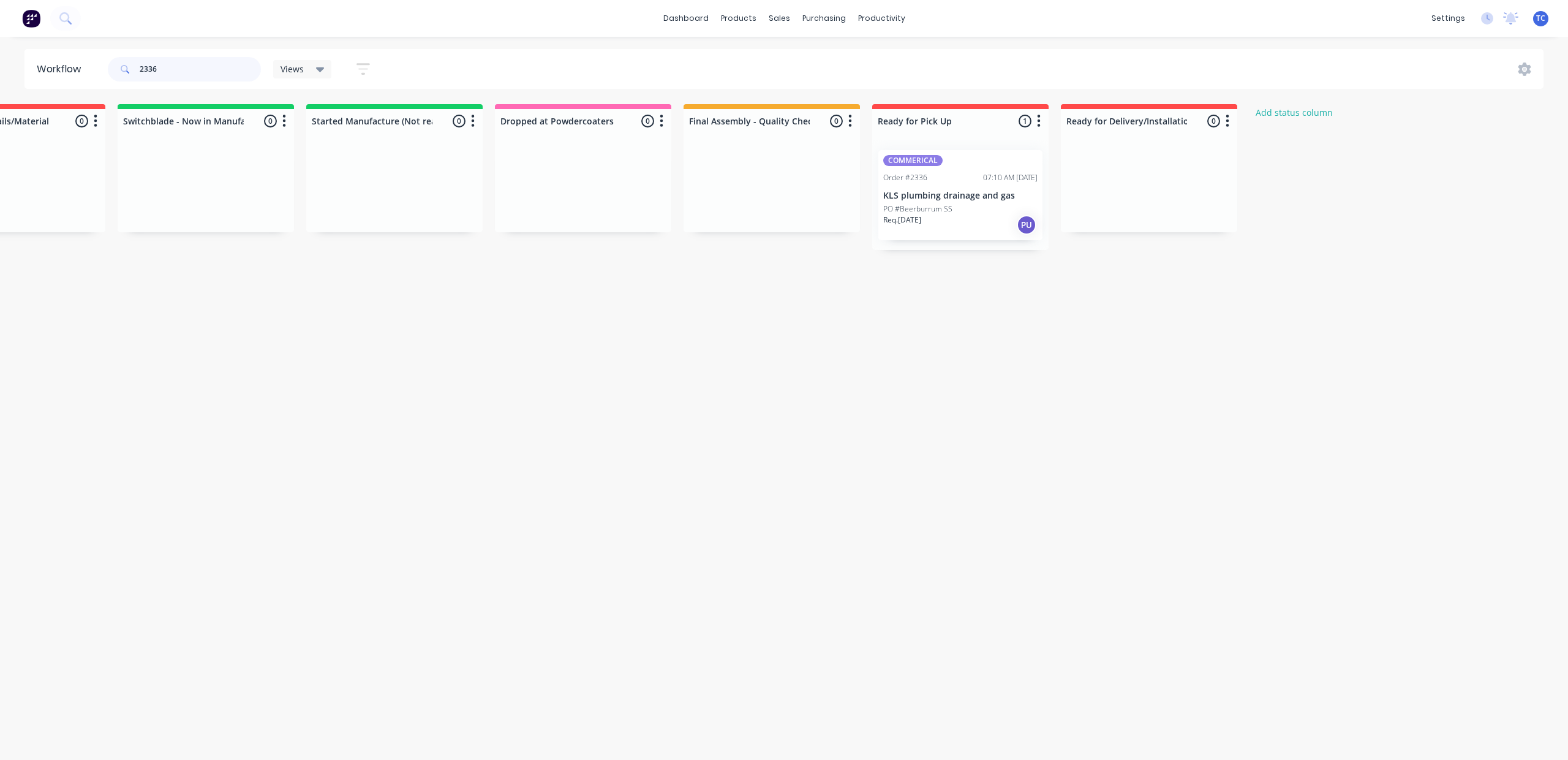
scroll to position [0, 672]
type input "2336"
click at [953, 215] on p "PO #Beerburrum SS" at bounding box center [918, 209] width 69 height 11
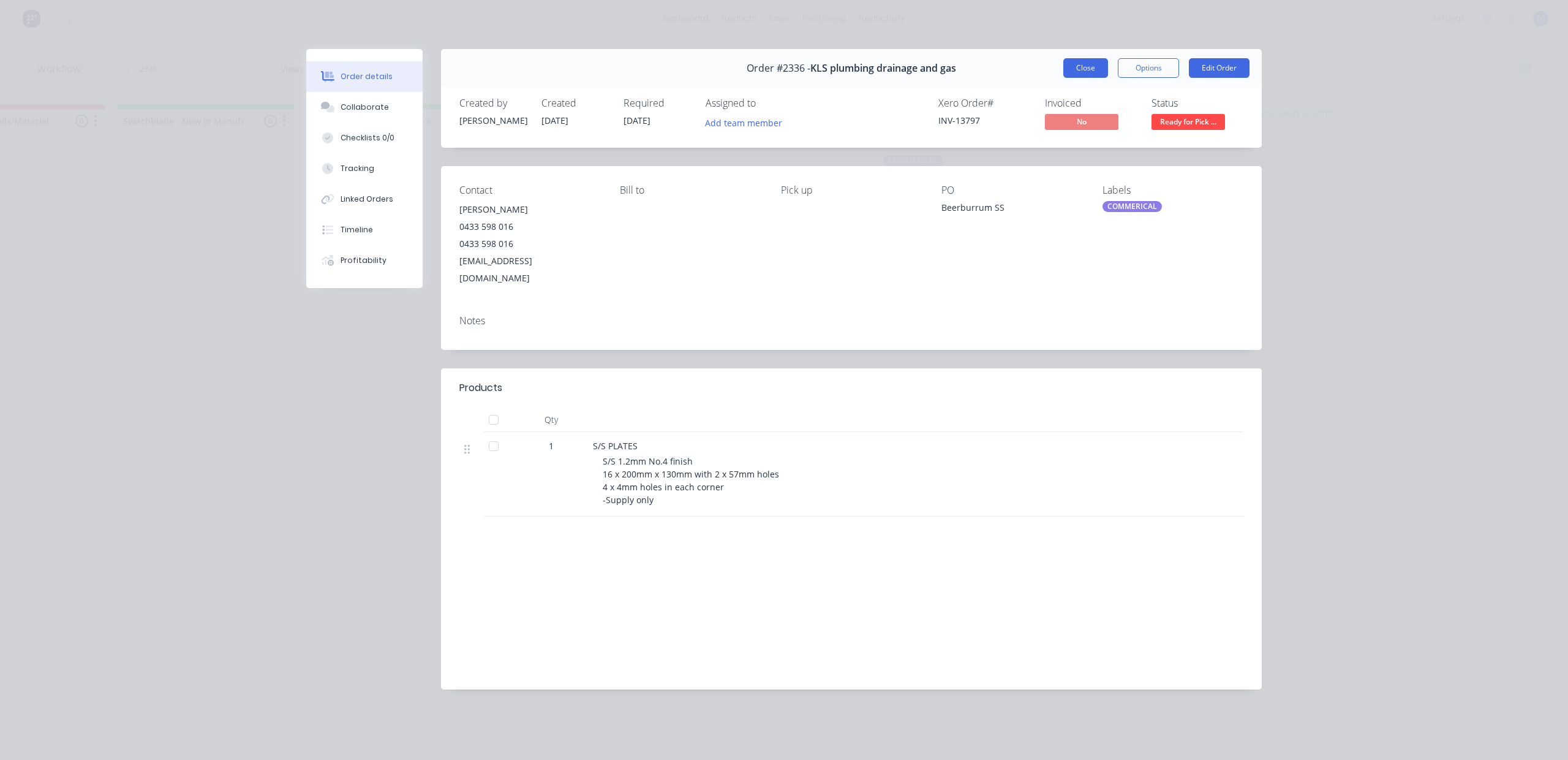
click at [1064, 78] on button "Close" at bounding box center [1086, 67] width 45 height 20
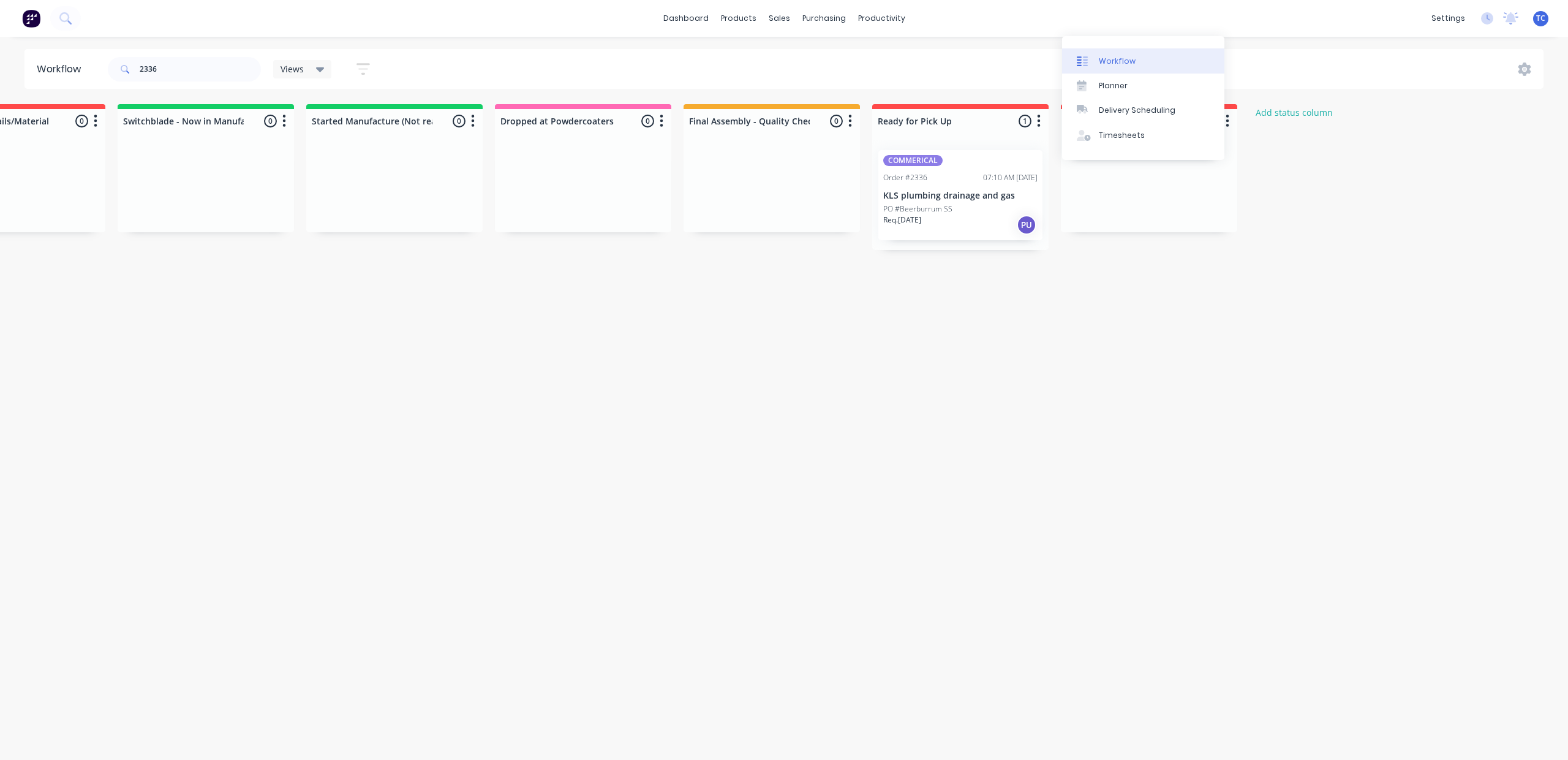
click at [1099, 64] on div "Workflow" at bounding box center [1118, 61] width 37 height 11
click at [1099, 62] on div "Workflow" at bounding box center [1118, 61] width 37 height 11
click at [1099, 61] on div "Workflow" at bounding box center [1118, 61] width 37 height 11
click at [1099, 67] on div "Workflow" at bounding box center [1118, 61] width 37 height 11
click at [675, 20] on link "dashboard" at bounding box center [686, 18] width 58 height 18
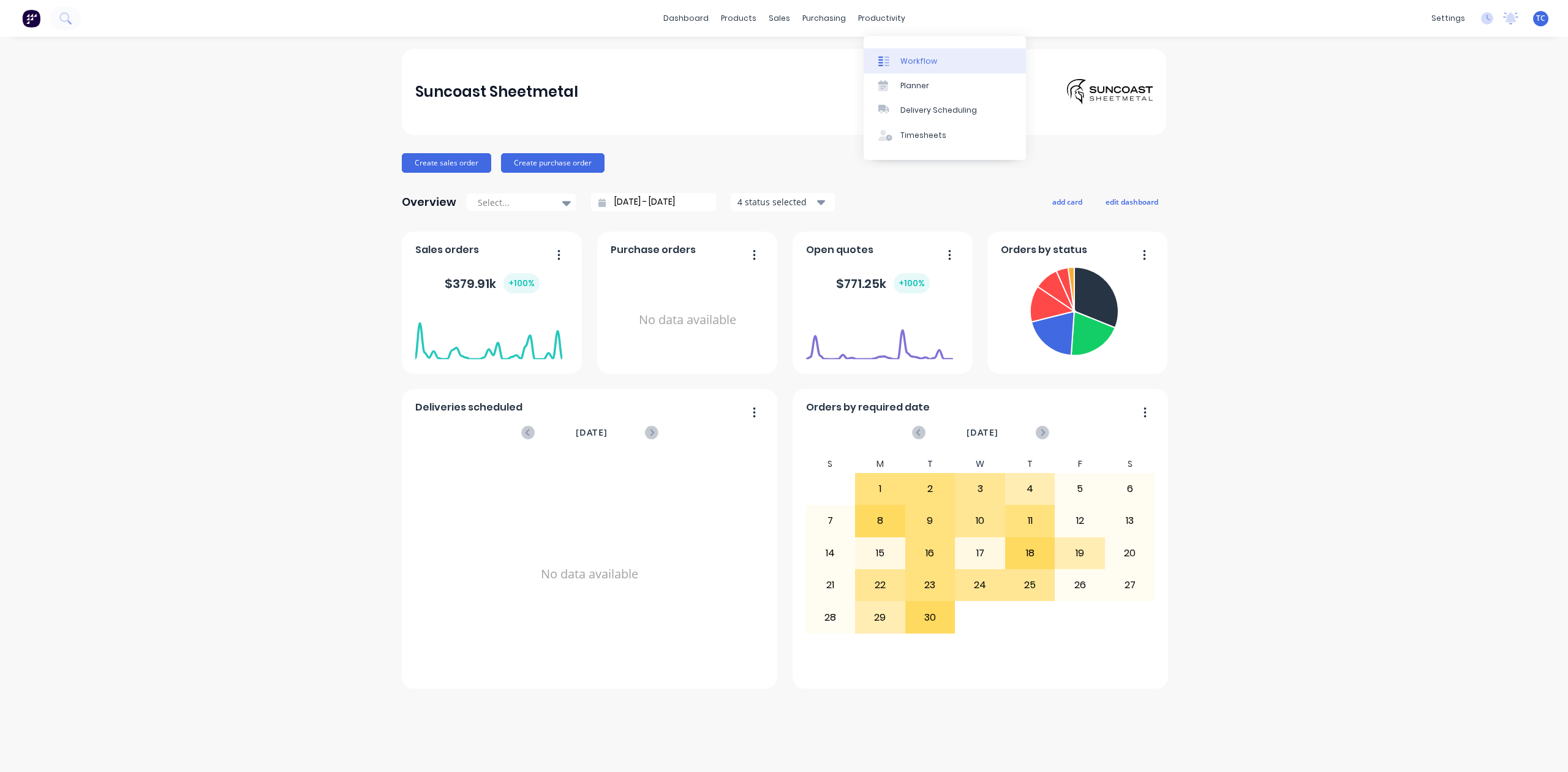
click at [930, 64] on div "Workflow" at bounding box center [919, 61] width 37 height 11
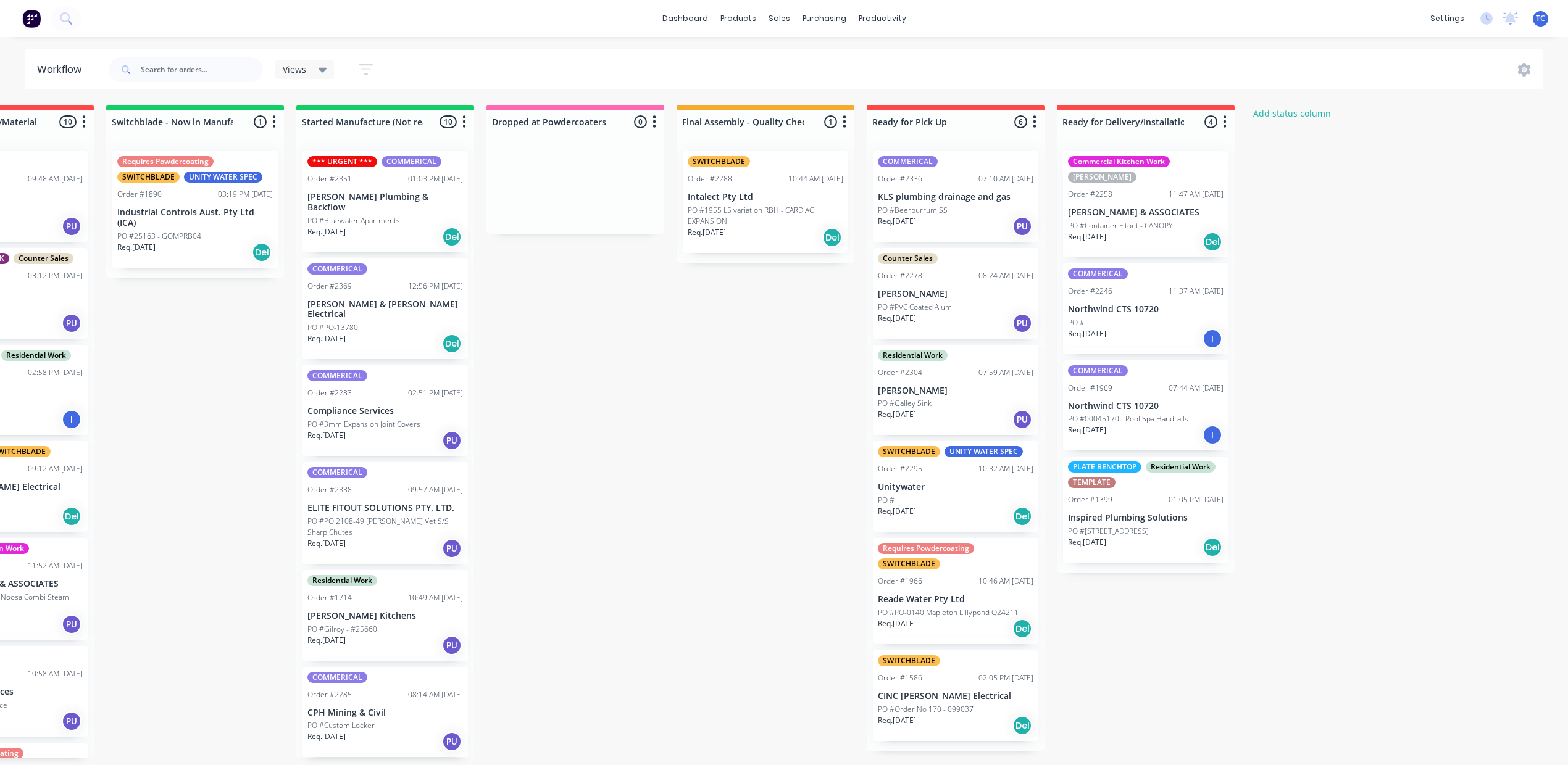
scroll to position [12, 728]
click at [1224, 523] on p "Inspired Plumbing Solutions" at bounding box center [1146, 518] width 156 height 10
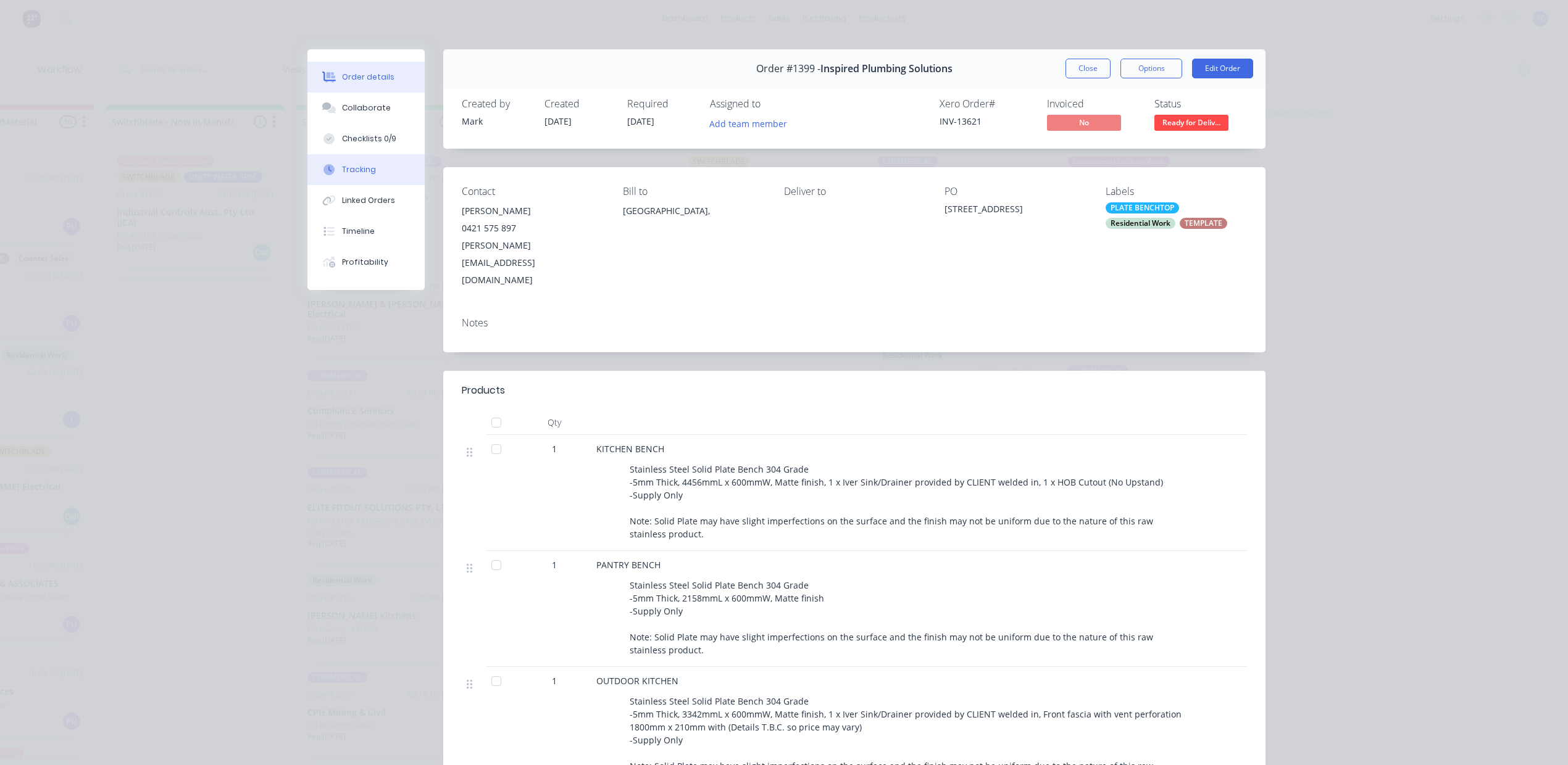
click at [359, 176] on div "Tracking" at bounding box center [359, 169] width 34 height 11
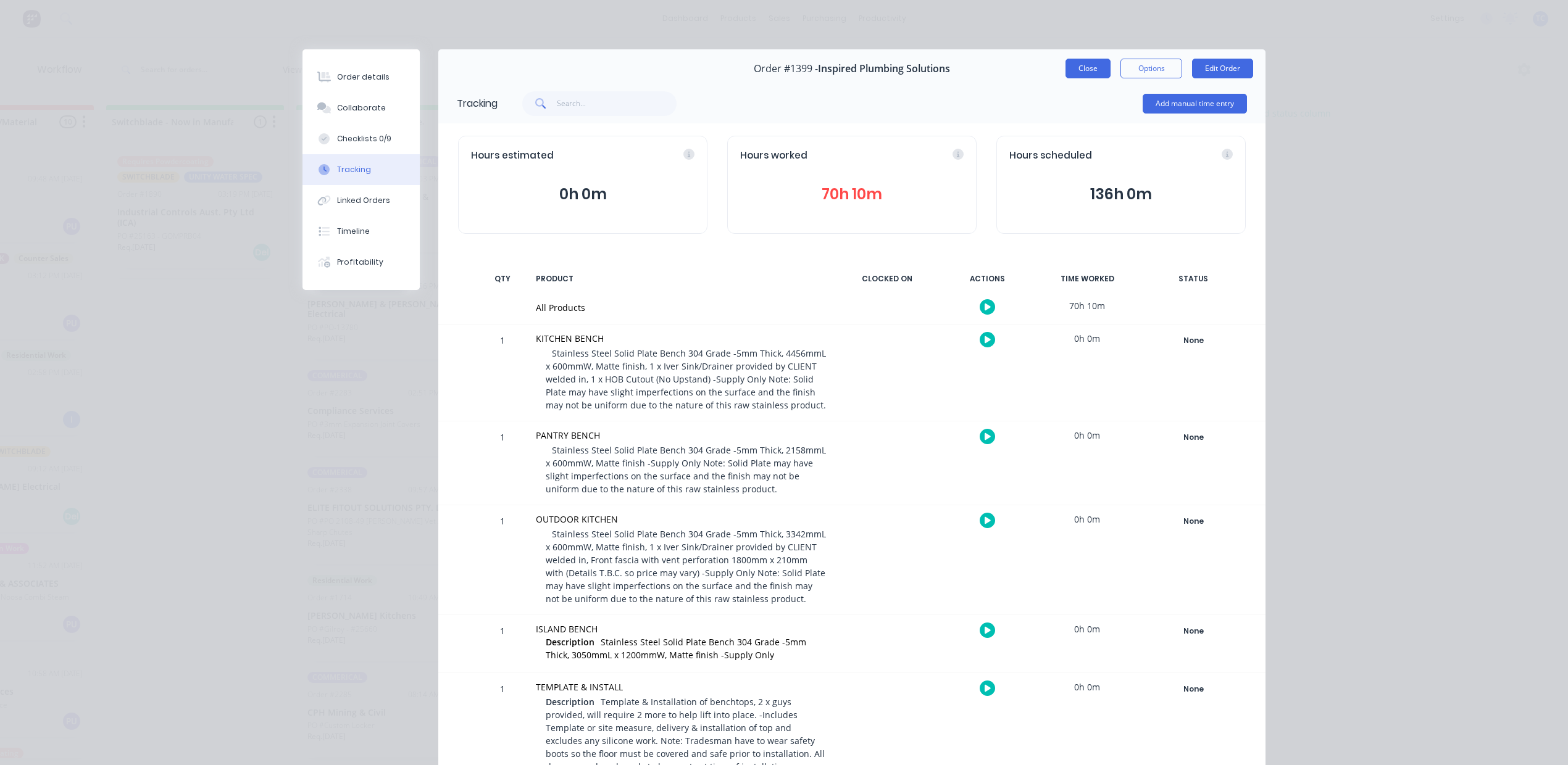
click at [1065, 78] on button "Close" at bounding box center [1088, 68] width 45 height 20
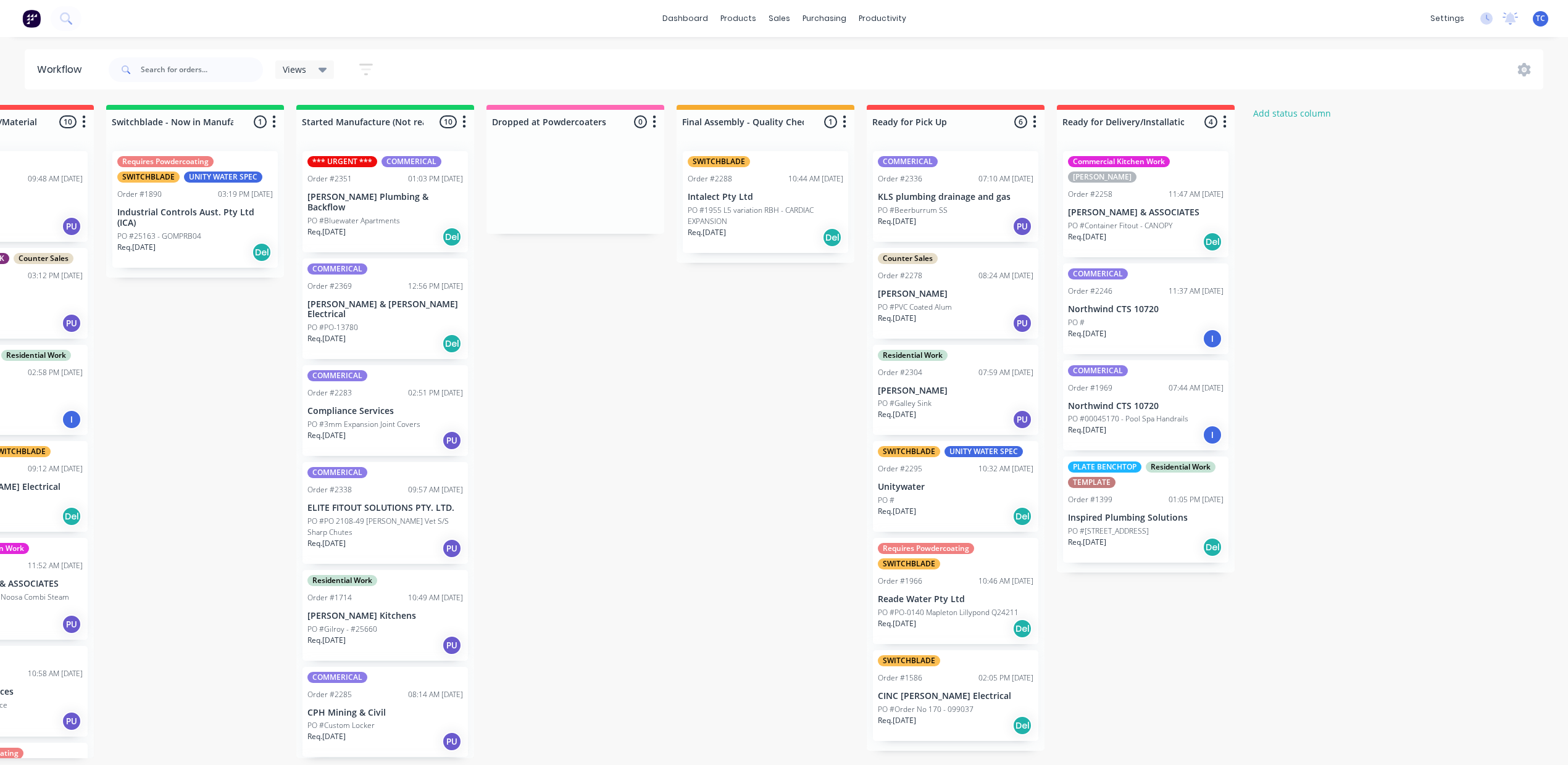
scroll to position [0, 728]
click at [1172, 229] on p "PO #Container Fitout - CANOPY" at bounding box center [1120, 226] width 104 height 11
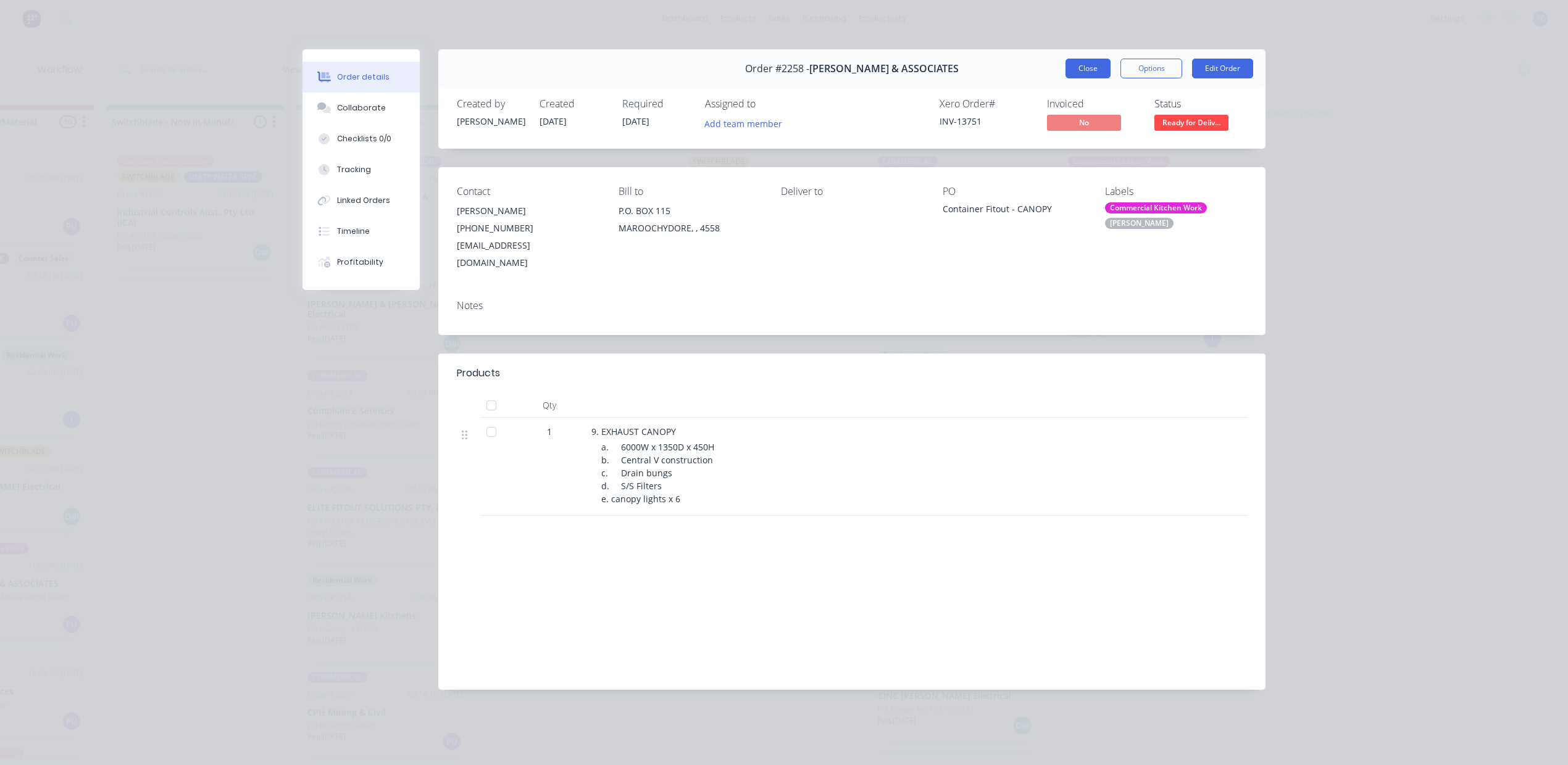
click at [1065, 78] on button "Close" at bounding box center [1088, 68] width 45 height 20
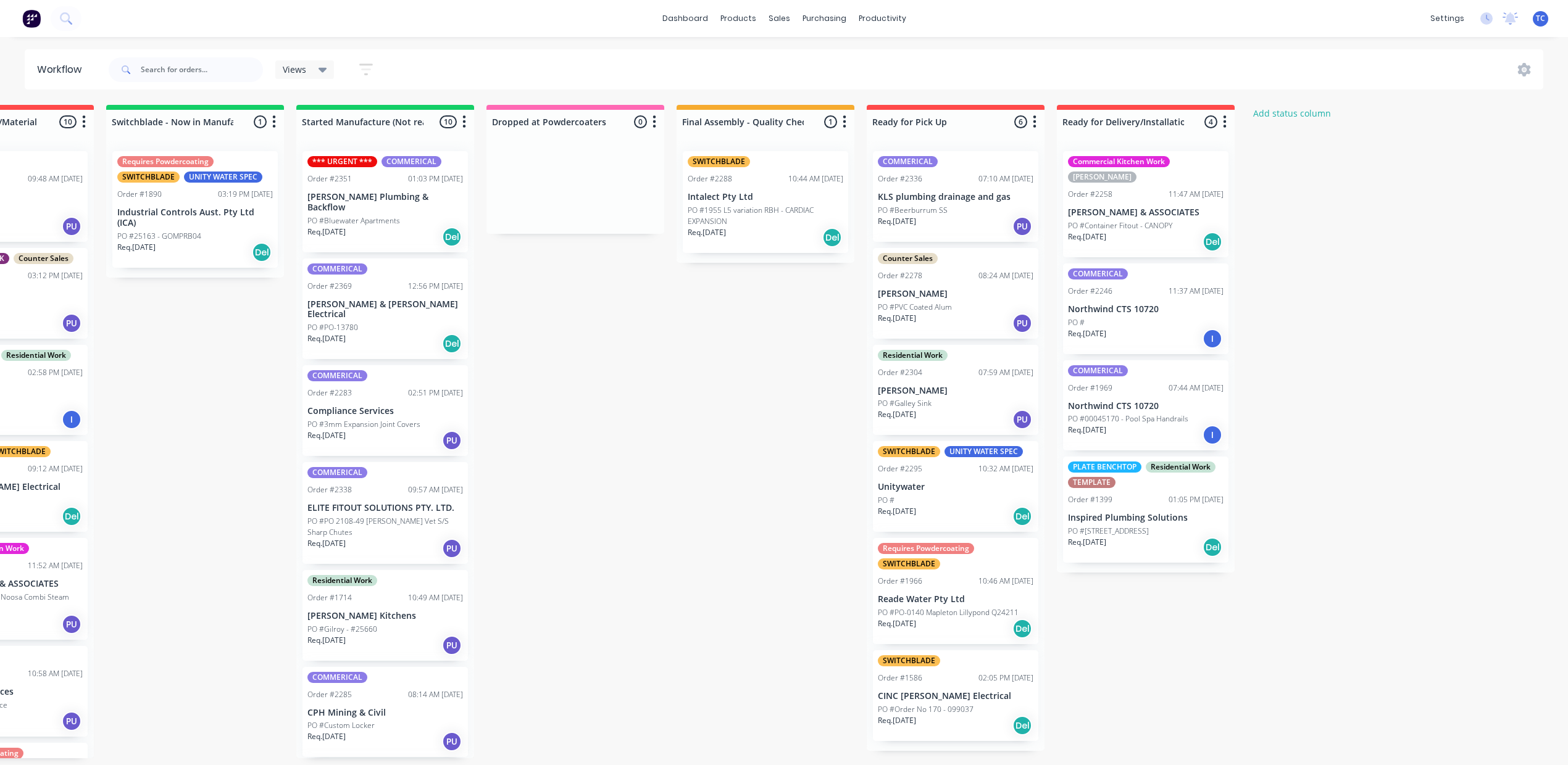
click at [1224, 240] on div "Req. [DATE] Del" at bounding box center [1146, 242] width 156 height 21
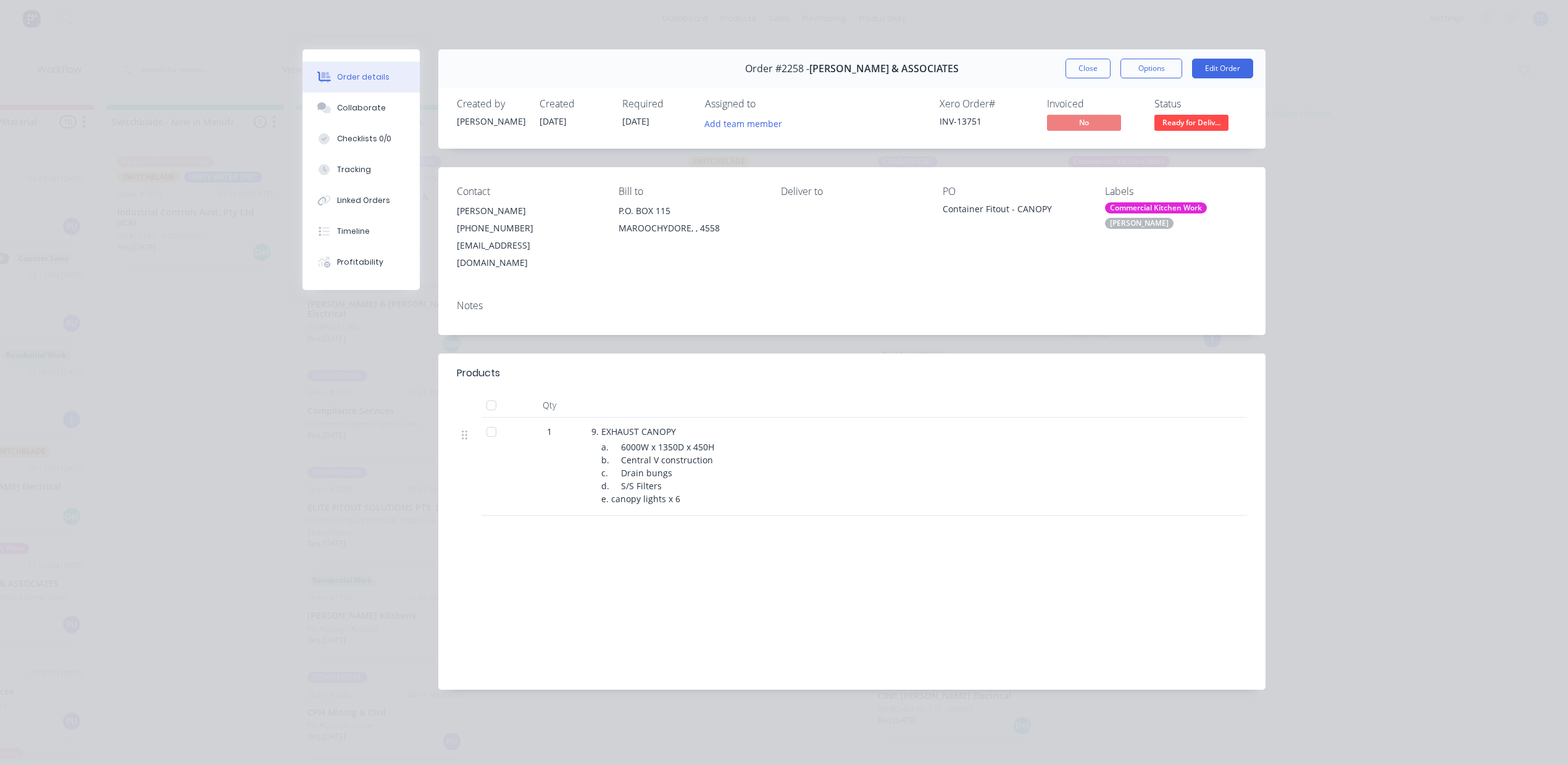
scroll to position [0, 0]
click at [1065, 78] on button "Close" at bounding box center [1088, 68] width 45 height 20
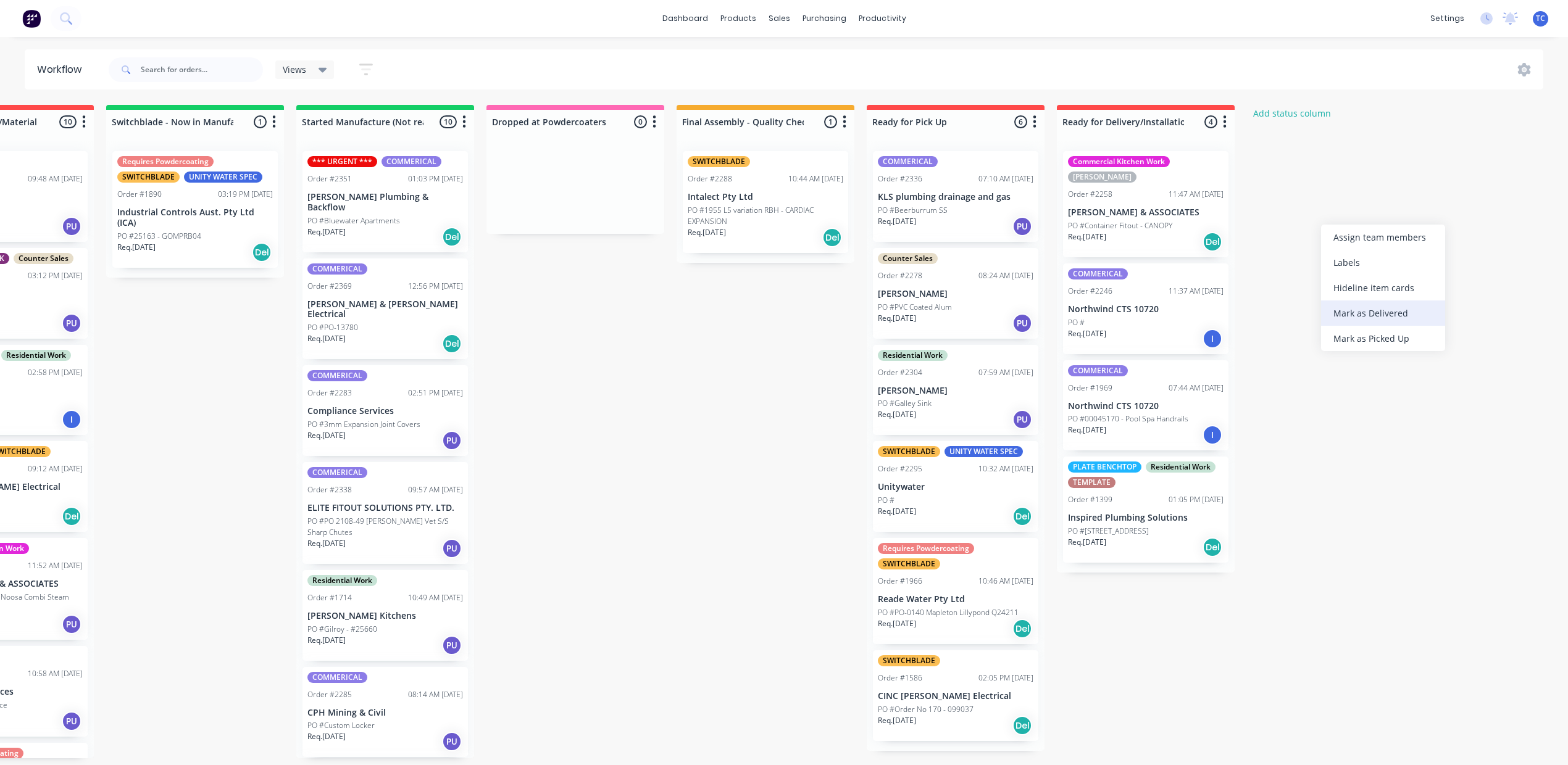
click at [1351, 322] on div "Mark as Delivered" at bounding box center [1383, 313] width 124 height 25
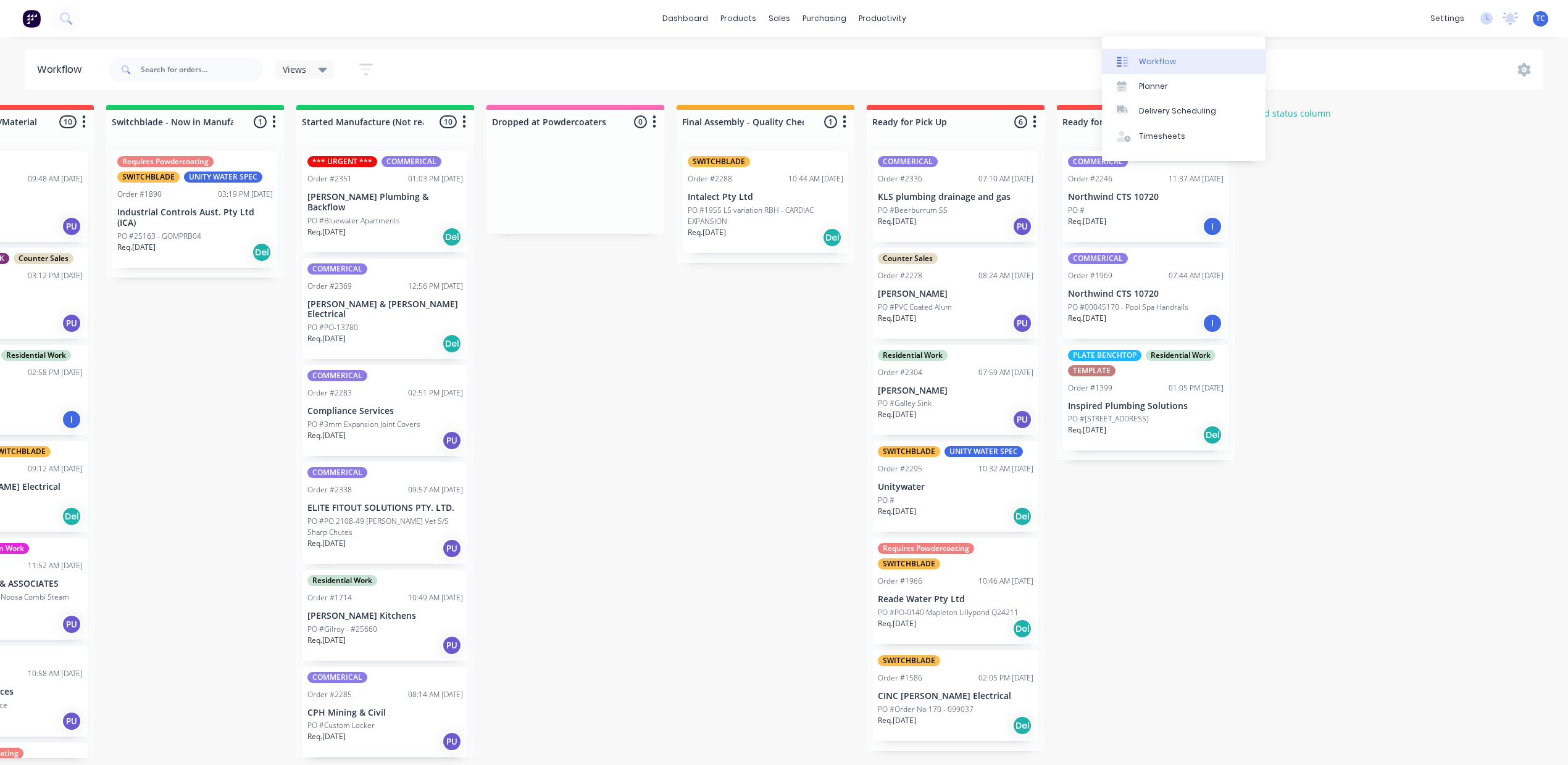
click at [1139, 67] on div "Workflow" at bounding box center [1158, 62] width 37 height 11
click at [223, 70] on input "text" at bounding box center [202, 70] width 122 height 25
drag, startPoint x: 791, startPoint y: 21, endPoint x: 806, endPoint y: 44, distance: 27.5
click at [792, 22] on div "sales" at bounding box center [779, 18] width 34 height 19
click at [1032, 63] on div "Sales Orders" at bounding box center [1057, 62] width 51 height 11
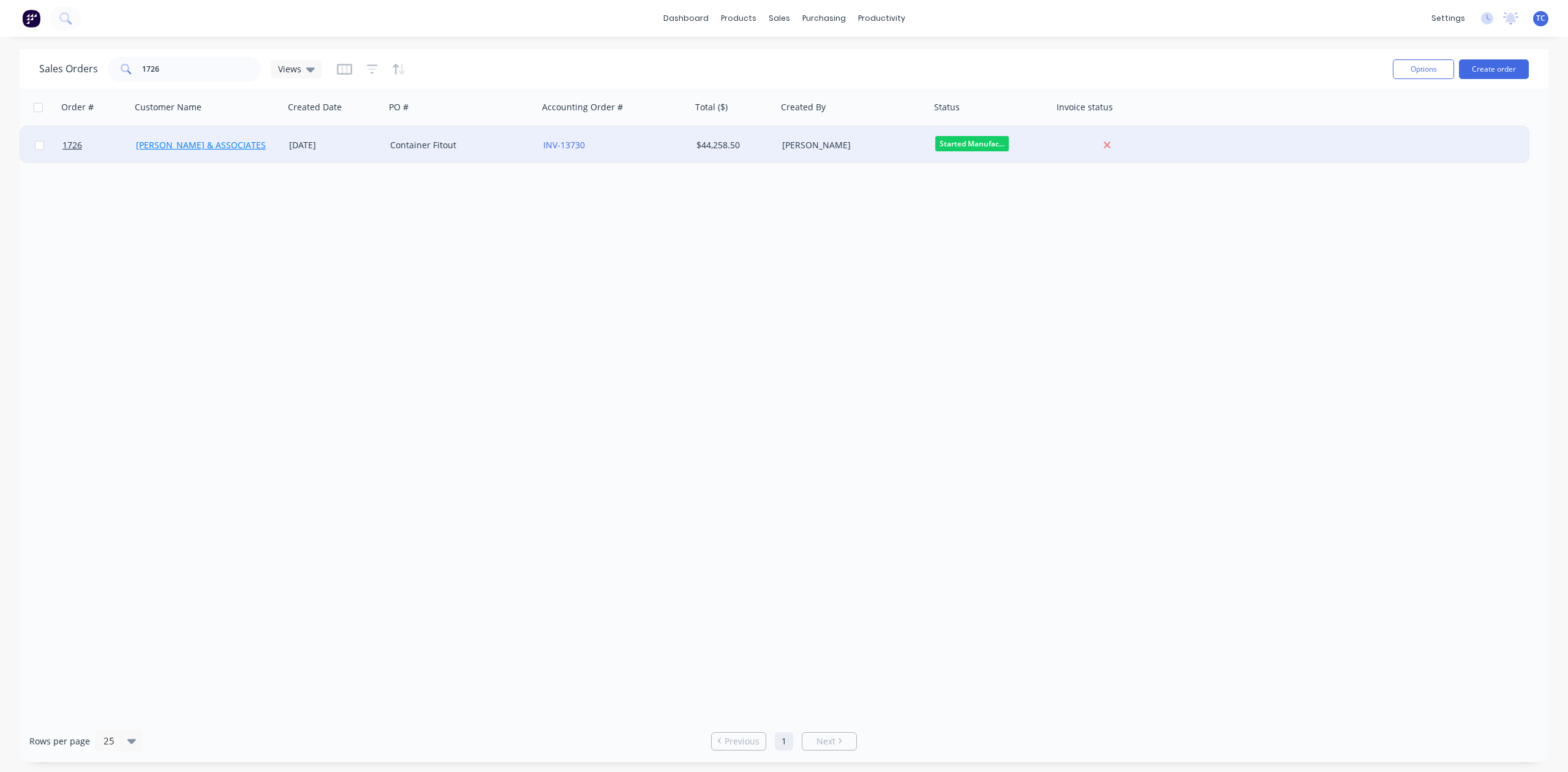
click at [199, 140] on link "[PERSON_NAME] & ASSOCIATES" at bounding box center [201, 145] width 130 height 11
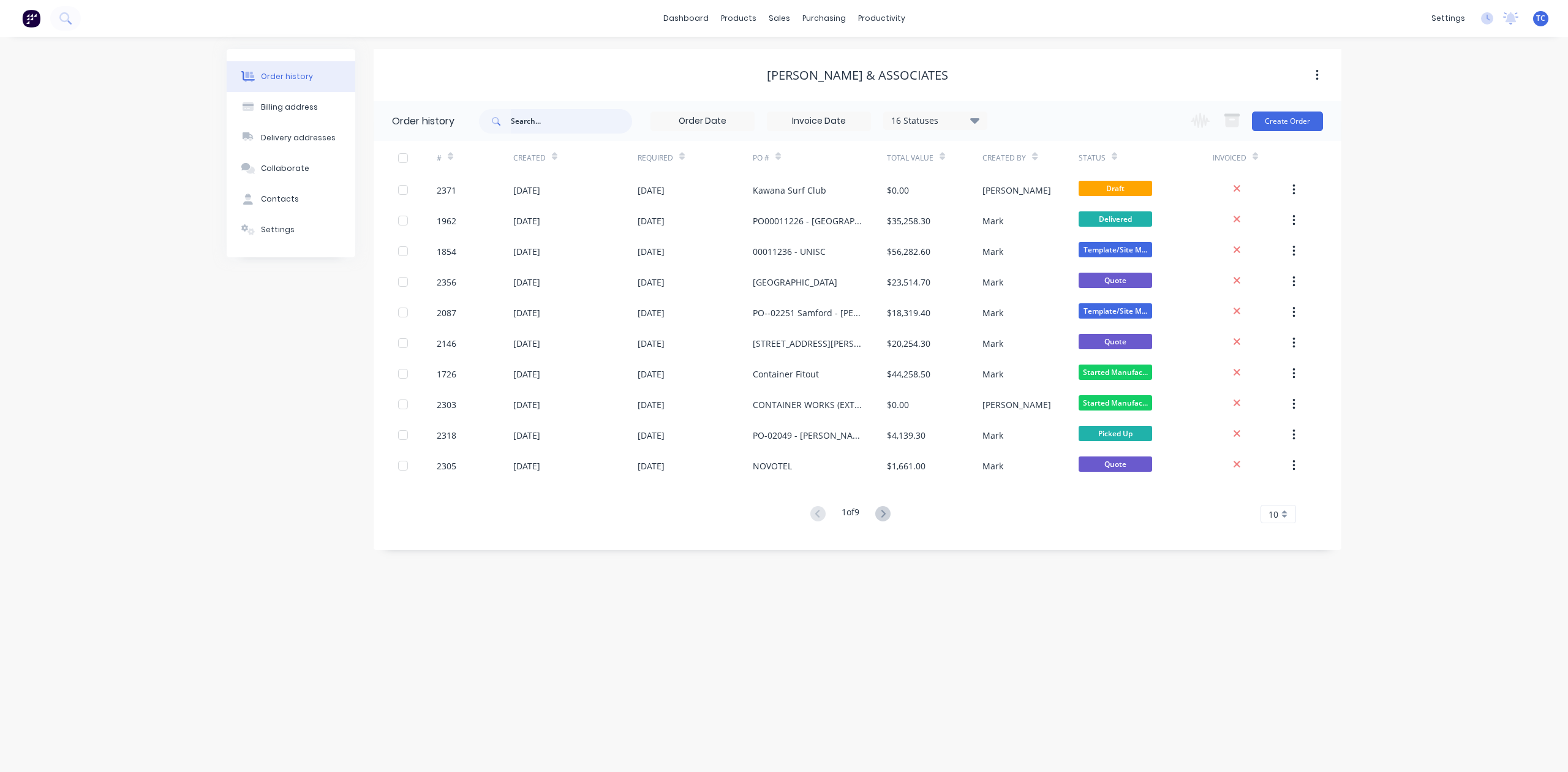
click at [566, 118] on input "text" at bounding box center [571, 121] width 121 height 25
type input "1726"
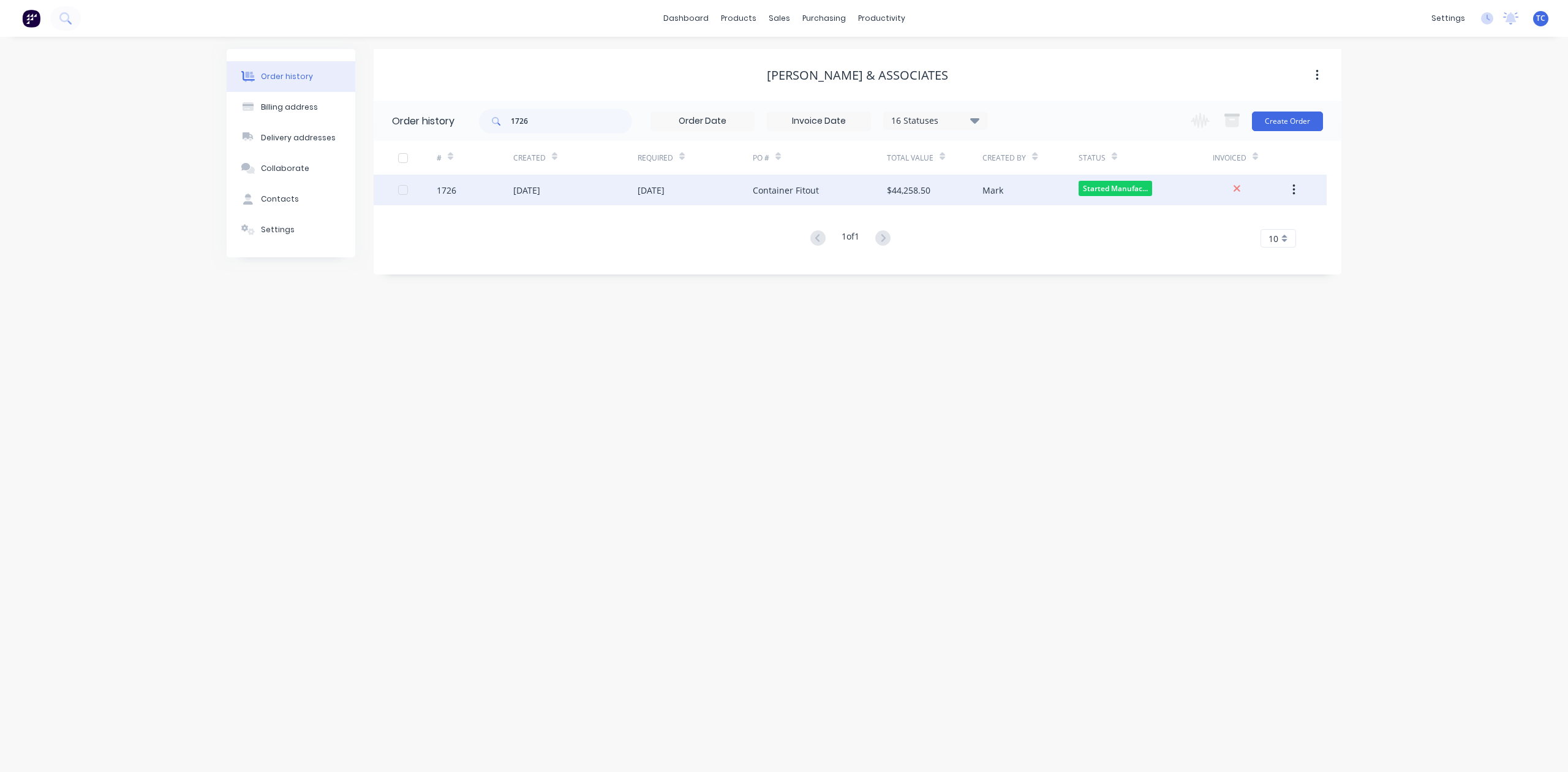
click at [540, 192] on div "[DATE]" at bounding box center [527, 190] width 27 height 13
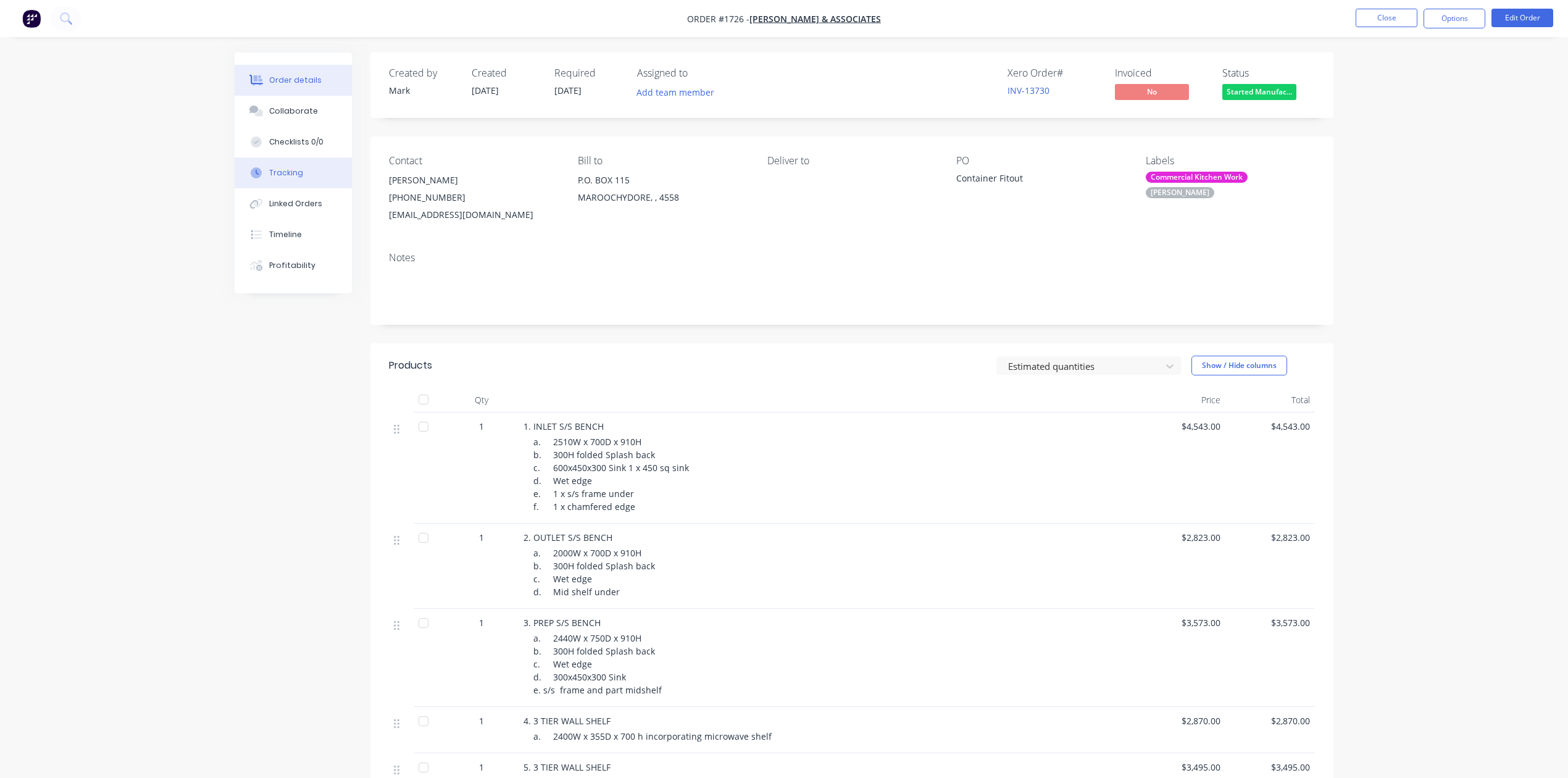
drag, startPoint x: 302, startPoint y: 196, endPoint x: 302, endPoint y: 207, distance: 11.0
click at [302, 178] on div "Tracking" at bounding box center [286, 173] width 34 height 11
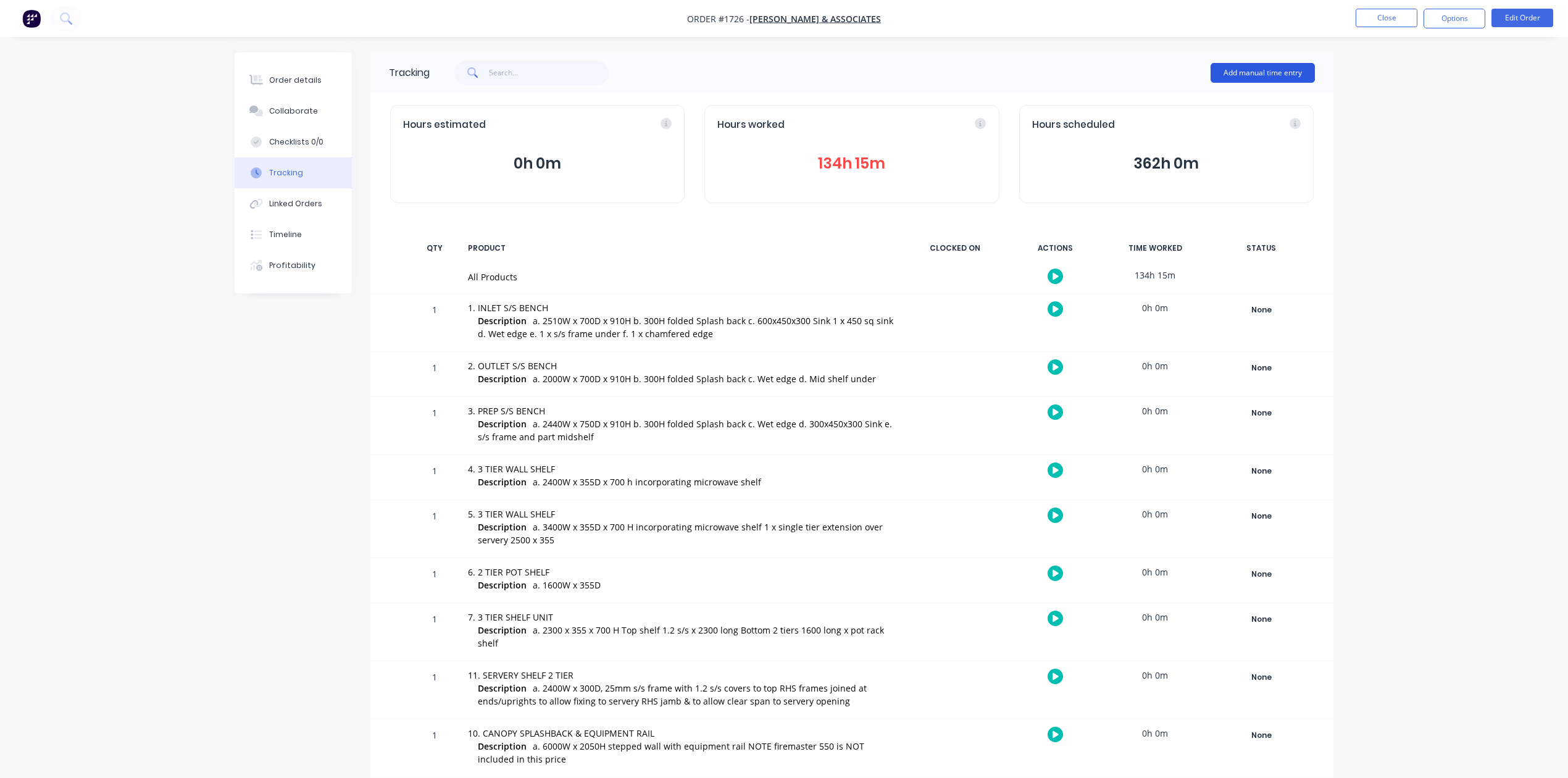
click at [1231, 68] on button "Add manual time entry" at bounding box center [1263, 72] width 104 height 20
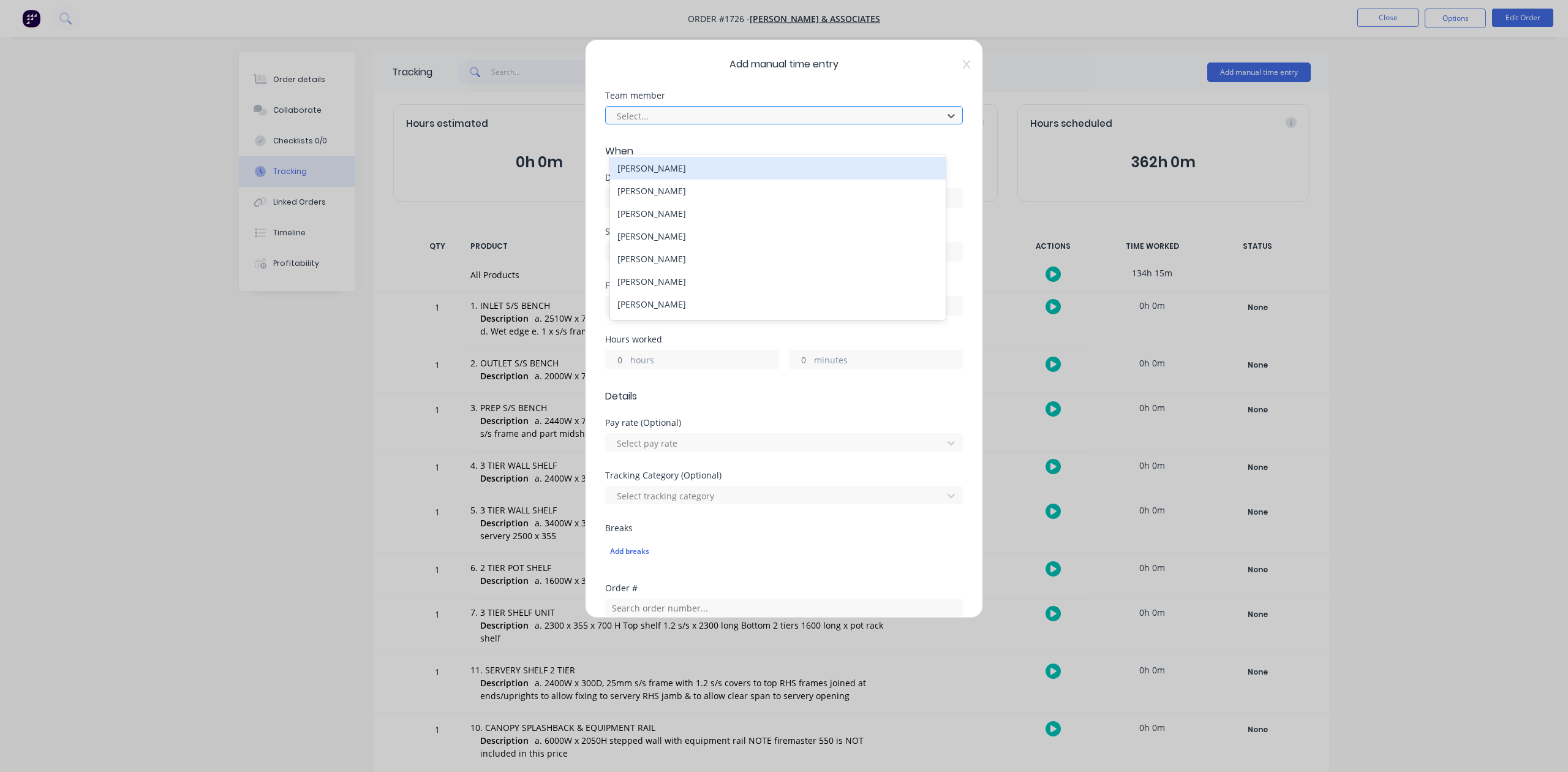
click at [800, 124] on div at bounding box center [776, 116] width 321 height 15
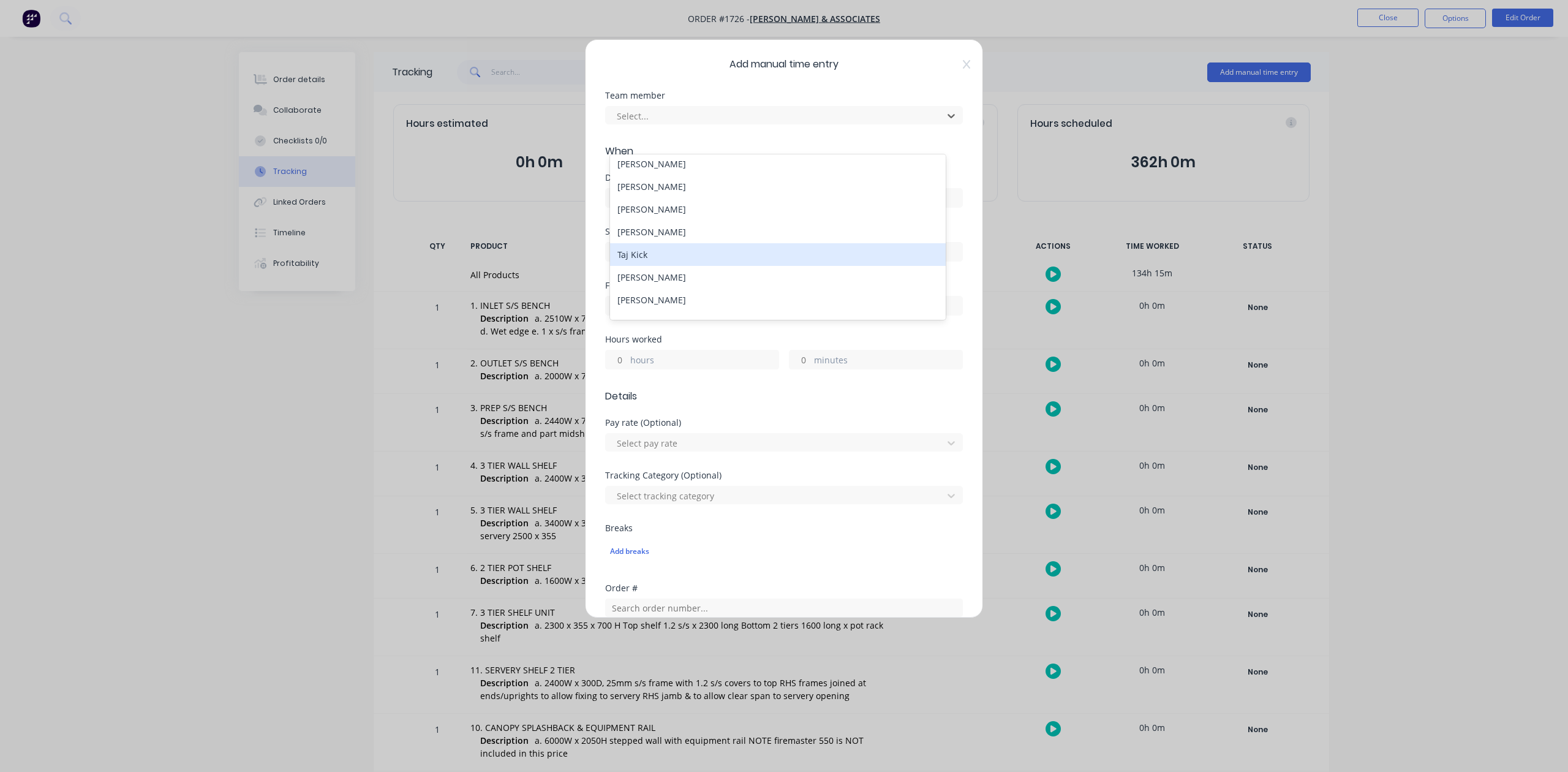
click at [670, 266] on div "Taj Kick" at bounding box center [777, 255] width 335 height 23
click at [657, 207] on input at bounding box center [784, 198] width 357 height 18
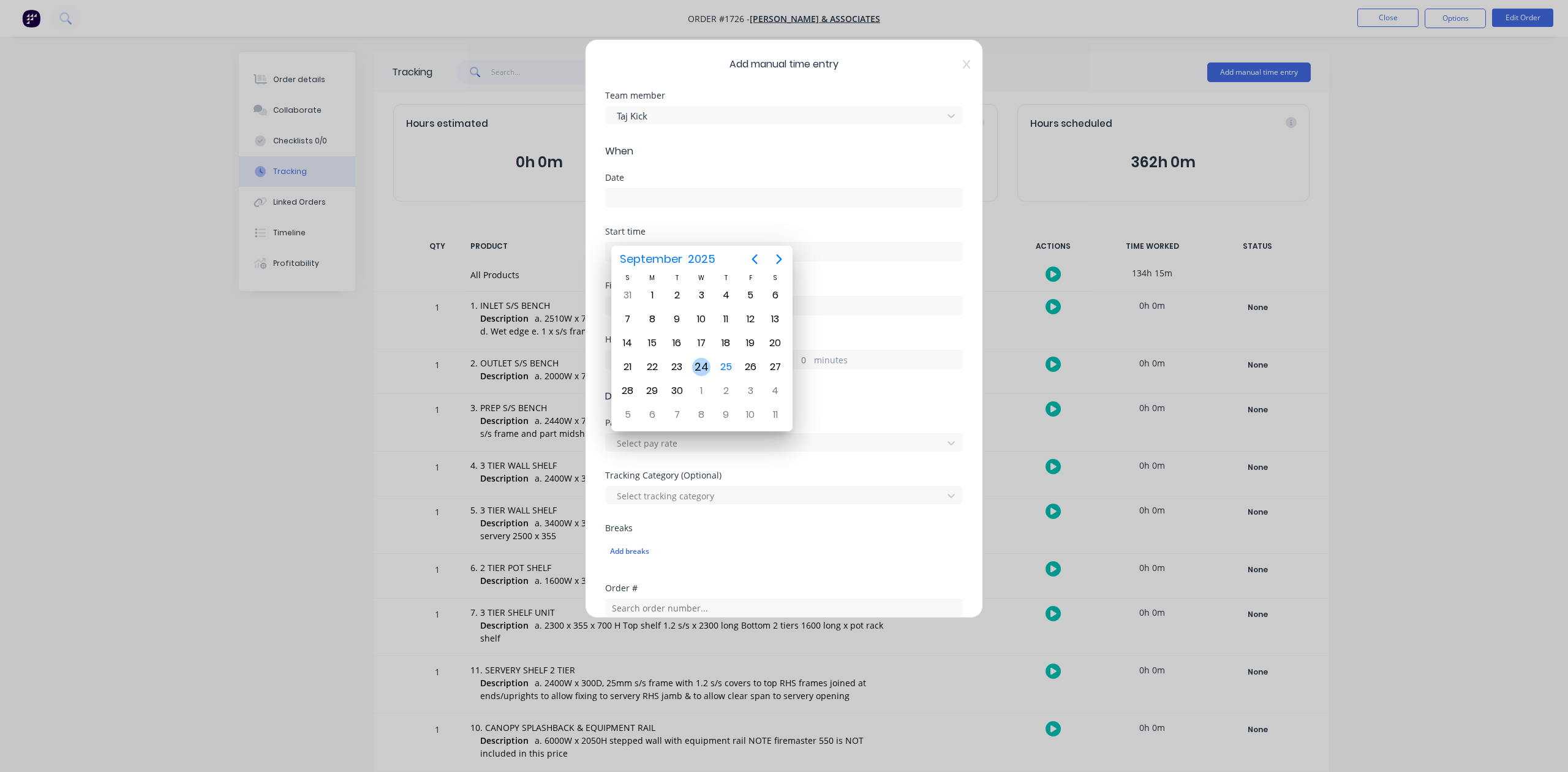
click at [702, 365] on div "24" at bounding box center [701, 367] width 18 height 18
type input "[DATE]"
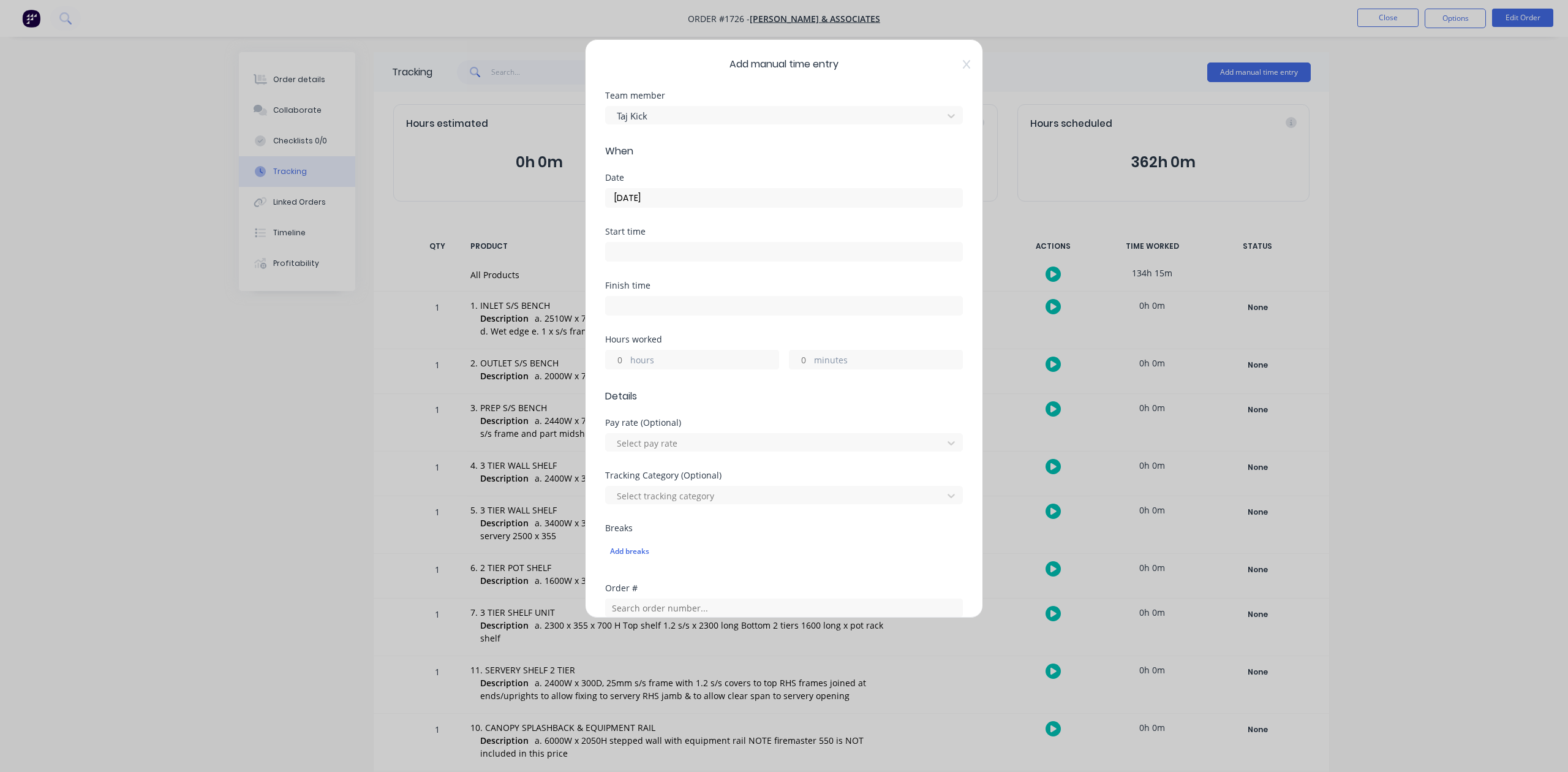
click at [625, 369] on input "hours" at bounding box center [616, 360] width 22 height 18
type input "4"
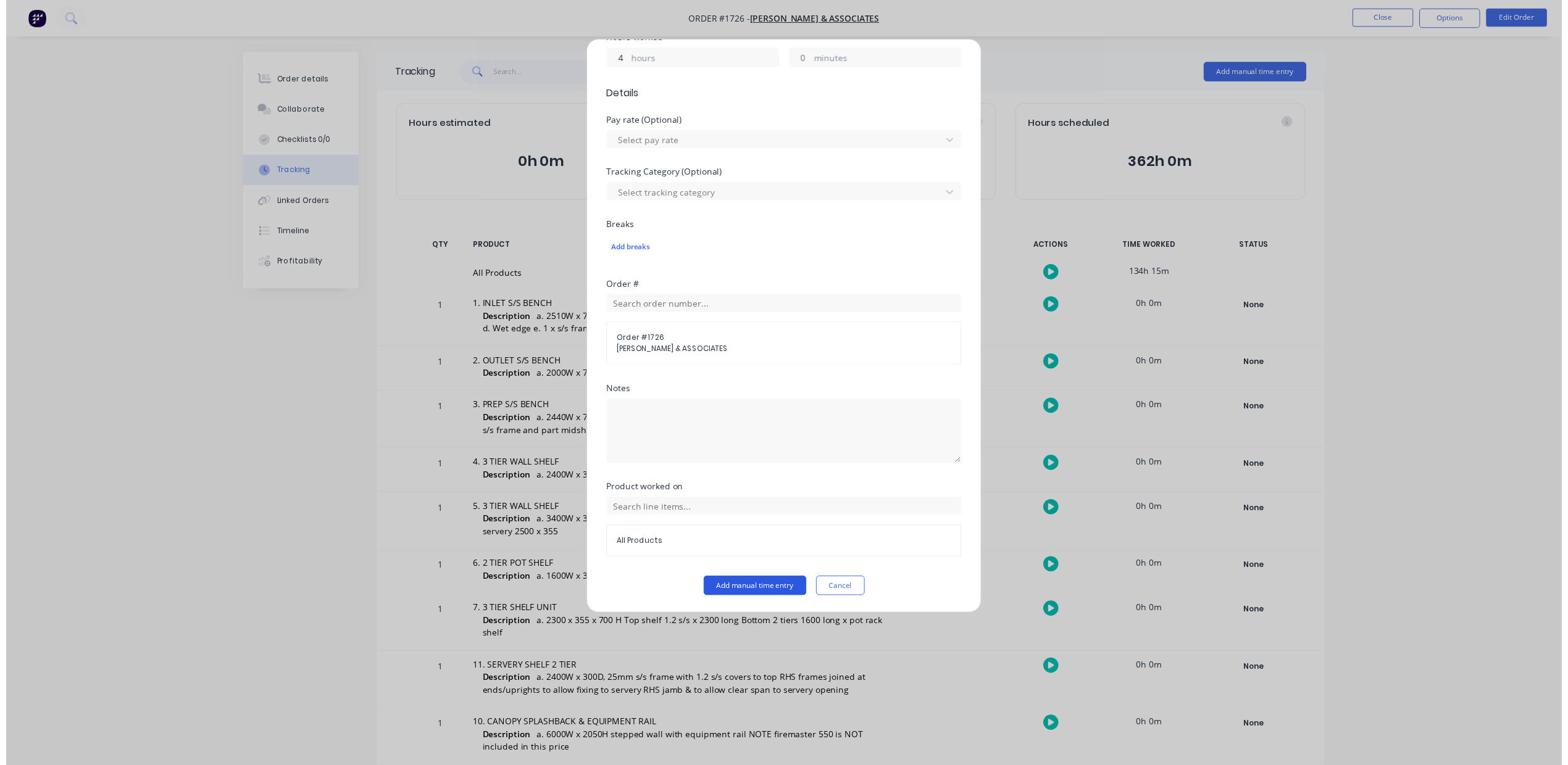
scroll to position [436, 0]
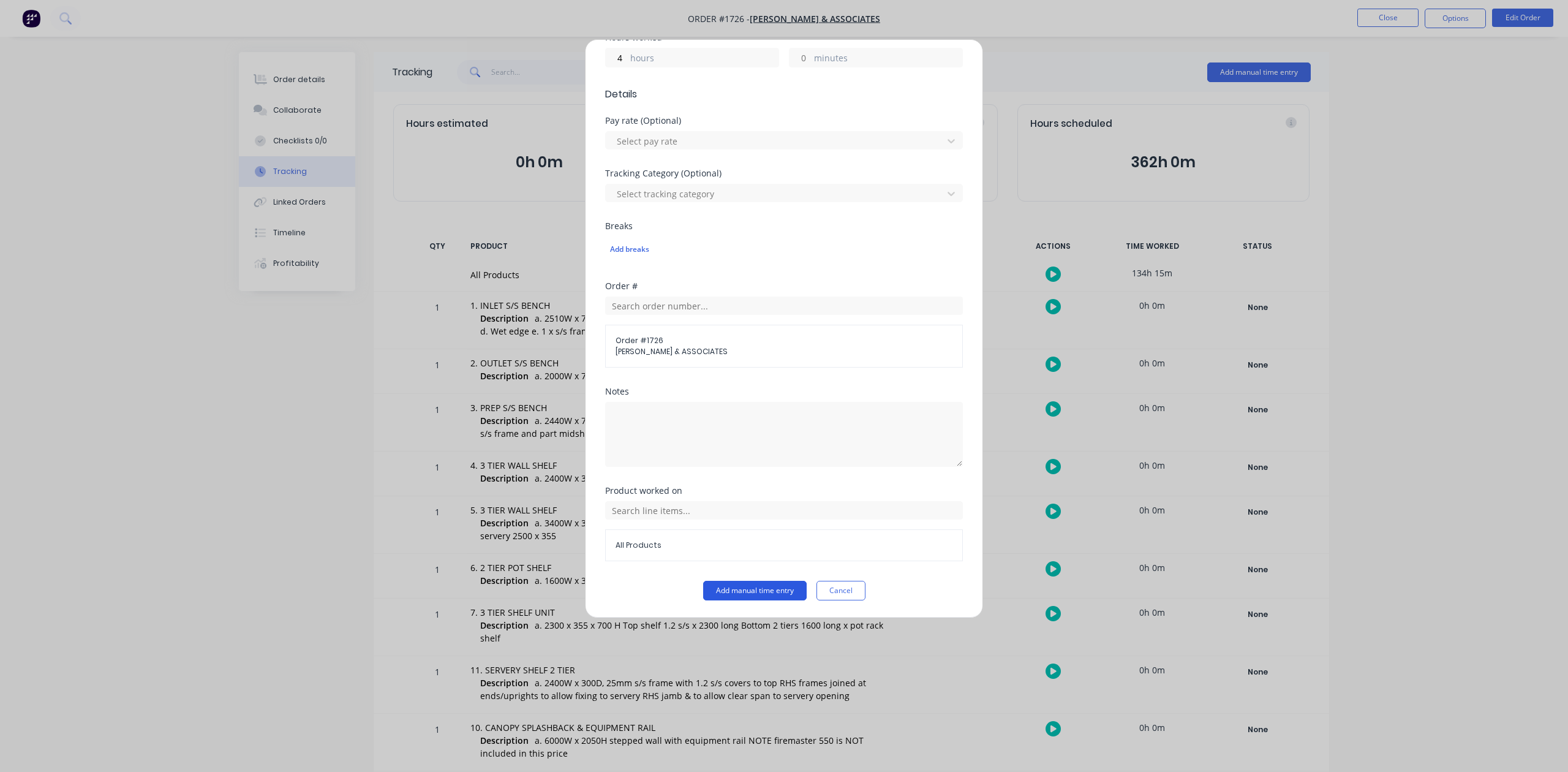
click at [723, 592] on button "Add manual time entry" at bounding box center [755, 591] width 104 height 20
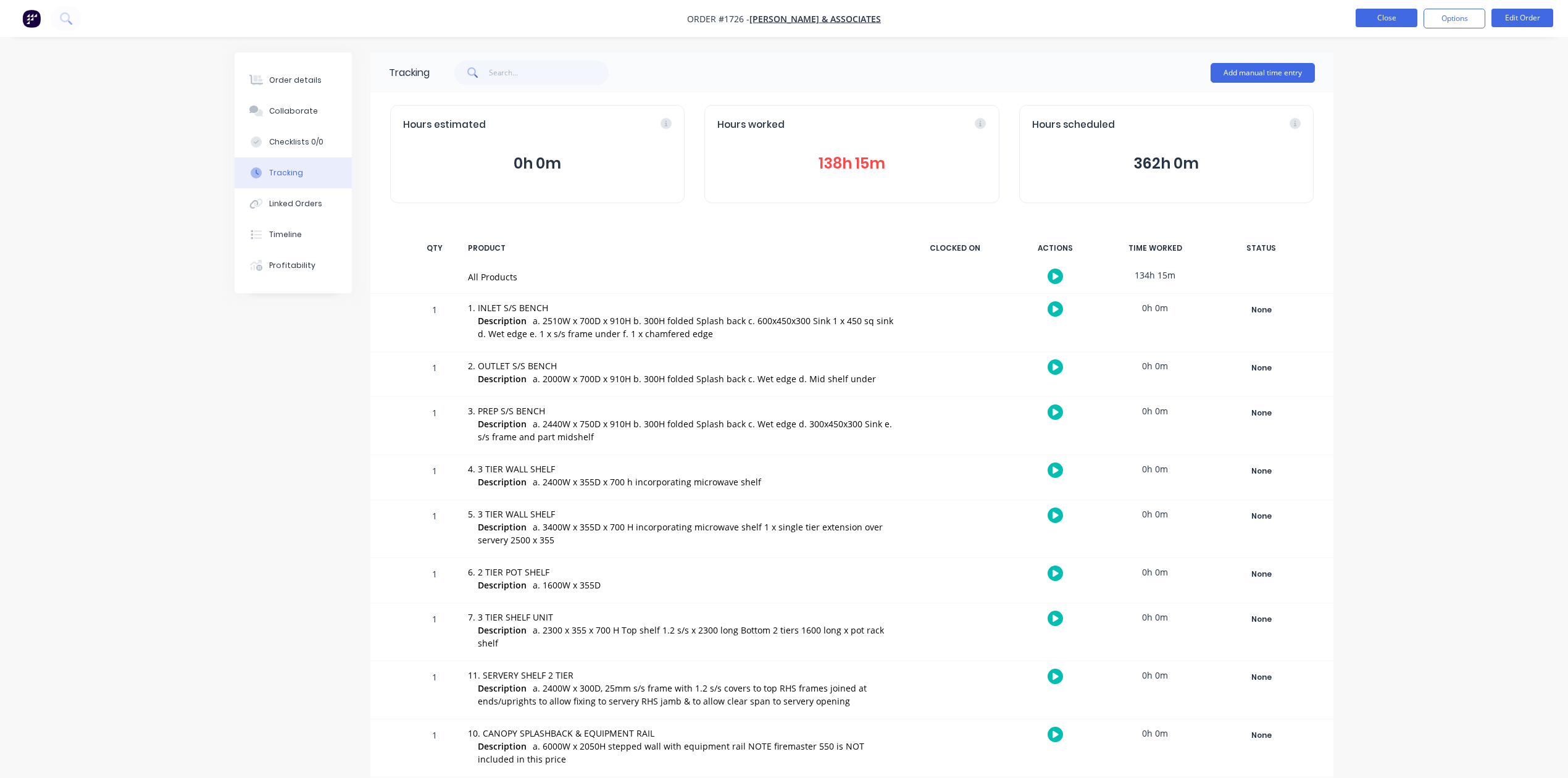
click at [1379, 15] on button "Close" at bounding box center [1387, 17] width 62 height 19
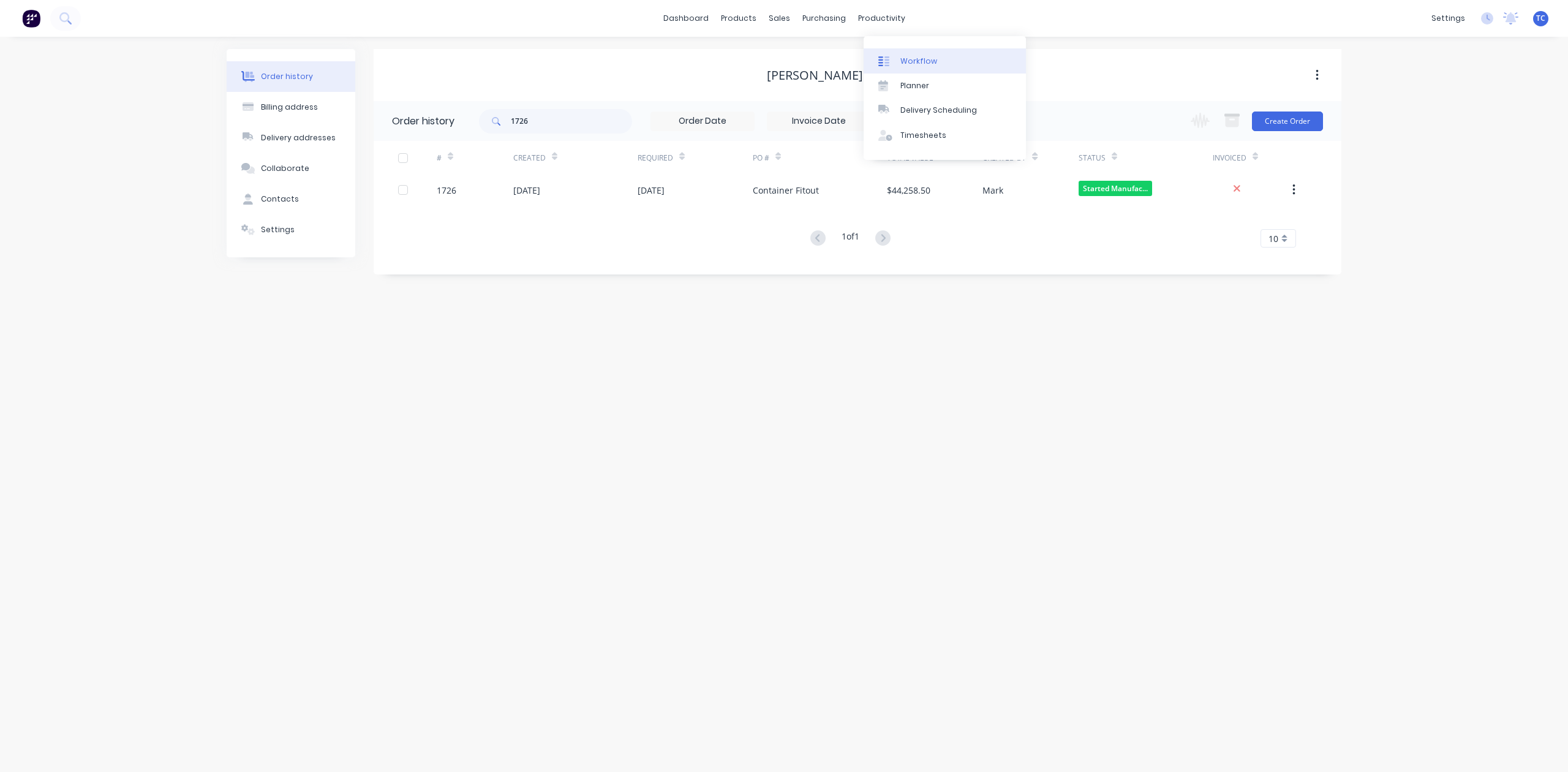
click at [934, 65] on div "Workflow" at bounding box center [919, 61] width 37 height 11
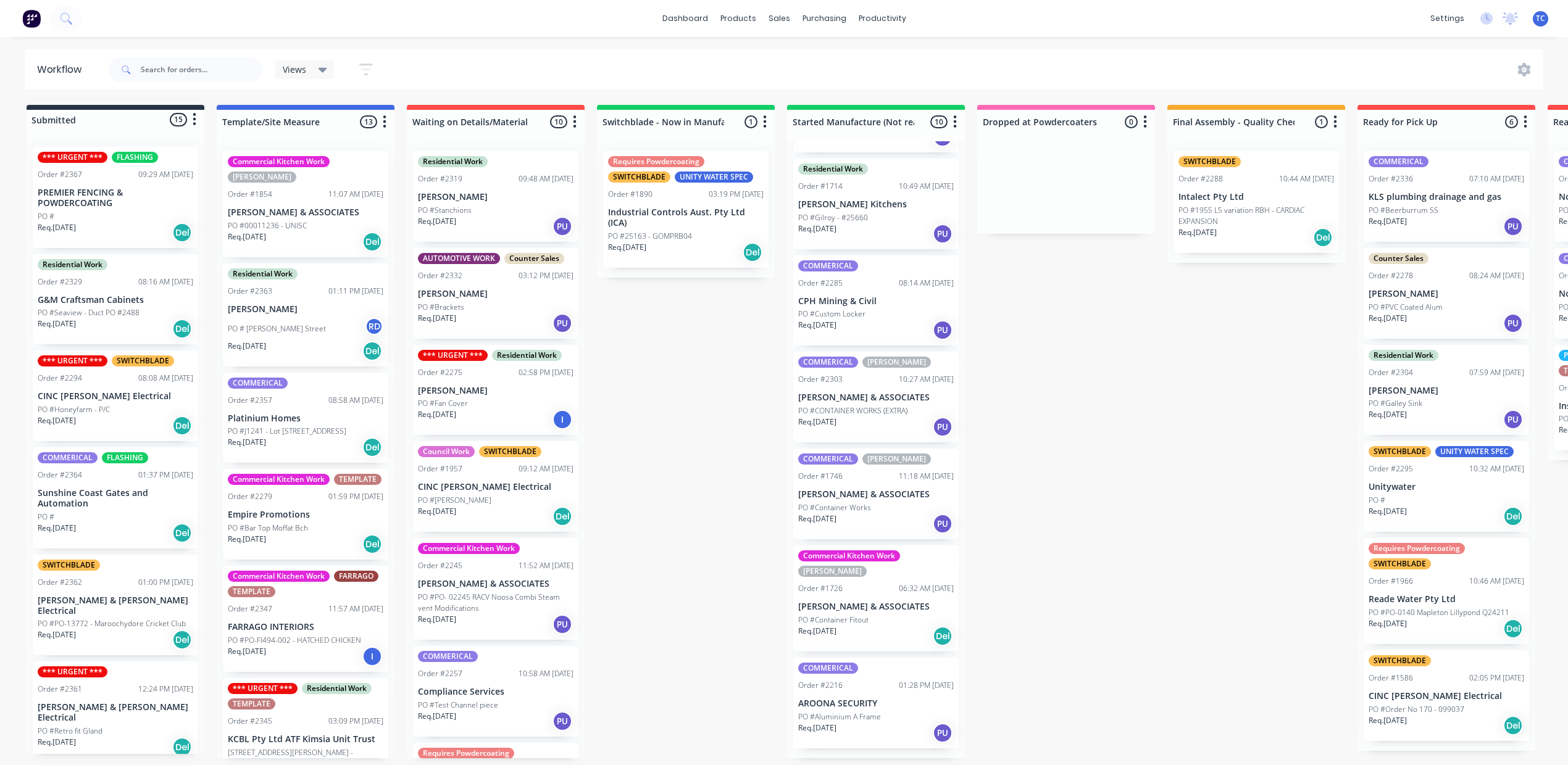
scroll to position [568, 0]
click at [808, 69] on div "Sales Orders" at bounding box center [819, 74] width 51 height 11
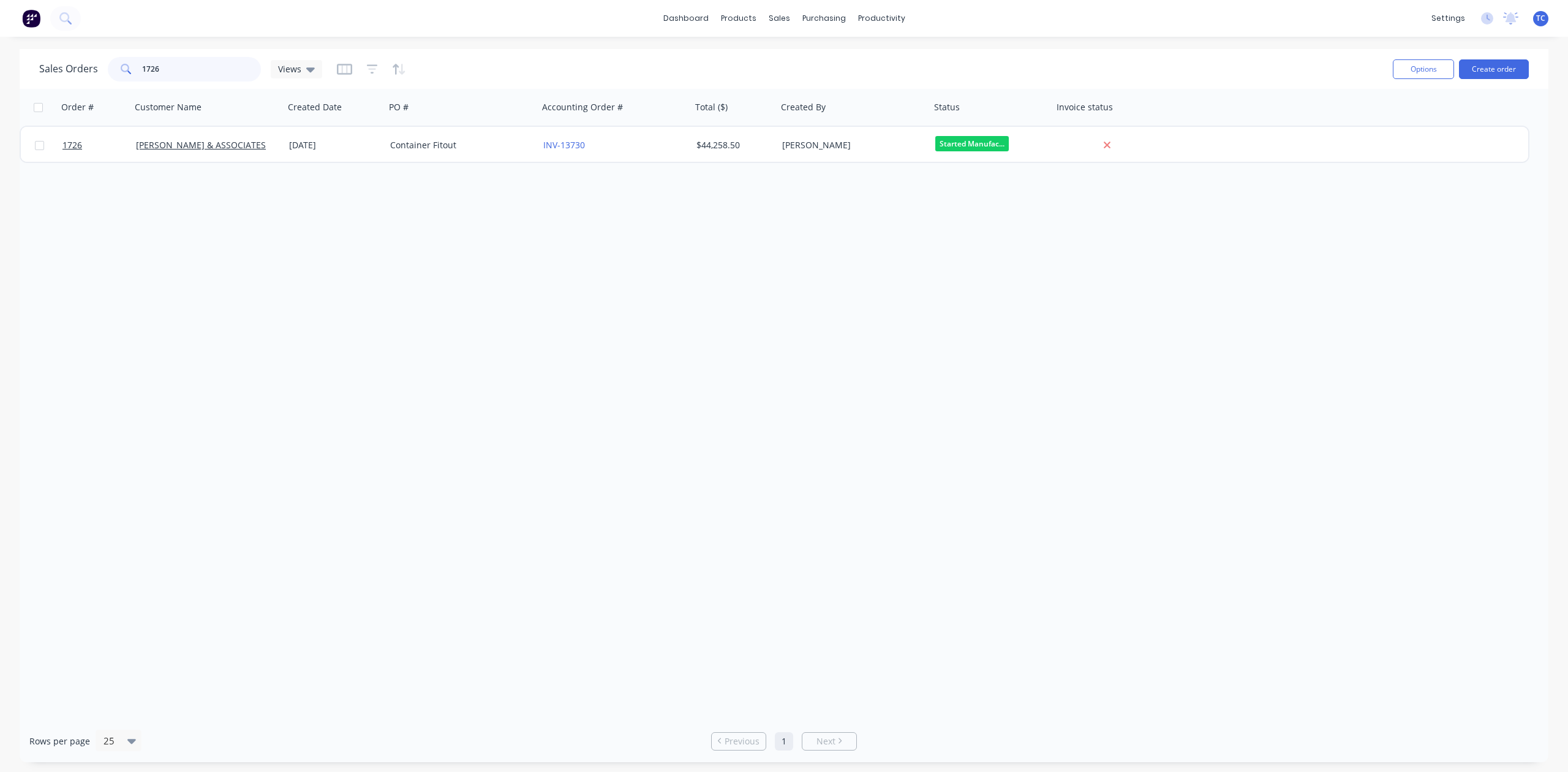
drag, startPoint x: 179, startPoint y: 71, endPoint x: 130, endPoint y: 70, distance: 49.0
click at [131, 70] on div "1726" at bounding box center [184, 69] width 153 height 25
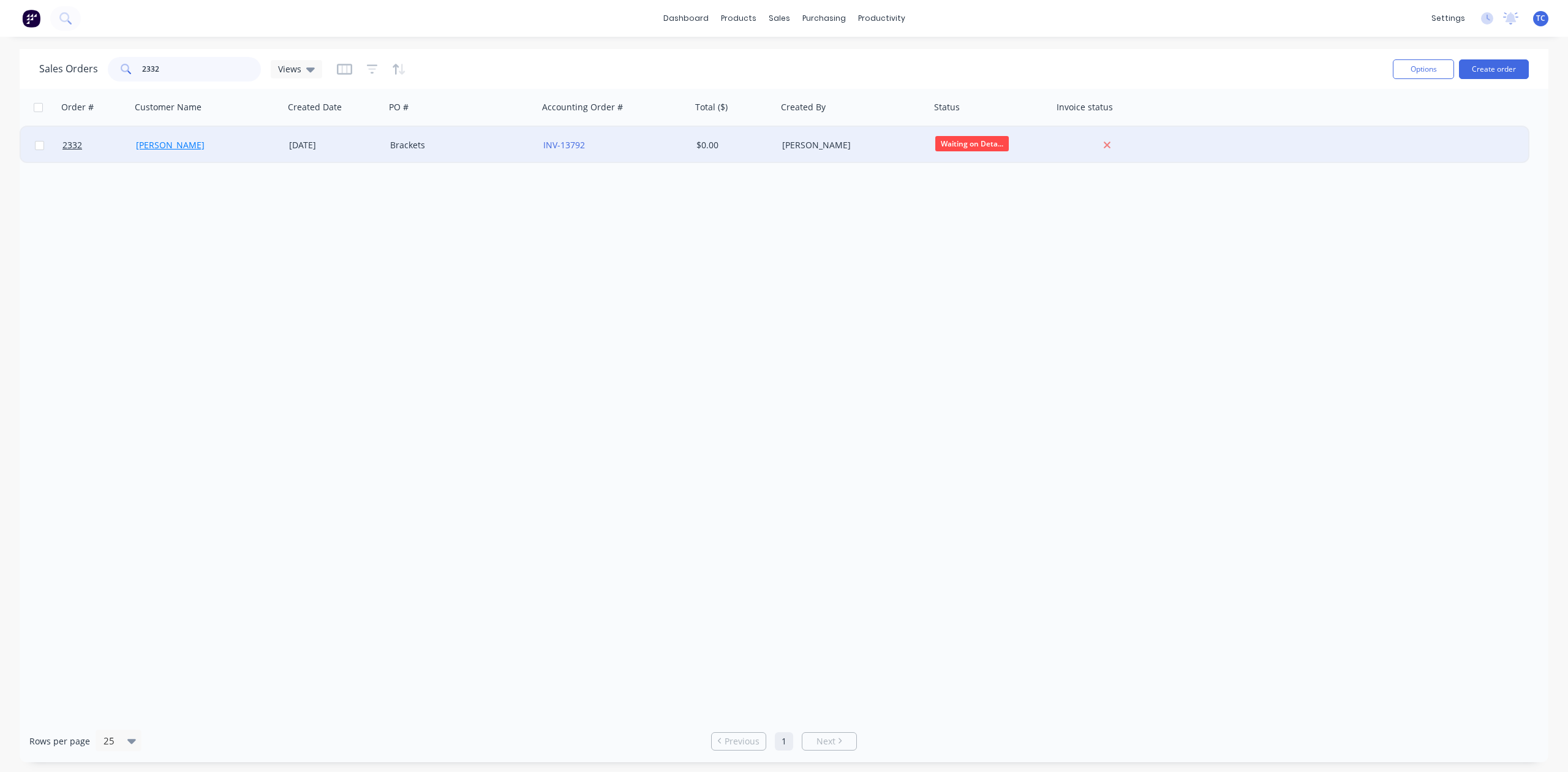
type input "2332"
click at [179, 144] on link "[PERSON_NAME]" at bounding box center [170, 145] width 69 height 11
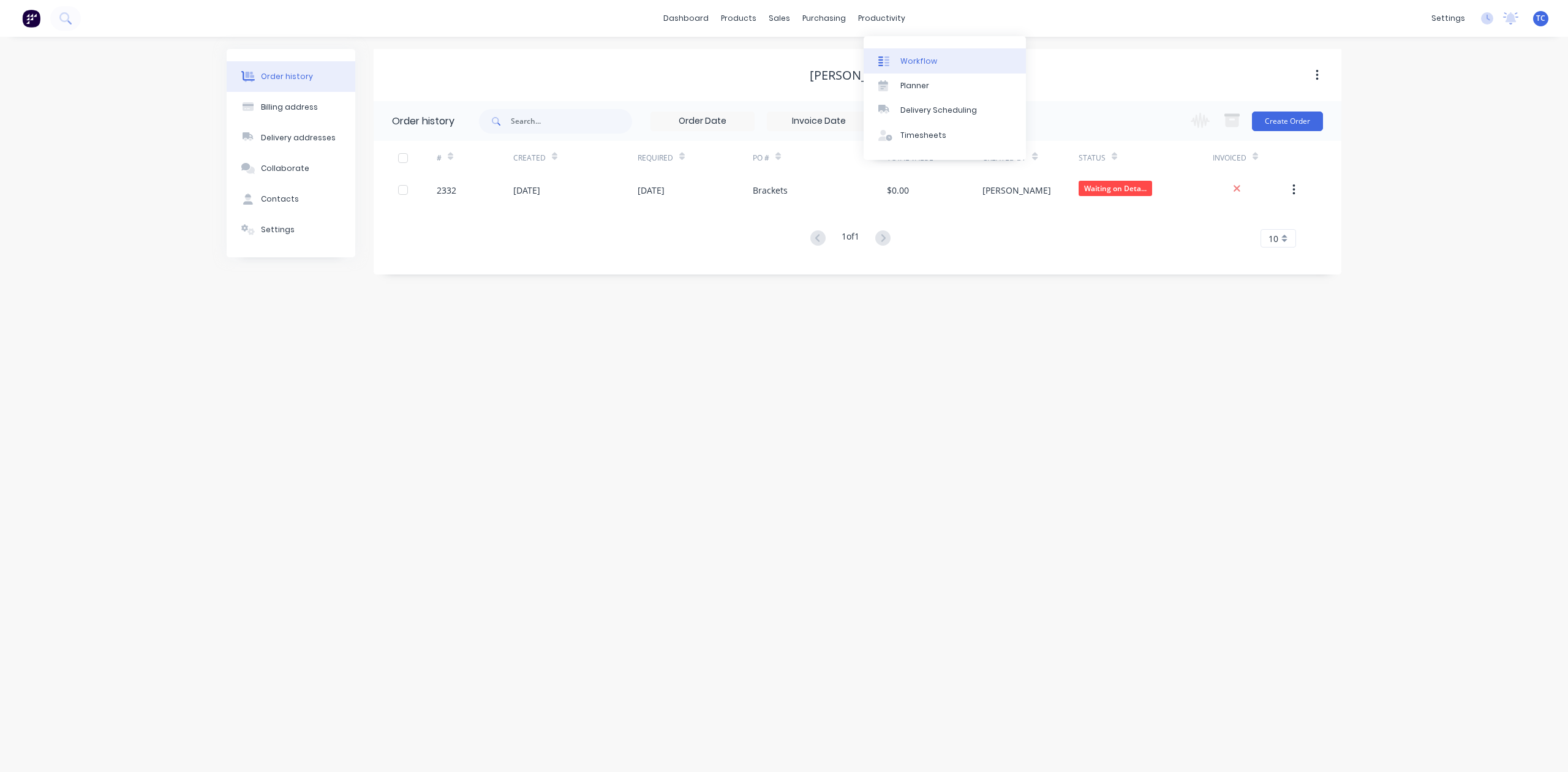
click at [920, 65] on div "Workflow" at bounding box center [919, 61] width 37 height 11
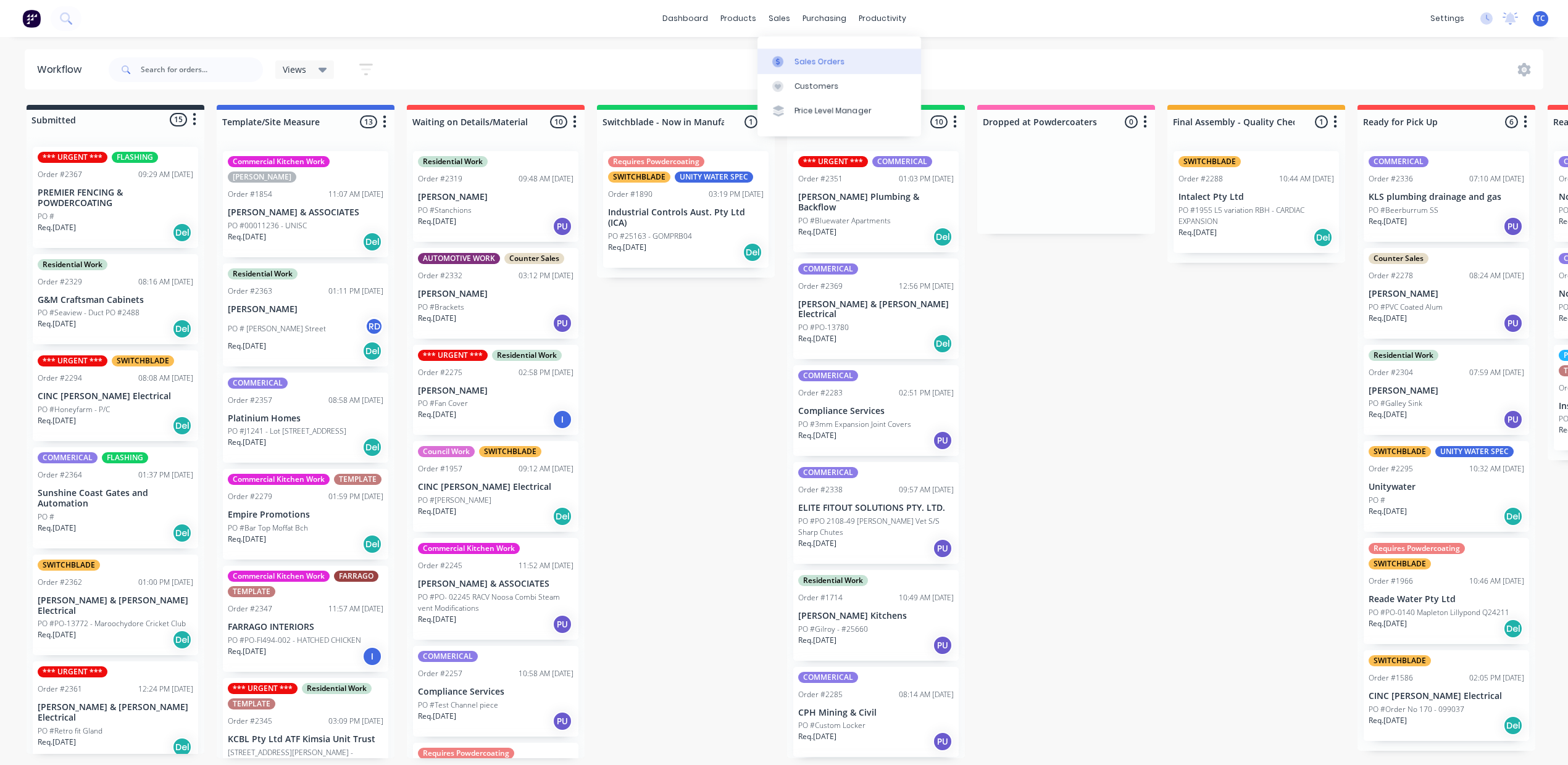
click at [832, 62] on div "Sales Orders" at bounding box center [819, 62] width 51 height 11
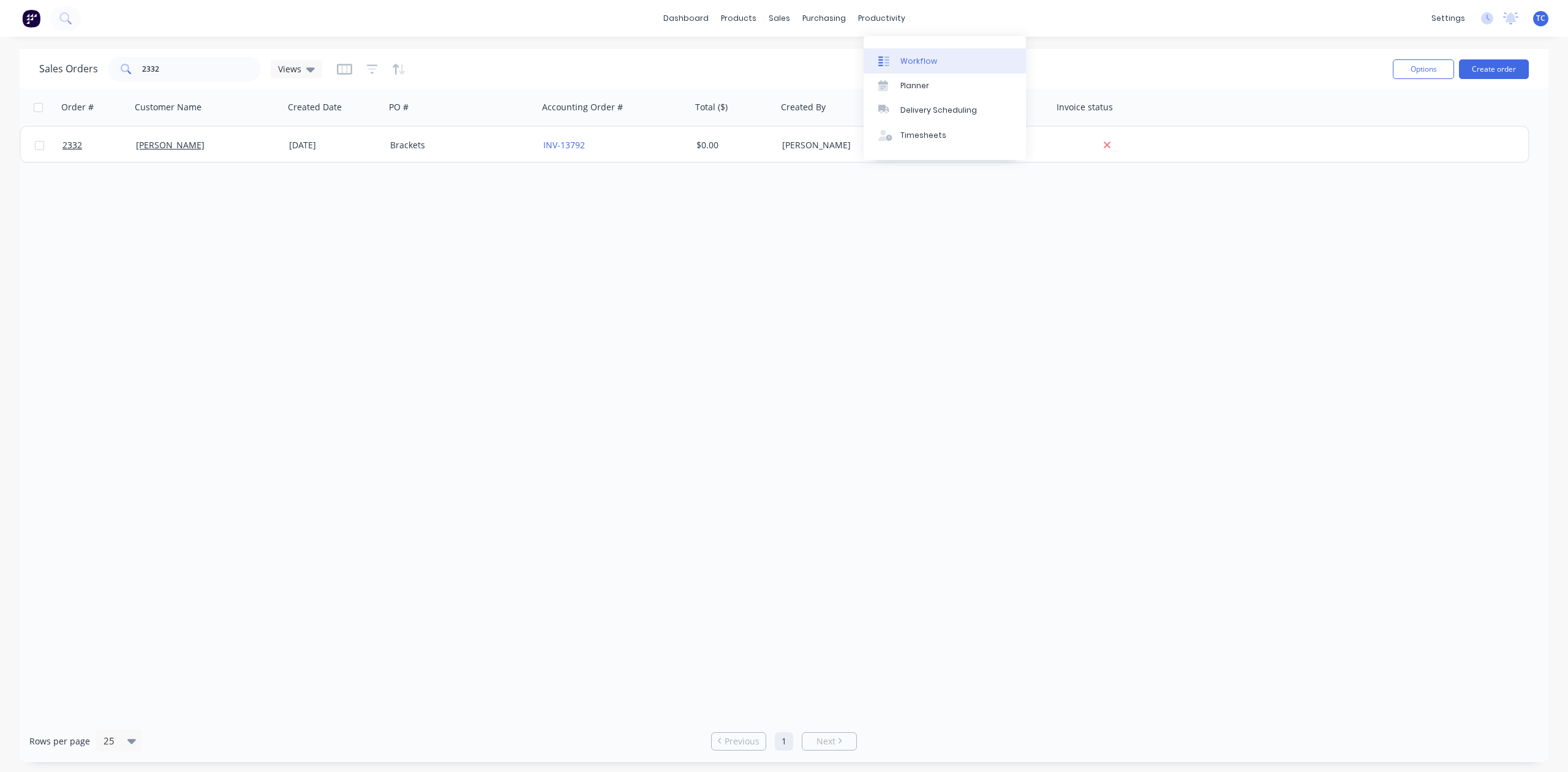
click at [937, 67] on div "Workflow" at bounding box center [919, 61] width 37 height 11
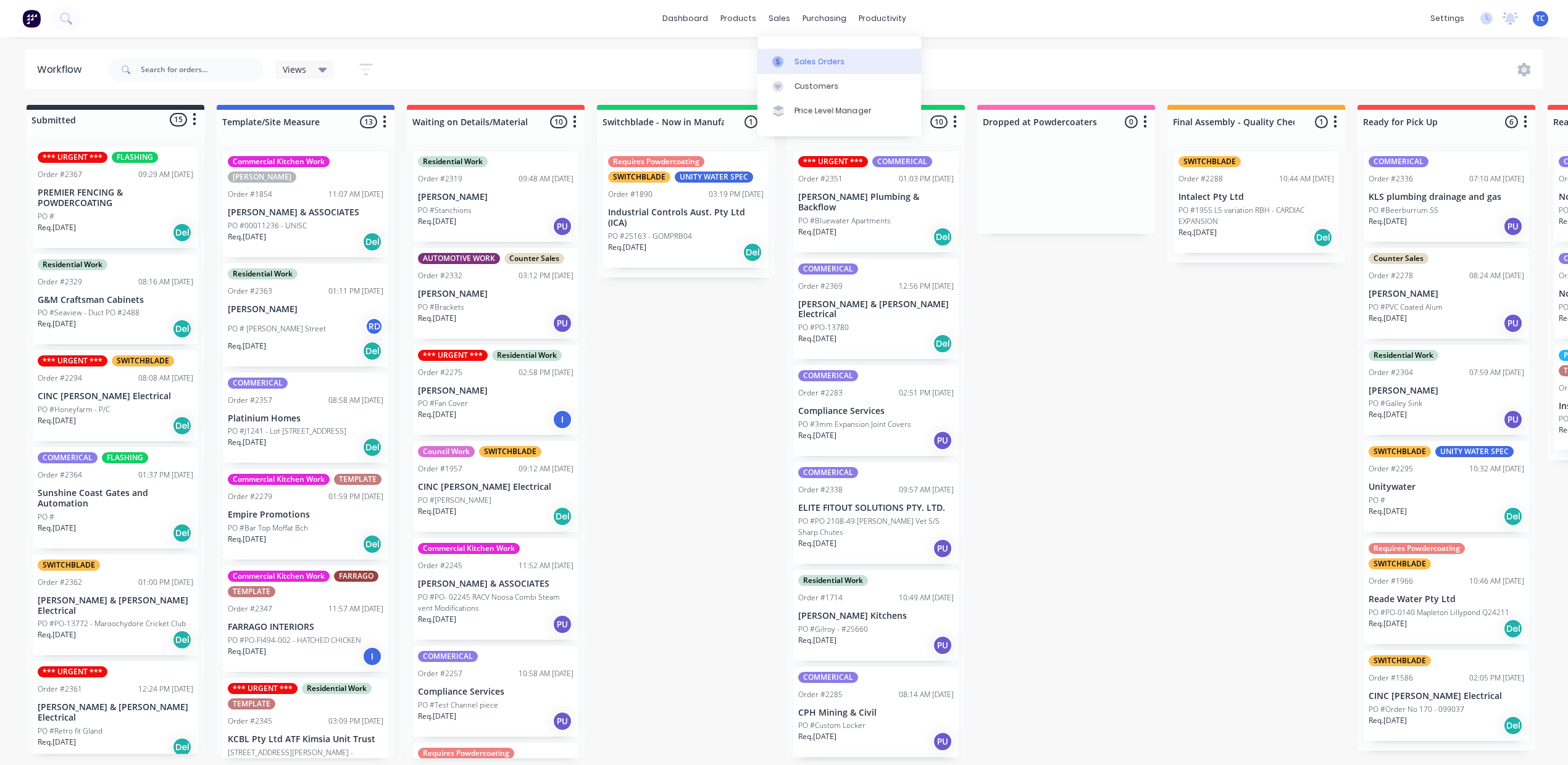
click at [832, 65] on div "Sales Orders" at bounding box center [819, 62] width 51 height 11
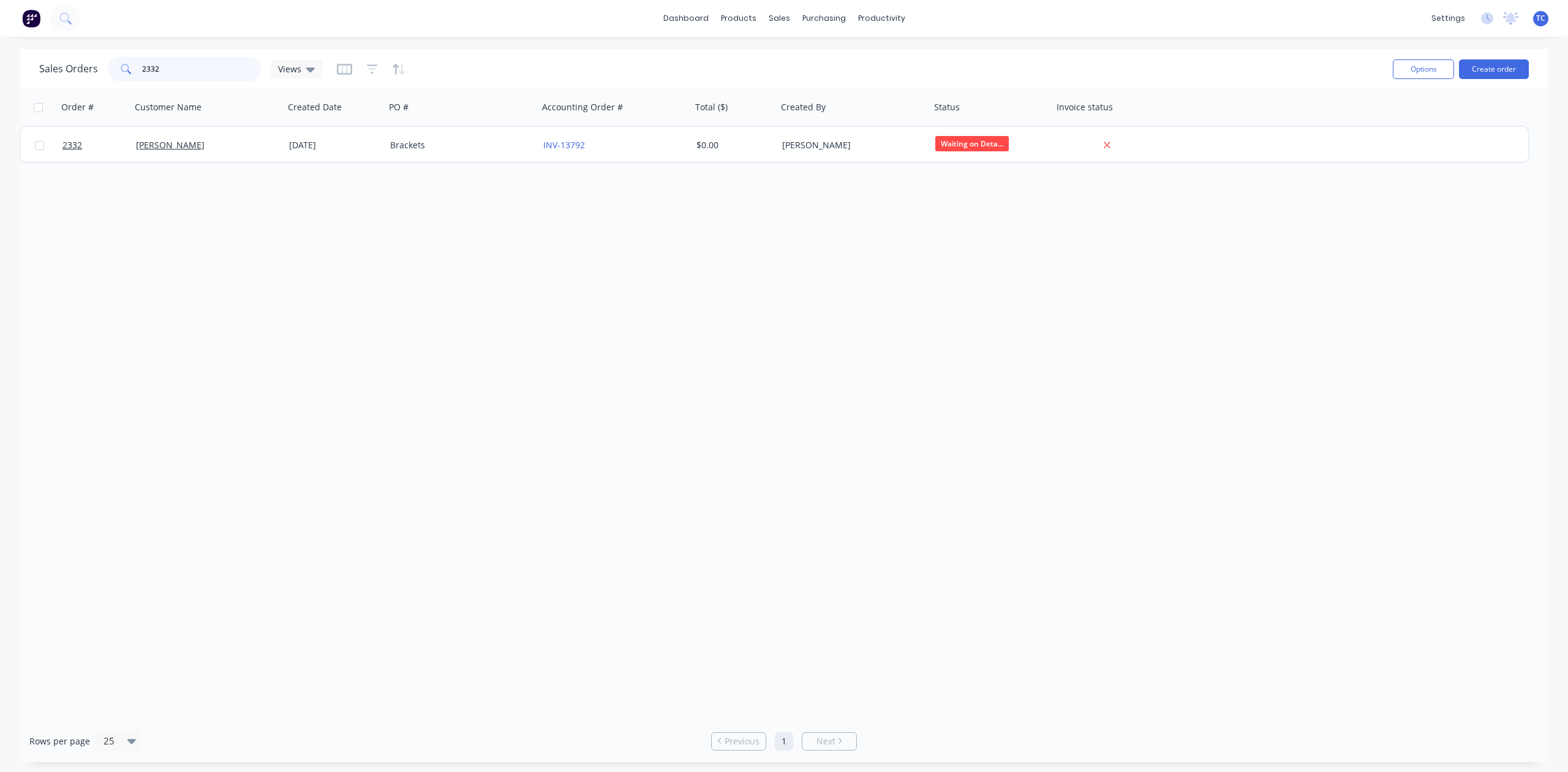
drag, startPoint x: 211, startPoint y: 69, endPoint x: 69, endPoint y: 64, distance: 142.1
click at [69, 64] on div "Sales Orders 2332 Views" at bounding box center [181, 69] width 283 height 25
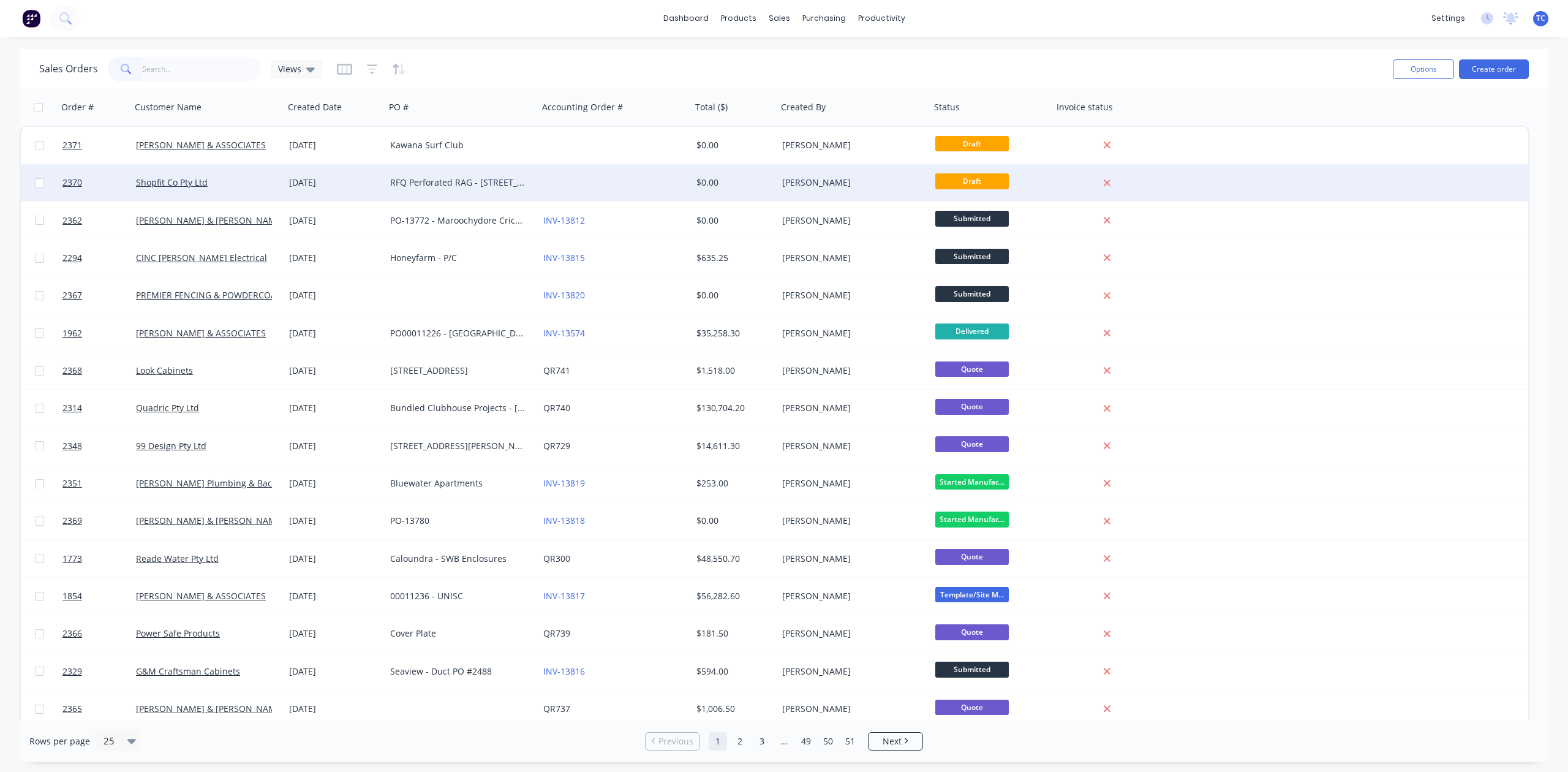
click at [427, 181] on div "RFQ Perforated RAG - [STREET_ADDRESS]" at bounding box center [458, 182] width 136 height 12
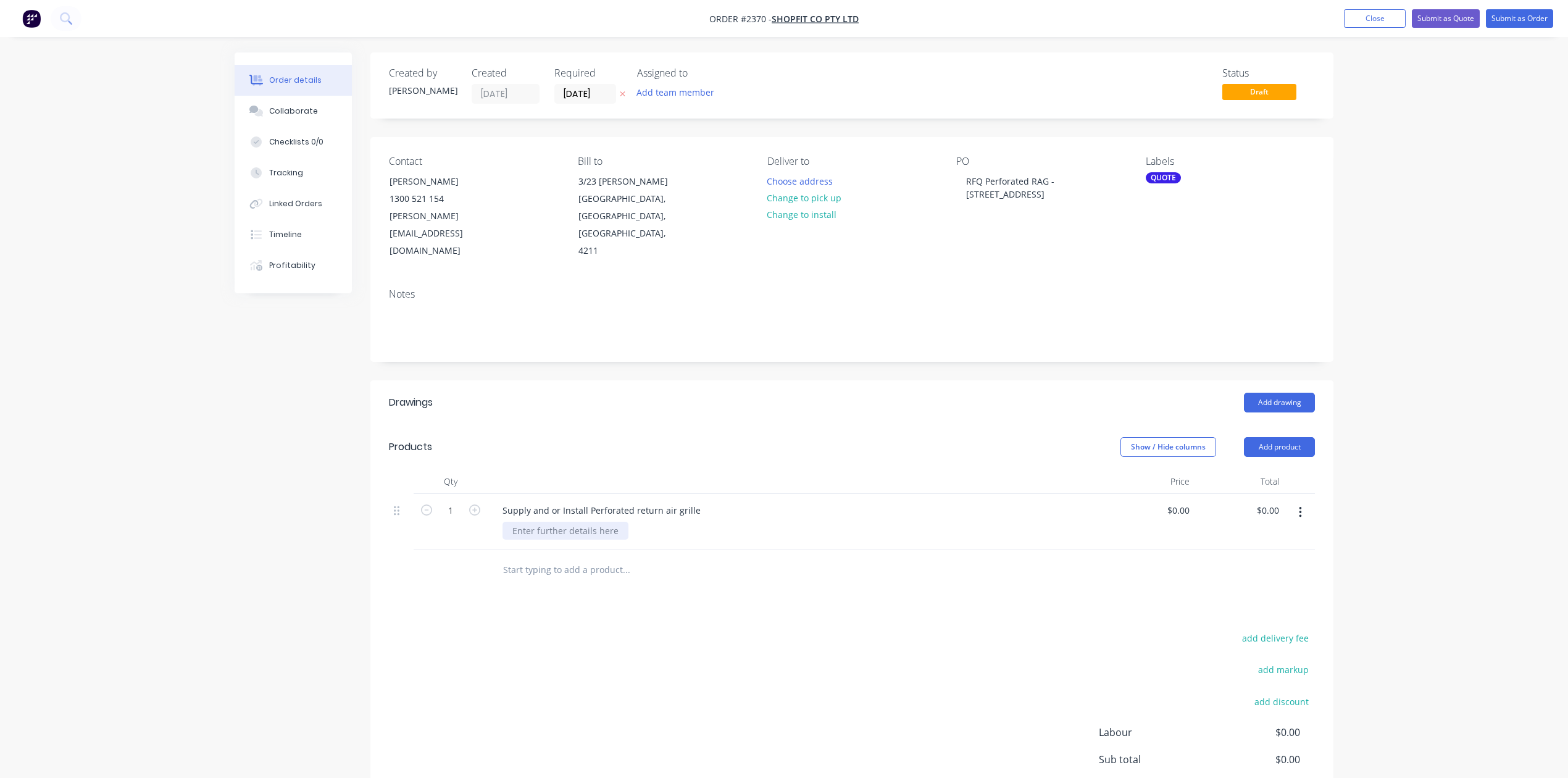
click at [628, 540] on div at bounding box center [565, 531] width 126 height 18
type input "$0.00"
click at [1344, 24] on button "Close" at bounding box center [1375, 18] width 62 height 19
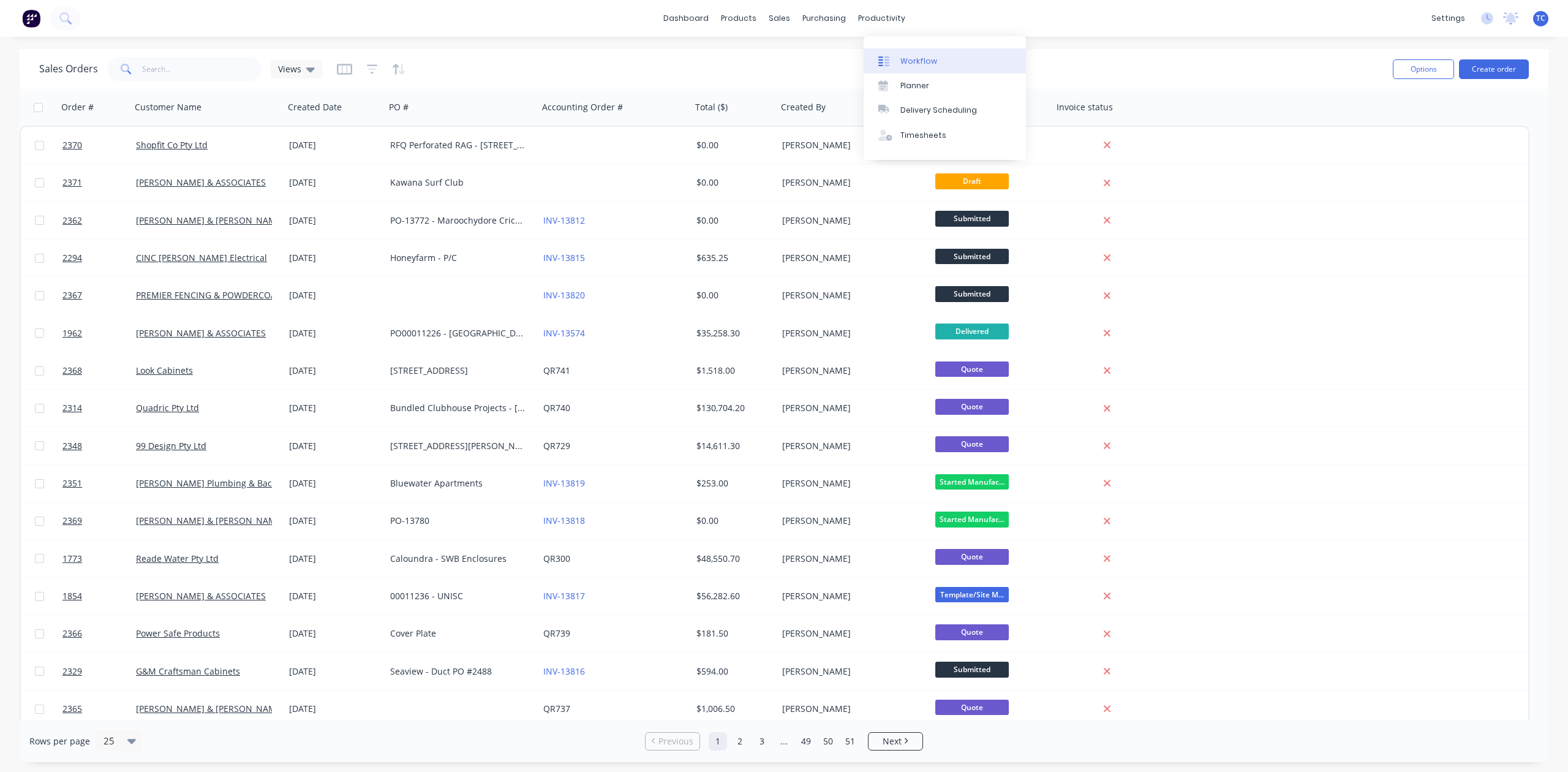
click at [915, 64] on div "Workflow" at bounding box center [919, 61] width 37 height 11
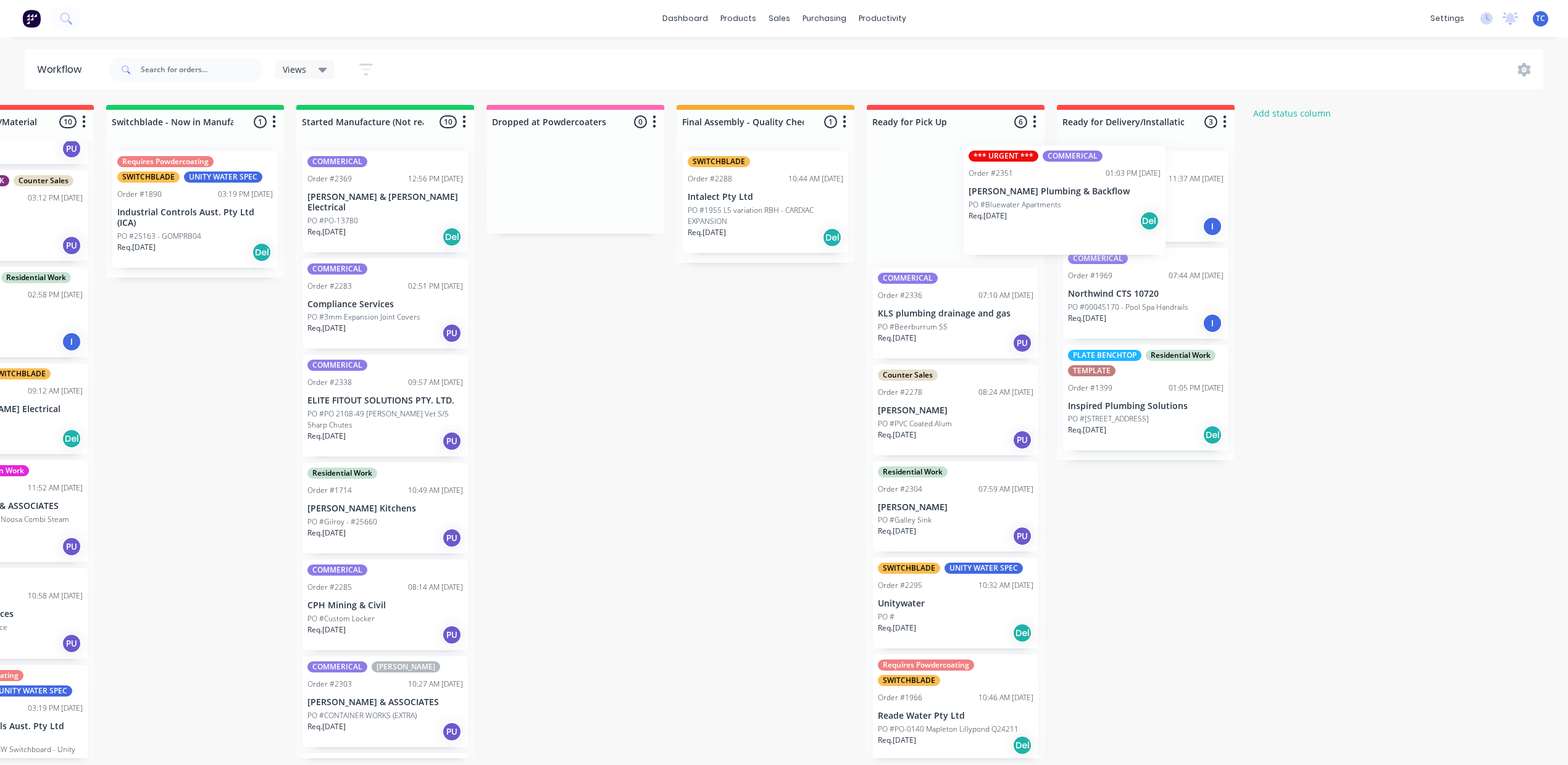
drag, startPoint x: 410, startPoint y: 234, endPoint x: 1114, endPoint y: 223, distance: 704.1
click at [1114, 222] on div "Submitted 15 Status colour #273444 hex #273444 Save Cancel Summaries Total orde…" at bounding box center [530, 432] width 2059 height 654
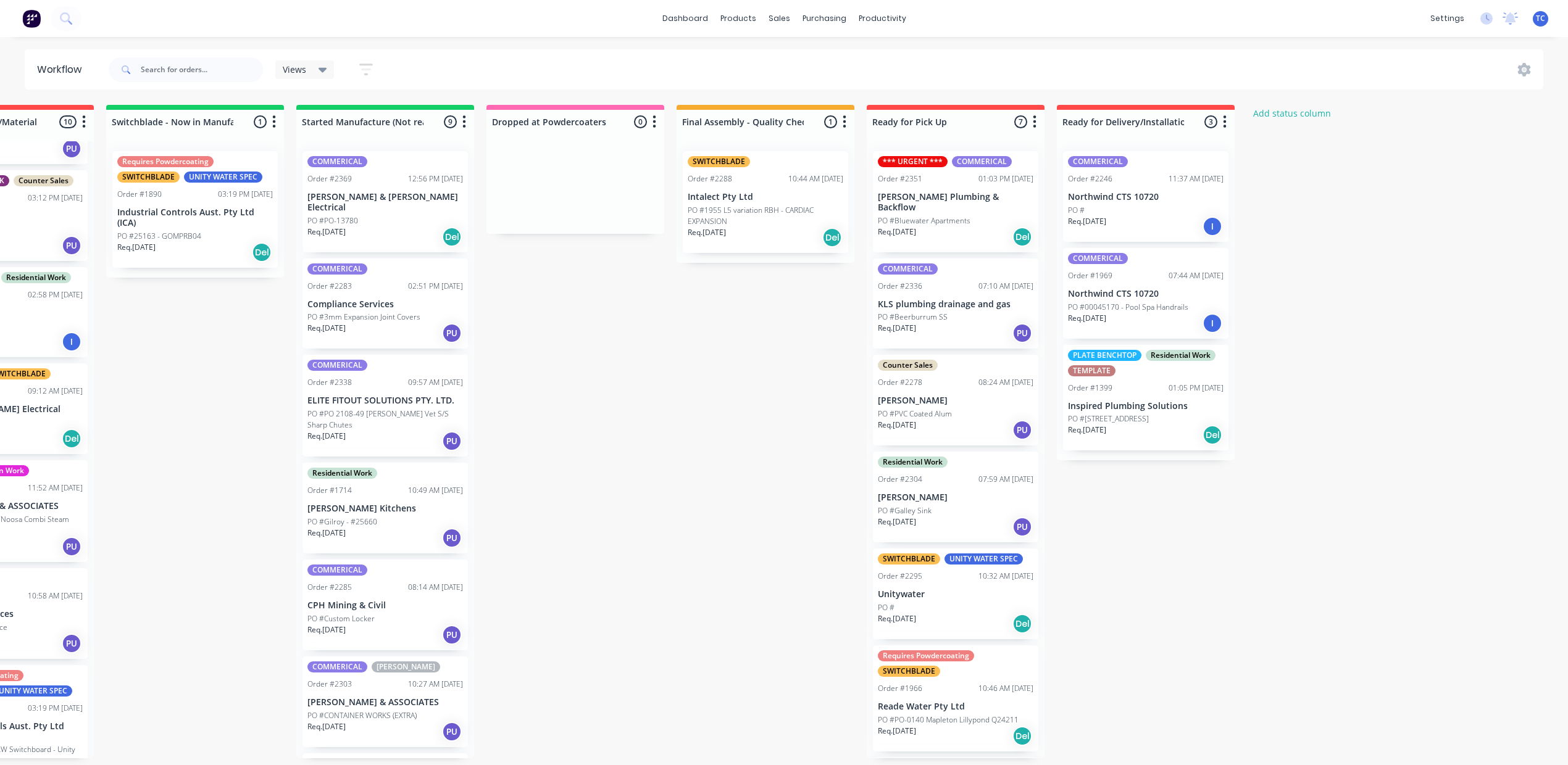
click at [1033, 213] on p "[PERSON_NAME] Plumbing & Backflow" at bounding box center [955, 202] width 156 height 21
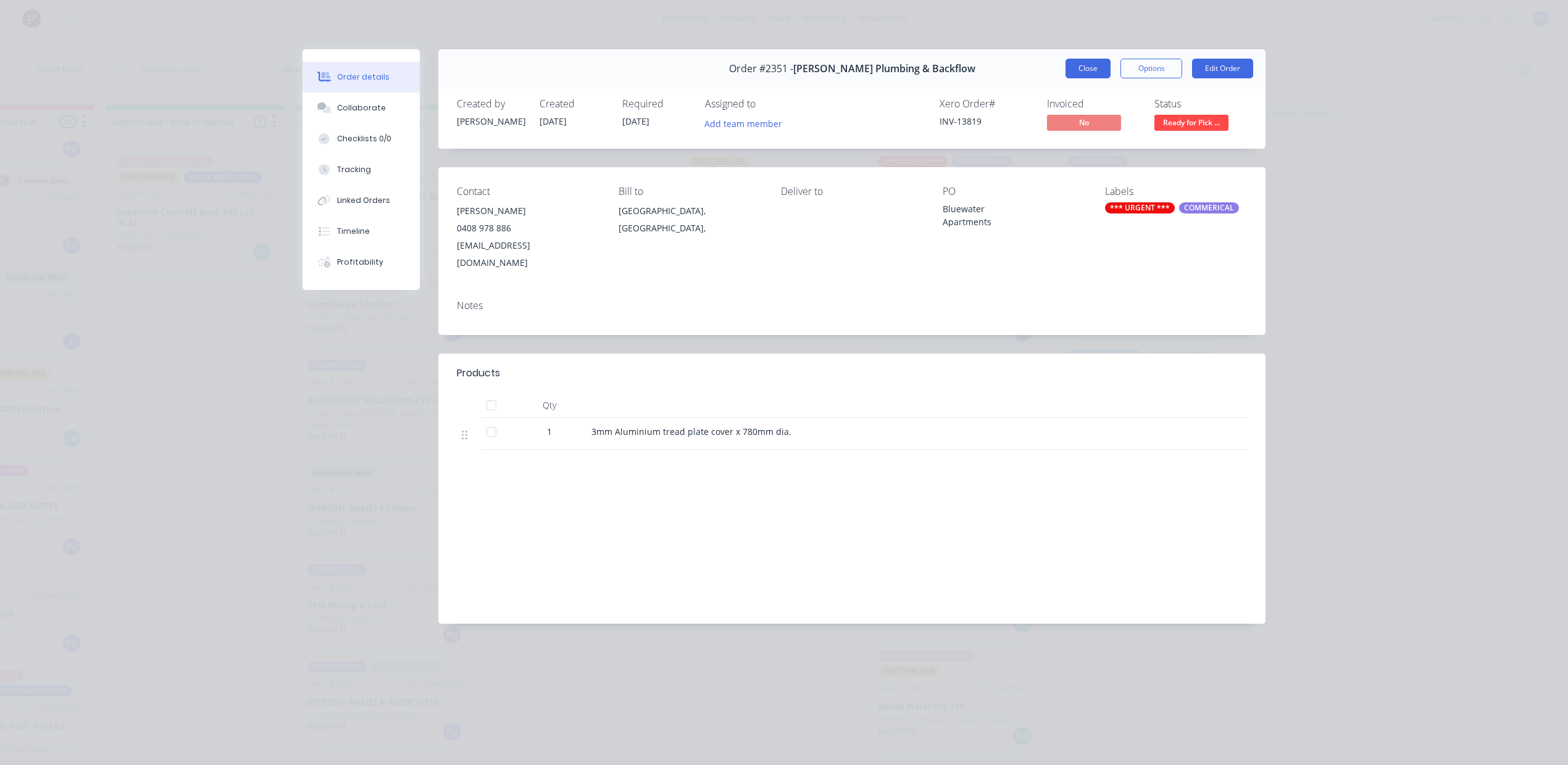
click at [1079, 77] on button "Close" at bounding box center [1088, 68] width 45 height 20
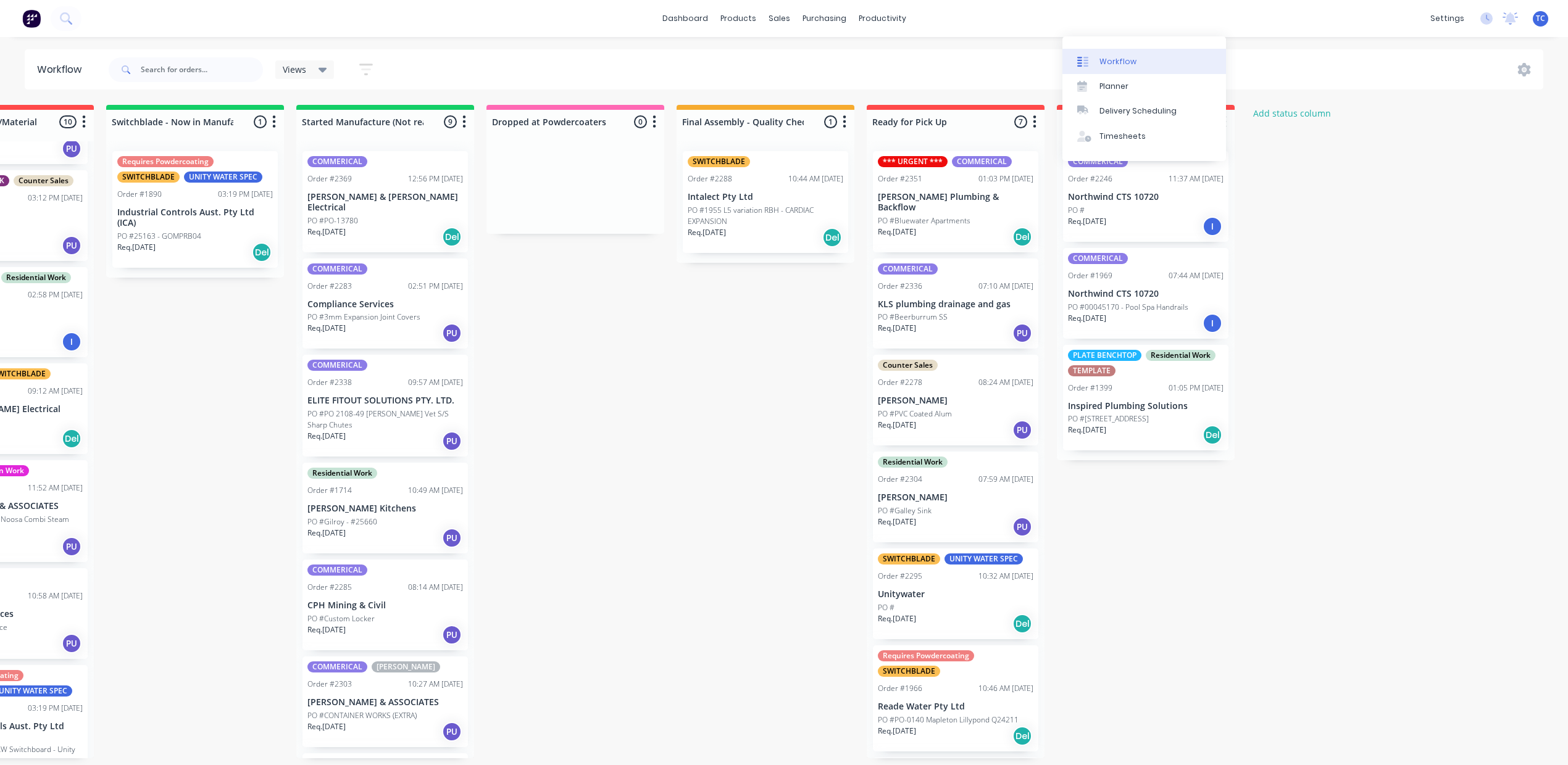
click at [1099, 67] on div "Workflow" at bounding box center [1118, 62] width 37 height 11
click at [993, 62] on div "Sales Orders" at bounding box center [1018, 62] width 51 height 11
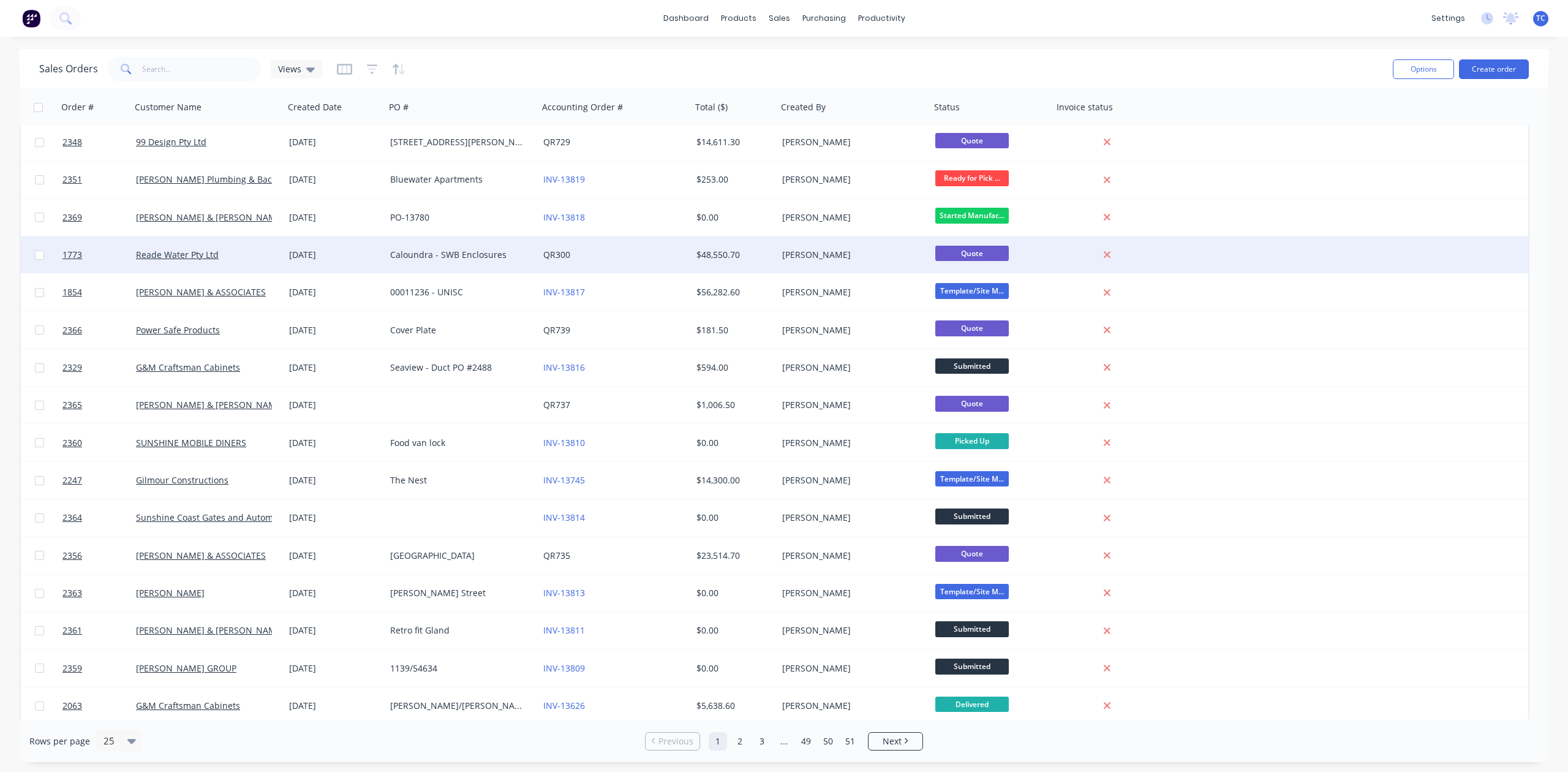
scroll to position [344, 0]
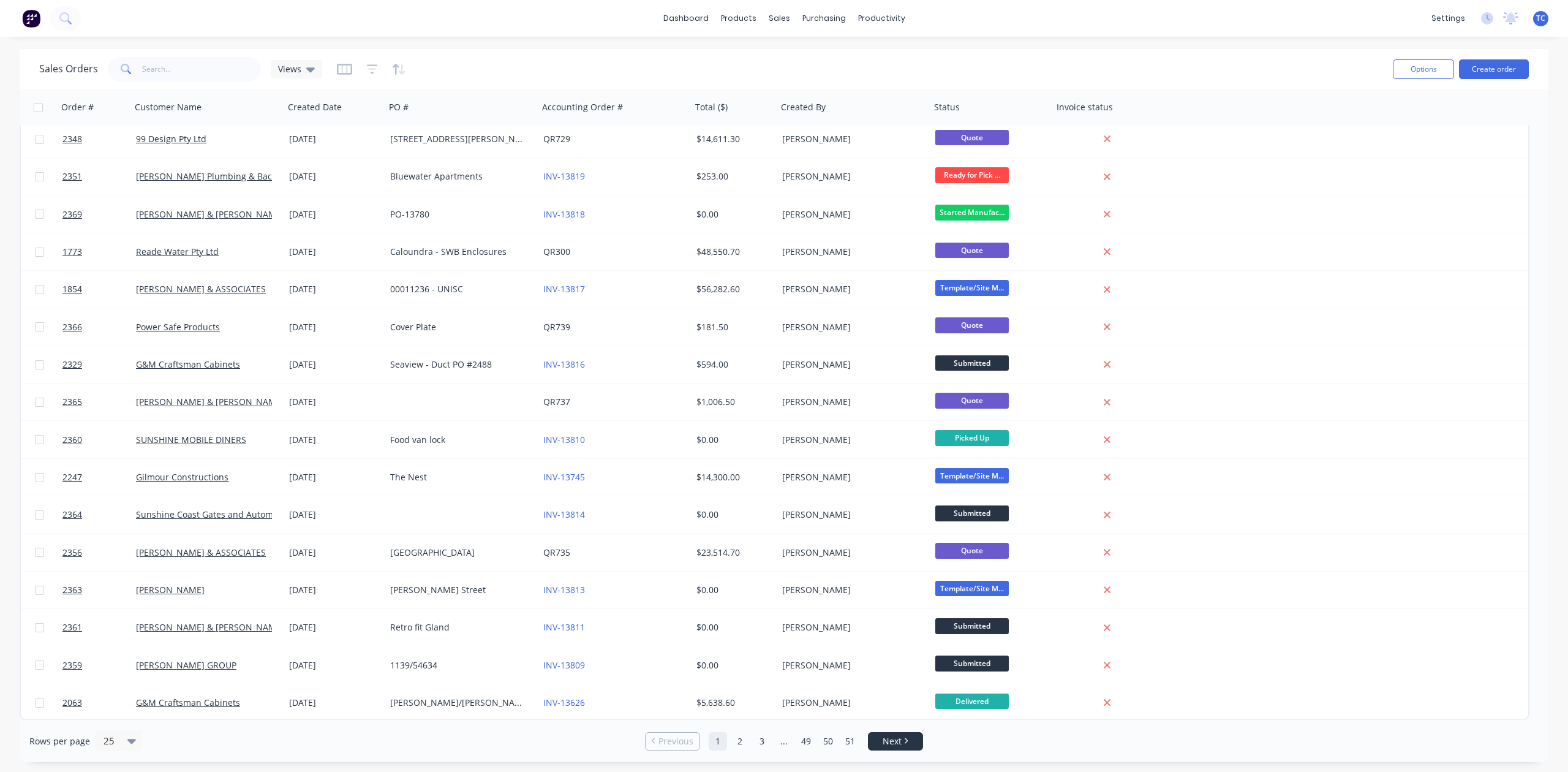
click at [891, 743] on span "Next" at bounding box center [892, 741] width 19 height 12
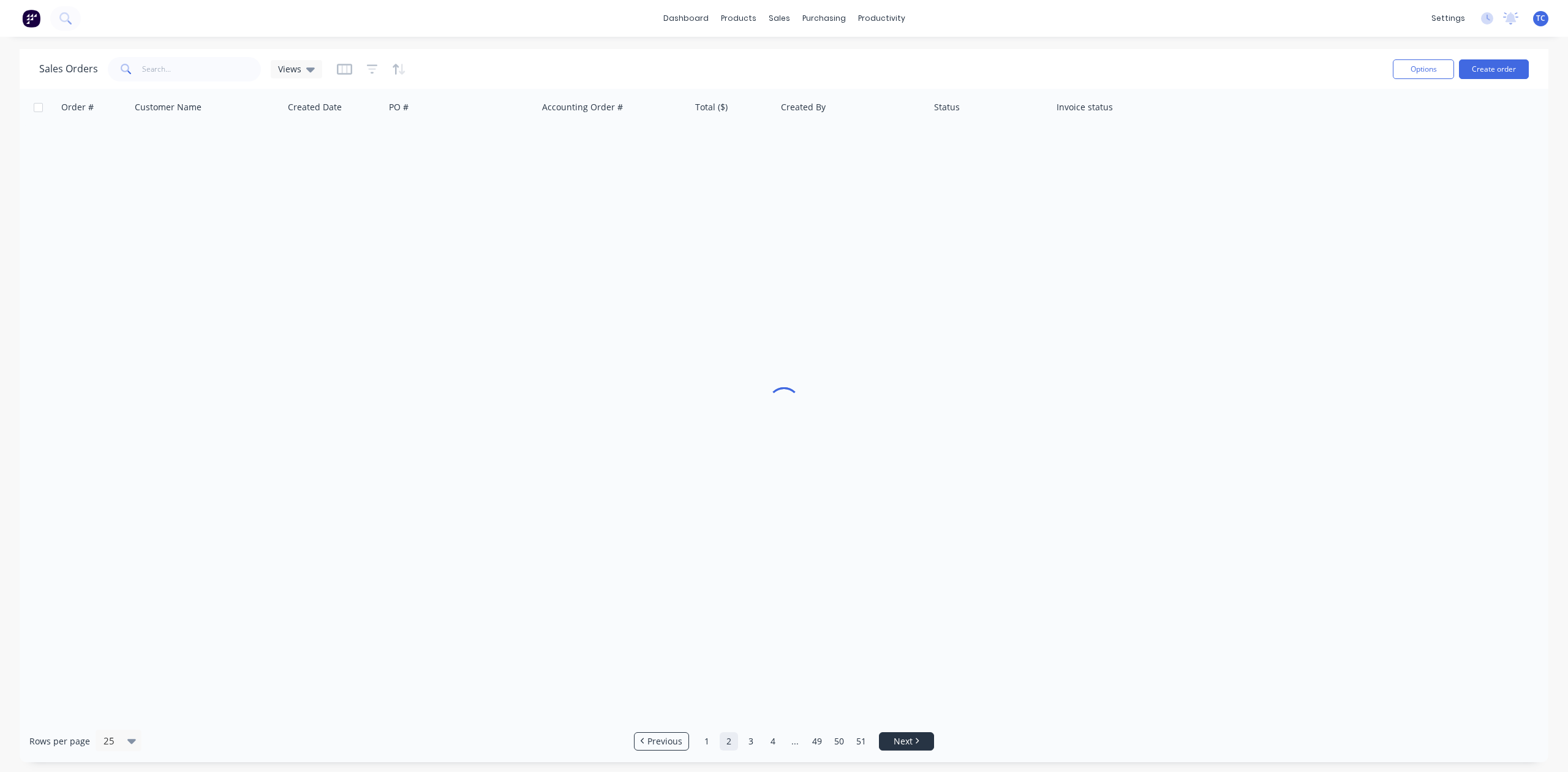
scroll to position [0, 0]
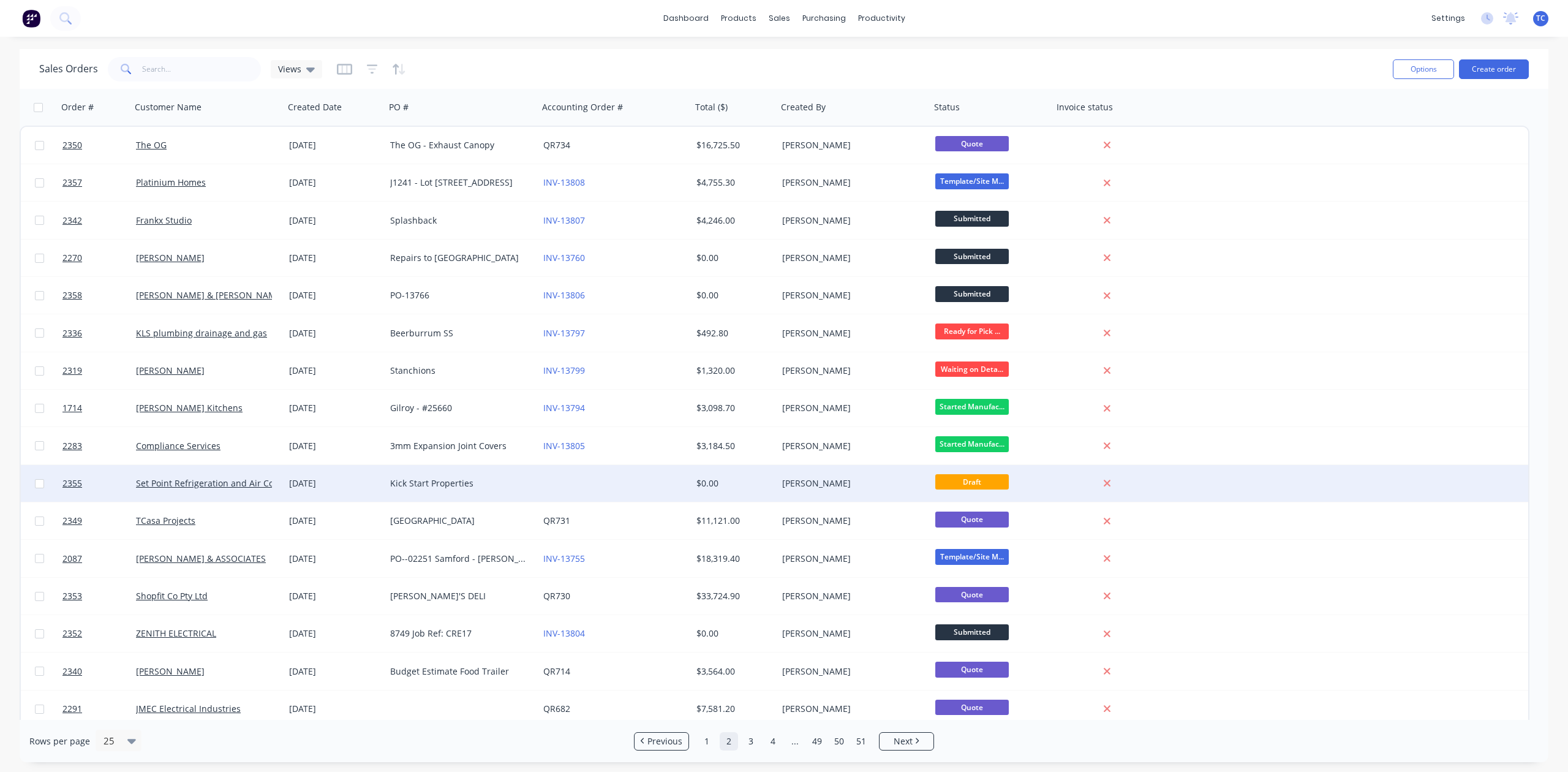
click at [433, 481] on div "Kick Start Properties" at bounding box center [458, 483] width 136 height 12
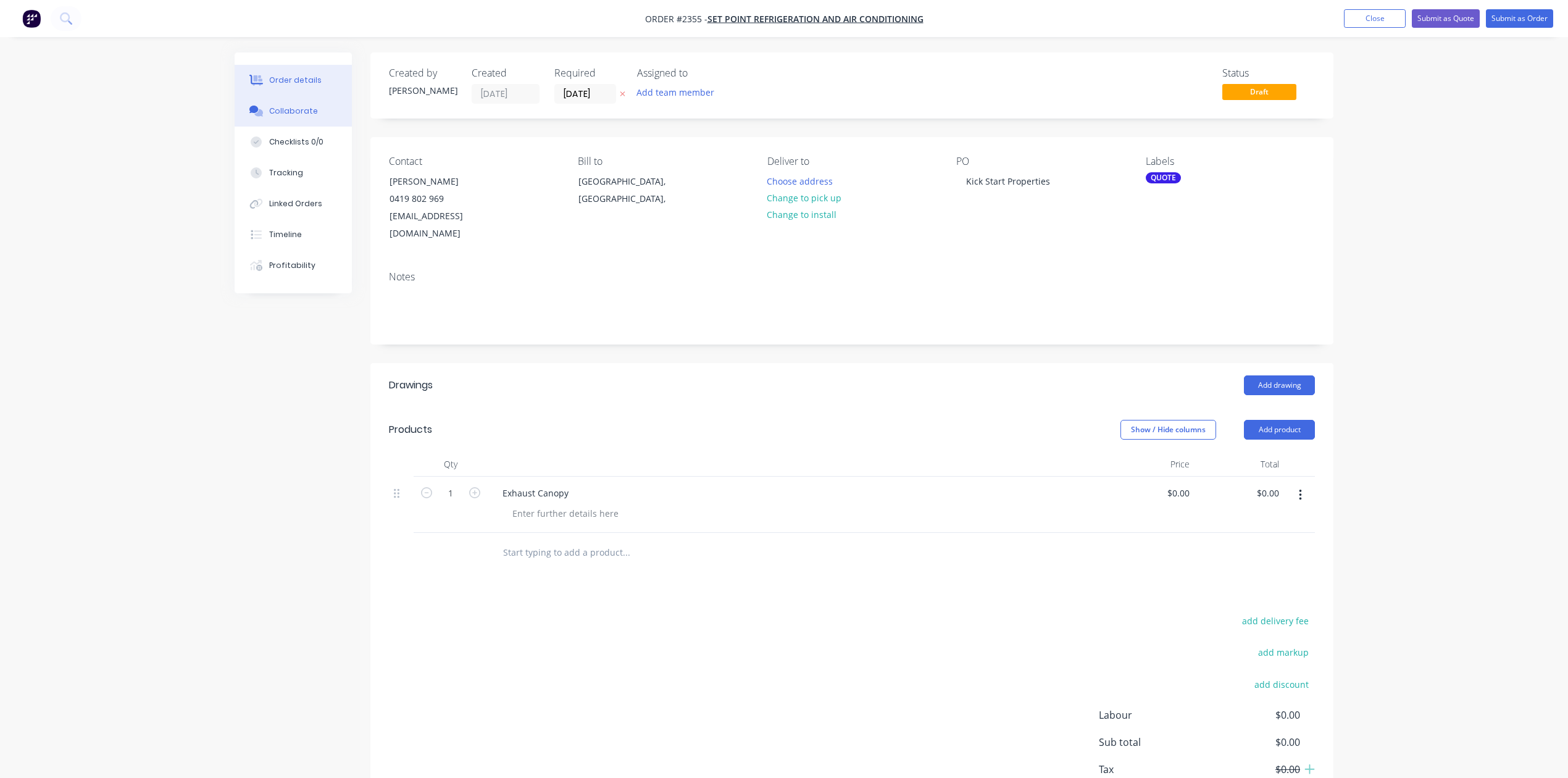
click at [305, 117] on div "Collaborate" at bounding box center [294, 111] width 49 height 11
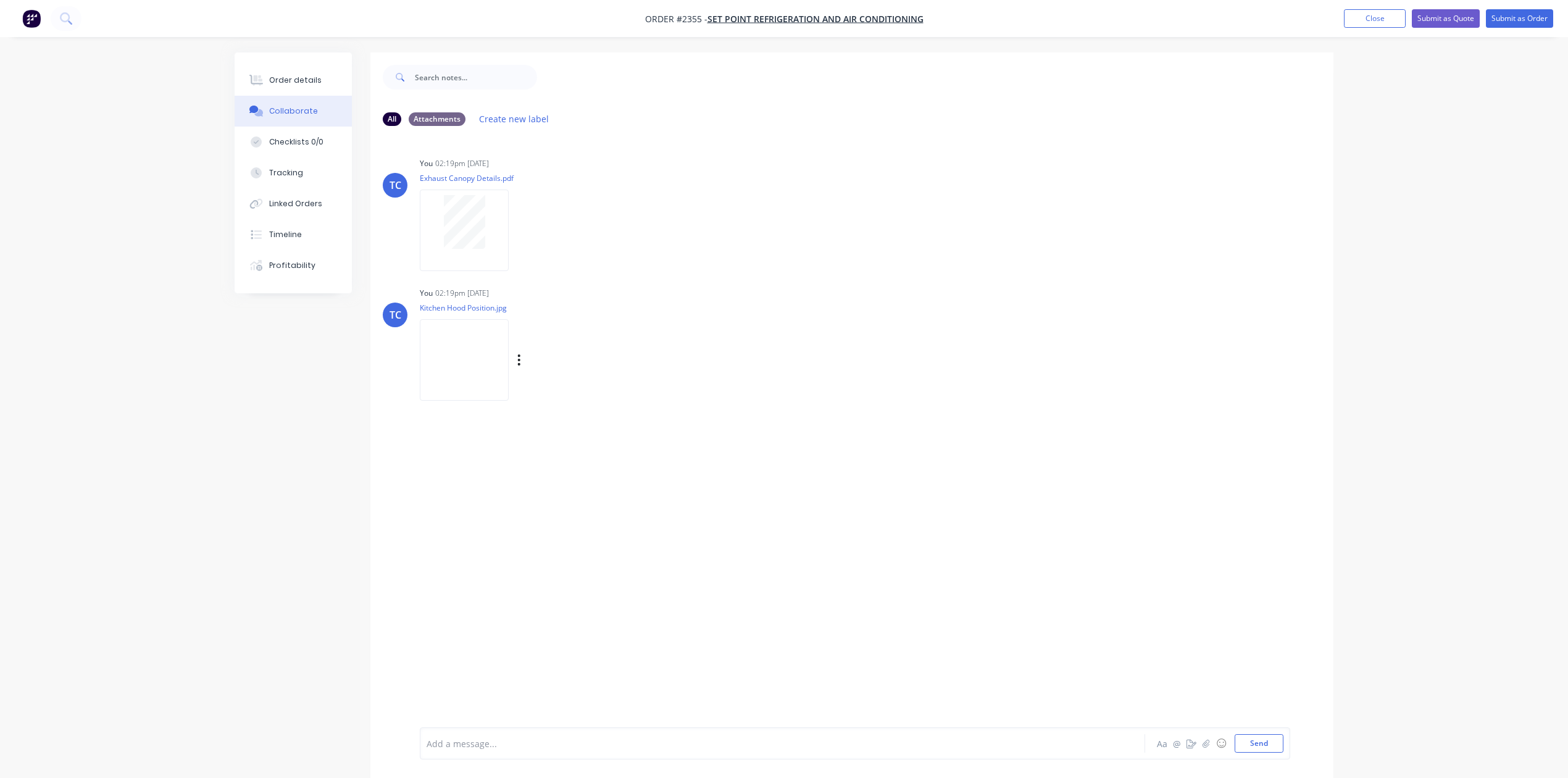
click at [499, 400] on img at bounding box center [464, 360] width 89 height 81
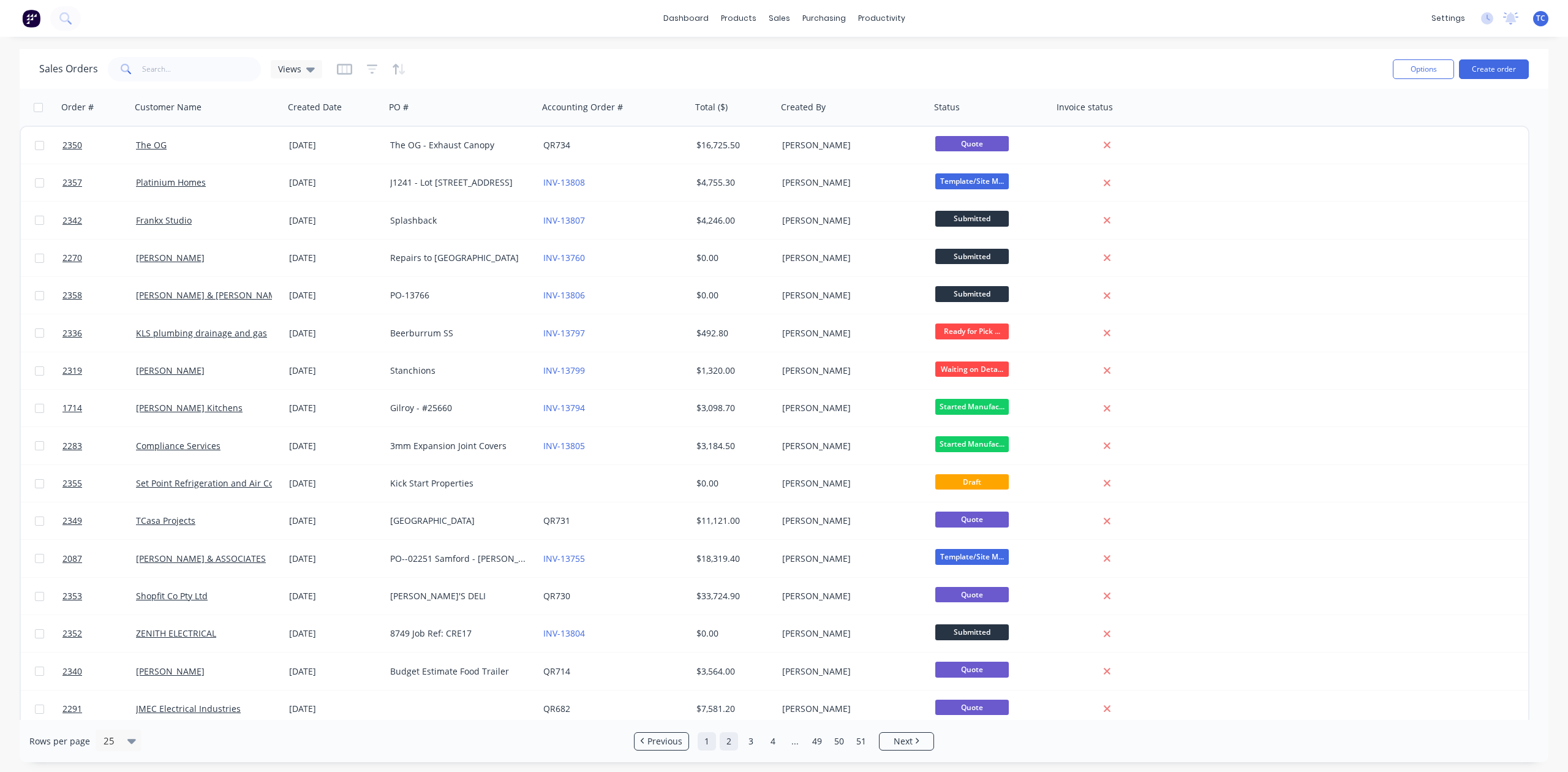
click at [709, 738] on link "1" at bounding box center [707, 741] width 18 height 18
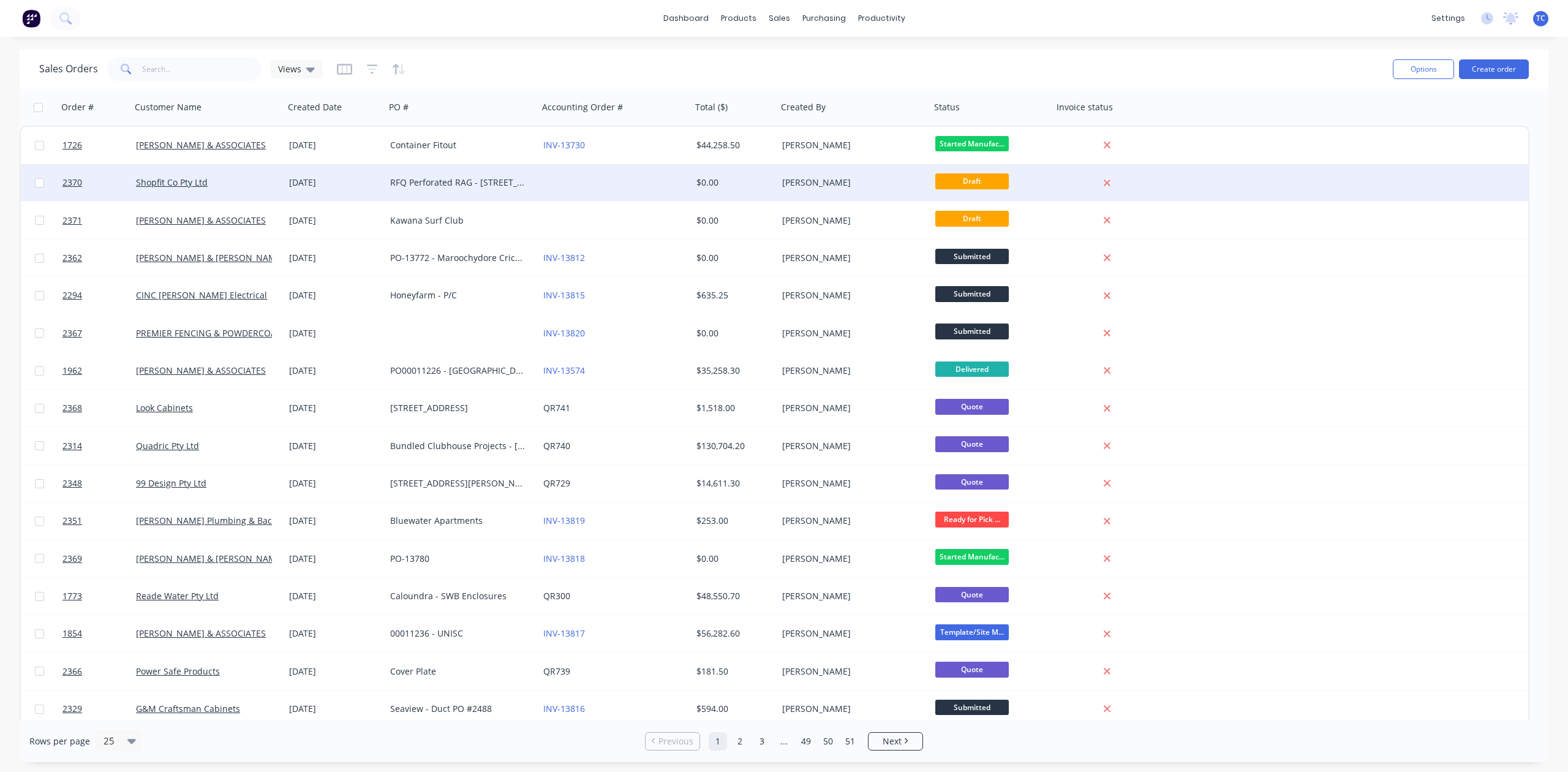
click at [432, 177] on div "RFQ Perforated RAG - [STREET_ADDRESS]" at bounding box center [458, 182] width 136 height 12
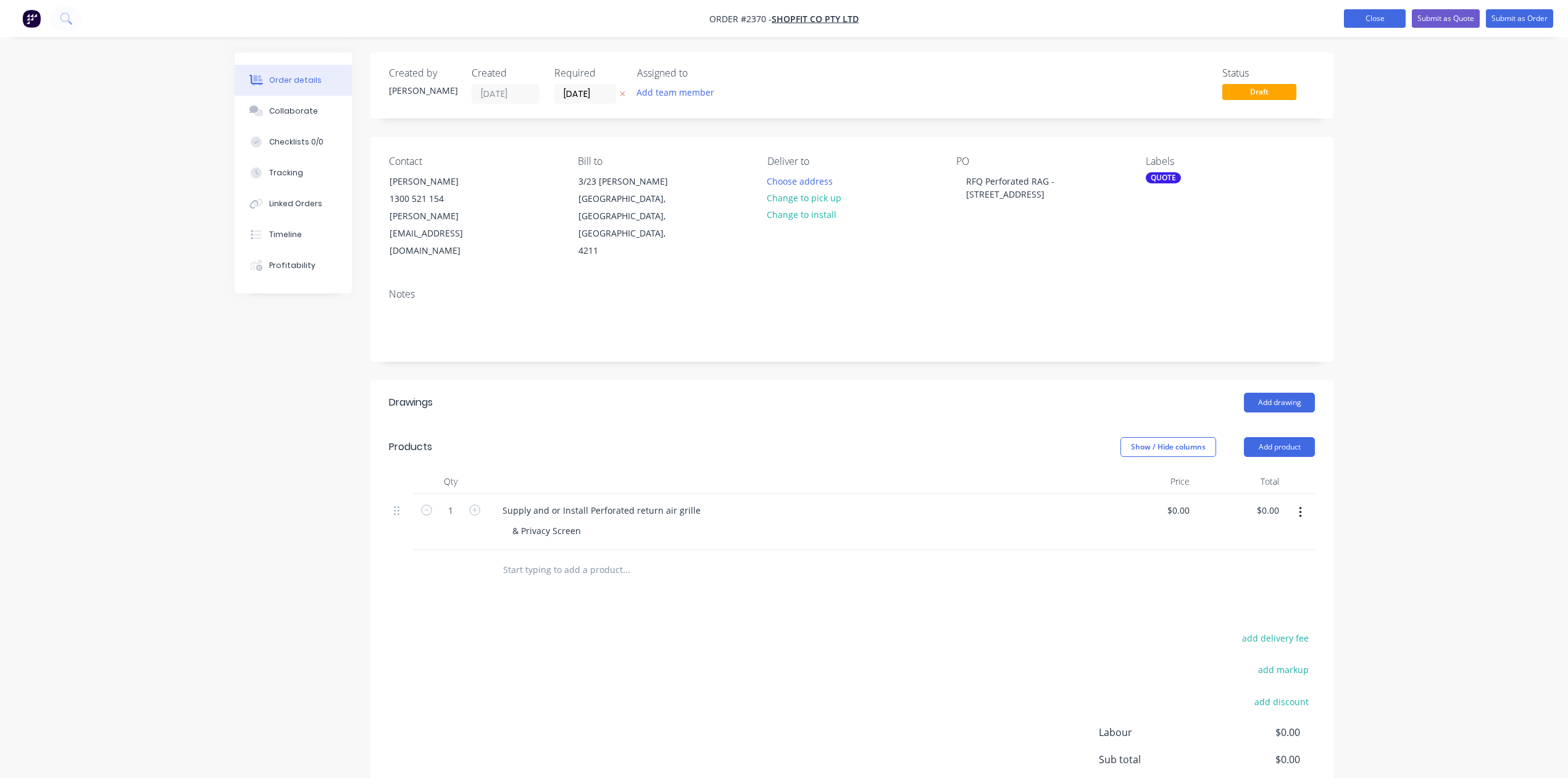
click at [1346, 24] on button "Close" at bounding box center [1375, 18] width 62 height 19
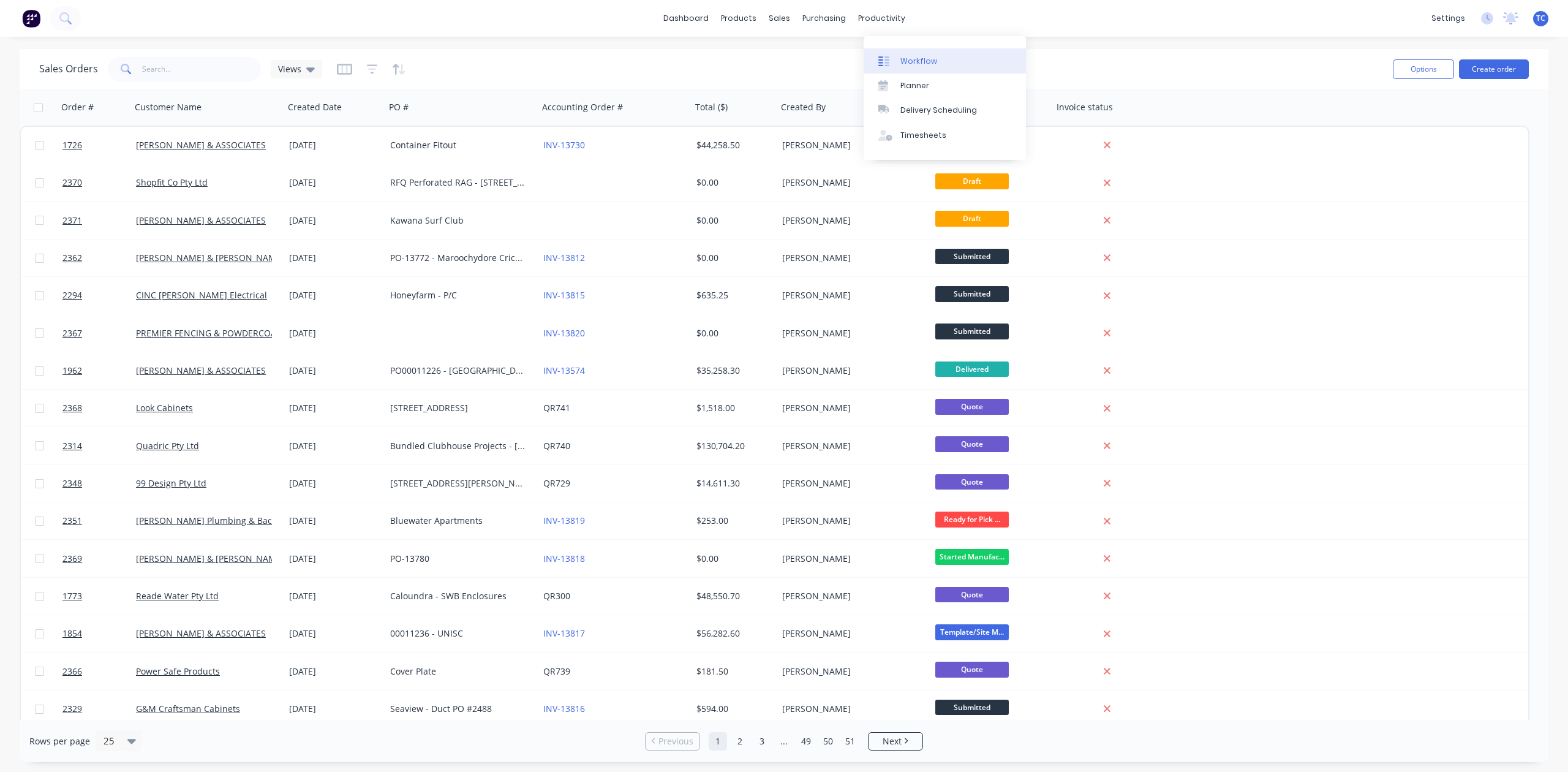
click at [937, 67] on div "Workflow" at bounding box center [919, 61] width 37 height 11
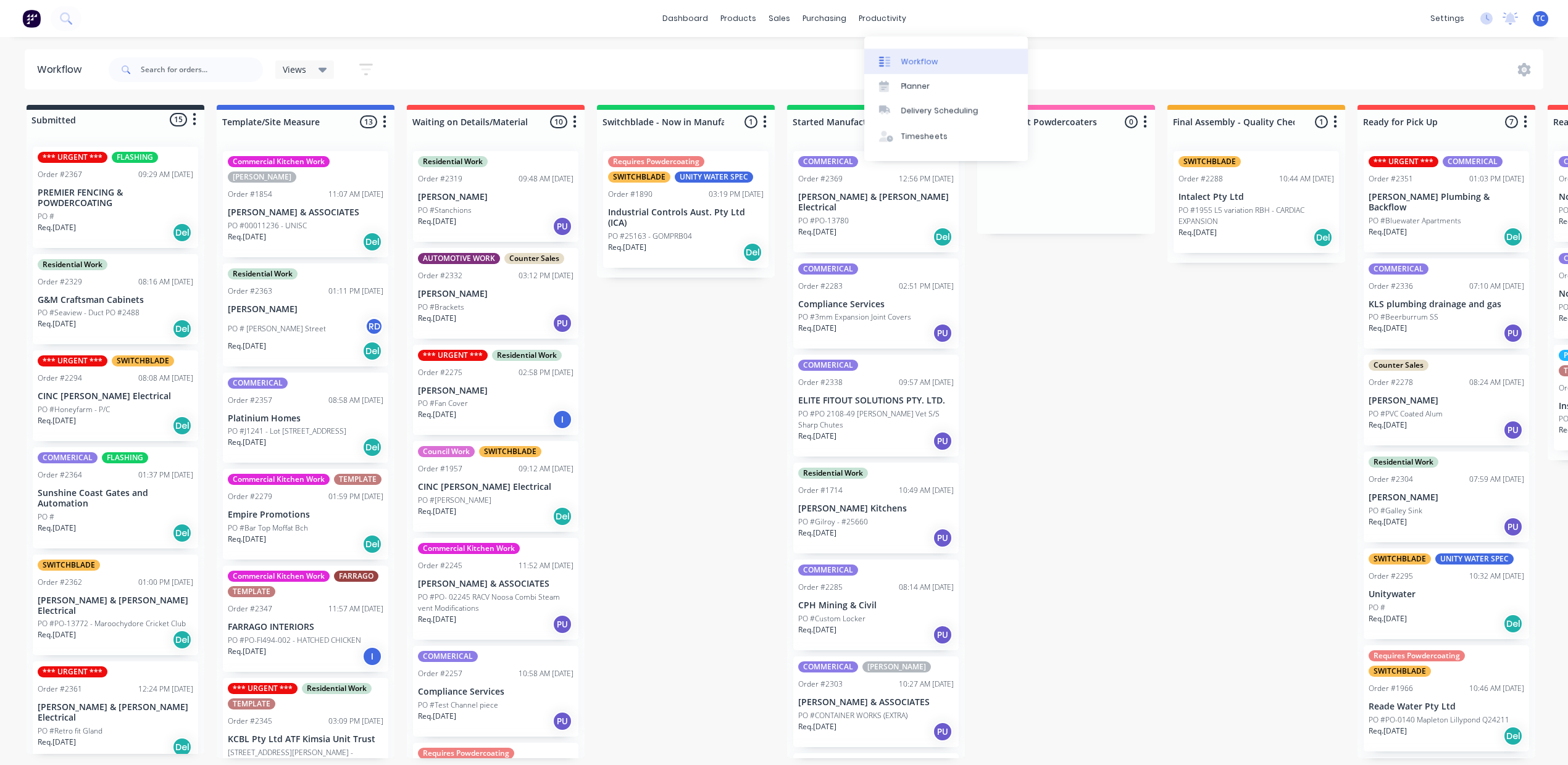
click at [928, 64] on div "Workflow" at bounding box center [920, 62] width 37 height 11
click at [811, 64] on div "Sales Orders" at bounding box center [819, 62] width 51 height 11
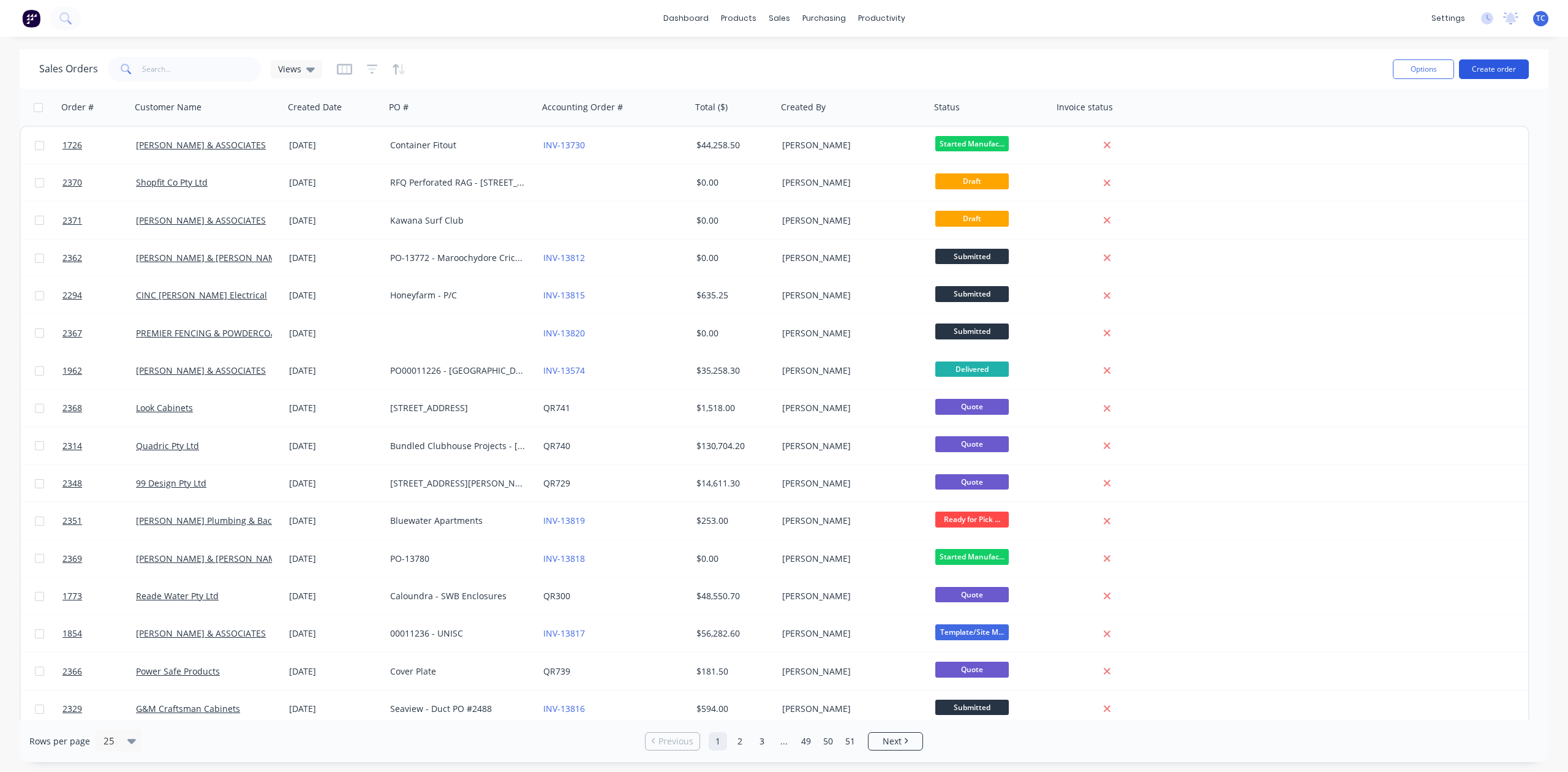
click at [1481, 71] on button "Create order" at bounding box center [1494, 69] width 70 height 20
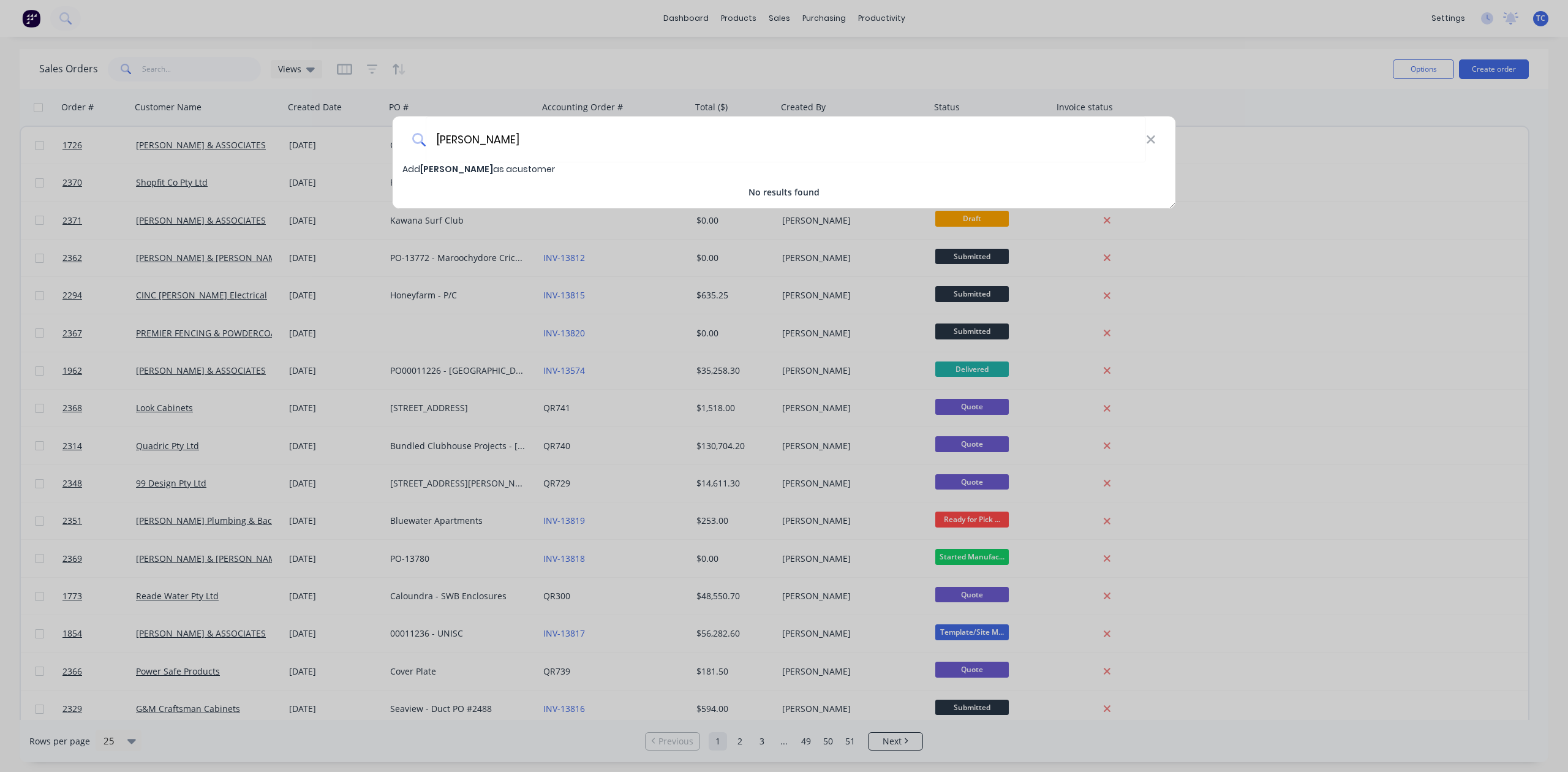
type input "[PERSON_NAME]"
click at [430, 167] on span "[PERSON_NAME]" at bounding box center [457, 169] width 73 height 12
select select "AU"
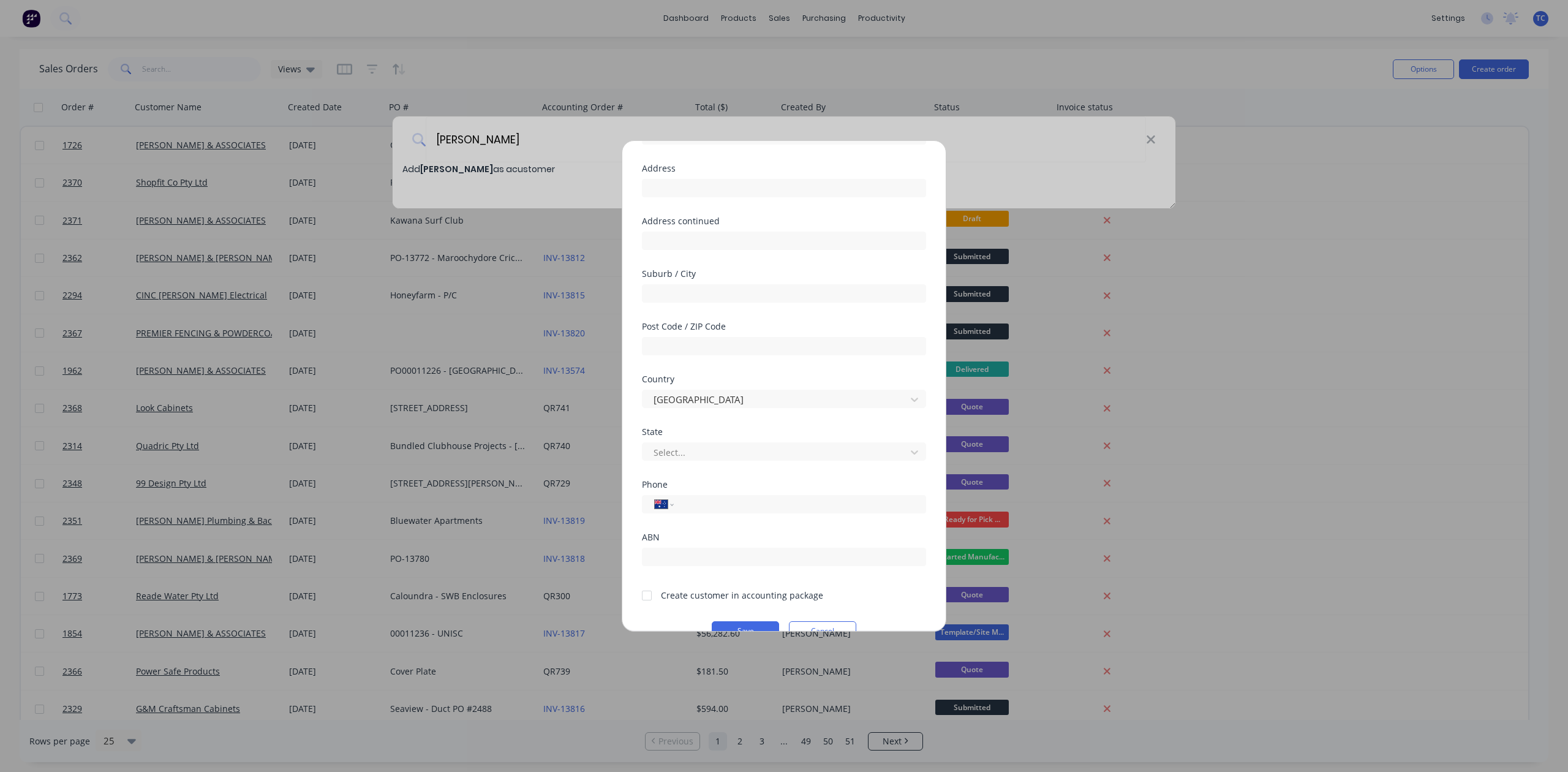
scroll to position [81, 0]
click at [721, 460] on div at bounding box center [776, 452] width 247 height 15
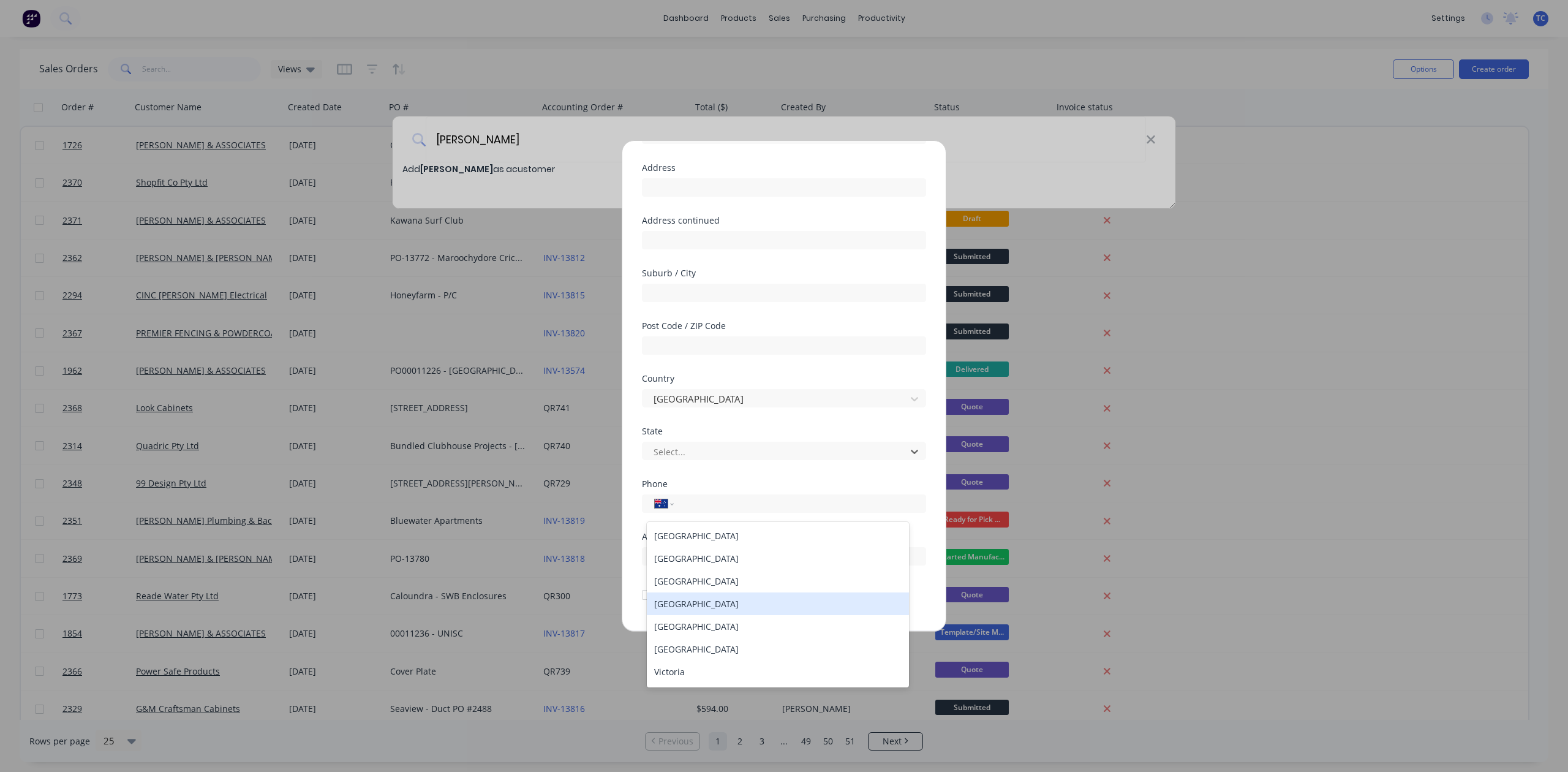
click at [701, 615] on div "[GEOGRAPHIC_DATA]" at bounding box center [777, 604] width 261 height 23
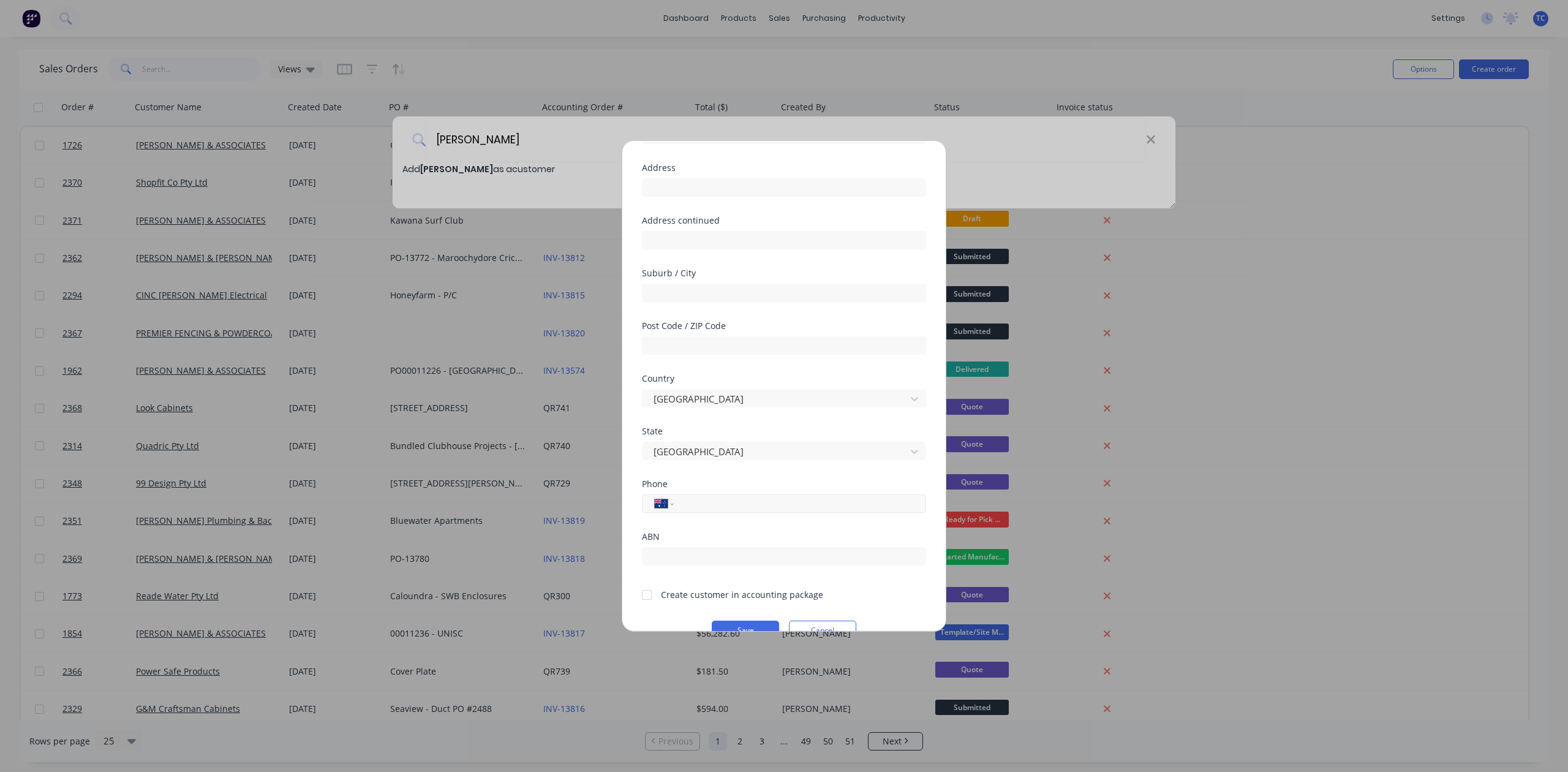
click at [702, 511] on input "tel" at bounding box center [798, 504] width 231 height 14
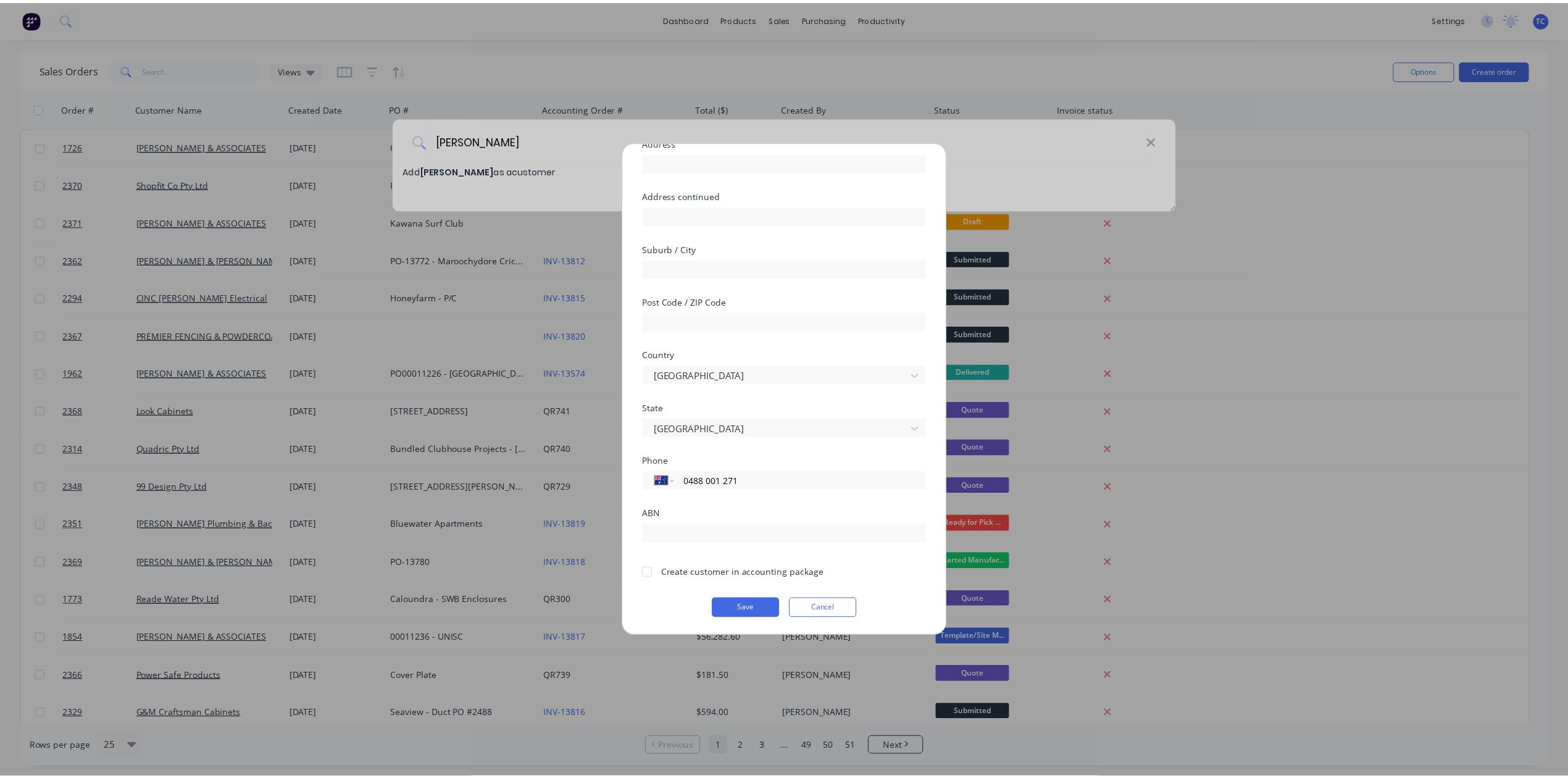
scroll to position [200, 0]
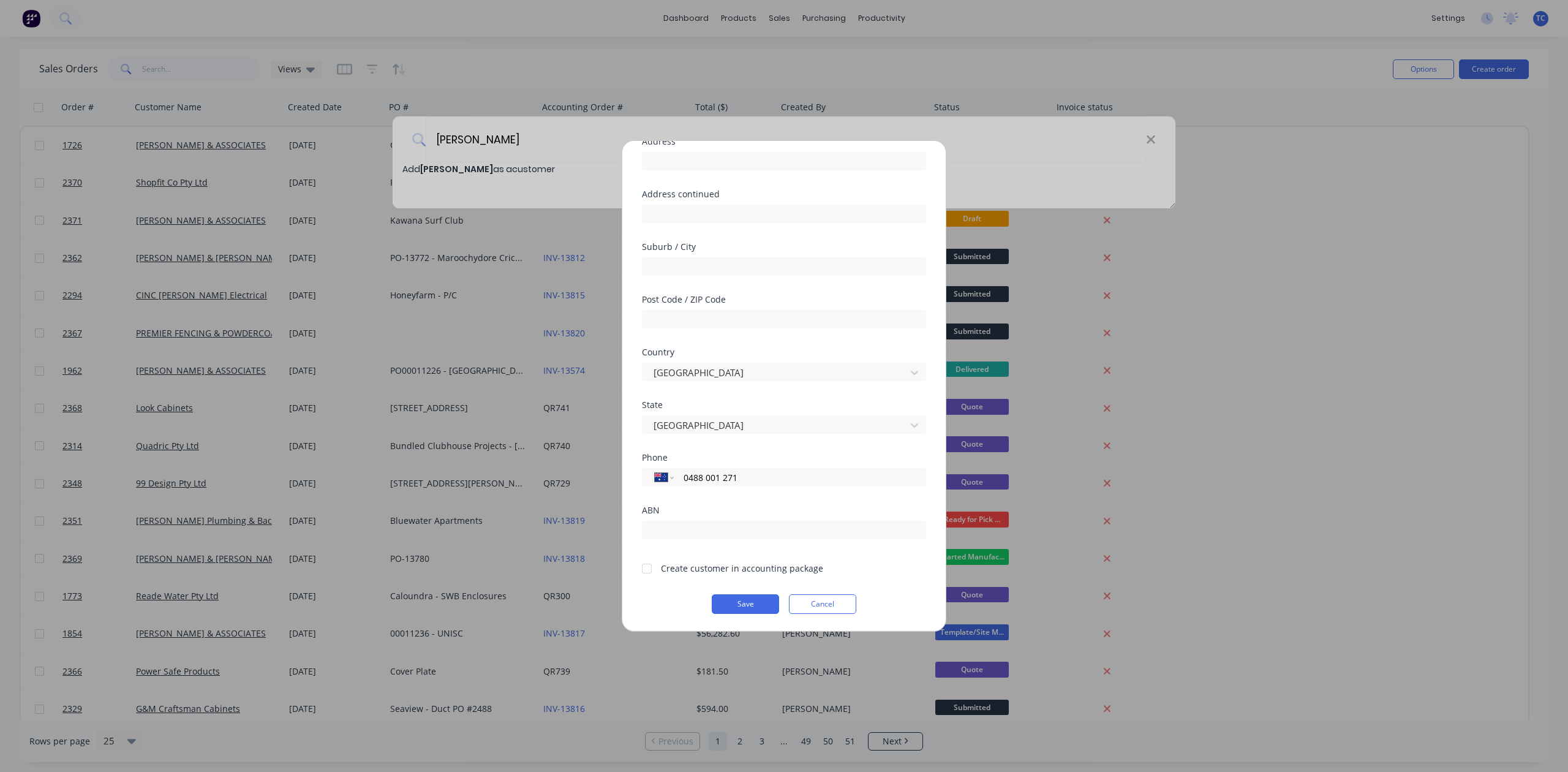
type input "0488 001 271"
click at [652, 556] on div at bounding box center [647, 568] width 25 height 25
click at [742, 600] on button "Save" at bounding box center [746, 604] width 67 height 20
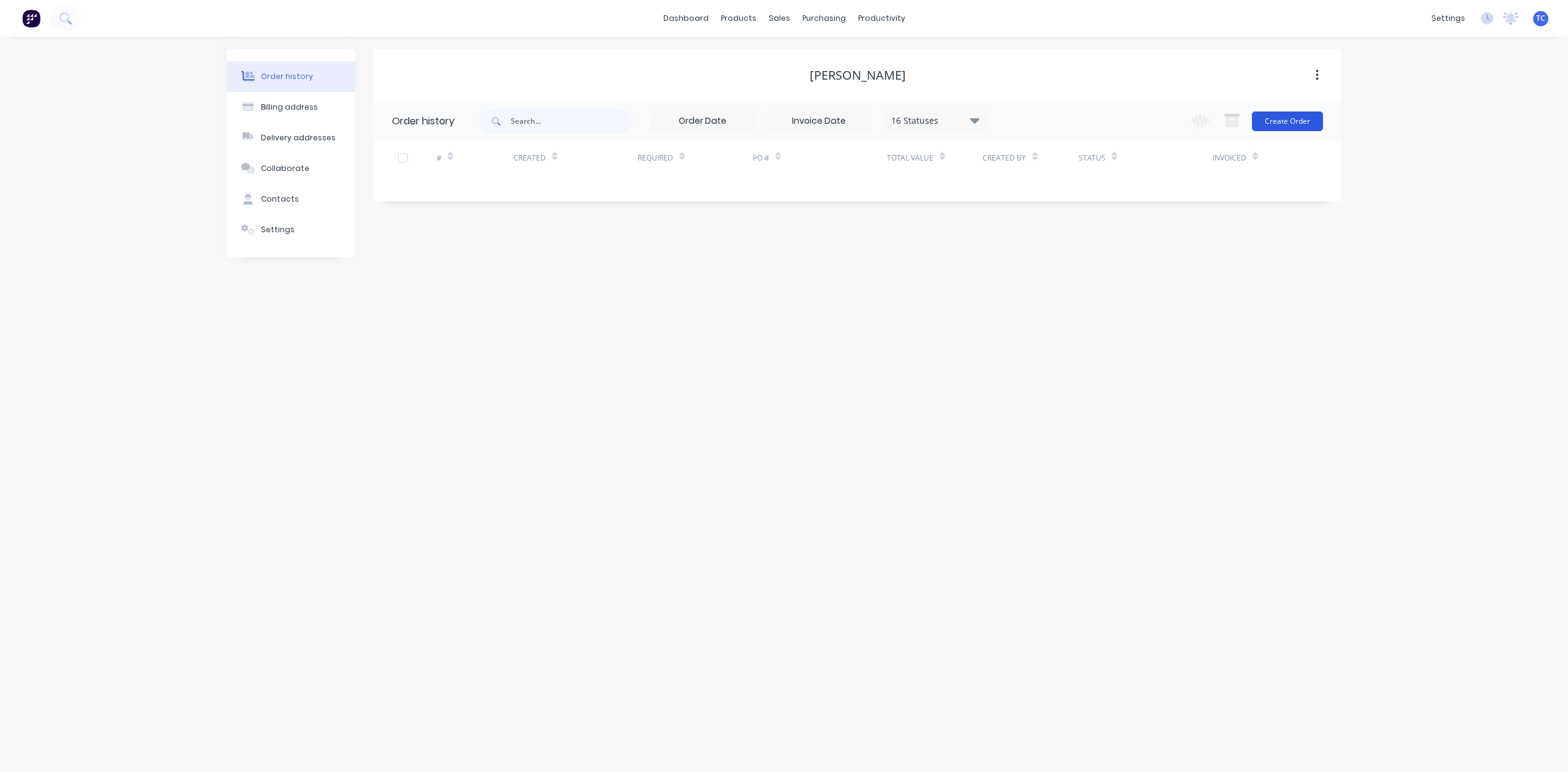
click at [1297, 120] on button "Create Order" at bounding box center [1288, 121] width 71 height 20
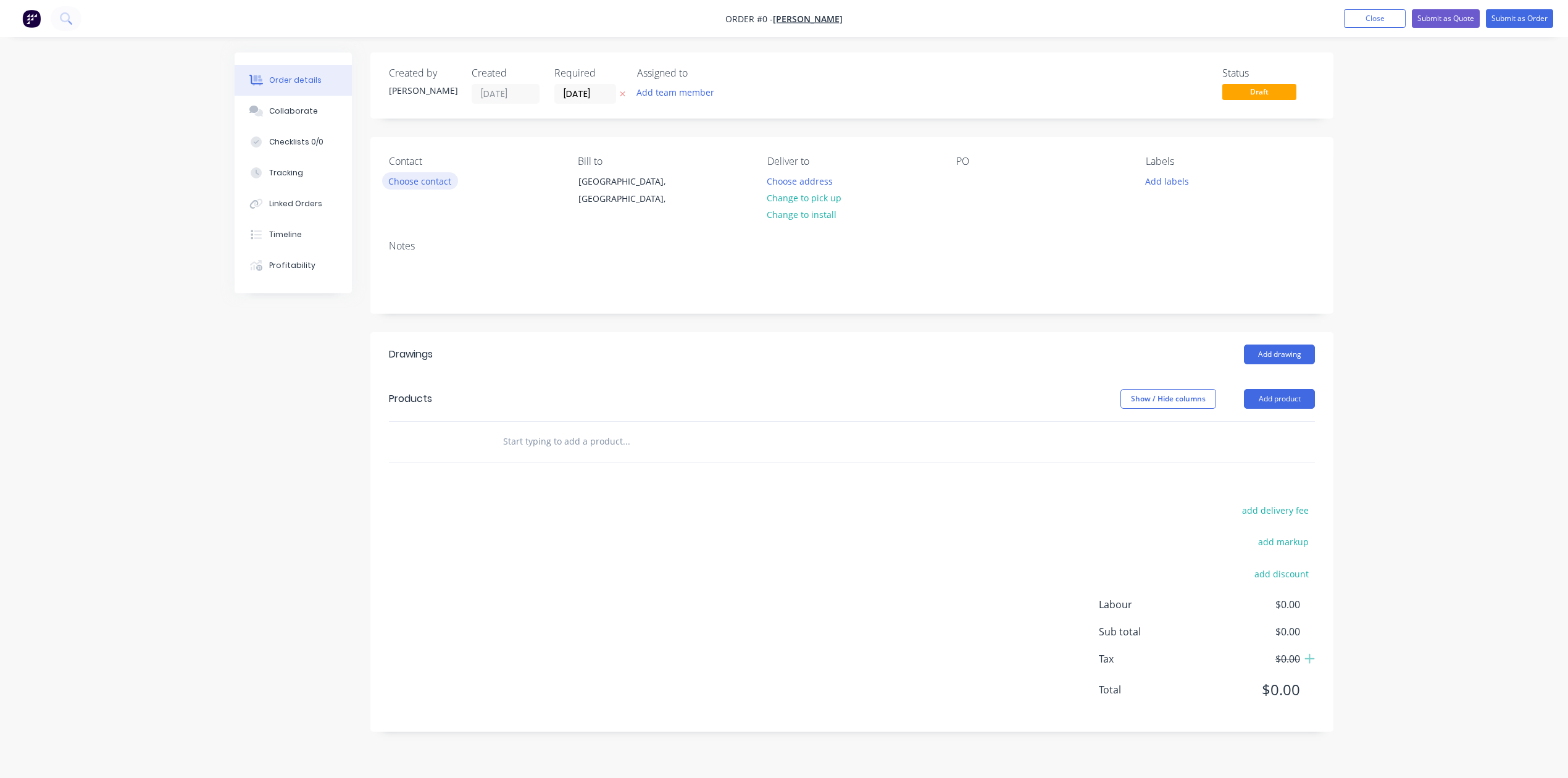
click at [458, 189] on button "Choose contact" at bounding box center [420, 181] width 76 height 17
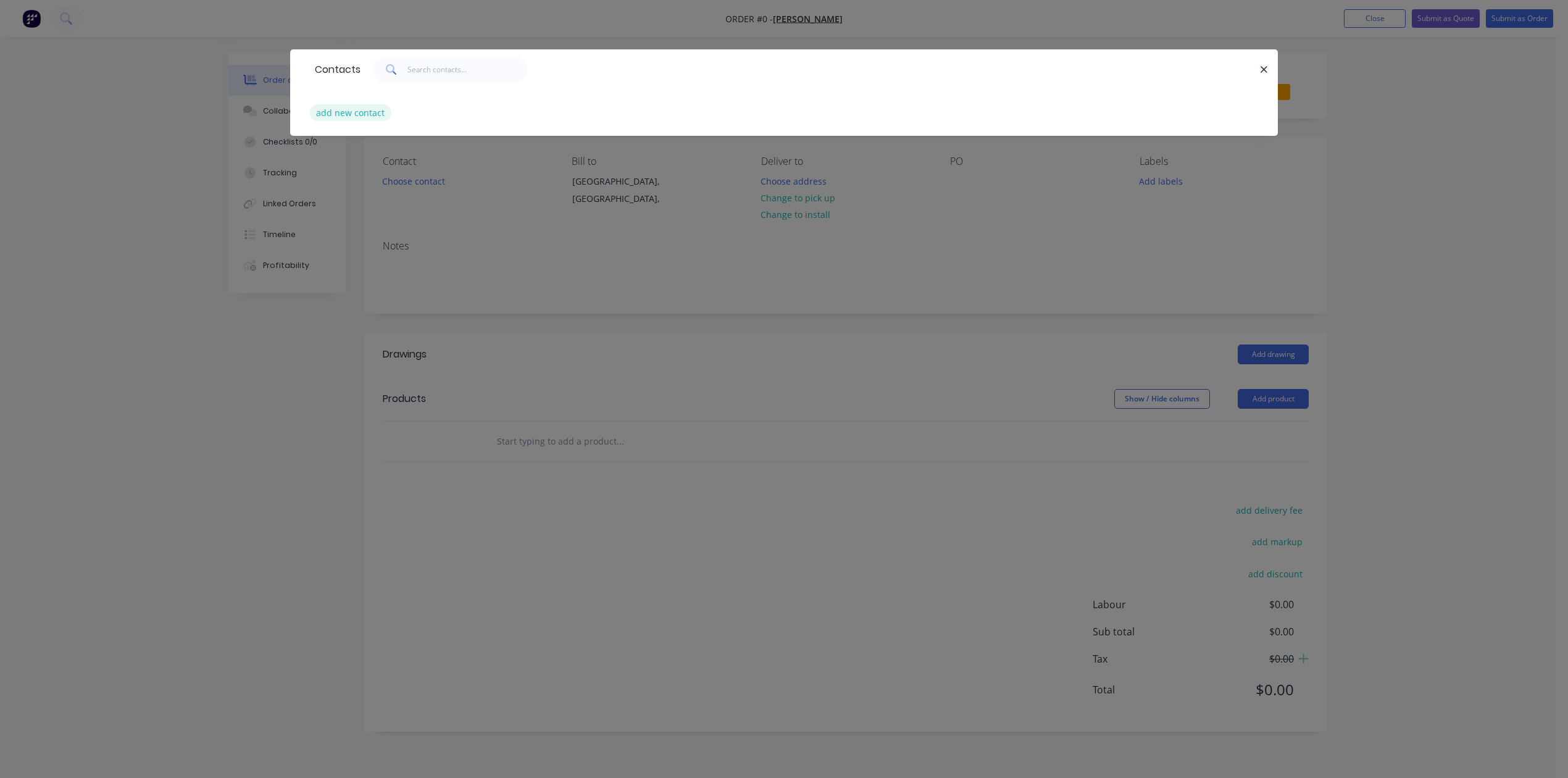
click at [369, 121] on button "add new contact" at bounding box center [350, 113] width 81 height 17
select select "AU"
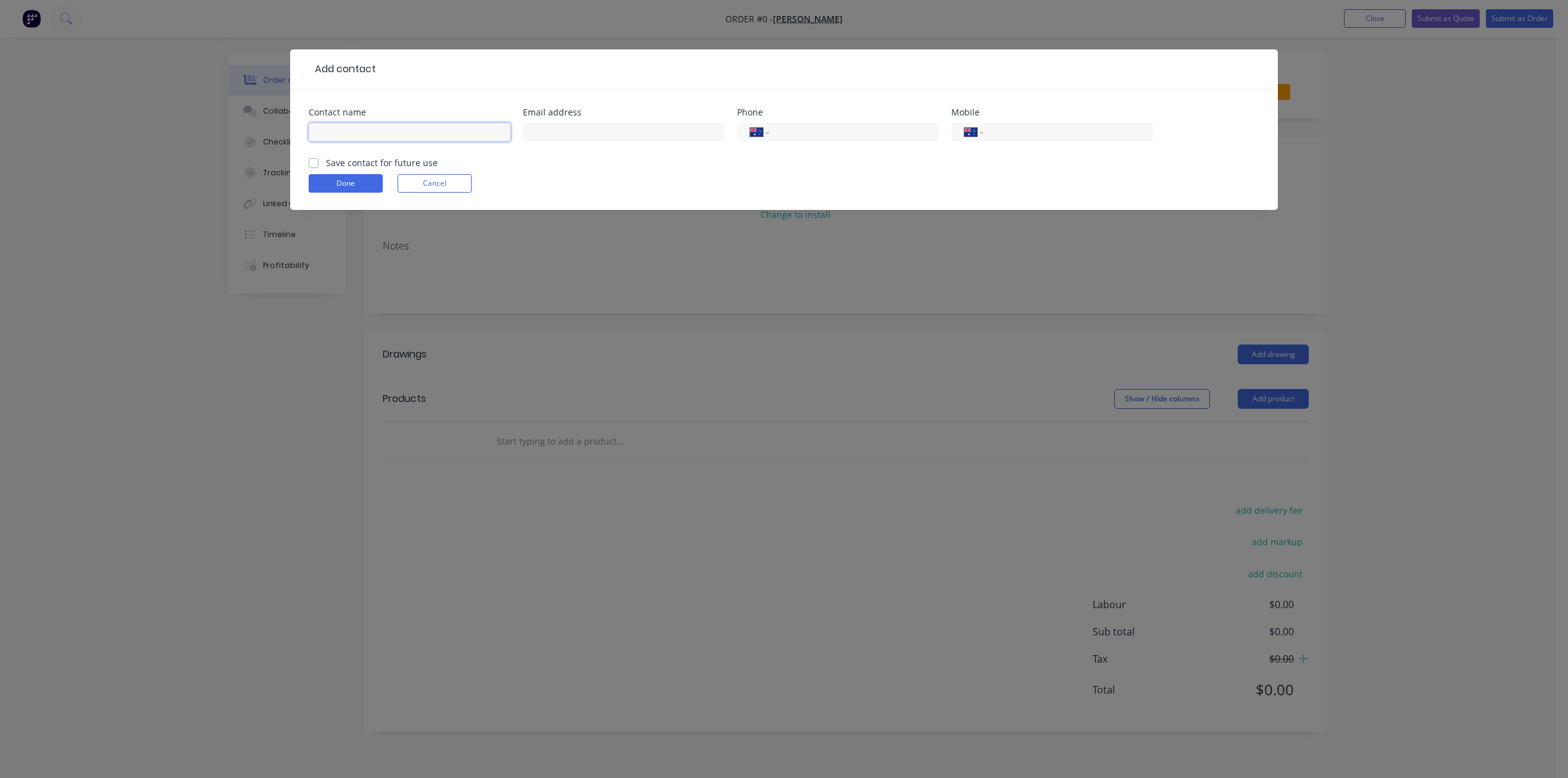
click at [373, 142] on input "text" at bounding box center [410, 132] width 202 height 19
type input "[PERSON_NAME]"
type input "[PERSON_NAME][EMAIL_ADDRESS][DOMAIN_NAME]"
type input "0488 001 271"
click at [326, 169] on label "Save contact for future use" at bounding box center [381, 163] width 112 height 13
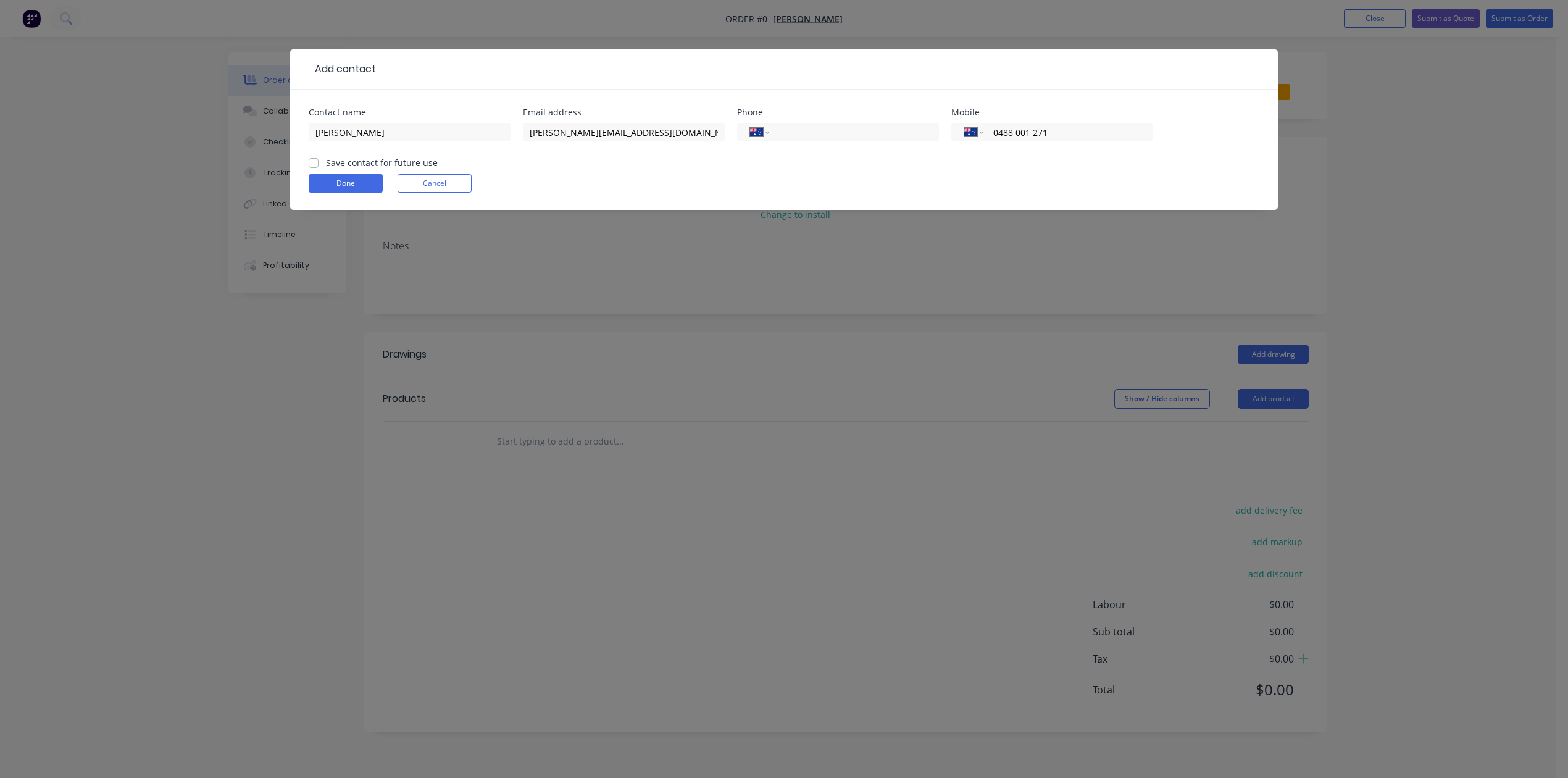
click at [316, 168] on input "Save contact for future use" at bounding box center [313, 162] width 10 height 12
checkbox input "true"
click at [331, 192] on button "Done" at bounding box center [346, 183] width 74 height 19
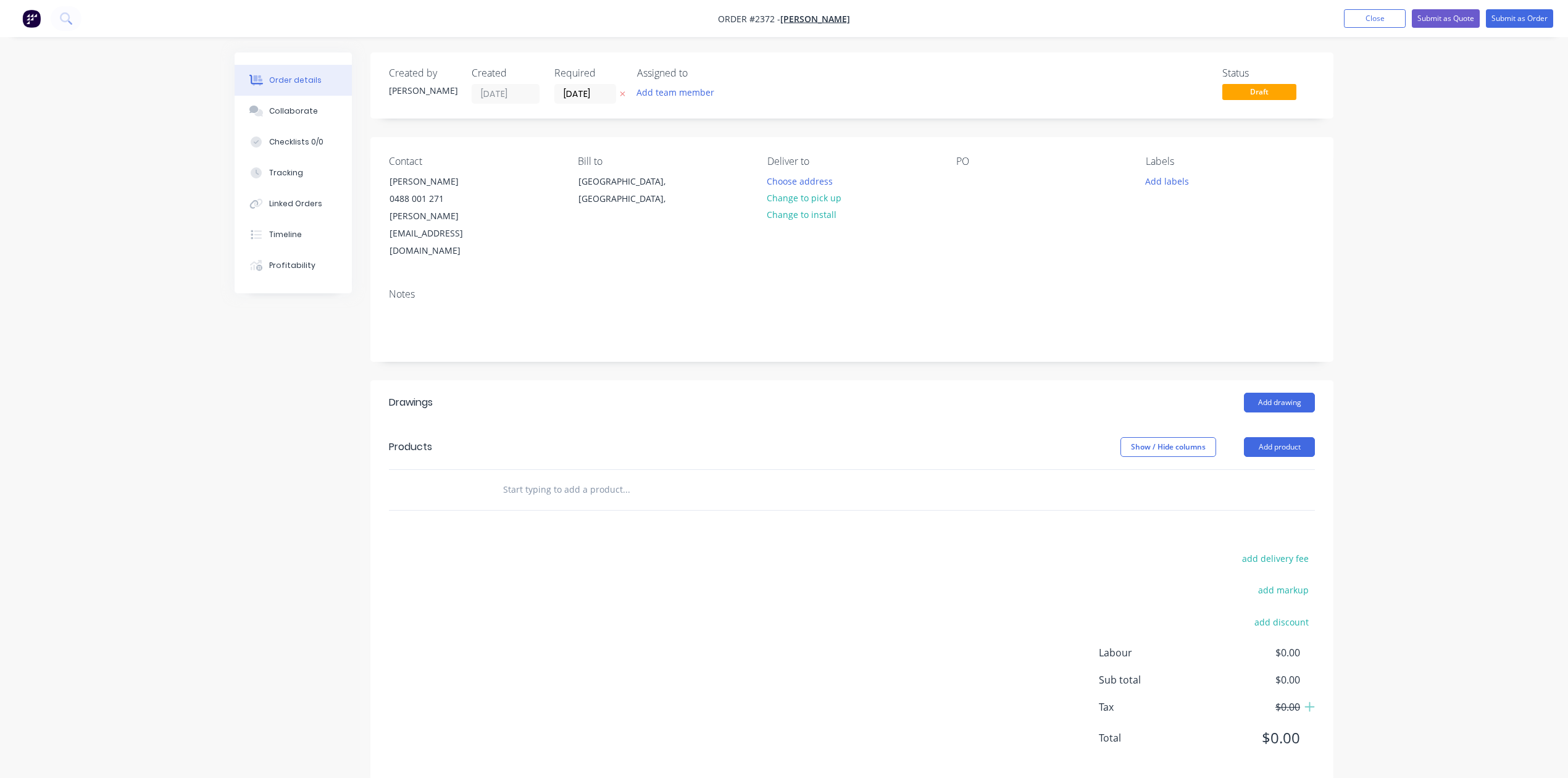
click at [596, 502] on input "text" at bounding box center [626, 489] width 247 height 25
type input "6"
type input "Quote 6 x stainless steel troughs"
click at [679, 557] on button "Add Quote 6 x stainless steel troughs to order" at bounding box center [693, 537] width 371 height 40
click at [1344, 20] on button "Close" at bounding box center [1375, 18] width 62 height 19
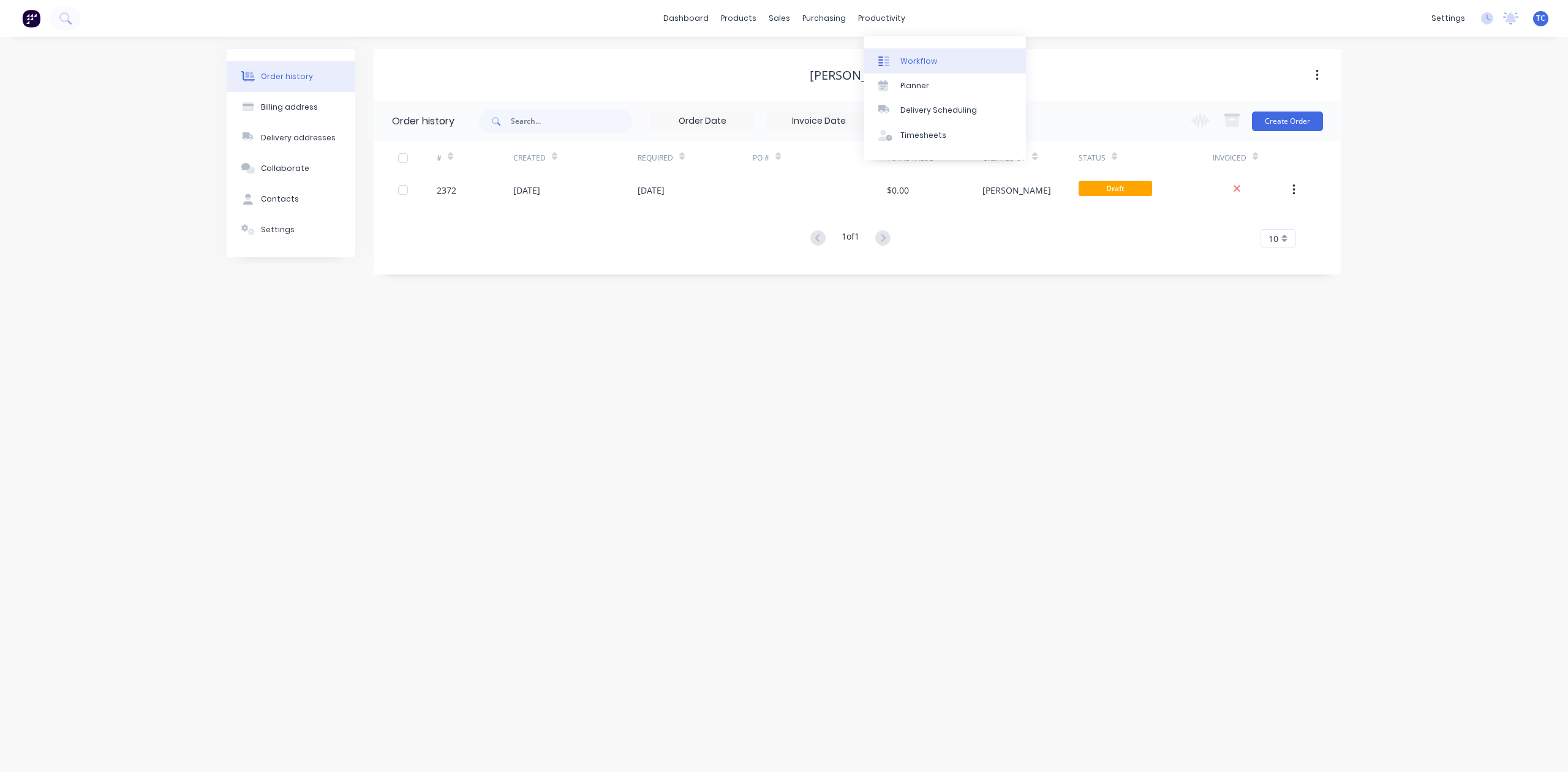
click at [924, 62] on div "Workflow" at bounding box center [919, 61] width 37 height 11
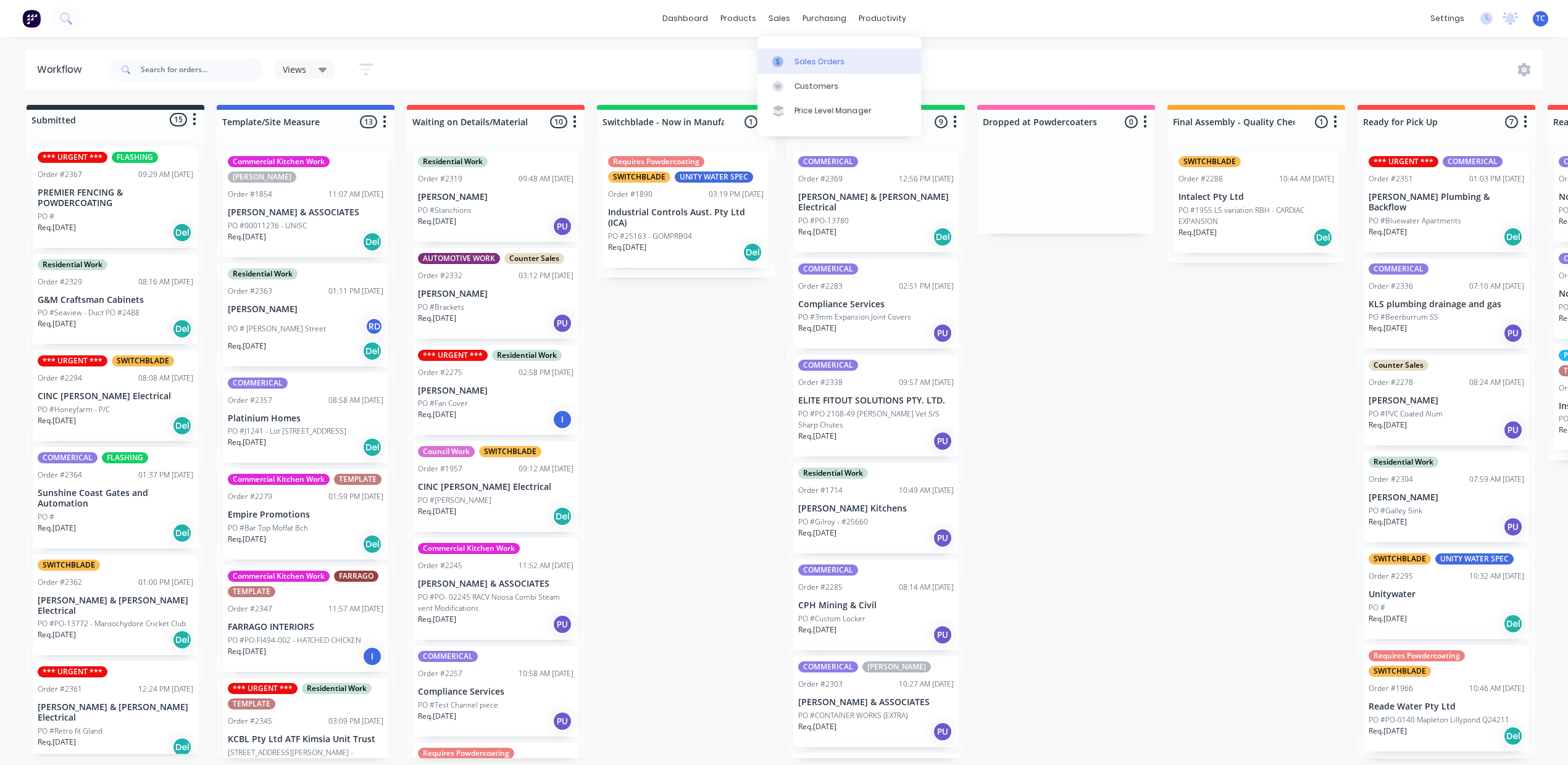
click at [843, 65] on div "Sales Orders" at bounding box center [819, 62] width 51 height 11
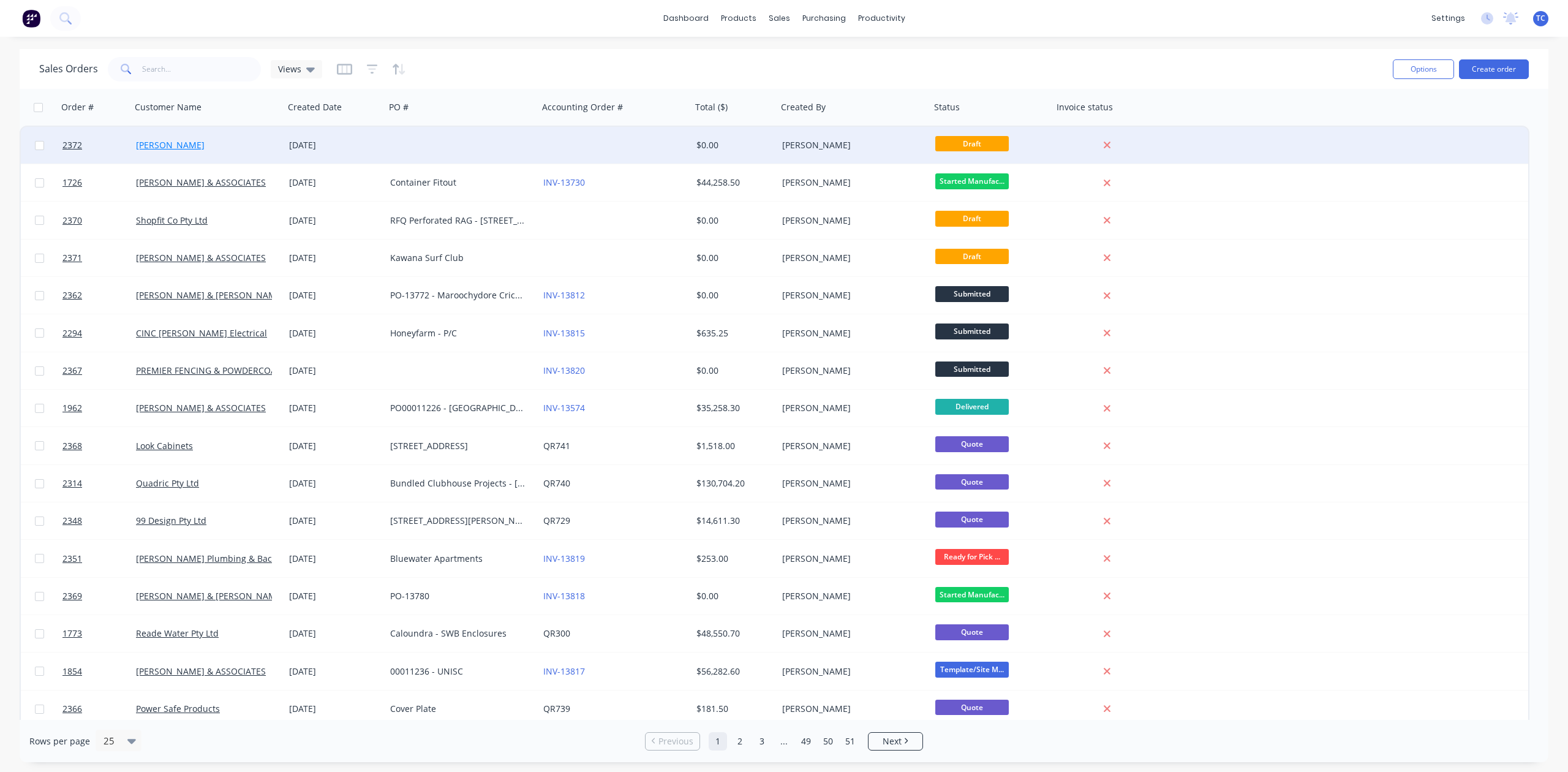
click at [169, 143] on link "[PERSON_NAME]" at bounding box center [170, 145] width 69 height 11
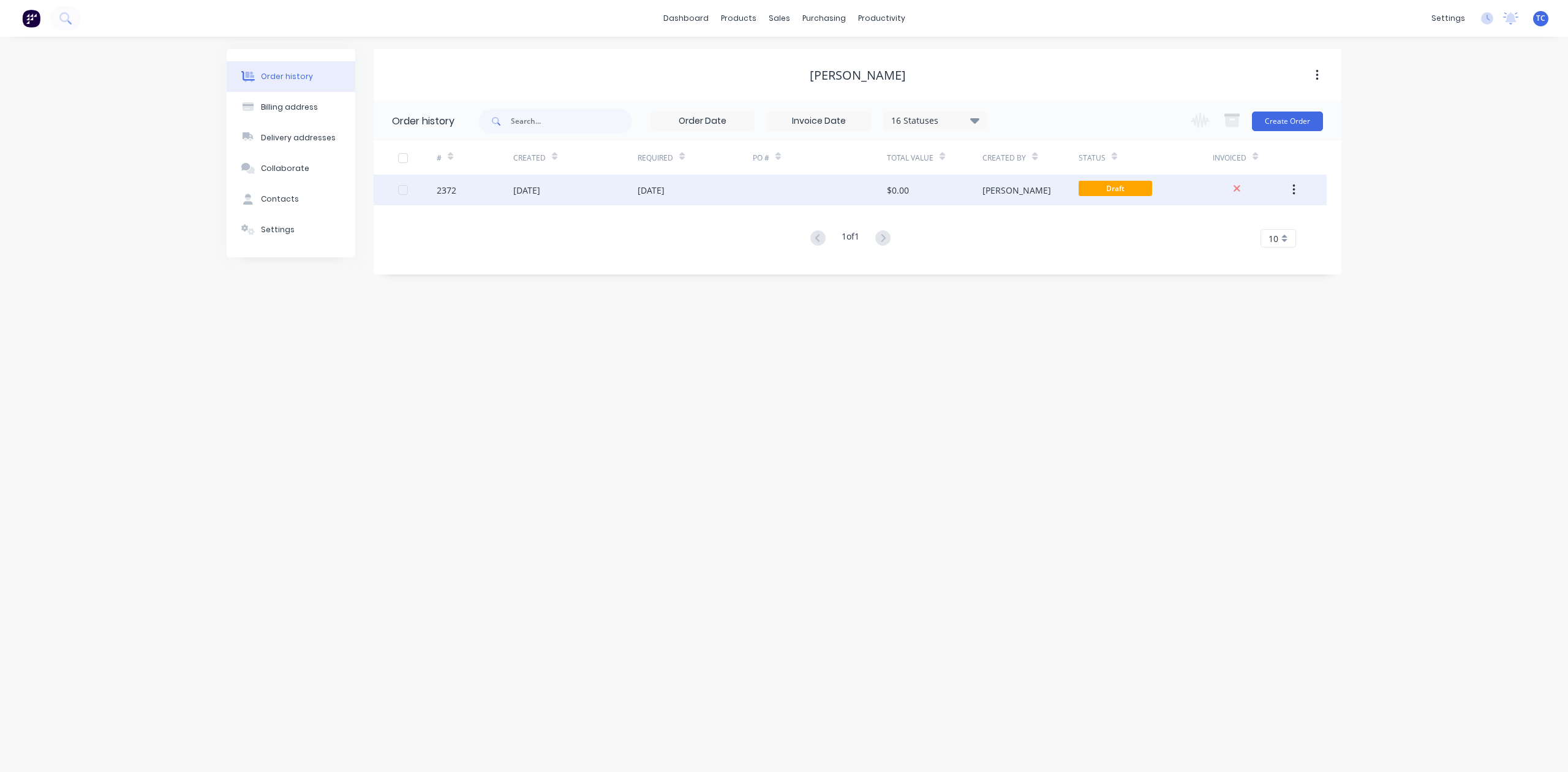
click at [787, 183] on div at bounding box center [820, 190] width 134 height 31
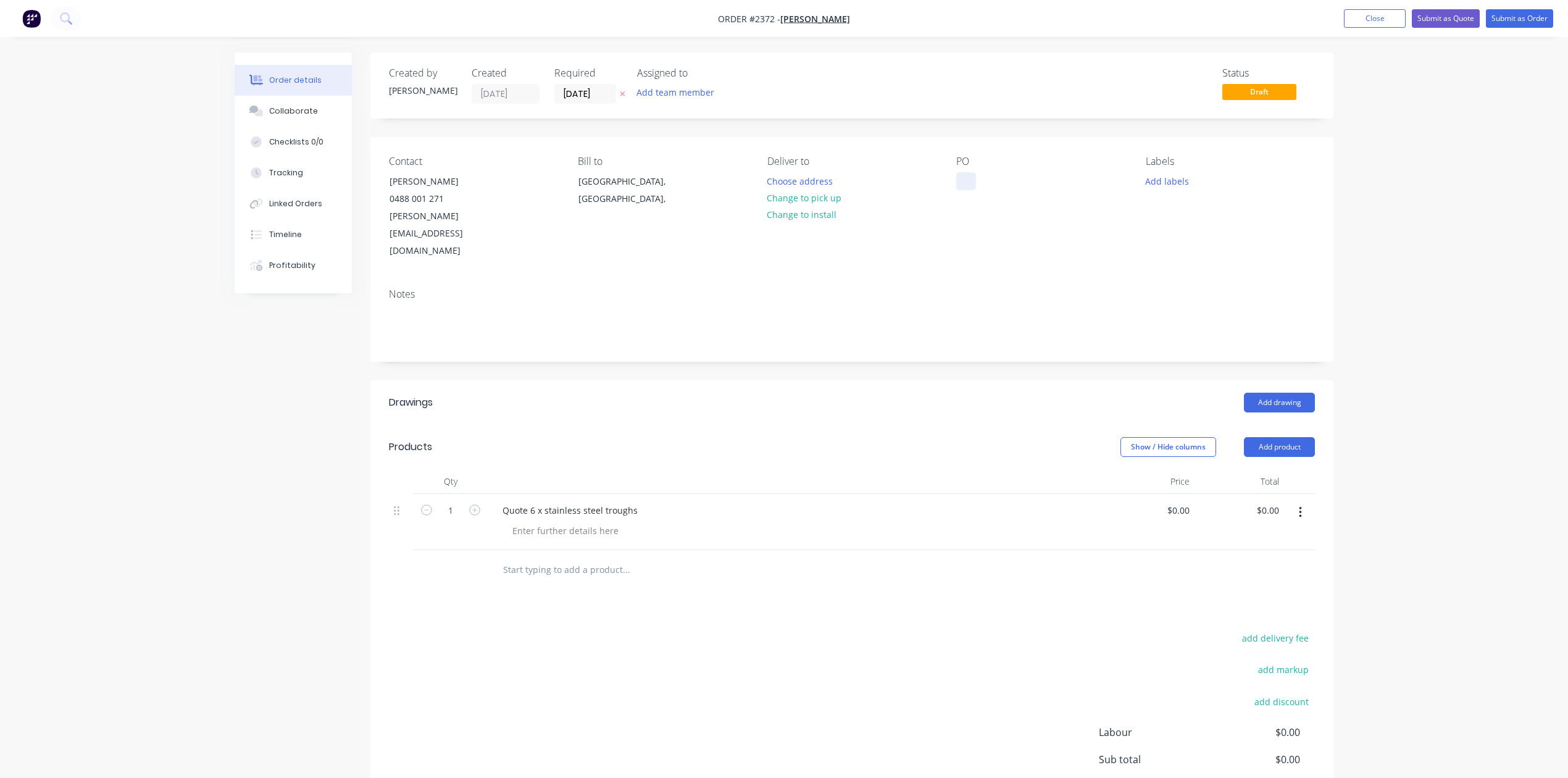
click at [962, 190] on div at bounding box center [966, 182] width 20 height 18
click at [1344, 17] on button "Close" at bounding box center [1375, 18] width 62 height 19
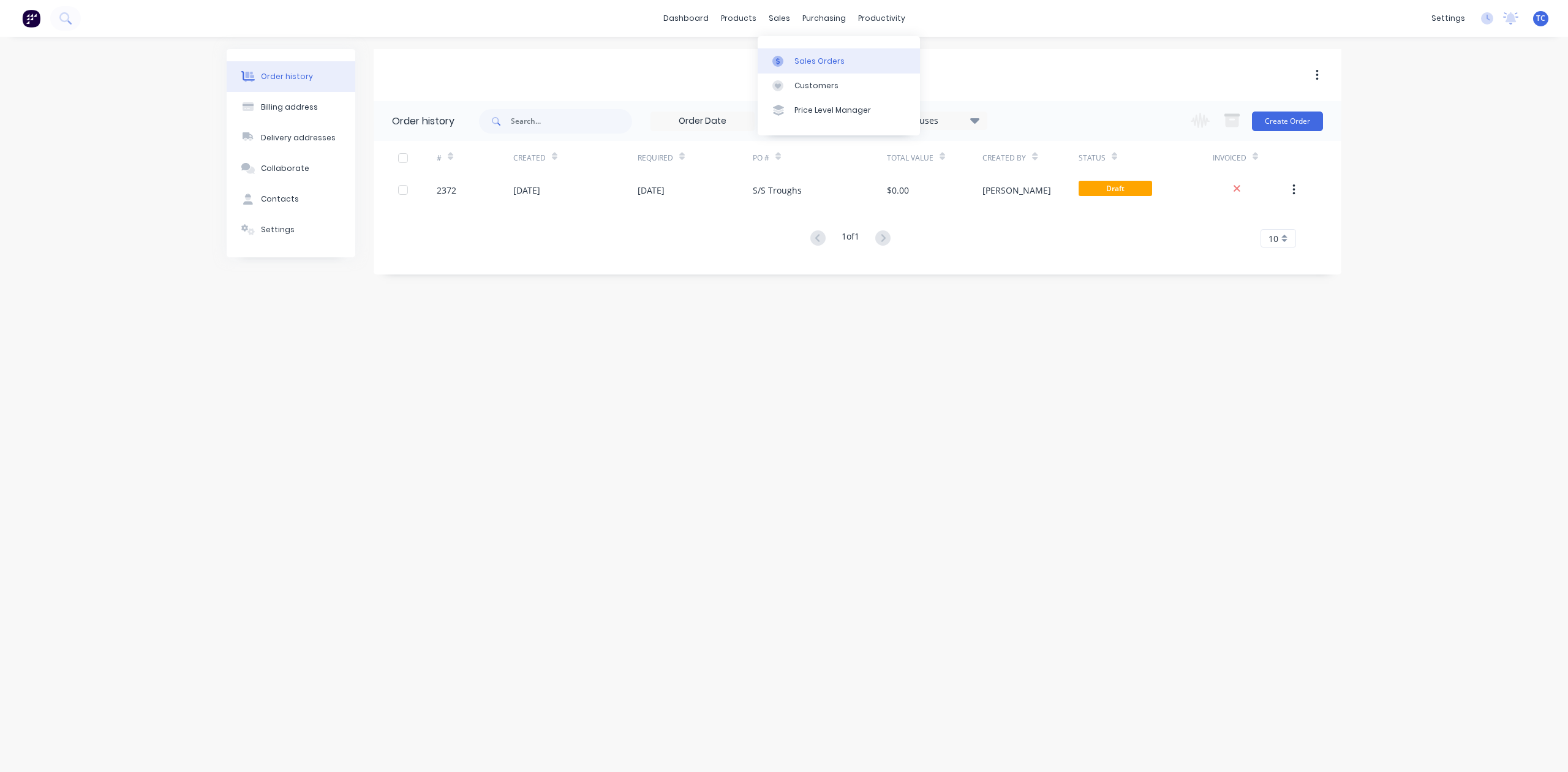
click at [822, 64] on div "Sales Orders" at bounding box center [819, 61] width 50 height 11
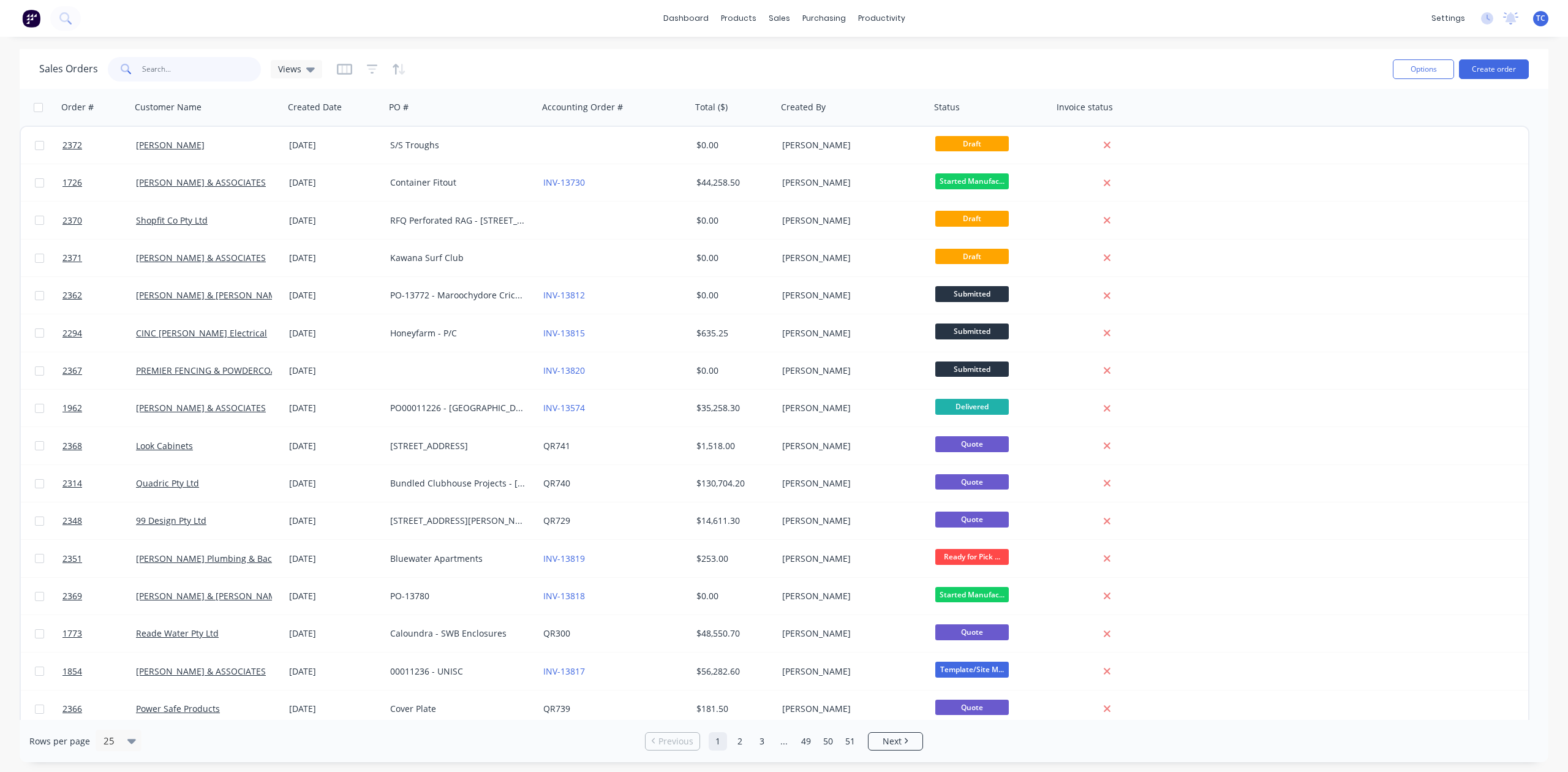
click at [224, 74] on input "text" at bounding box center [202, 69] width 120 height 25
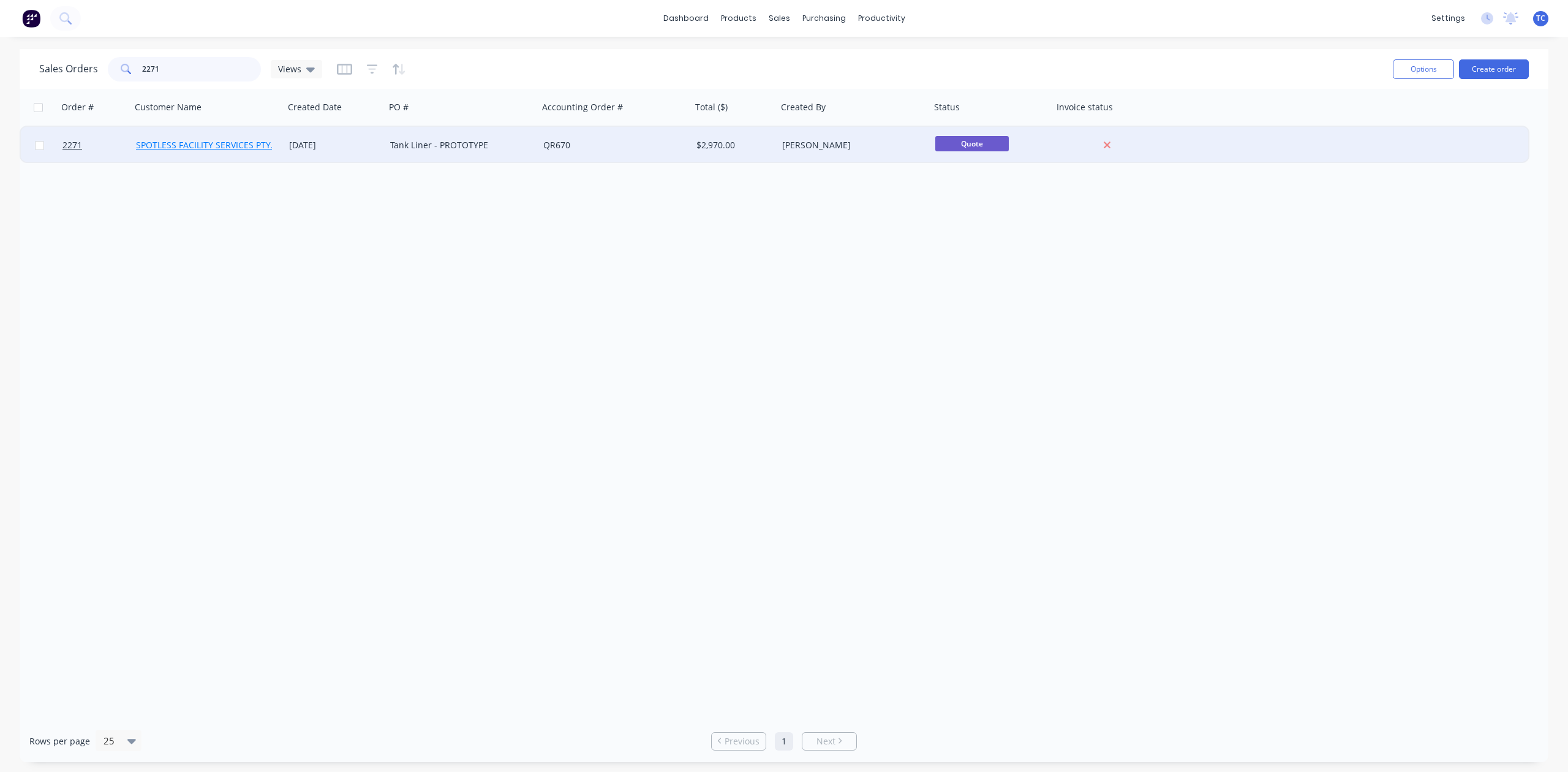
type input "2271"
click at [181, 141] on link "SPOTLESS FACILITY SERVICES PTY. LTD" at bounding box center [214, 145] width 155 height 11
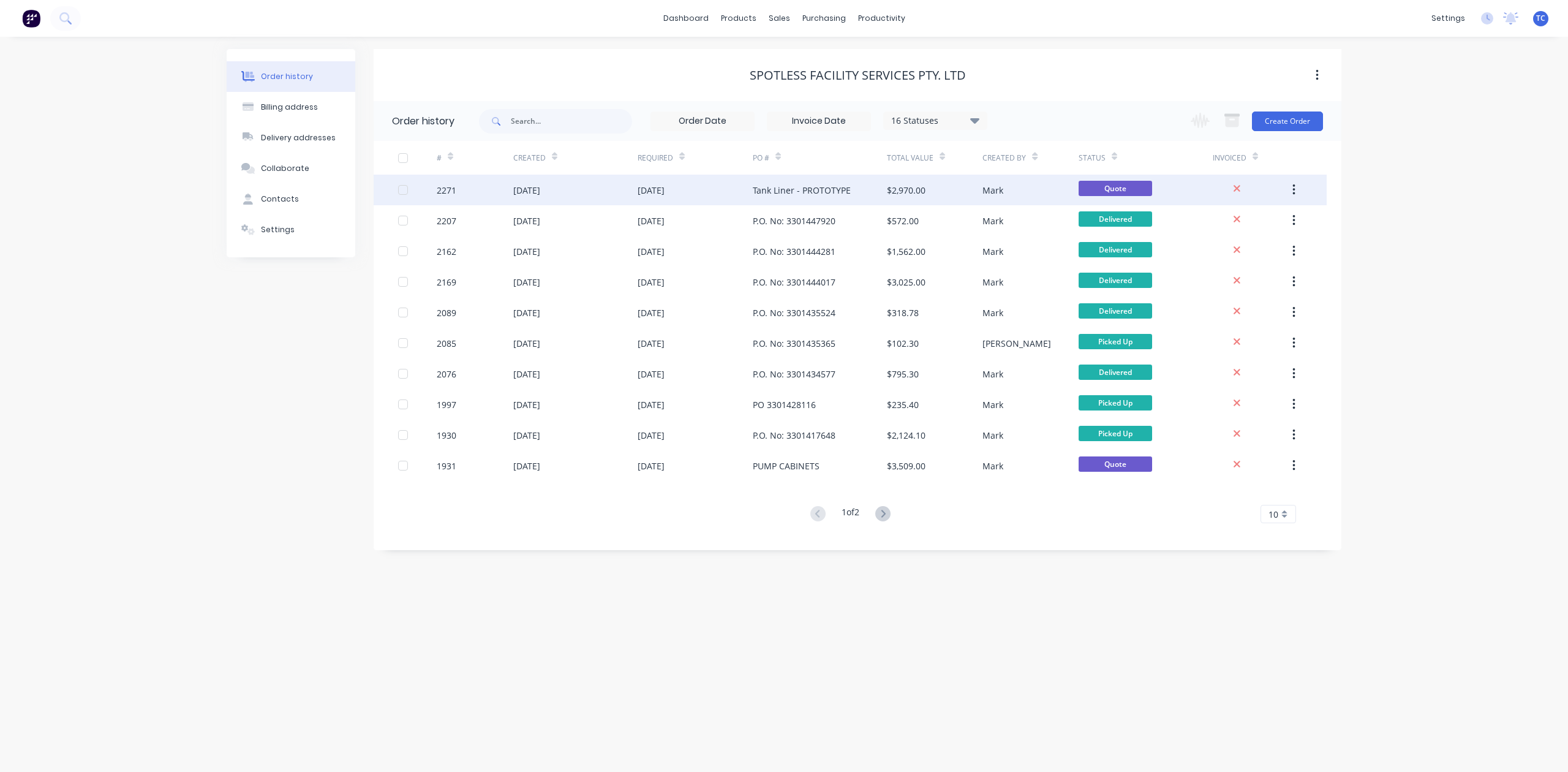
click at [529, 188] on div "[DATE]" at bounding box center [527, 190] width 27 height 13
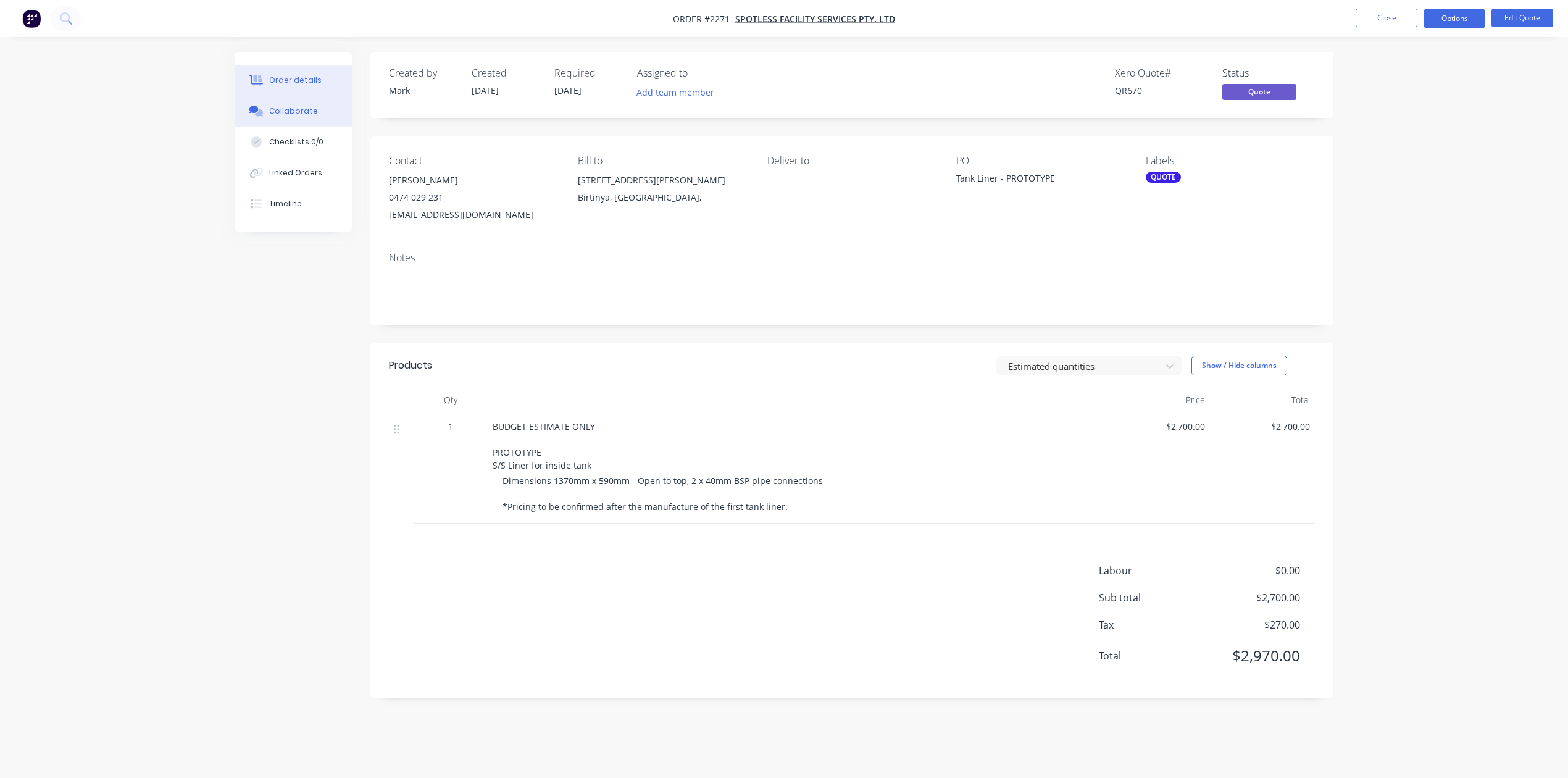
click at [308, 117] on div "Collaborate" at bounding box center [294, 111] width 49 height 11
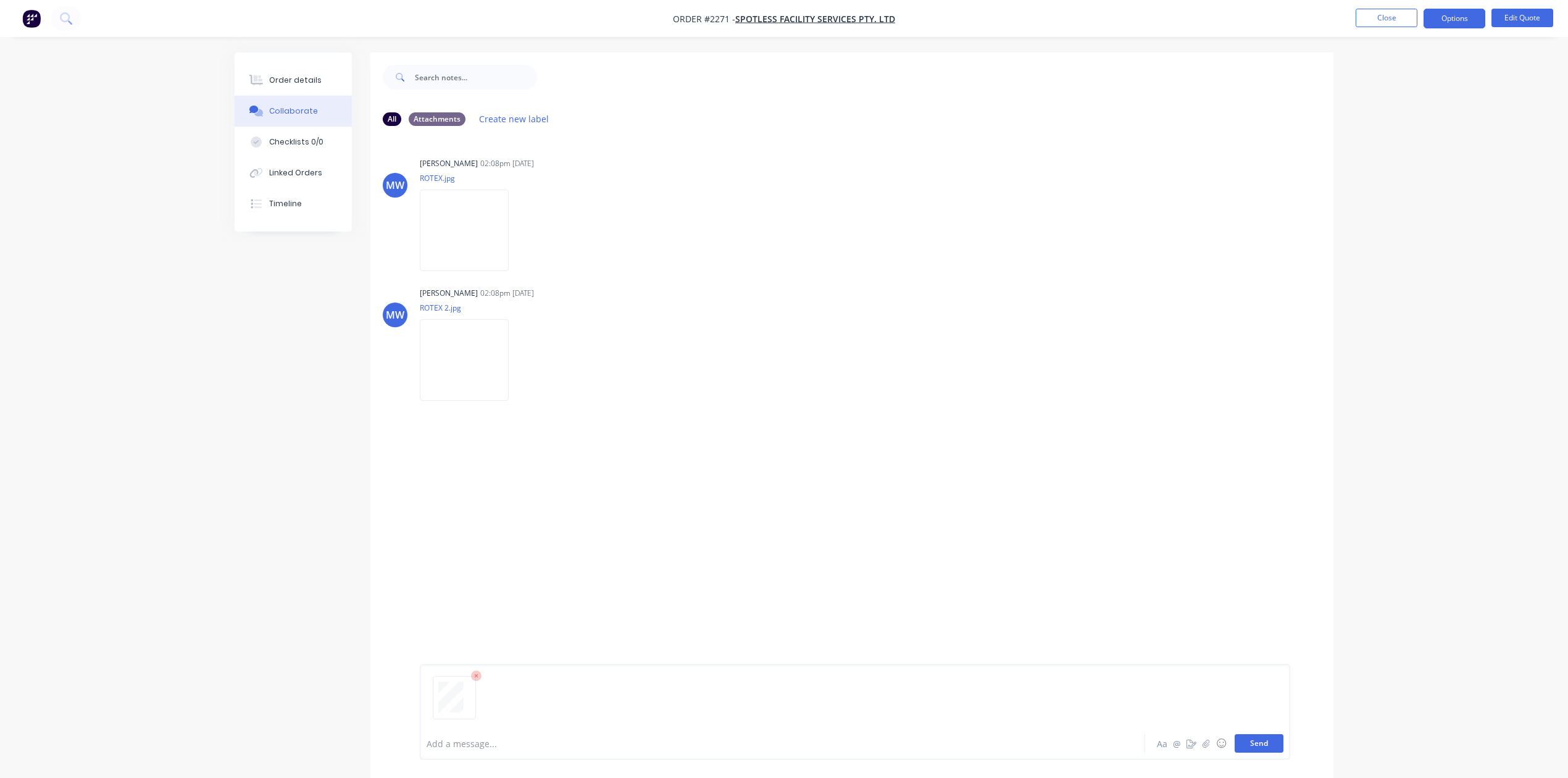
click at [1258, 735] on button "Send" at bounding box center [1259, 743] width 49 height 19
click at [478, 271] on img at bounding box center [464, 230] width 89 height 81
click at [509, 400] on img at bounding box center [464, 360] width 89 height 81
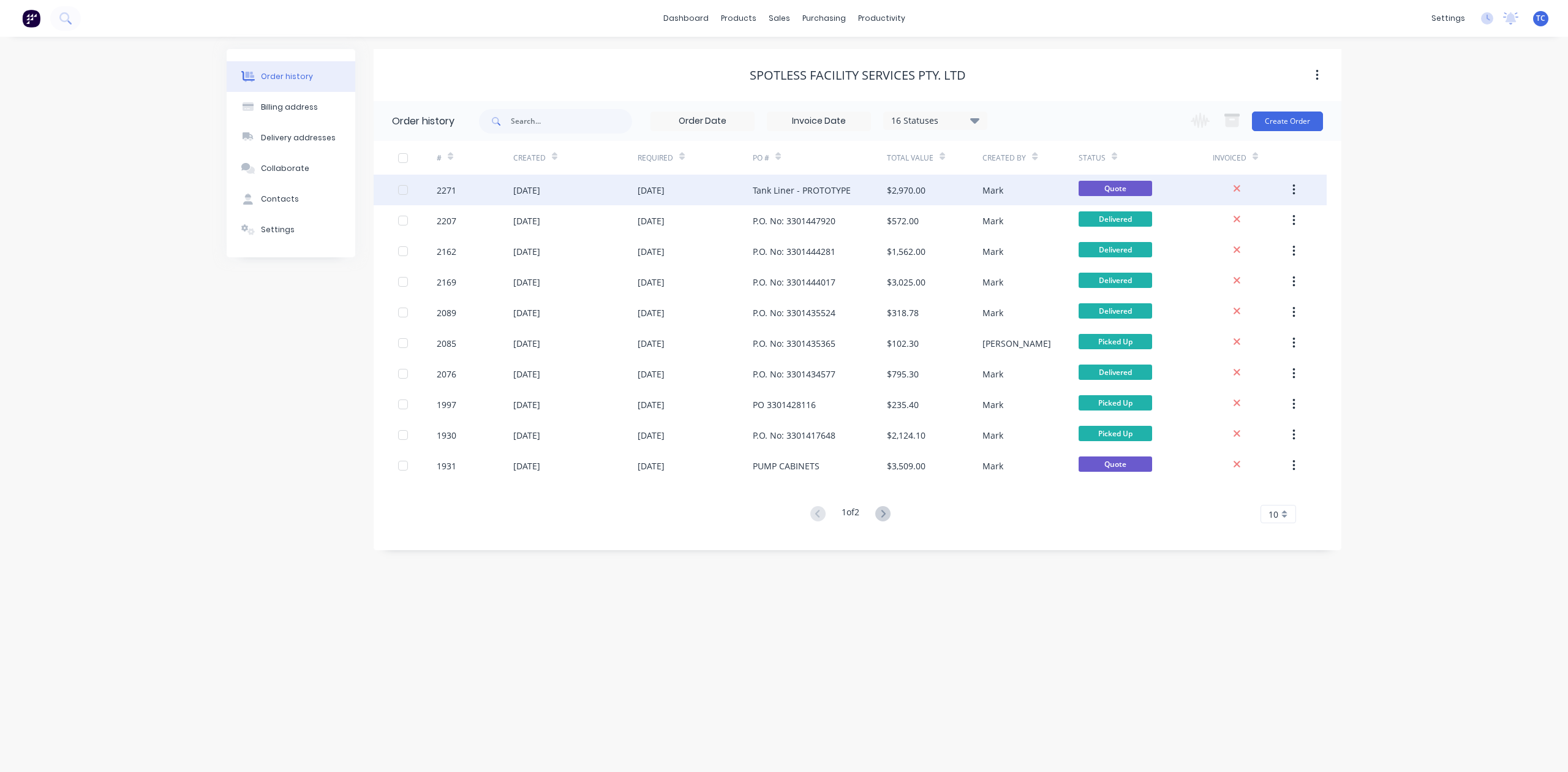
click at [540, 187] on div "[DATE]" at bounding box center [527, 190] width 27 height 13
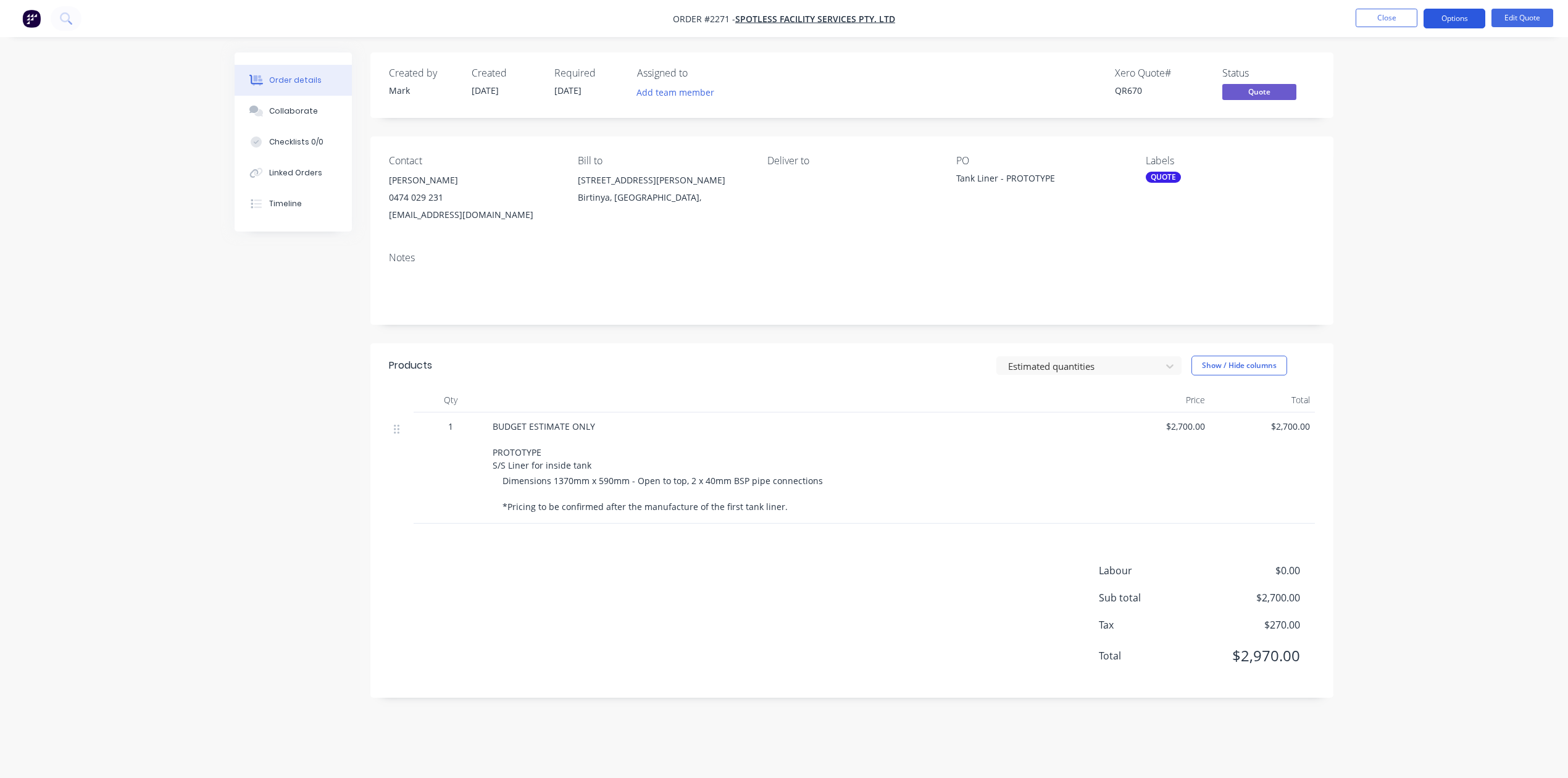
click at [1453, 15] on button "Options" at bounding box center [1455, 18] width 62 height 20
click at [581, 96] on span "[DATE]" at bounding box center [568, 90] width 27 height 12
click at [1430, 21] on button "Options" at bounding box center [1455, 18] width 62 height 20
click at [1432, 153] on div "Convert to Order" at bounding box center [1417, 149] width 113 height 18
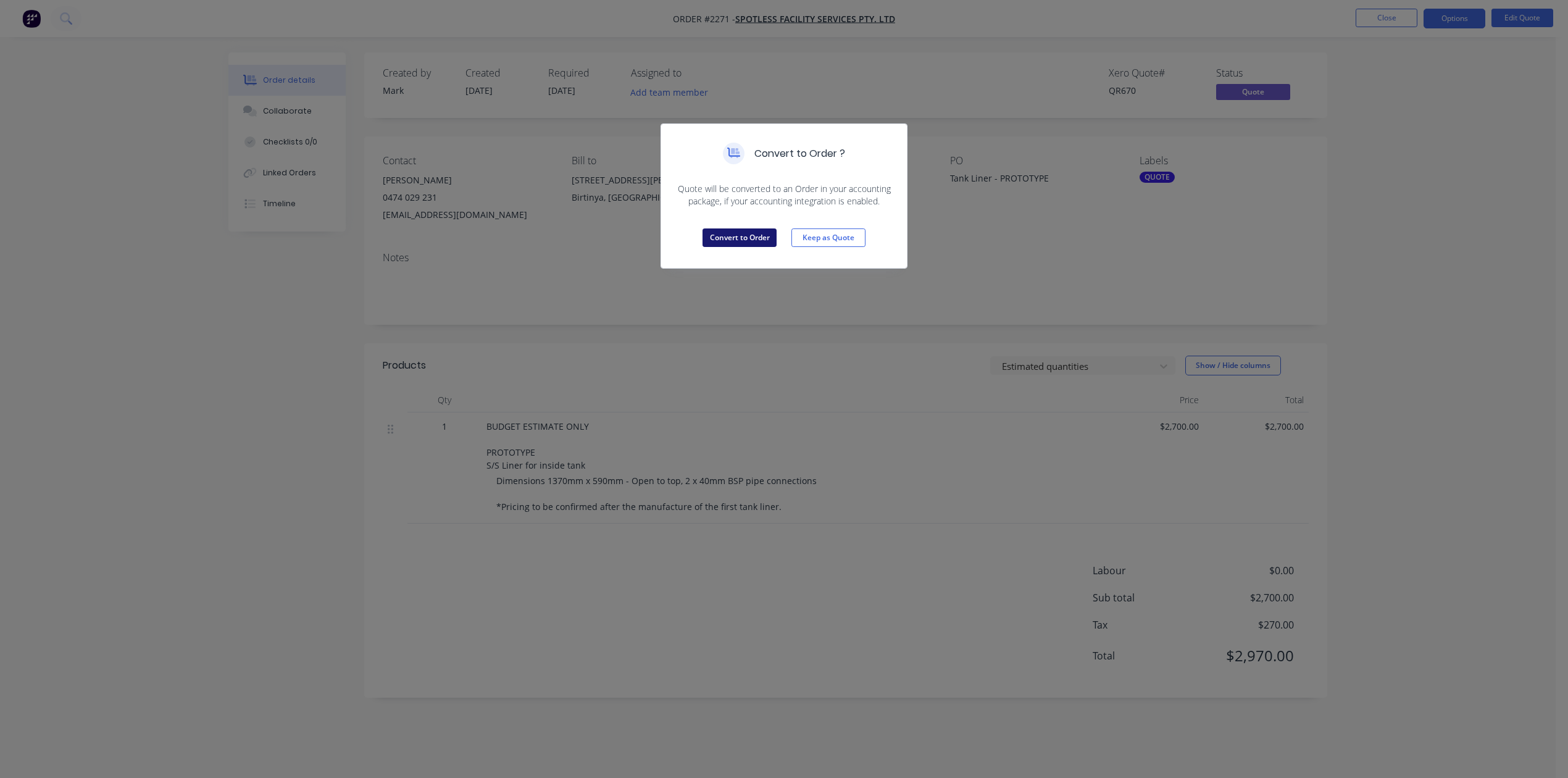
click at [731, 247] on button "Convert to Order" at bounding box center [740, 237] width 74 height 19
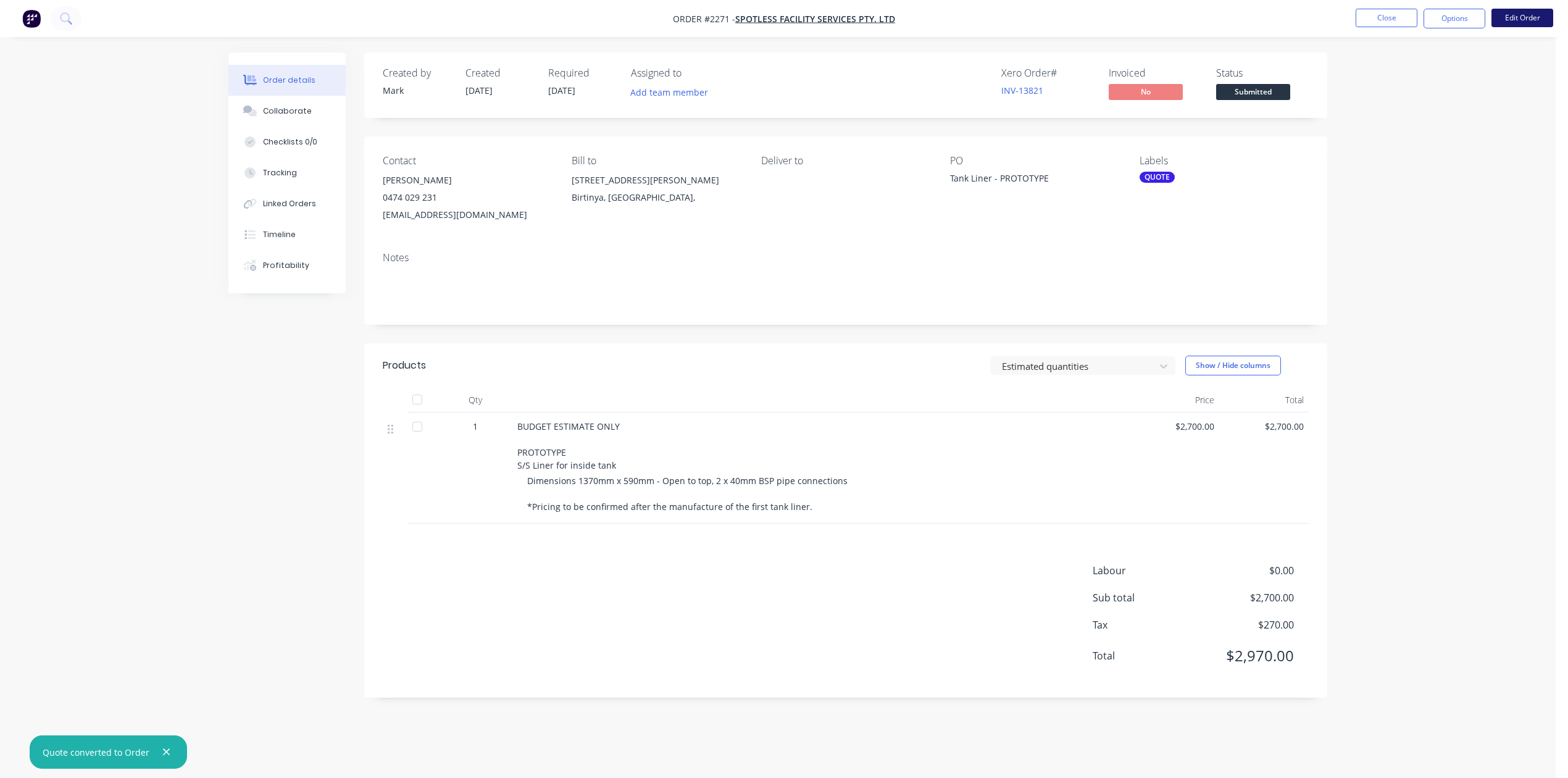
click at [1530, 21] on button "Edit Order" at bounding box center [1522, 17] width 62 height 19
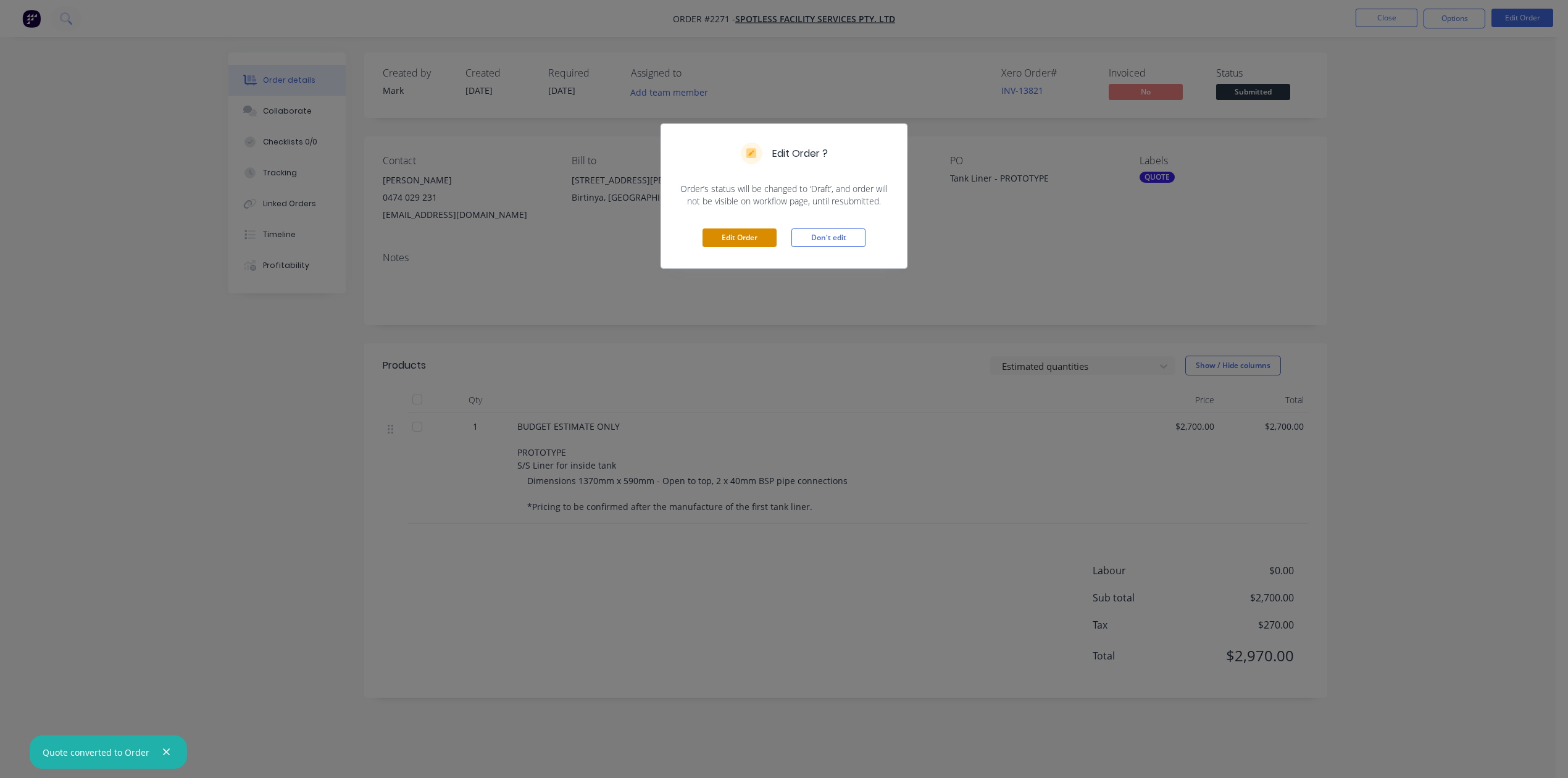
click at [746, 247] on button "Edit Order" at bounding box center [740, 237] width 74 height 19
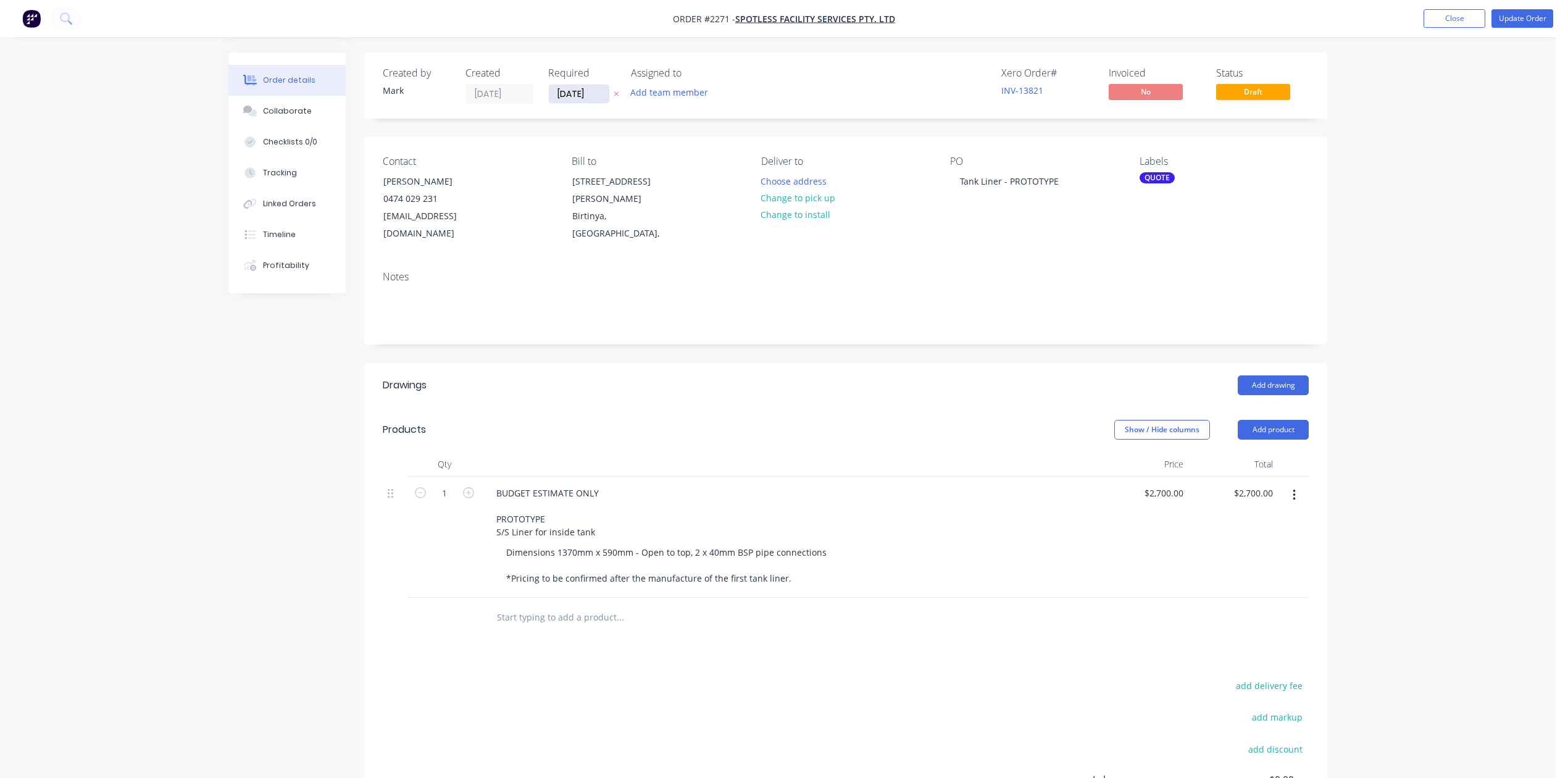
click at [610, 97] on input "[DATE]" at bounding box center [579, 94] width 60 height 19
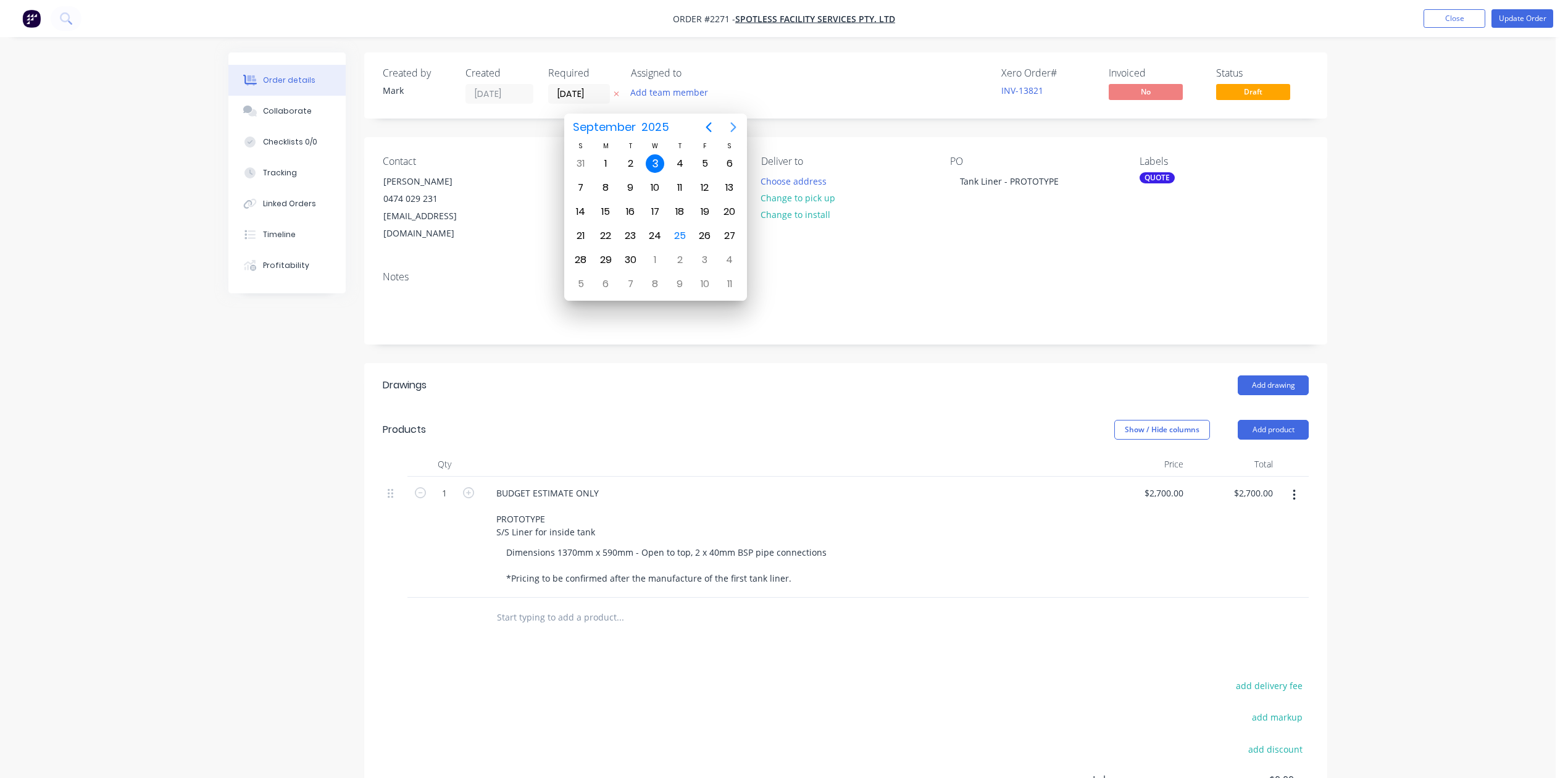
click at [734, 126] on icon "Next page" at bounding box center [733, 127] width 6 height 10
click at [679, 231] on div "23" at bounding box center [680, 235] width 19 height 19
type input "[DATE]"
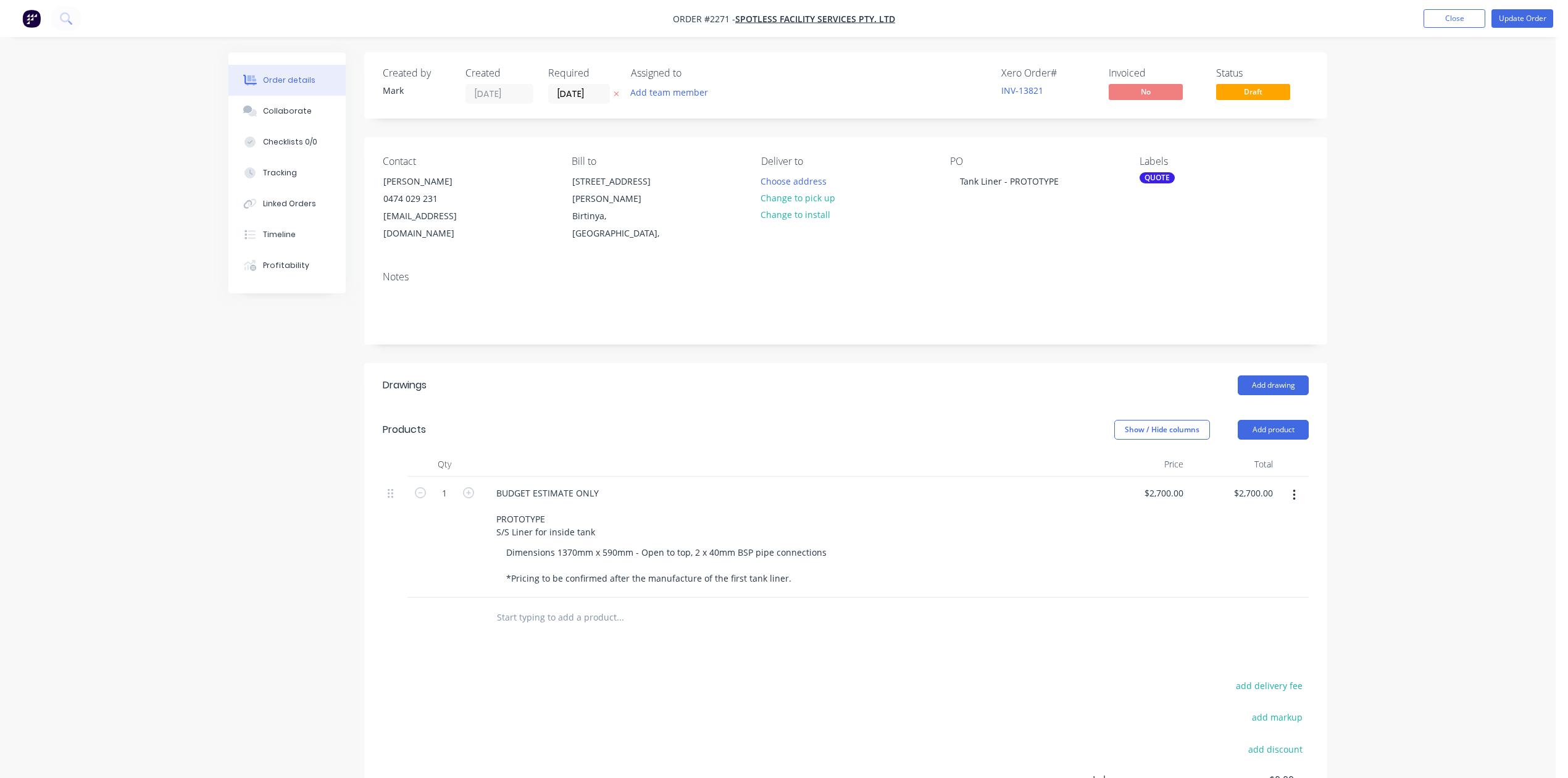
click at [725, 261] on div "Contact Nicholas Paroci 0474 029 231 nick.paroci@spotless.com.au Bill to 6 Dohe…" at bounding box center [846, 199] width 963 height 124
drag, startPoint x: 1092, startPoint y: 208, endPoint x: 914, endPoint y: 221, distance: 178.5
click at [914, 221] on div "Contact Nicholas Paroci 0474 029 231 nick.paroci@spotless.com.au Bill to 6 Dohe…" at bounding box center [846, 199] width 963 height 124
click at [963, 190] on div at bounding box center [960, 182] width 20 height 18
click at [1163, 183] on div "QUOTE" at bounding box center [1157, 178] width 35 height 11
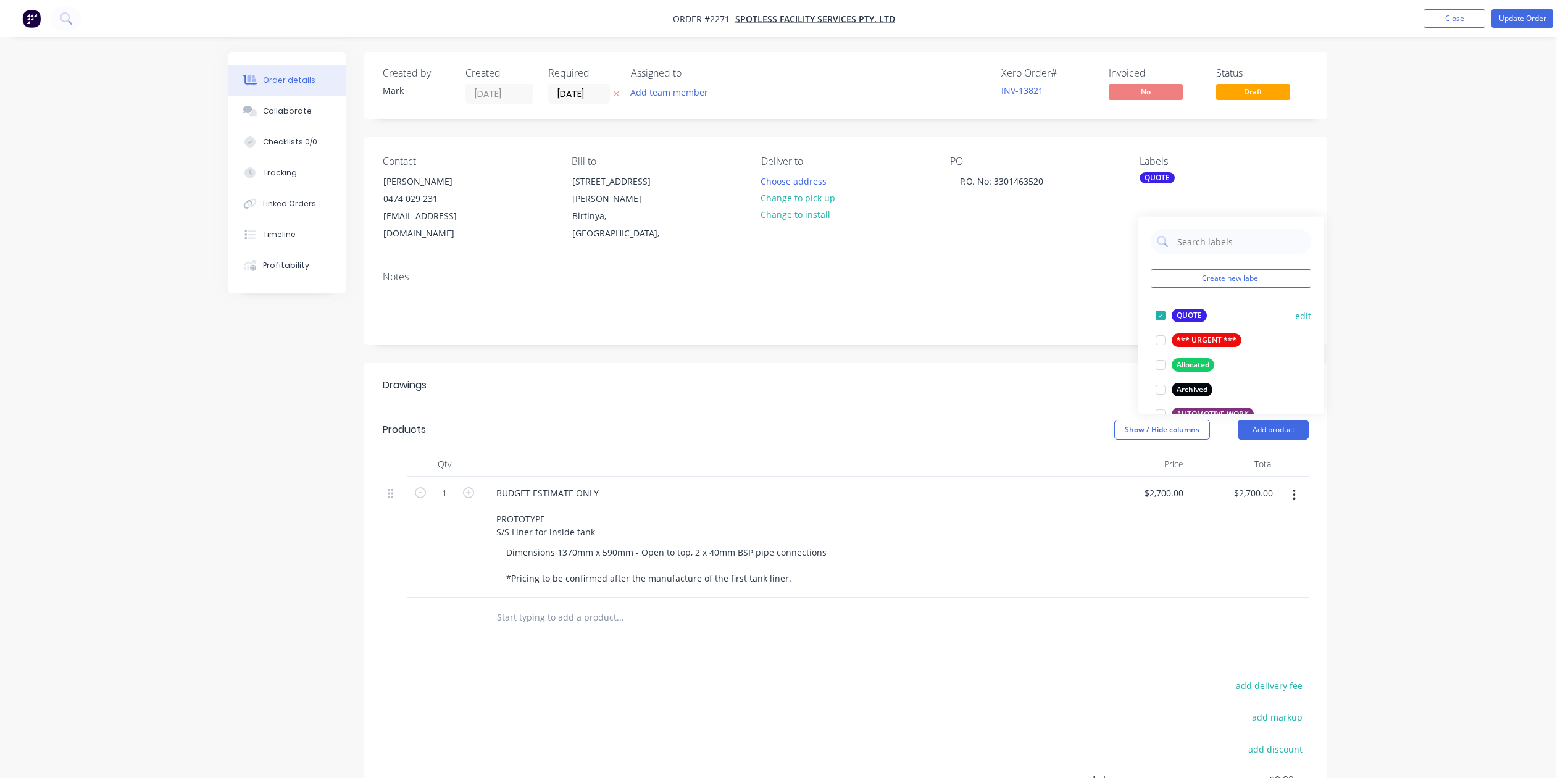
click at [1162, 319] on div at bounding box center [1160, 316] width 25 height 25
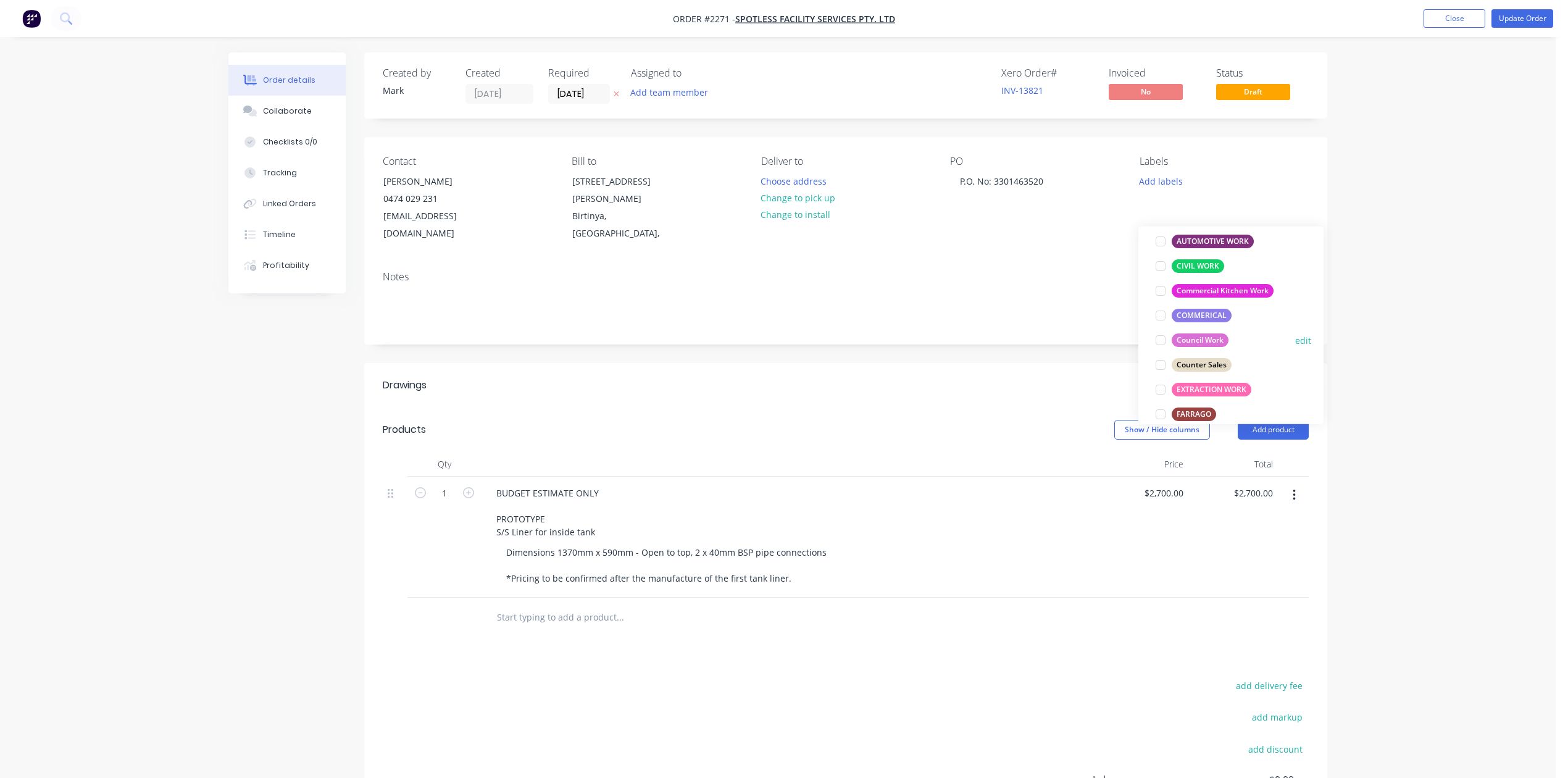
scroll to position [164, 0]
click at [1162, 314] on div at bounding box center [1160, 309] width 25 height 25
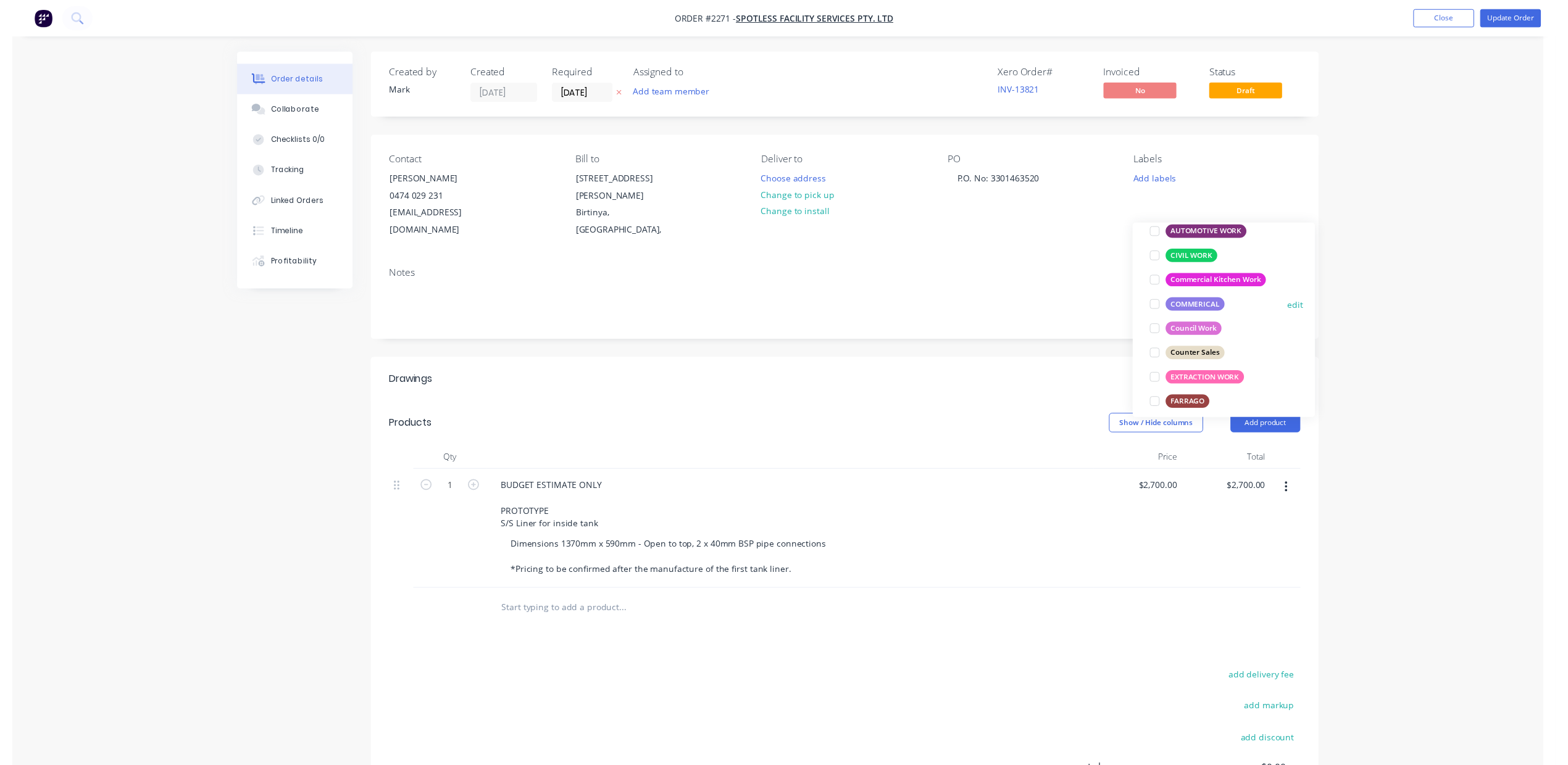
scroll to position [16, 0]
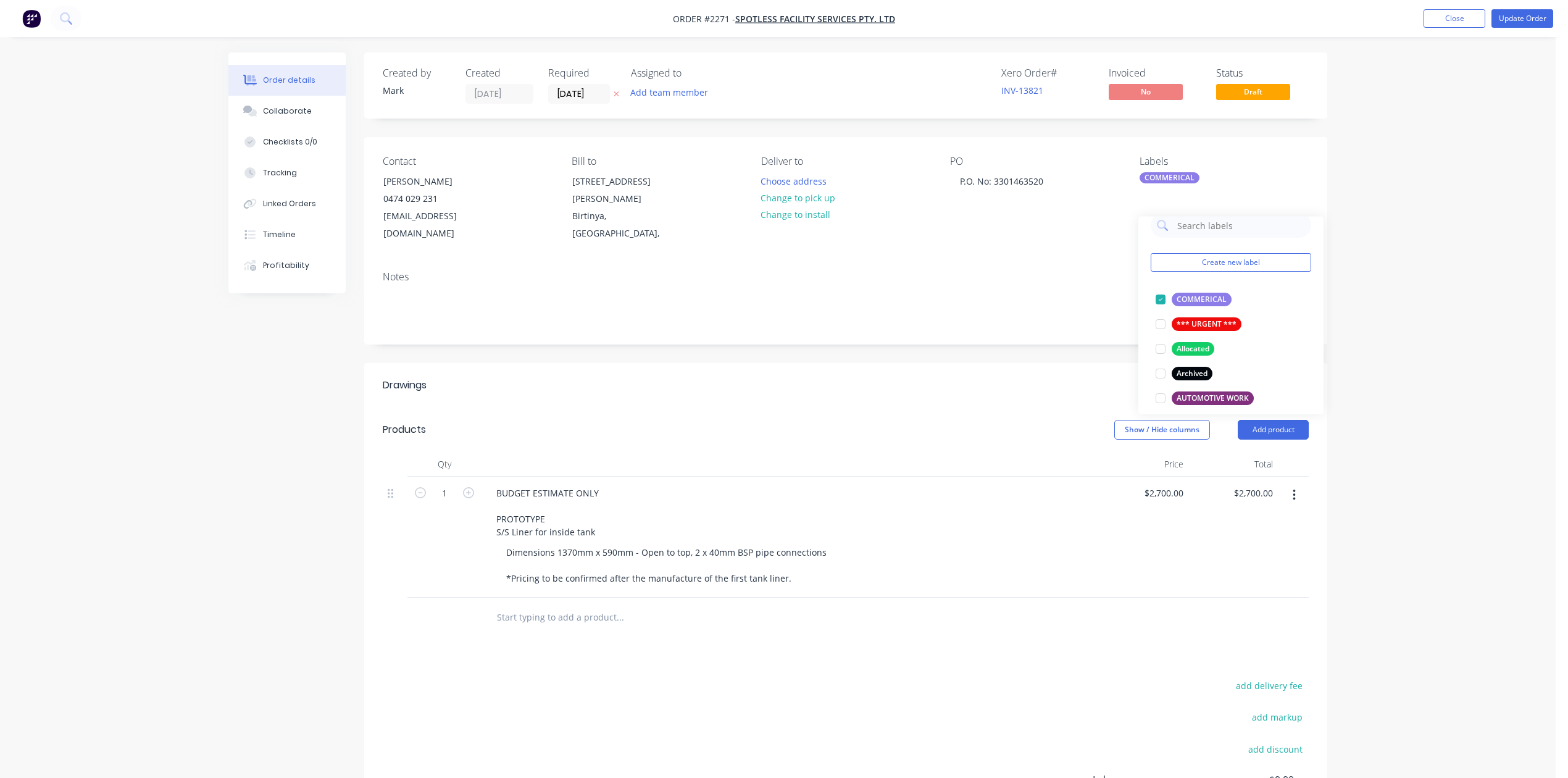
click at [1046, 283] on div "Notes" at bounding box center [846, 277] width 926 height 12
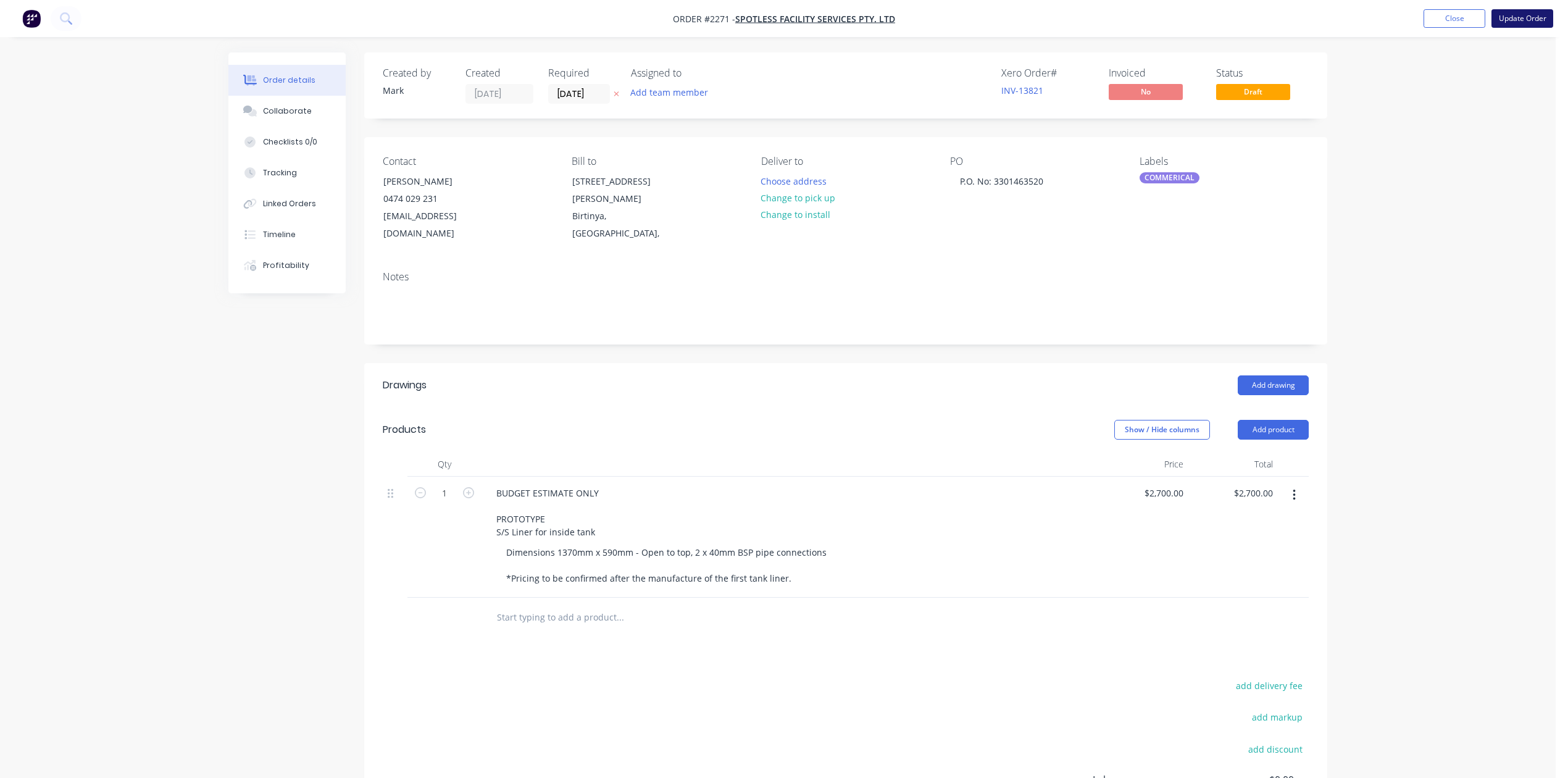
click at [1509, 18] on button "Update Order" at bounding box center [1522, 18] width 62 height 19
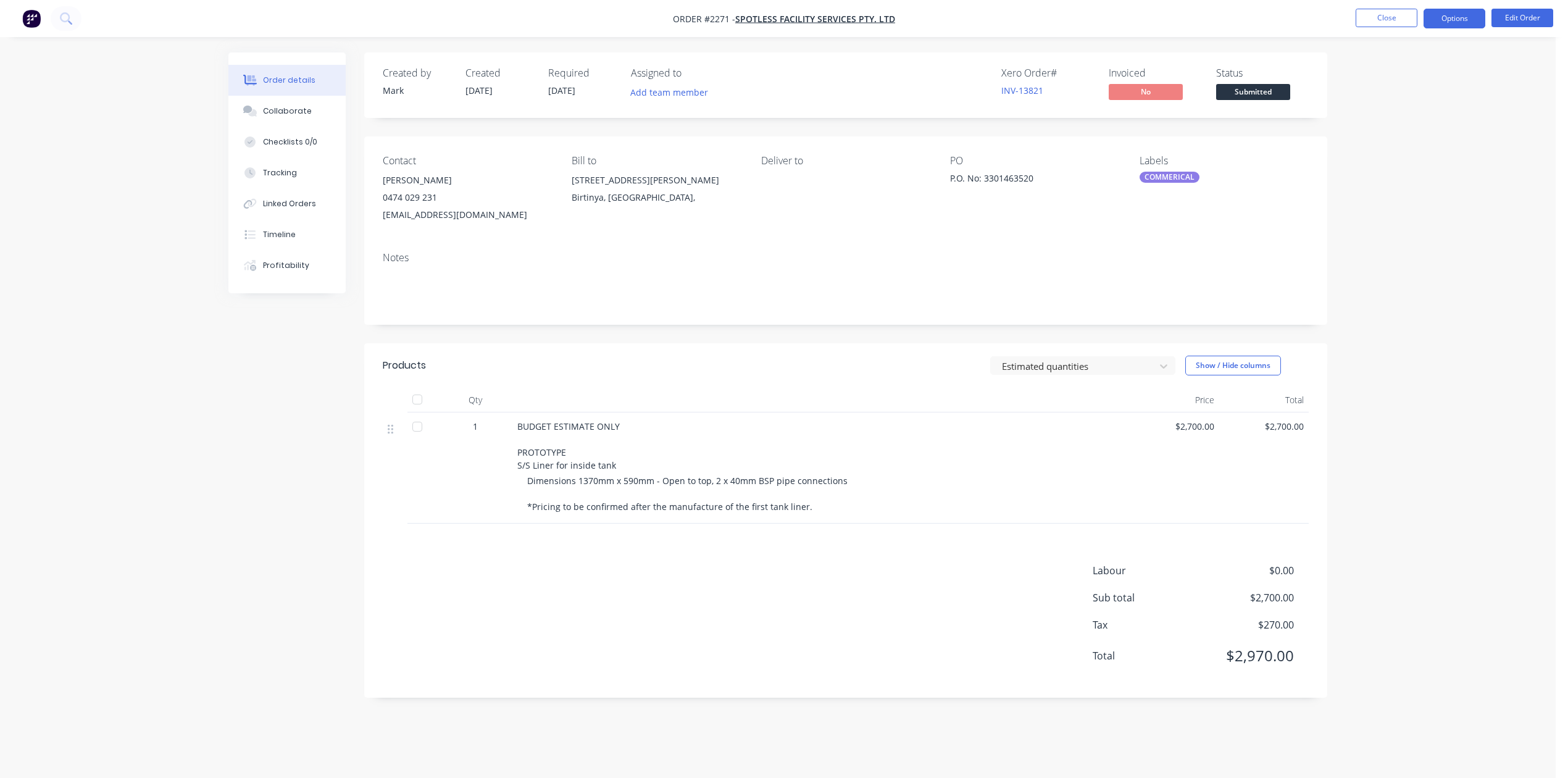
click at [1455, 18] on button "Options" at bounding box center [1455, 18] width 62 height 20
click at [1408, 148] on div "Work Order" at bounding box center [1417, 149] width 113 height 18
click at [1421, 125] on div "Without pricing" at bounding box center [1417, 124] width 113 height 18
click at [1381, 23] on button "Close" at bounding box center [1387, 17] width 62 height 19
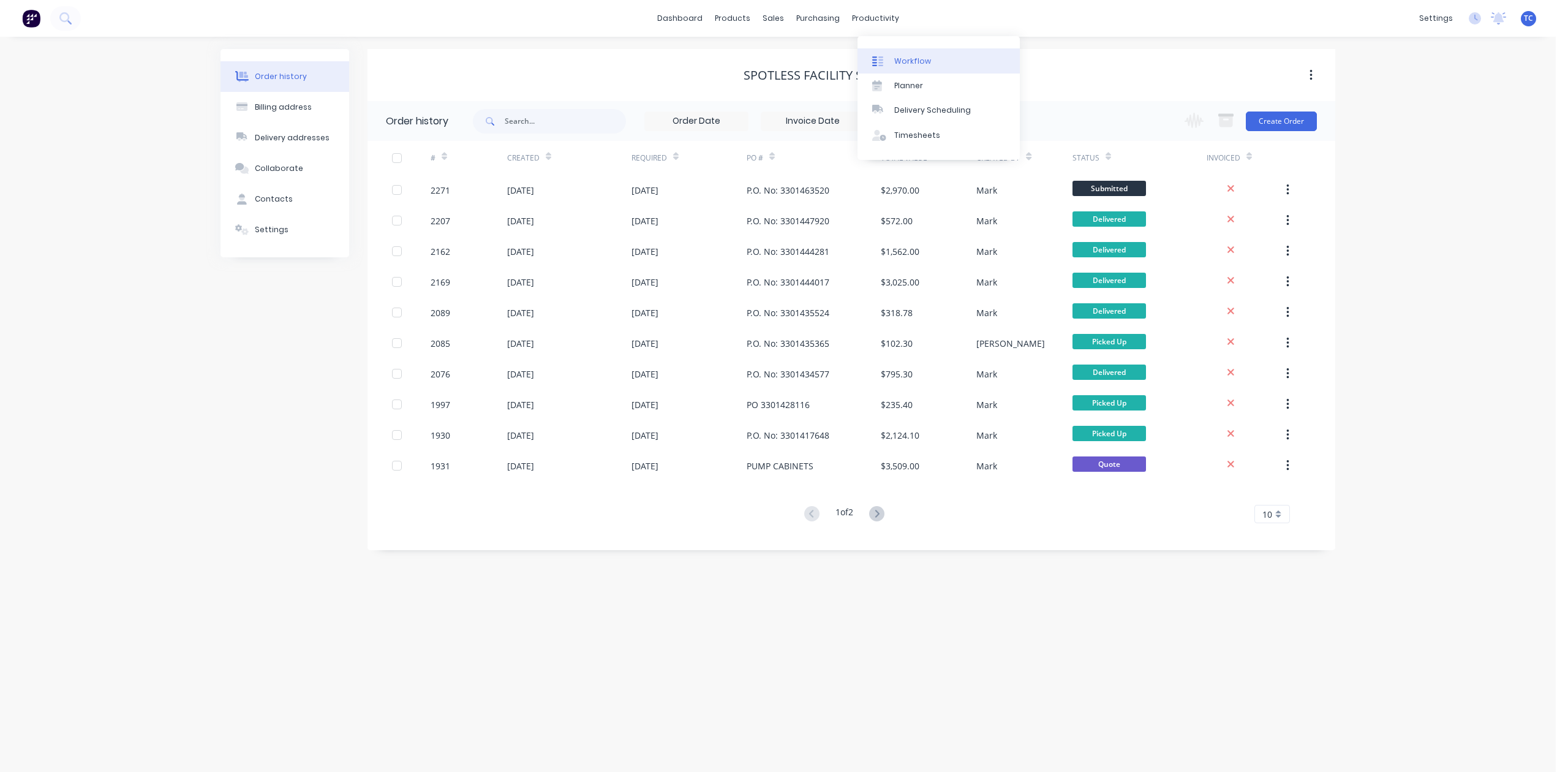
click at [924, 65] on div "Workflow" at bounding box center [913, 61] width 37 height 11
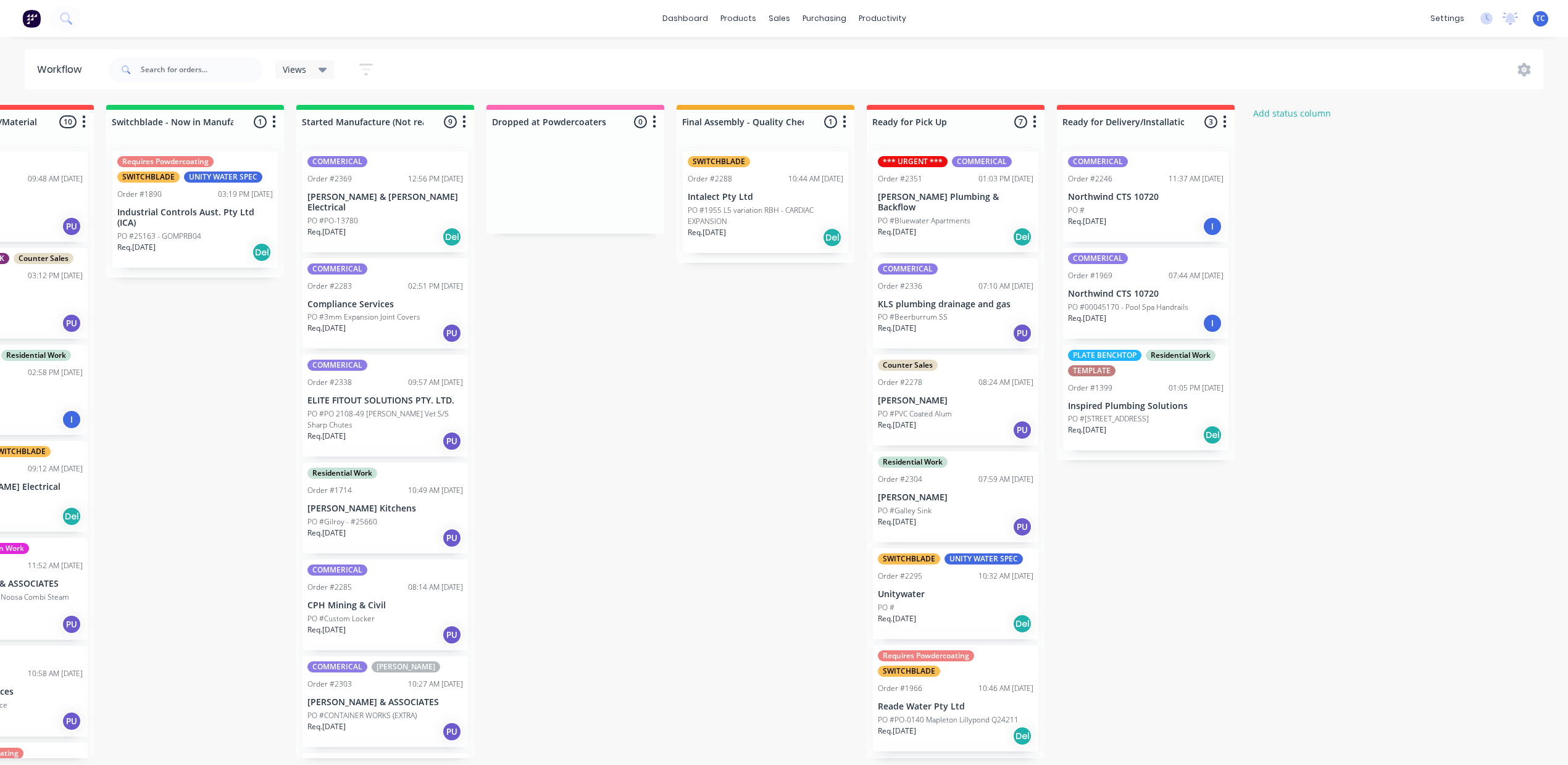
scroll to position [0, 748]
click at [1099, 333] on div "Mark as Picked Up" at bounding box center [1131, 322] width 124 height 25
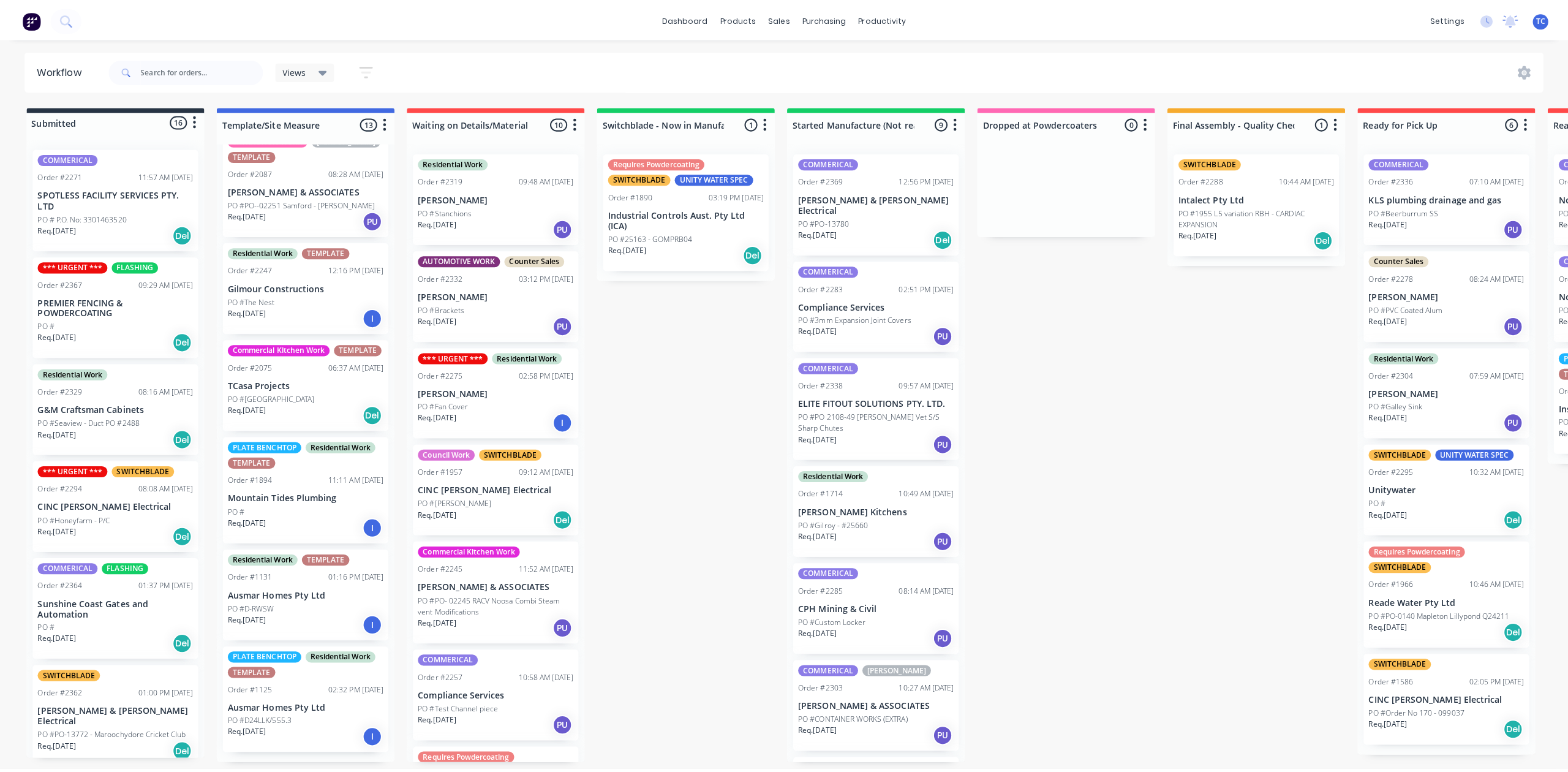
scroll to position [817, 0]
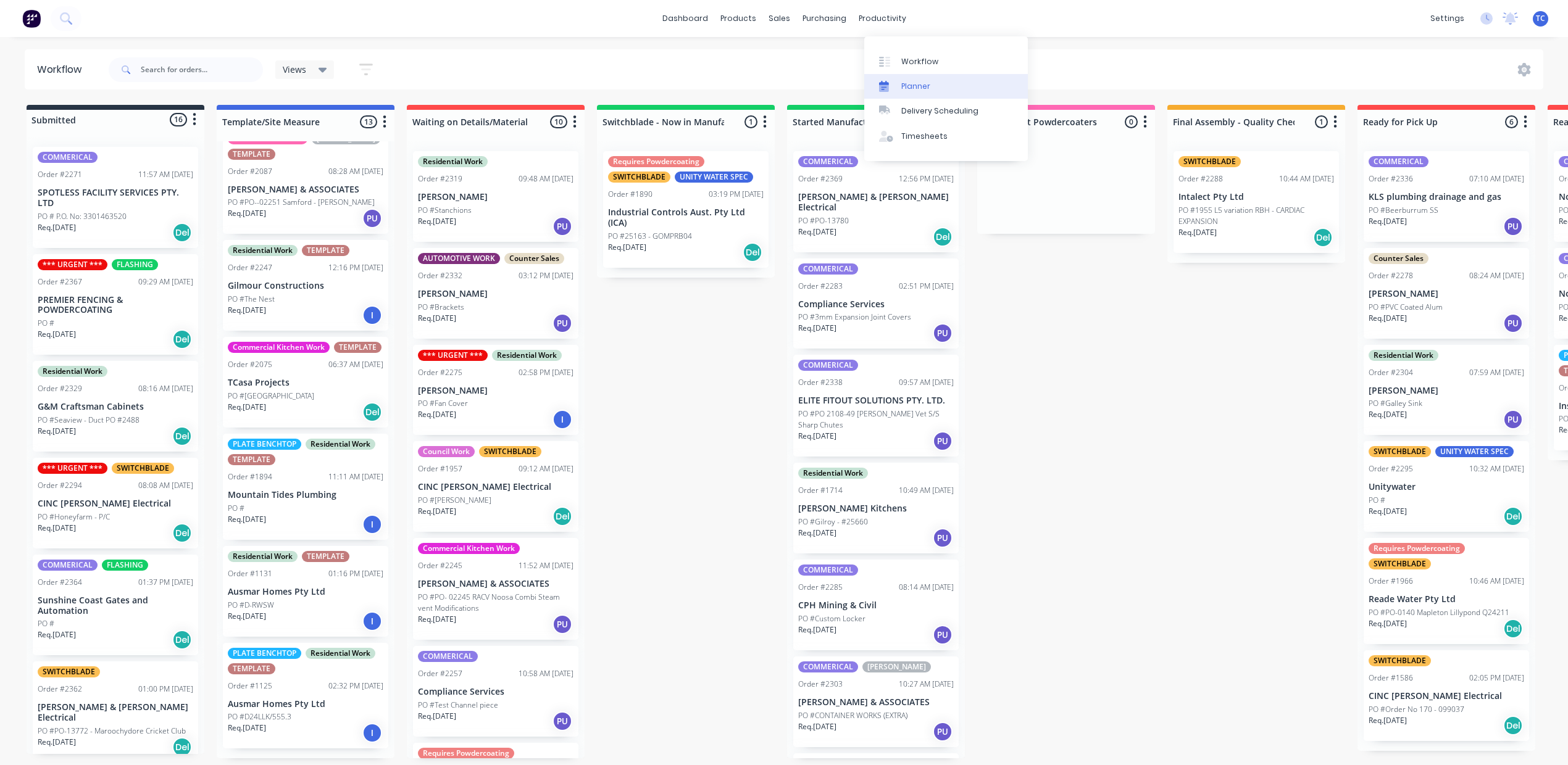
click at [924, 92] on div "Planner" at bounding box center [915, 86] width 29 height 11
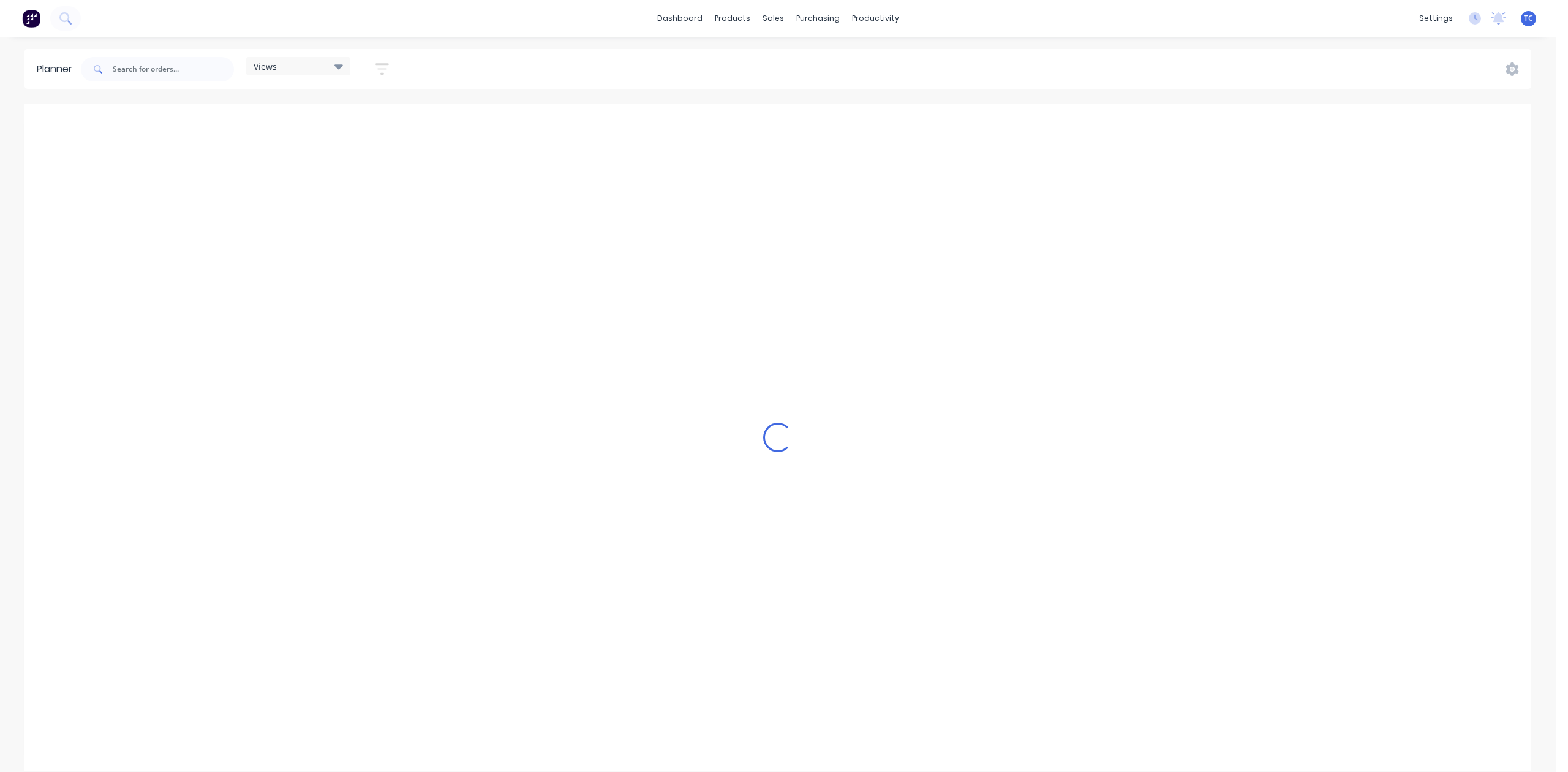
scroll to position [0, 1328]
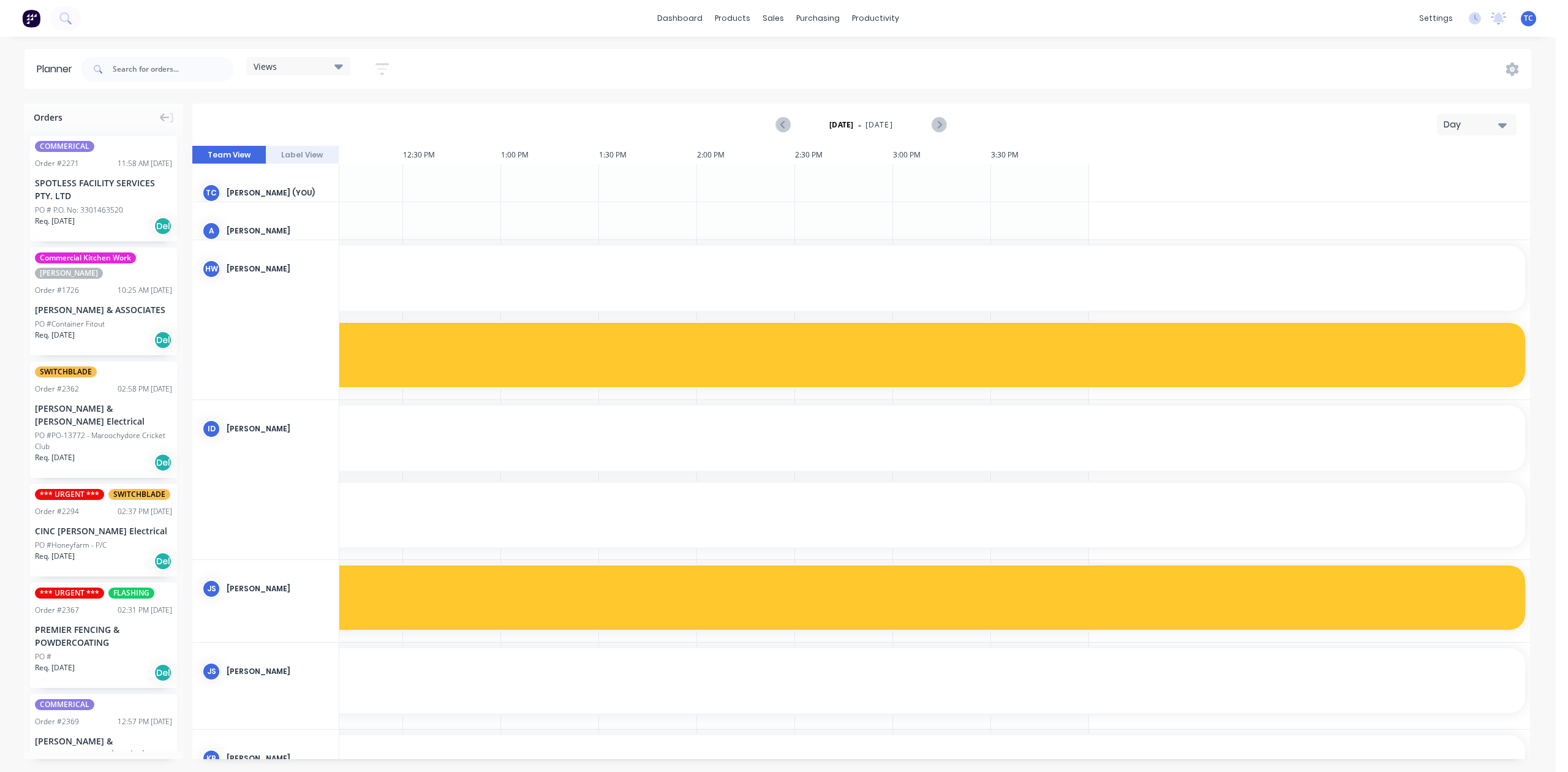
click at [1499, 132] on icon "button" at bounding box center [1502, 125] width 8 height 13
click at [1453, 194] on div "Week" at bounding box center [1462, 182] width 121 height 25
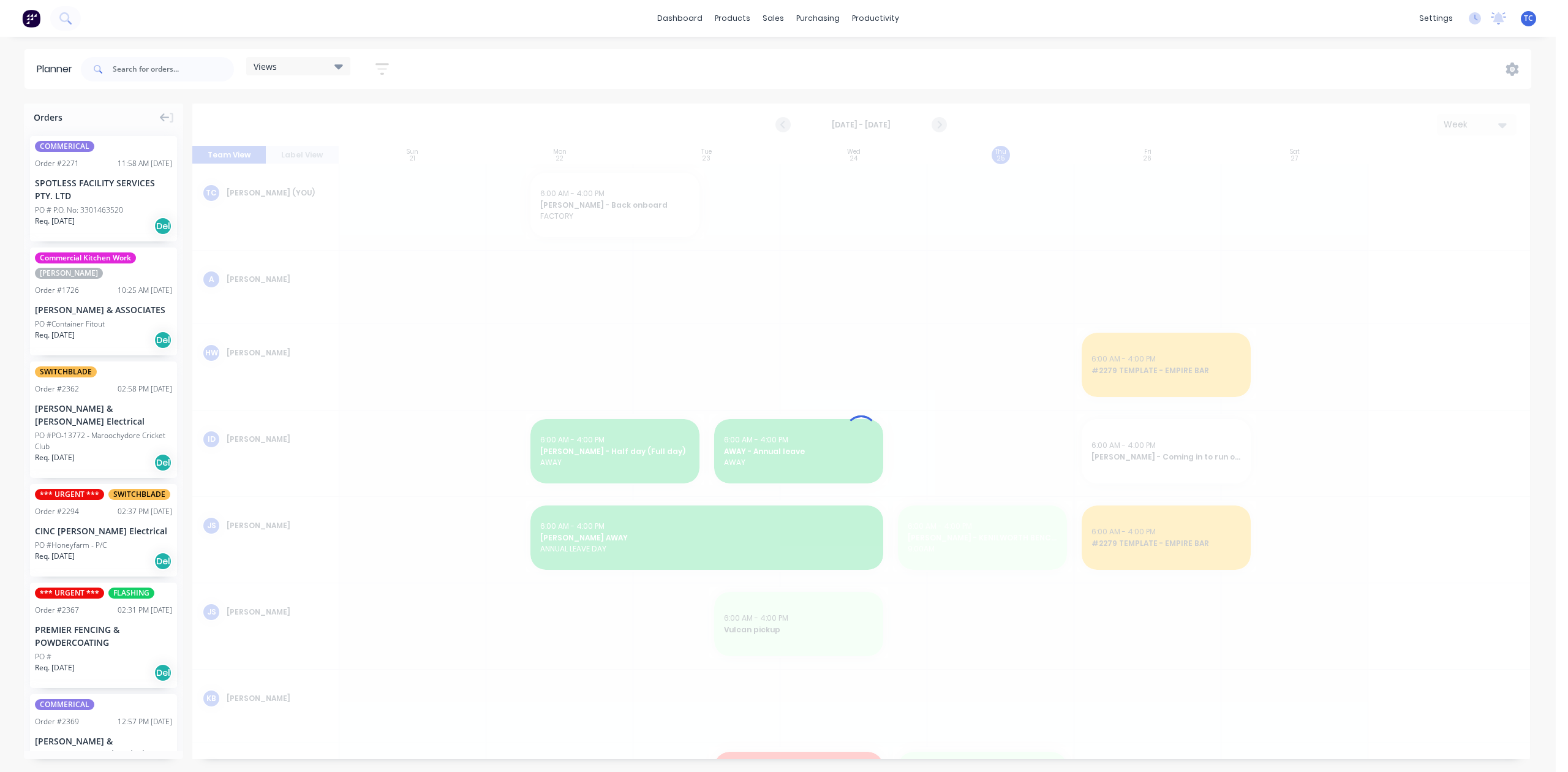
scroll to position [0, 1]
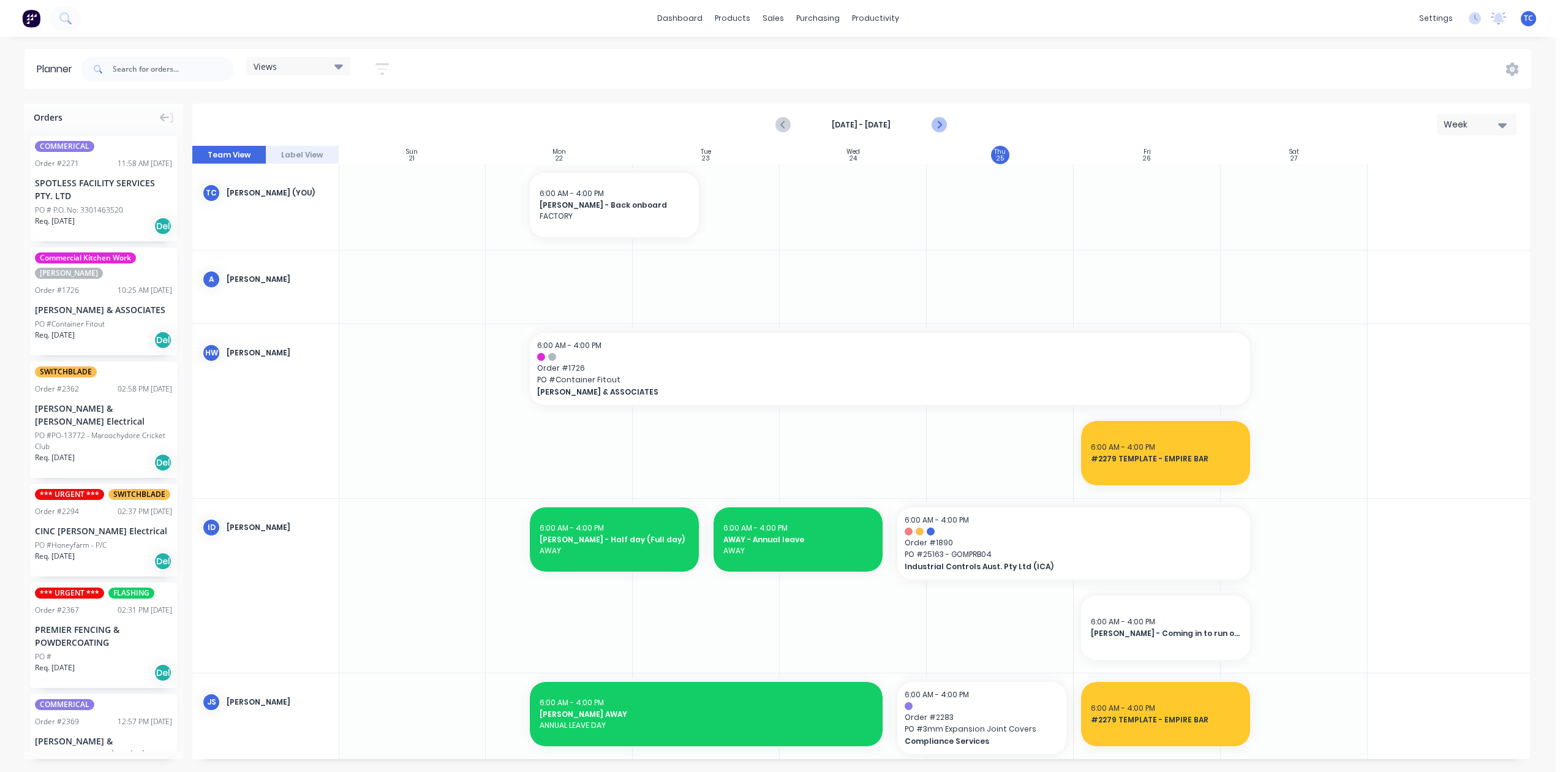
click at [931, 132] on icon "Next page" at bounding box center [938, 125] width 15 height 15
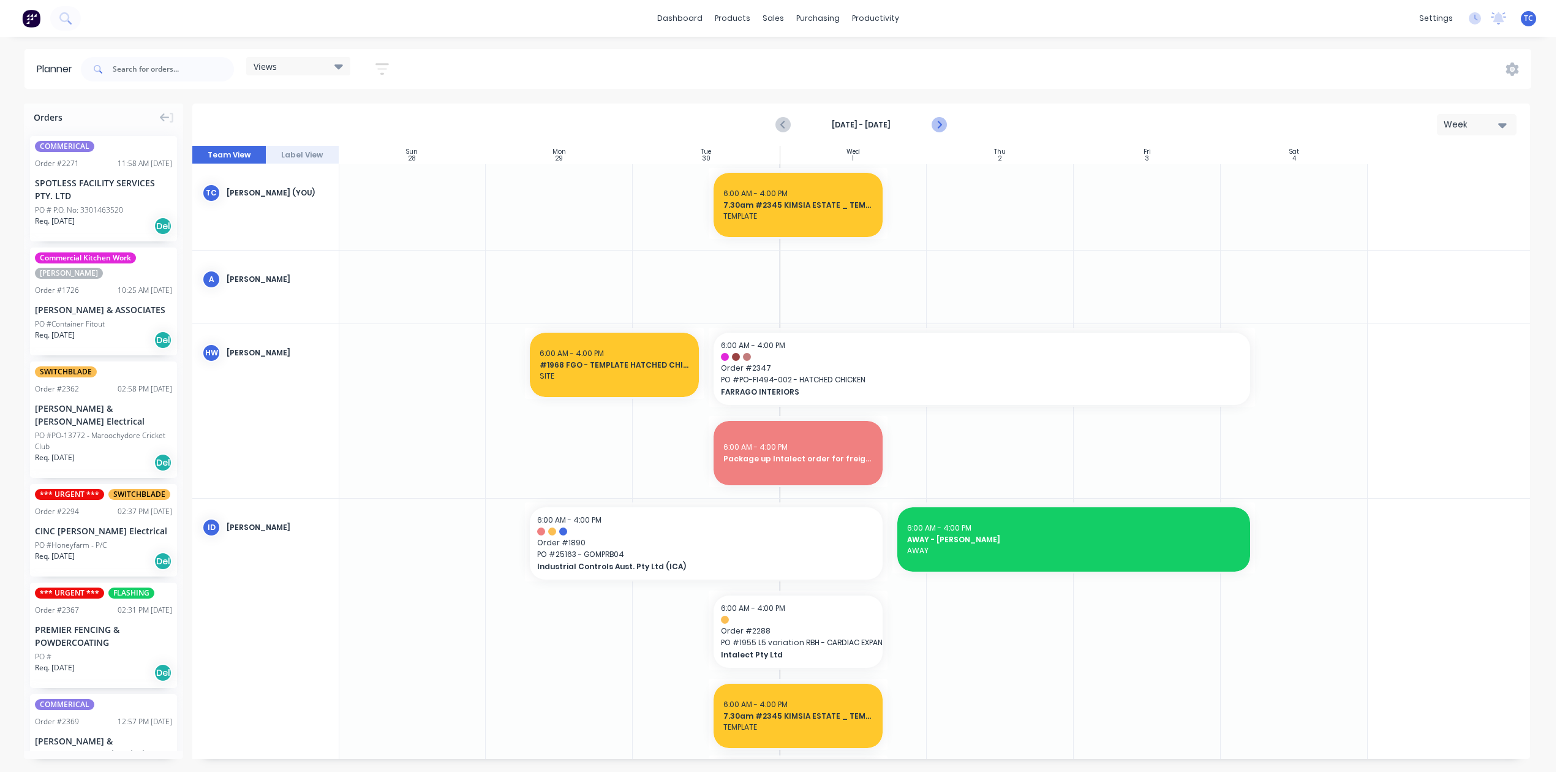
click at [931, 132] on icon "Next page" at bounding box center [938, 125] width 15 height 15
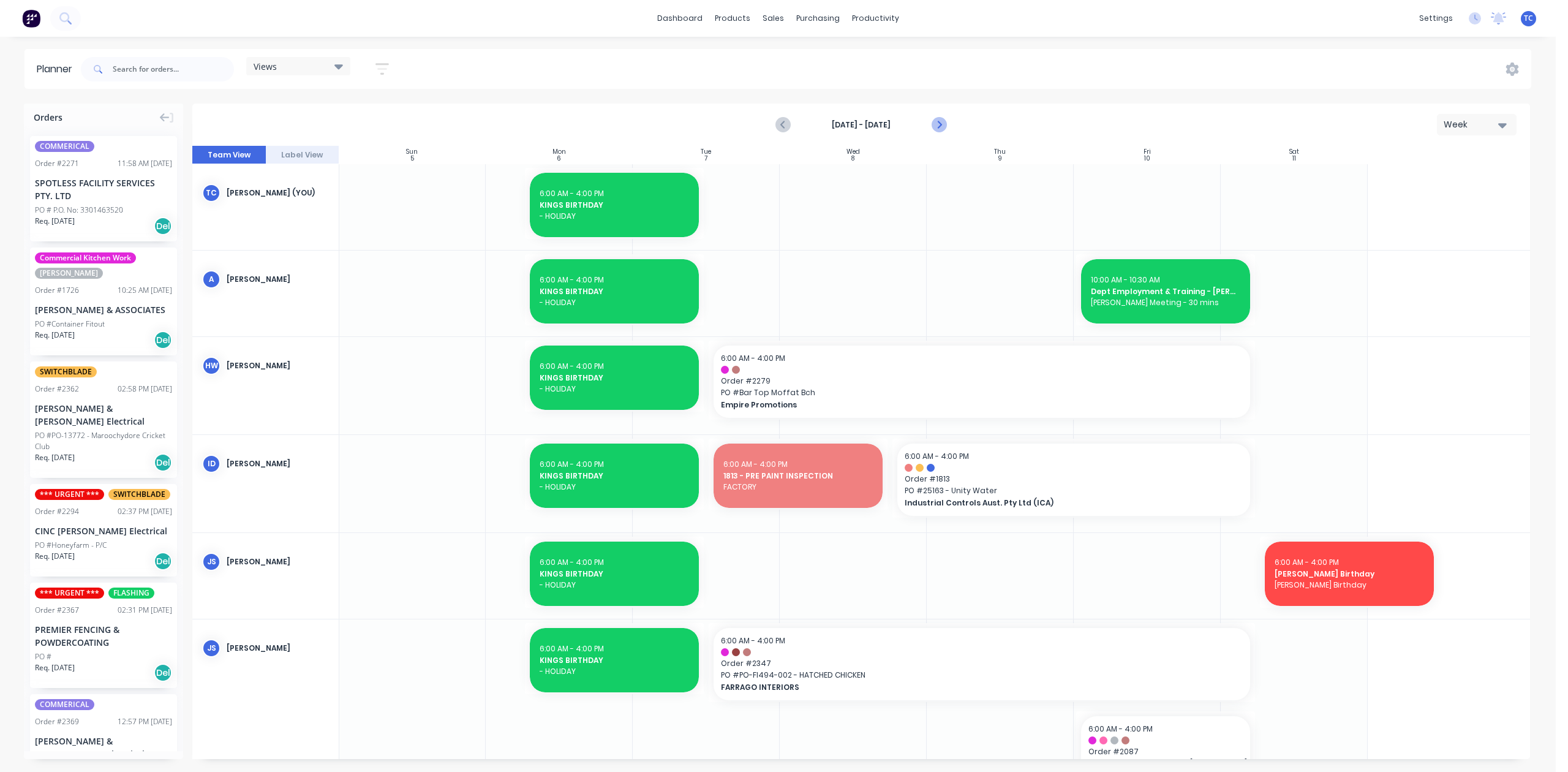
click at [931, 132] on icon "Next page" at bounding box center [938, 125] width 15 height 15
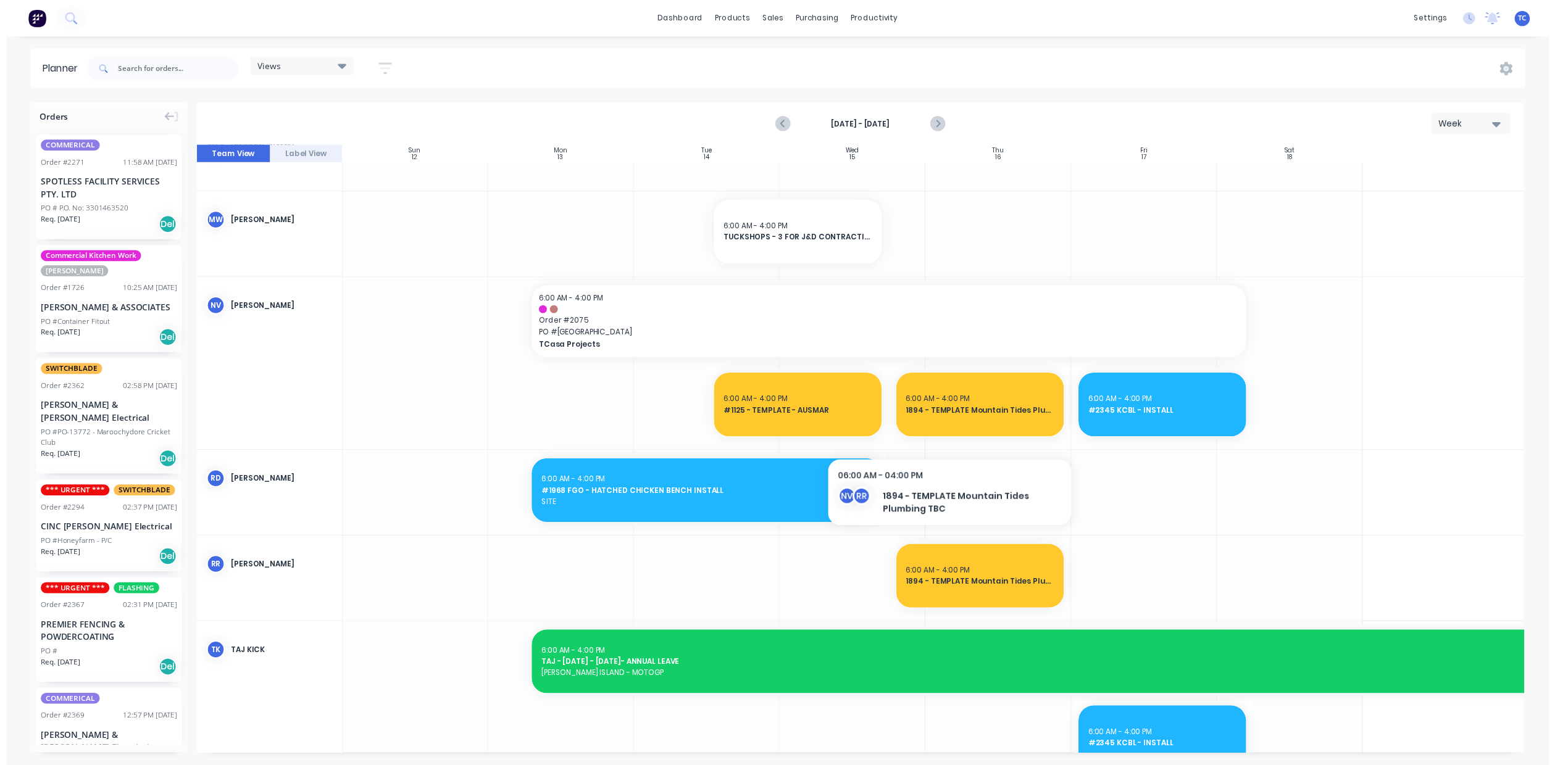
scroll to position [905, 1]
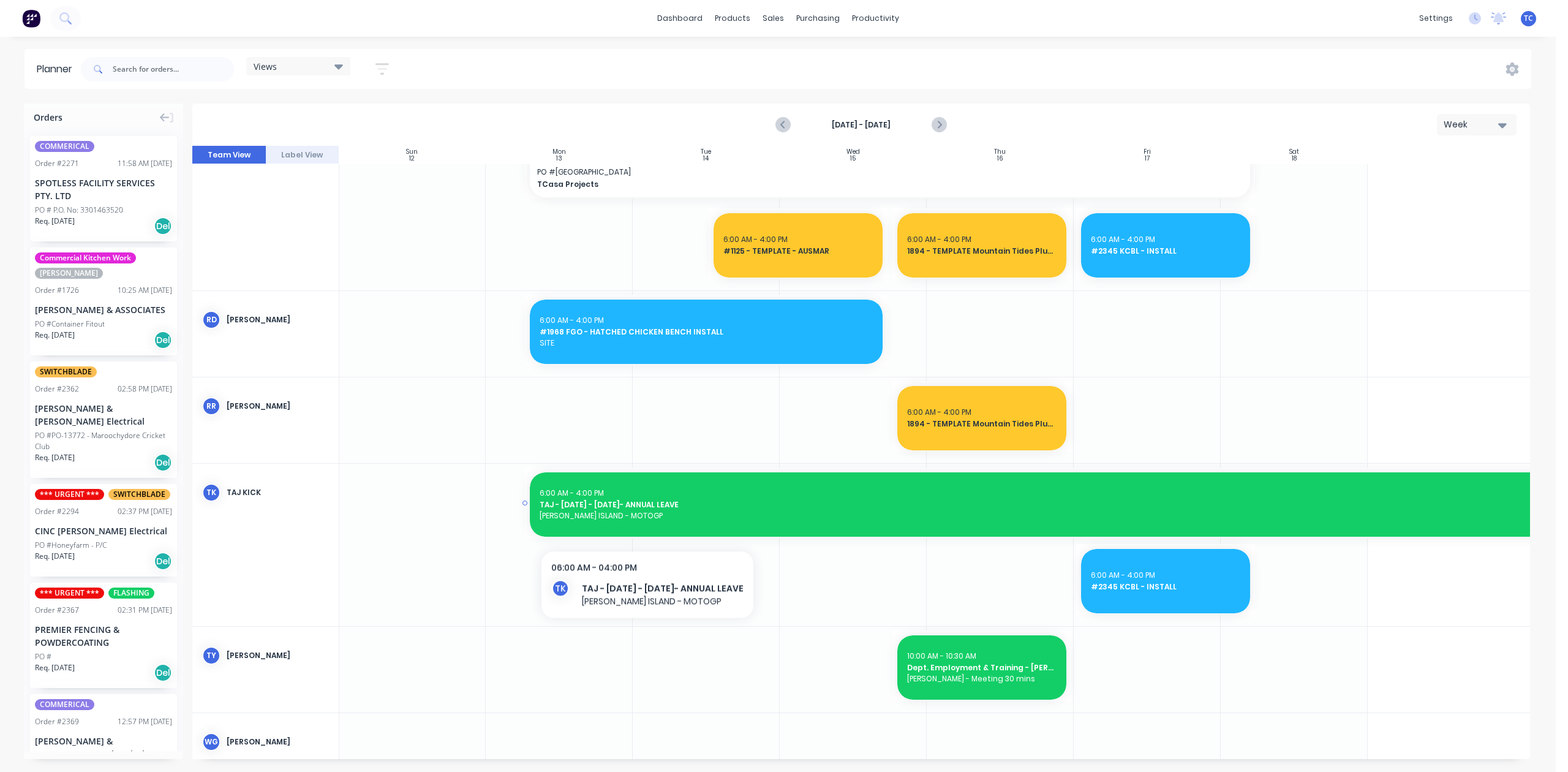
click at [664, 510] on span "TAJ - 13th - 24th OCT- ANNUAL LEAVE" at bounding box center [1074, 505] width 1069 height 11
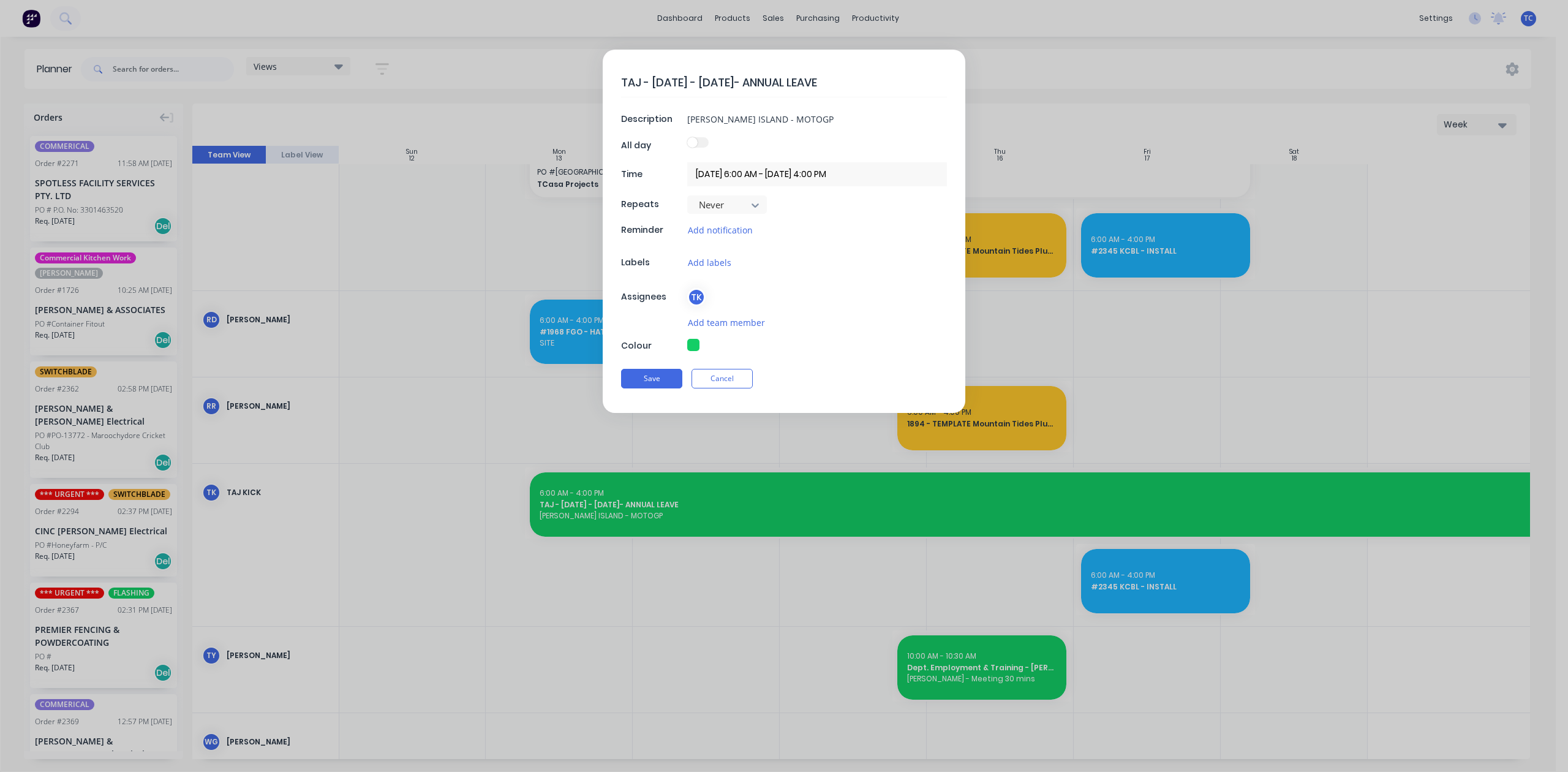
type textarea "x"
click at [1421, 288] on form "TAJ - 13th - 24th OCT- ANNUAL LEAVE Description PHILLIP ISLAND - MOTOGP All day…" at bounding box center [784, 231] width 1543 height 363
click at [733, 385] on button "Cancel" at bounding box center [722, 379] width 61 height 20
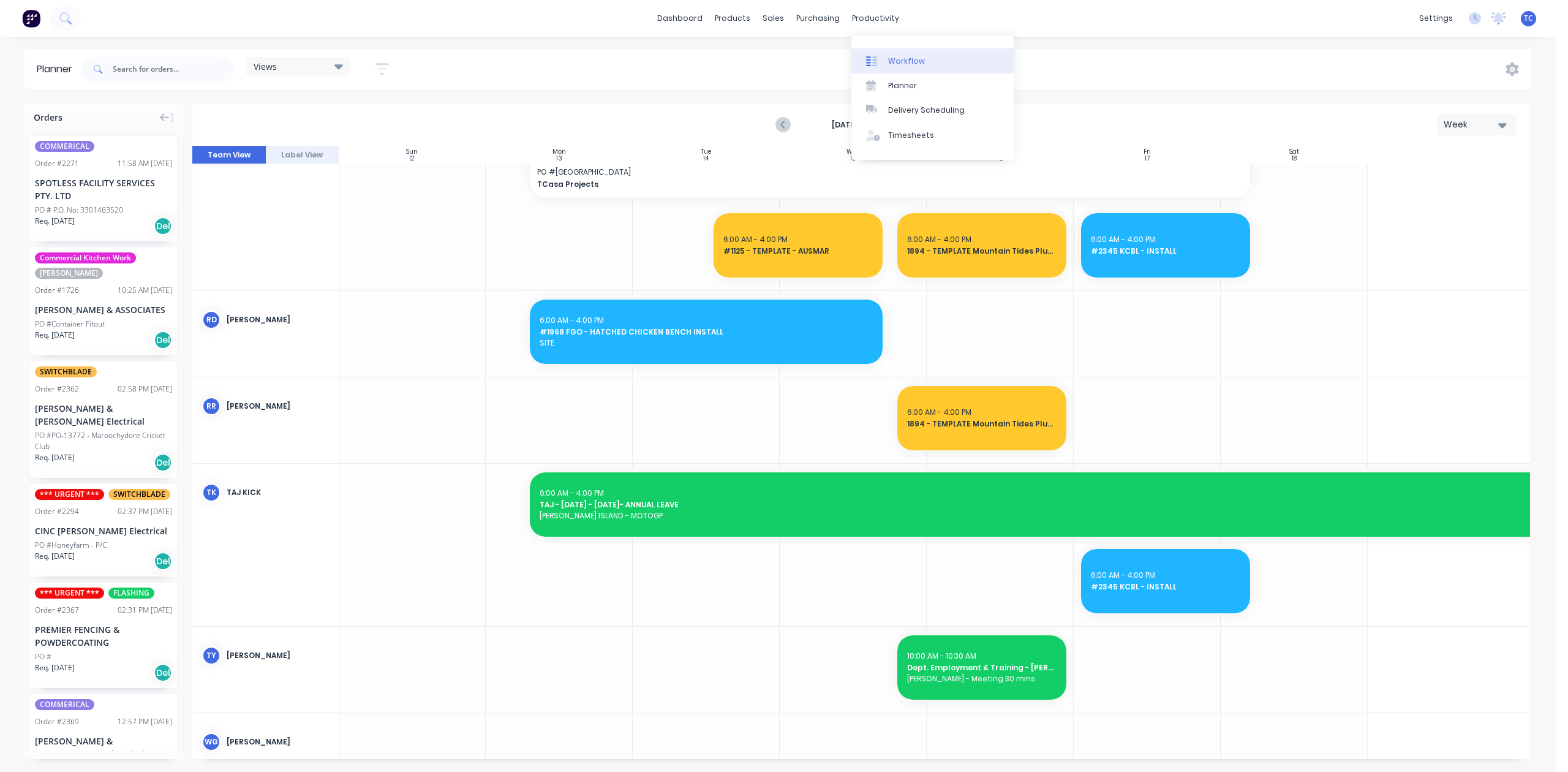
click at [903, 67] on div "Workflow" at bounding box center [906, 61] width 37 height 11
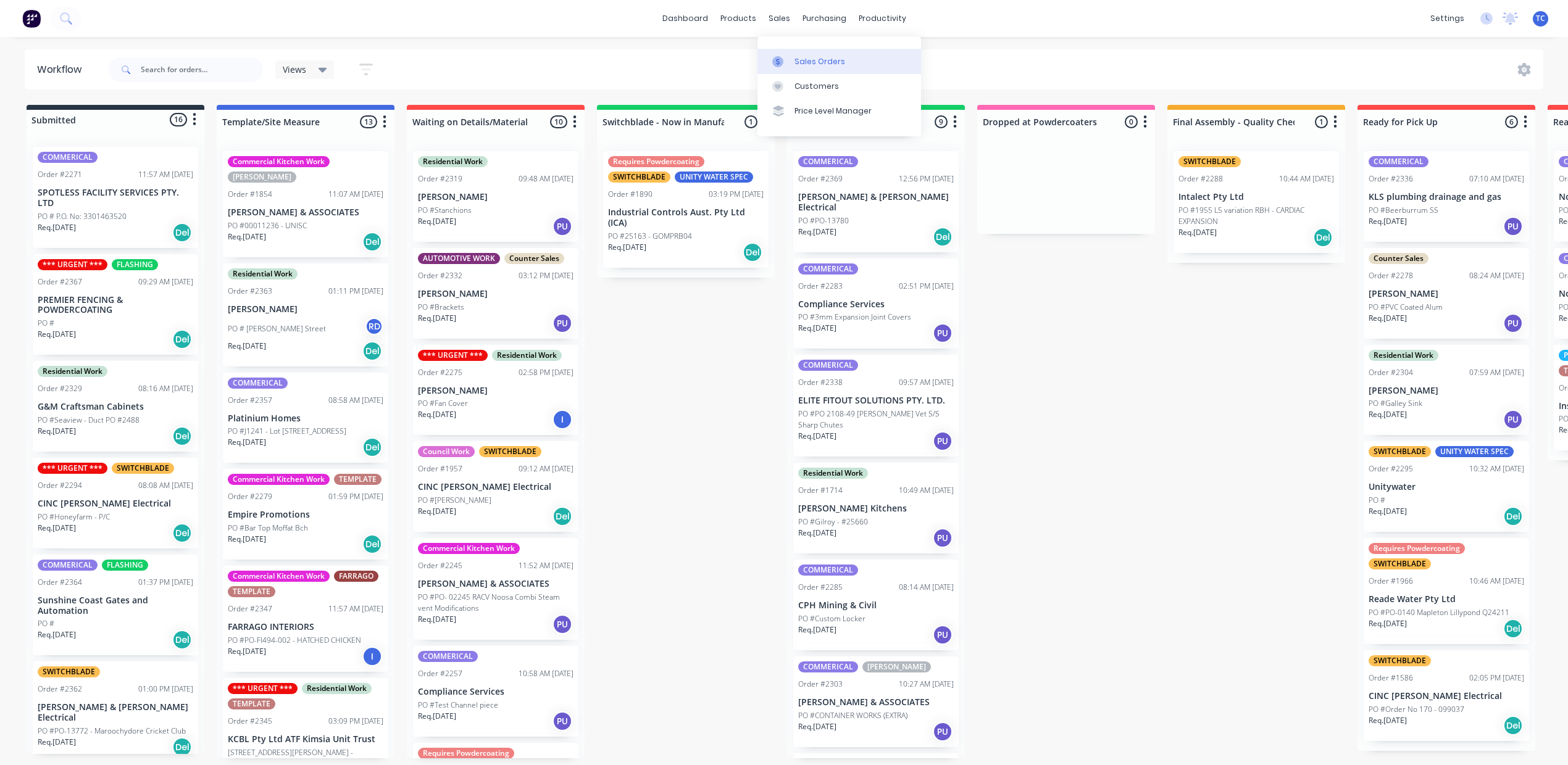
click at [821, 67] on div "Sales Orders" at bounding box center [819, 62] width 51 height 11
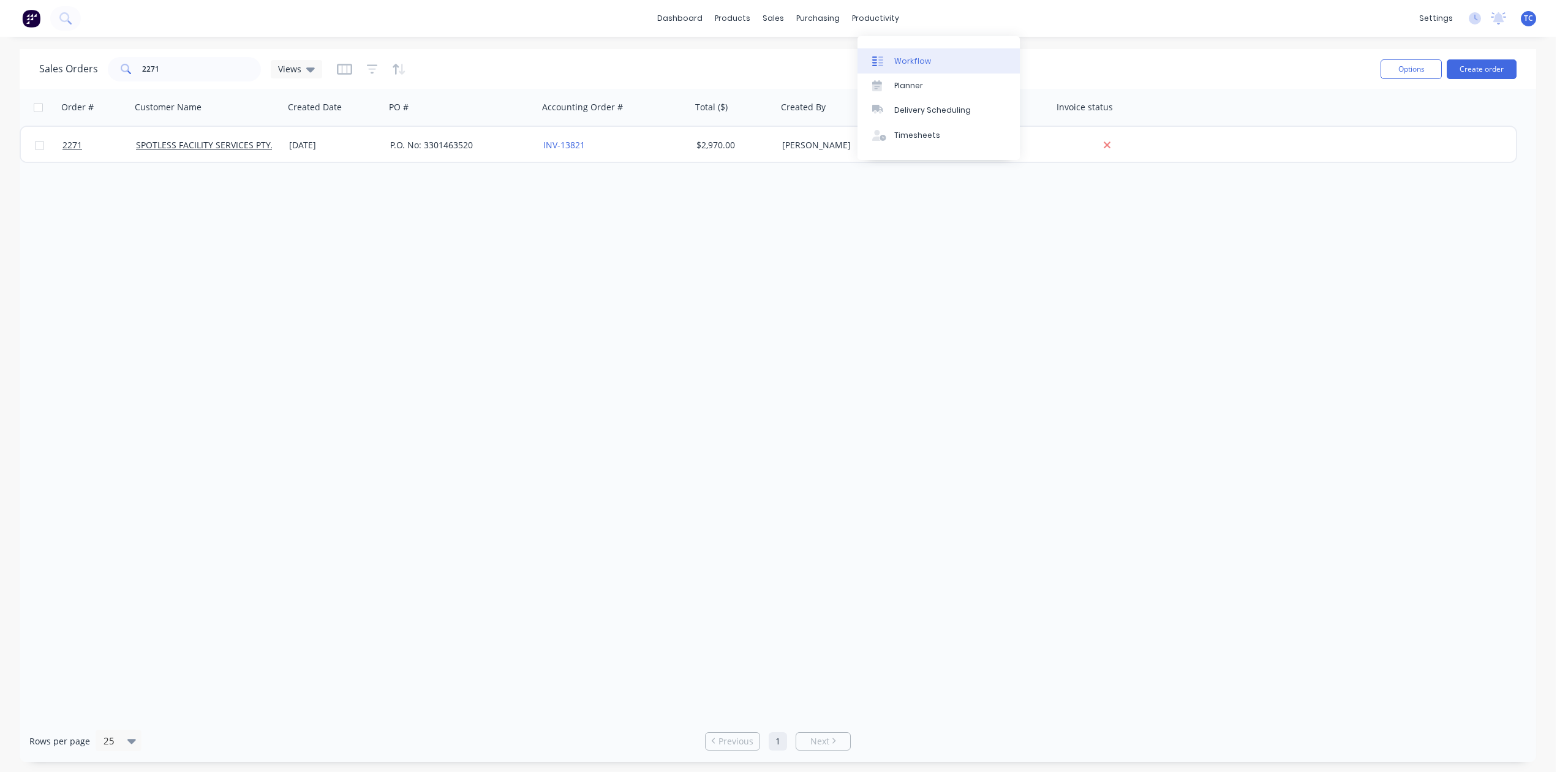
click at [915, 64] on div "Workflow" at bounding box center [913, 61] width 37 height 11
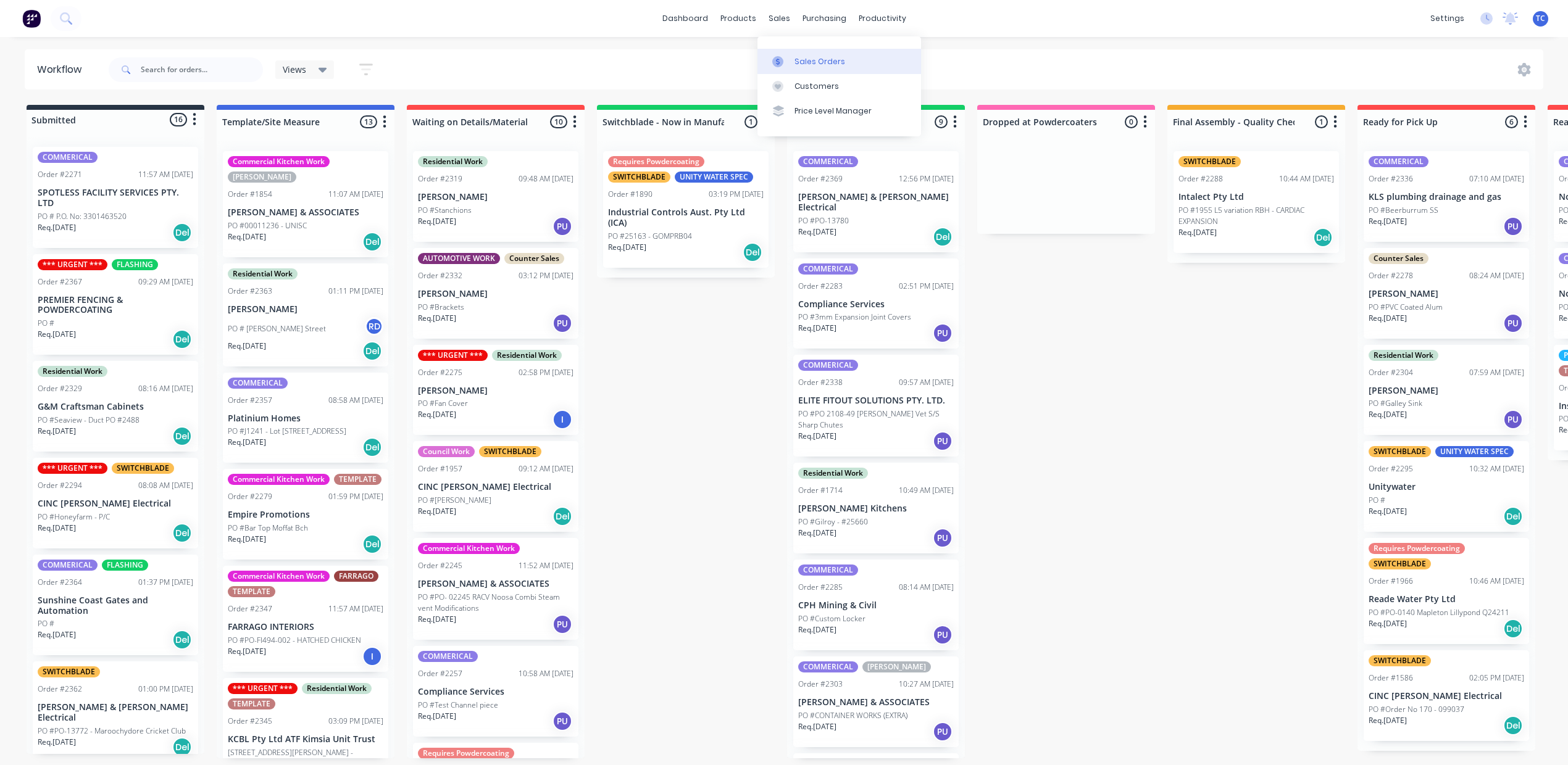
click at [822, 67] on div "Sales Orders" at bounding box center [819, 62] width 51 height 11
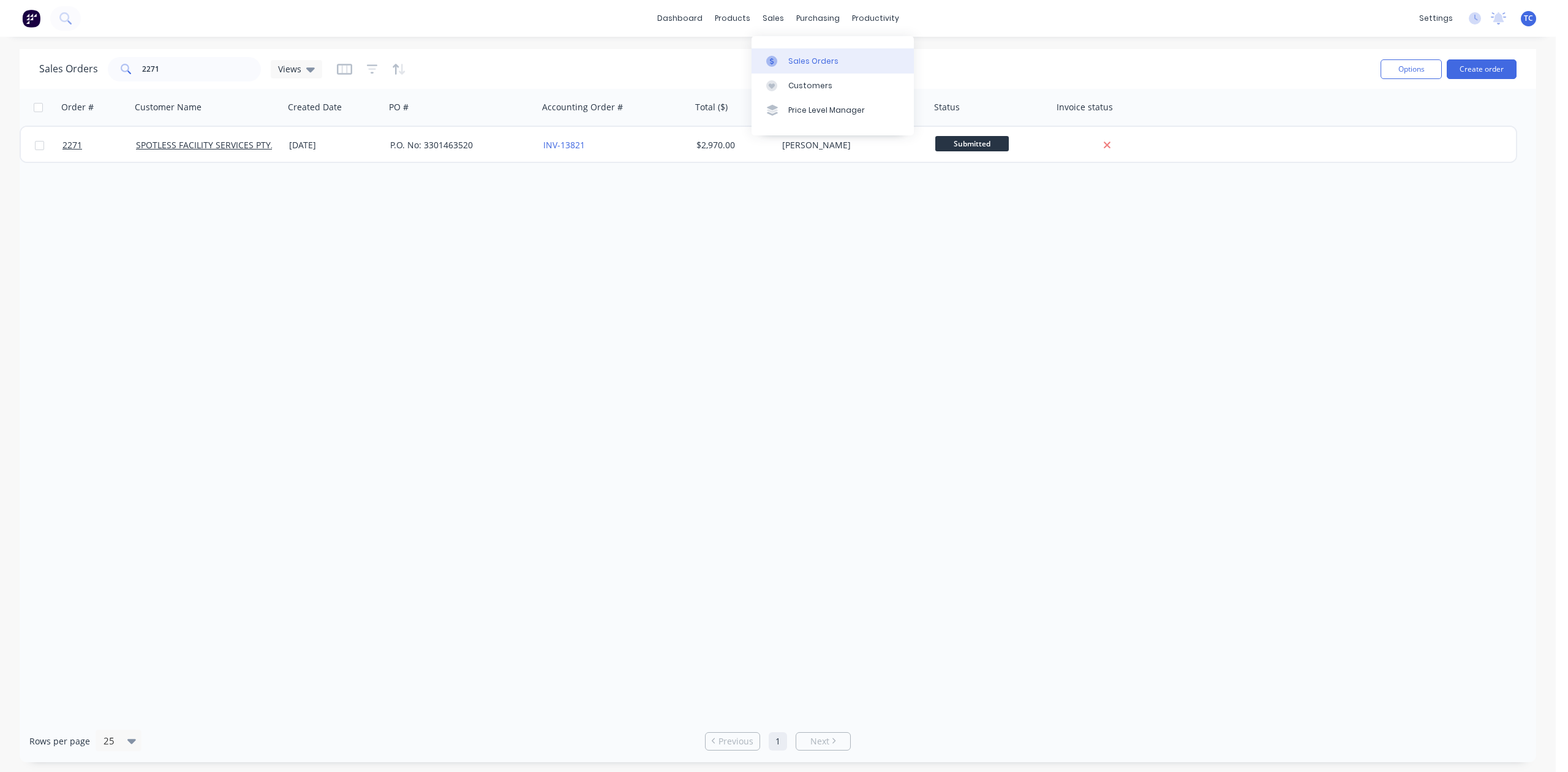
click at [805, 65] on div "Sales Orders" at bounding box center [813, 61] width 50 height 11
click at [913, 67] on div "Workflow" at bounding box center [913, 61] width 37 height 11
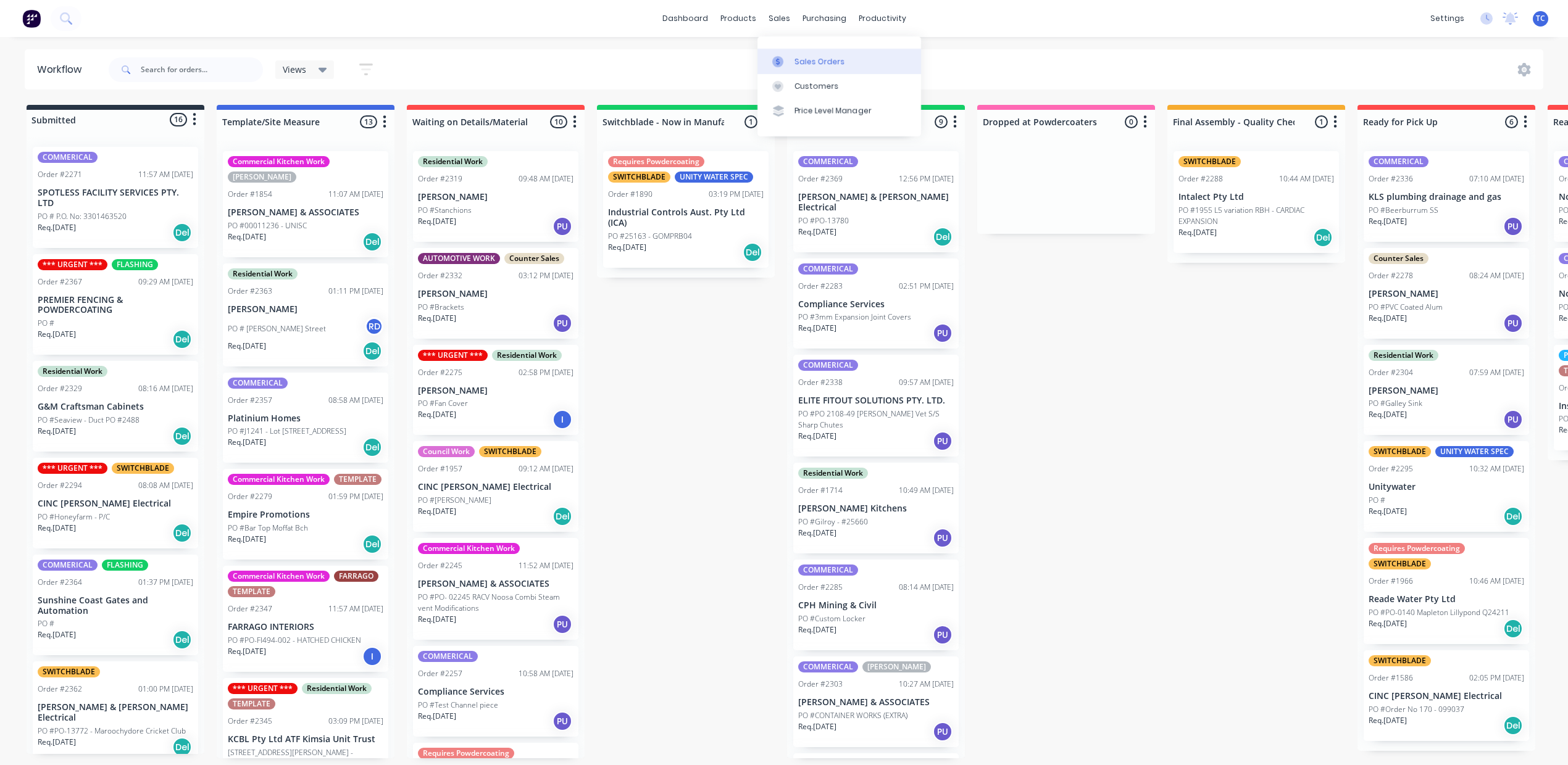
click at [825, 67] on div "Sales Orders" at bounding box center [819, 62] width 51 height 11
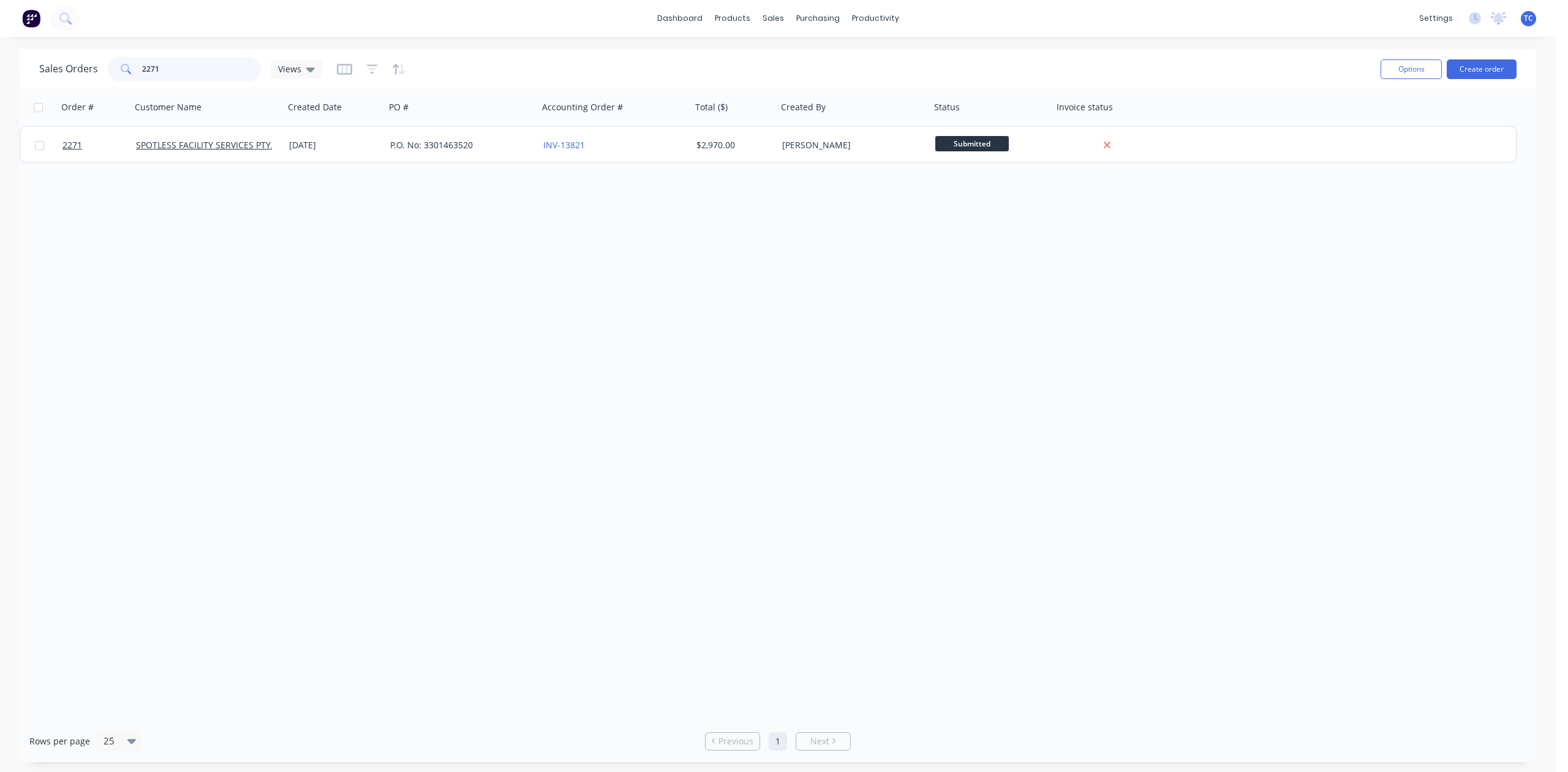
drag, startPoint x: 209, startPoint y: 60, endPoint x: 86, endPoint y: 64, distance: 123.1
click at [86, 65] on div "Sales Orders 2271 Views" at bounding box center [181, 69] width 283 height 25
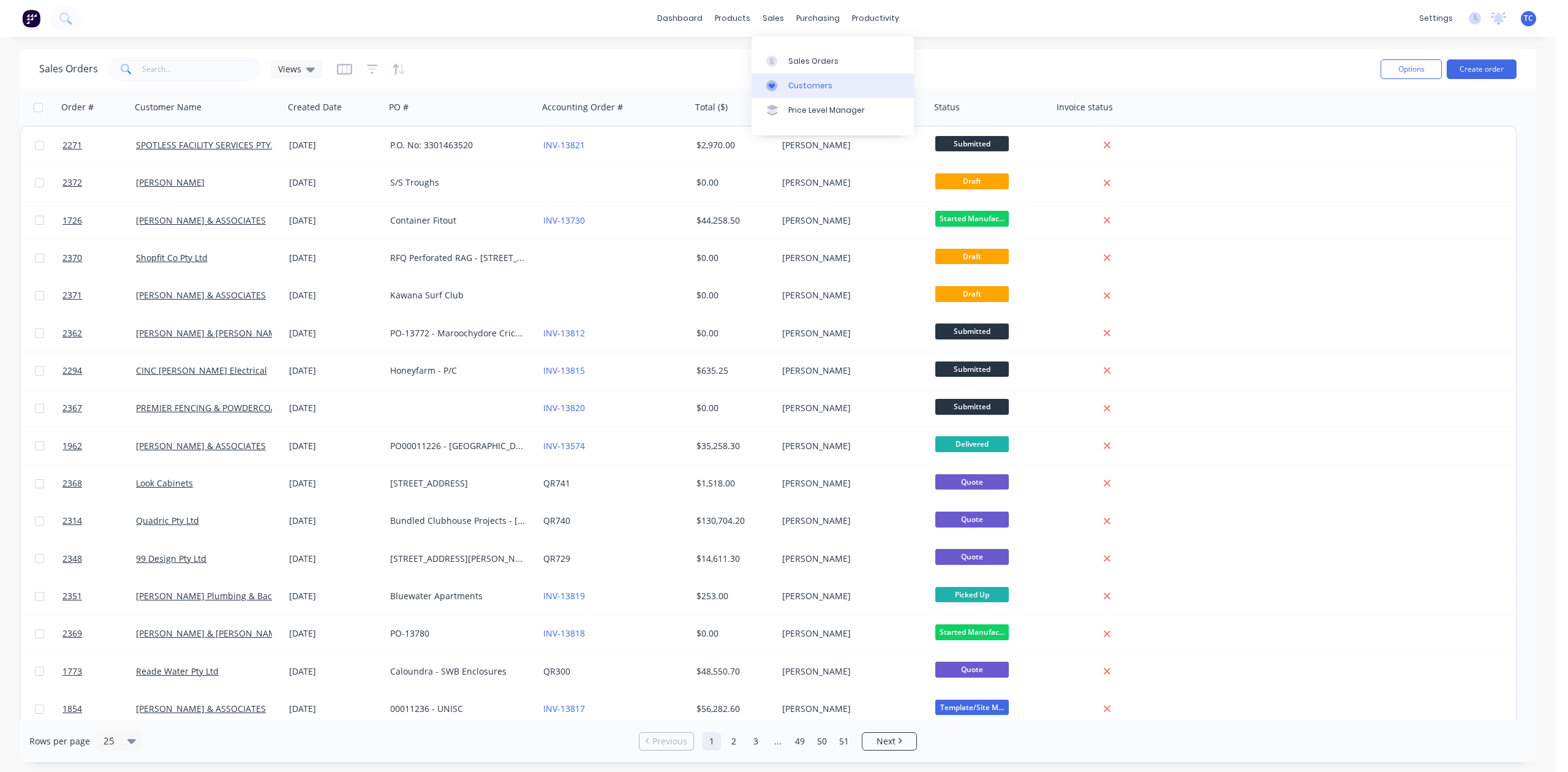
click at [807, 91] on div "Customers" at bounding box center [810, 85] width 44 height 11
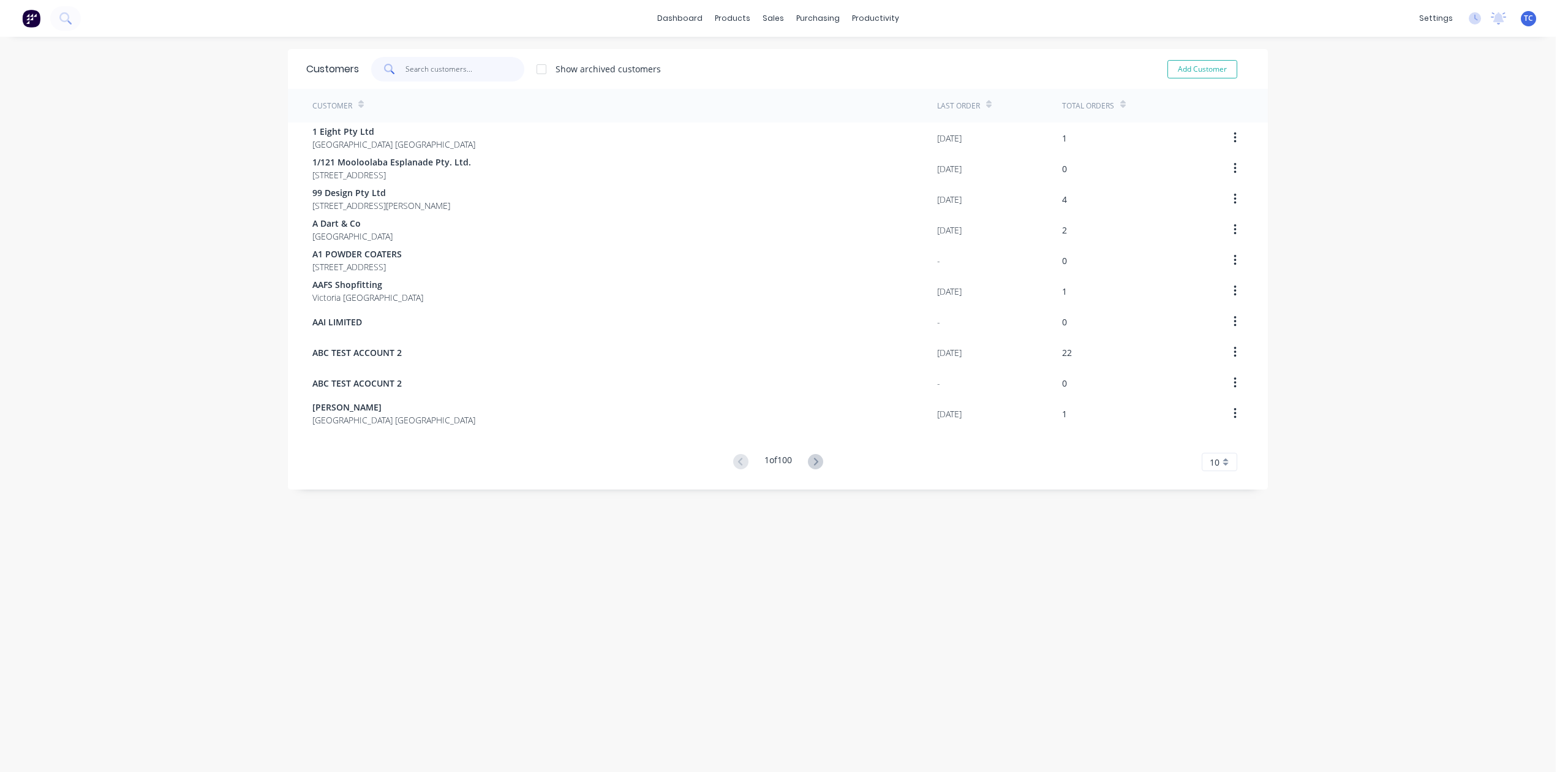
click at [462, 64] on input "text" at bounding box center [466, 69] width 120 height 25
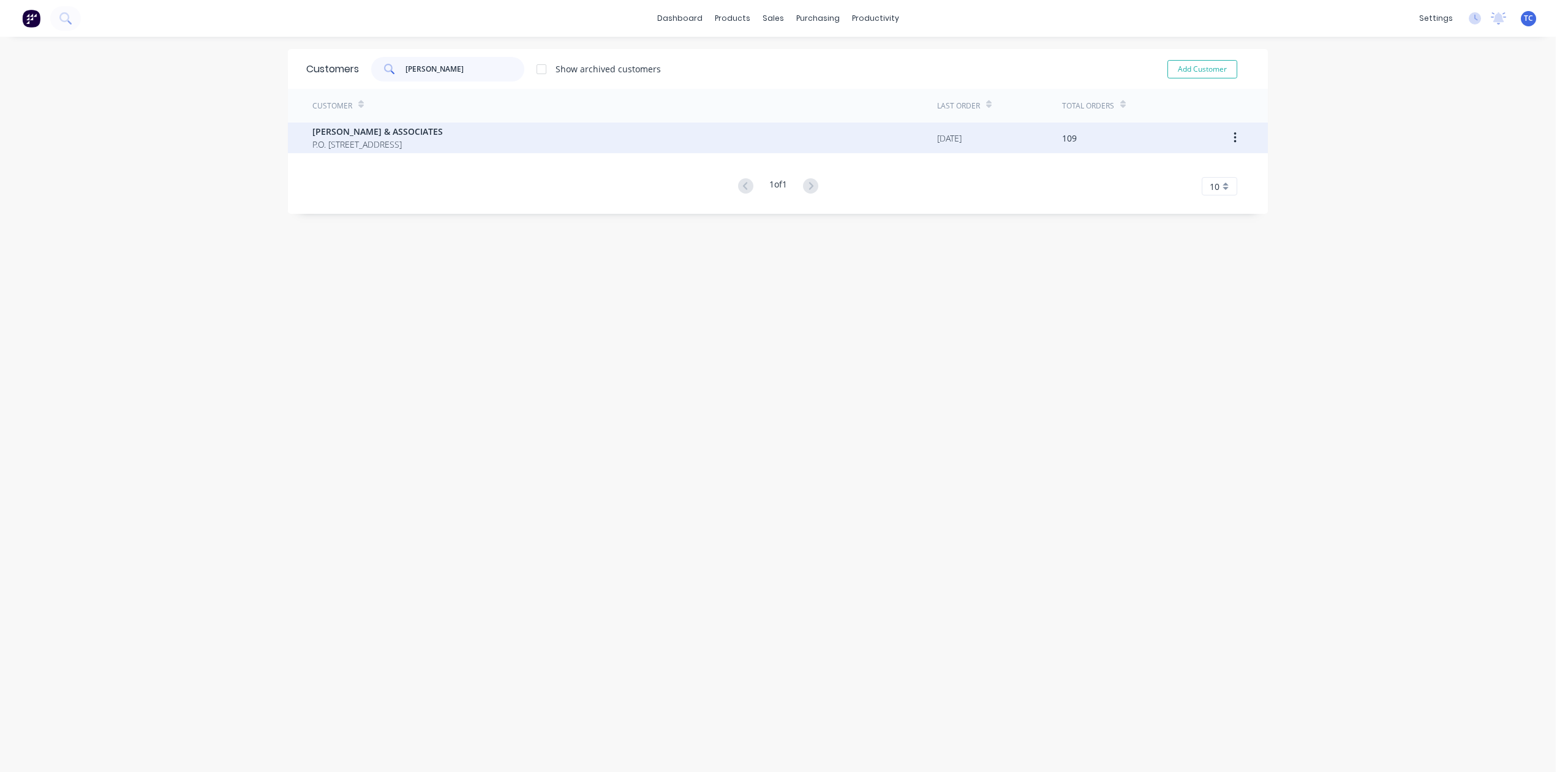
type input "[PERSON_NAME]"
click at [420, 137] on span "[PERSON_NAME] & ASSOCIATES" at bounding box center [377, 131] width 130 height 13
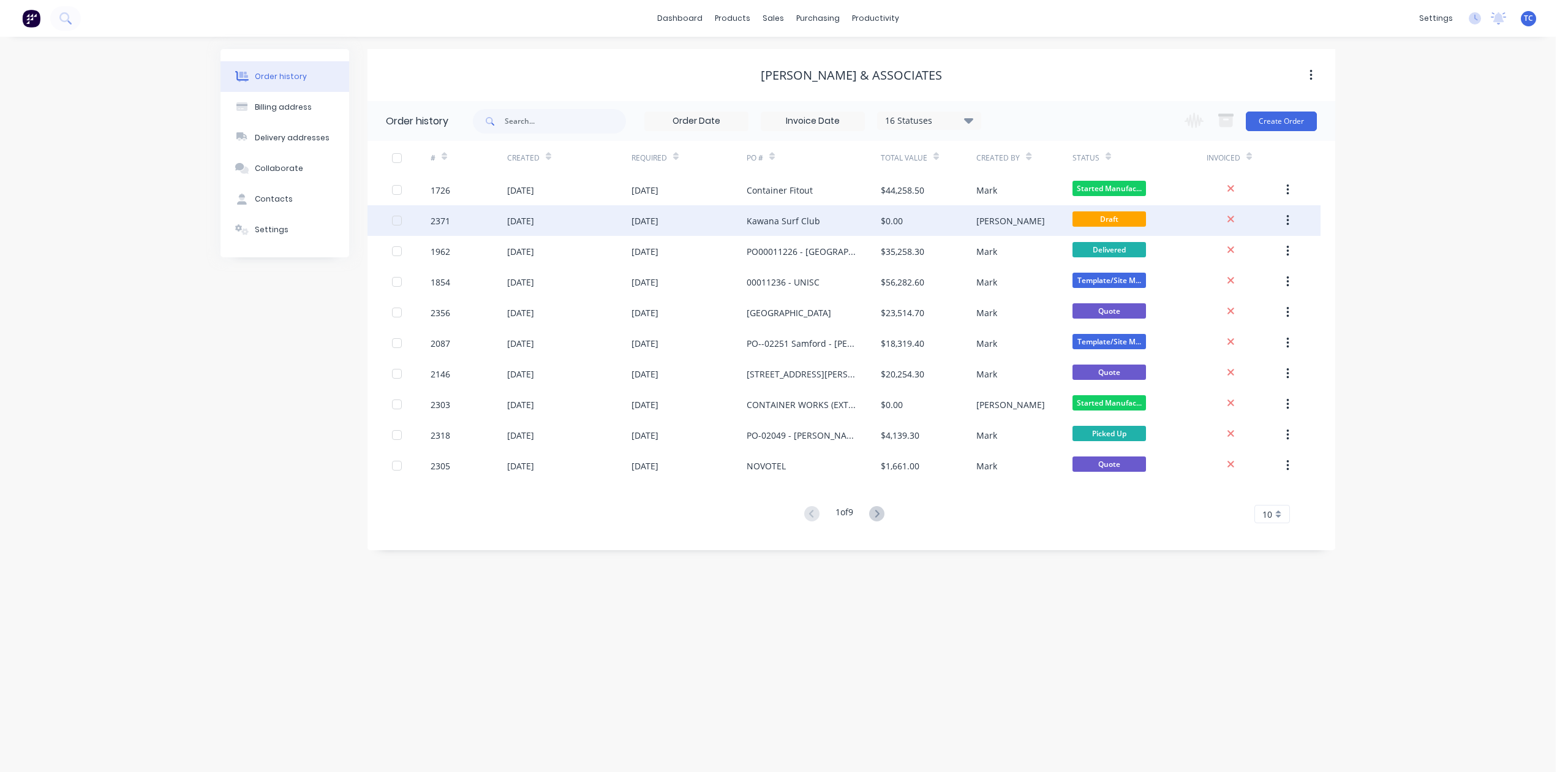
click at [1286, 216] on icon "button" at bounding box center [1287, 220] width 3 height 11
click at [1209, 253] on div "Archive" at bounding box center [1244, 253] width 94 height 18
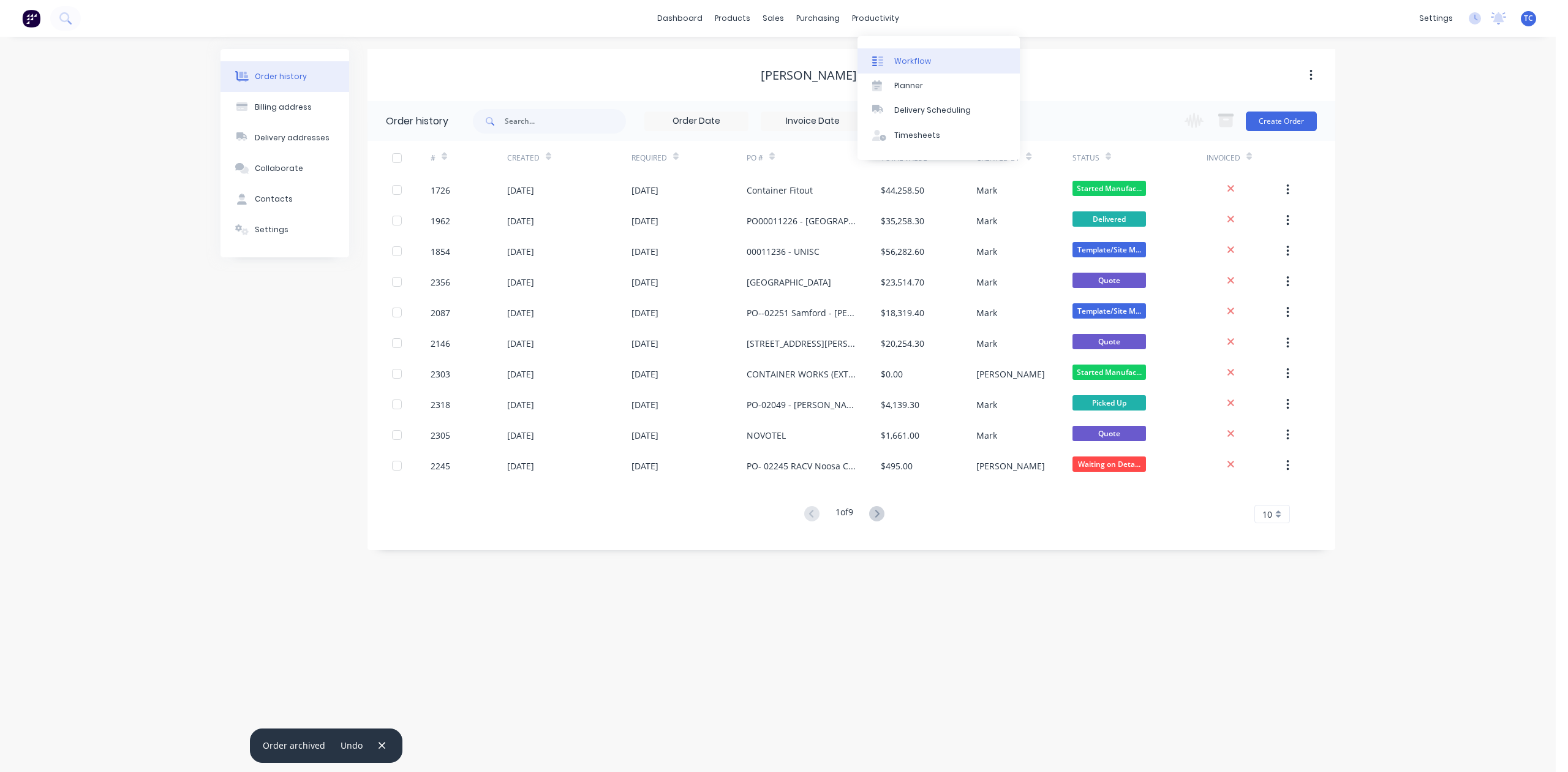
click at [924, 67] on div "Workflow" at bounding box center [913, 61] width 37 height 11
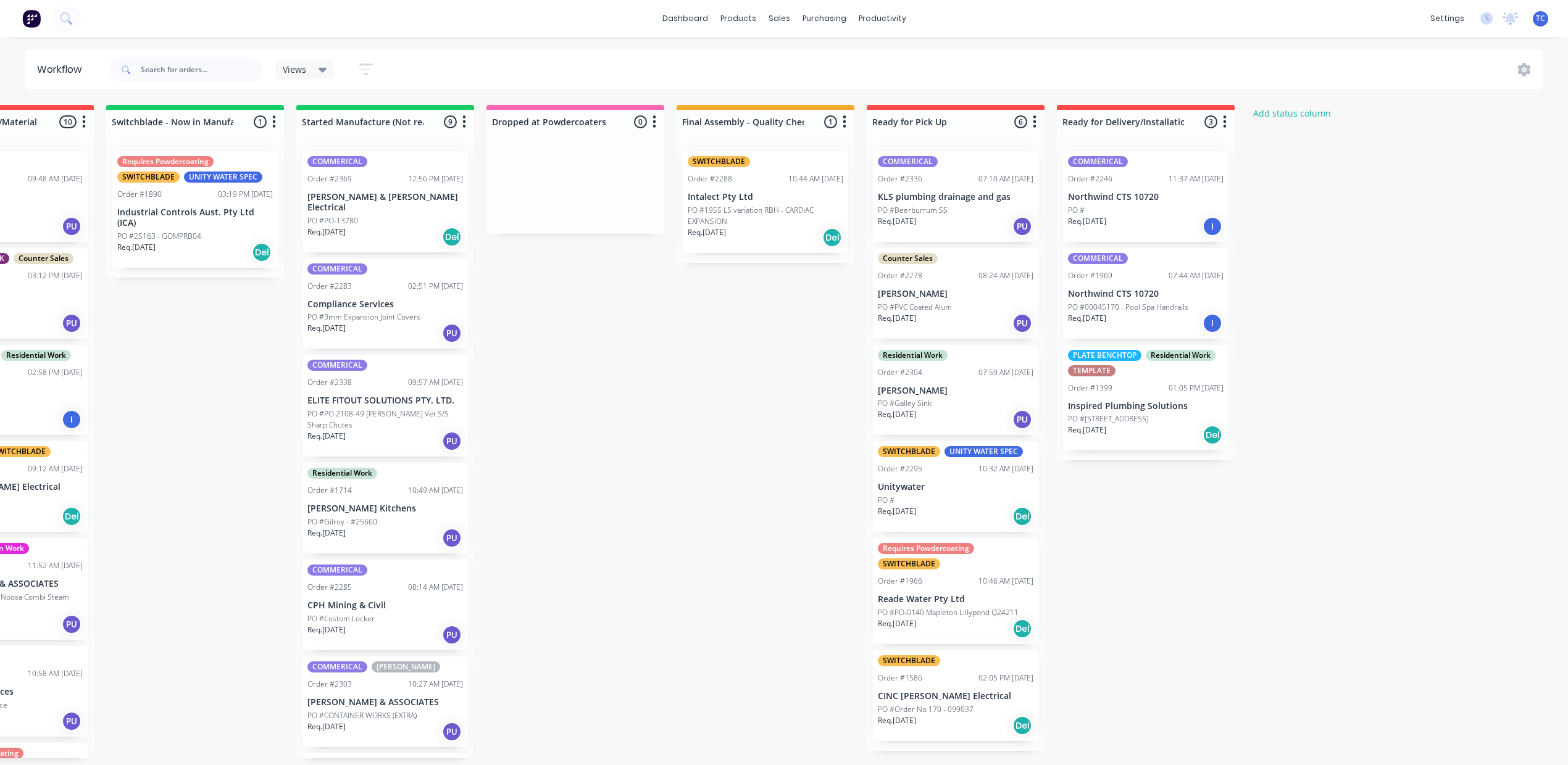
scroll to position [12, 732]
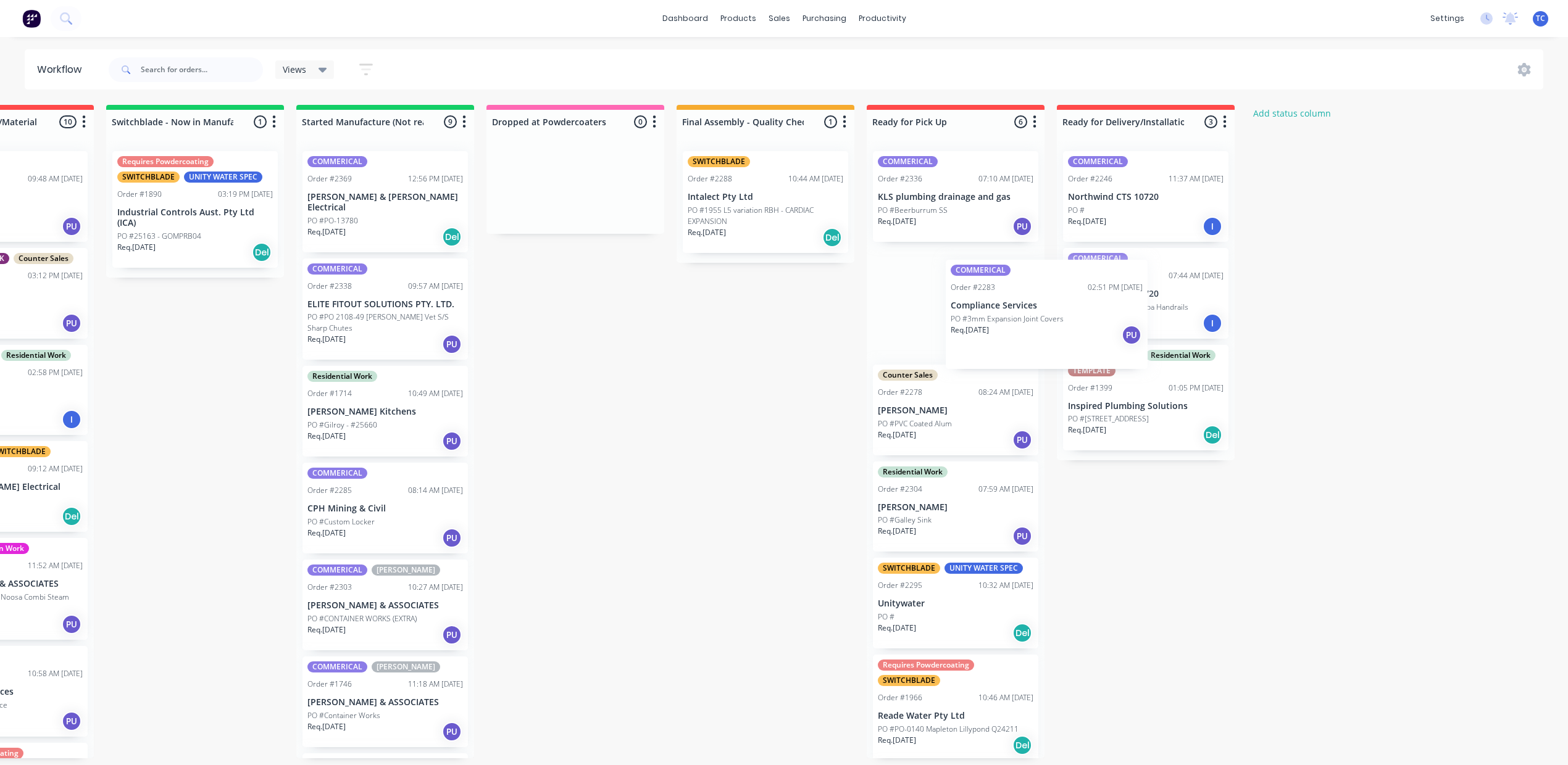
drag, startPoint x: 342, startPoint y: 329, endPoint x: 1047, endPoint y: 328, distance: 705.0
click at [1038, 328] on div "Submitted 16 Status colour #273444 hex #273444 Save Cancel Summaries Total orde…" at bounding box center [530, 432] width 2059 height 654
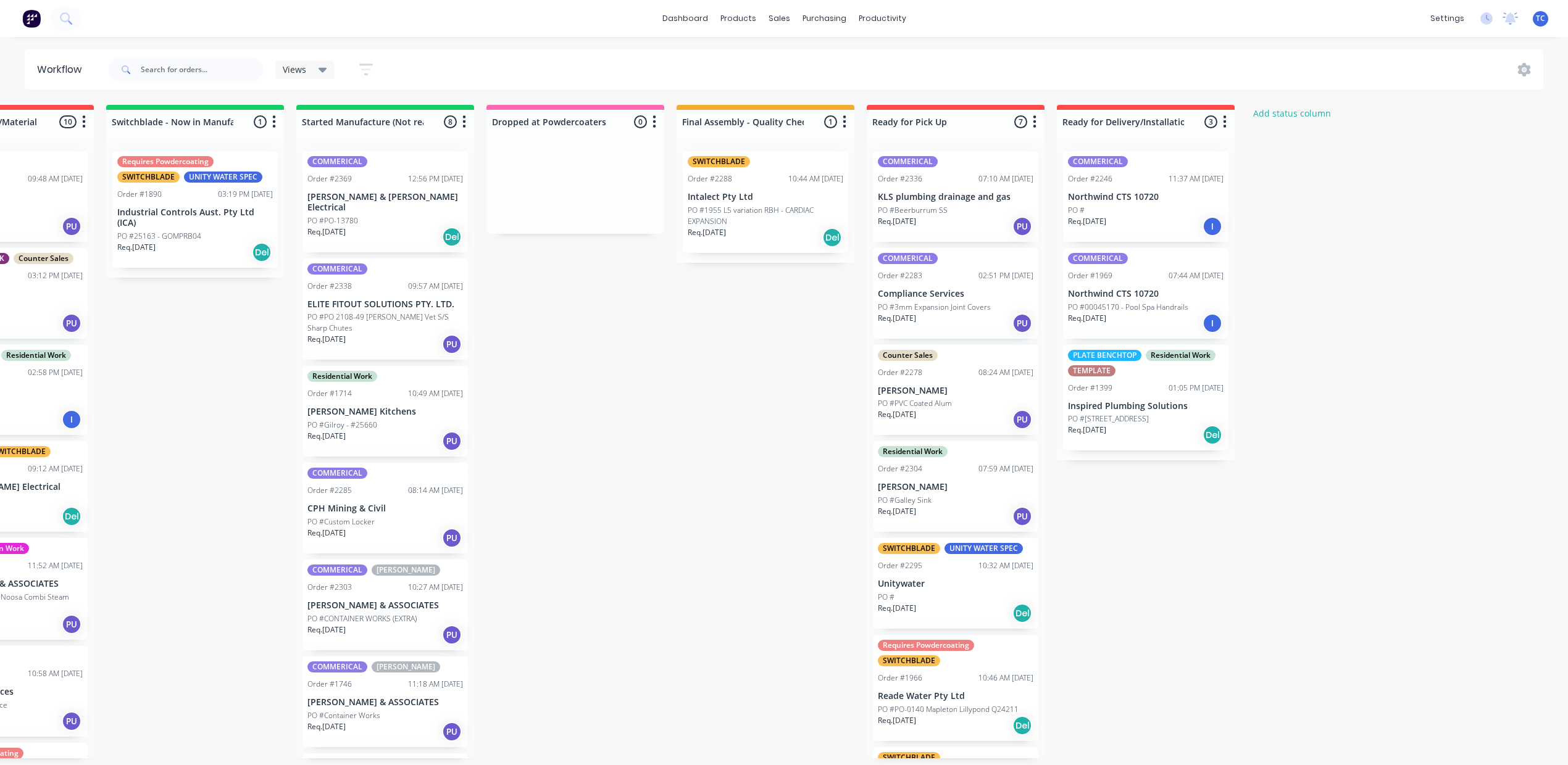
click at [991, 313] on p "PO #3mm Expansion Joint Covers" at bounding box center [934, 307] width 113 height 11
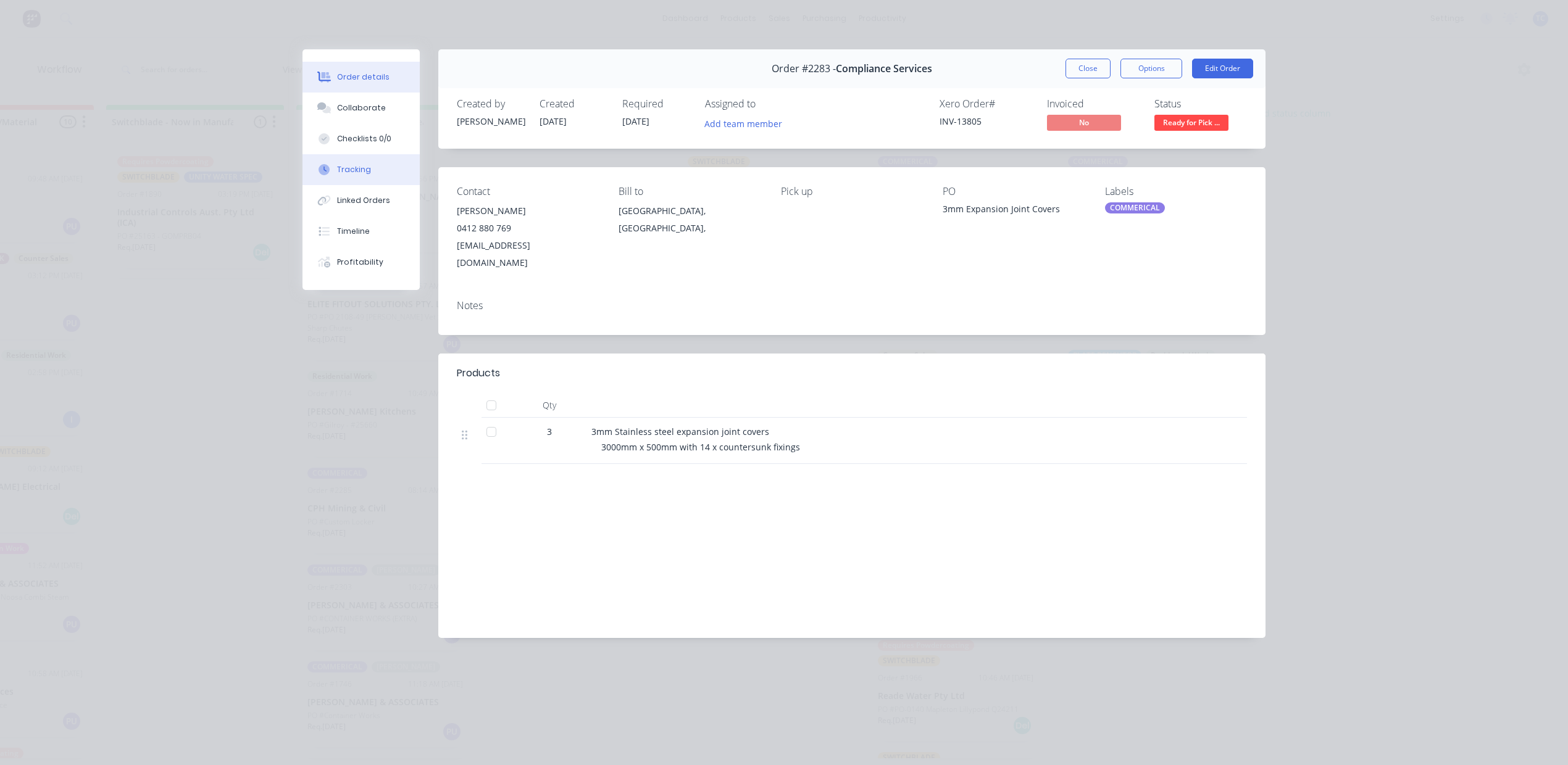
click at [364, 176] on div "Tracking" at bounding box center [354, 169] width 34 height 11
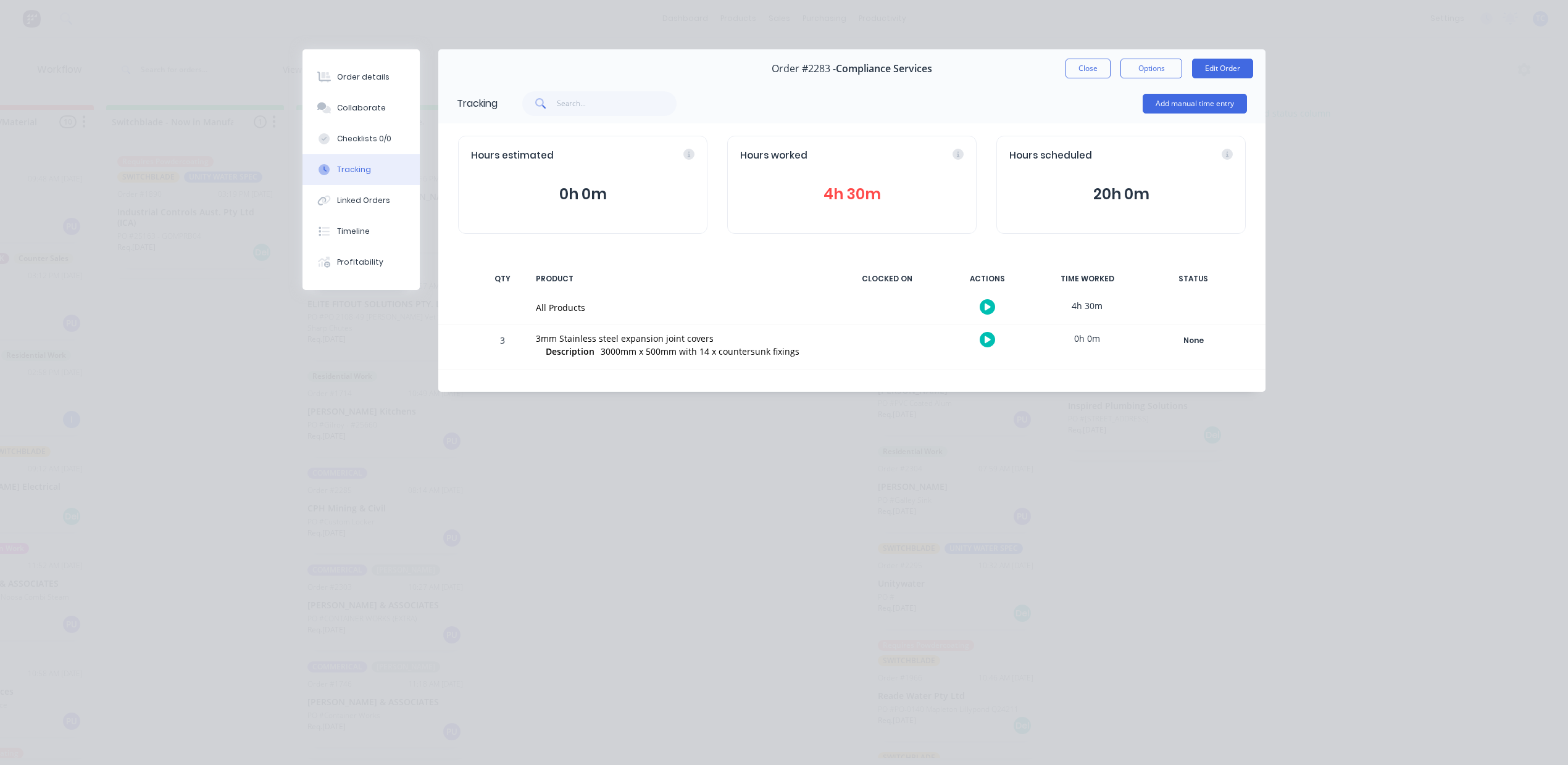
click at [884, 206] on button "4h 30m" at bounding box center [852, 194] width 224 height 24
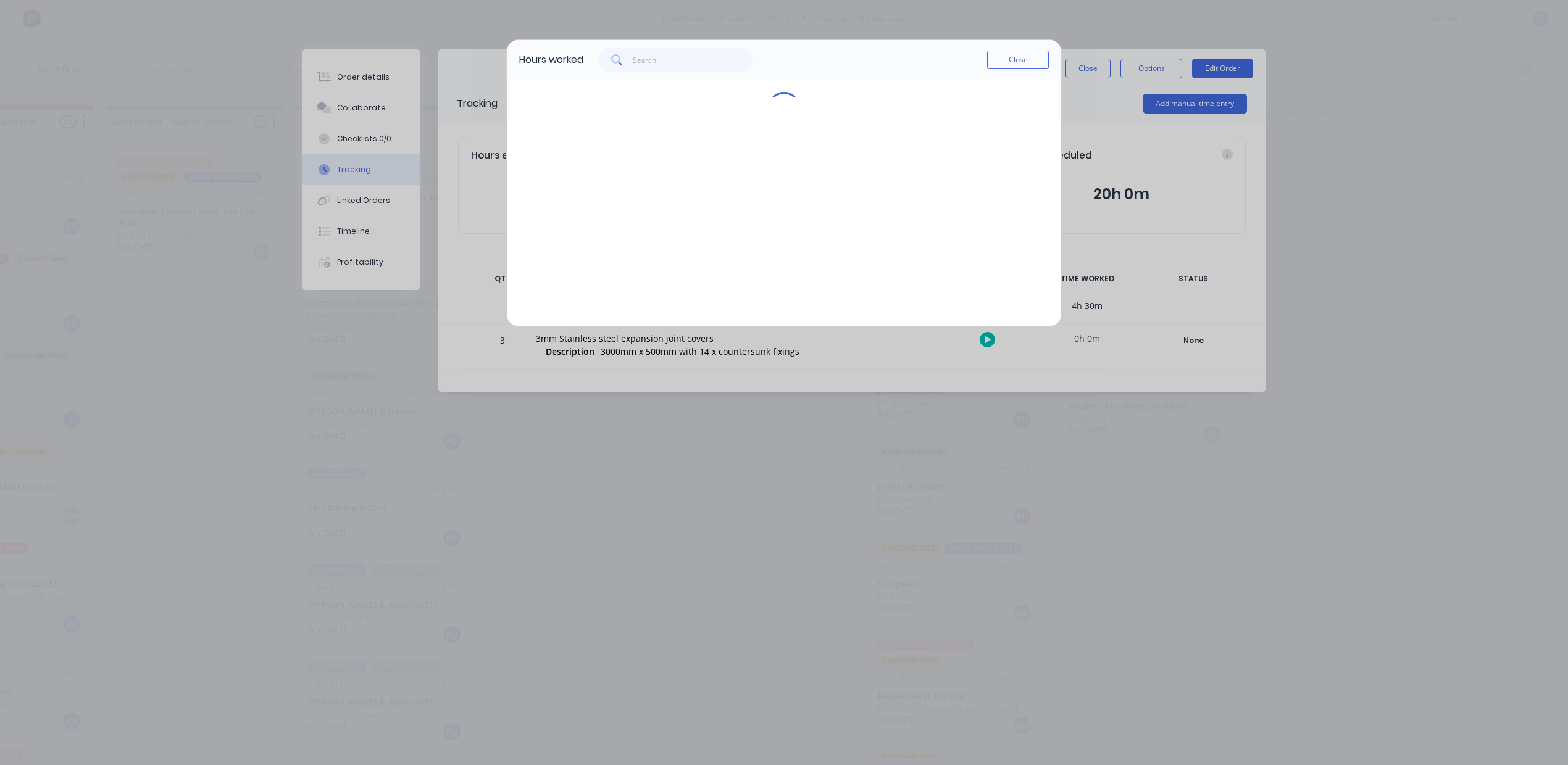
scroll to position [0, 732]
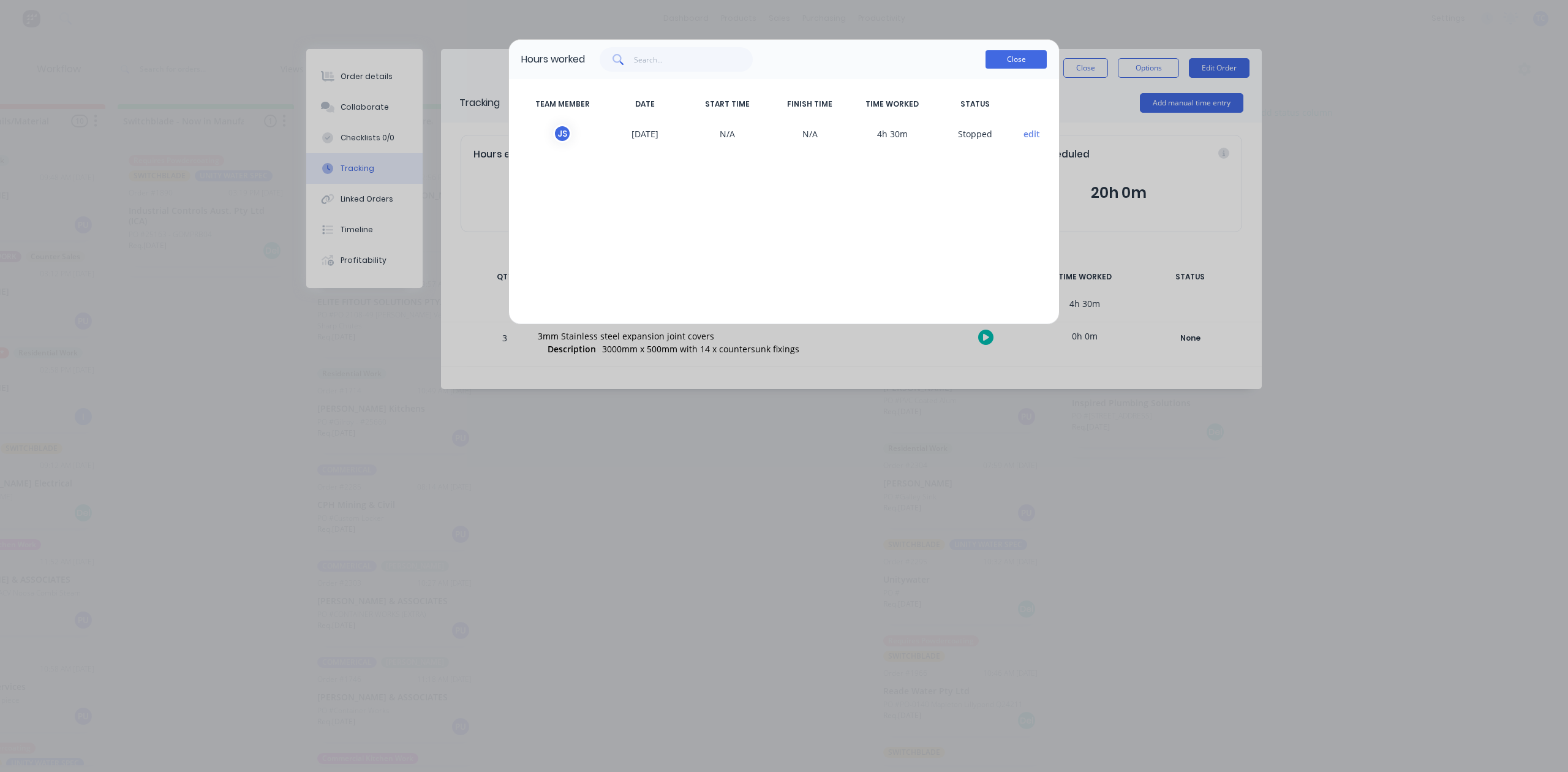
click at [1004, 69] on button "Close" at bounding box center [1016, 59] width 61 height 18
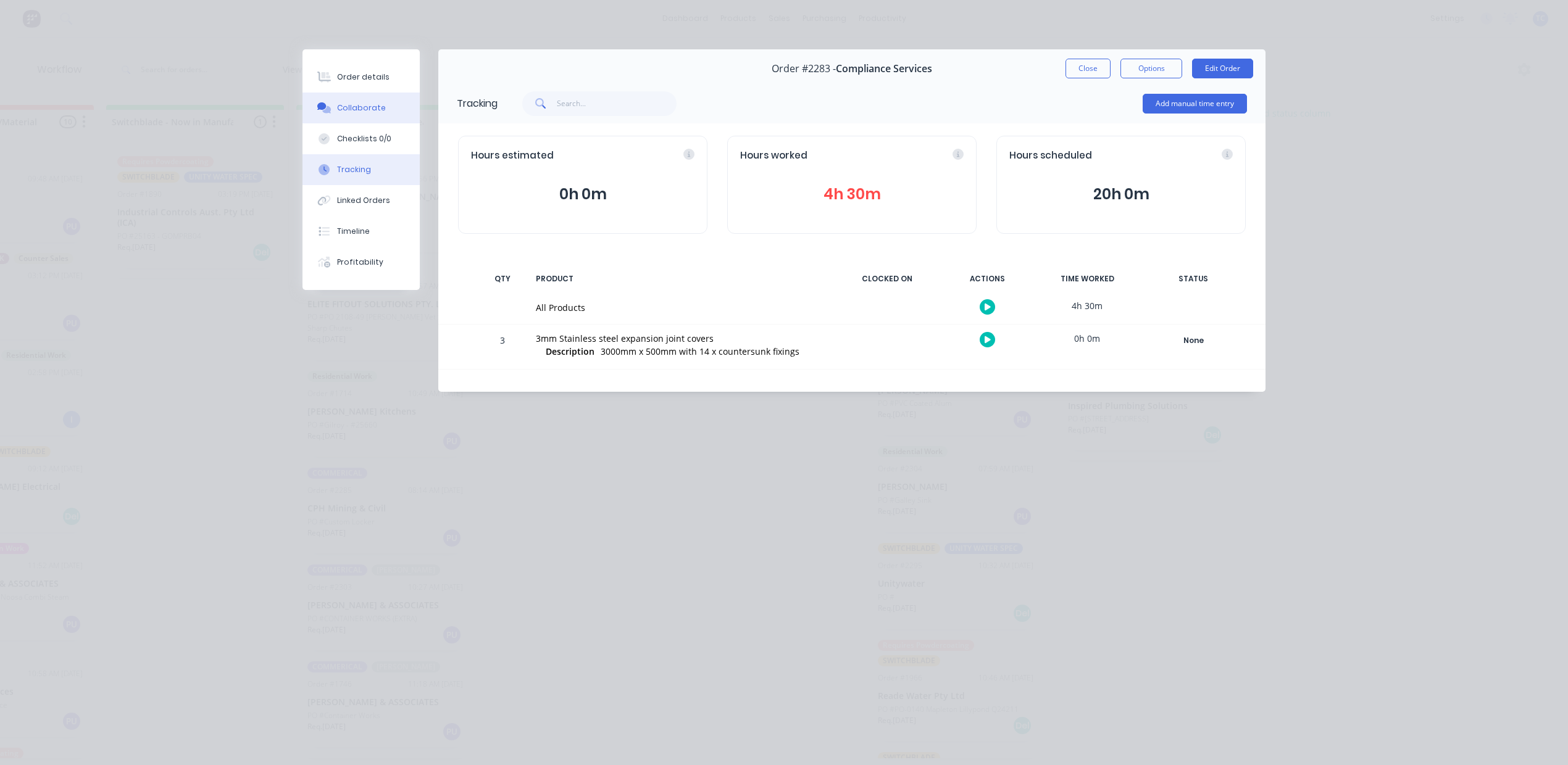
click at [351, 113] on div "Collaborate" at bounding box center [362, 108] width 49 height 11
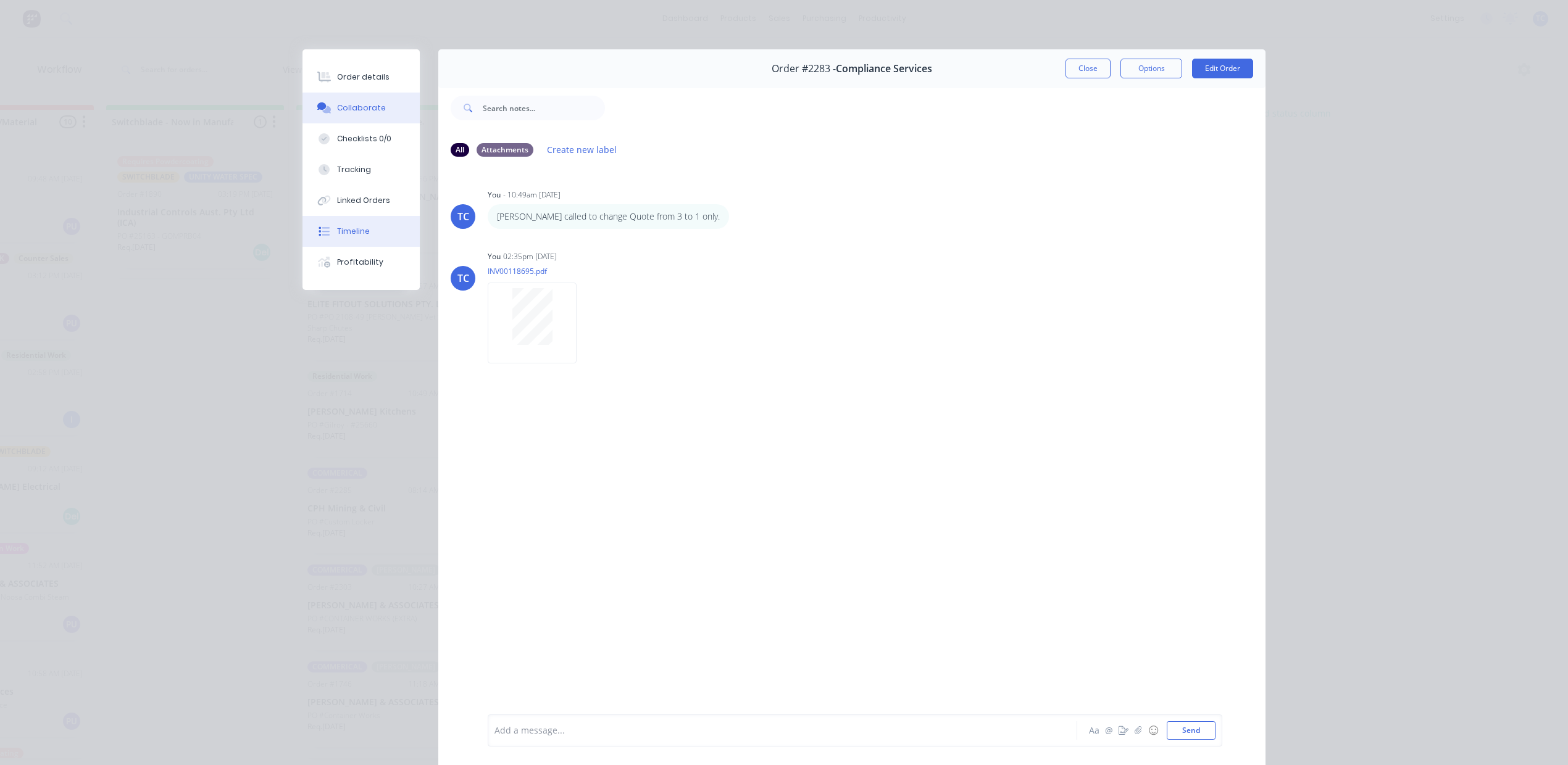
click at [381, 247] on button "Timeline" at bounding box center [361, 231] width 117 height 31
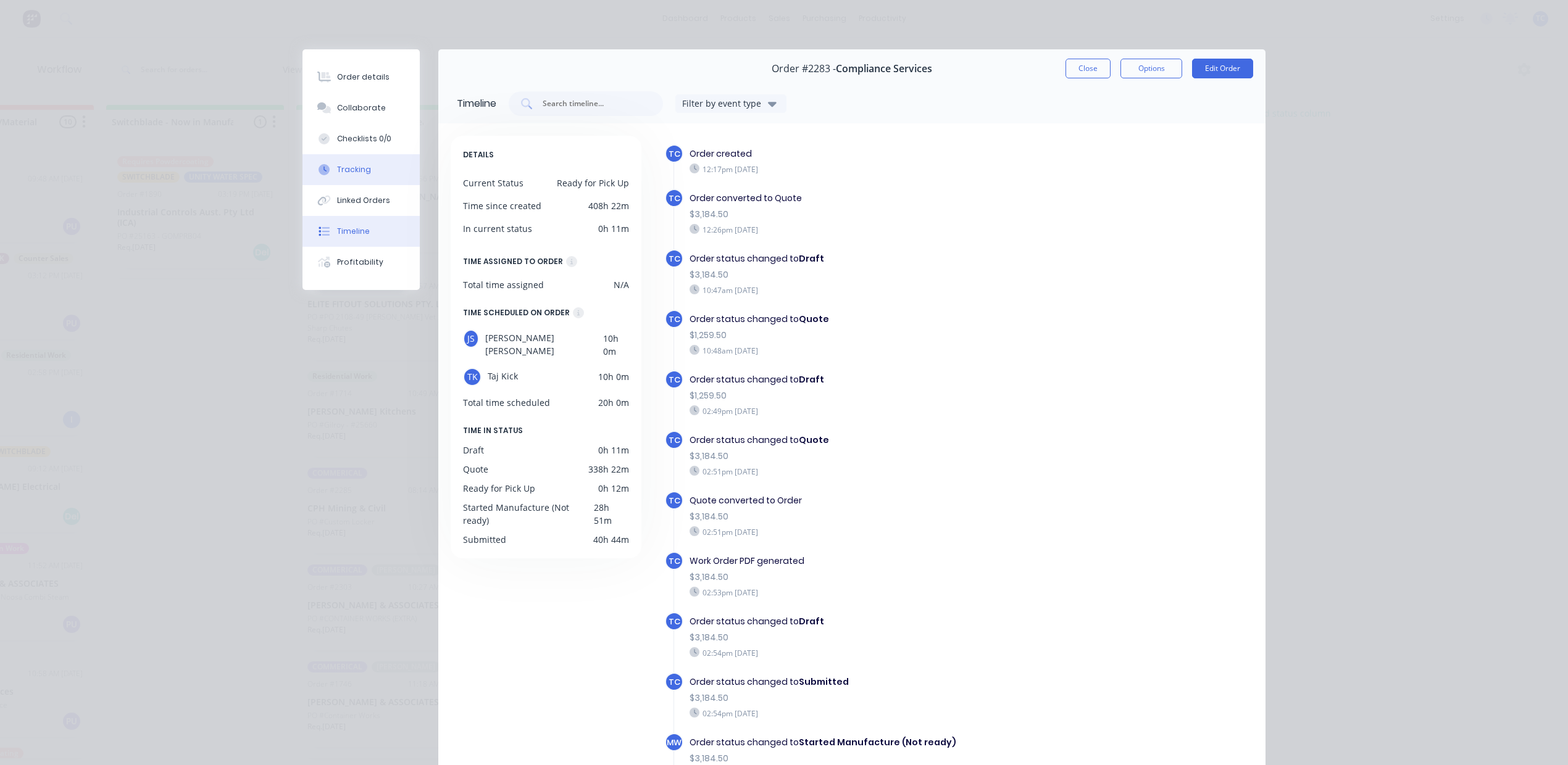
click at [367, 176] on div "Tracking" at bounding box center [354, 169] width 34 height 11
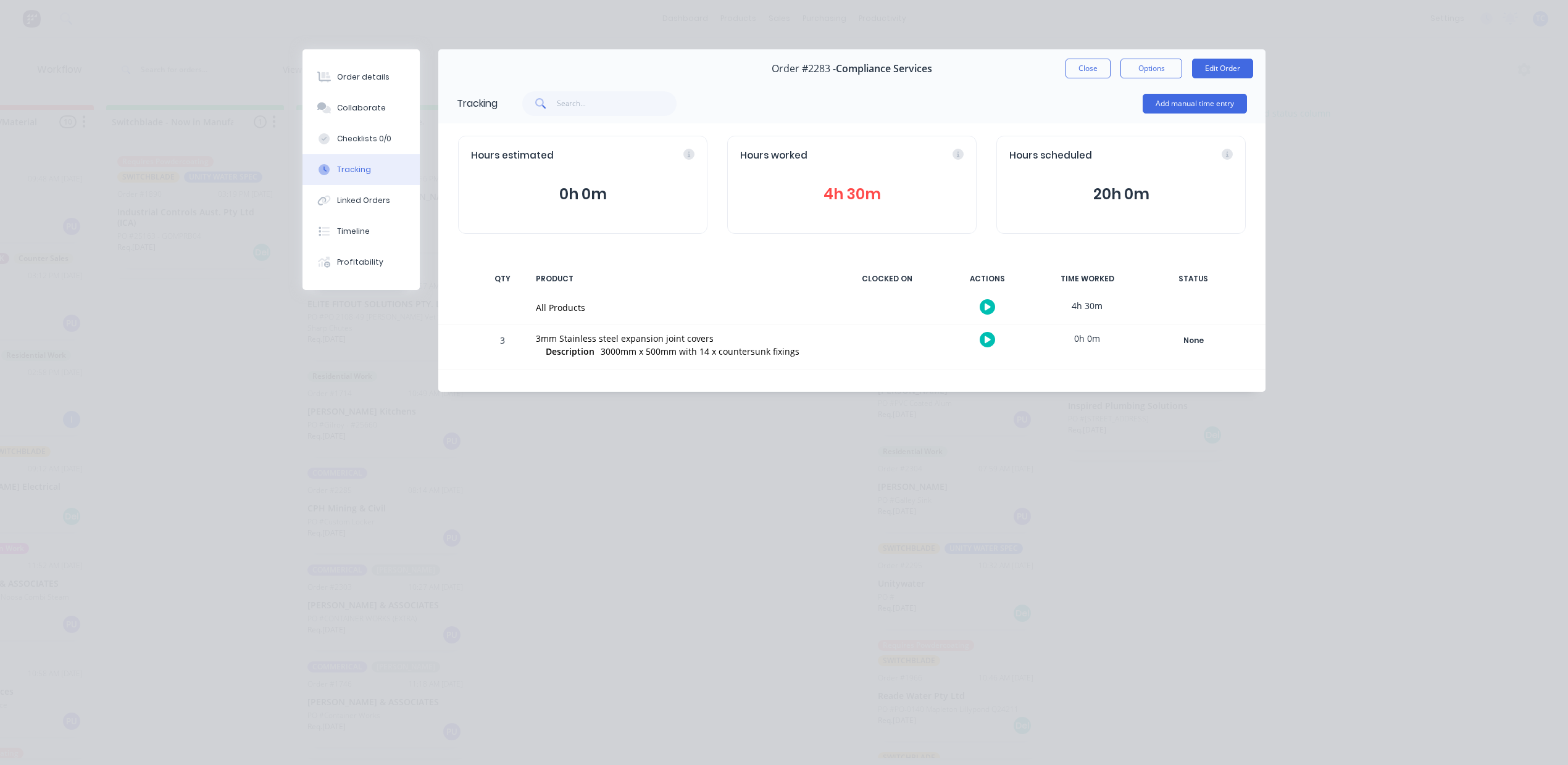
click at [1527, 180] on div "Order details Collaborate Checklists 0/0 Tracking Linked Orders Timeline Profit…" at bounding box center [784, 383] width 1568 height 765
click at [1079, 74] on button "Close" at bounding box center [1088, 68] width 45 height 20
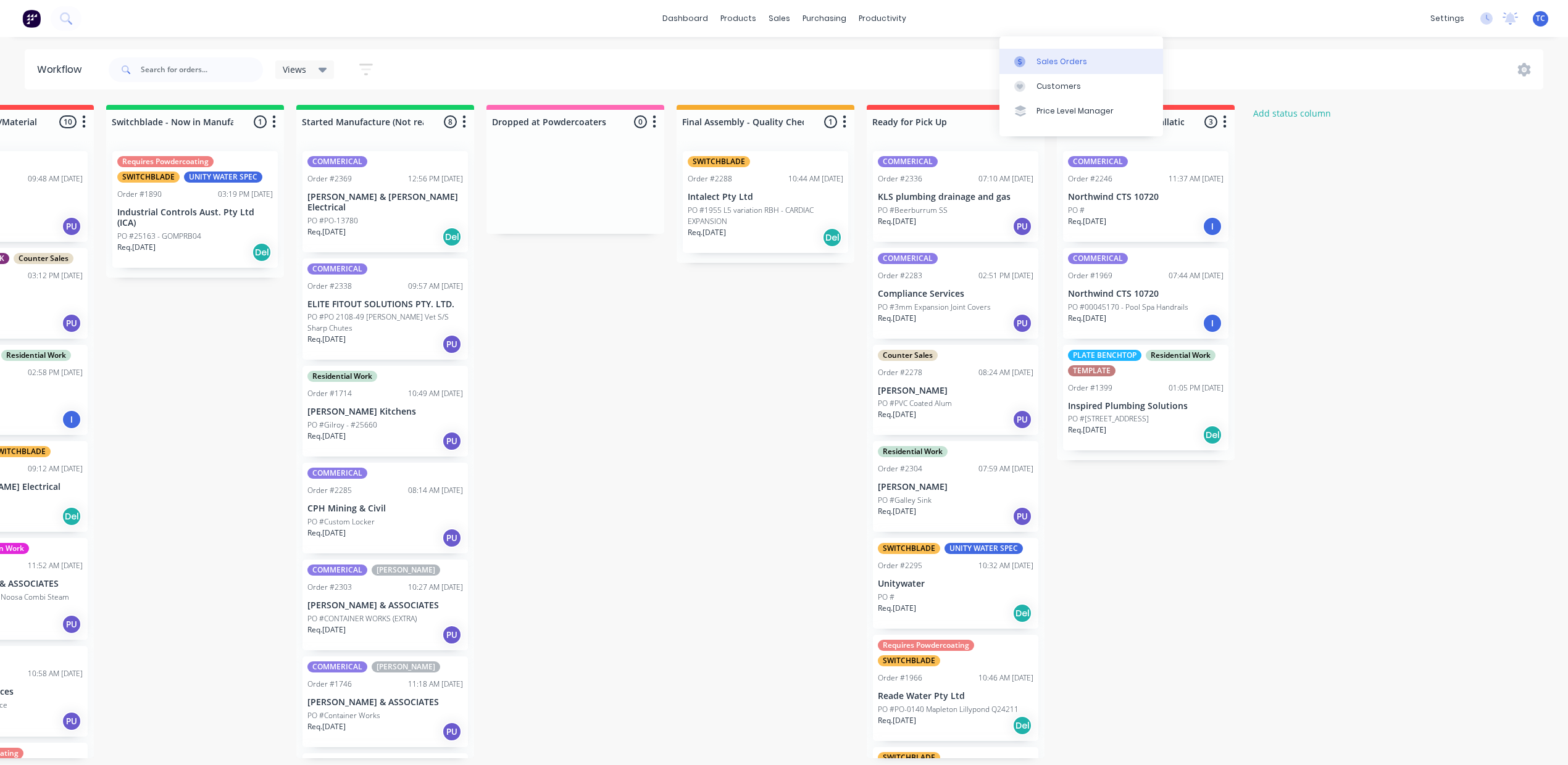
click at [1037, 67] on div "Sales Orders" at bounding box center [1062, 62] width 51 height 11
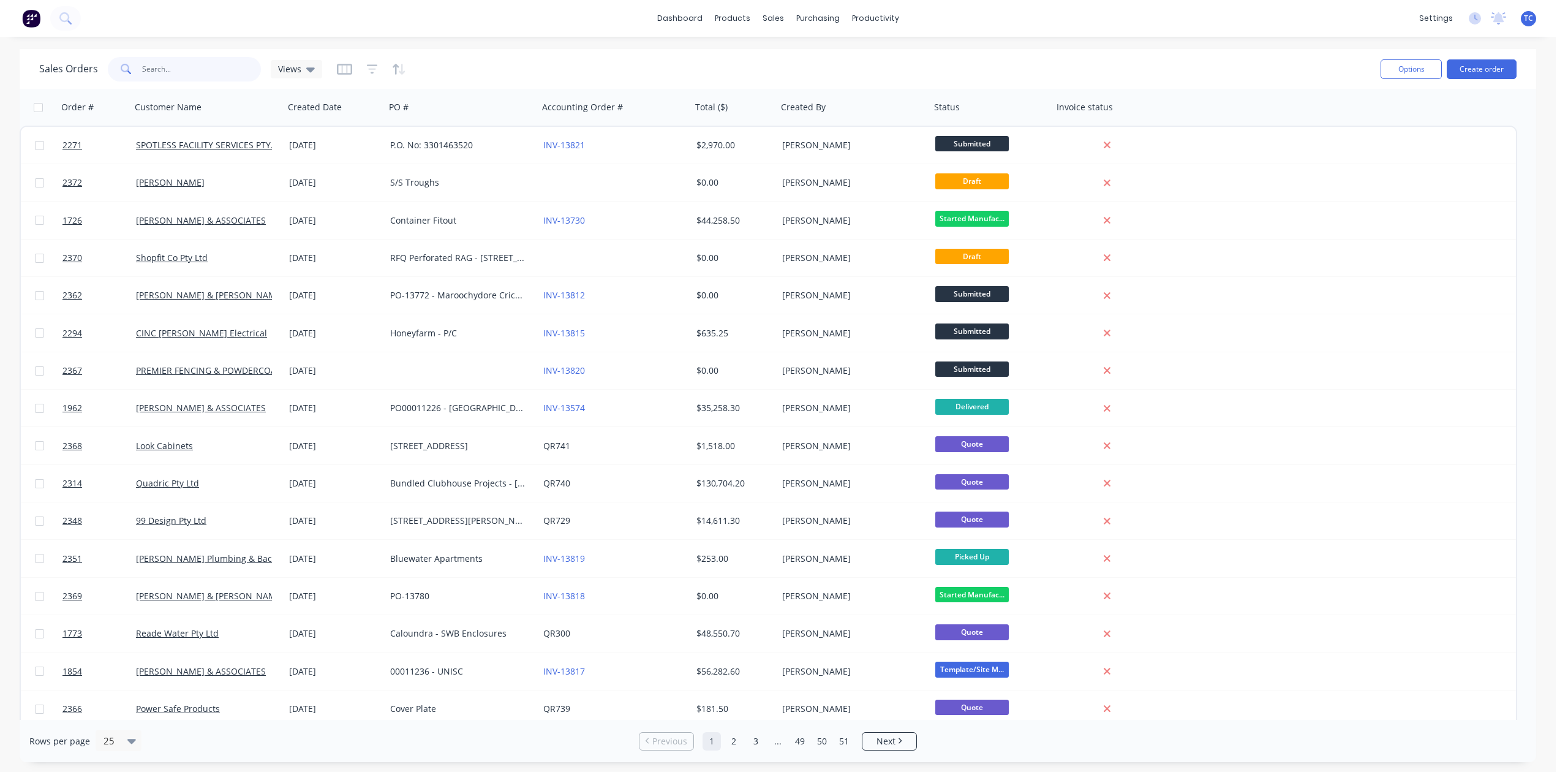
click at [221, 69] on input "text" at bounding box center [202, 69] width 120 height 25
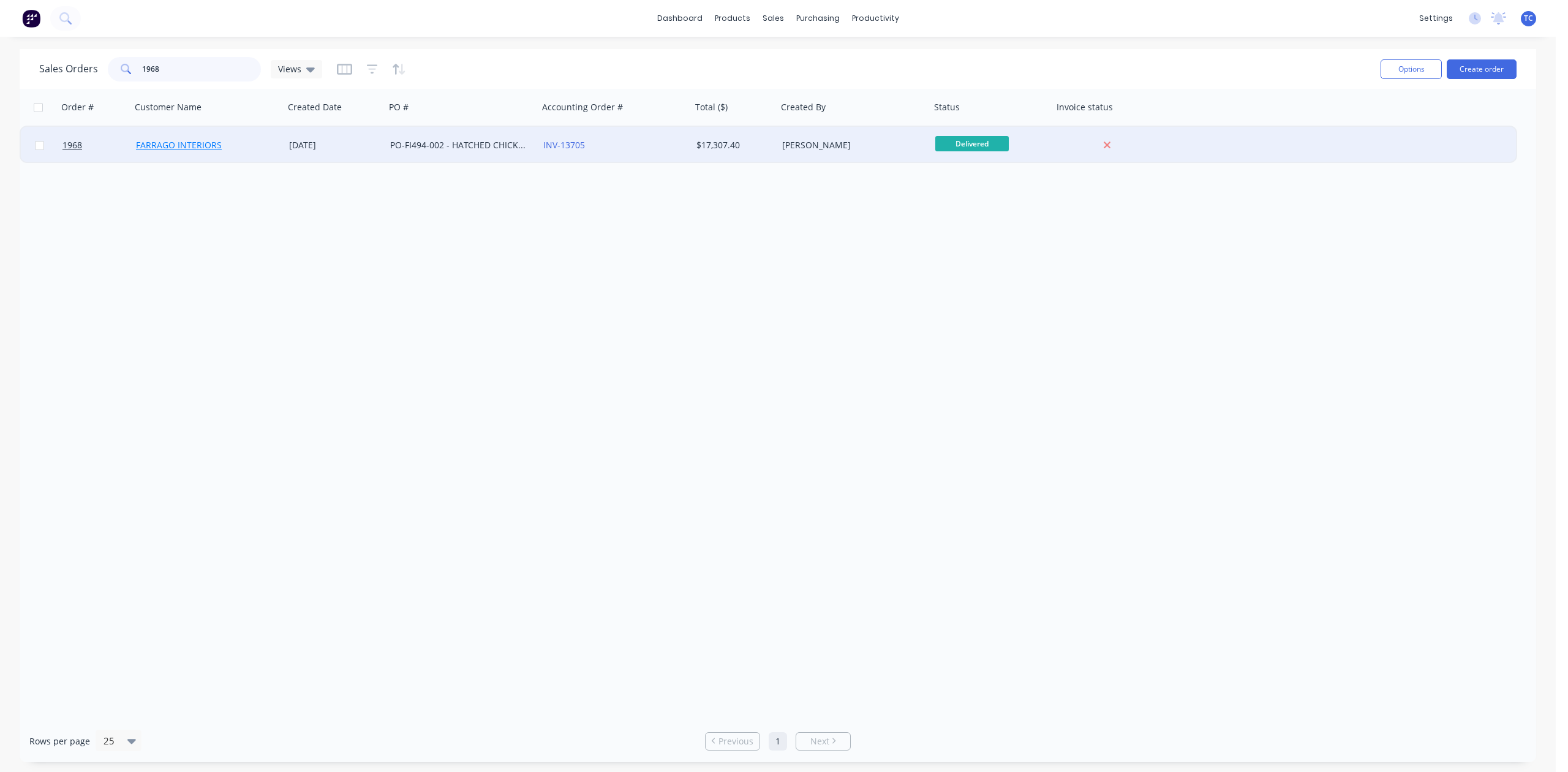
type input "1968"
click at [182, 140] on link "FARRAGO INTERIORS" at bounding box center [179, 145] width 86 height 11
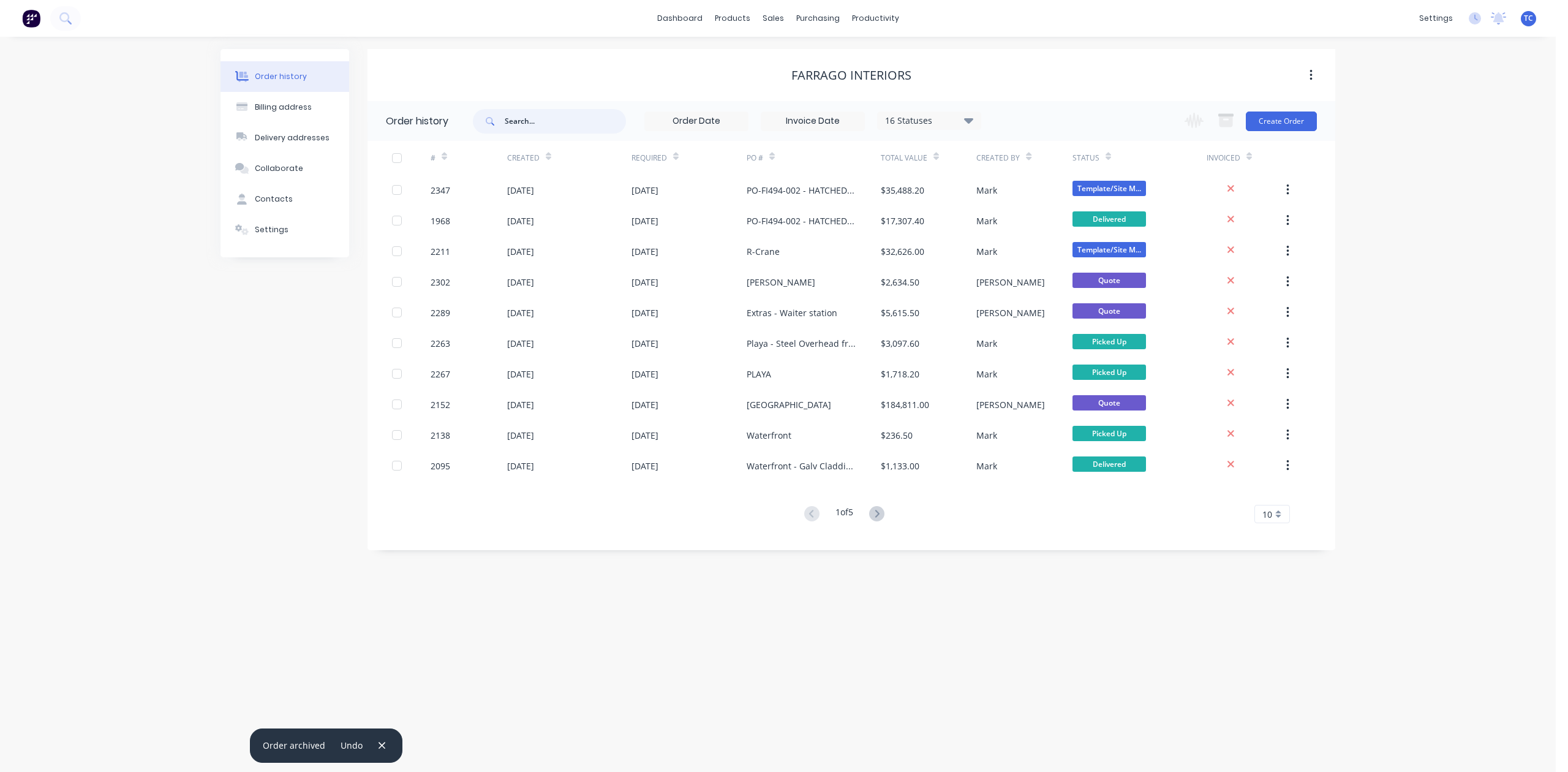
click at [530, 122] on input "text" at bounding box center [565, 121] width 121 height 25
type input "1968"
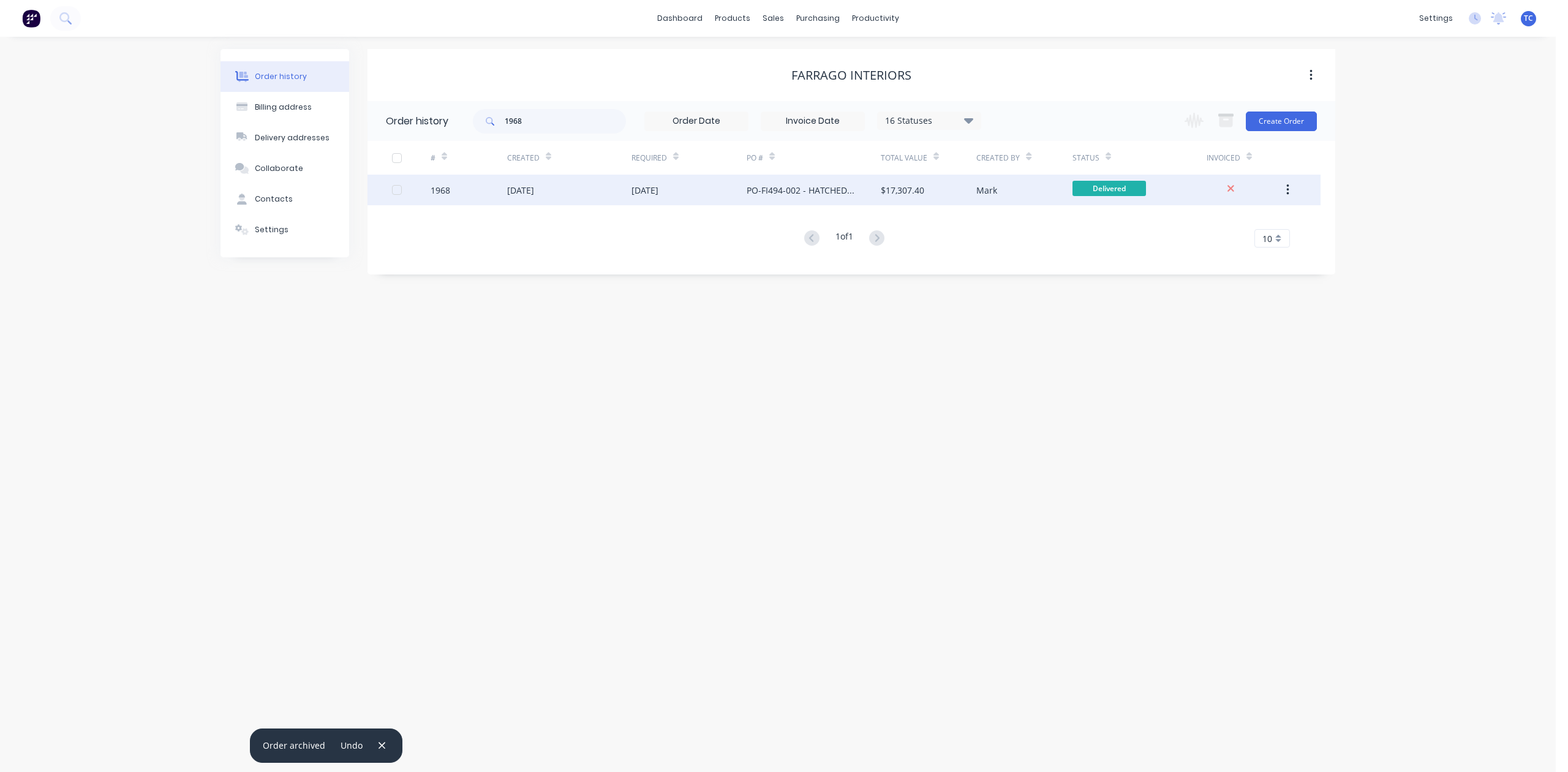
click at [534, 187] on div "[DATE]" at bounding box center [520, 190] width 27 height 13
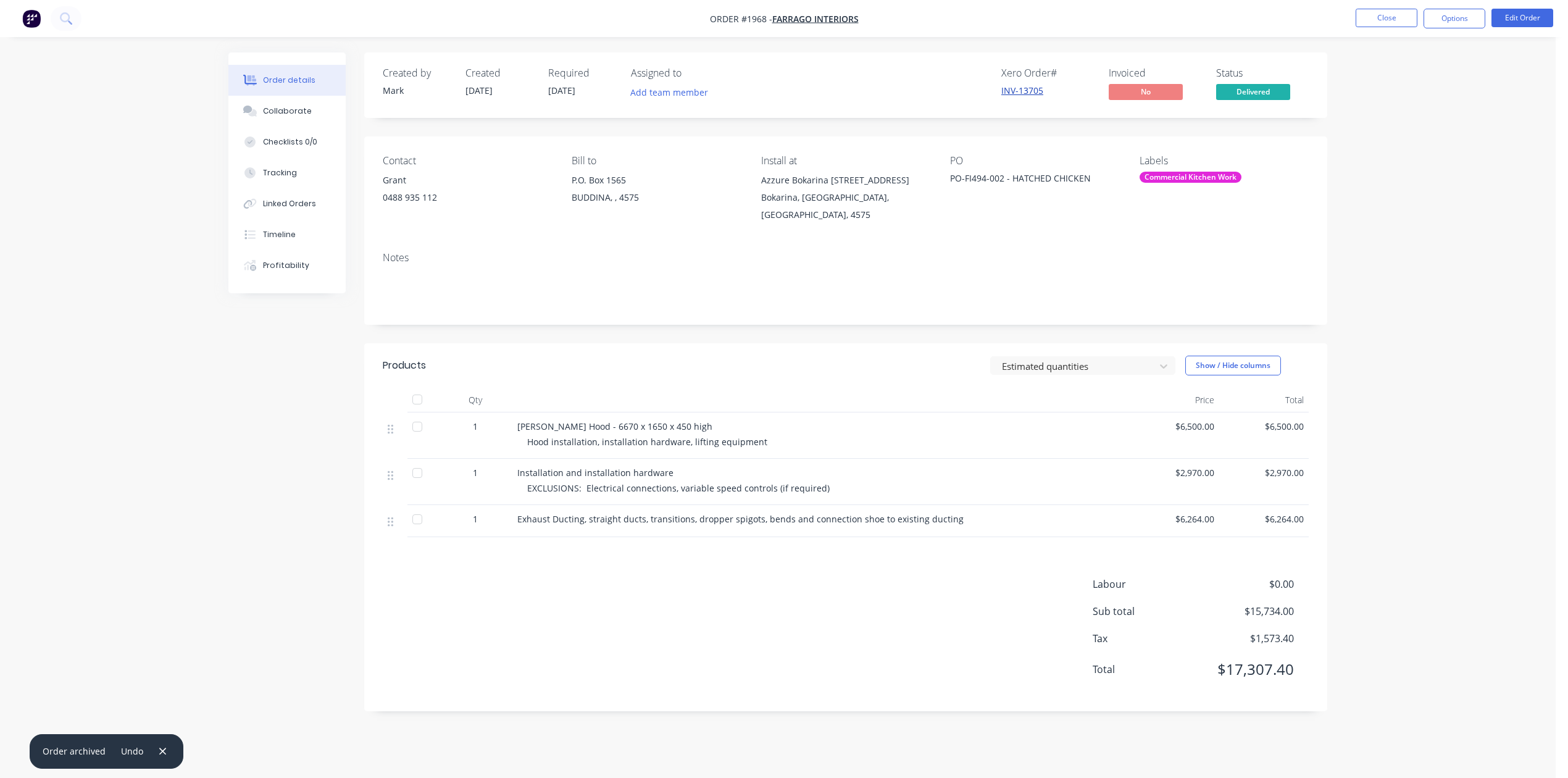
click at [1008, 95] on link "INV-13705" at bounding box center [1022, 90] width 42 height 12
click at [1376, 22] on button "Close" at bounding box center [1387, 17] width 62 height 19
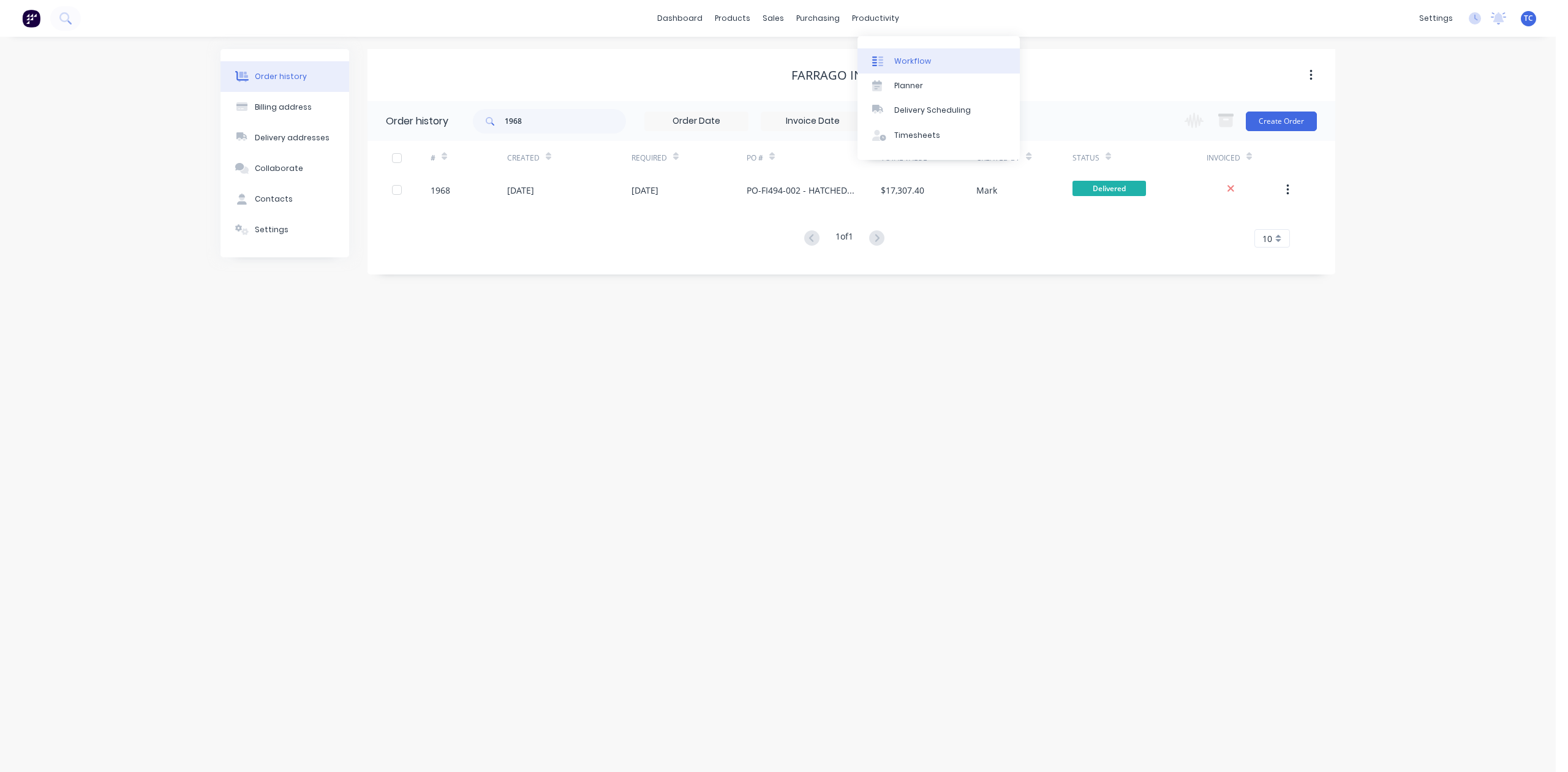
click at [931, 67] on div "Workflow" at bounding box center [913, 61] width 37 height 11
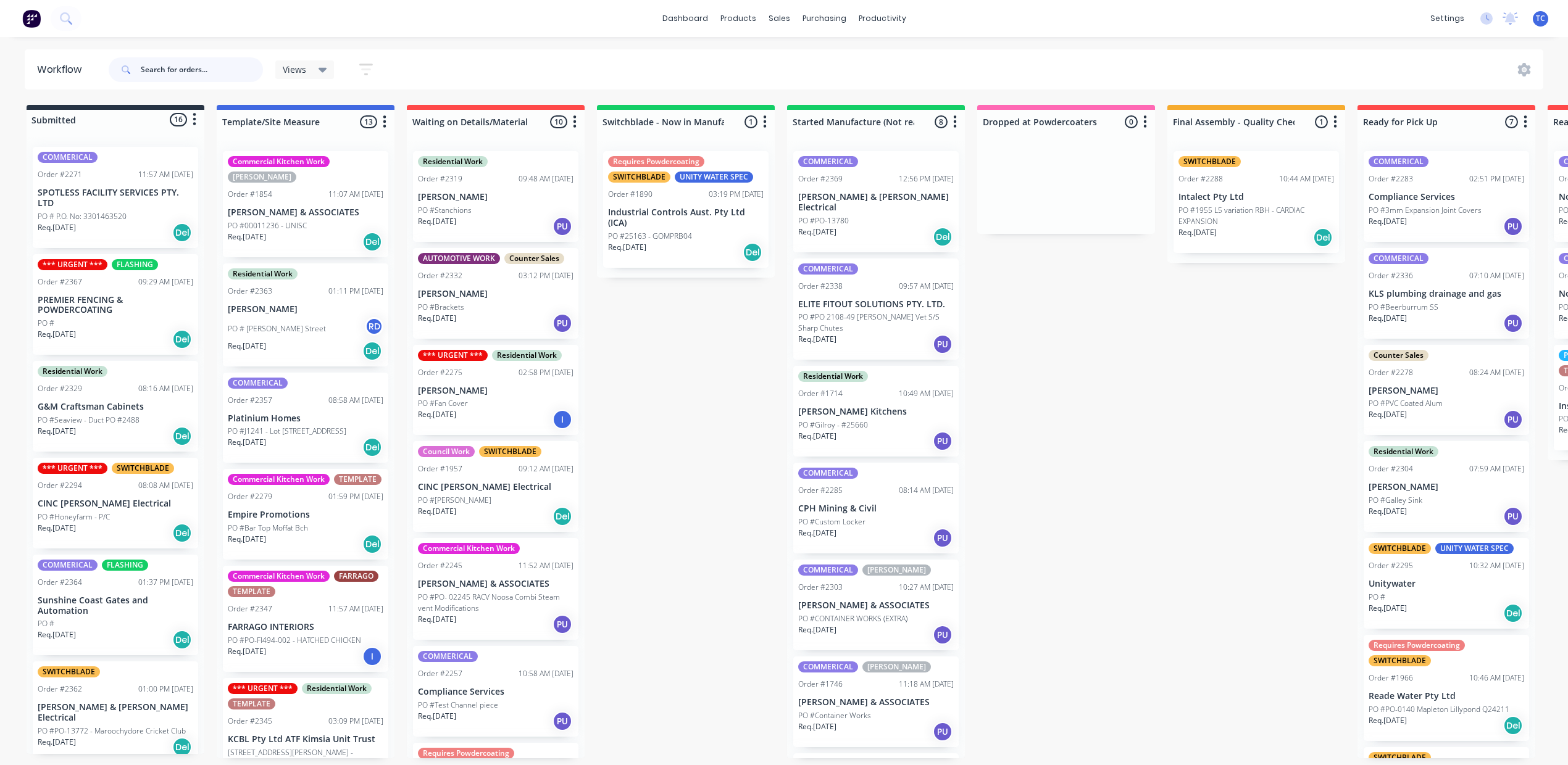
click at [186, 69] on input "text" at bounding box center [202, 70] width 122 height 25
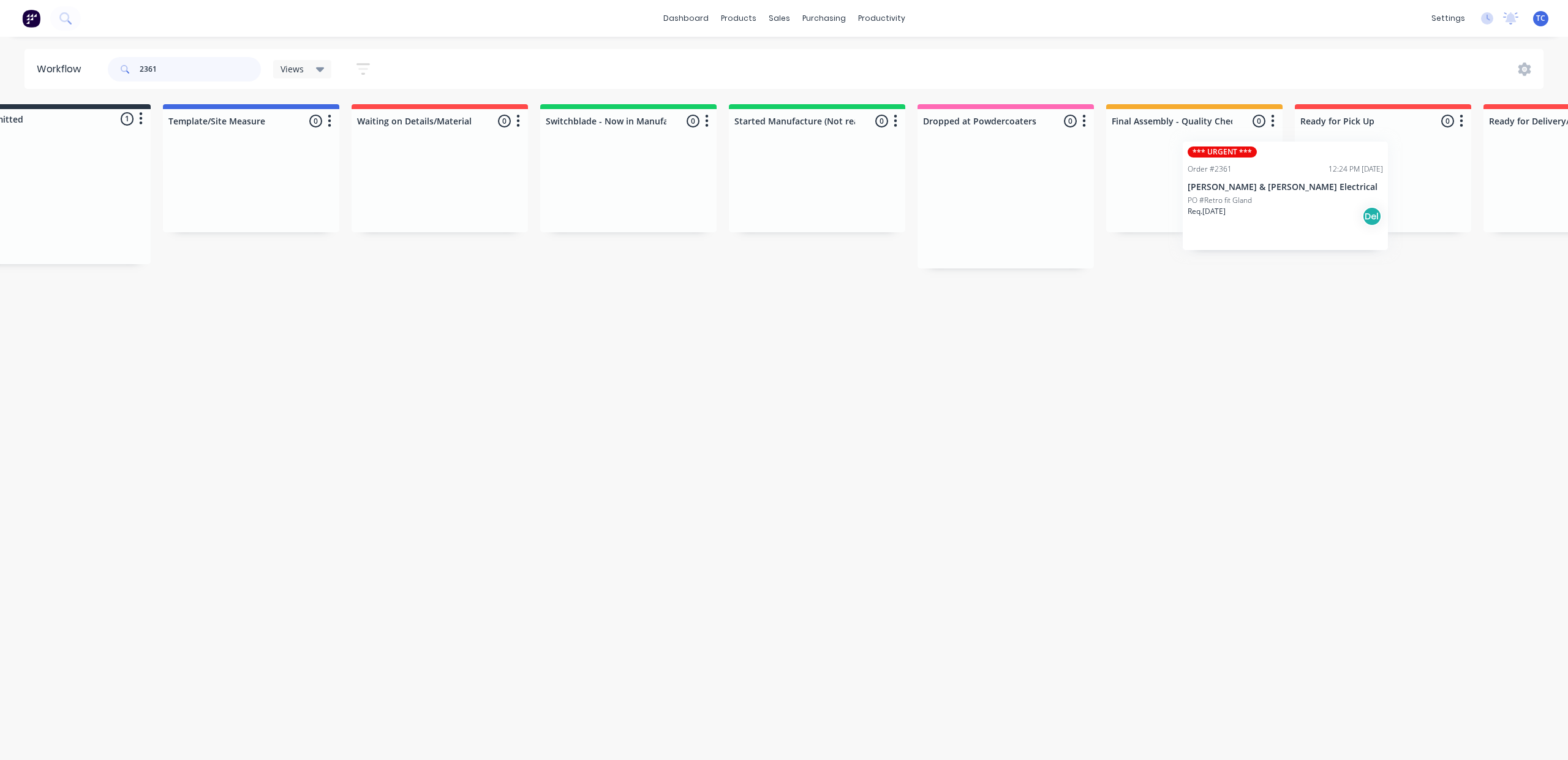
drag, startPoint x: 128, startPoint y: 221, endPoint x: 1258, endPoint y: 206, distance: 1130.1
click at [1272, 207] on div "Submitted 1 Status colour #273444 hex #273444 Save Cancel Summaries Total order…" at bounding box center [961, 186] width 2043 height 164
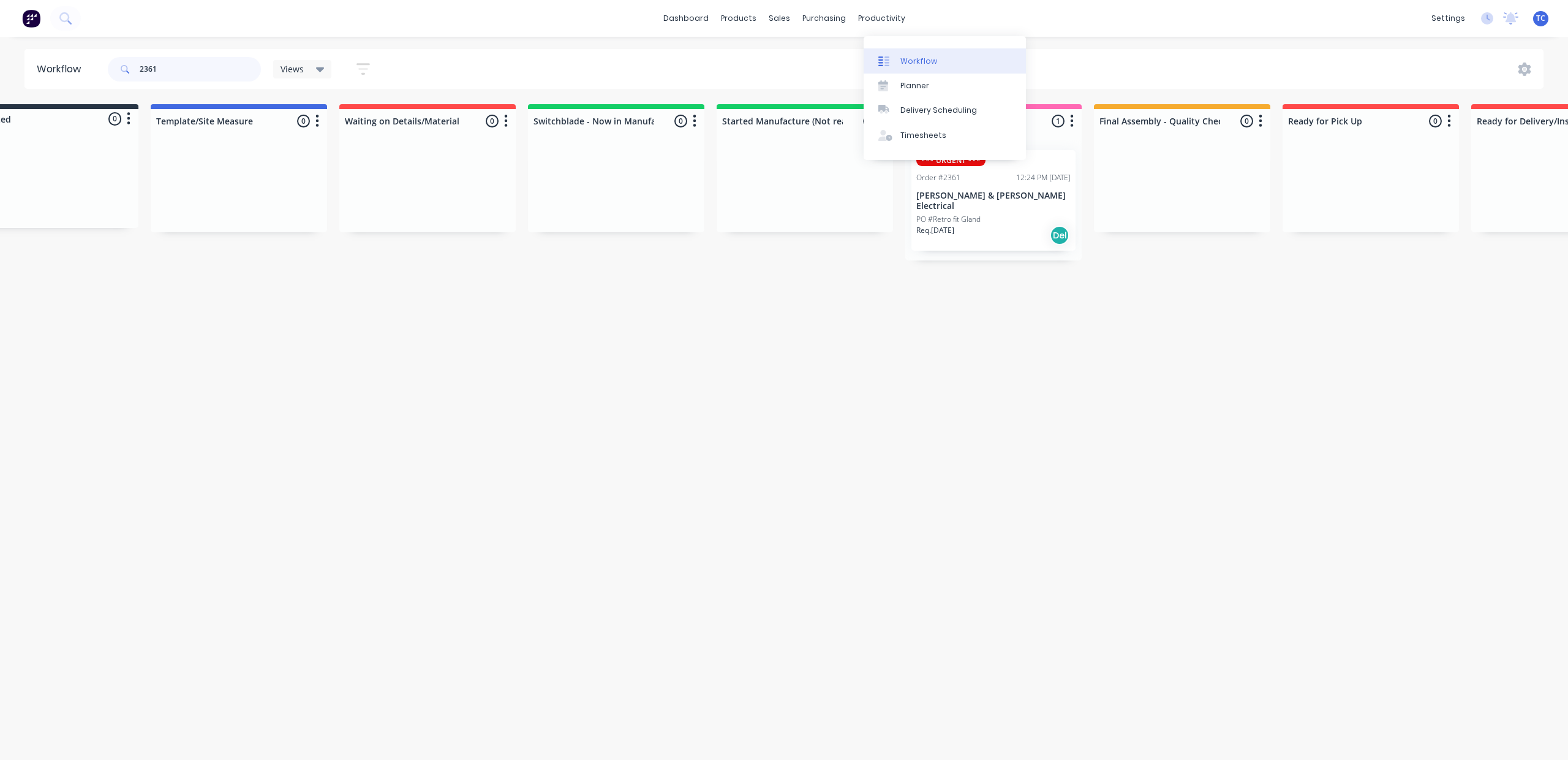
type input "2361"
click at [924, 64] on div "Workflow" at bounding box center [919, 61] width 37 height 11
click at [922, 61] on div "Workflow" at bounding box center [919, 61] width 37 height 11
click at [937, 62] on div "Workflow" at bounding box center [919, 61] width 37 height 11
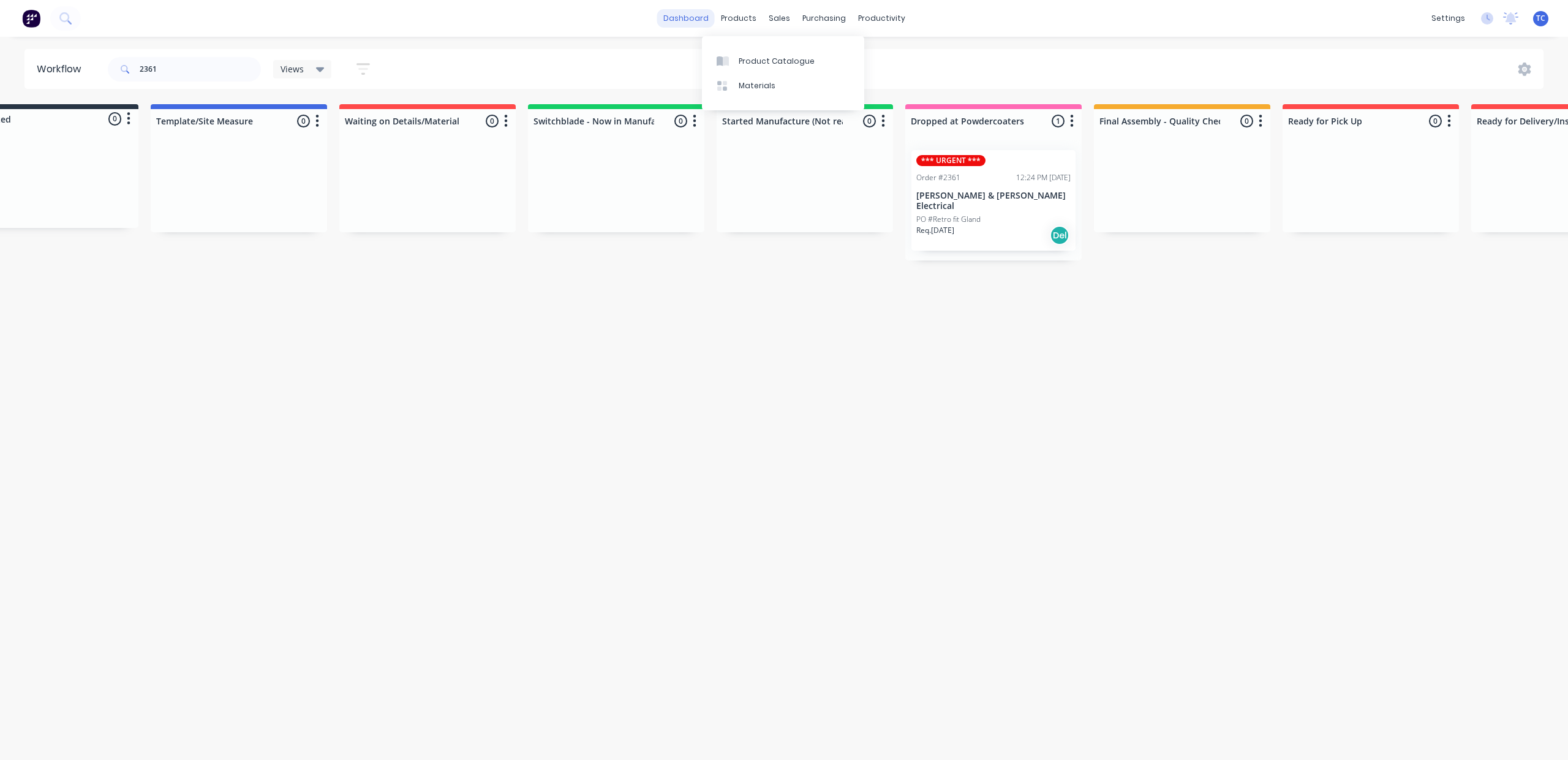
click at [672, 15] on link "dashboard" at bounding box center [686, 18] width 58 height 18
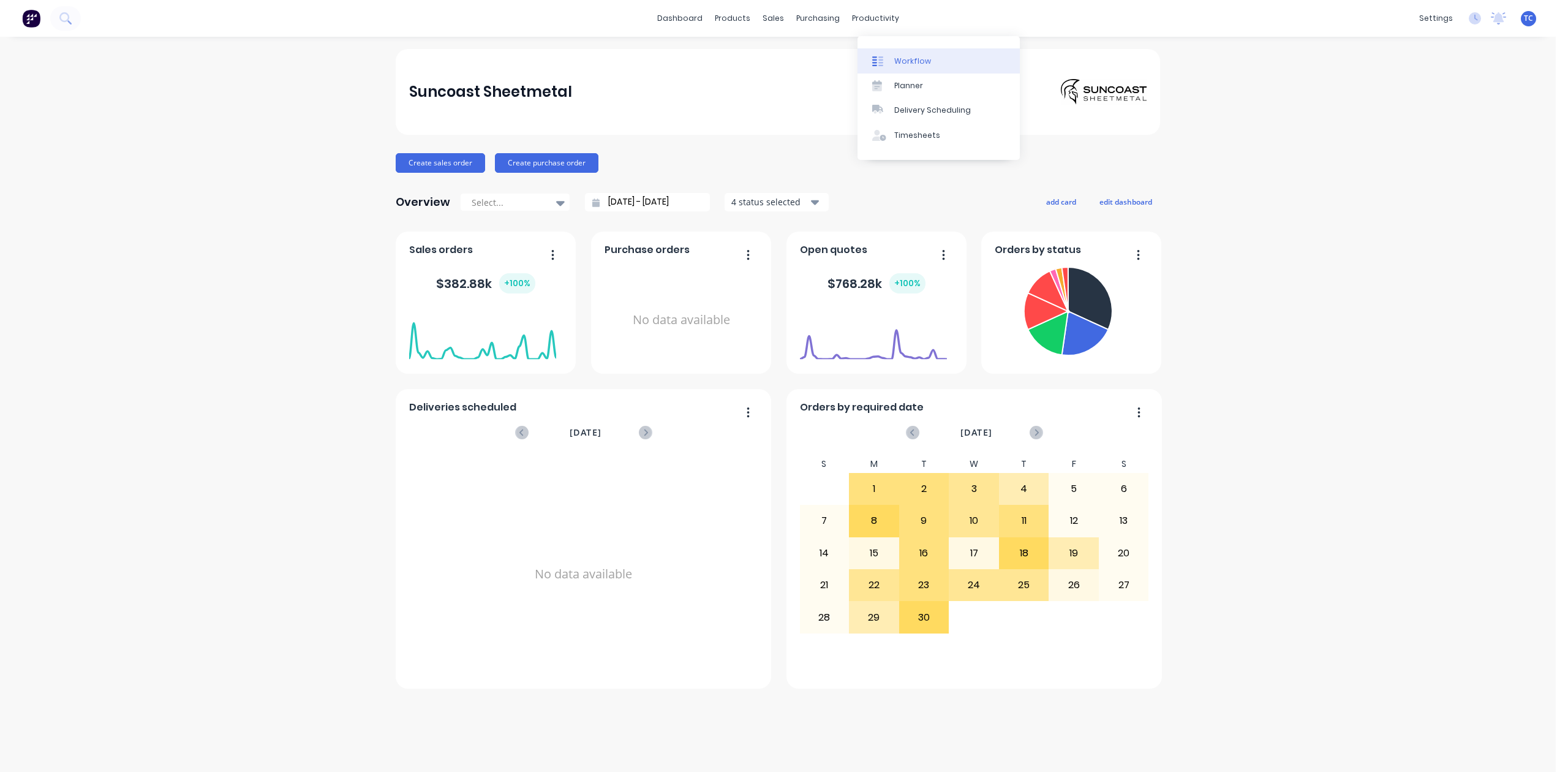
click at [905, 64] on div "Workflow" at bounding box center [913, 61] width 37 height 11
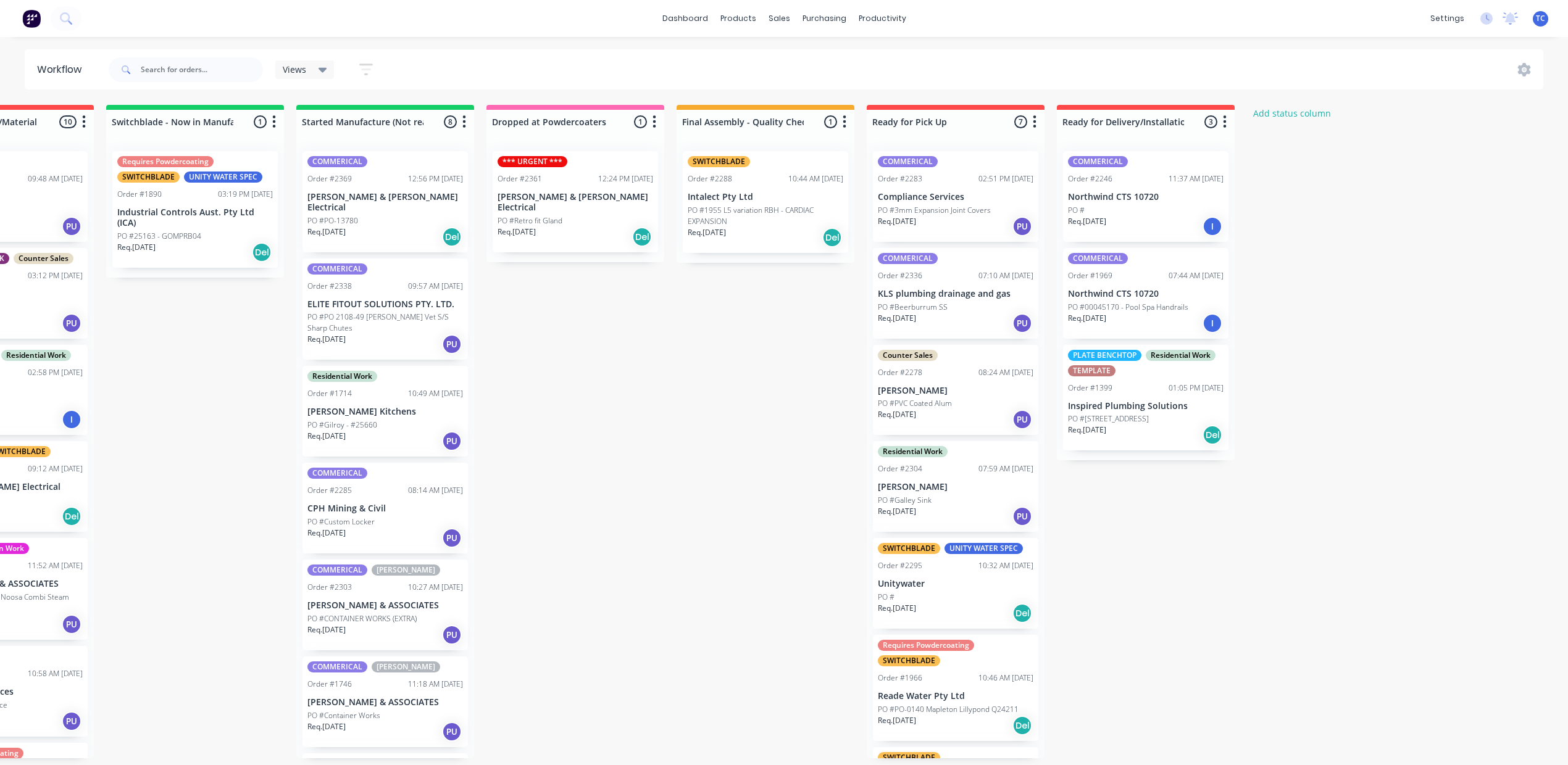
scroll to position [0, 828]
click at [1224, 393] on div "Order #1399 01:05 PM 16/07/25" at bounding box center [1146, 388] width 156 height 11
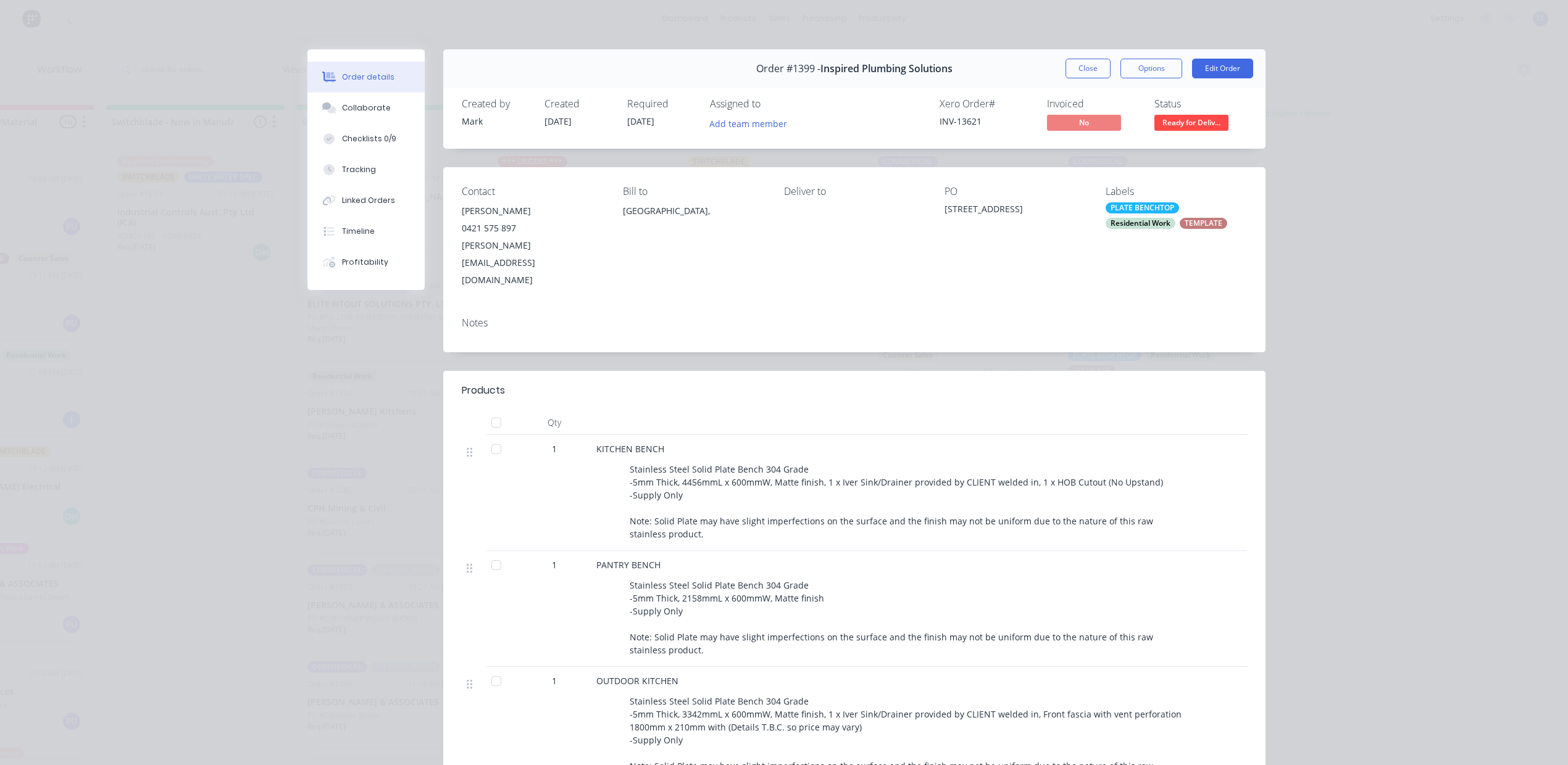
drag, startPoint x: 1072, startPoint y: 80, endPoint x: 1080, endPoint y: 92, distance: 14.4
click at [1072, 78] on button "Close" at bounding box center [1088, 68] width 45 height 20
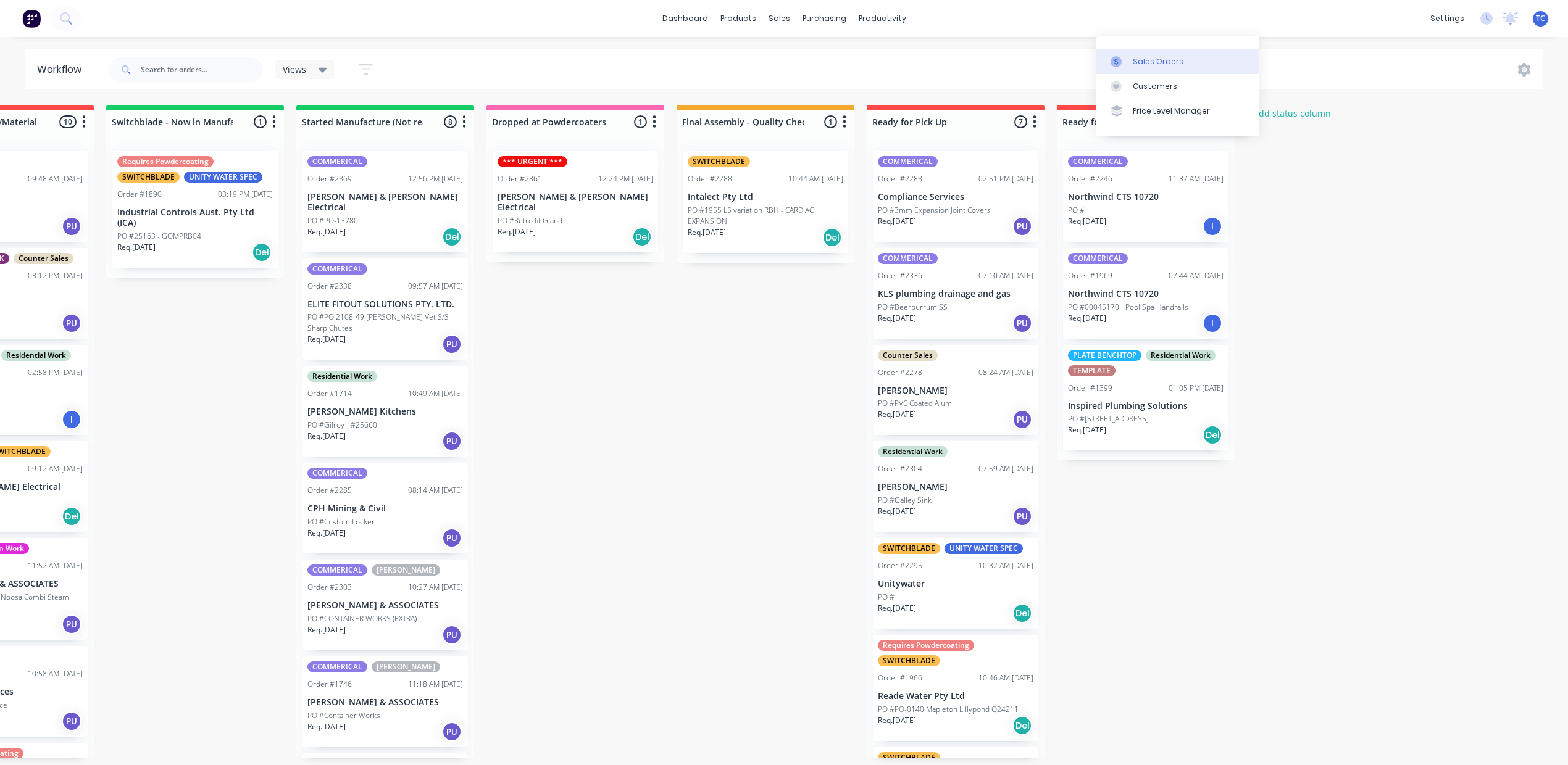
click at [1133, 67] on div "Sales Orders" at bounding box center [1158, 62] width 51 height 11
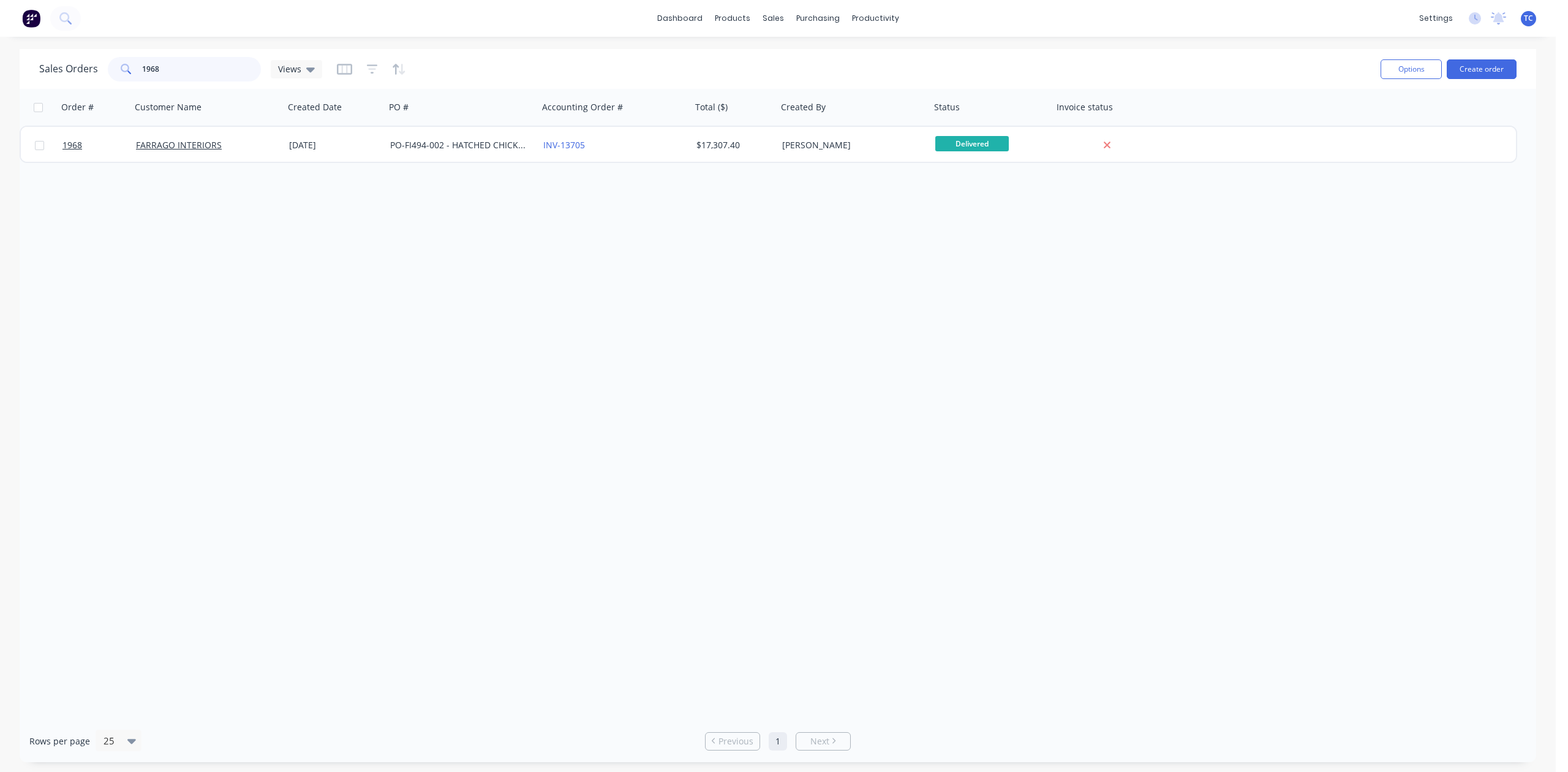
drag, startPoint x: 182, startPoint y: 71, endPoint x: 119, endPoint y: 64, distance: 63.4
click at [119, 64] on div "1968" at bounding box center [184, 69] width 153 height 25
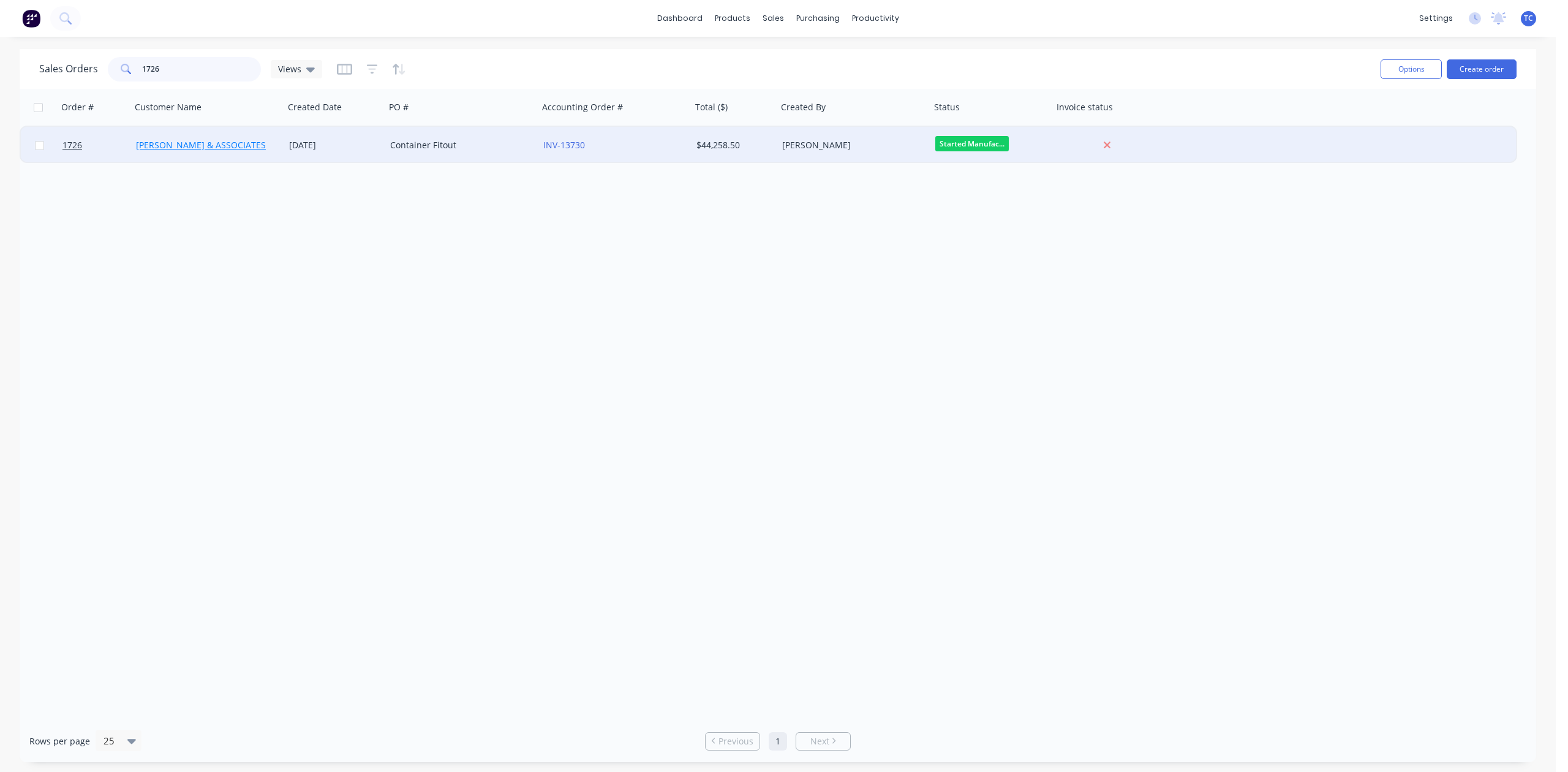
type input "1726"
click at [177, 144] on link "[PERSON_NAME] & ASSOCIATES" at bounding box center [201, 145] width 130 height 11
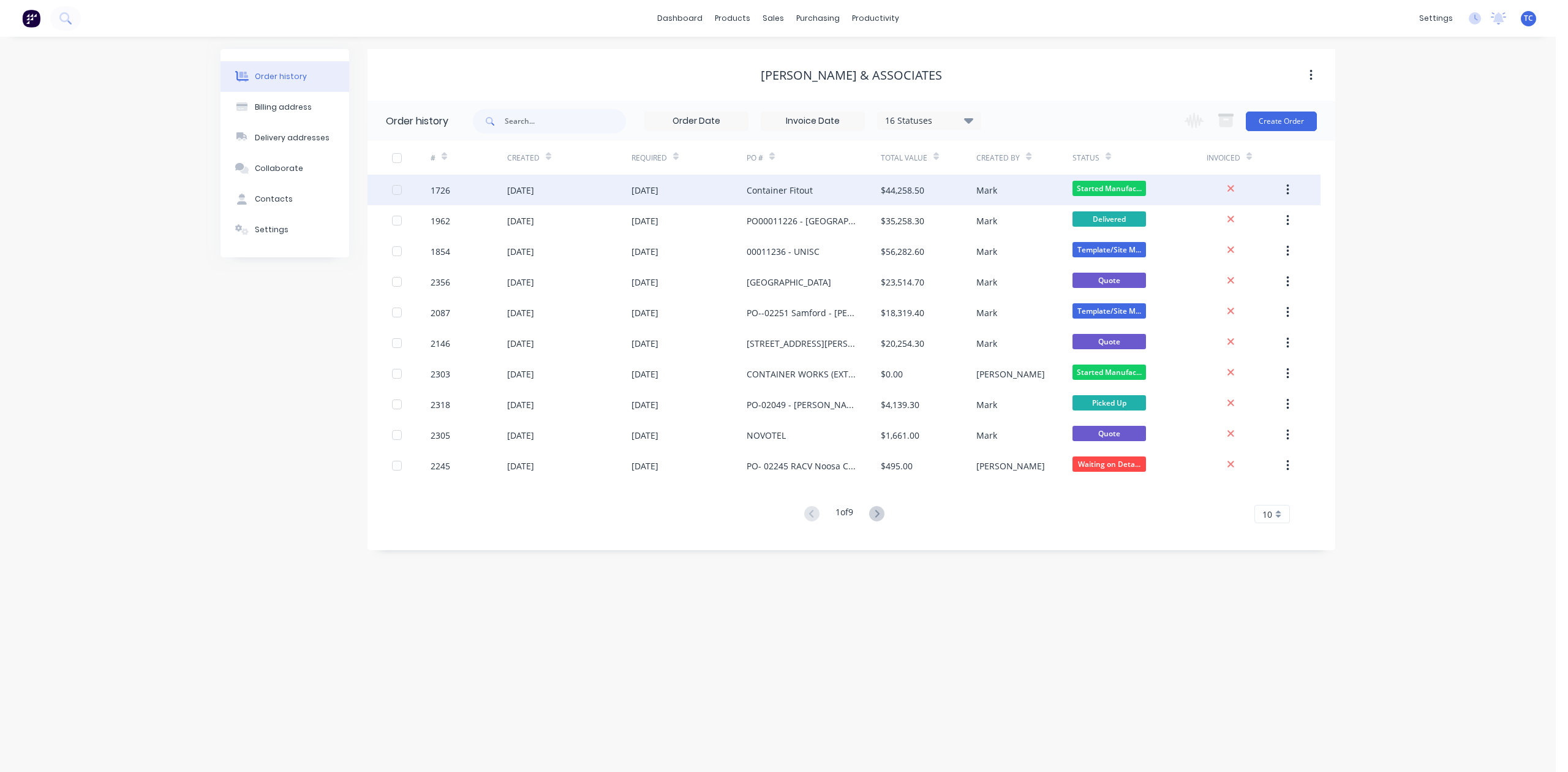
click at [472, 191] on div "1726" at bounding box center [469, 190] width 76 height 31
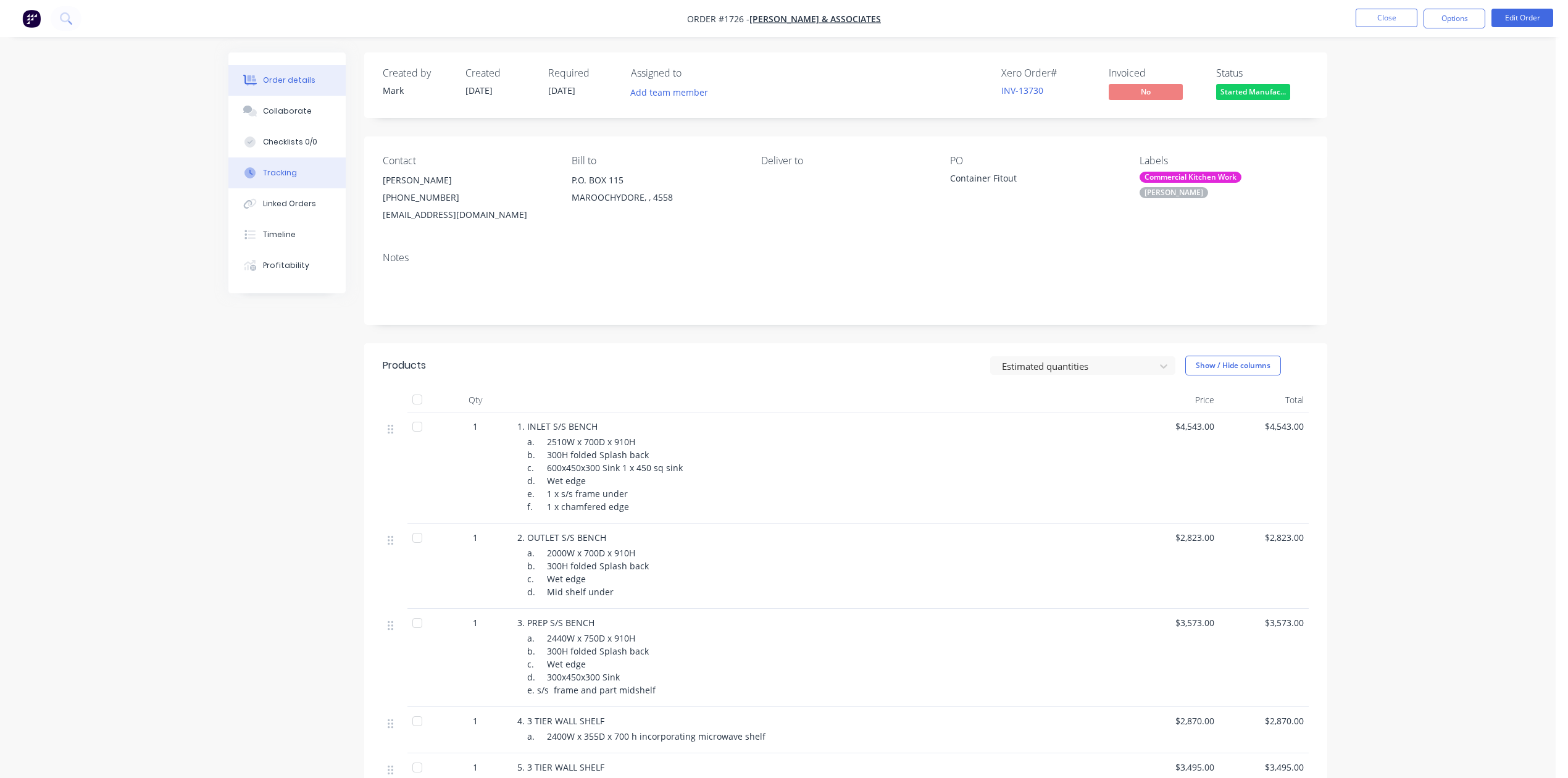
click at [297, 178] on div "Tracking" at bounding box center [279, 173] width 34 height 11
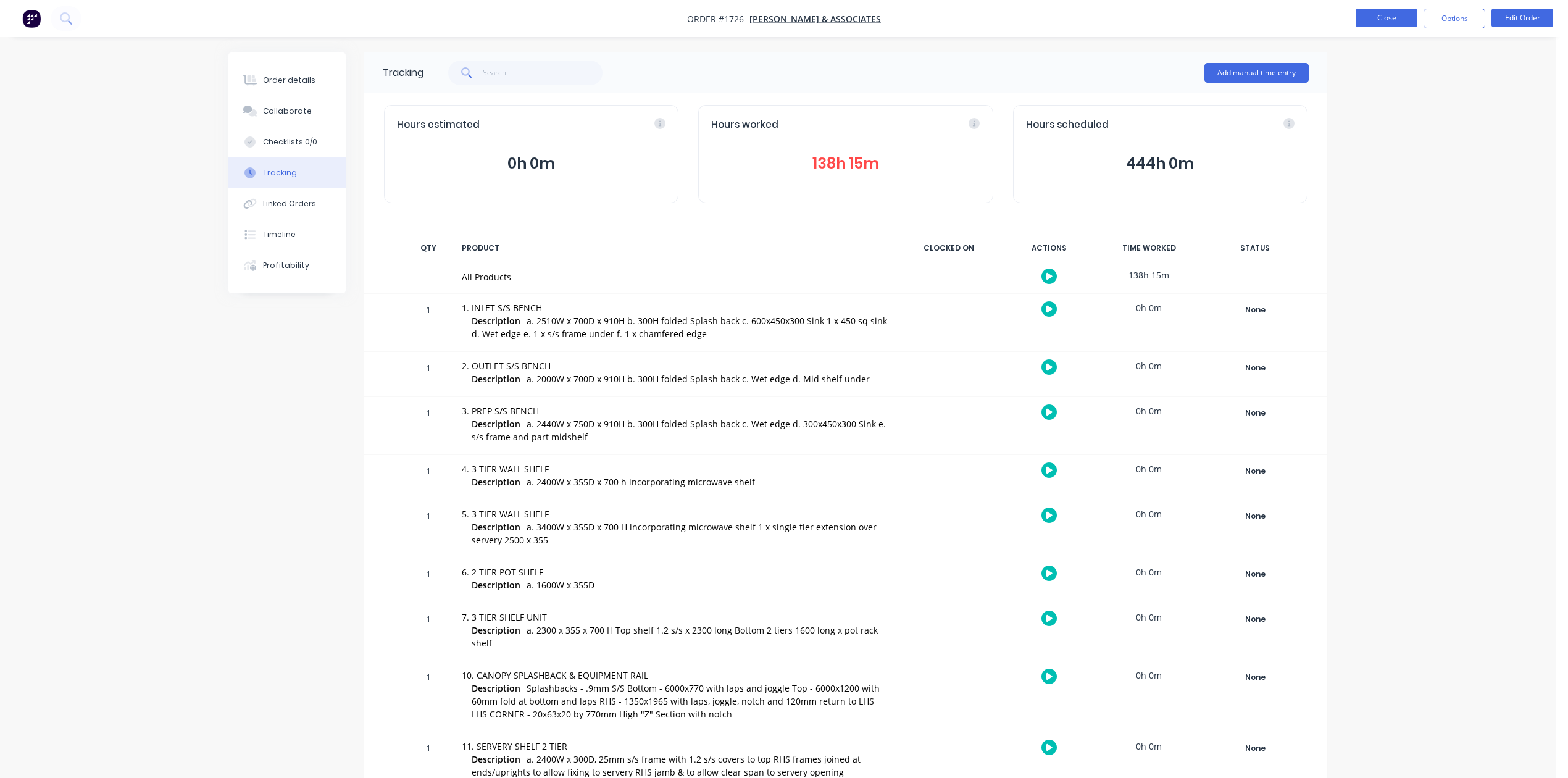
click at [1383, 24] on button "Close" at bounding box center [1387, 17] width 62 height 19
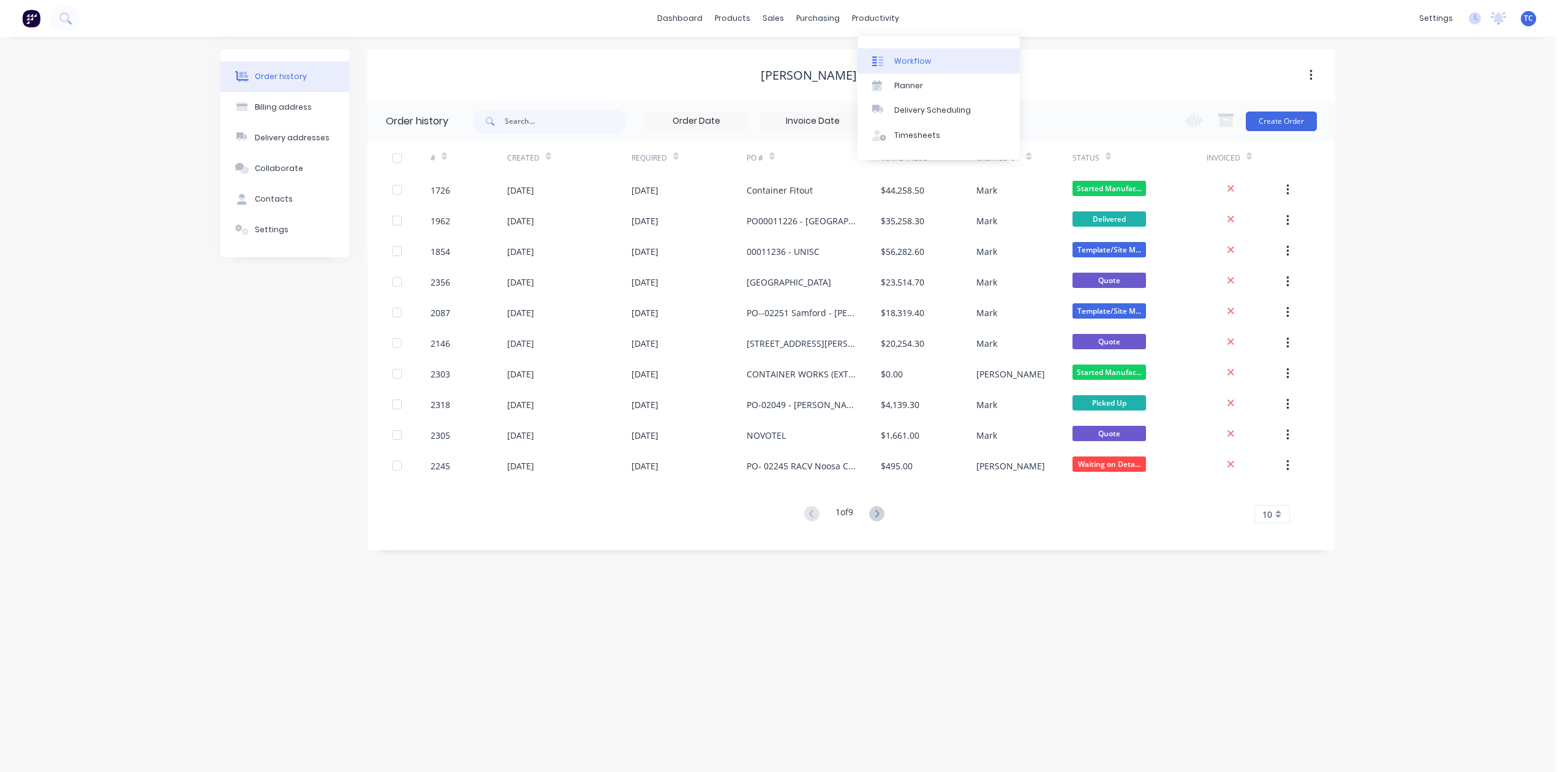
click at [917, 67] on div "Workflow" at bounding box center [913, 61] width 37 height 11
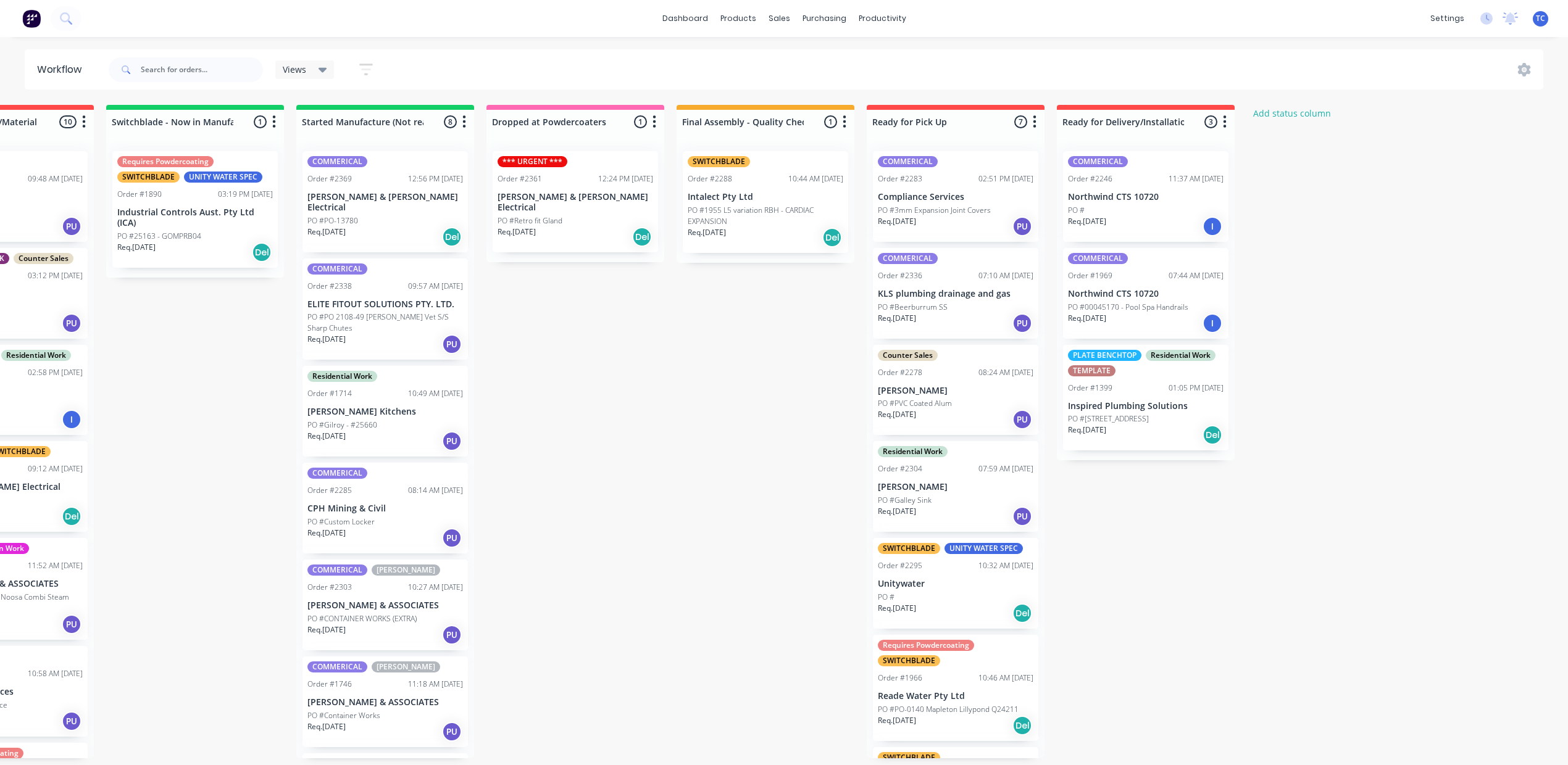
scroll to position [0, 663]
click at [1188, 467] on div "Mark as Picked Up" at bounding box center [1214, 454] width 124 height 25
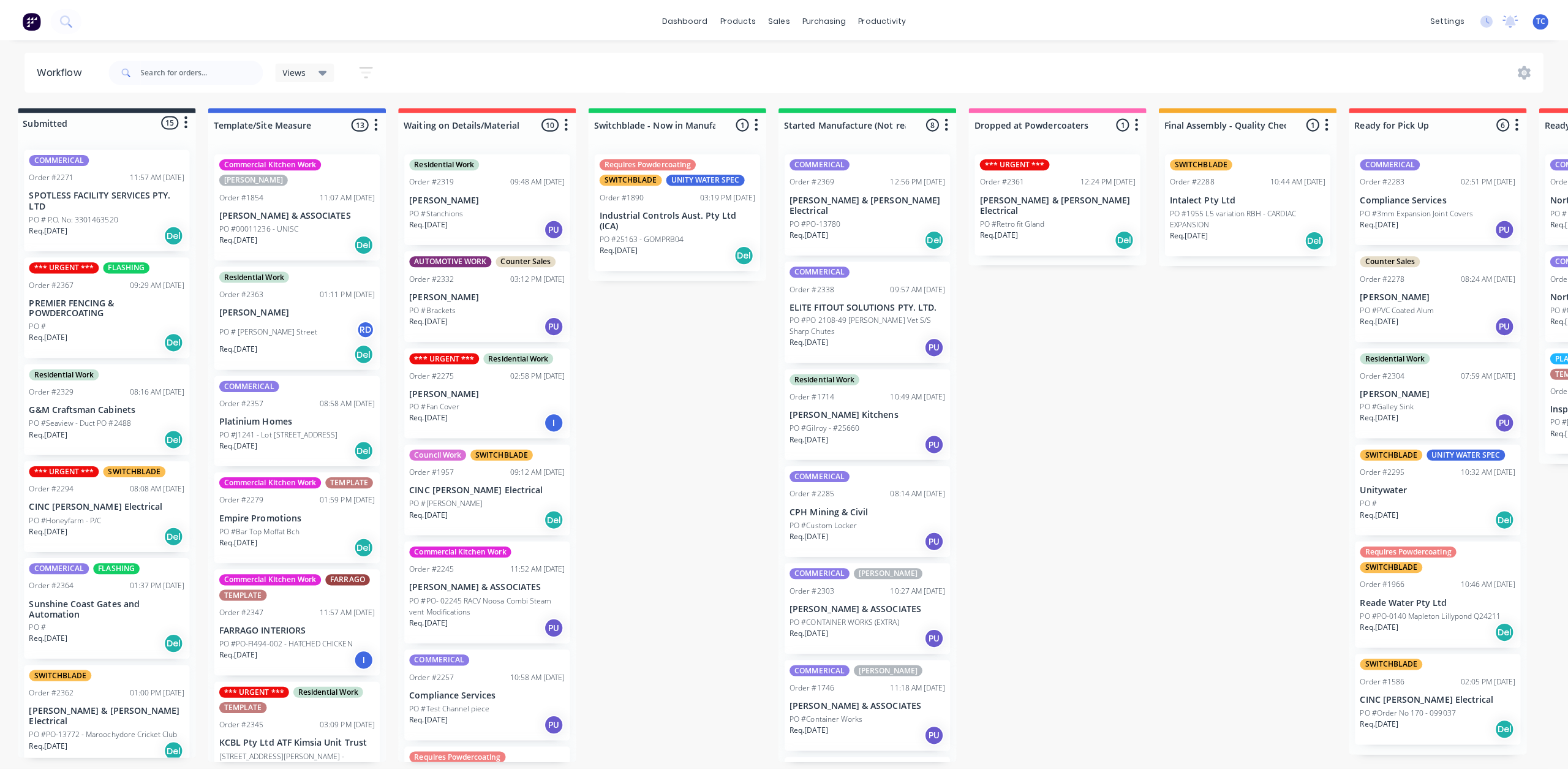
scroll to position [0, 0]
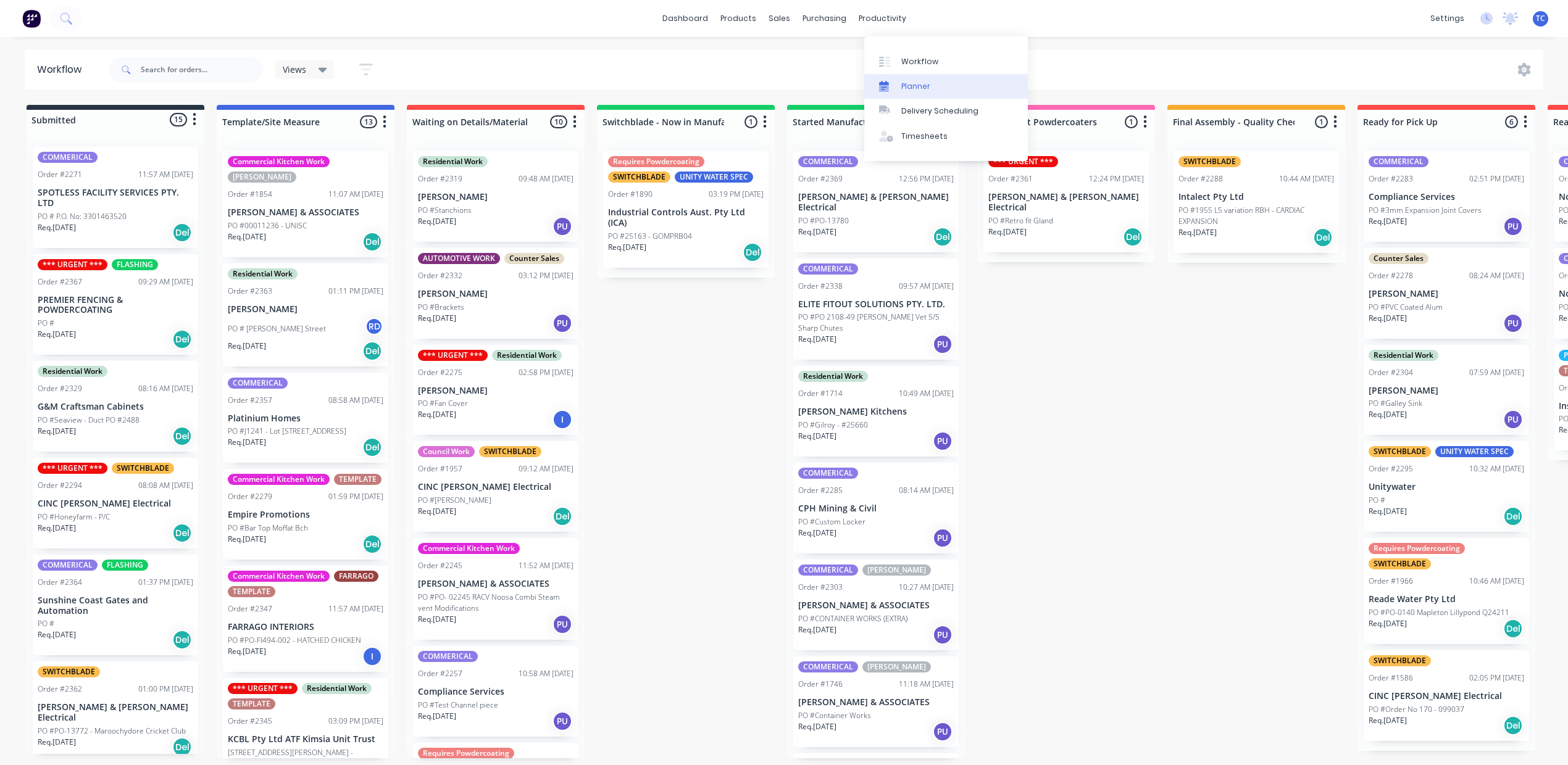
click at [930, 92] on div "Planner" at bounding box center [915, 86] width 29 height 11
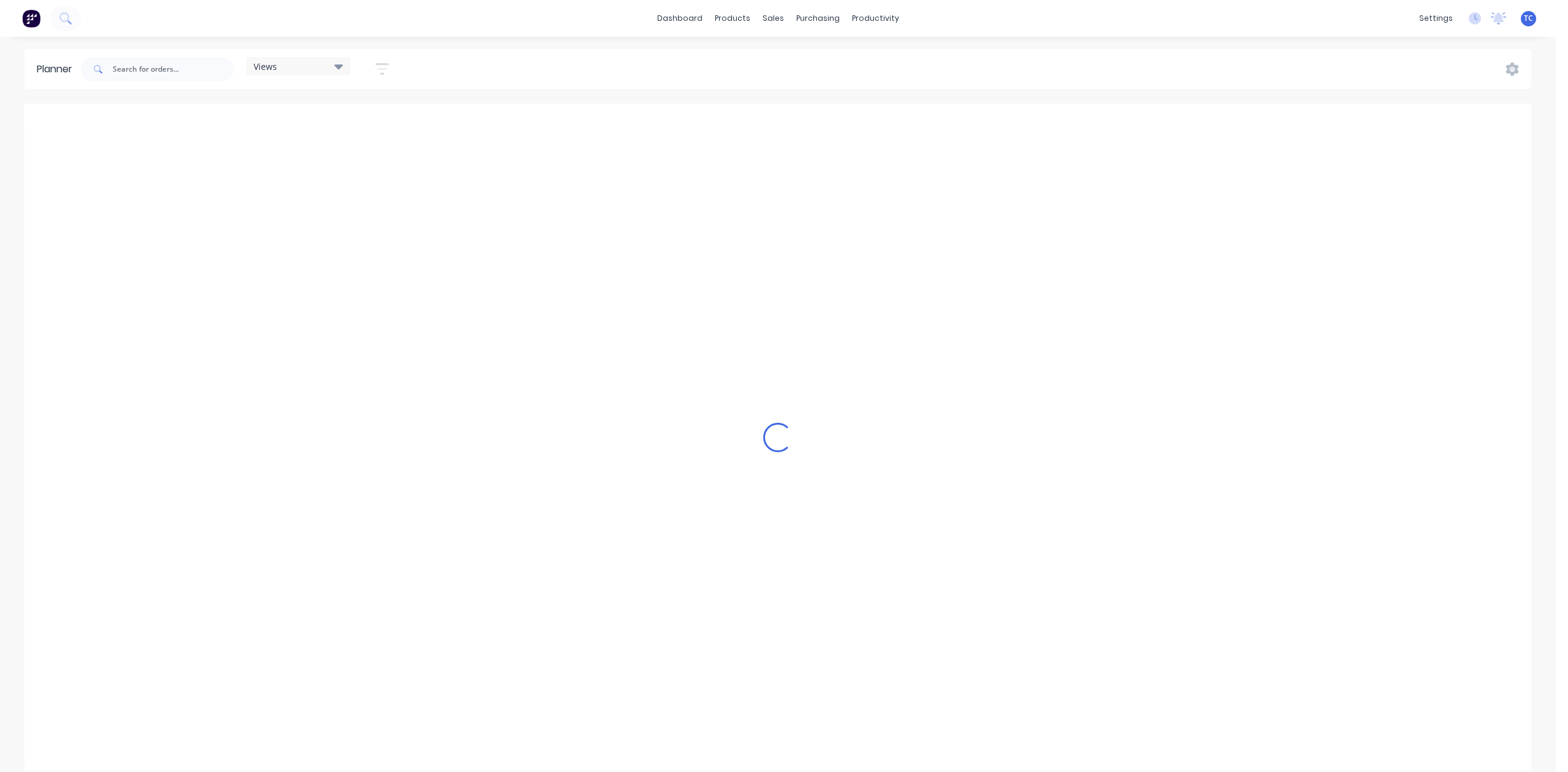
scroll to position [0, 1328]
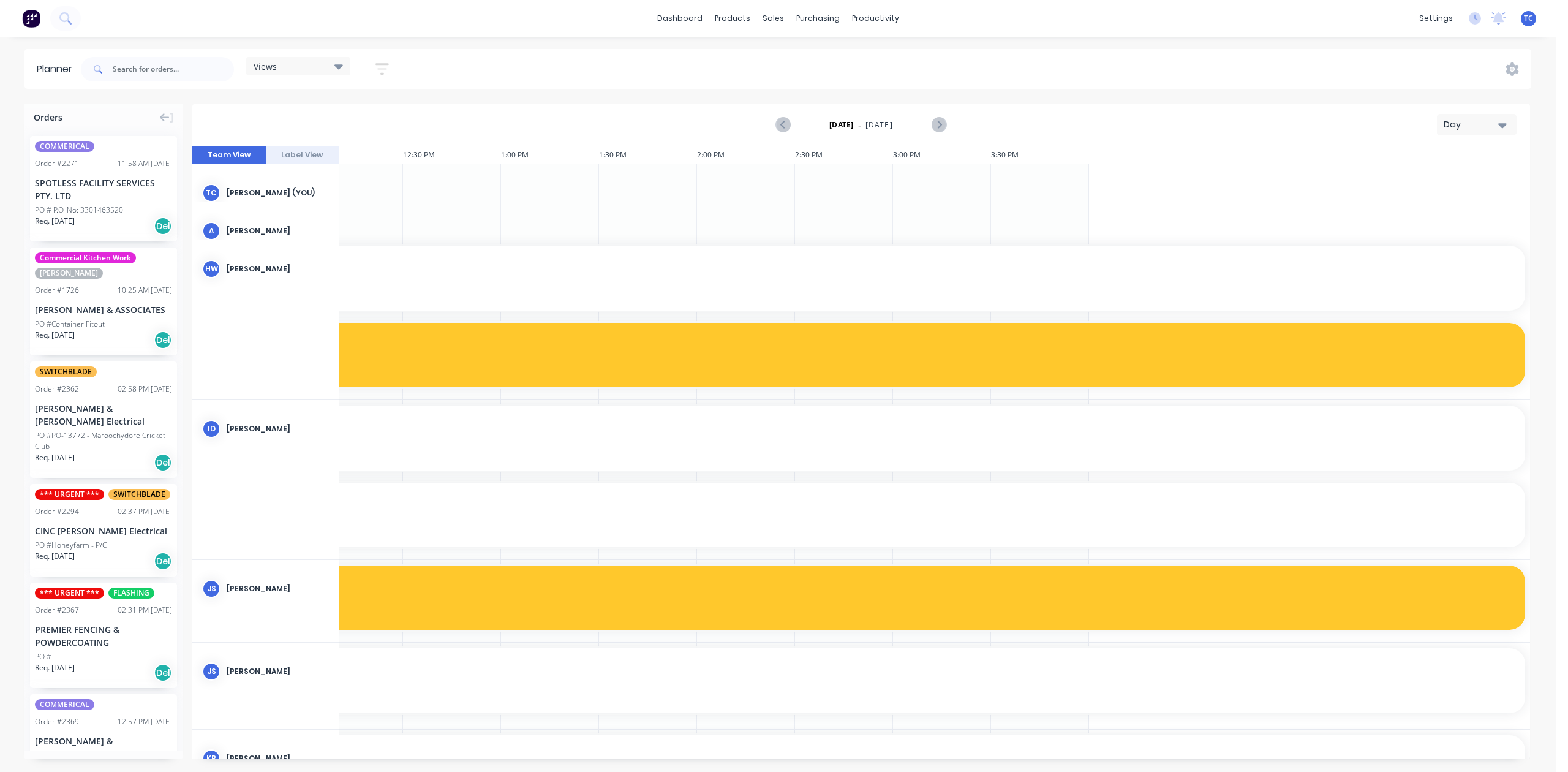
click at [1499, 132] on icon "button" at bounding box center [1502, 125] width 8 height 13
click at [1464, 194] on div "Week" at bounding box center [1462, 182] width 121 height 25
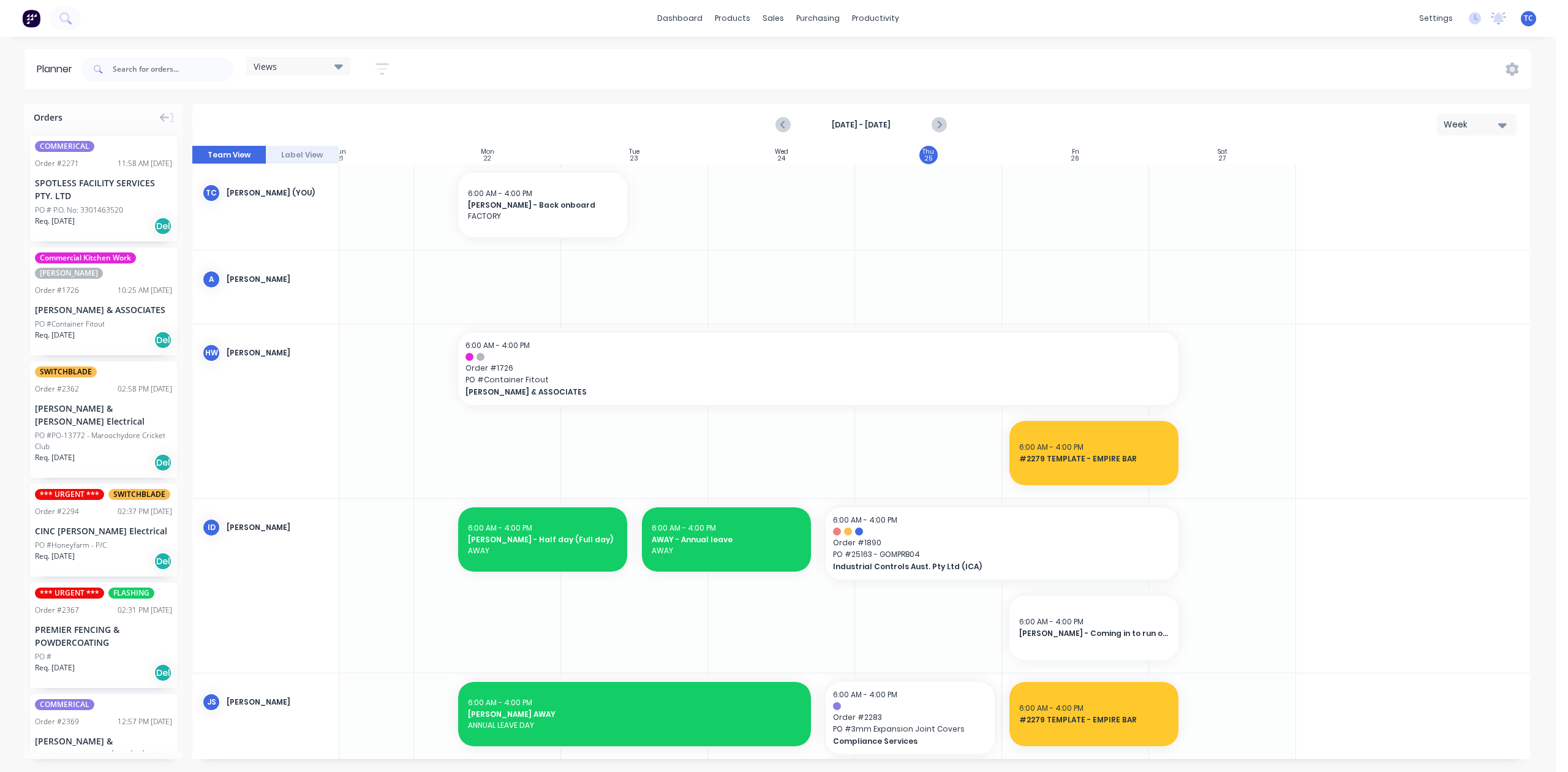
scroll to position [0, 164]
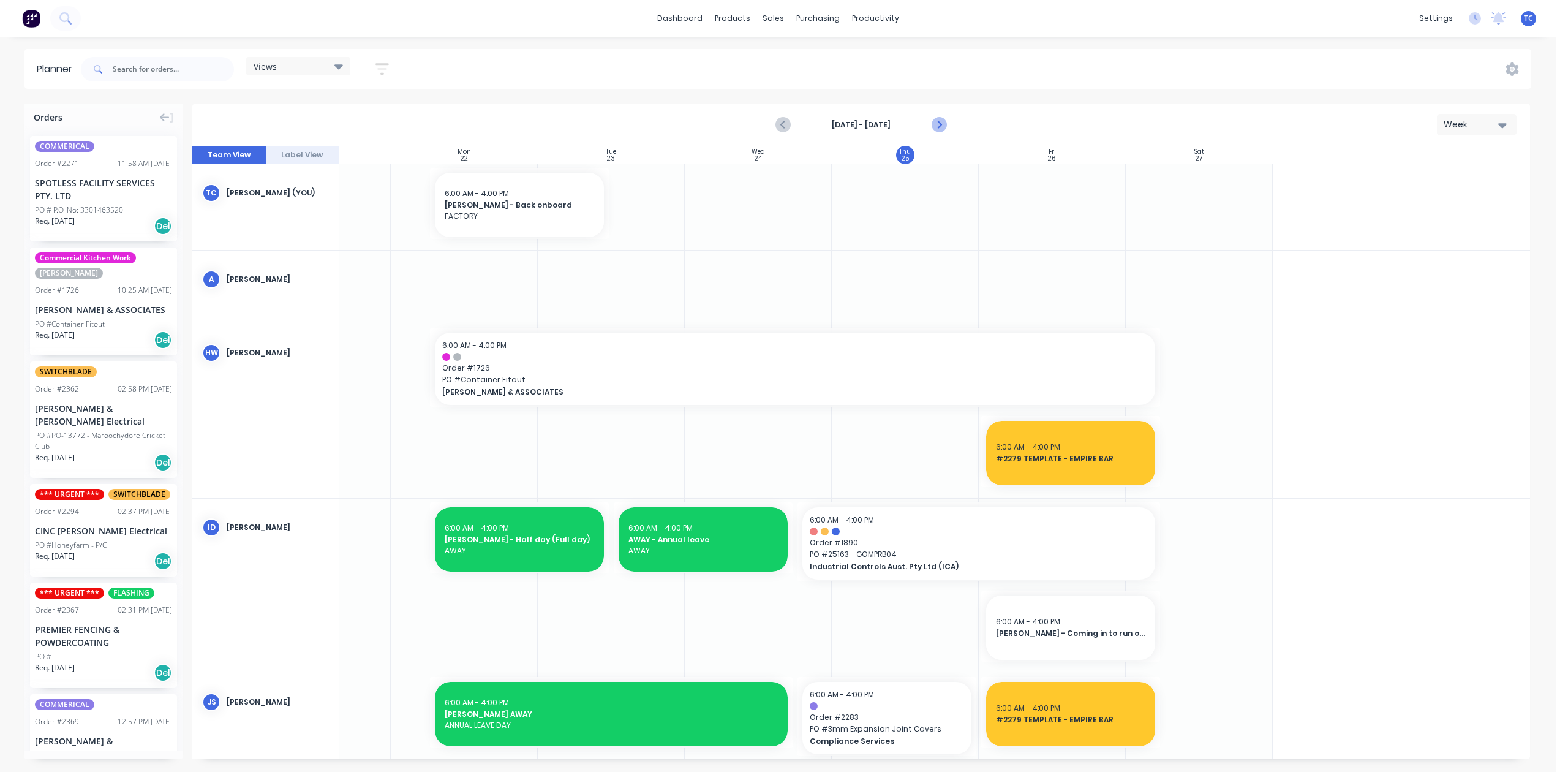
click at [931, 132] on icon "Next page" at bounding box center [938, 125] width 15 height 15
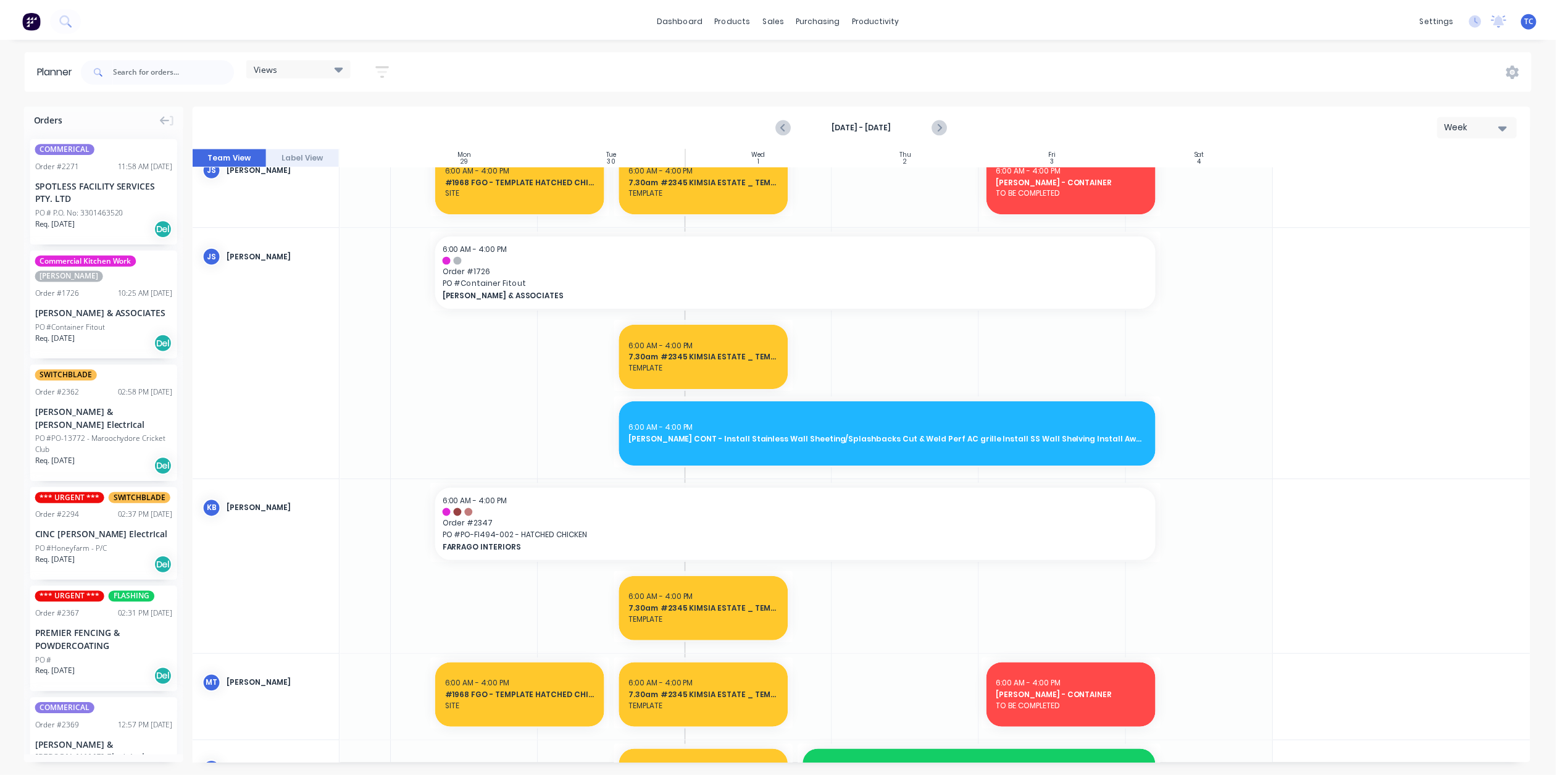
scroll to position [643, 165]
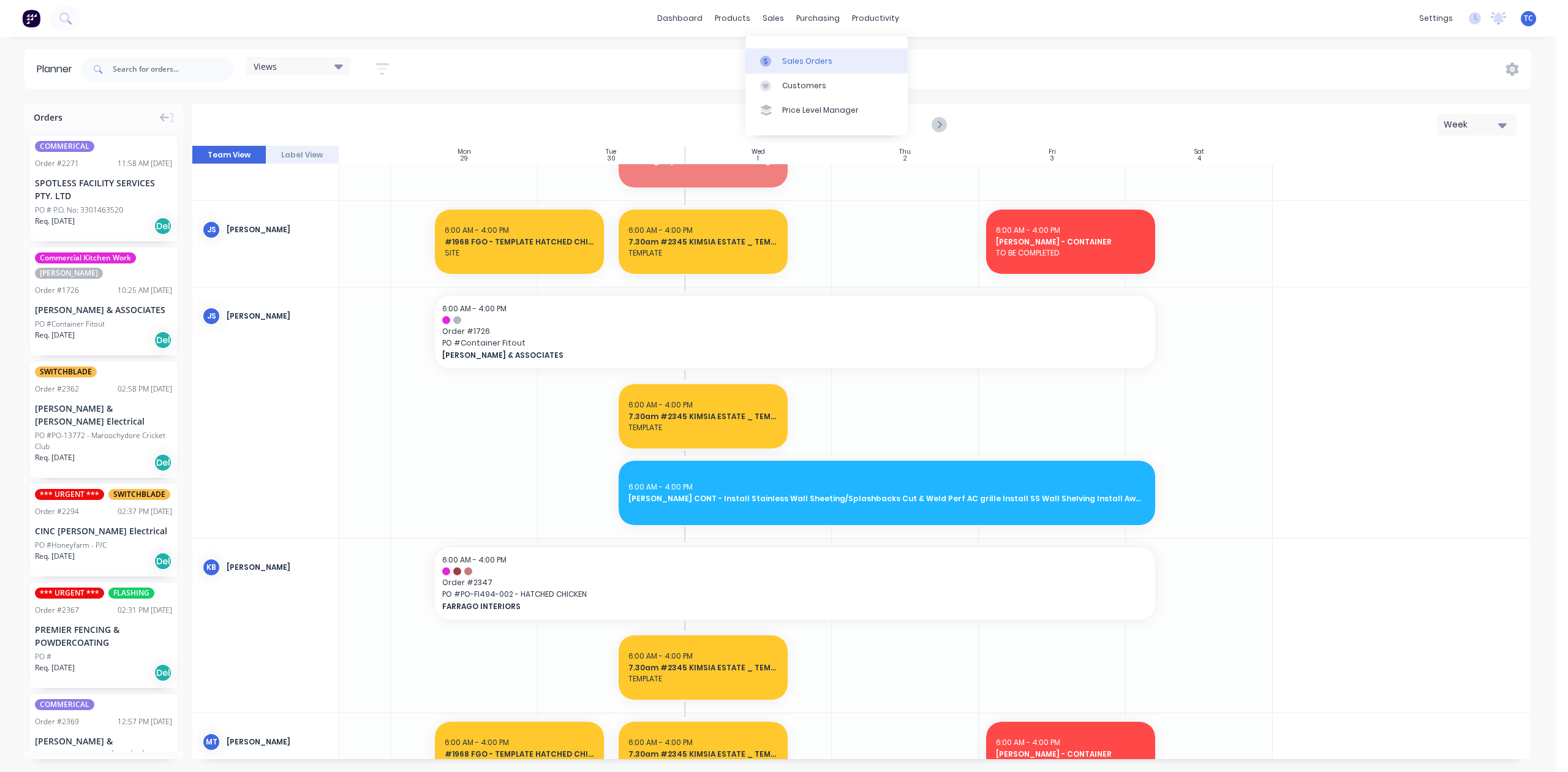
click at [810, 67] on div "Sales Orders" at bounding box center [807, 61] width 50 height 11
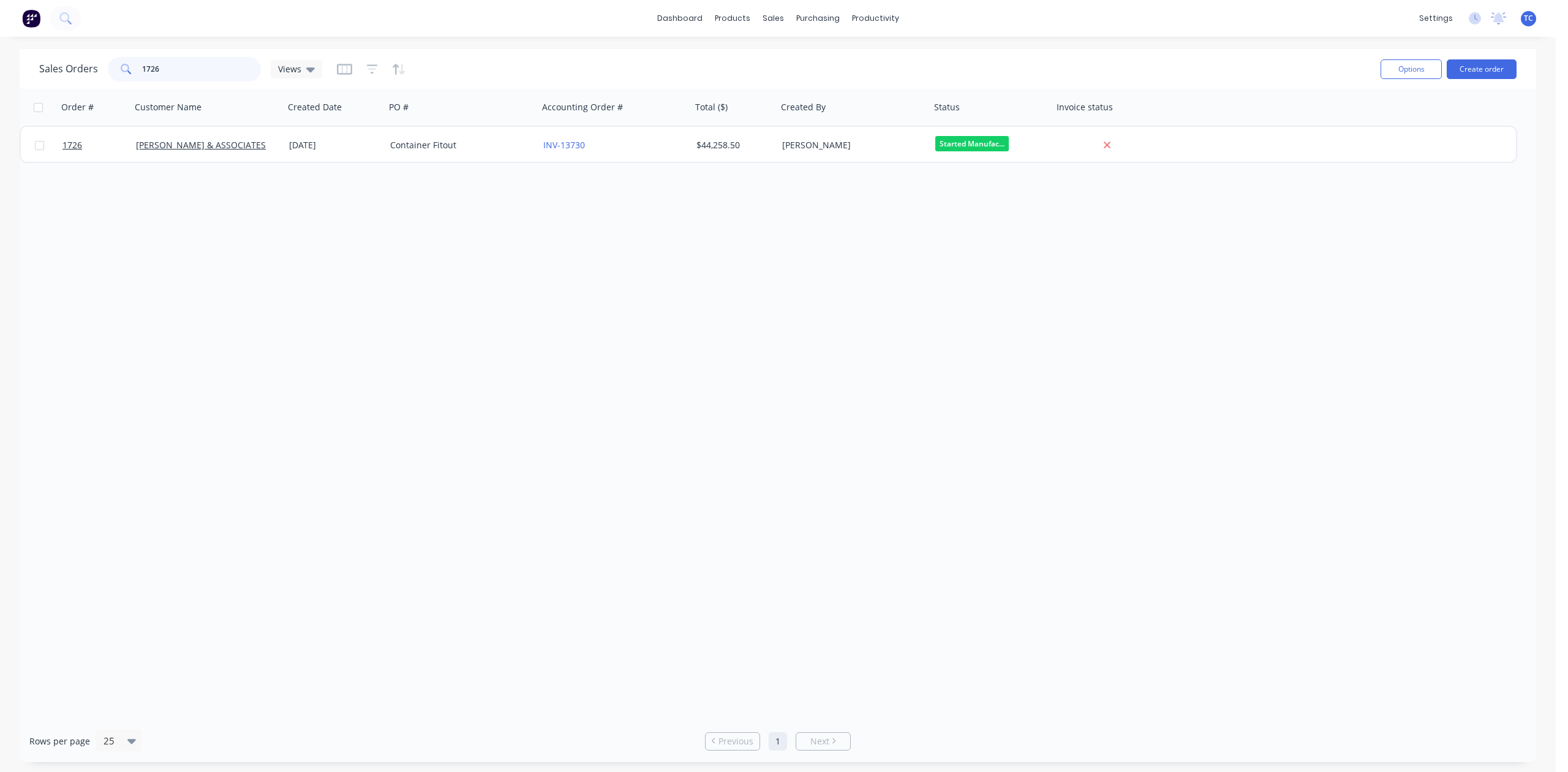
drag, startPoint x: 213, startPoint y: 74, endPoint x: 106, endPoint y: 67, distance: 107.2
click at [101, 69] on div "Sales Orders 1726 Views" at bounding box center [181, 69] width 283 height 25
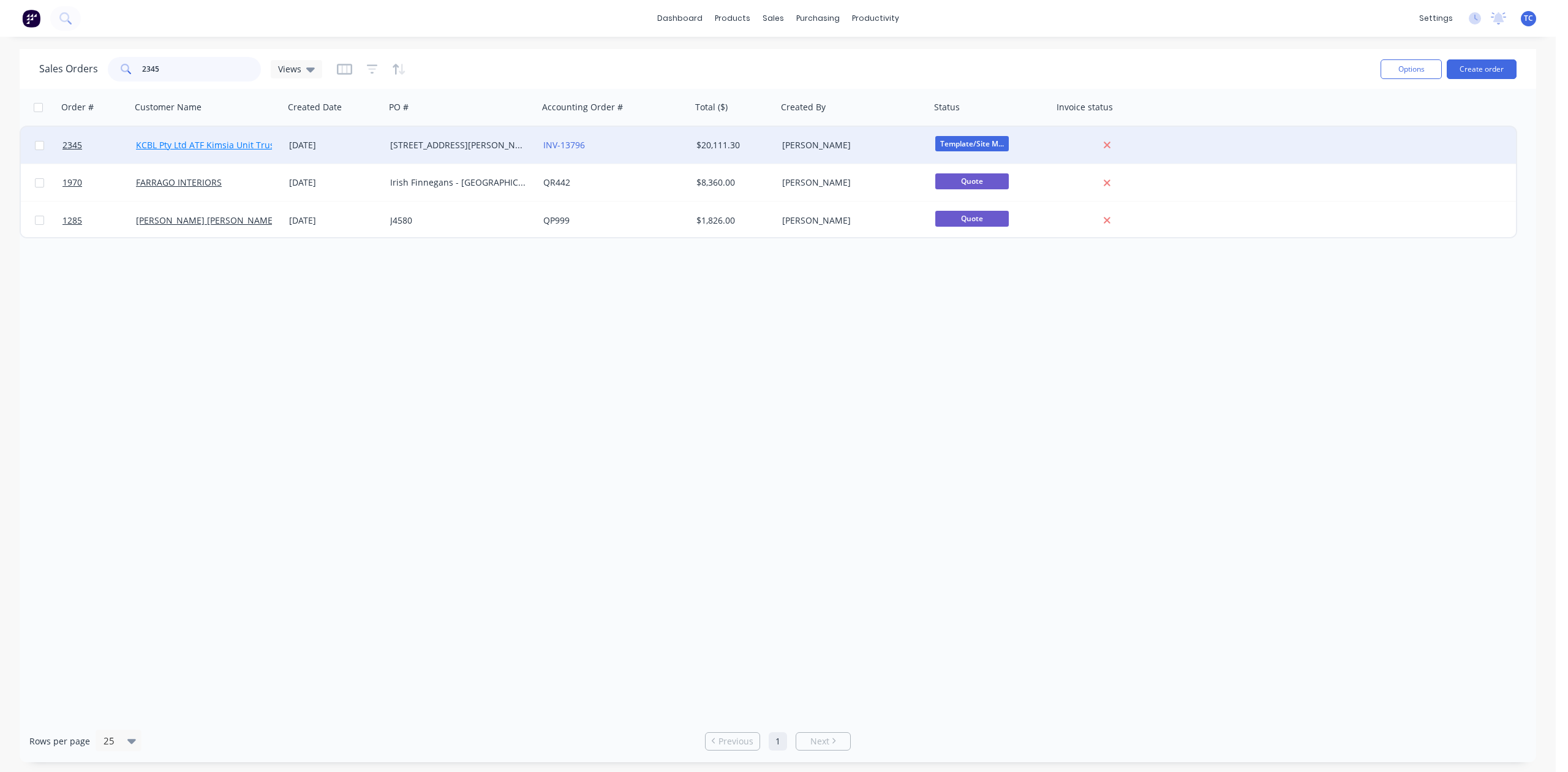
type input "2345"
click at [225, 143] on link "KCBL Pty Ltd ATF Kimsia Unit Trust" at bounding box center [207, 145] width 141 height 11
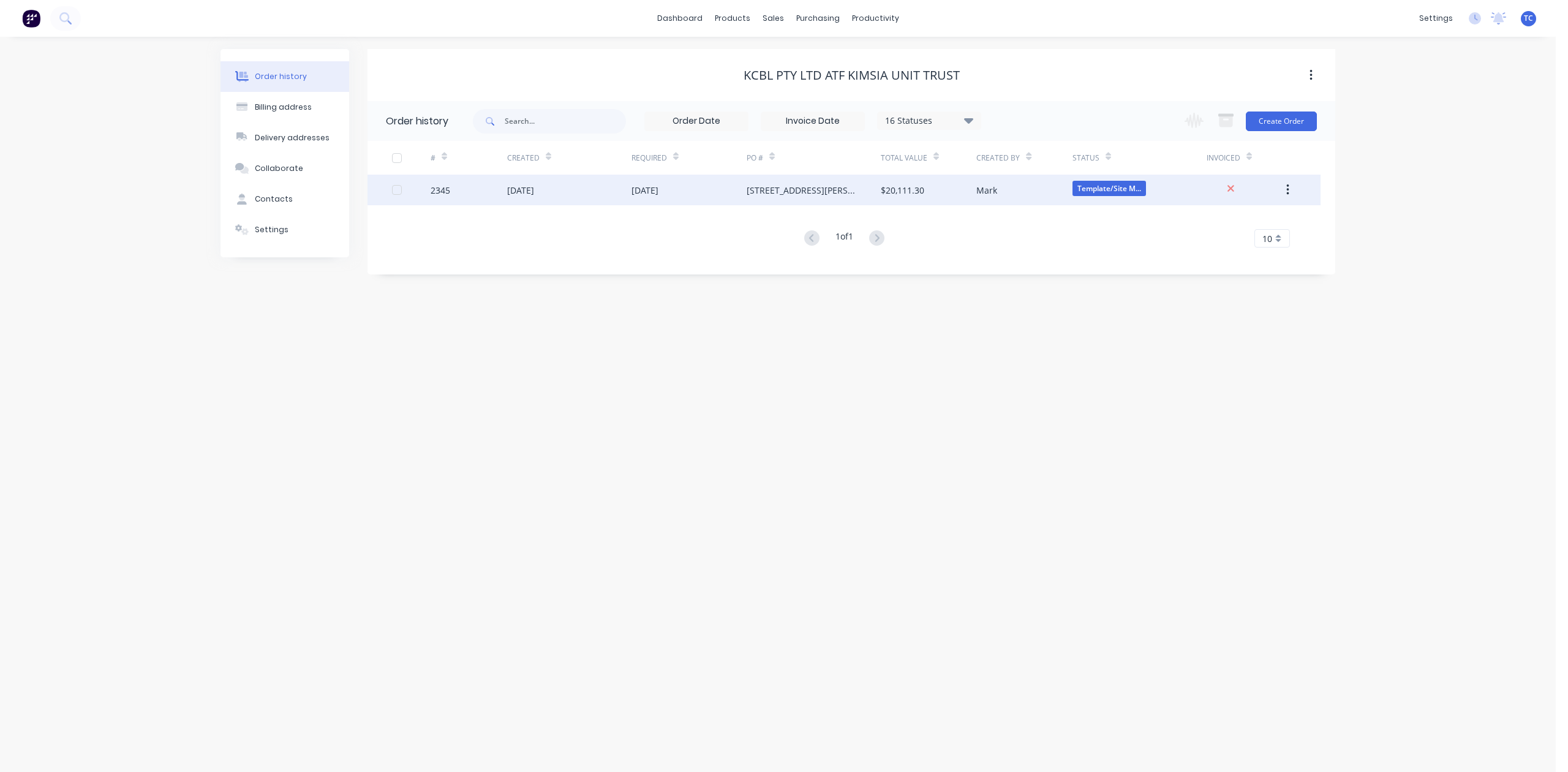
click at [527, 190] on div "[DATE]" at bounding box center [520, 190] width 27 height 13
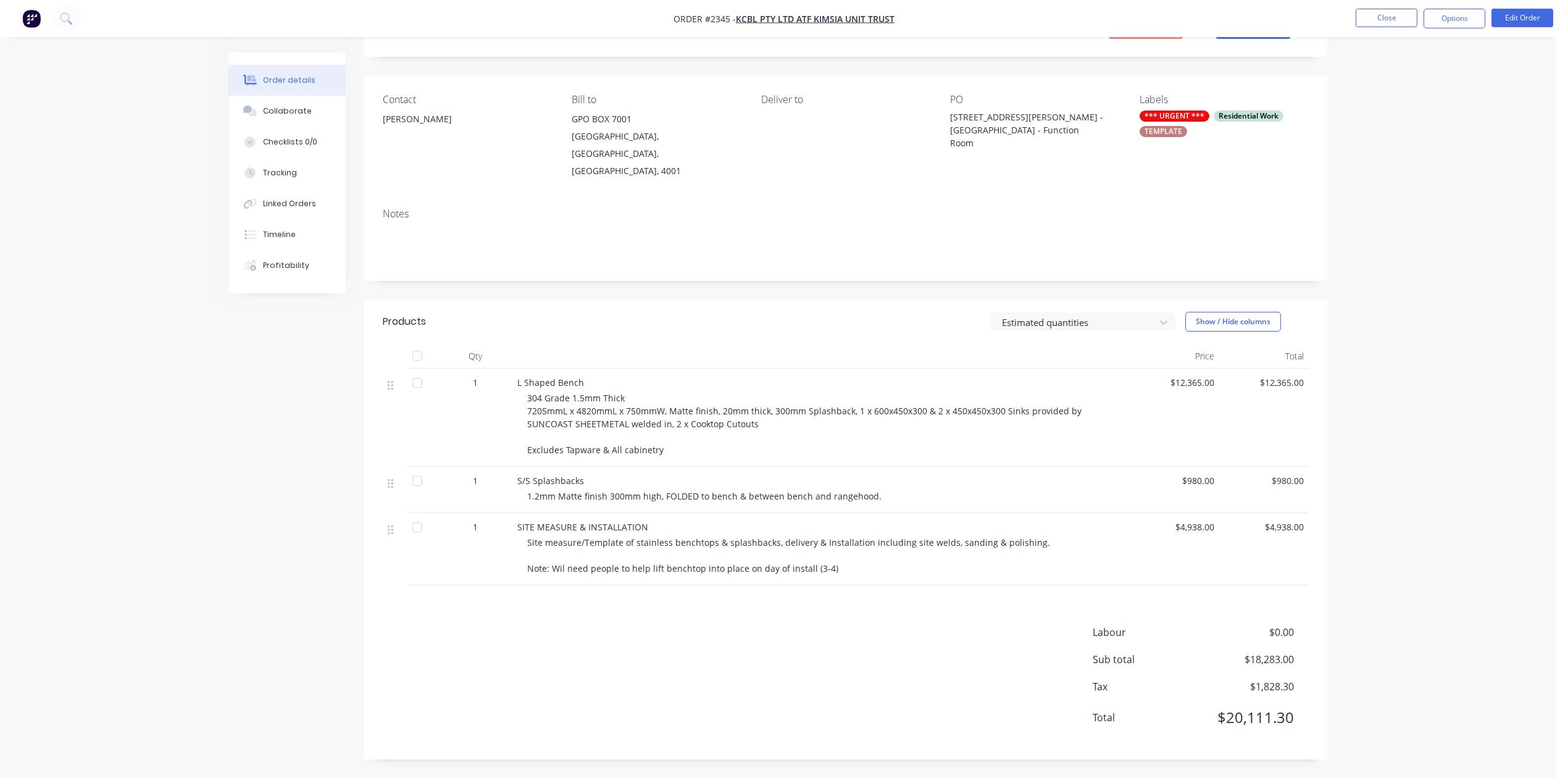
scroll to position [60, 0]
